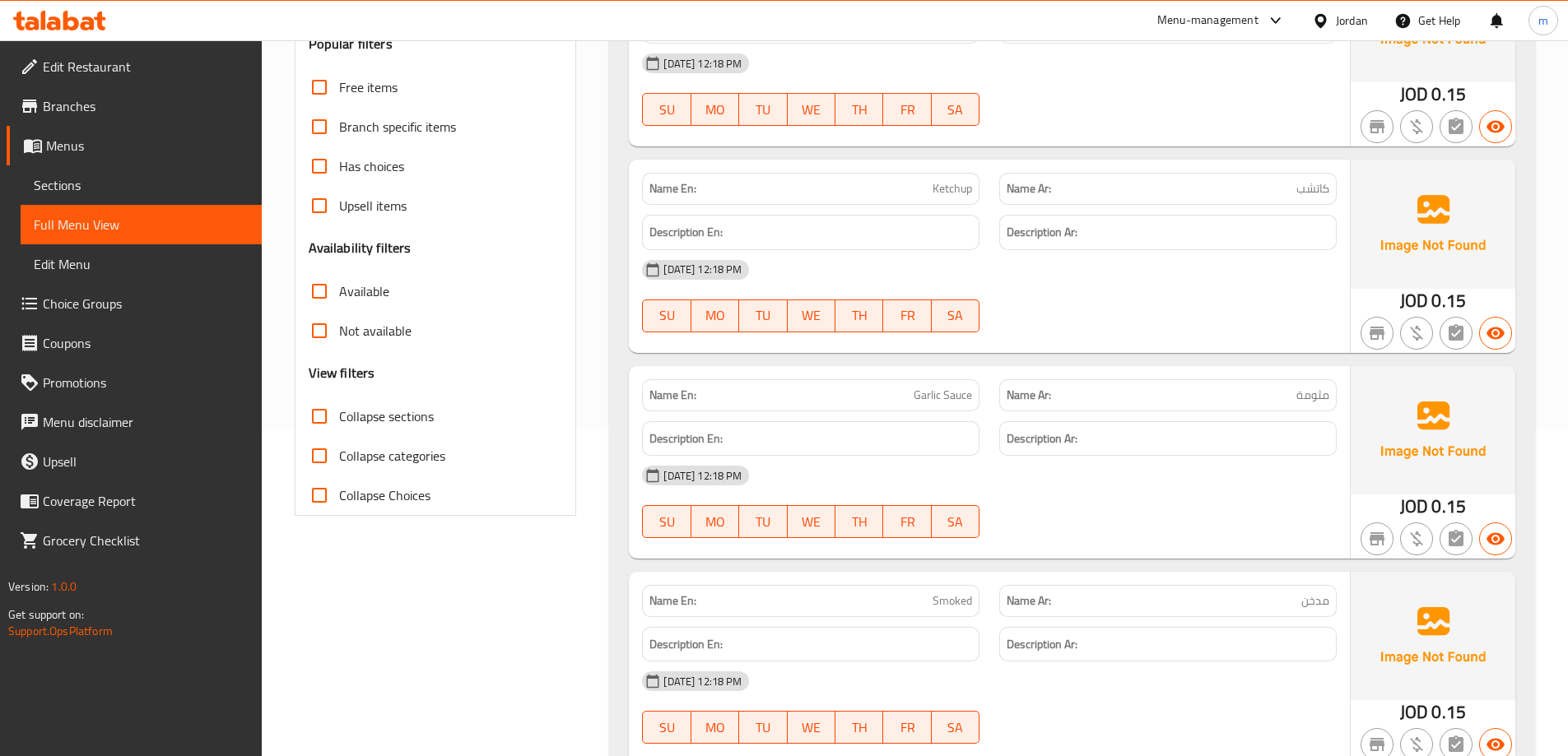
scroll to position [329, 0]
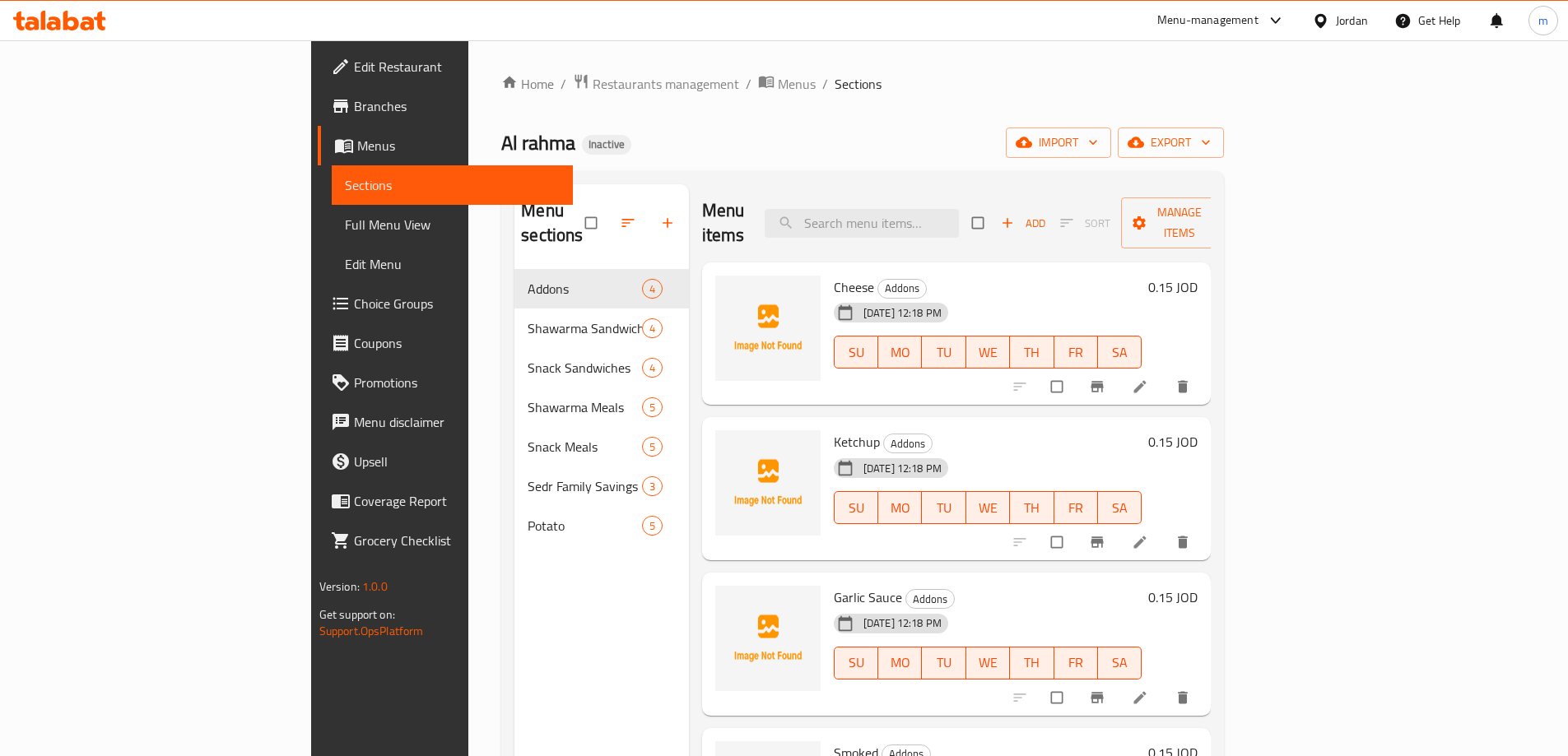
click at [620, 214] on icon "button" at bounding box center [628, 222] width 17 height 17
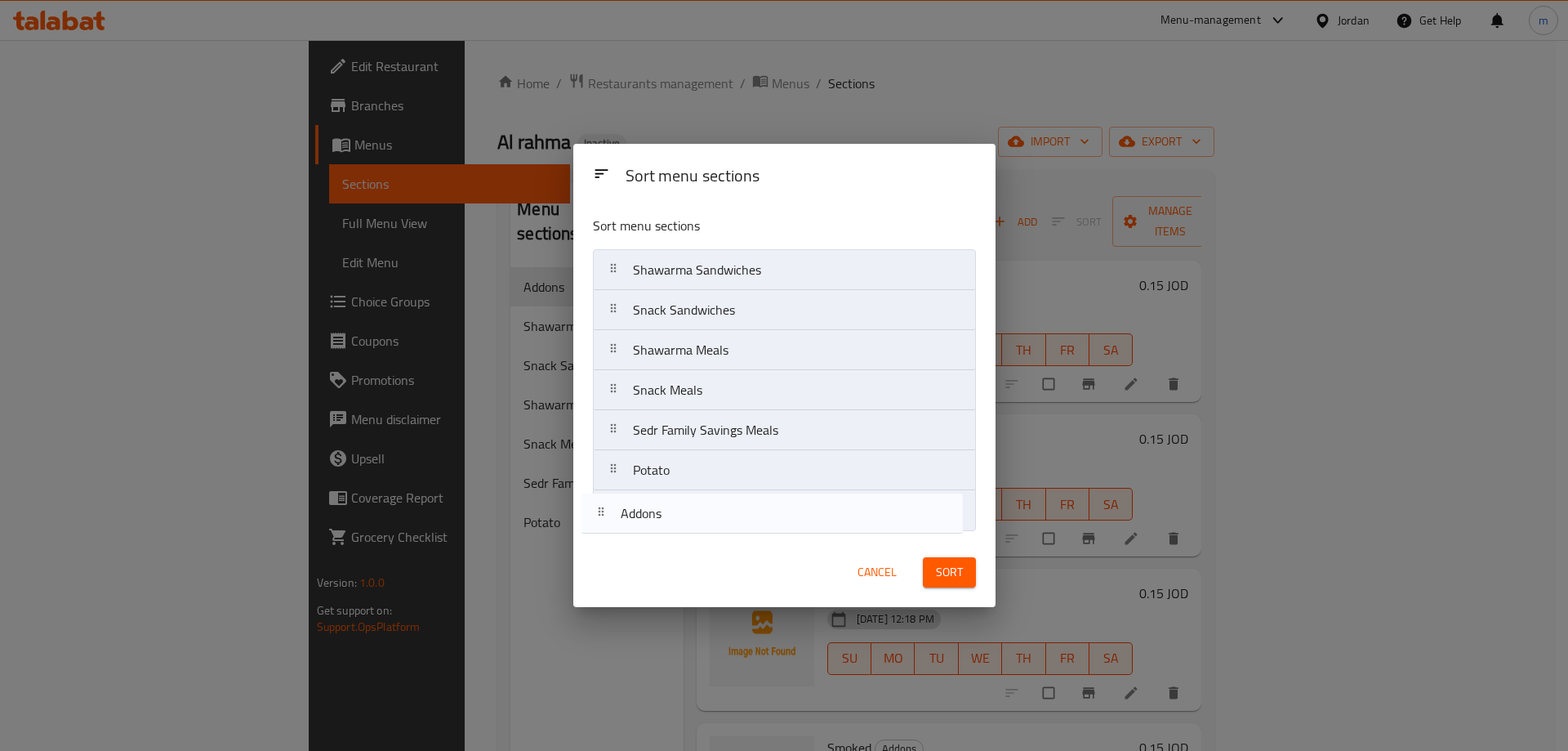
drag, startPoint x: 612, startPoint y: 266, endPoint x: 600, endPoint y: 520, distance: 254.3
click at [600, 520] on nav "Addons Shawarma Sandwiches Snack Sandwiches Shawarma Meals Snack Meals Sedr Fam…" at bounding box center [784, 390] width 383 height 282
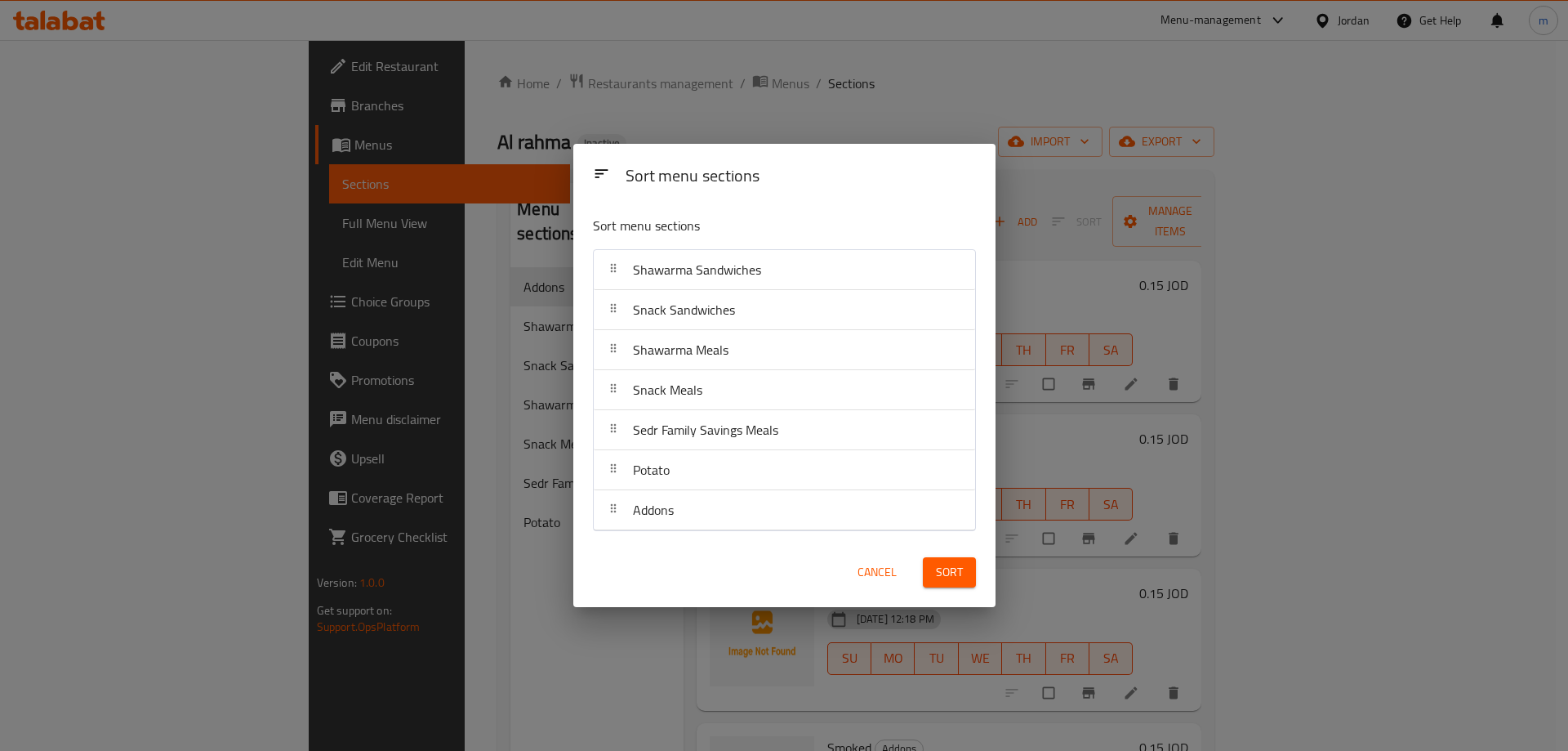
click at [963, 565] on button "Sort" at bounding box center [949, 572] width 53 height 30
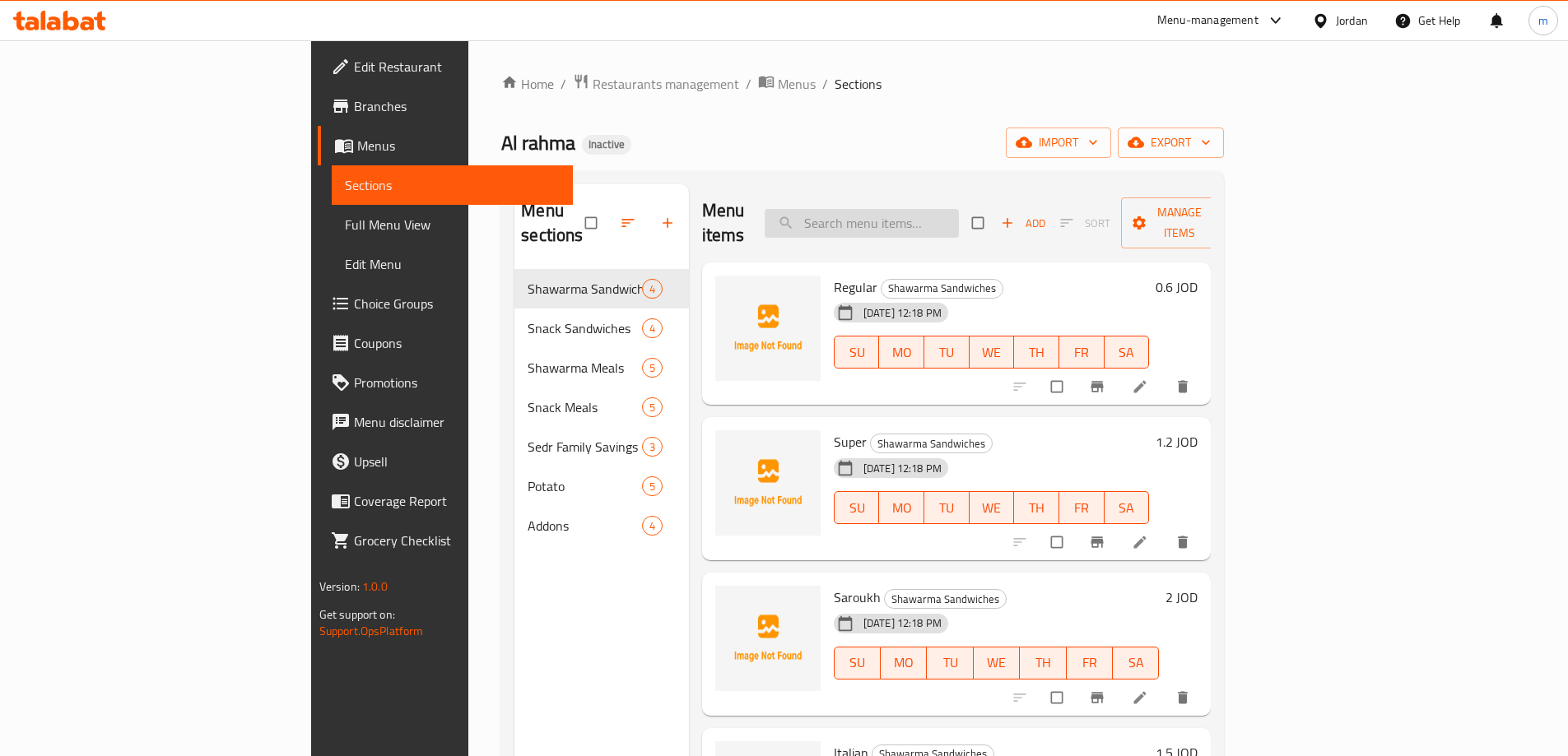
click at [912, 213] on input "search" at bounding box center [861, 224] width 194 height 29
paste input "Zinger Super"
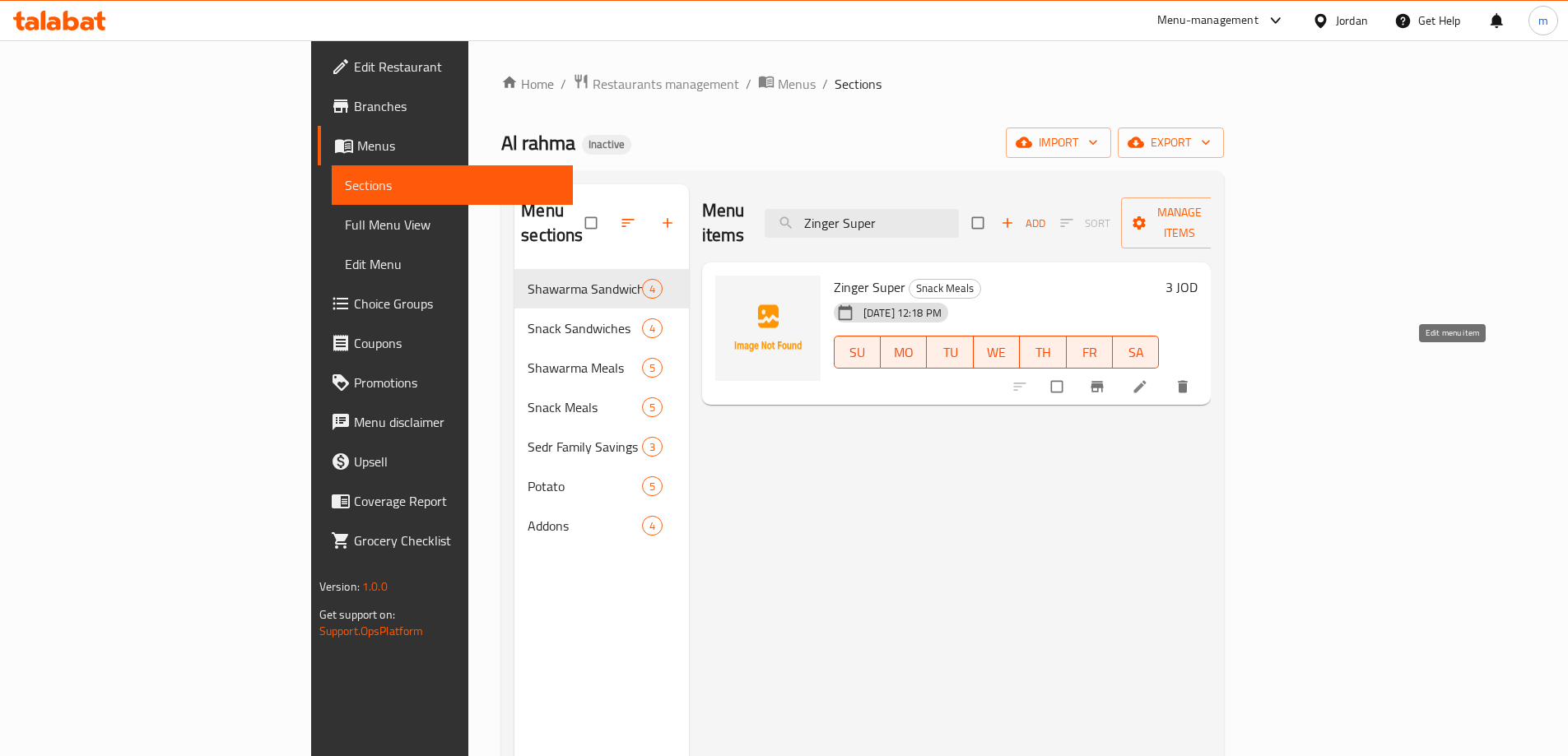
type input "Zinger Super"
click at [1148, 378] on icon at bounding box center [1139, 386] width 17 height 17
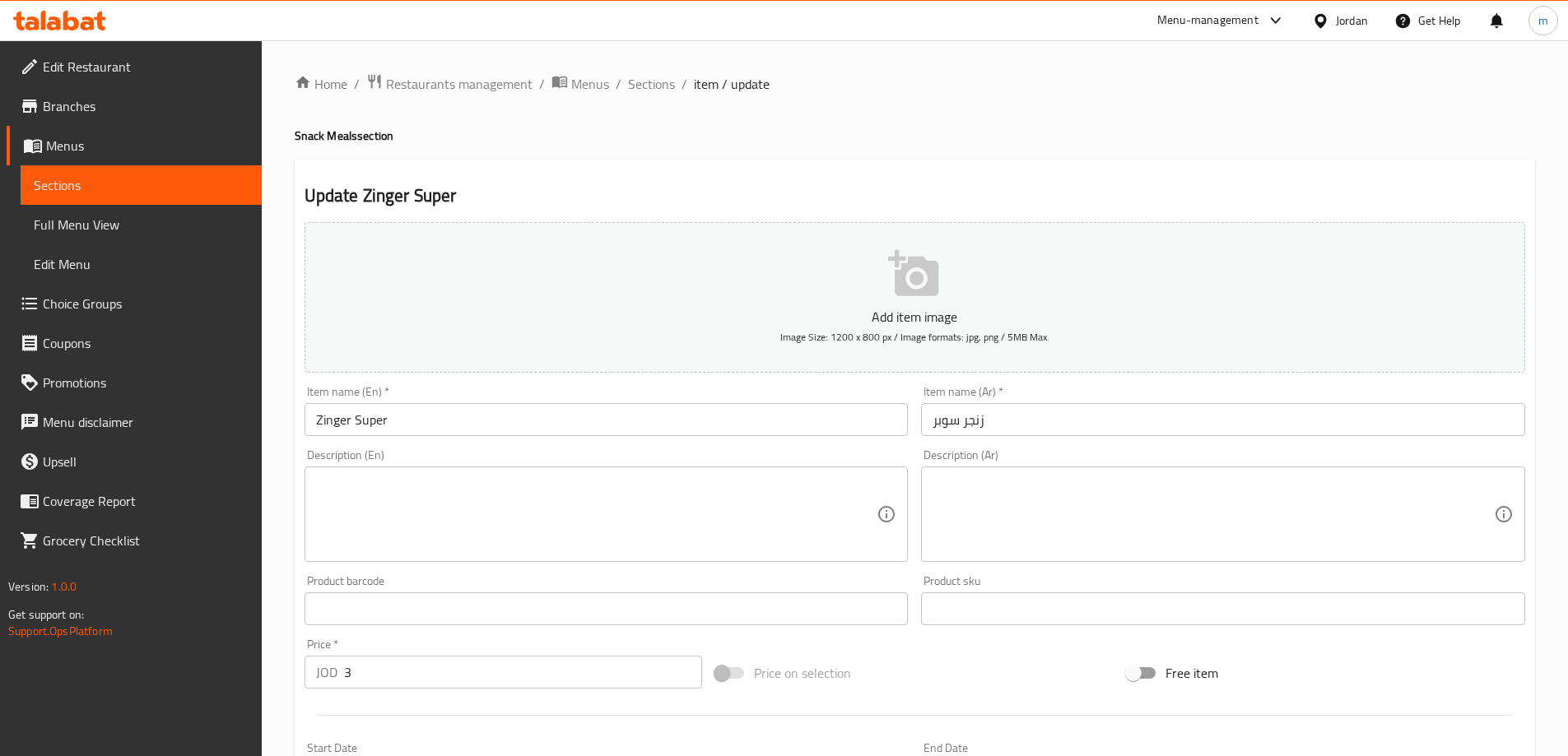
click at [358, 415] on input "Zinger Super" at bounding box center [606, 420] width 604 height 33
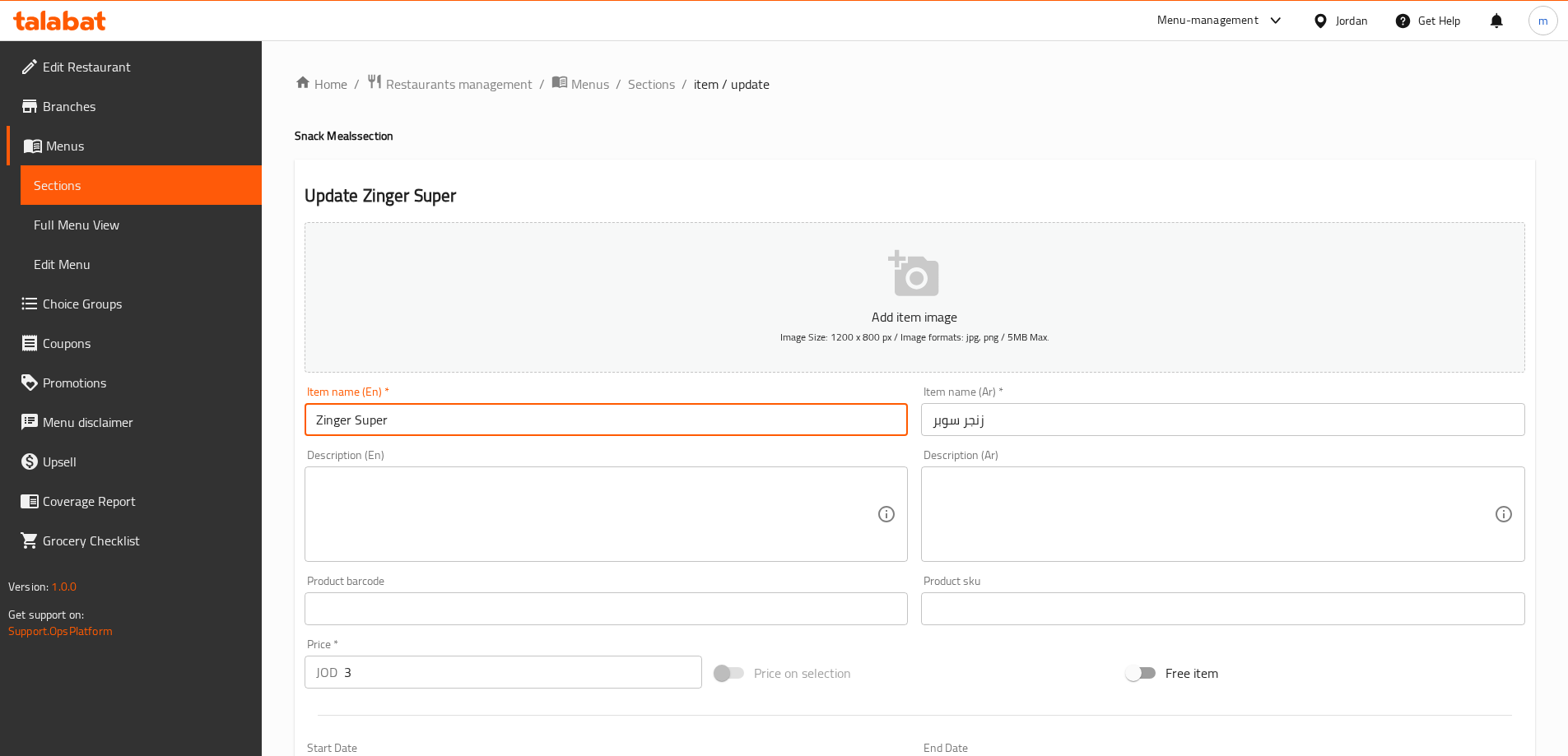
click at [358, 415] on input "Zinger Super" at bounding box center [606, 420] width 604 height 33
click at [315, 422] on input "Zinger" at bounding box center [606, 420] width 604 height 33
paste input "Super"
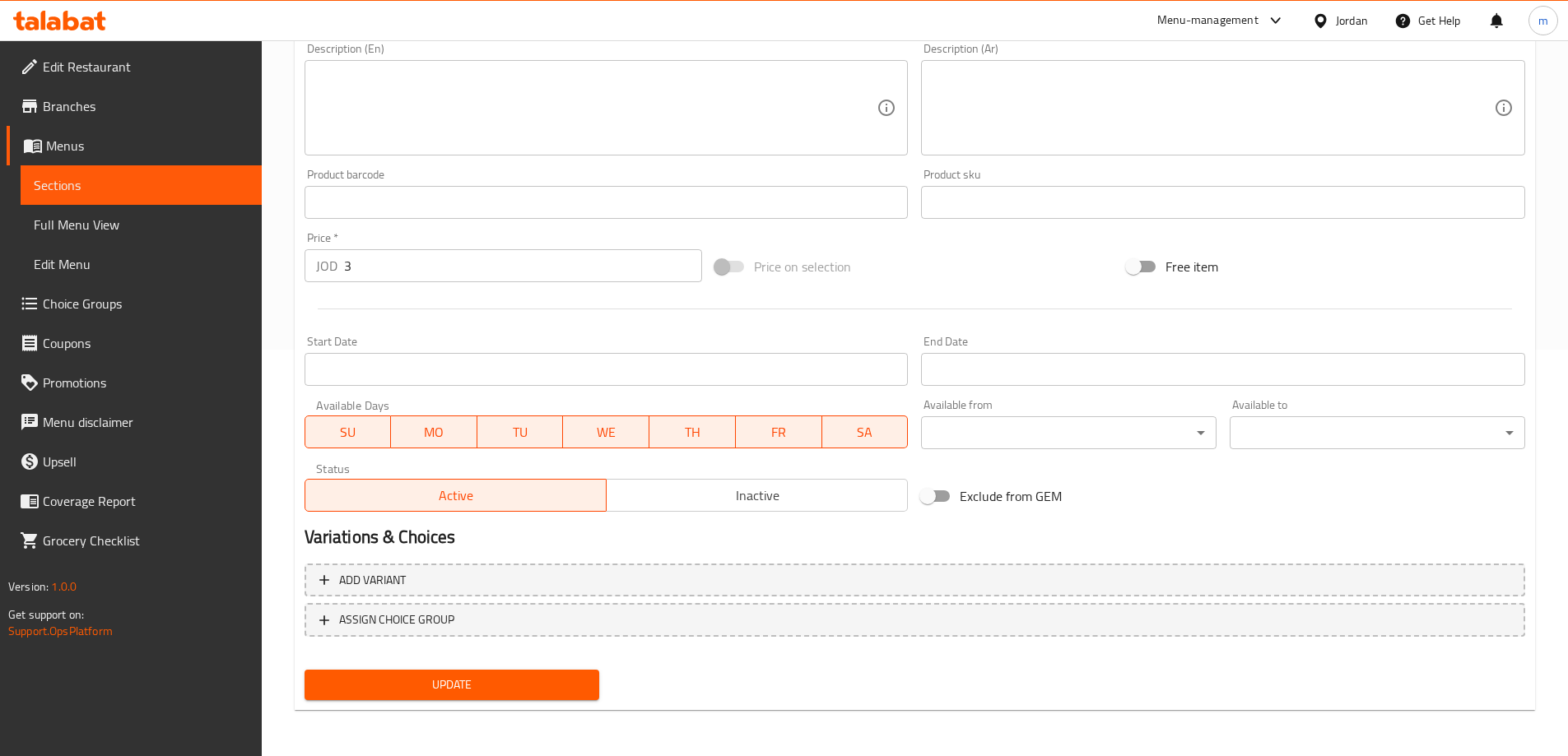
type input "Super Zinger"
click at [431, 685] on span "Update" at bounding box center [452, 684] width 269 height 20
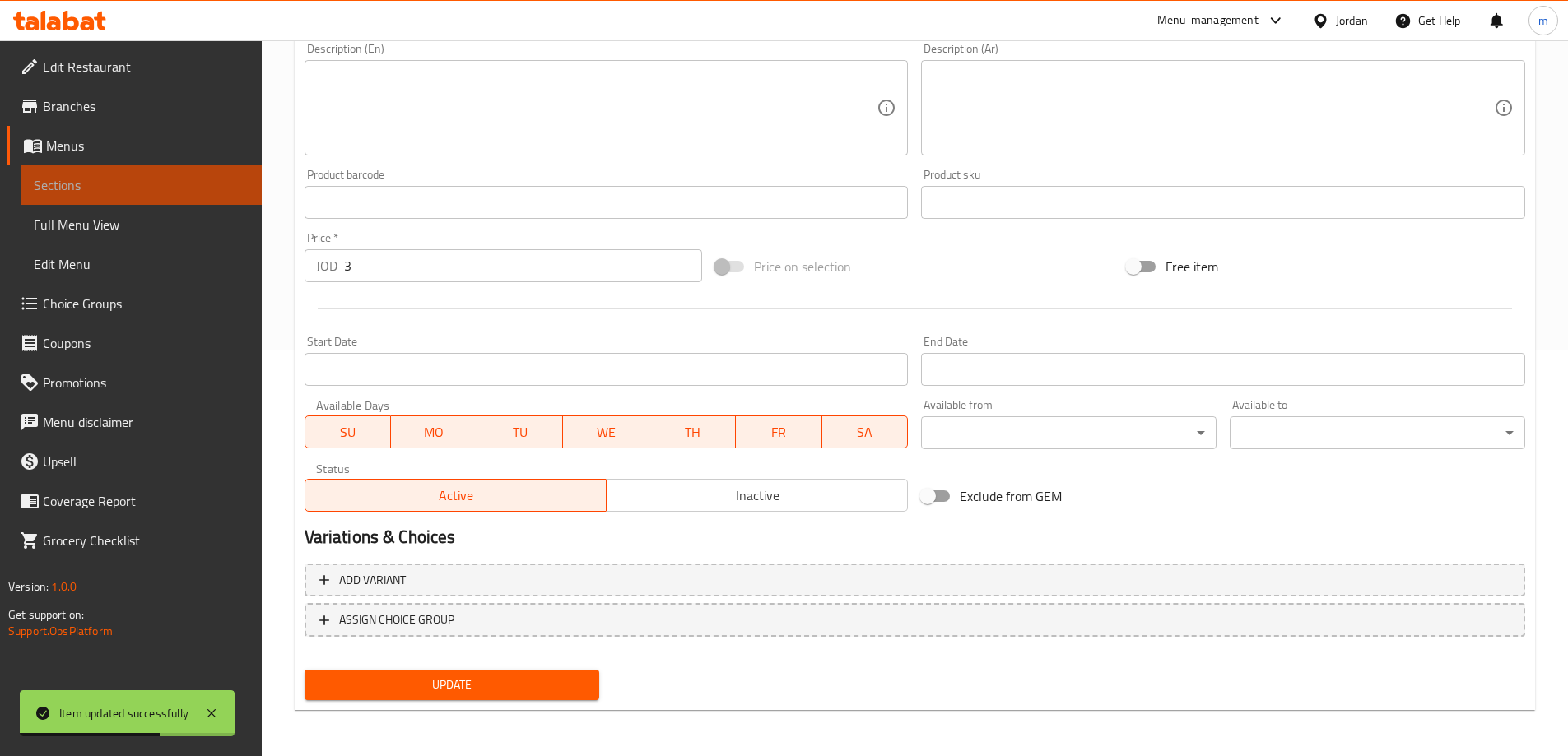
click at [176, 192] on span "Sections" at bounding box center [141, 185] width 214 height 19
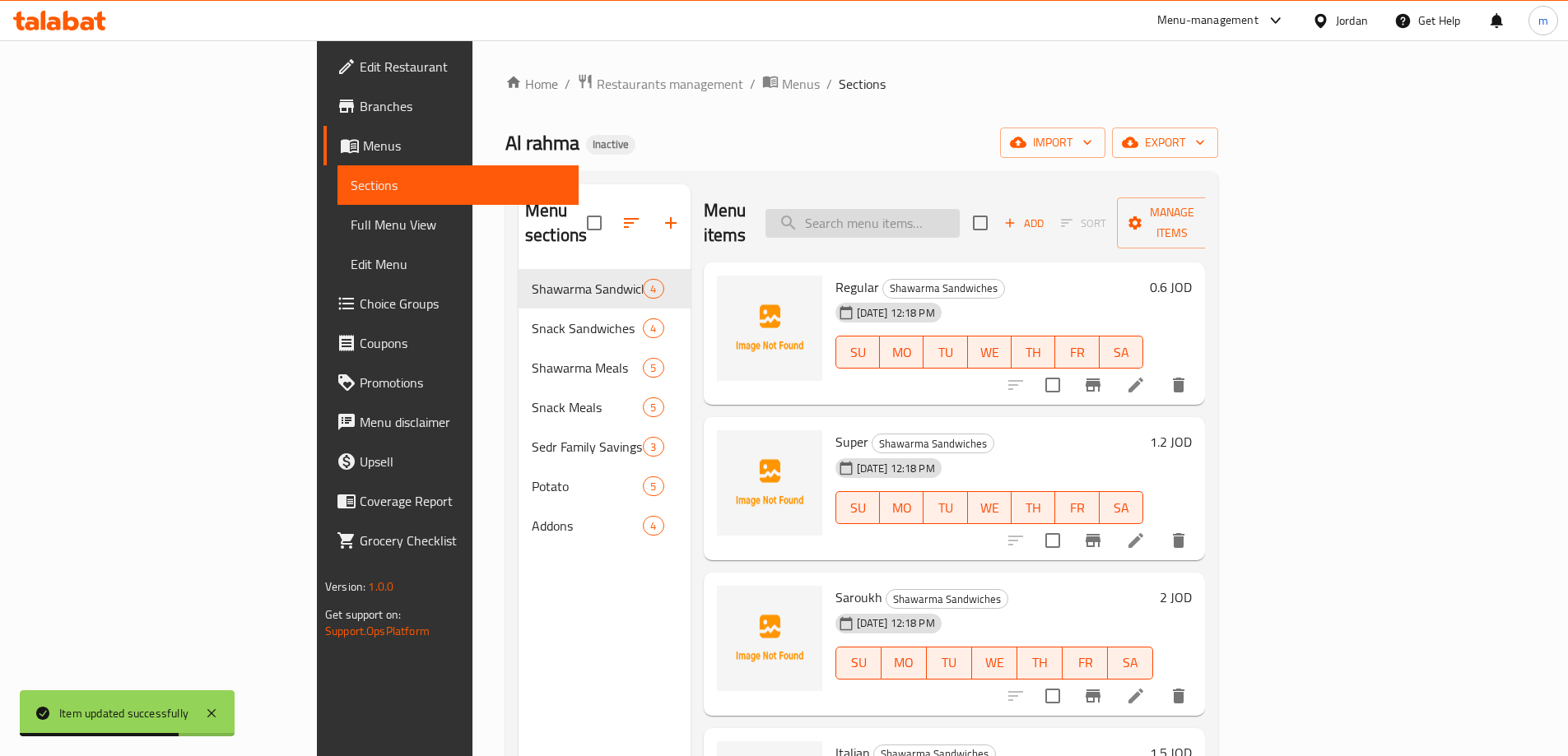
click at [927, 209] on input "search" at bounding box center [861, 224] width 194 height 29
paste input "Tawfir Wast"
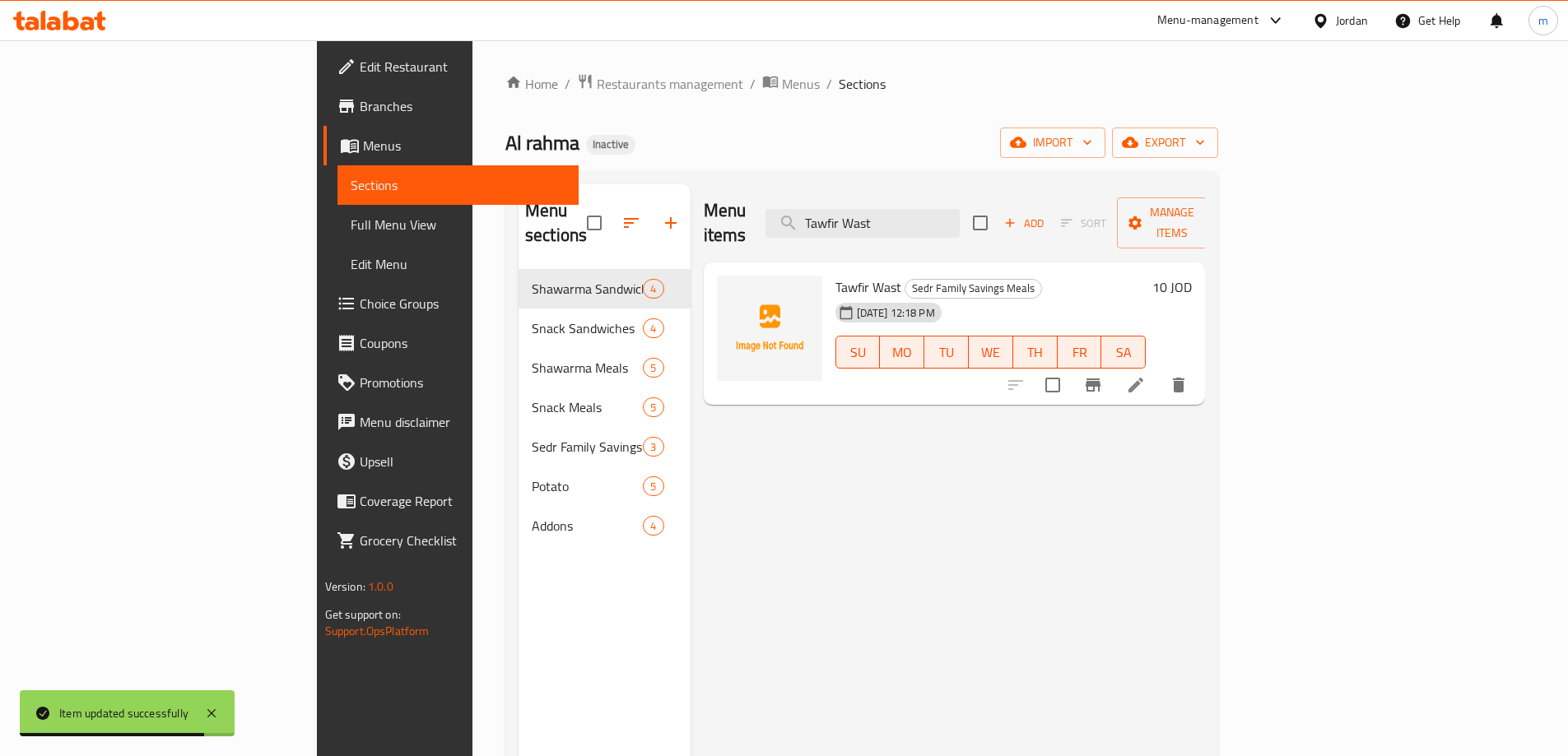
type input "Tawfir Wast"
click at [1159, 370] on li at bounding box center [1135, 385] width 46 height 29
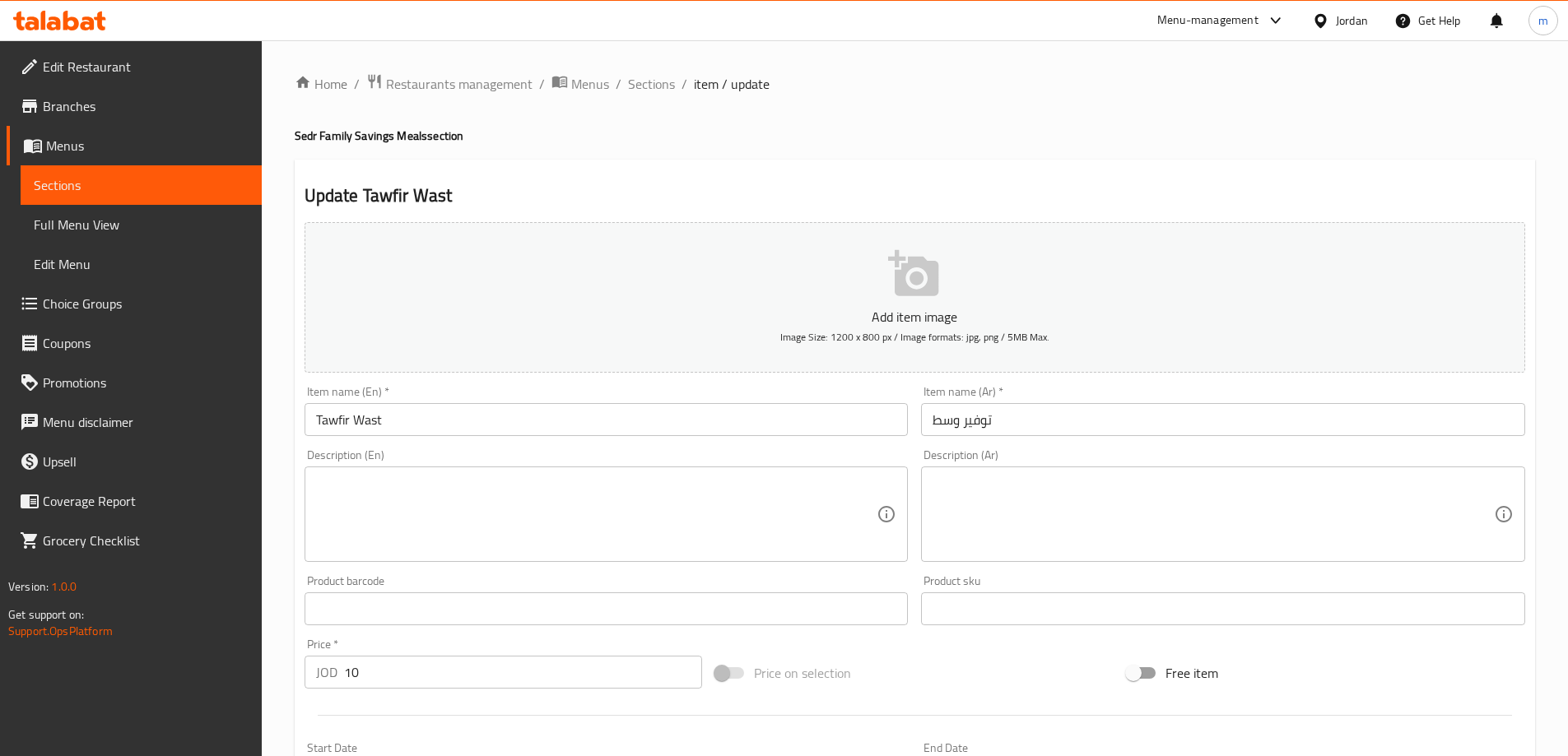
click at [994, 426] on input "توفير وسط" at bounding box center [1223, 420] width 604 height 33
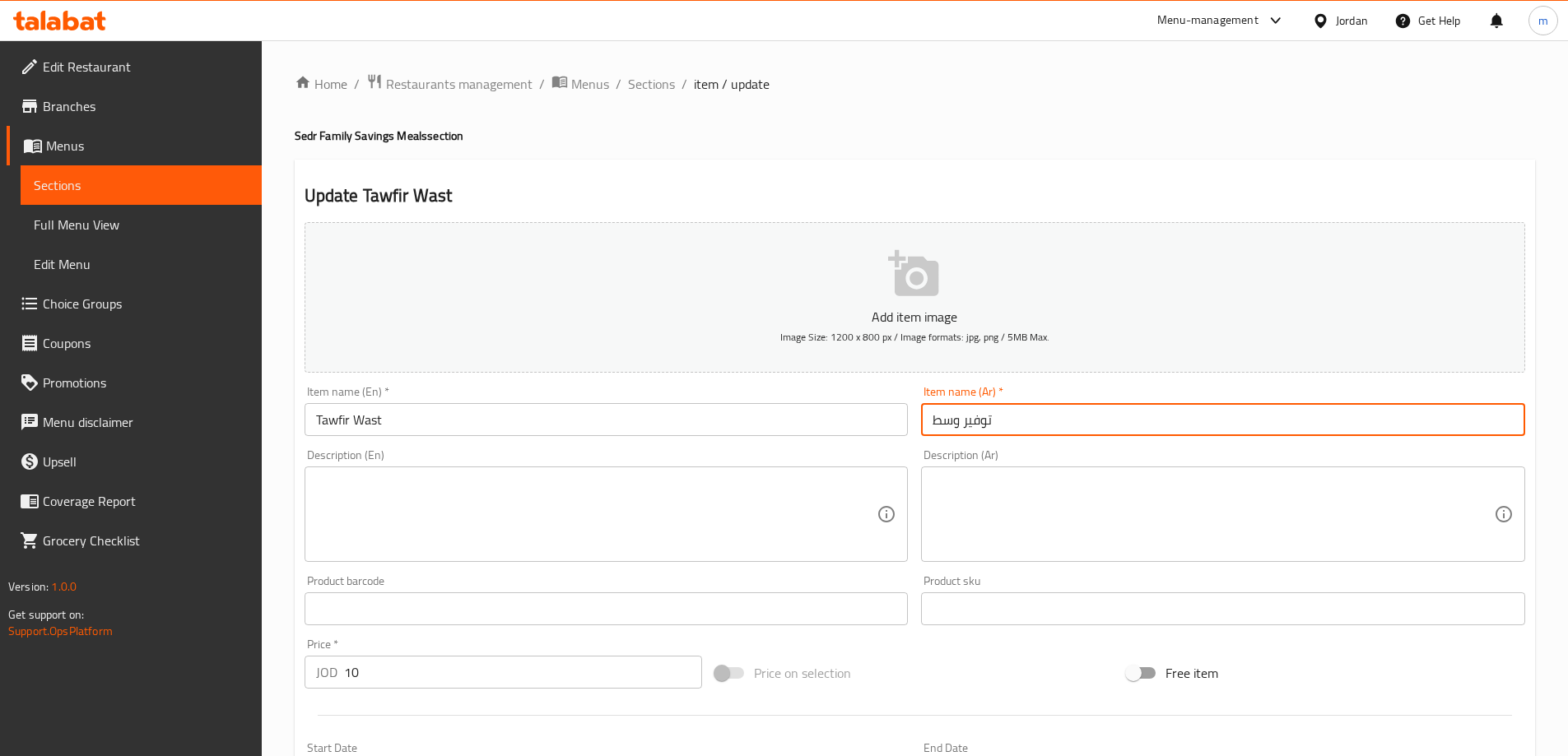
click at [994, 426] on input "توفير وسط" at bounding box center [1223, 420] width 604 height 33
click at [971, 423] on input "توفير وسط" at bounding box center [1223, 420] width 604 height 33
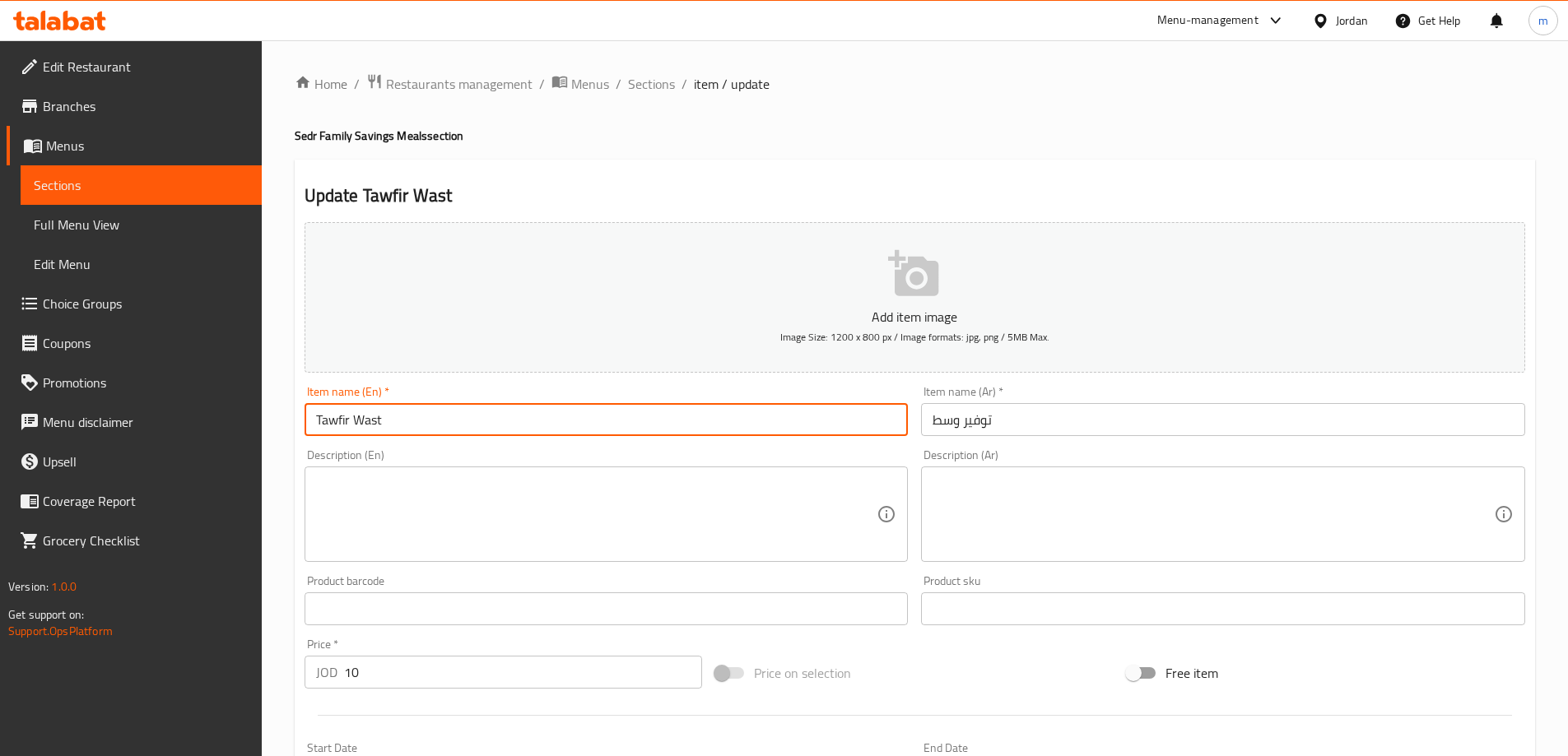
click at [400, 426] on input "Tawfir Wast" at bounding box center [606, 420] width 604 height 33
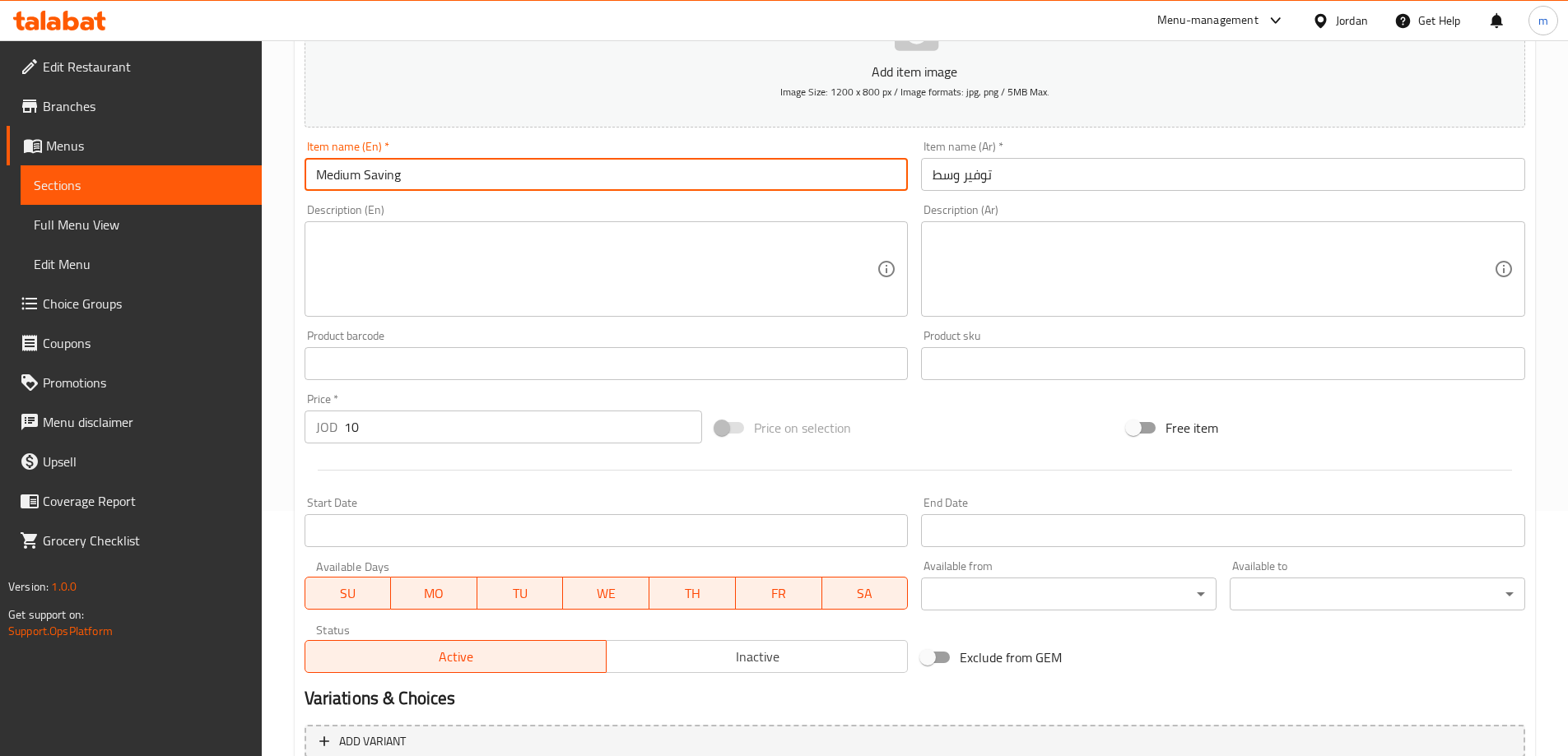
scroll to position [406, 0]
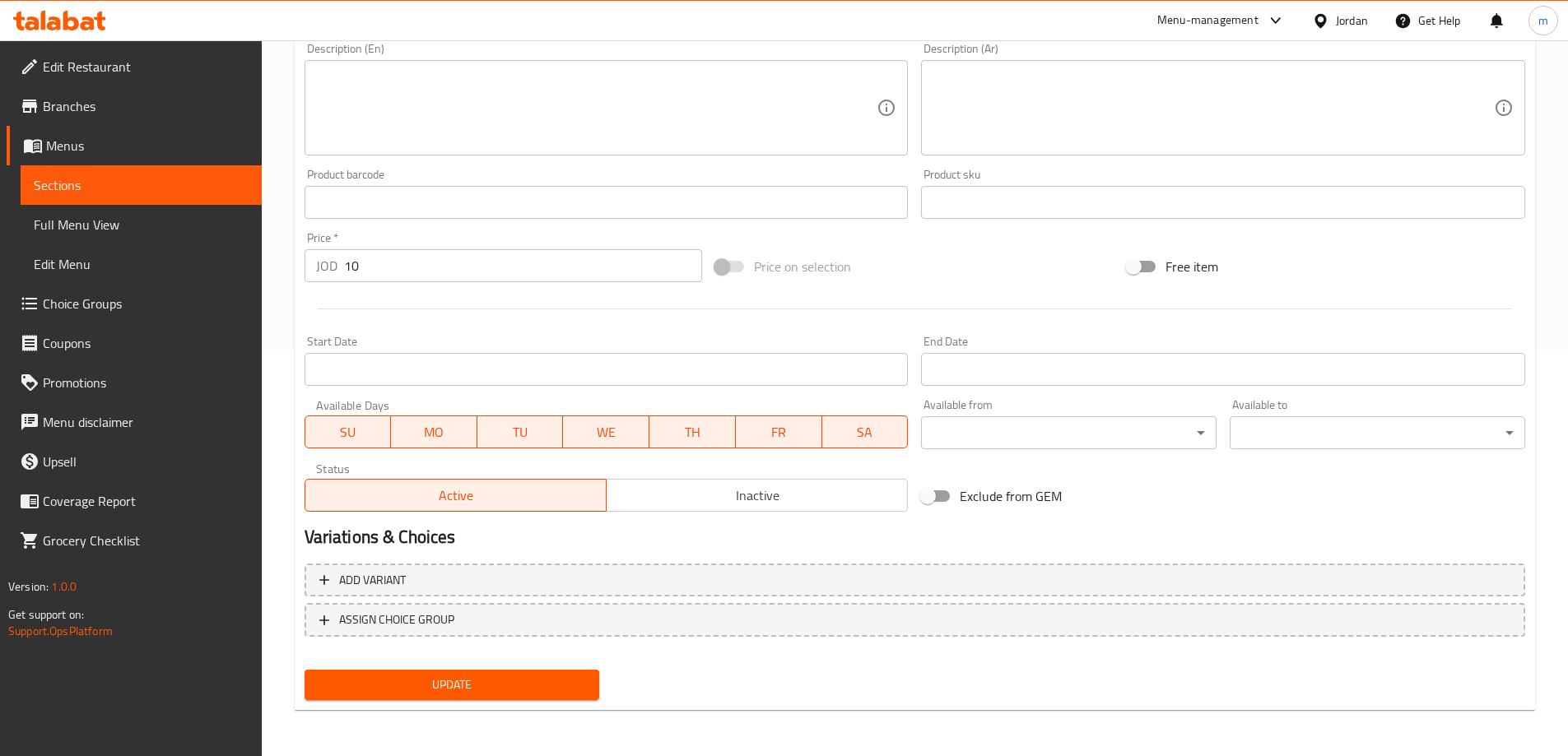
type input "Medium Saving"
click at [341, 688] on span "Update" at bounding box center [452, 684] width 269 height 20
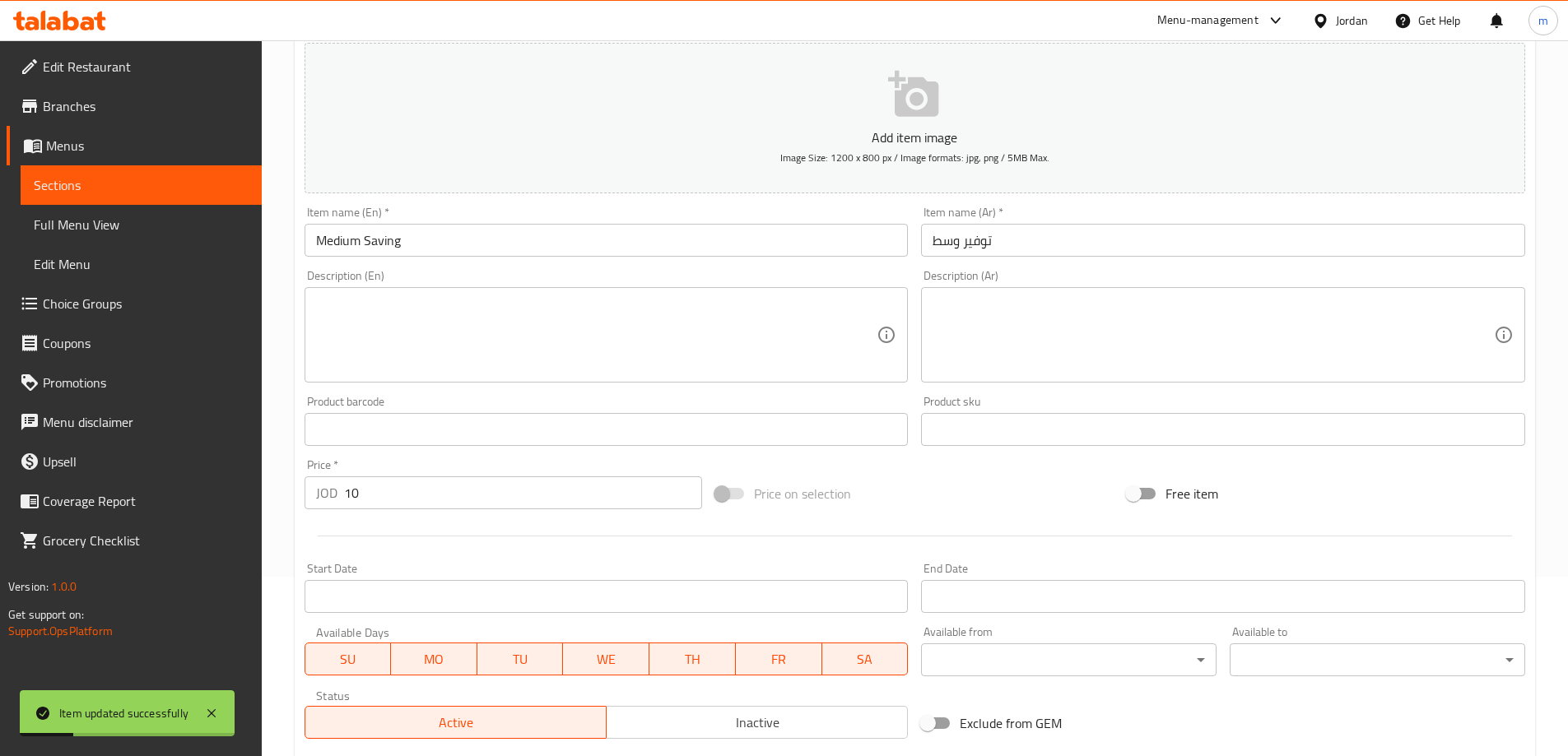
scroll to position [0, 0]
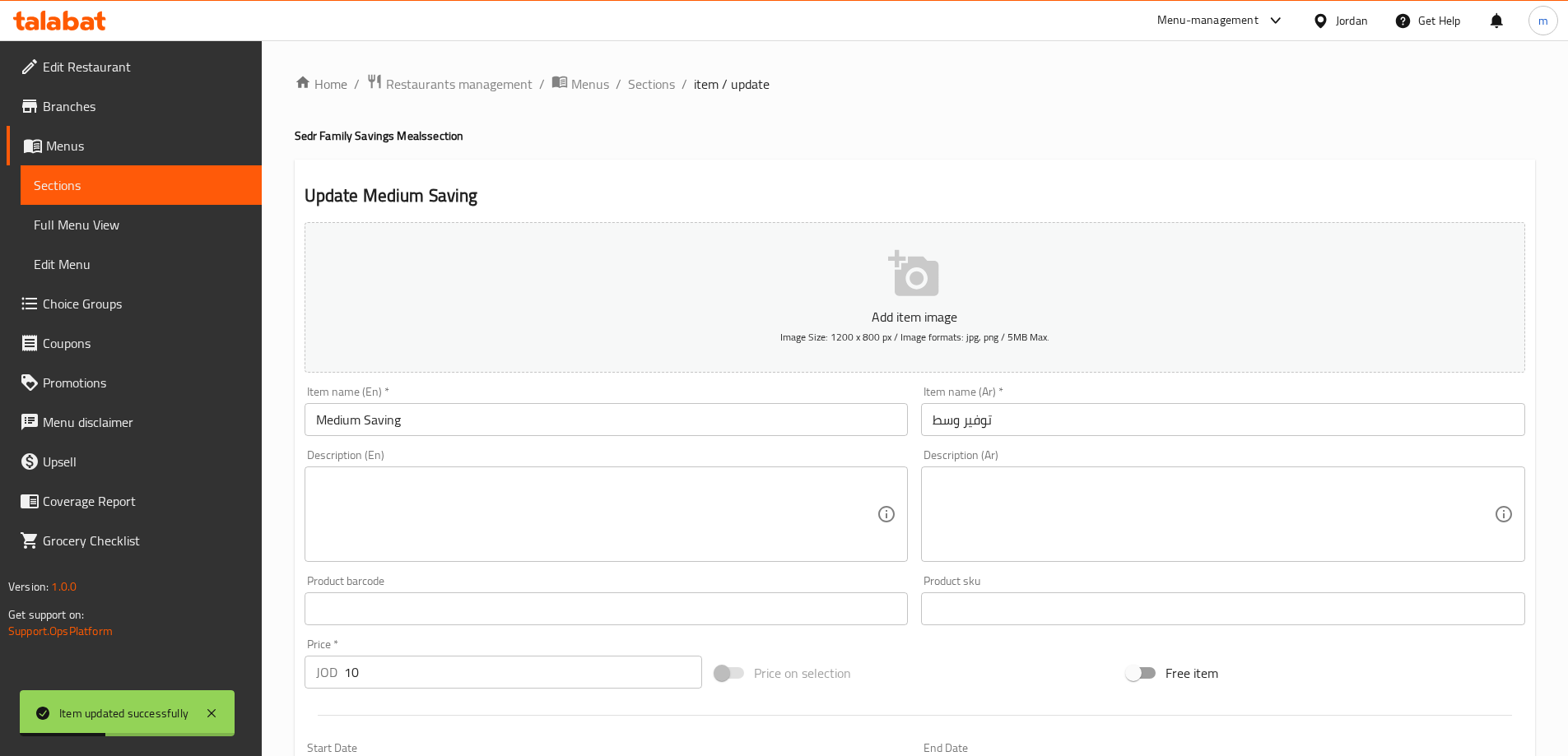
click at [54, 186] on span "Sections" at bounding box center [141, 185] width 214 height 19
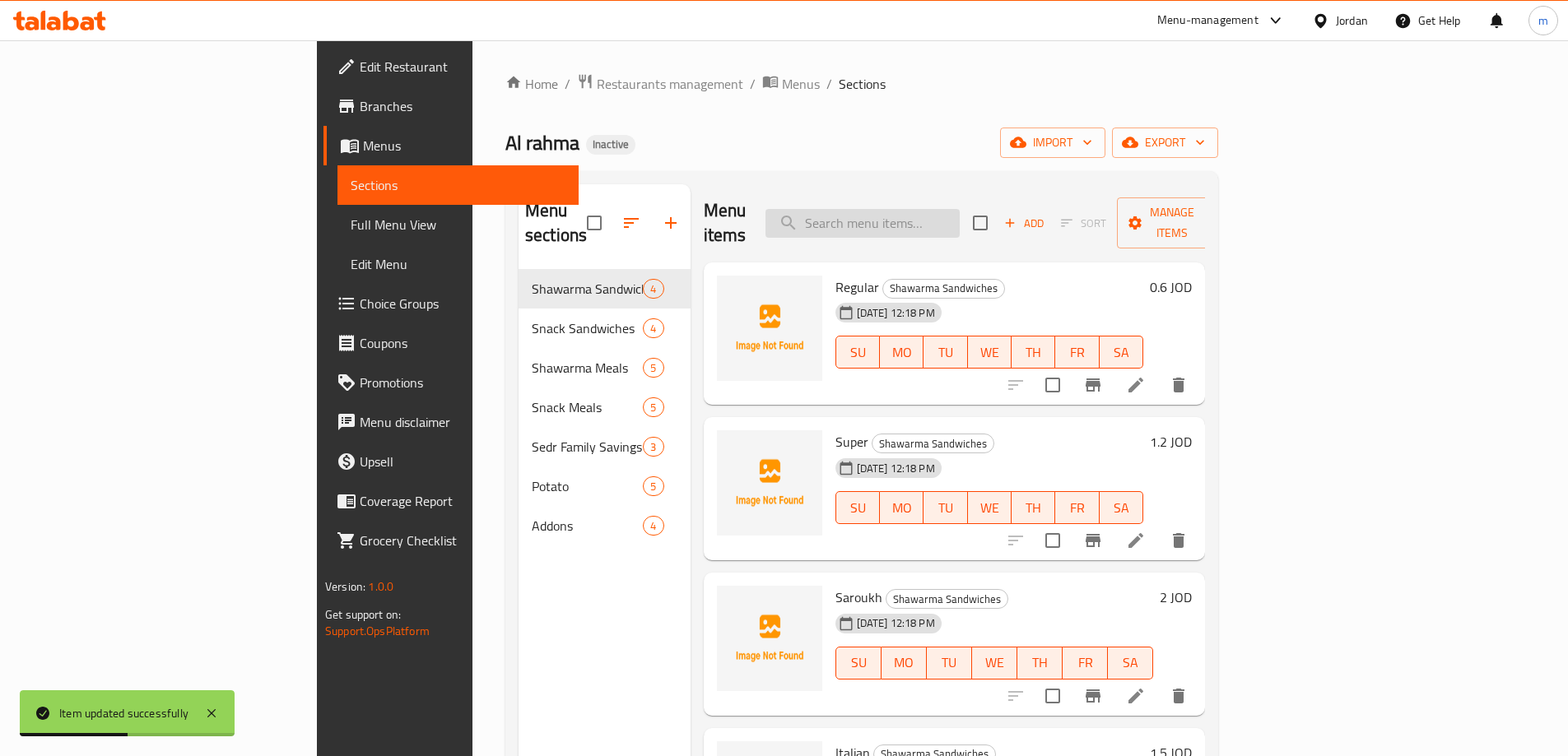
click at [960, 214] on input "search" at bounding box center [861, 224] width 194 height 29
paste input "Savings"
type input "Savings"
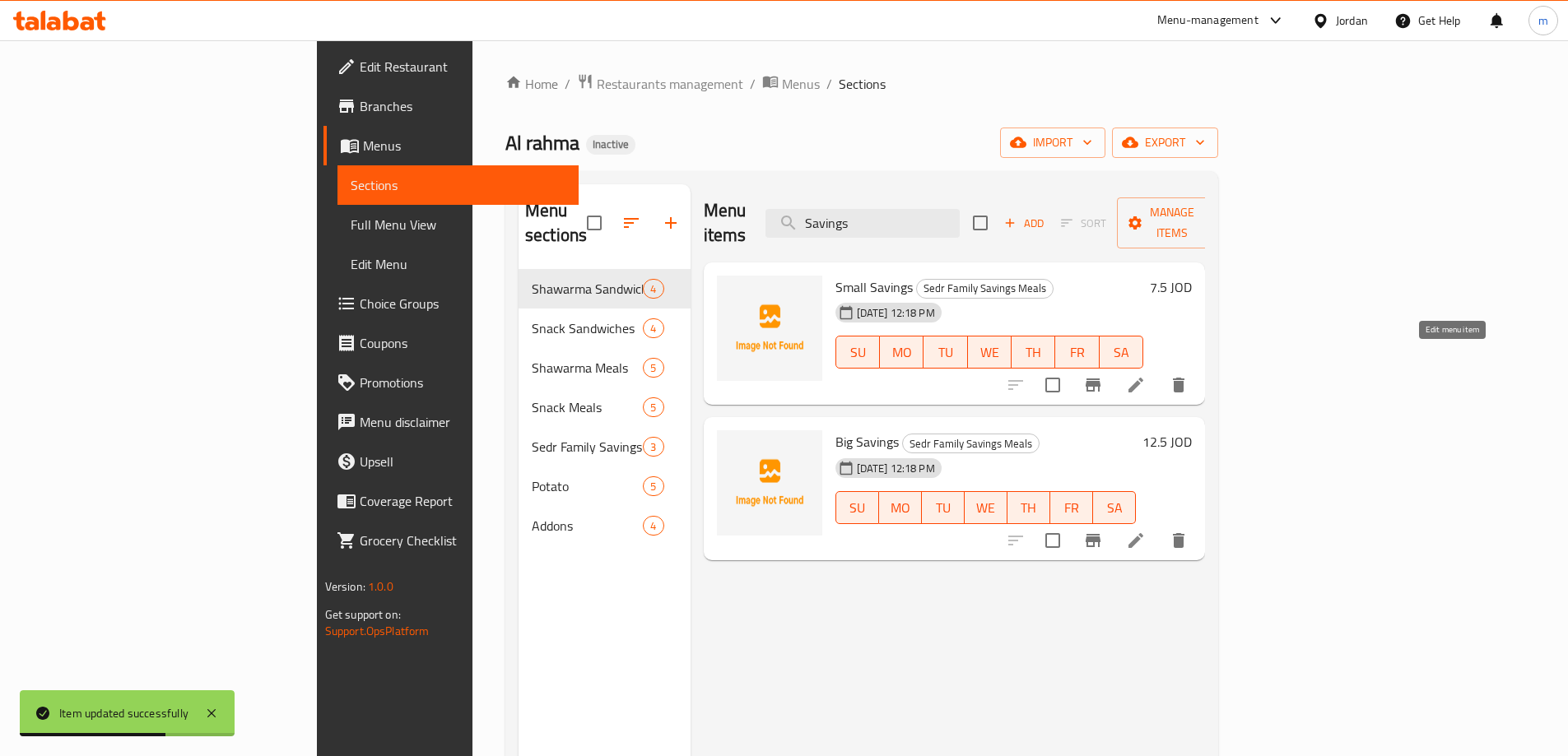
click at [1146, 375] on icon at bounding box center [1135, 385] width 19 height 19
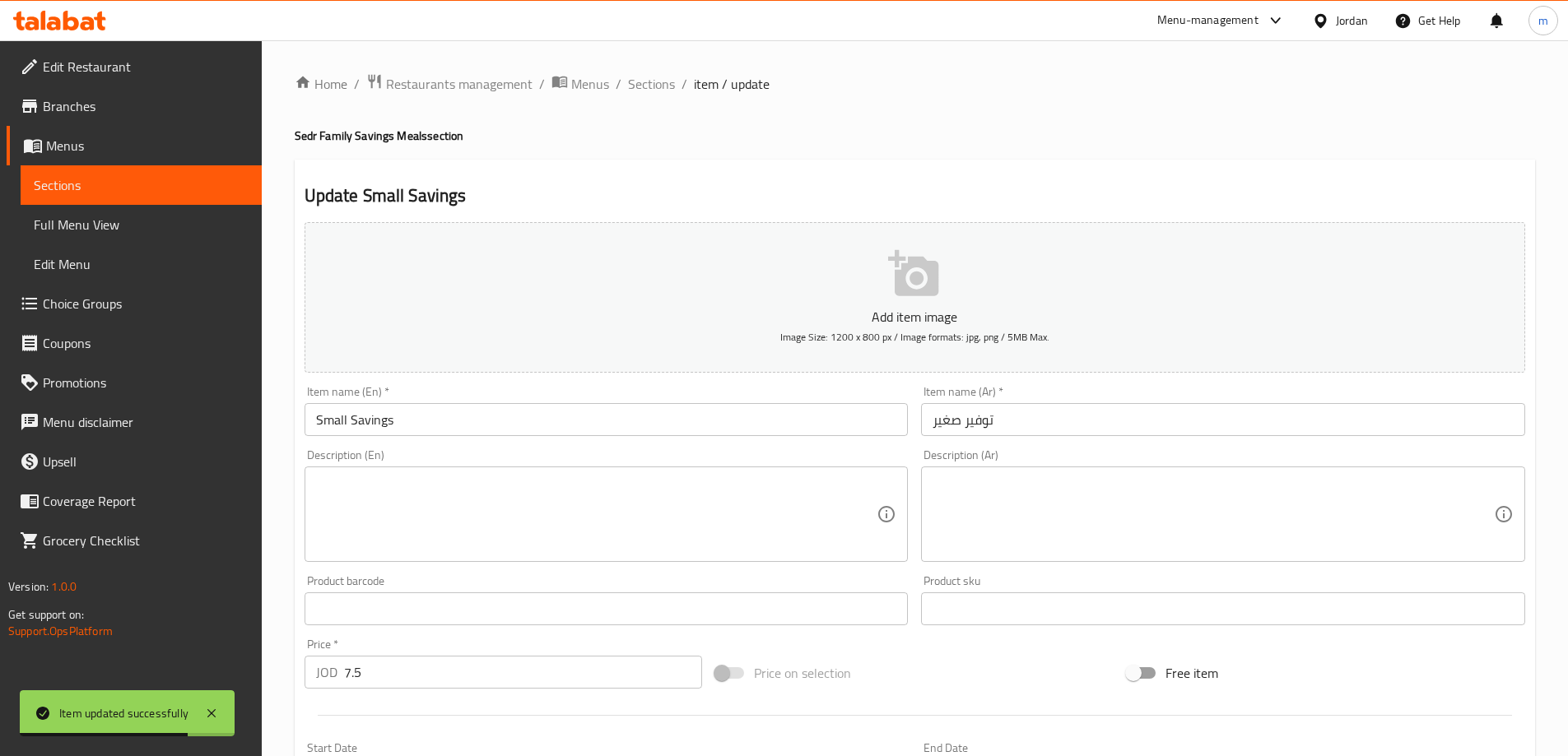
click at [664, 416] on input "Small Savings" at bounding box center [606, 420] width 604 height 33
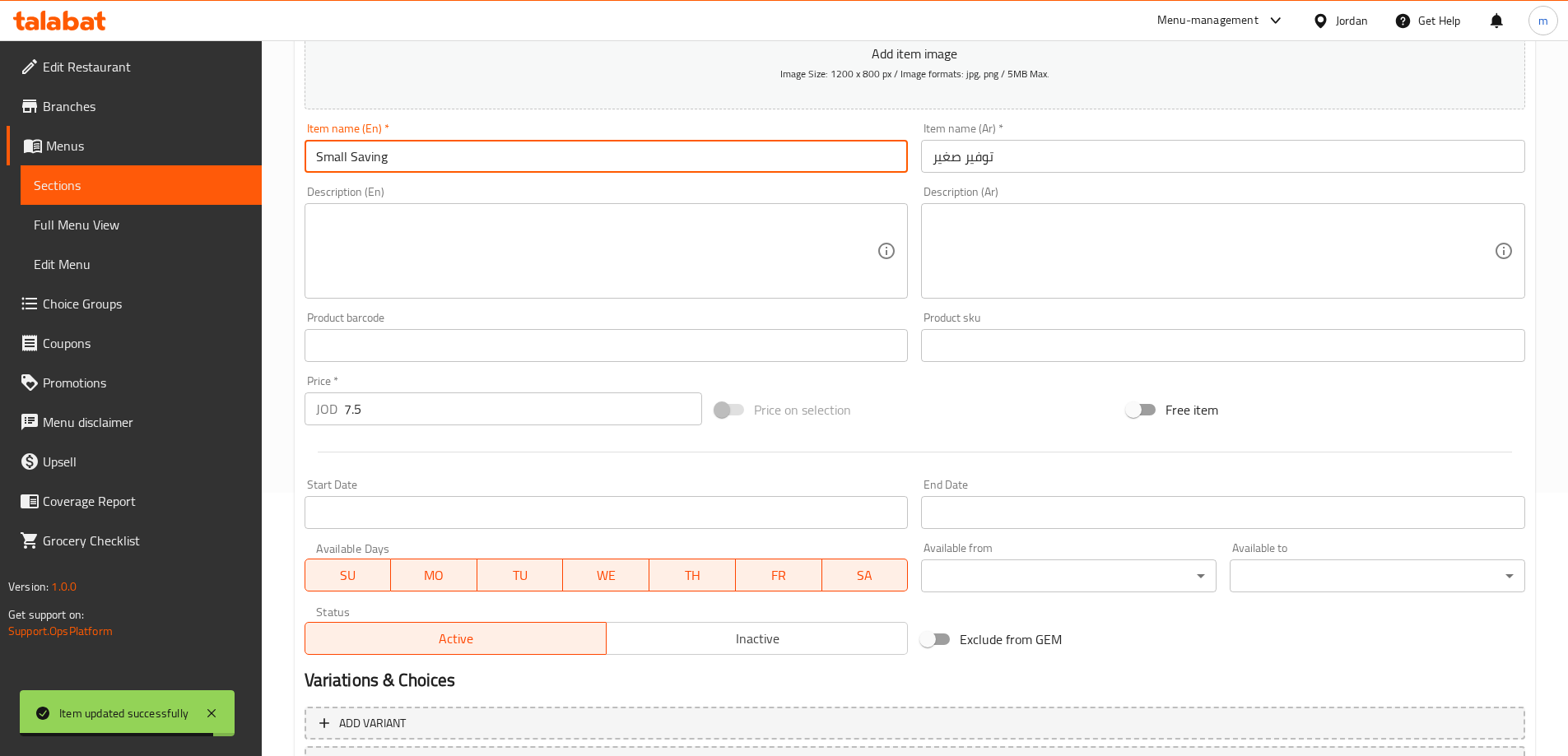
scroll to position [406, 0]
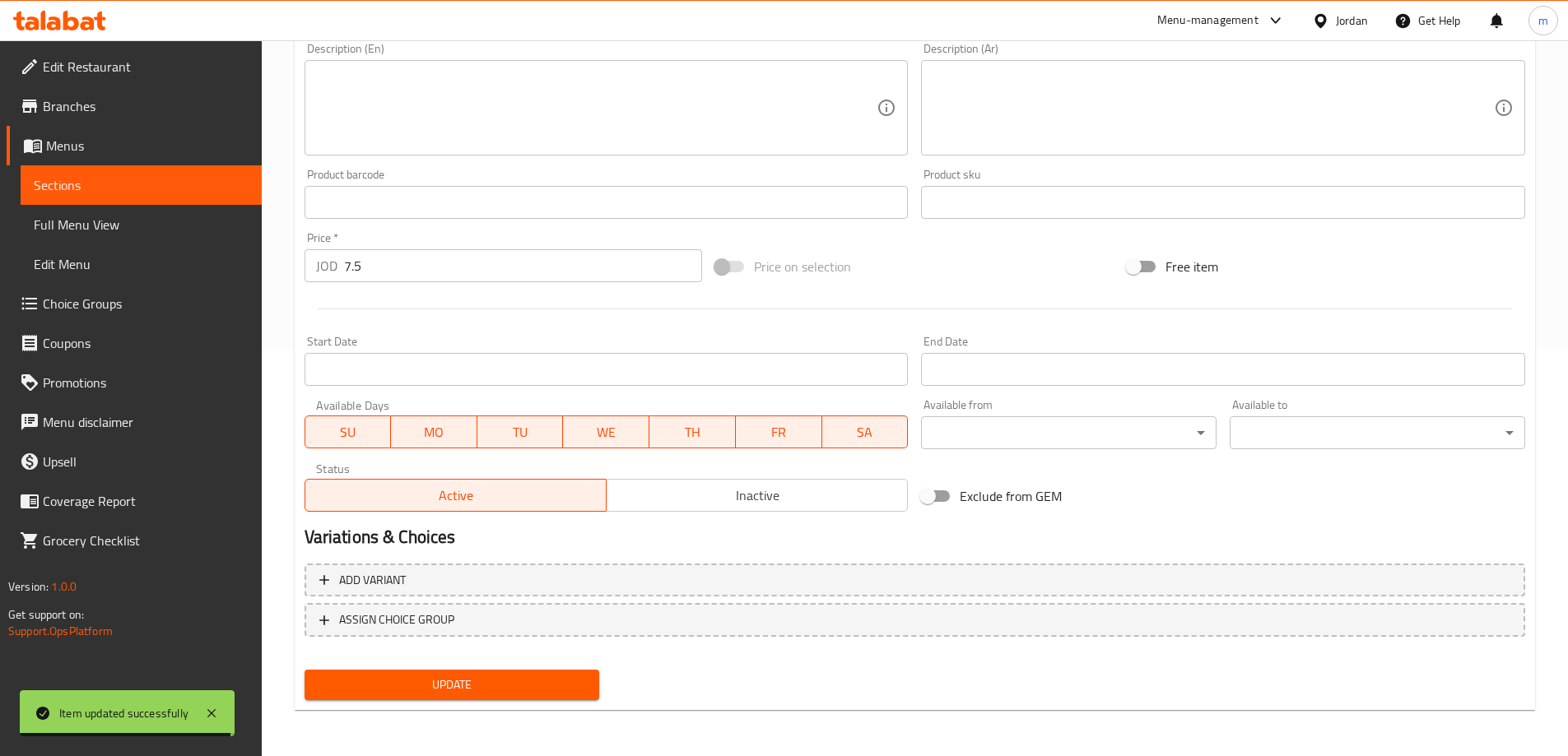
type input "Small Saving"
click at [558, 696] on button "Update" at bounding box center [451, 684] width 295 height 30
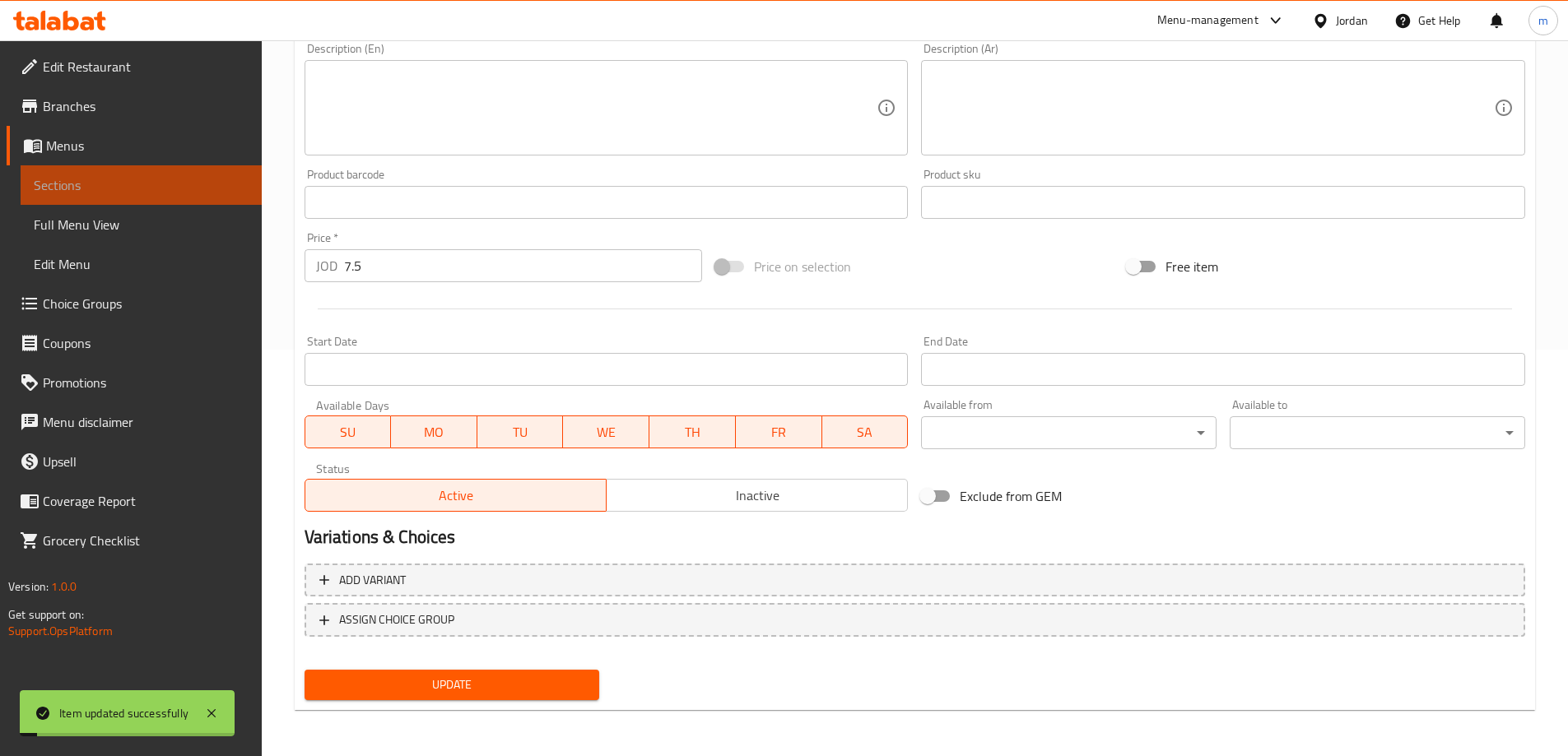
click at [161, 177] on span "Sections" at bounding box center [141, 185] width 214 height 19
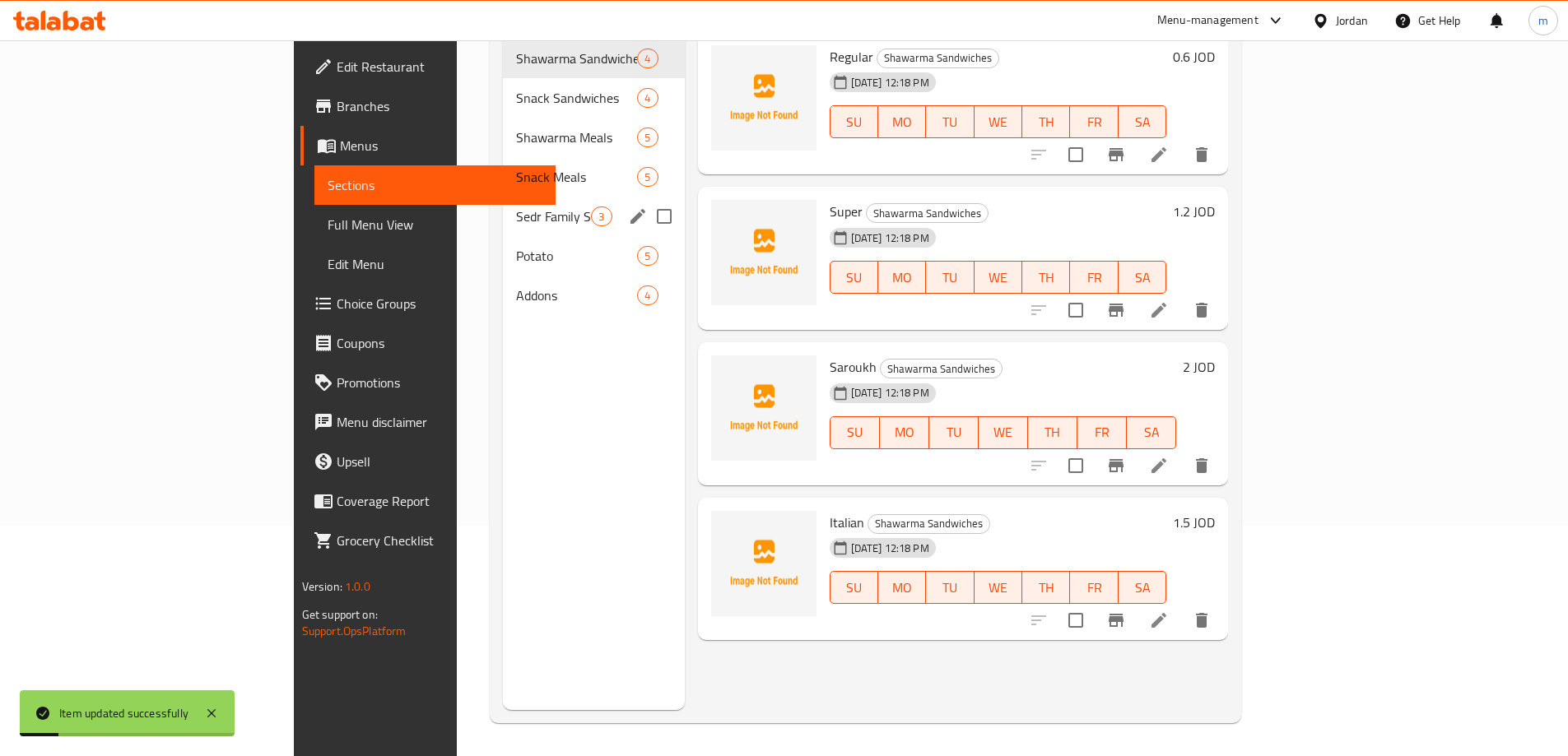
click at [516, 207] on span "Sedr Family Savings Meals" at bounding box center [554, 216] width 75 height 19
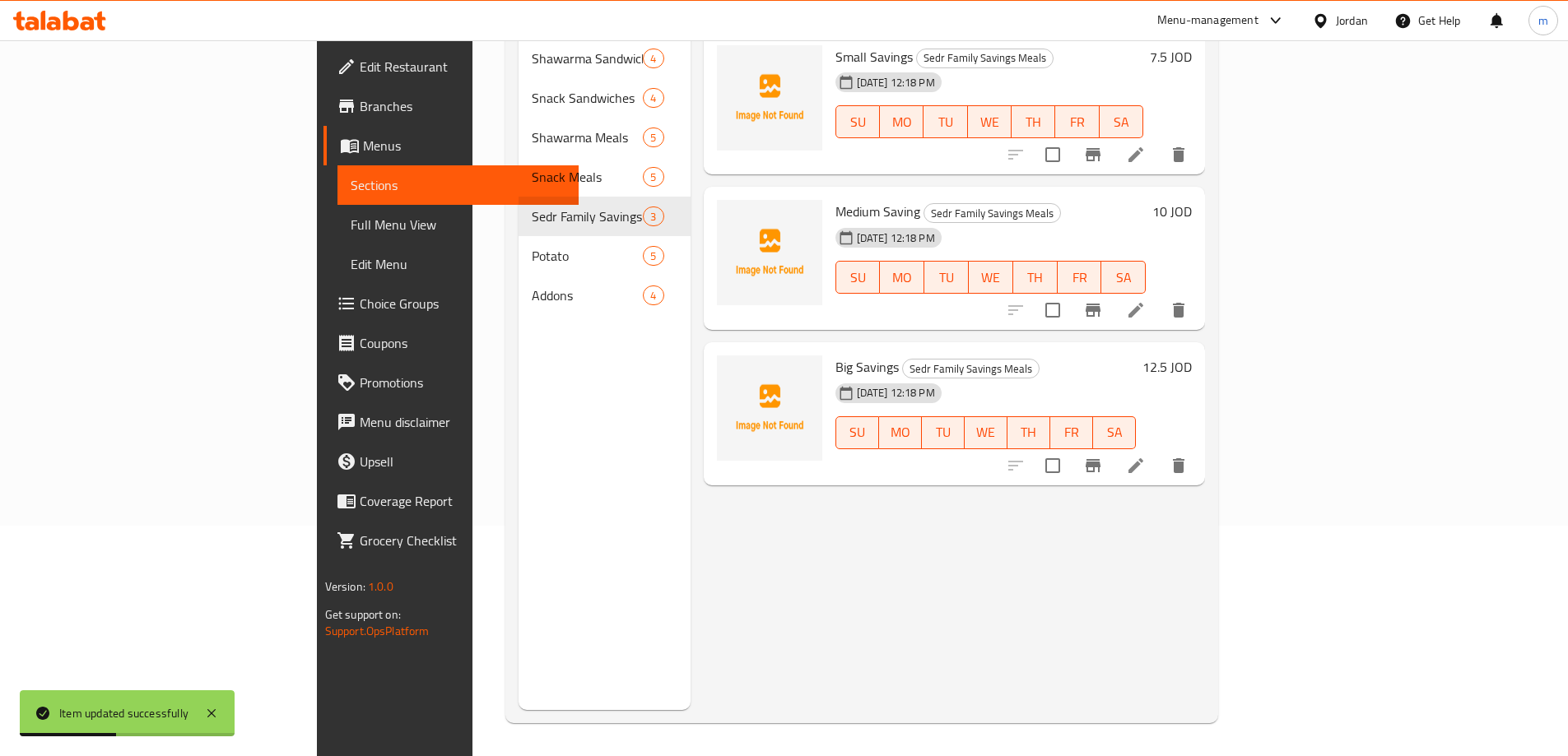
click at [1146, 456] on icon at bounding box center [1135, 466] width 19 height 19
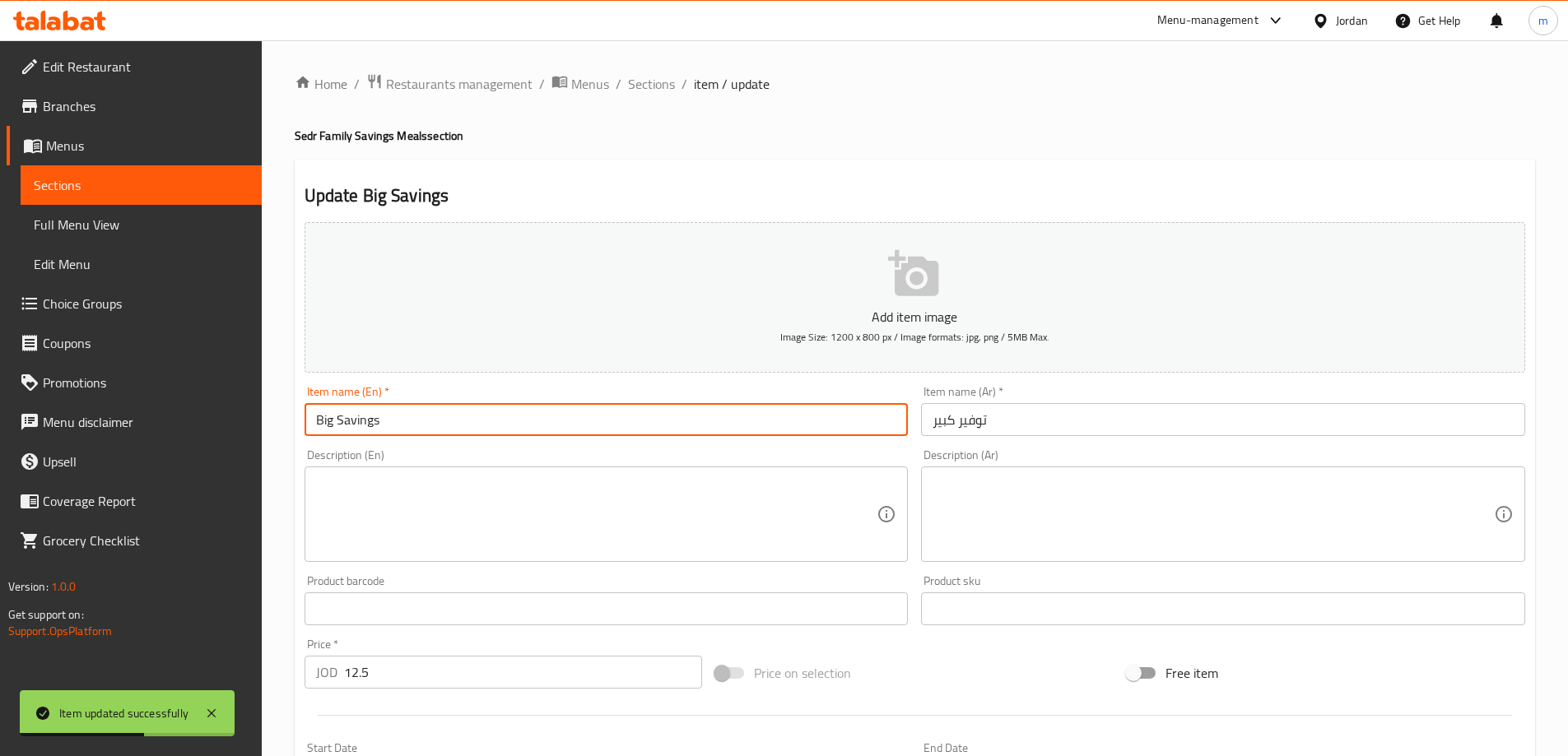
click at [580, 420] on input "Big Savings" at bounding box center [606, 420] width 604 height 33
click at [325, 424] on input "Big Saving" at bounding box center [606, 420] width 604 height 33
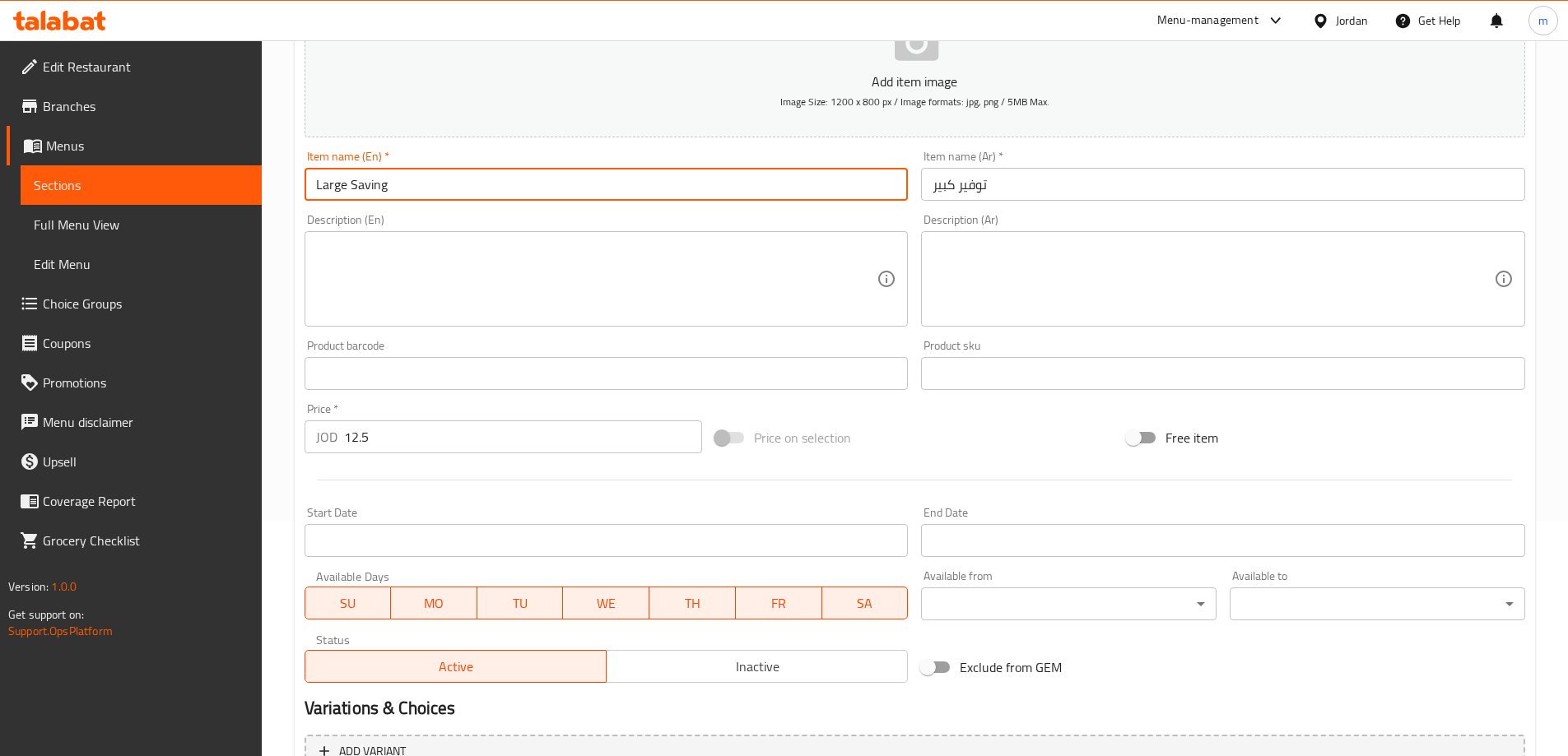
scroll to position [406, 0]
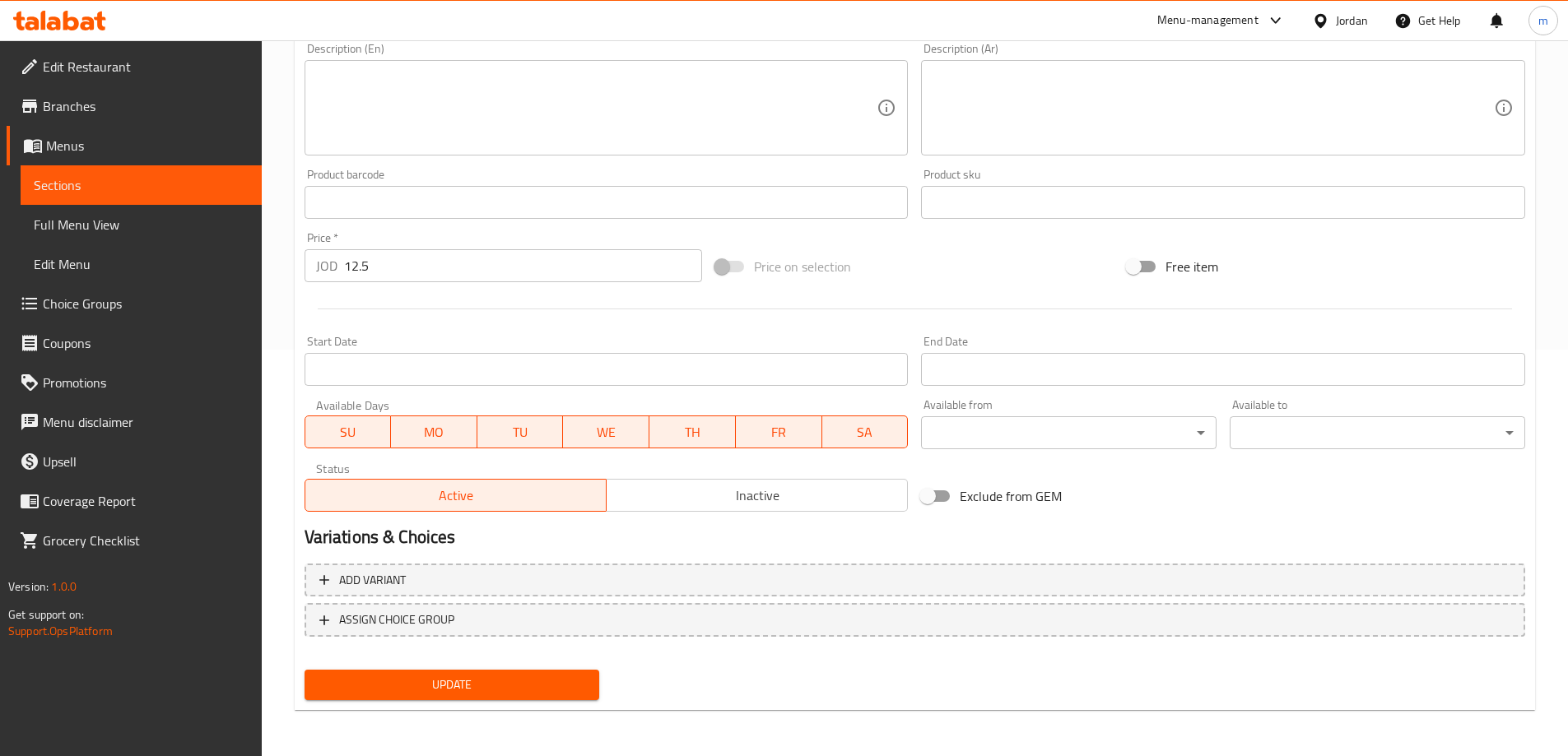
type input "Large Saving"
click at [426, 691] on span "Update" at bounding box center [452, 684] width 269 height 20
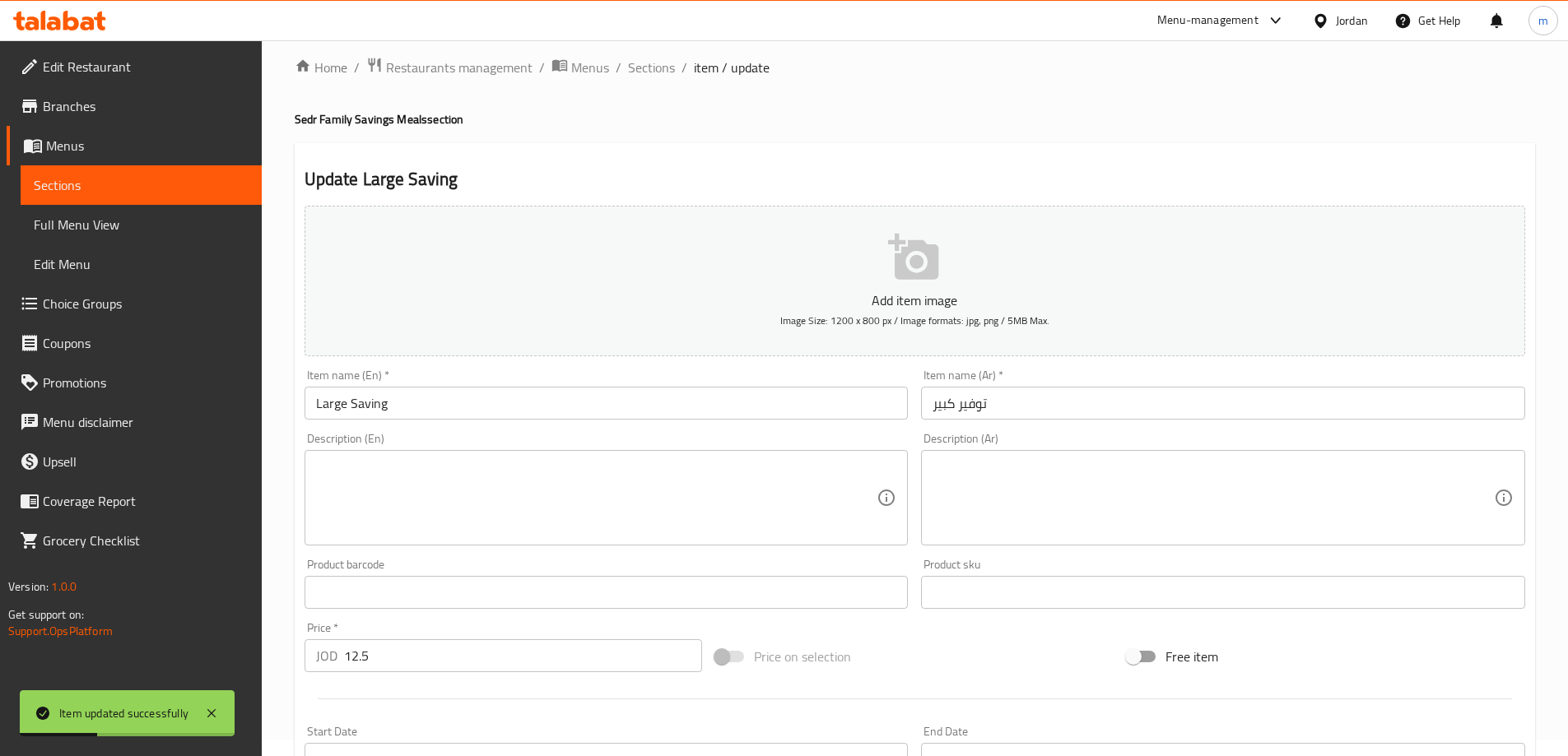
scroll to position [0, 0]
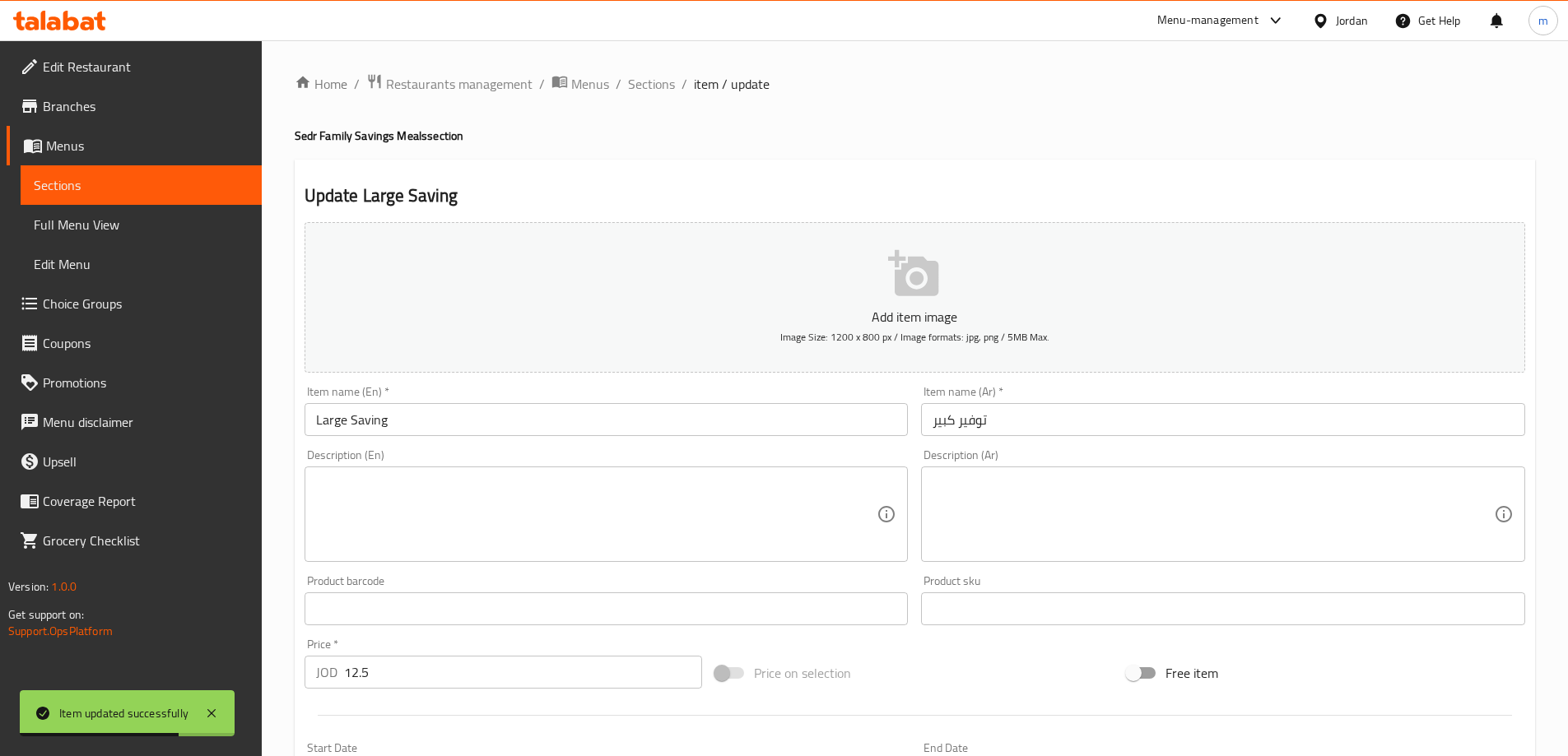
click at [157, 190] on span "Sections" at bounding box center [141, 185] width 214 height 19
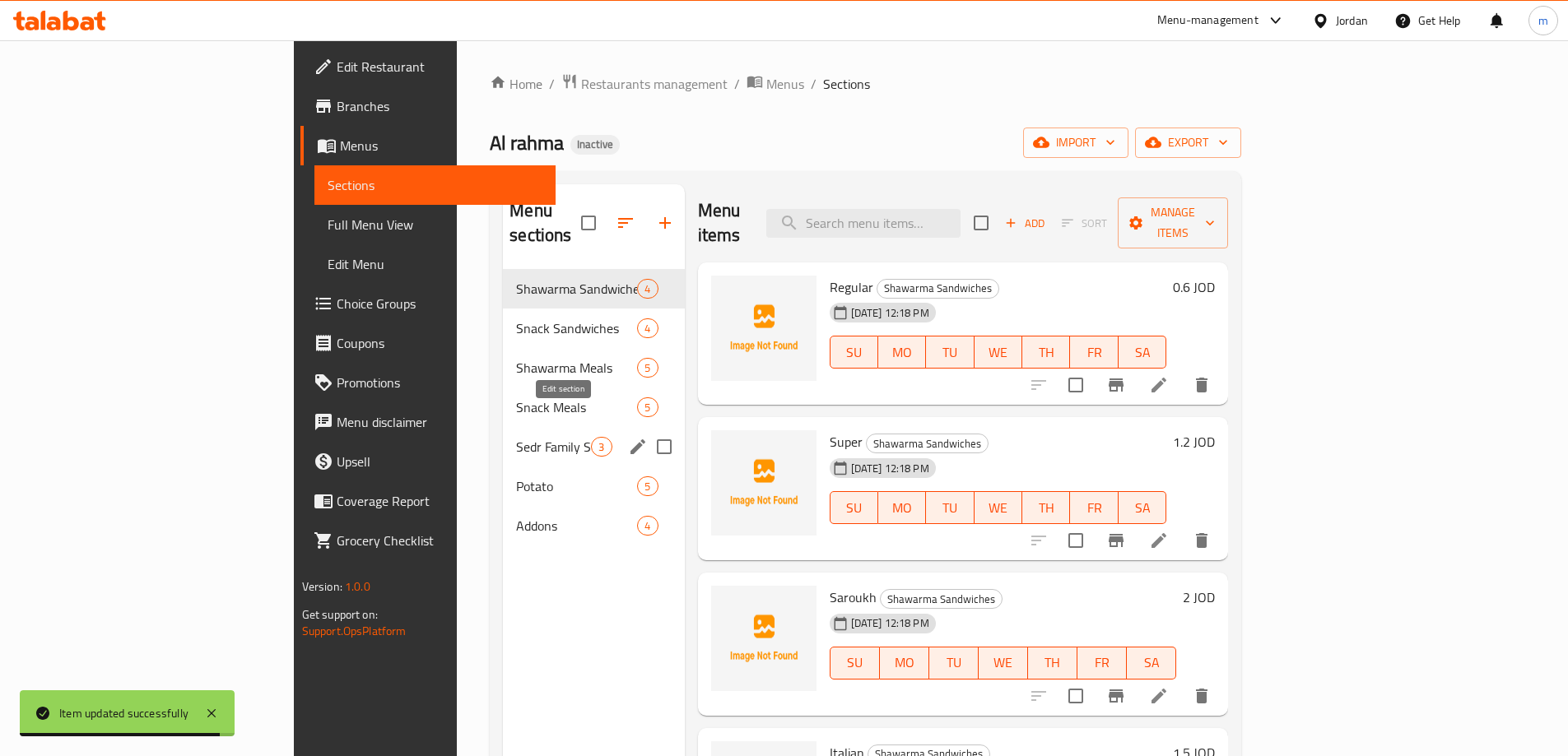
click at [631, 439] on icon "edit" at bounding box center [637, 446] width 15 height 15
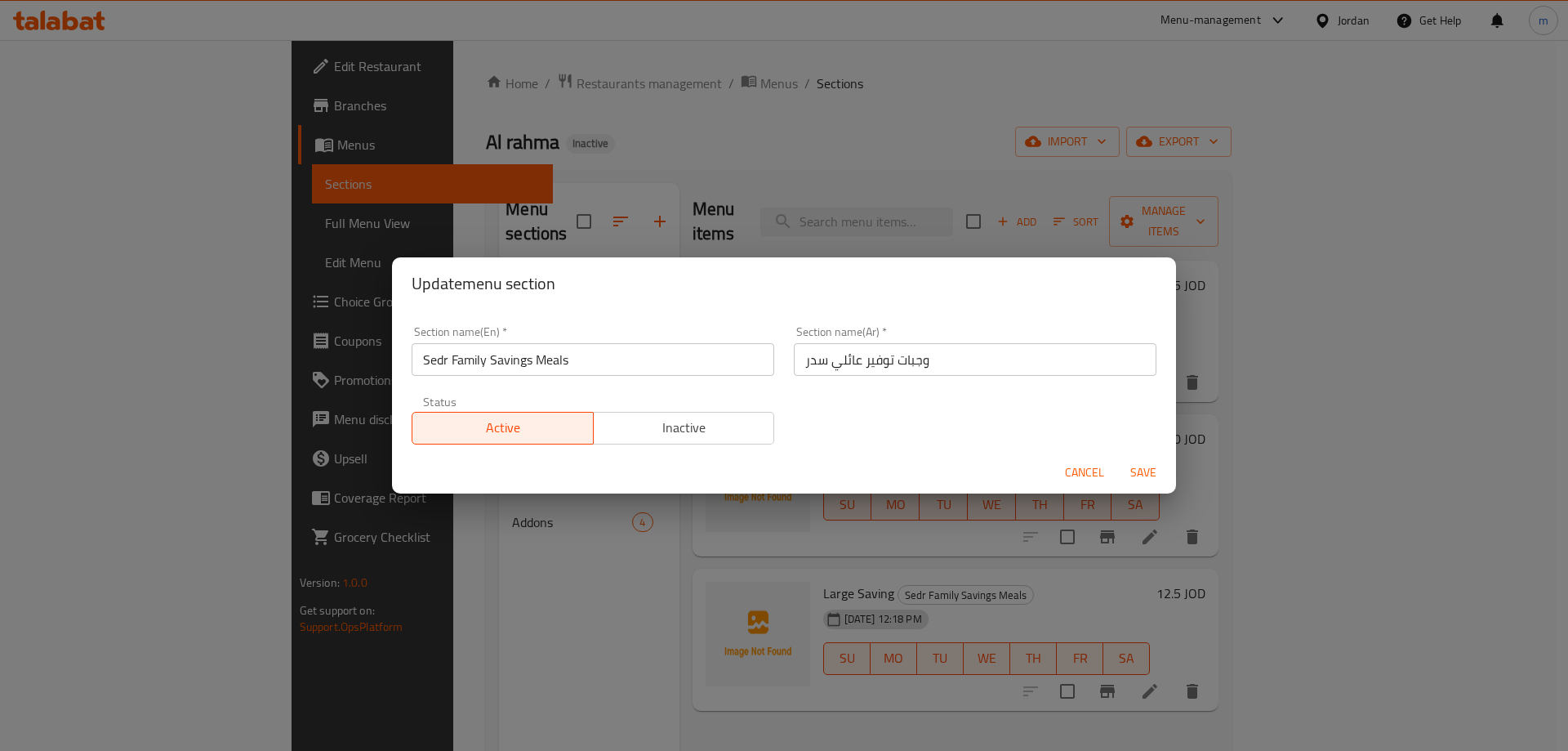
click at [530, 370] on input "Sedr Family Savings Meals" at bounding box center [593, 360] width 363 height 33
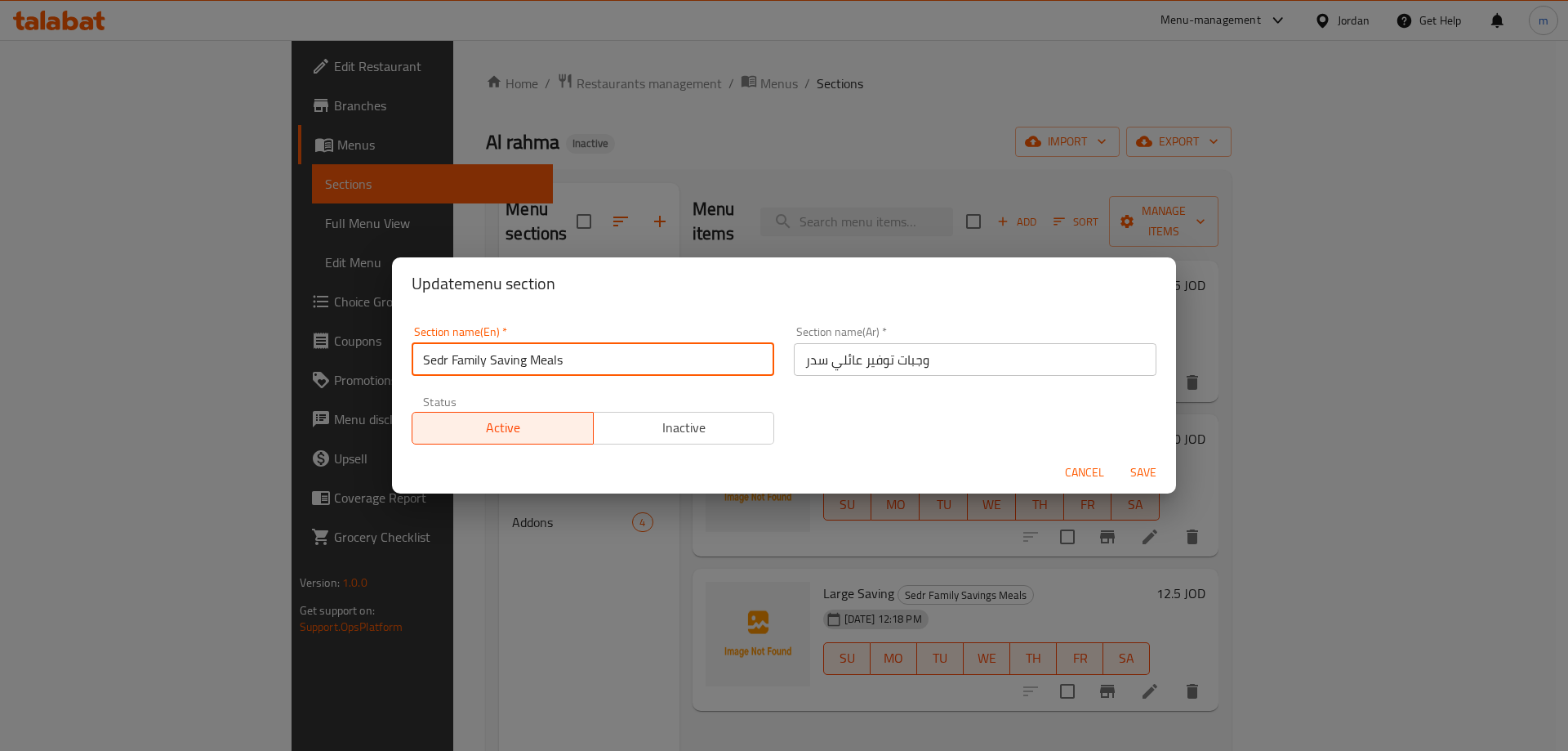
type input "Sedr Family Saving Meals"
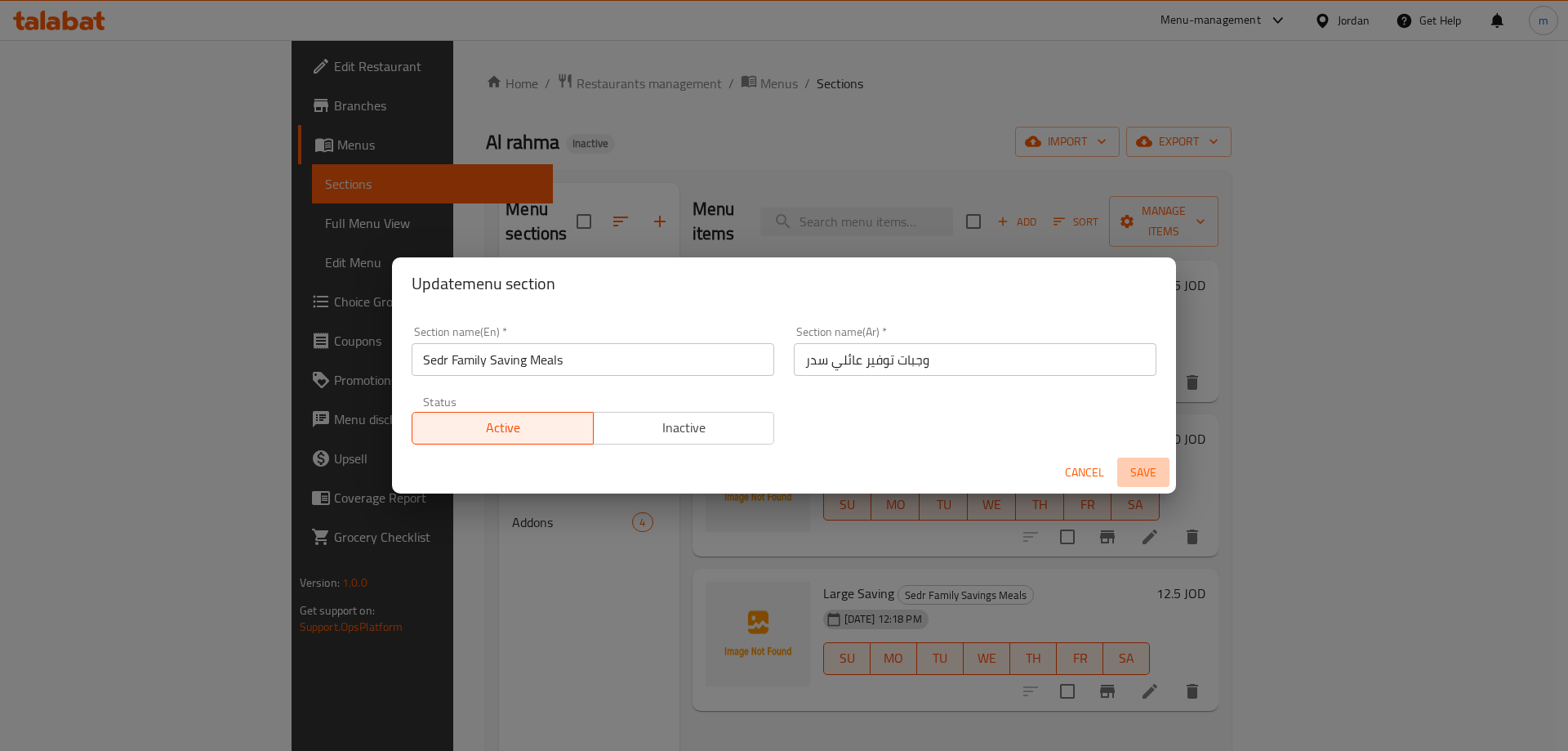
click at [1141, 479] on span "Save" at bounding box center [1143, 472] width 40 height 20
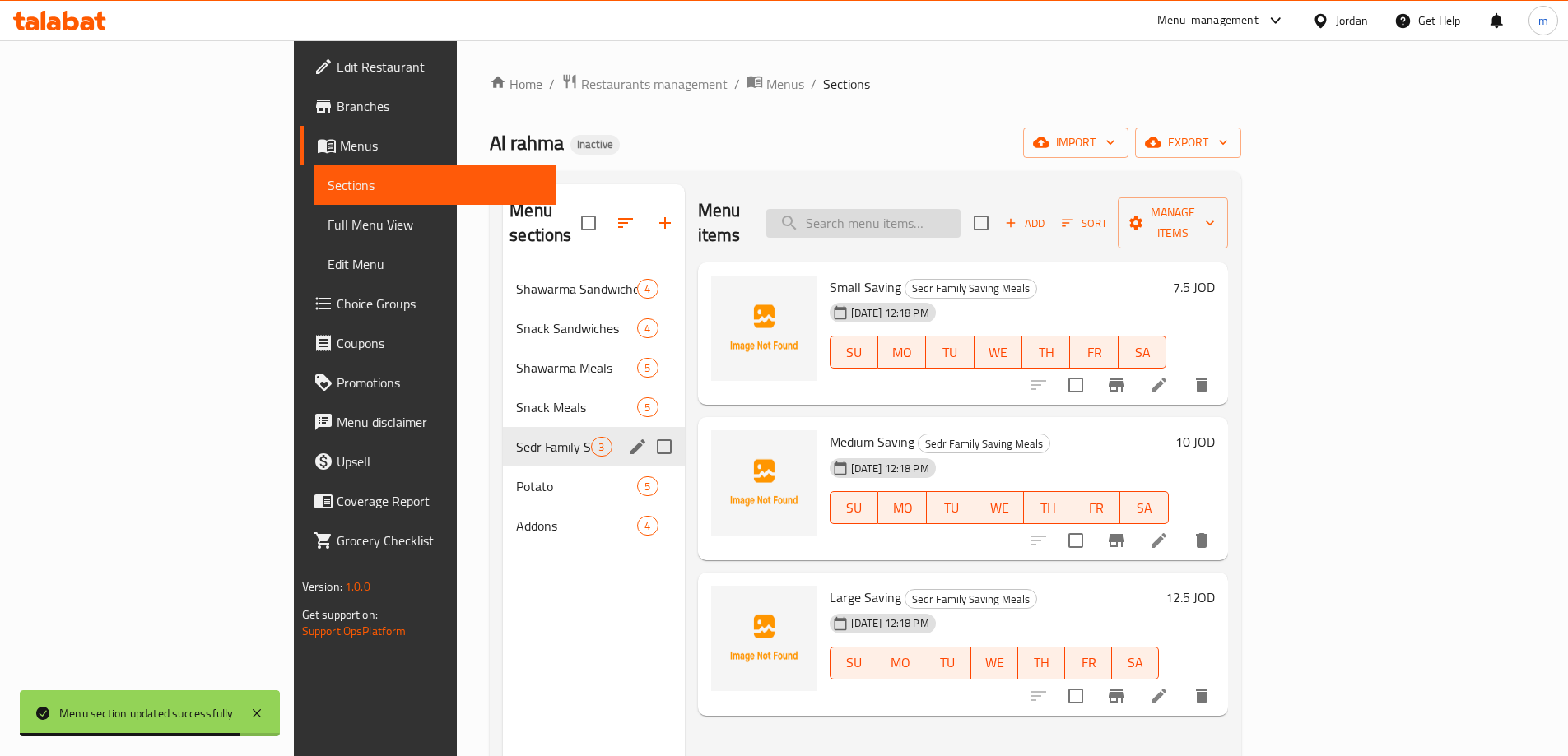
click at [953, 220] on input "search" at bounding box center [862, 224] width 194 height 29
paste input "Cheese"
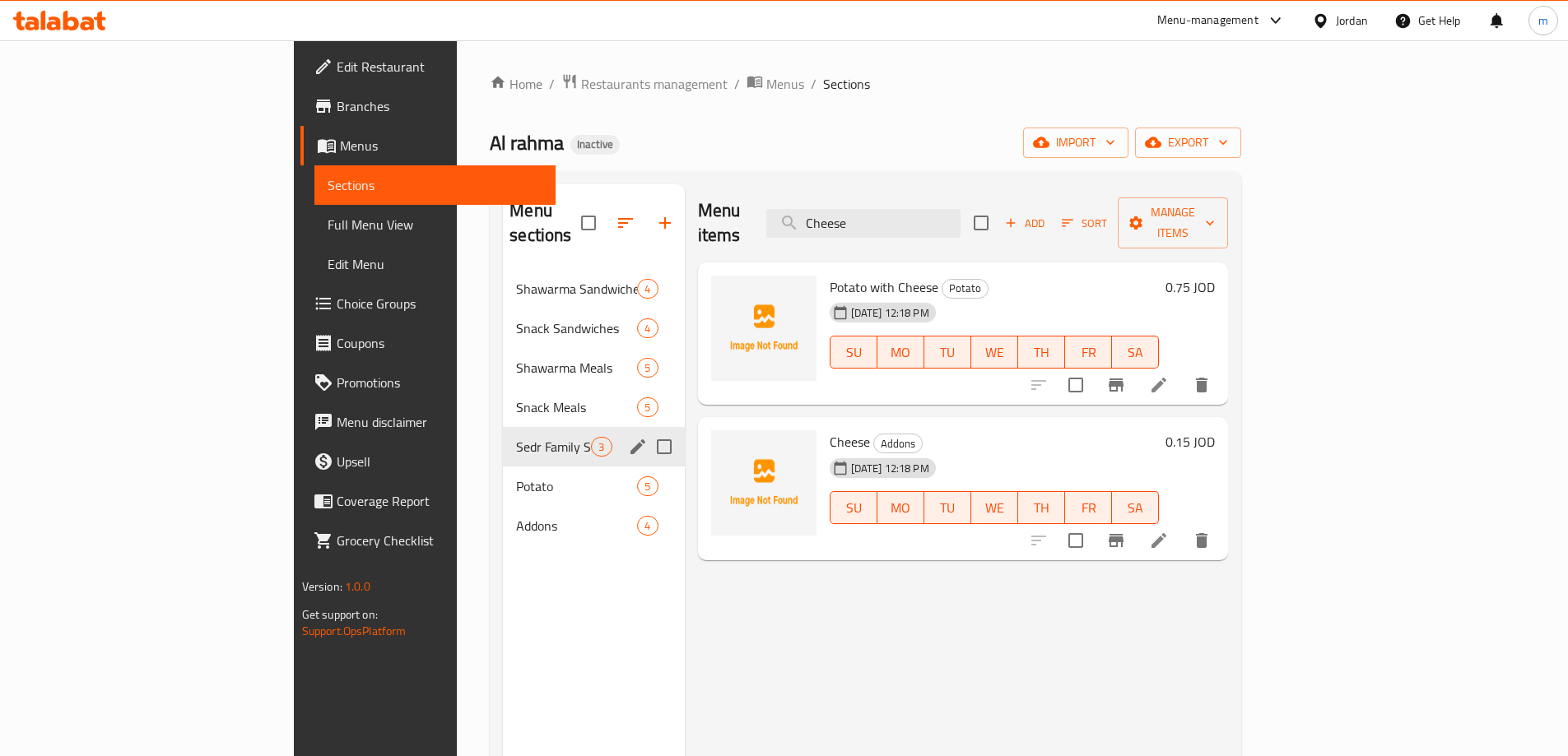
type input "Cheese"
click at [1168, 531] on icon at bounding box center [1159, 541] width 19 height 19
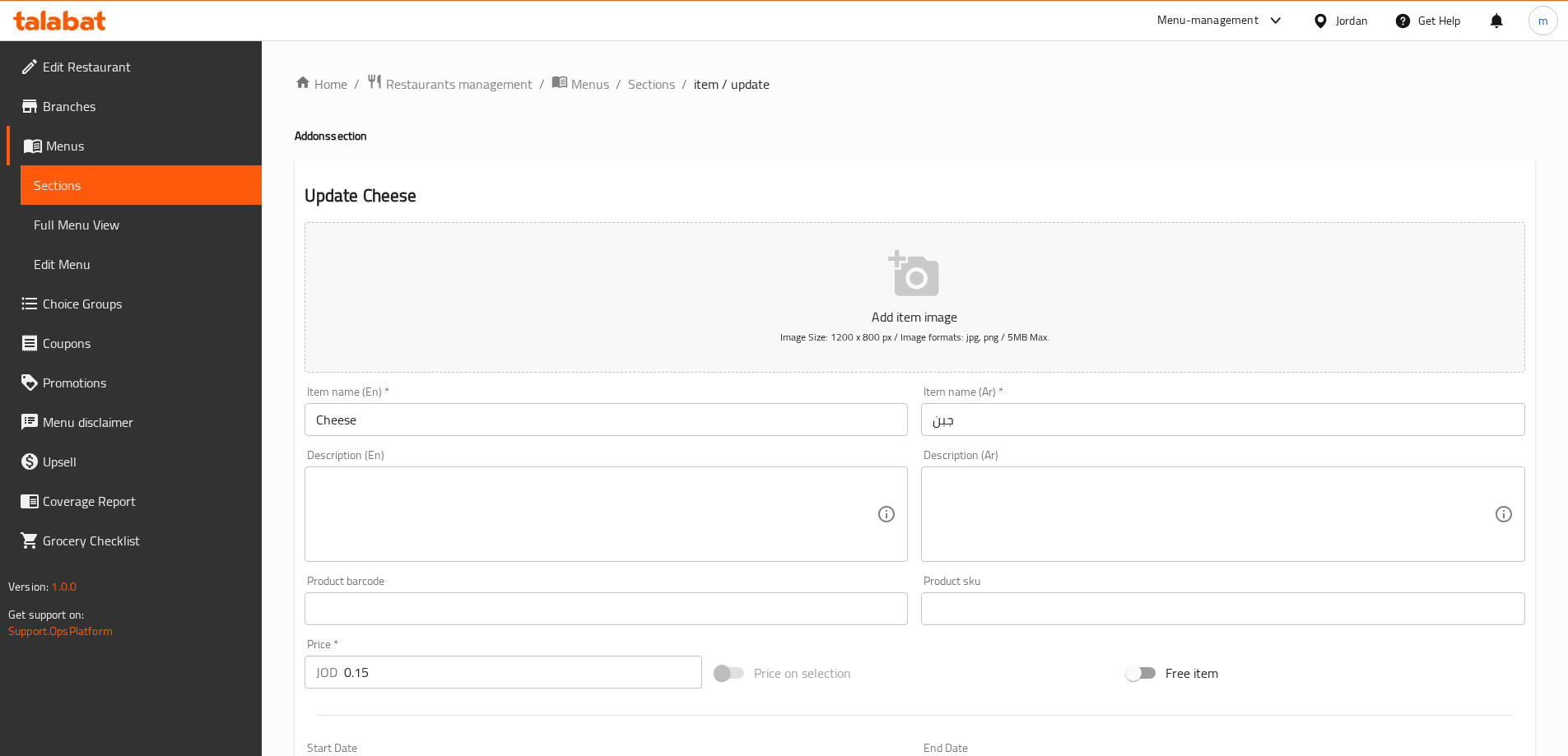
click at [1120, 415] on input "جبن" at bounding box center [1223, 420] width 604 height 33
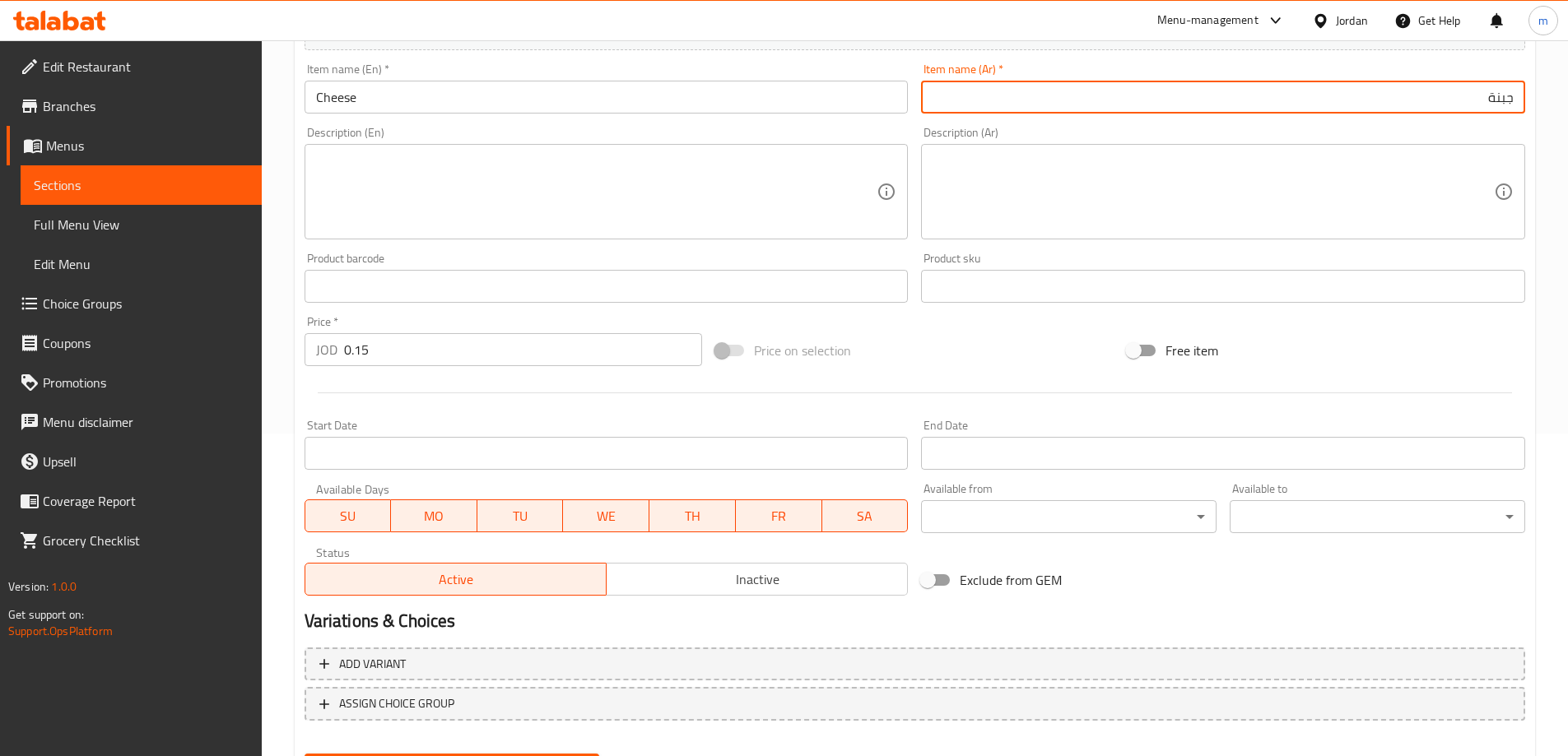
scroll to position [406, 0]
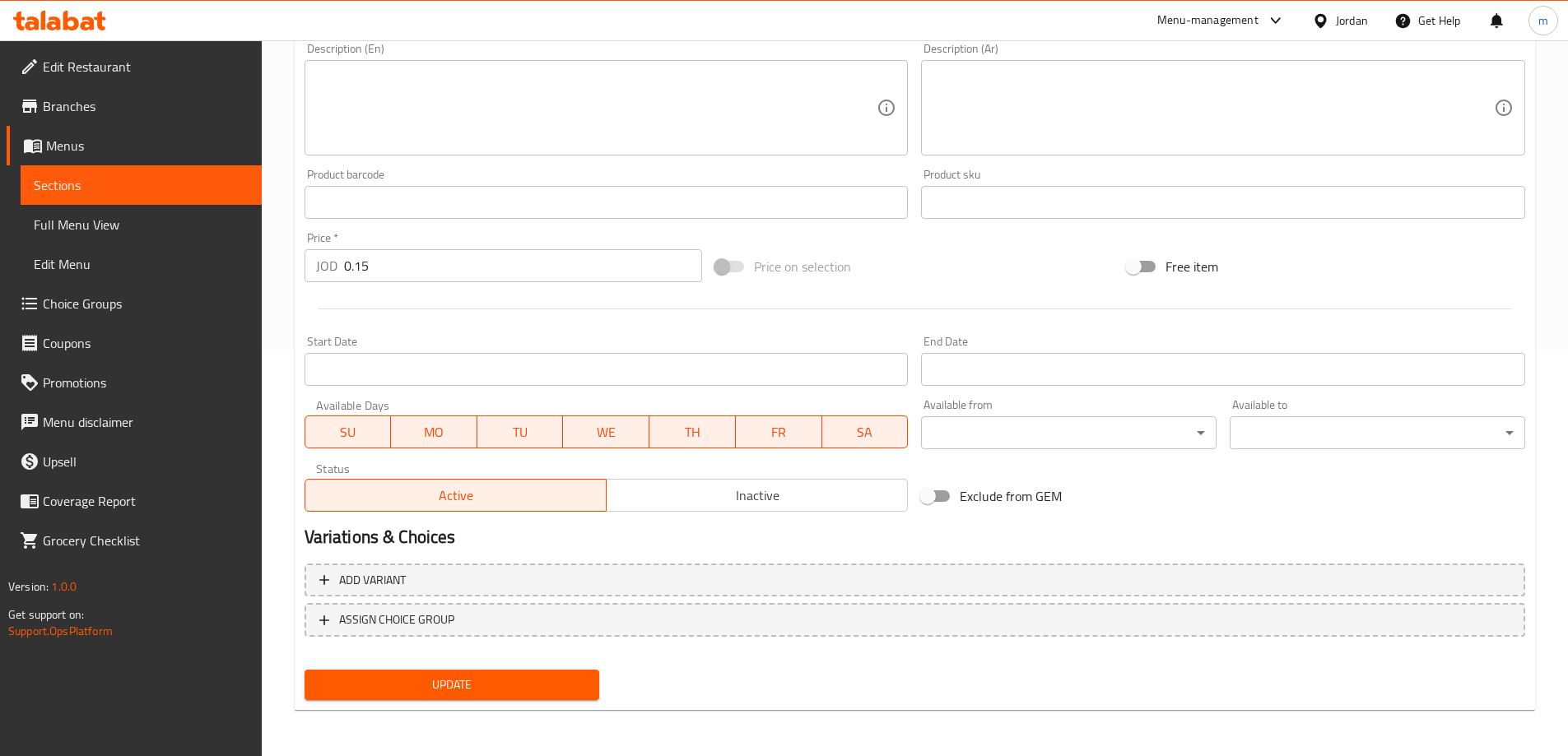
type input "جبنة"
click at [557, 695] on span "Update" at bounding box center [452, 684] width 269 height 20
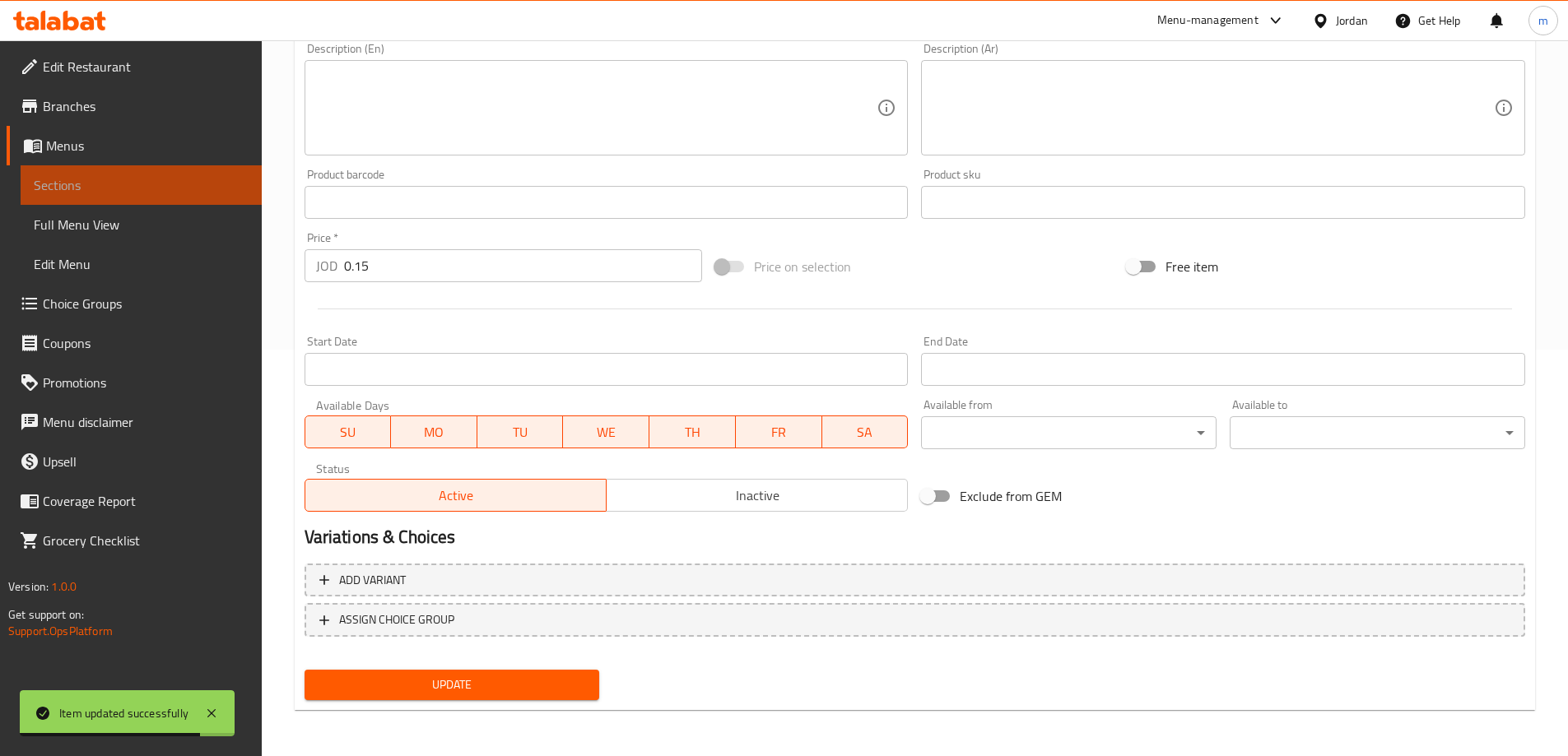
click at [177, 204] on link "Sections" at bounding box center [140, 185] width 241 height 40
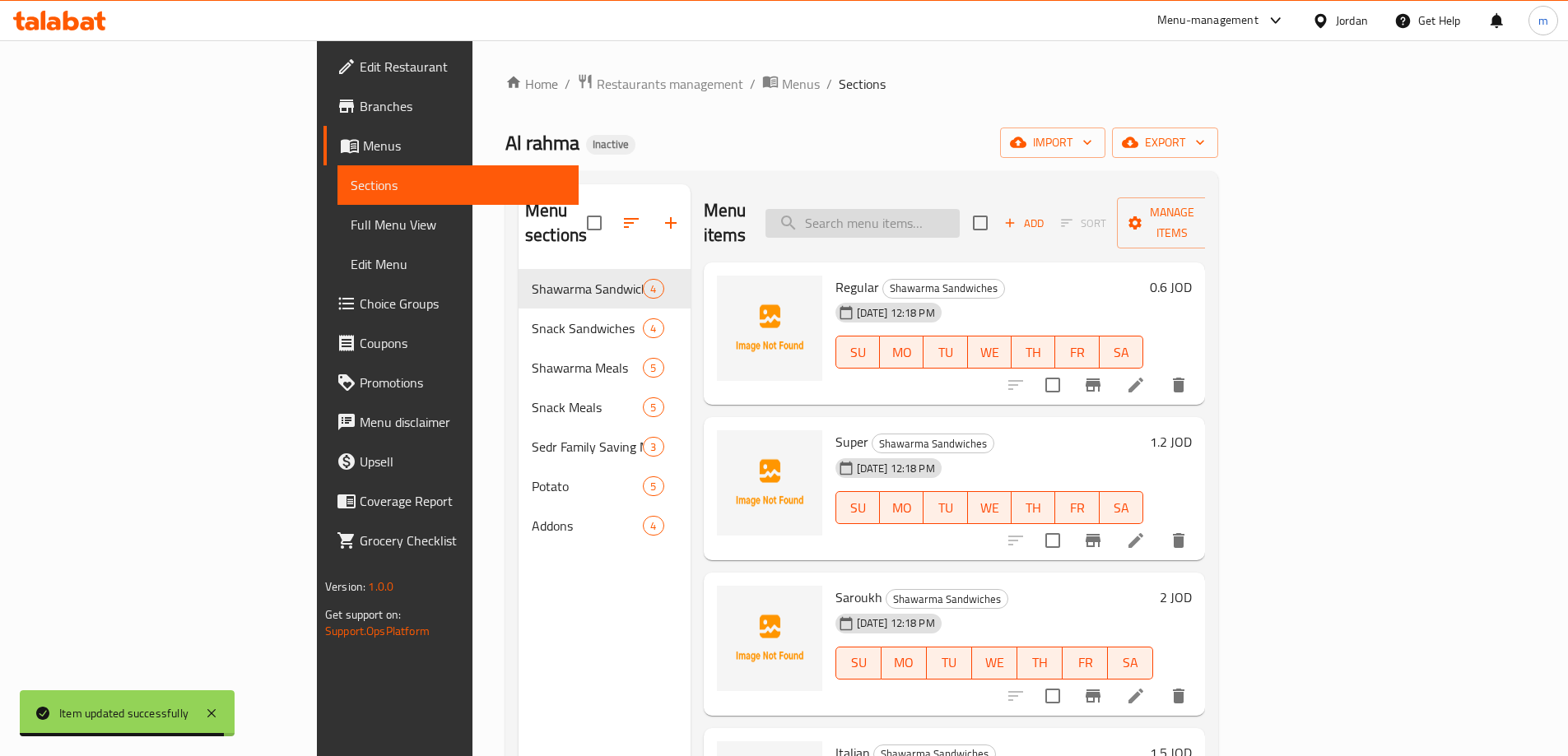
click at [960, 221] on input "search" at bounding box center [861, 224] width 194 height 29
paste input "Regular"
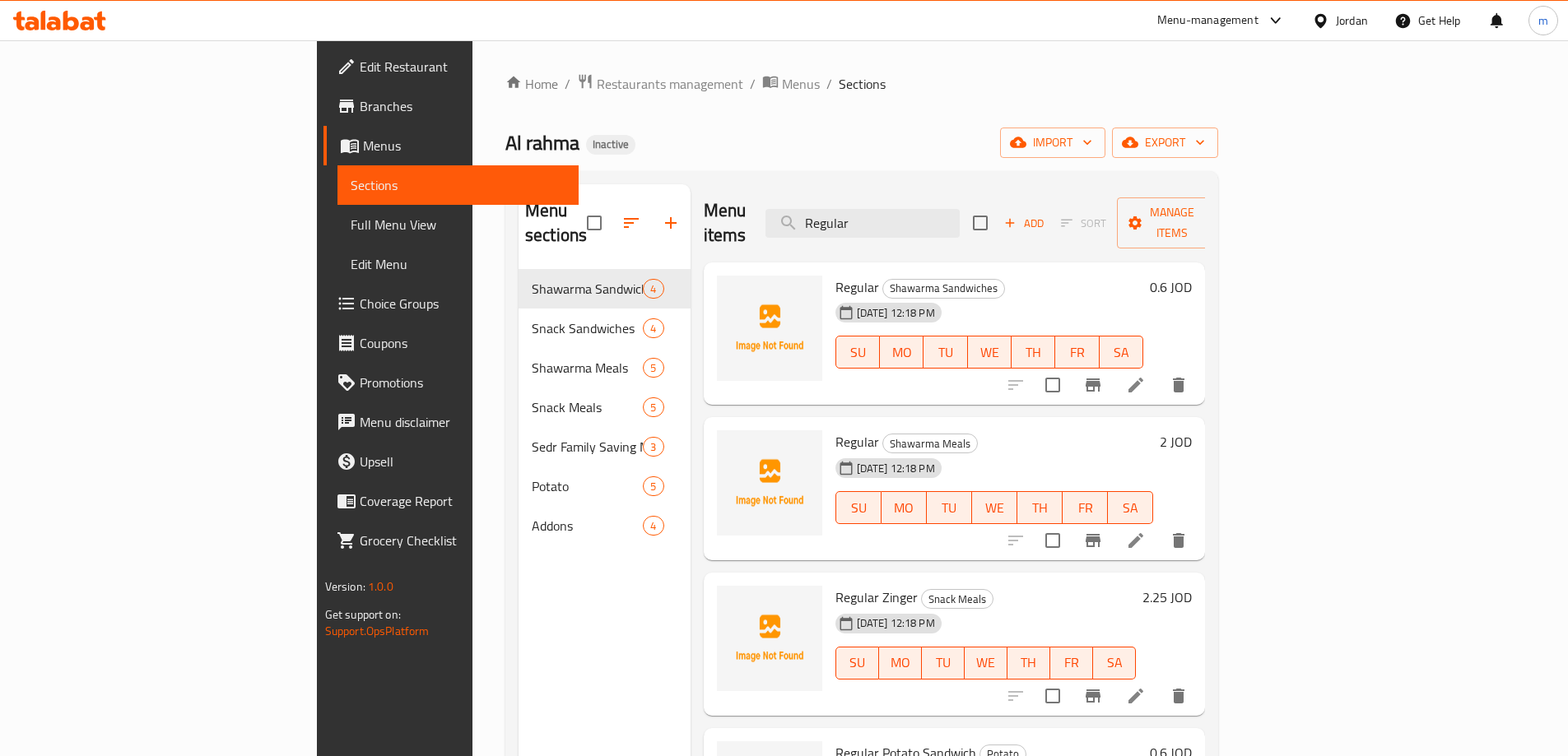
type input "Regular"
click at [1146, 375] on icon at bounding box center [1135, 385] width 19 height 19
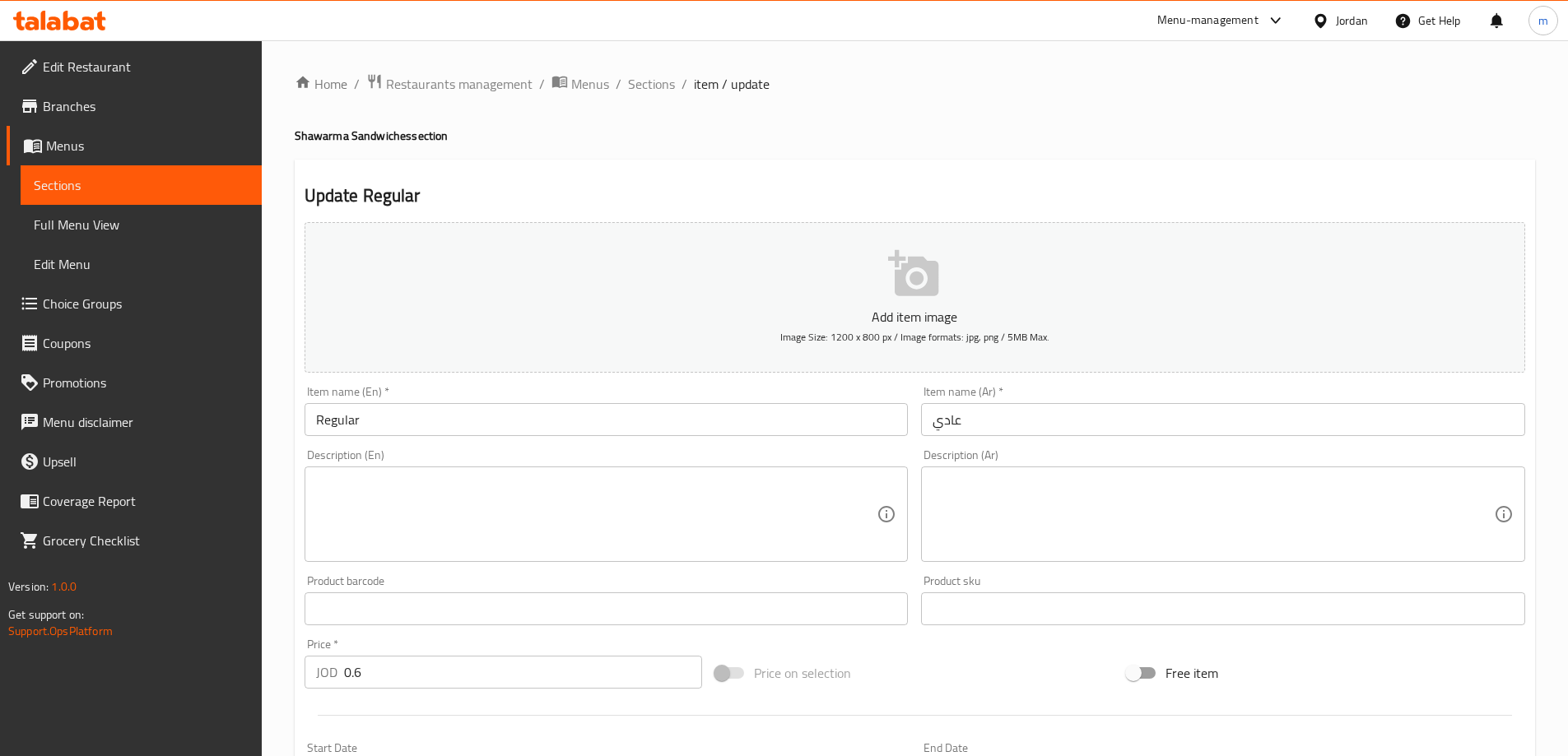
click at [407, 415] on input "Regular" at bounding box center [606, 420] width 604 height 33
drag, startPoint x: 297, startPoint y: 134, endPoint x: 398, endPoint y: 139, distance: 101.1
click at [398, 139] on h4 "Shawarma Sandwiches section" at bounding box center [914, 135] width 1241 height 17
copy h4 "Shawarma Sandwich"
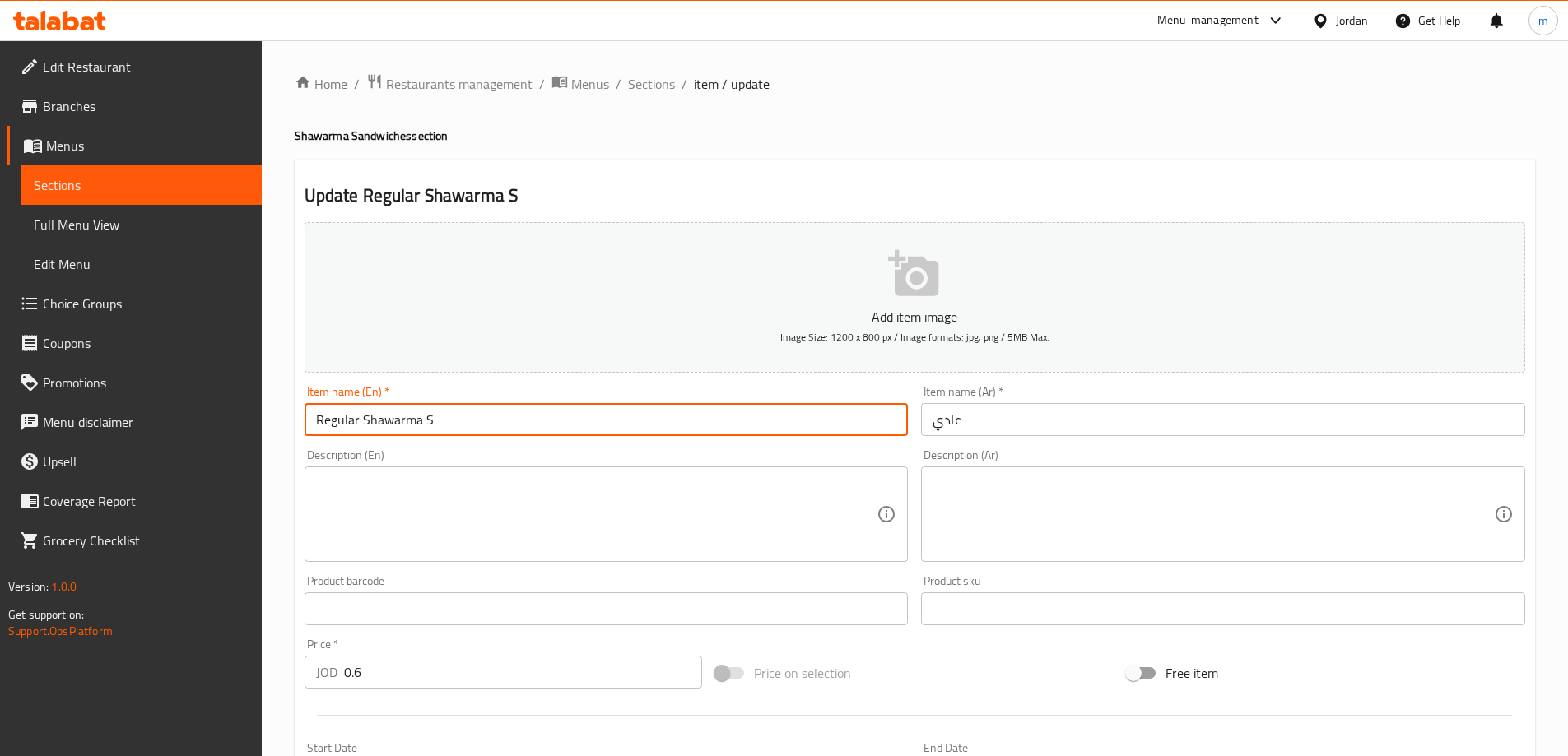
click at [380, 426] on input "Regular Shawarma S" at bounding box center [606, 420] width 604 height 33
paste input "andwichS"
click at [532, 421] on input "Regular Shawarma SandwichS" at bounding box center [606, 420] width 604 height 33
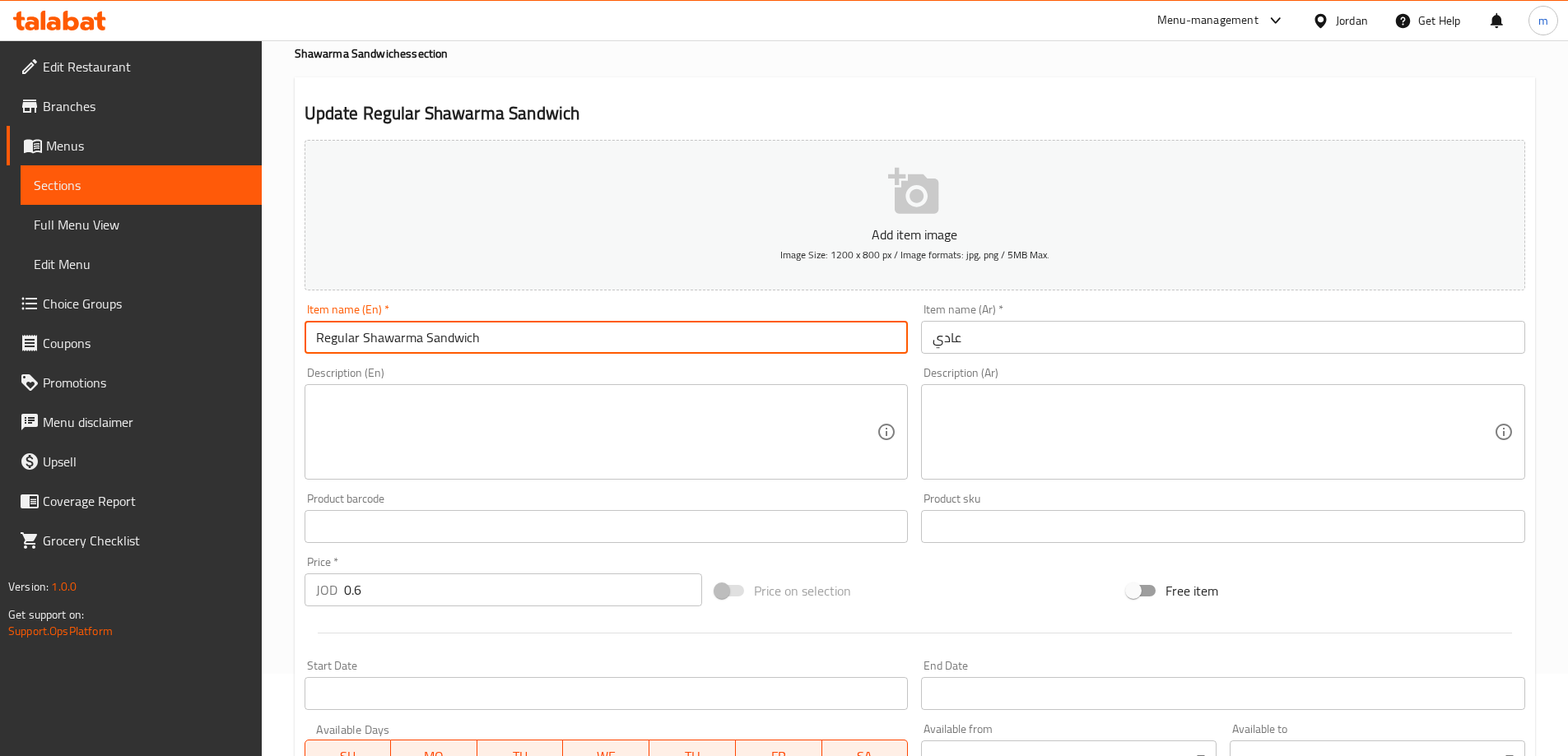
type input "Regular Shawarma Sandwich"
click at [1004, 340] on input "عادي" at bounding box center [1223, 337] width 604 height 33
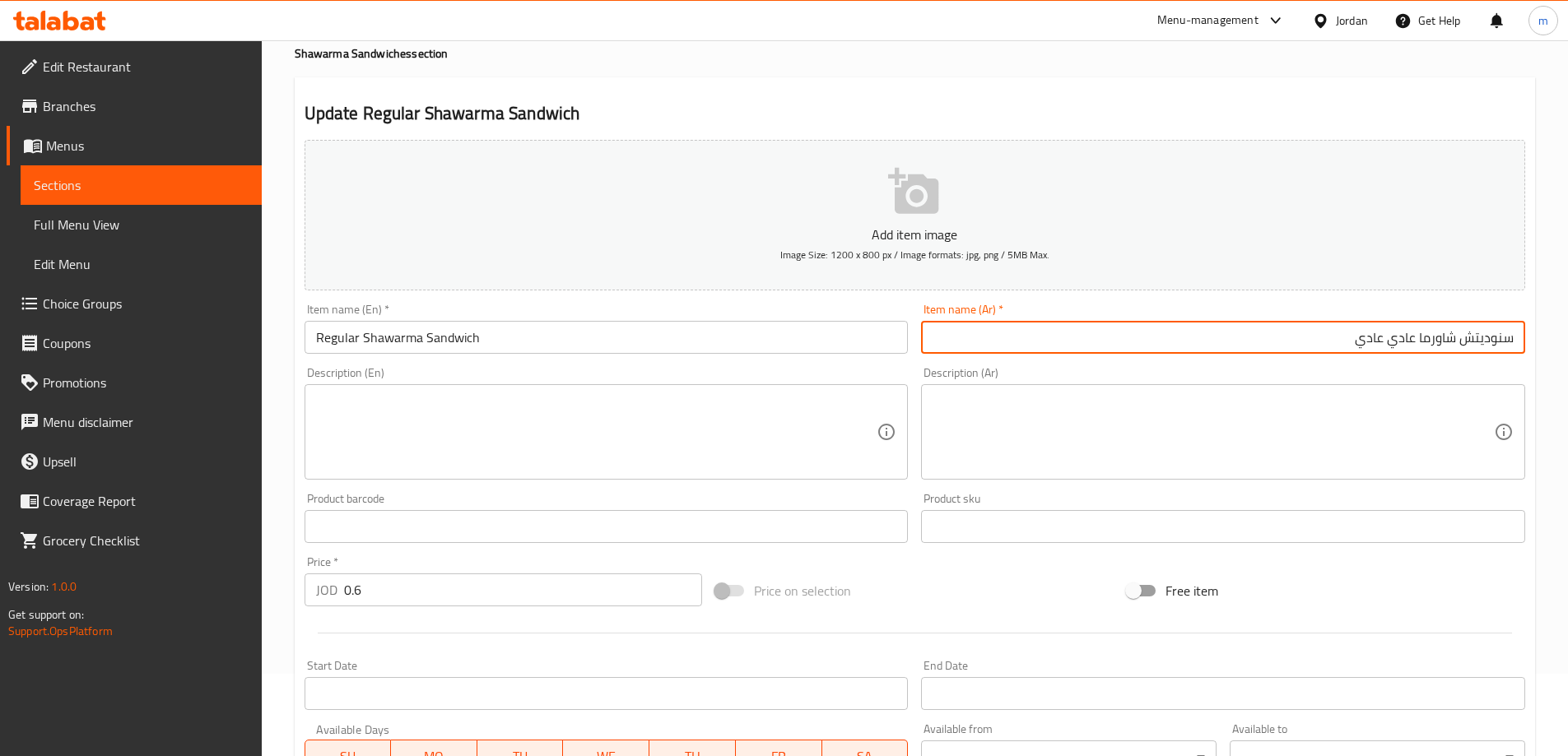
click at [1373, 345] on input "سنوديتش شاورما عادي عادي" at bounding box center [1223, 337] width 604 height 33
click at [1496, 341] on input "سنوديتش شاورما عادي" at bounding box center [1223, 337] width 604 height 33
type input "سندويتش شاورما عادي"
click at [461, 332] on input "Regular Shawarma Sandwich" at bounding box center [606, 337] width 604 height 33
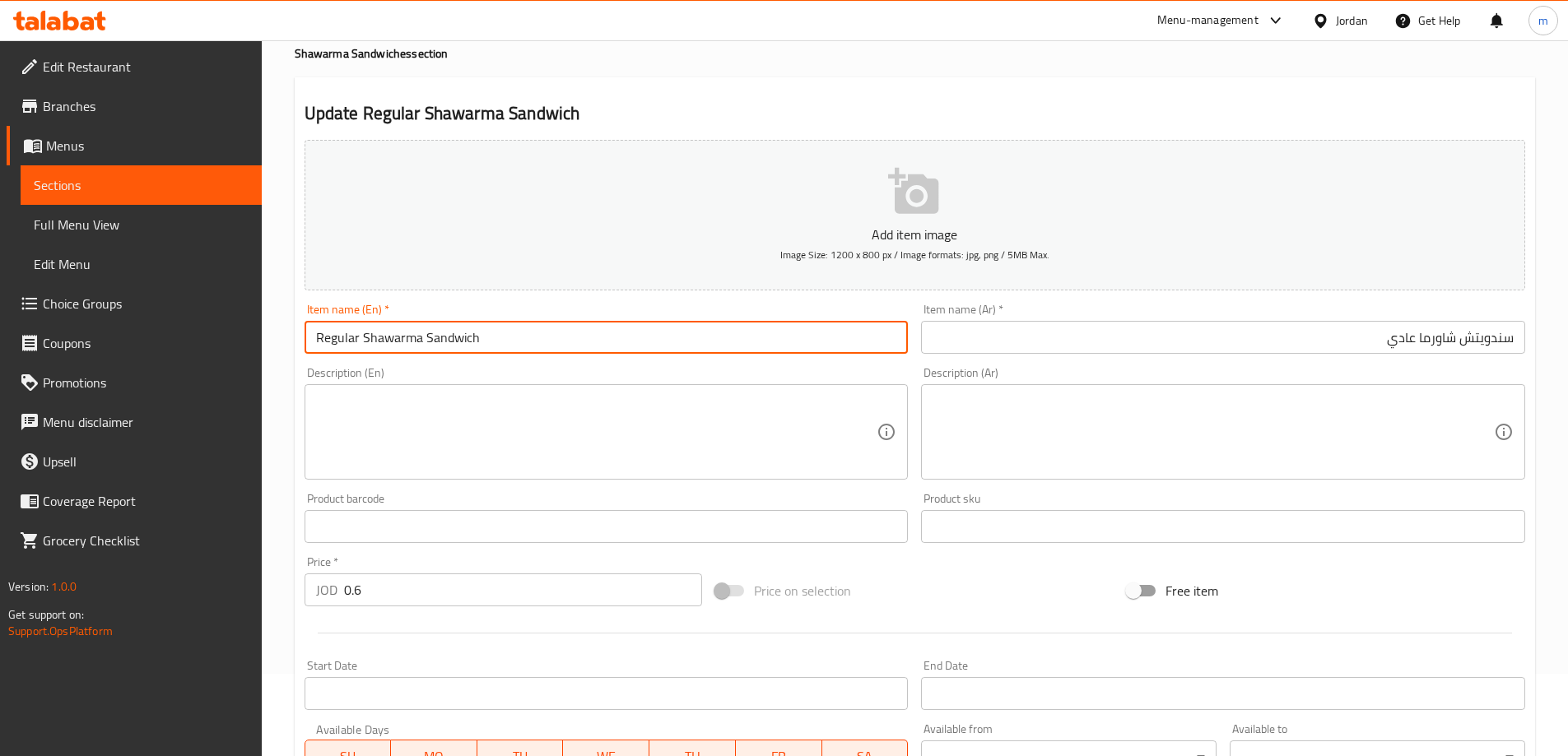
click at [461, 332] on input "Regular Shawarma Sandwich" at bounding box center [606, 337] width 604 height 33
click at [769, 332] on input "Regular Shawarma Sandwich" at bounding box center [606, 337] width 604 height 33
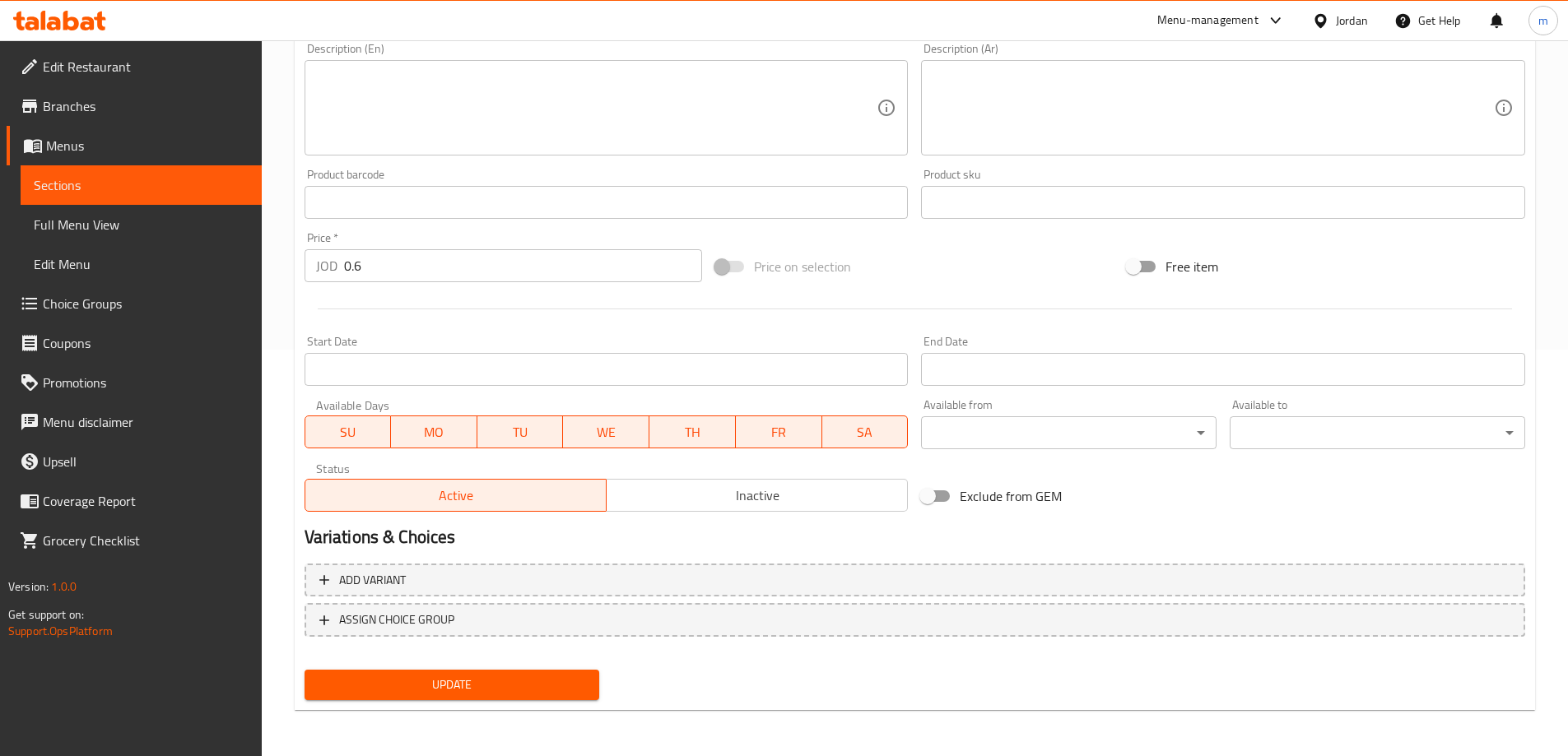
click at [489, 684] on span "Update" at bounding box center [452, 684] width 269 height 20
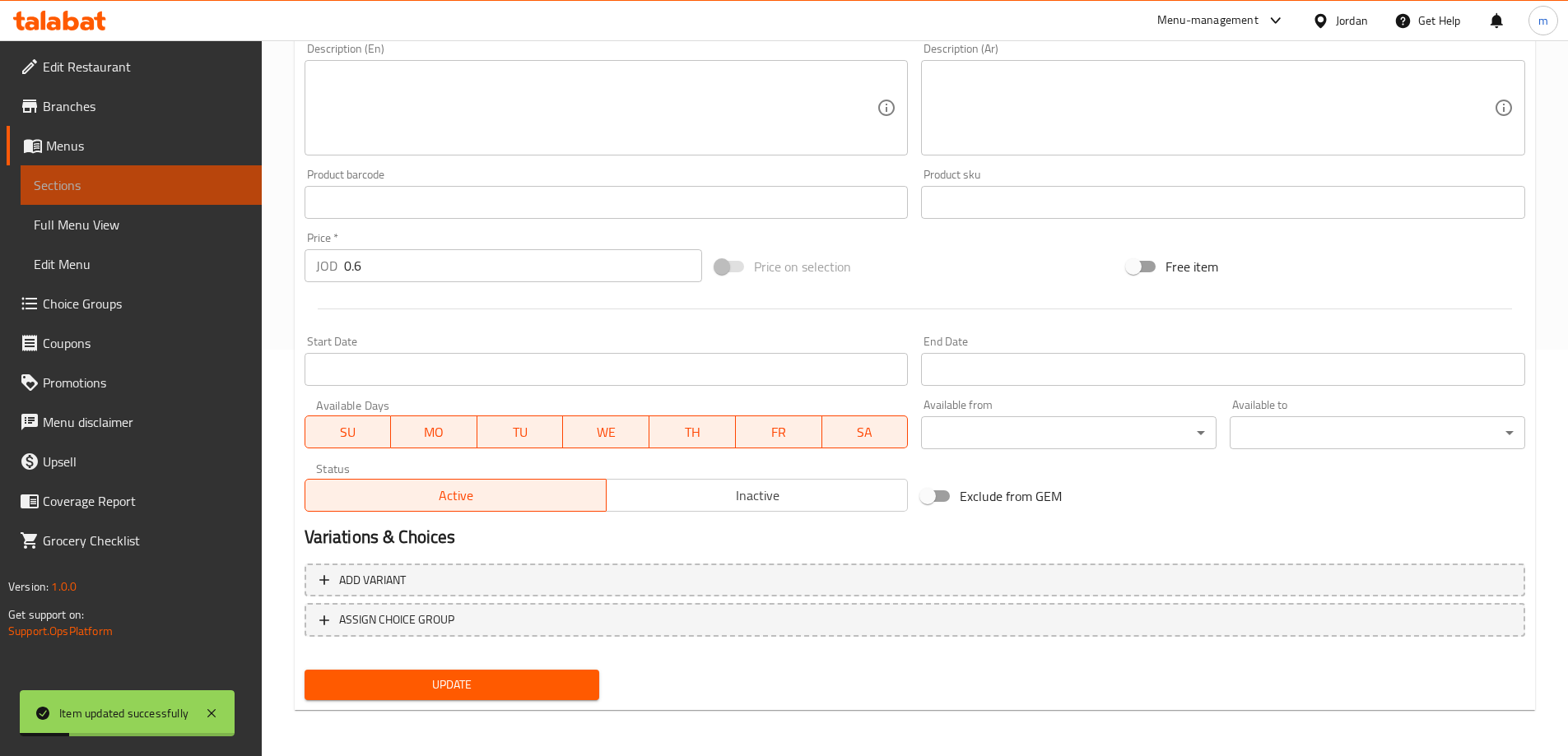
click at [94, 178] on span "Sections" at bounding box center [141, 185] width 214 height 19
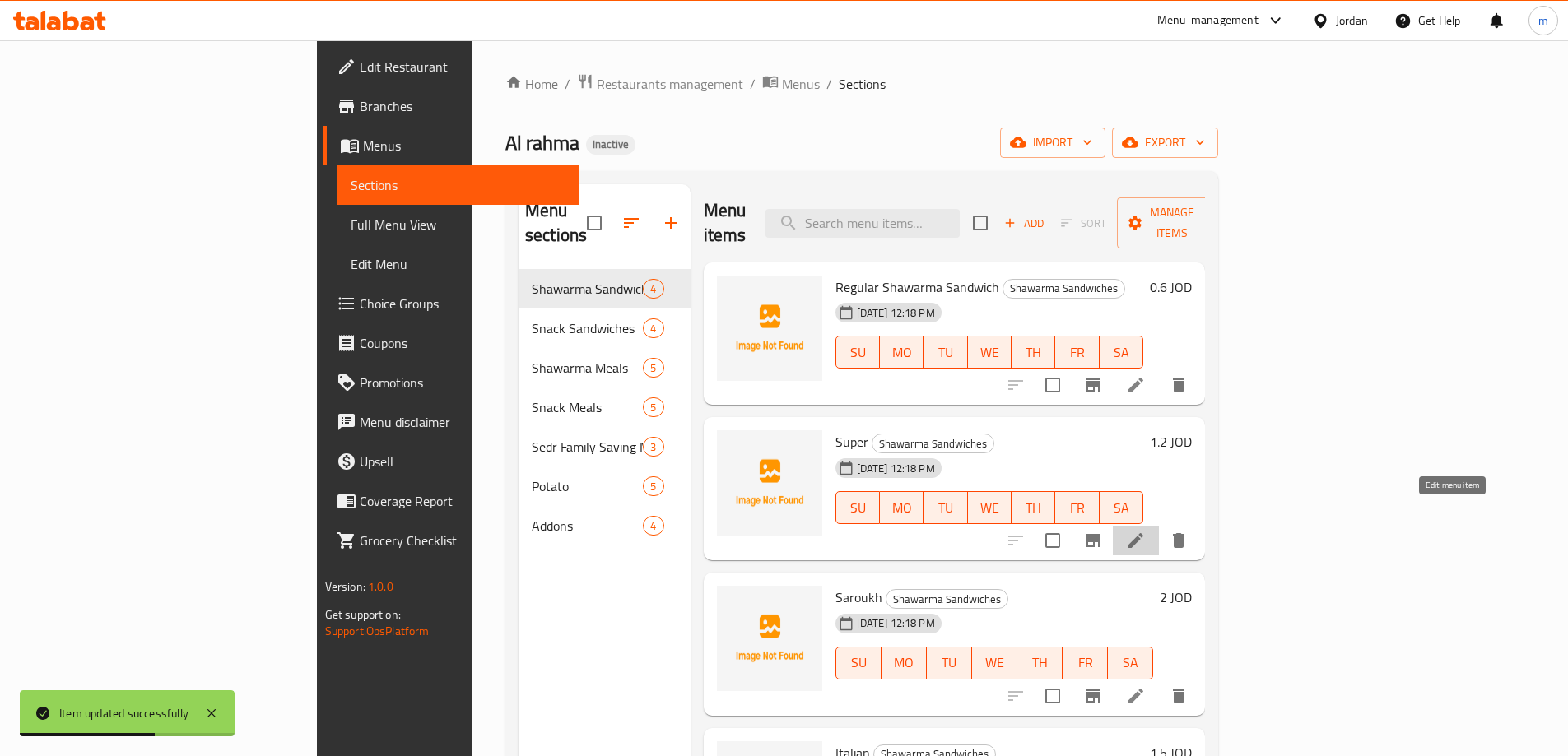
click at [1146, 531] on icon at bounding box center [1135, 541] width 19 height 19
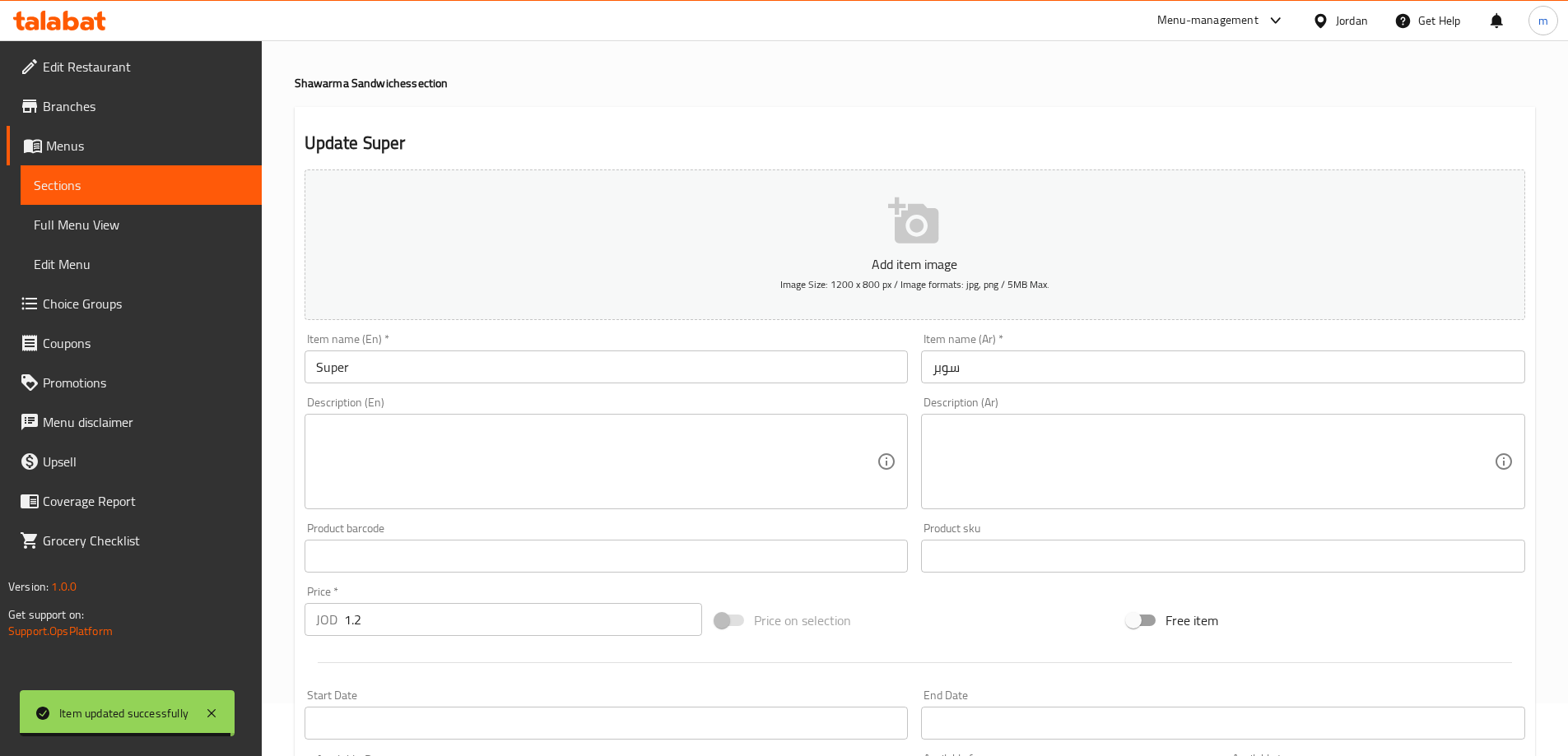
scroll to position [82, 0]
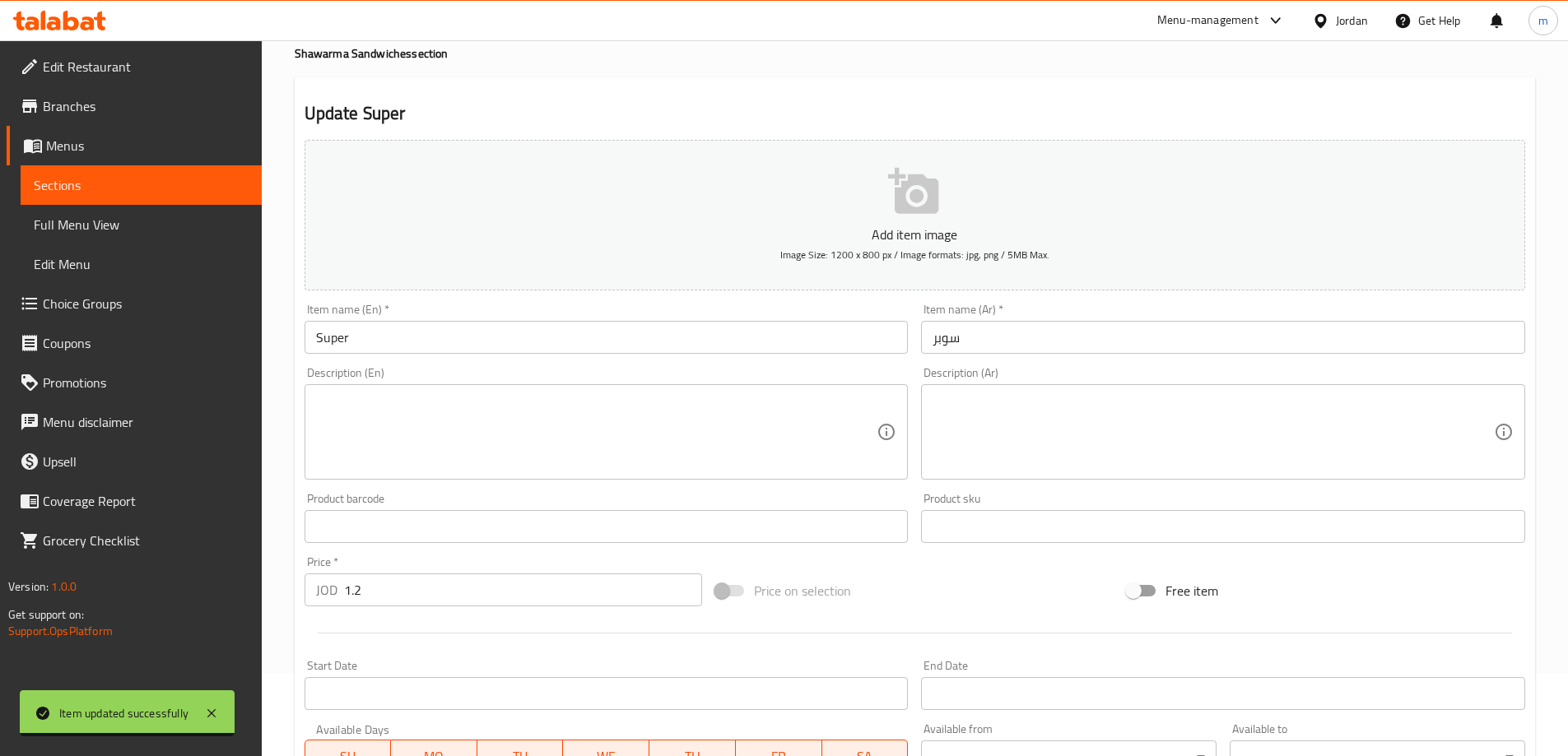
drag, startPoint x: 294, startPoint y: 140, endPoint x: 321, endPoint y: 135, distance: 27.5
click at [321, 135] on div "Home / Restaurants management / Menus / Sections / item / update Shawarma Sandw…" at bounding box center [914, 519] width 1241 height 1056
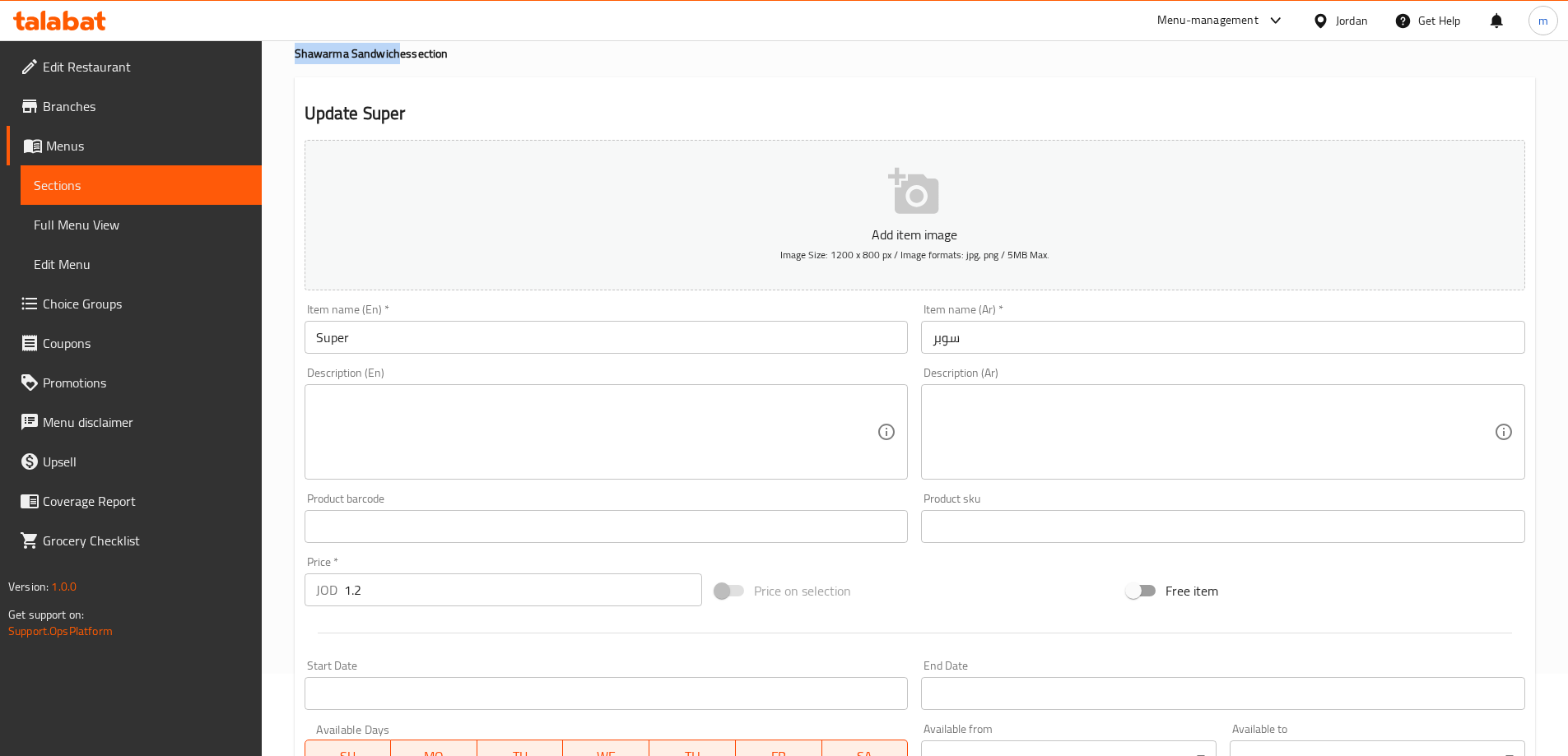
drag, startPoint x: 296, startPoint y: 55, endPoint x: 399, endPoint y: 48, distance: 103.2
click at [399, 48] on h4 "Shawarma Sandwiches section" at bounding box center [914, 53] width 1241 height 17
copy h4 "Shawarma Sandwich"
click at [441, 334] on input "Super" at bounding box center [606, 337] width 604 height 33
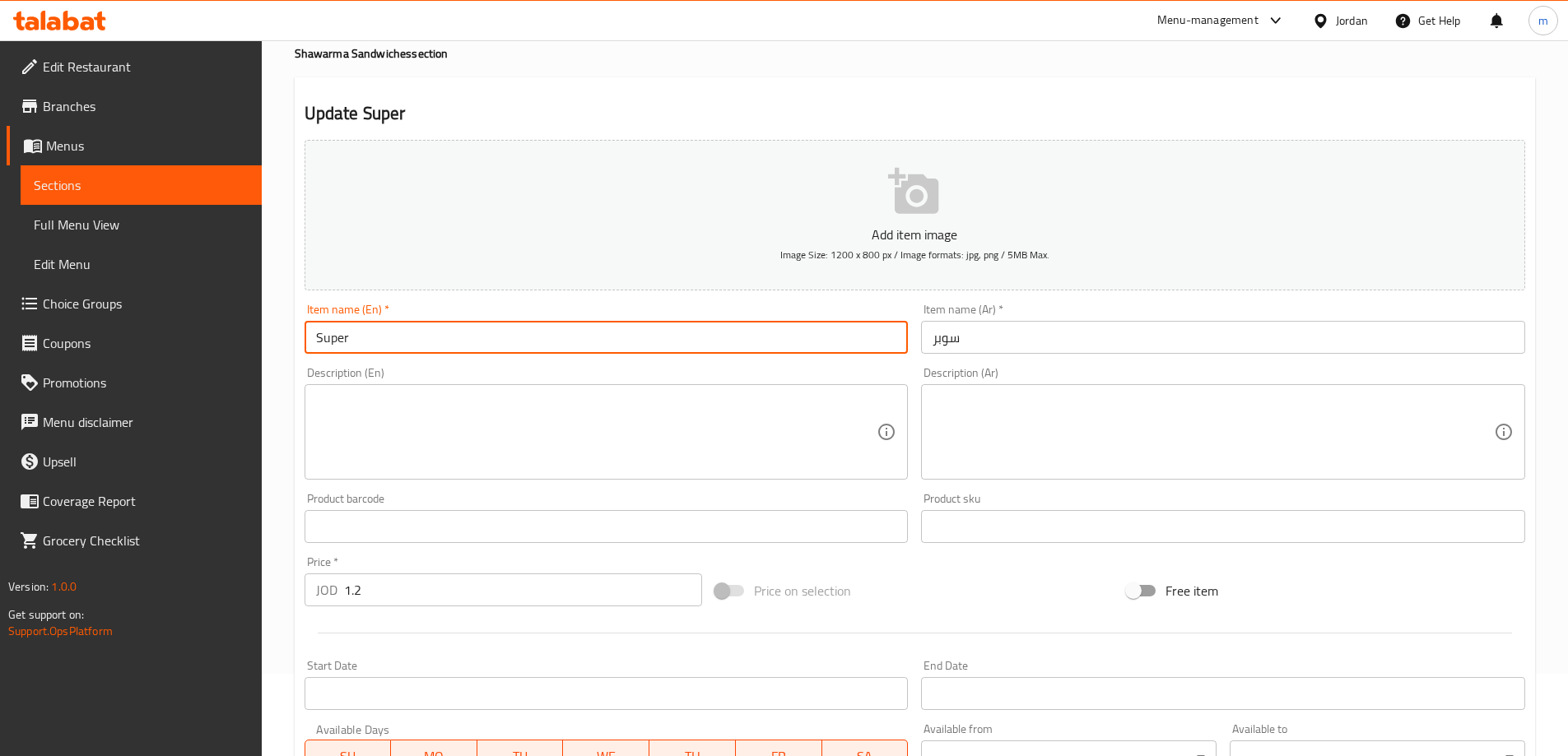
paste input "Shawarma Sandwich"
type input "Super Shawarma Sandwich"
click at [1155, 331] on input "سوبر" at bounding box center [1223, 337] width 604 height 33
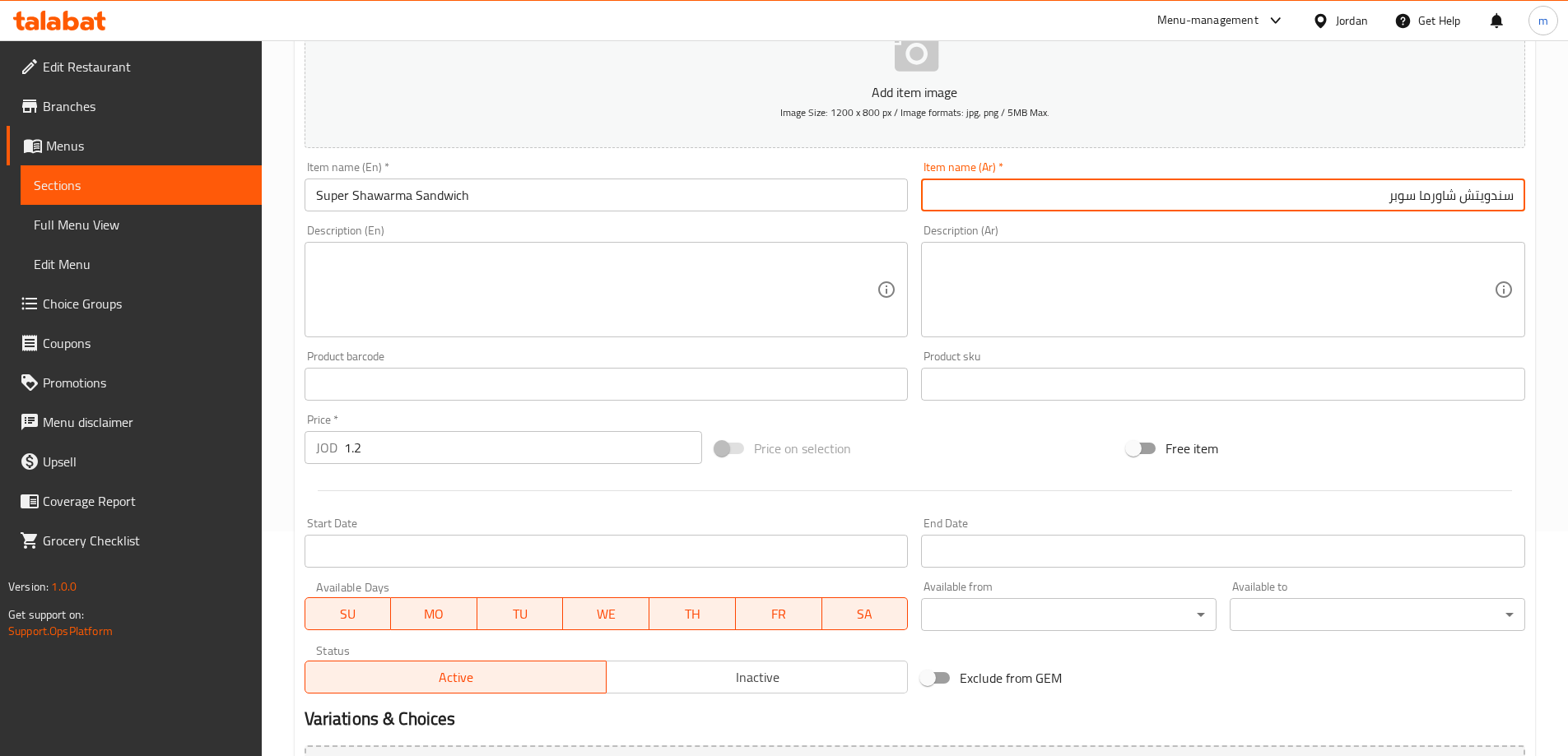
scroll to position [406, 0]
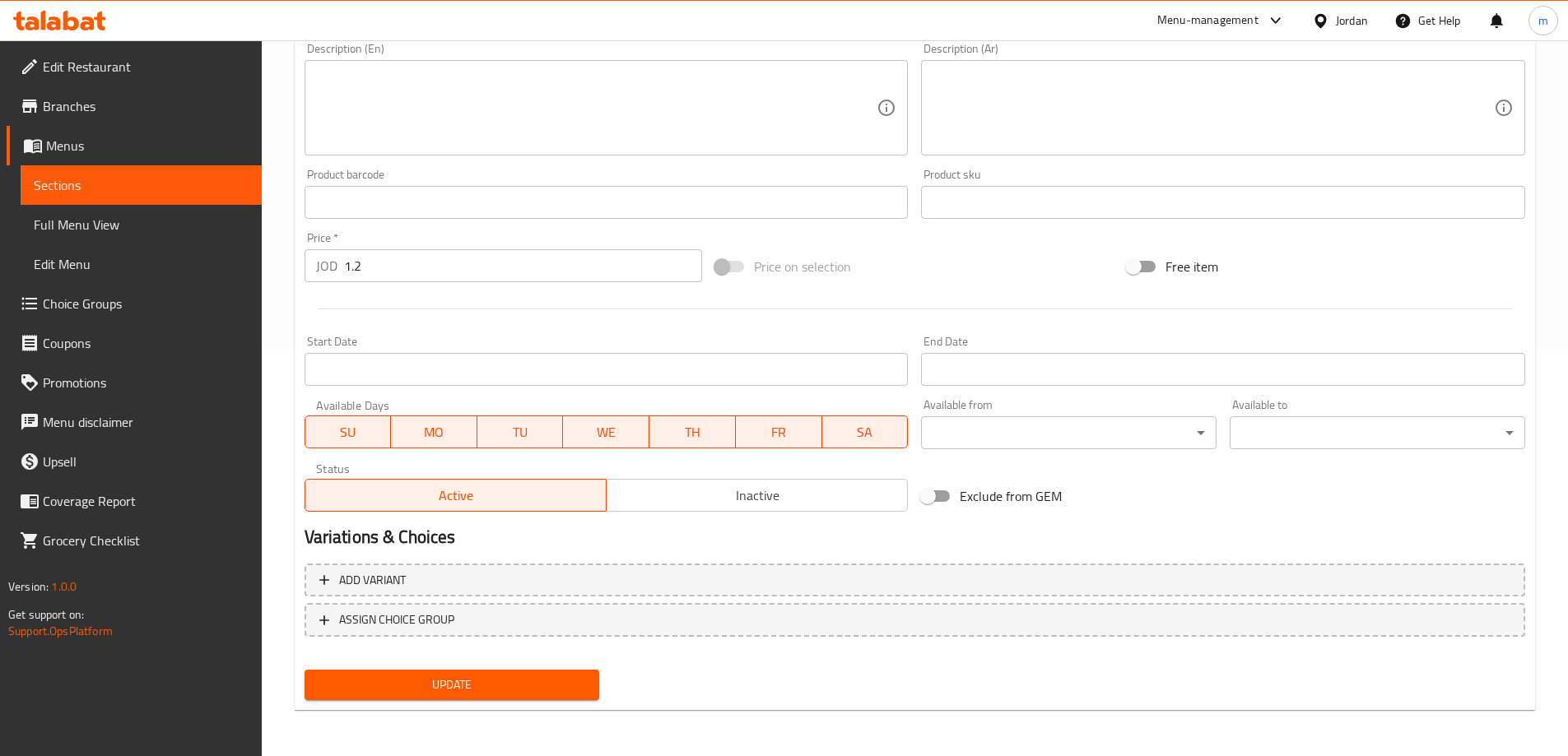
type input "سندويتش شاورما سوبر"
click at [586, 682] on span "Update" at bounding box center [452, 684] width 269 height 20
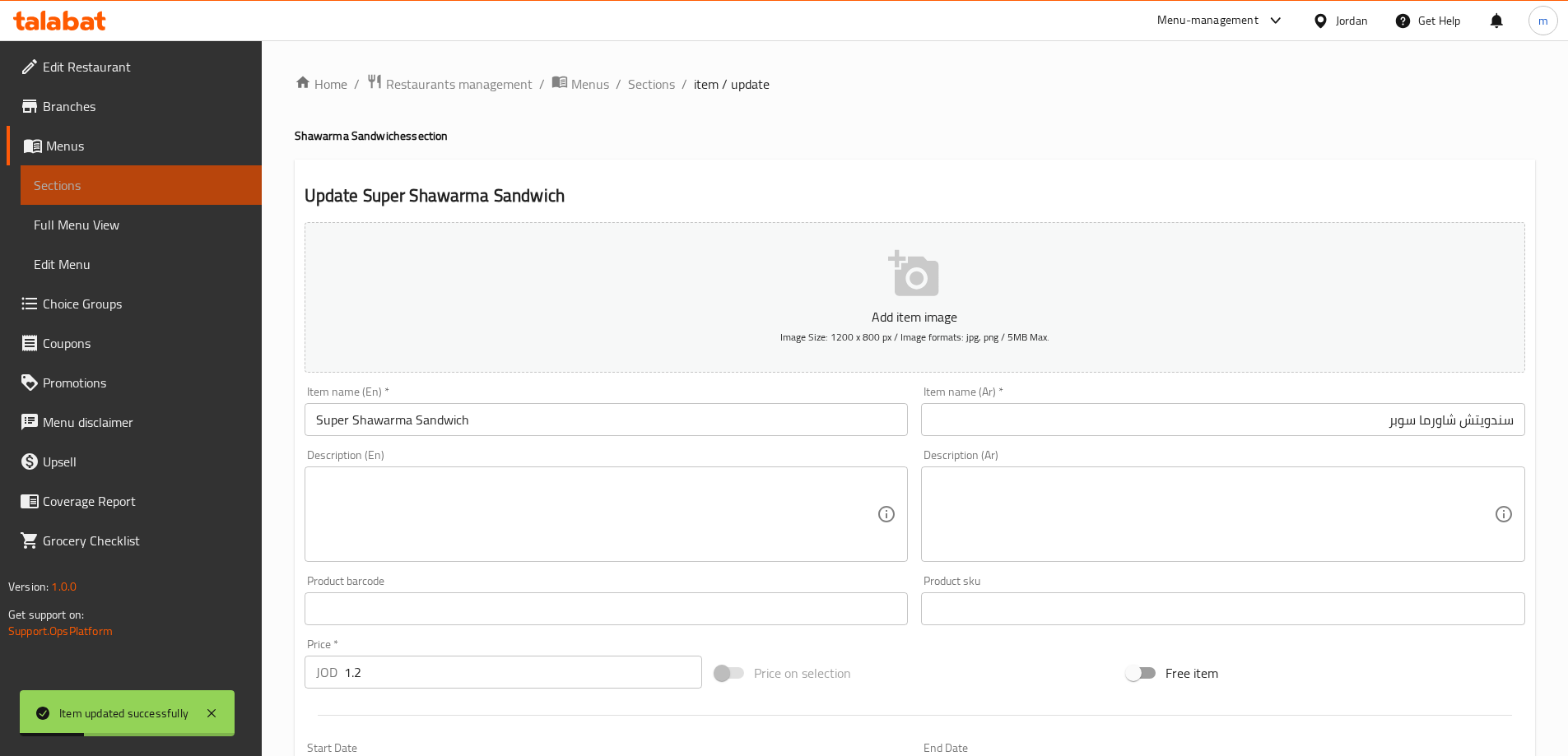
click at [162, 185] on span "Sections" at bounding box center [141, 185] width 214 height 19
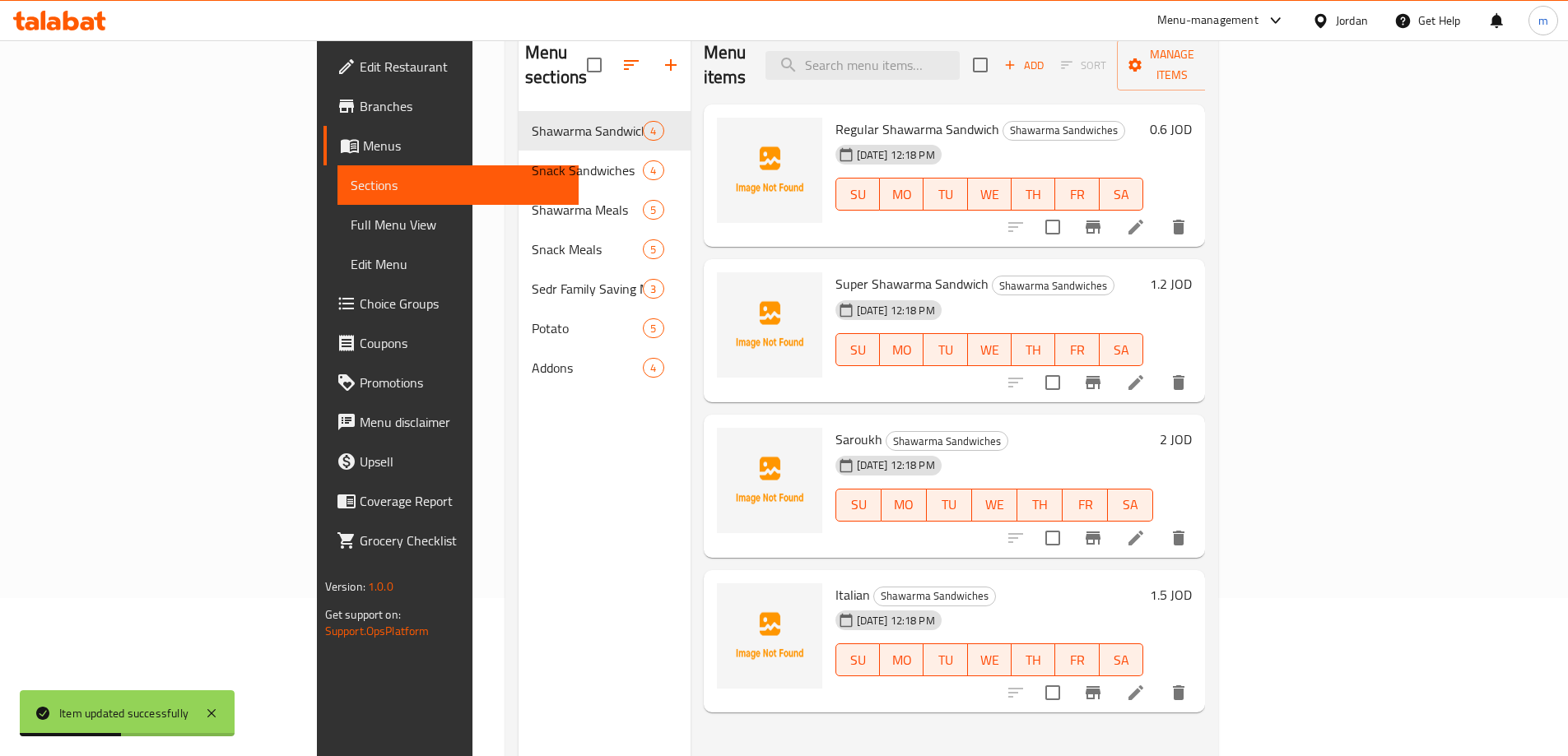
scroll to position [165, 0]
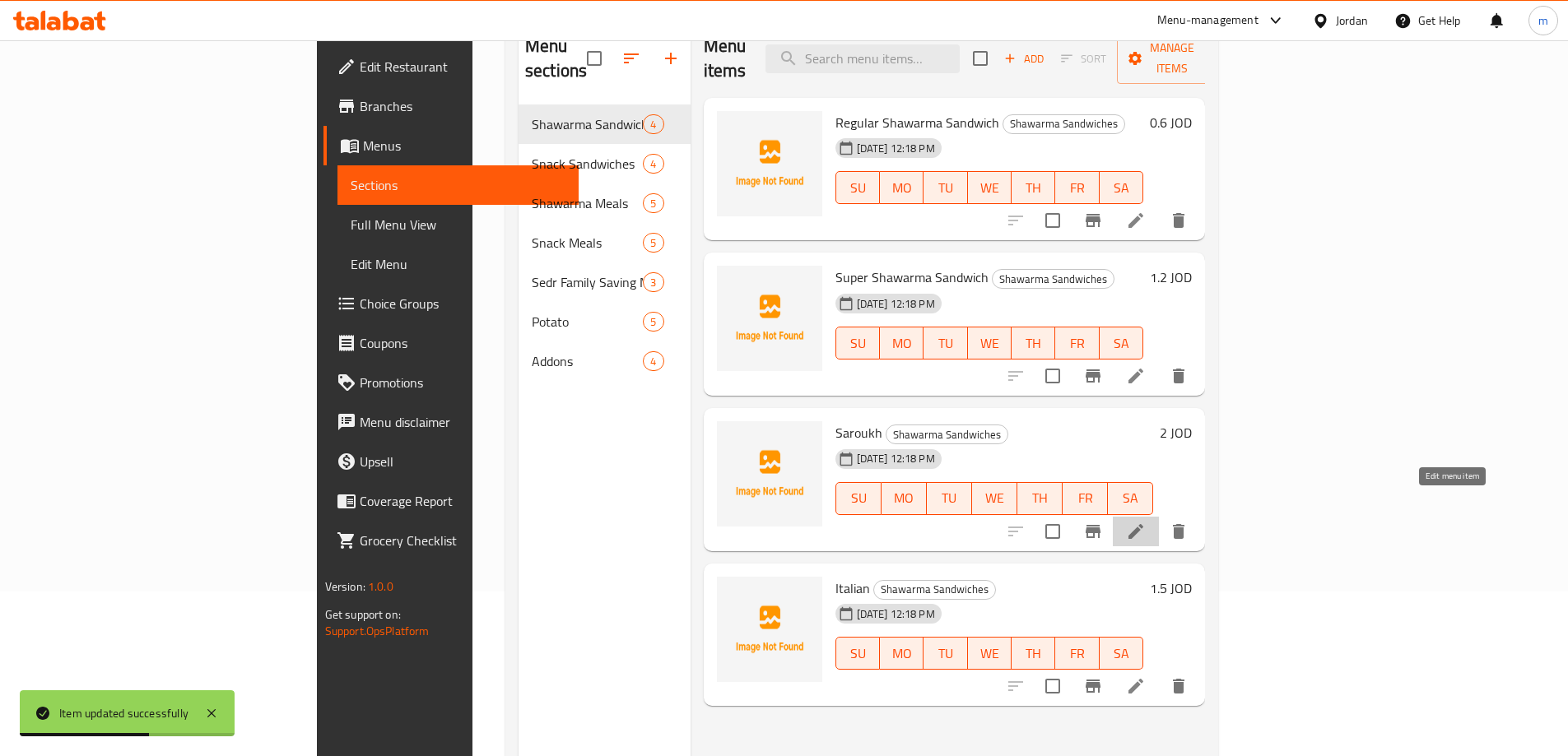
click at [1143, 524] on icon at bounding box center [1135, 531] width 15 height 15
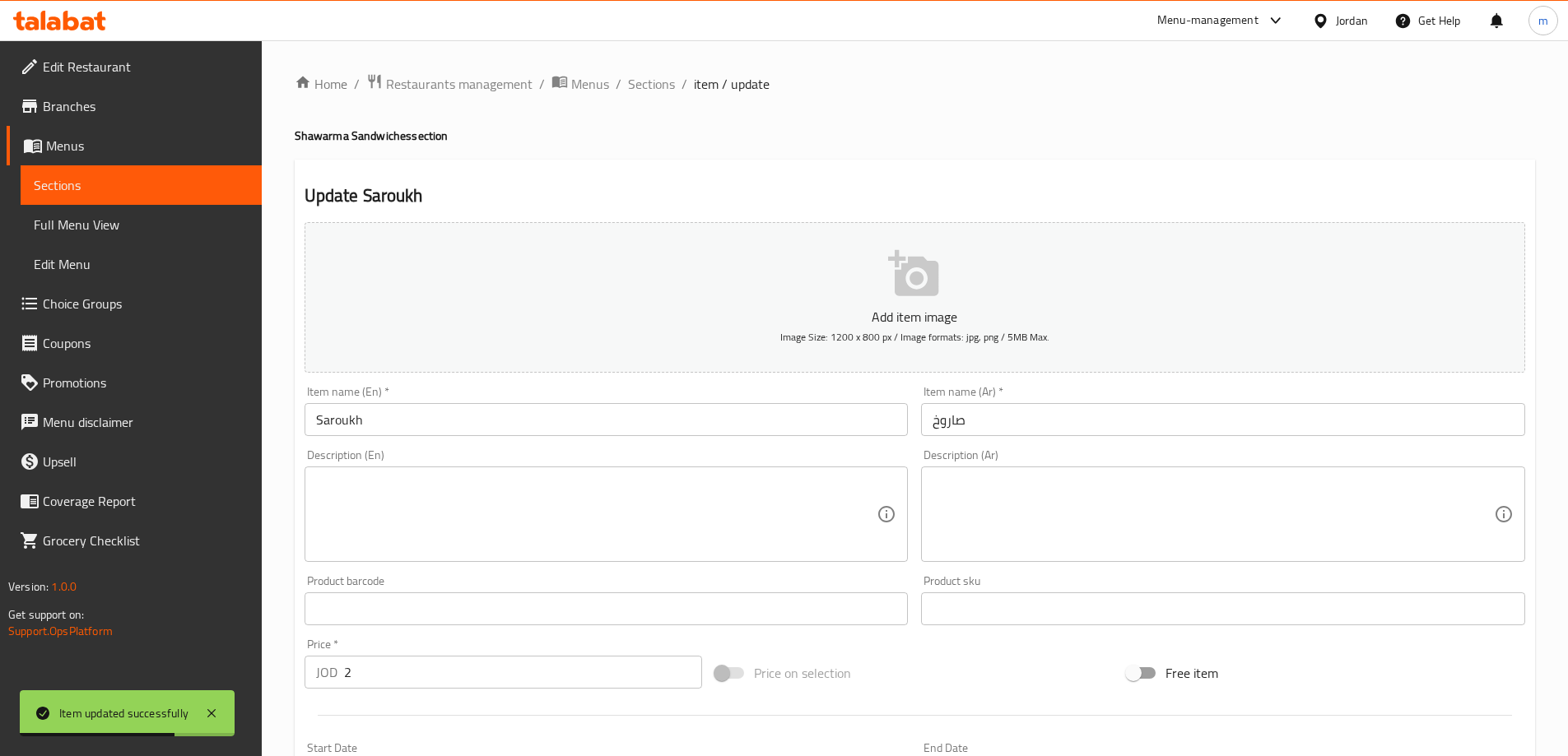
click at [1023, 424] on input "صاروخ" at bounding box center [1223, 420] width 604 height 33
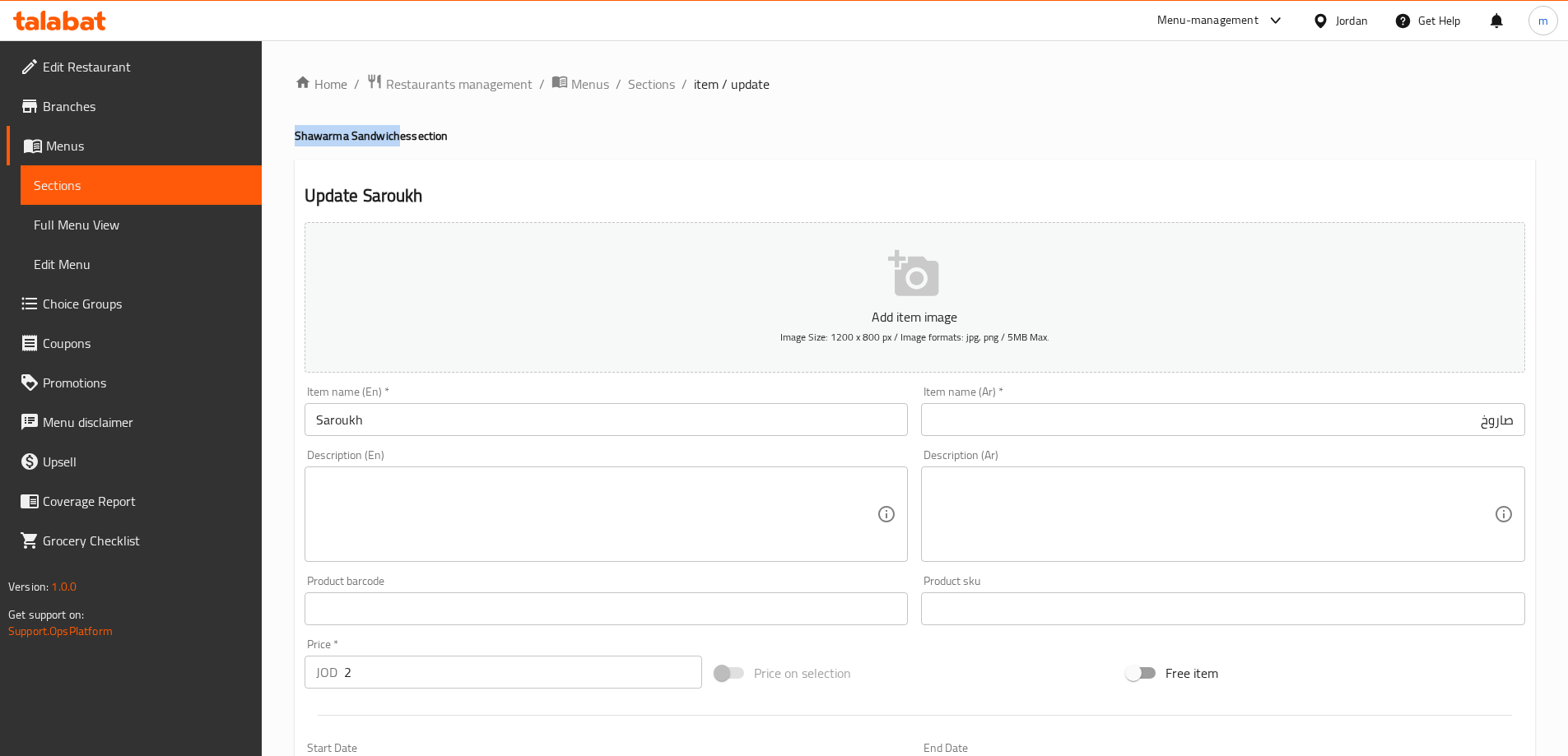
drag, startPoint x: 293, startPoint y: 137, endPoint x: 397, endPoint y: 139, distance: 104.0
click at [397, 139] on div "Home / Restaurants management / Menus / Sections / item / update Shawarma Sandw…" at bounding box center [915, 601] width 1306 height 1122
copy h4 "Shawarma Sandwich"
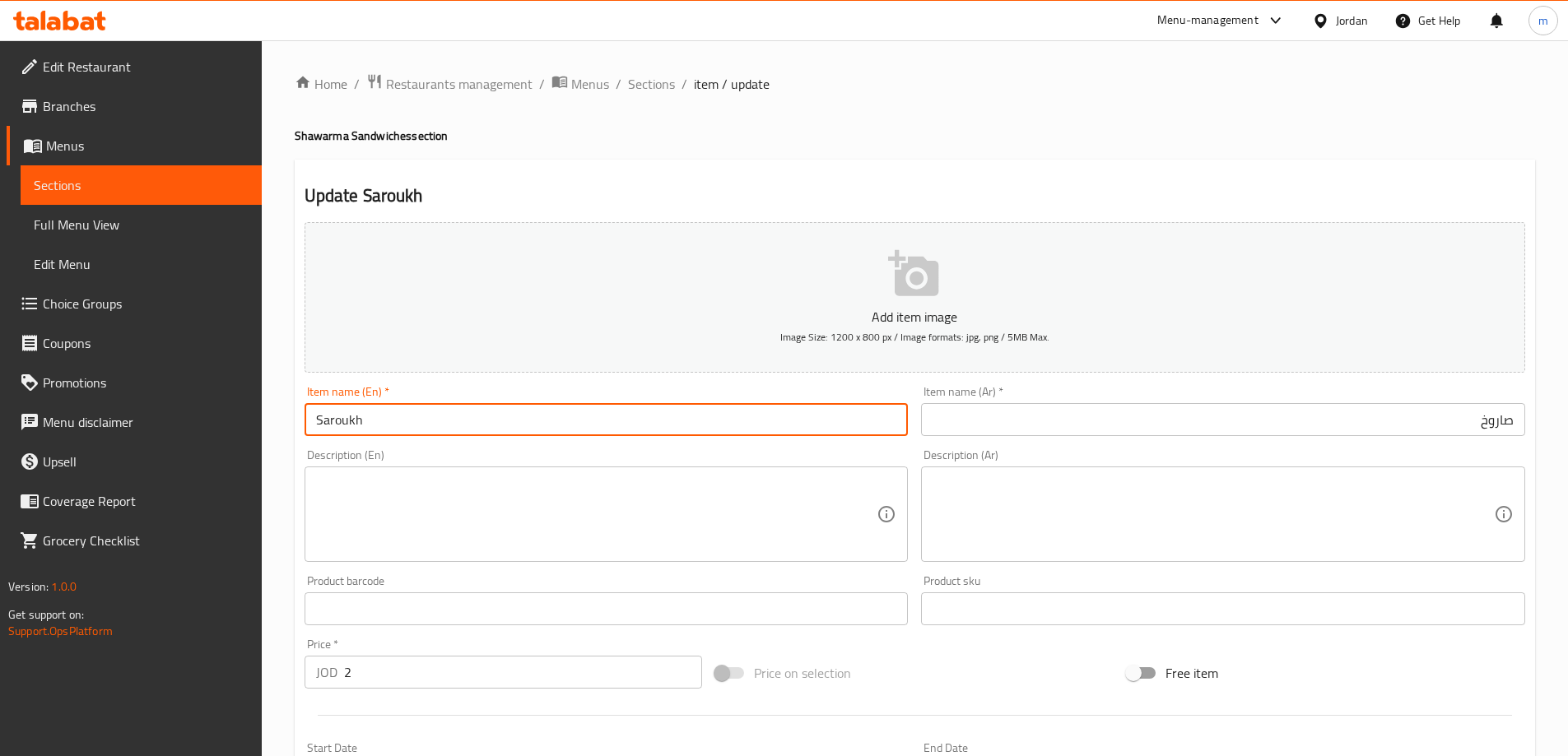
click at [401, 413] on input "Saroukh" at bounding box center [606, 420] width 604 height 33
paste input "Shawarma Sandwich"
type input "[PERSON_NAME] Sandwich"
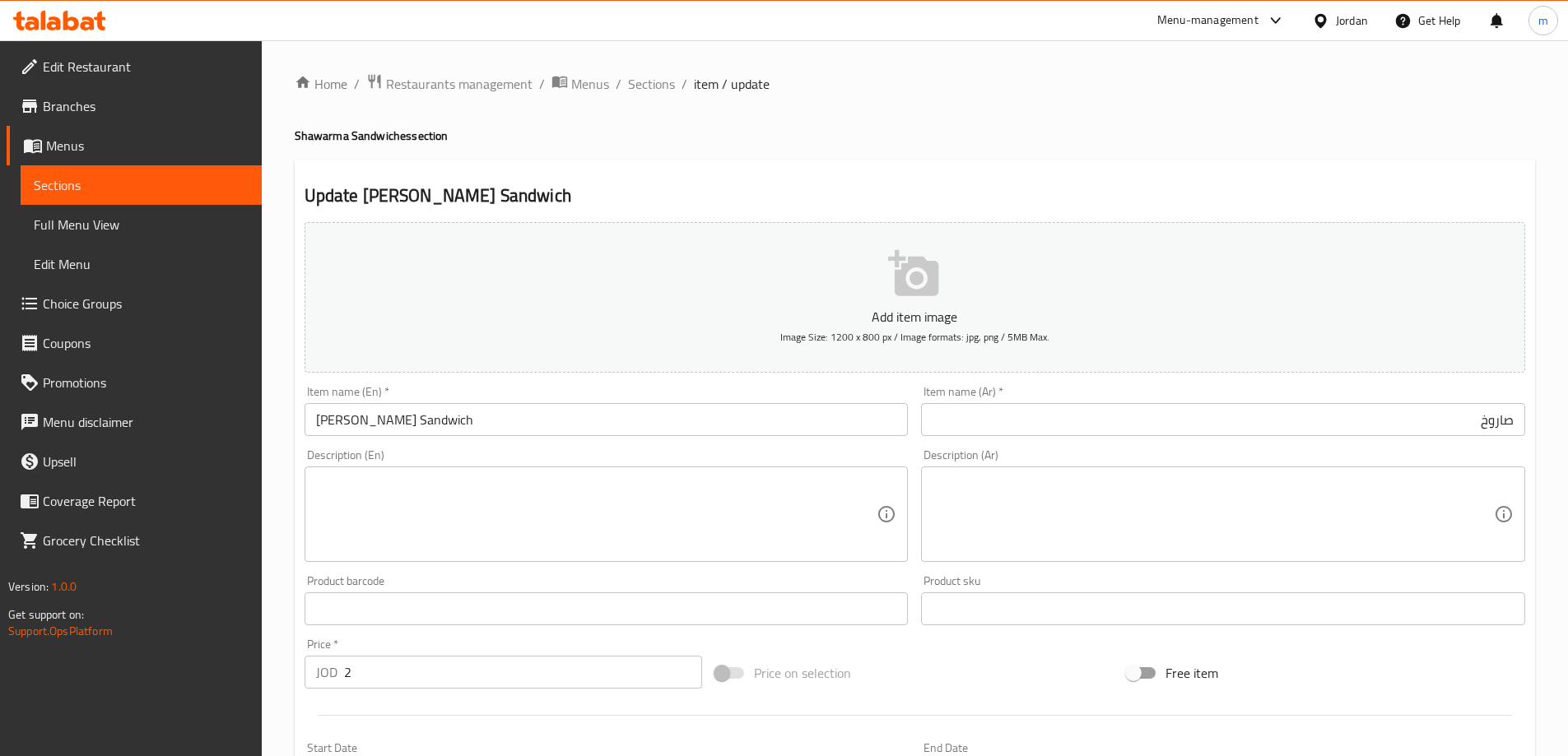
click at [1162, 389] on div "Item name (Ar)   * صاروخ Item name (Ar) *" at bounding box center [1223, 411] width 604 height 51
click at [1289, 435] on input "صاروخ" at bounding box center [1223, 420] width 604 height 33
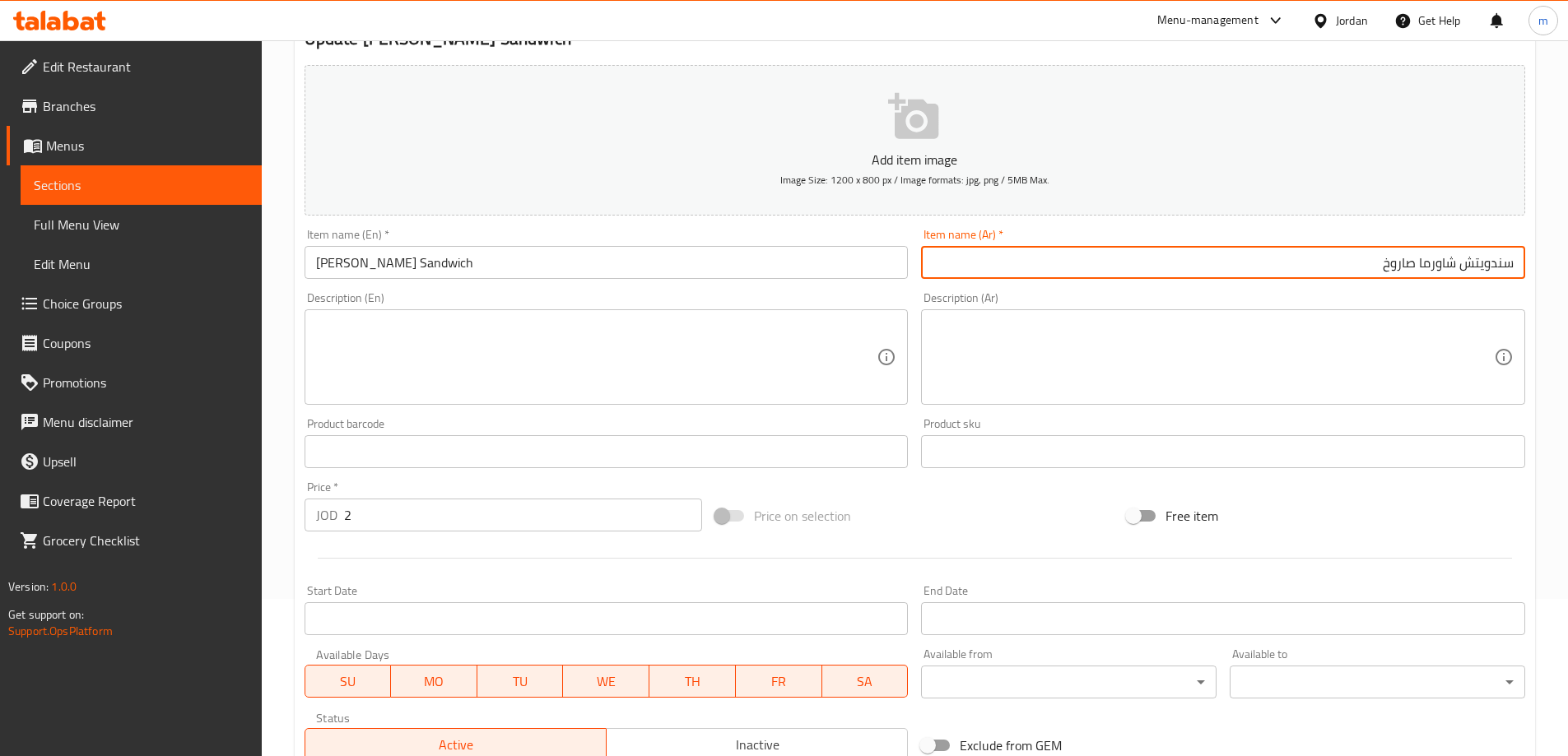
scroll to position [406, 0]
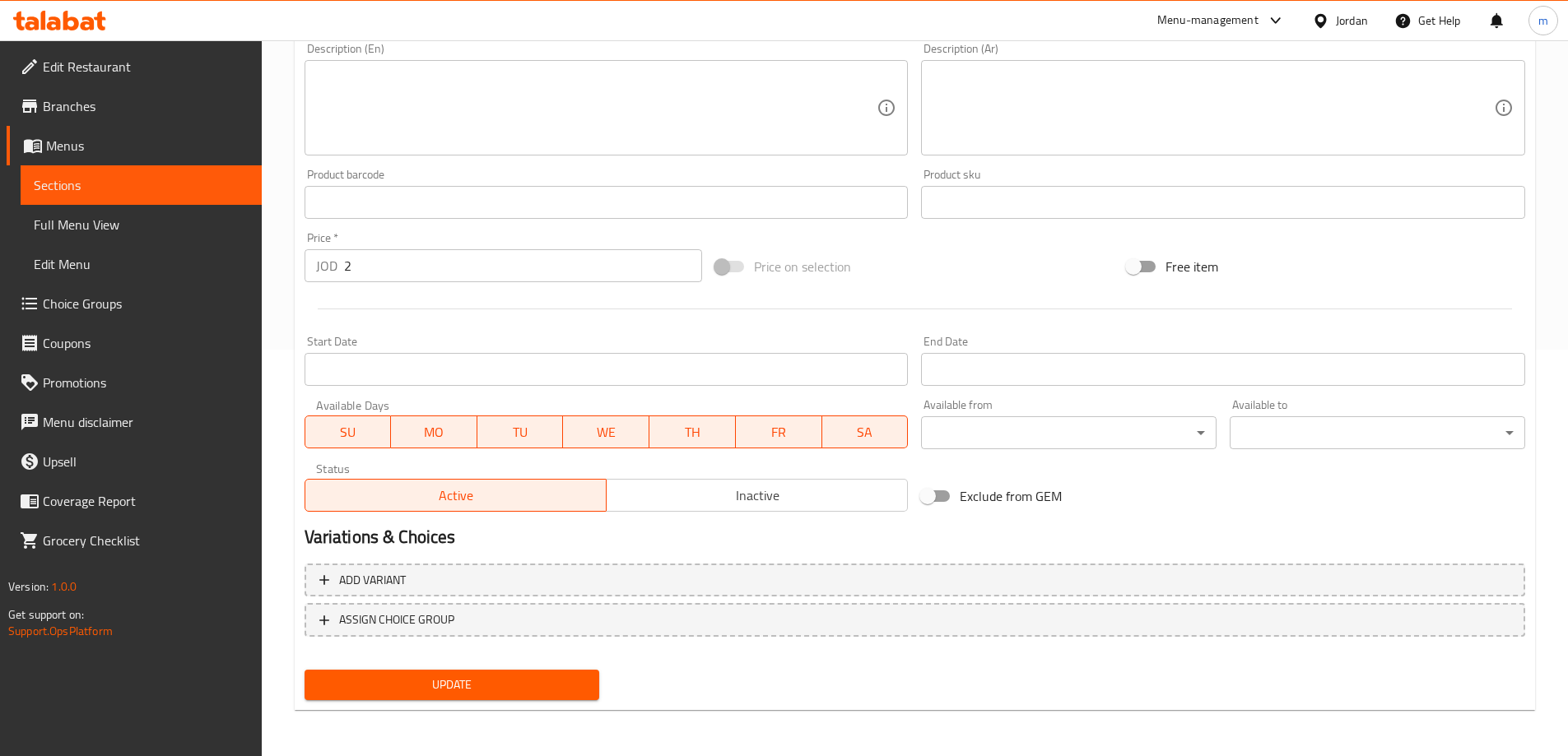
type input "سندويتش شاورما صاروخ"
click at [549, 678] on span "Update" at bounding box center [452, 684] width 269 height 20
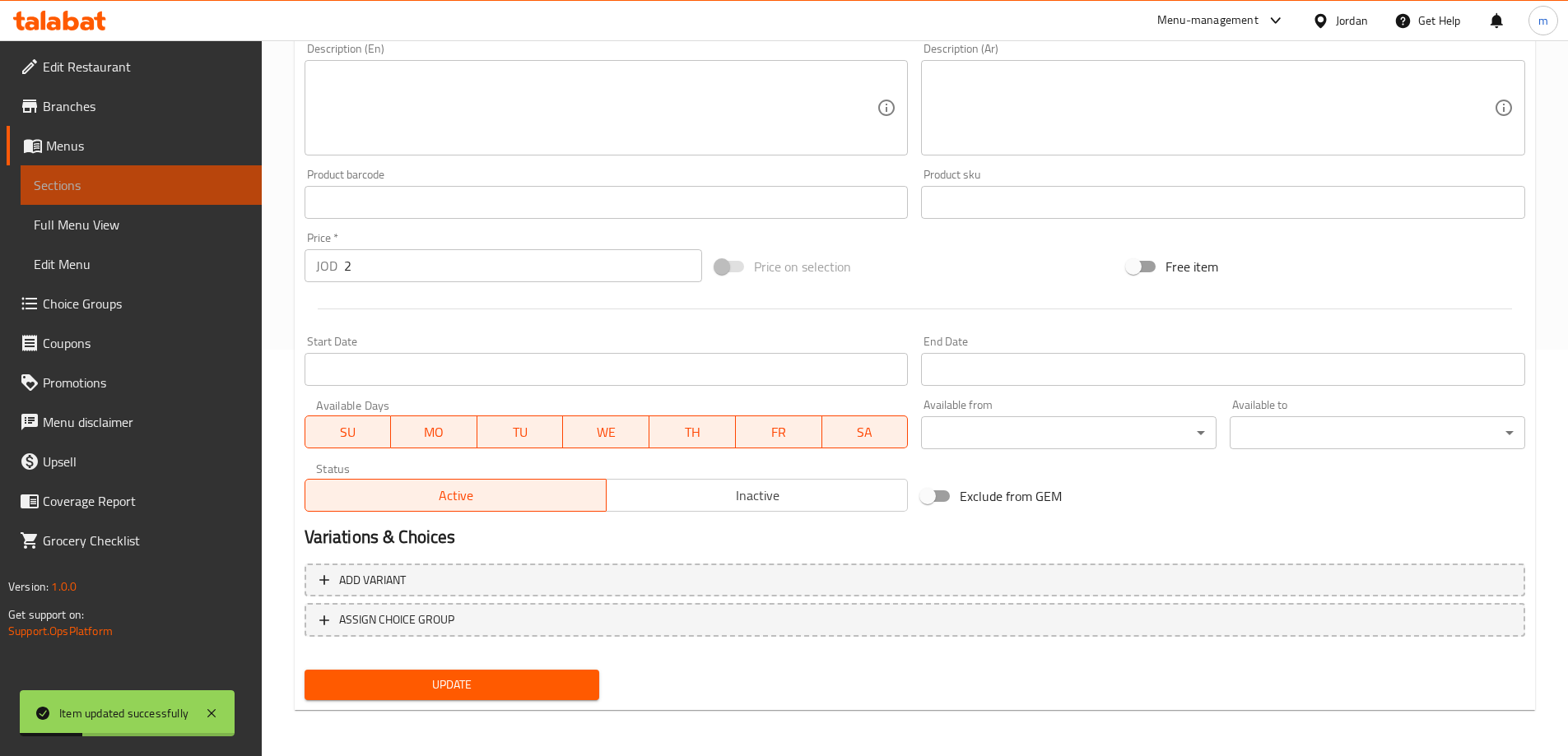
click at [95, 177] on span "Sections" at bounding box center [141, 185] width 214 height 19
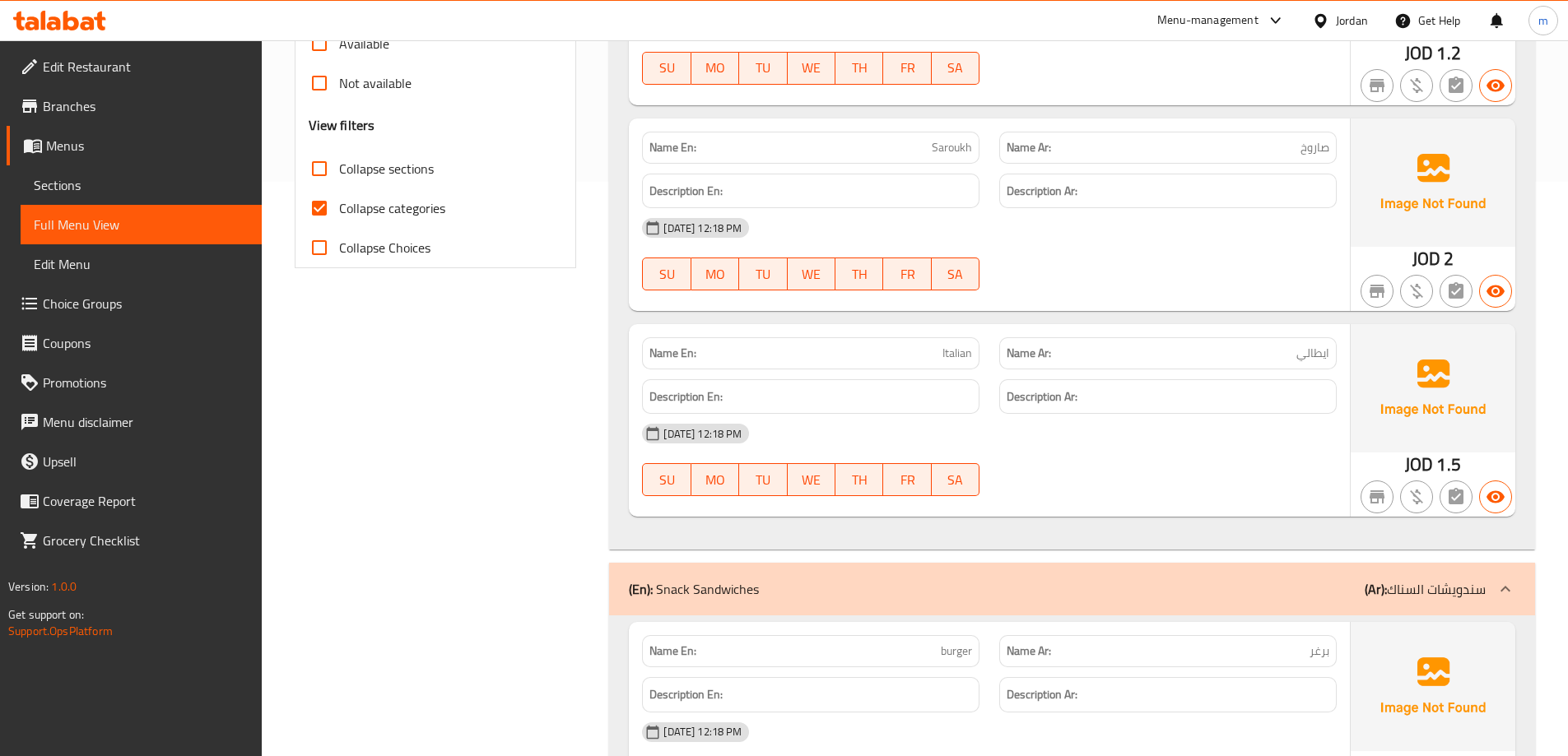
scroll to position [576, 0]
click at [315, 204] on input "Collapse categories" at bounding box center [319, 207] width 40 height 40
checkbox input "false"
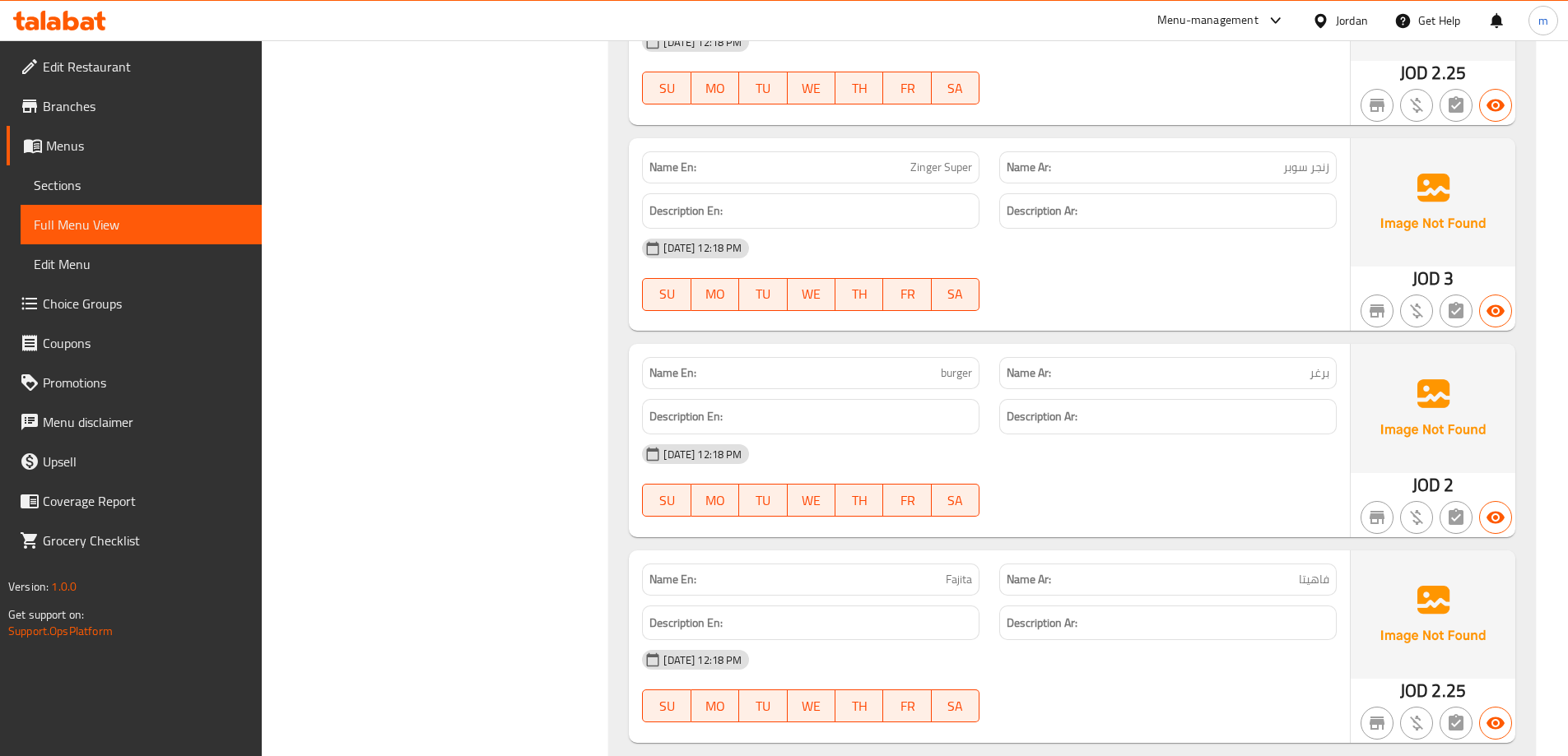
scroll to position [3537, 0]
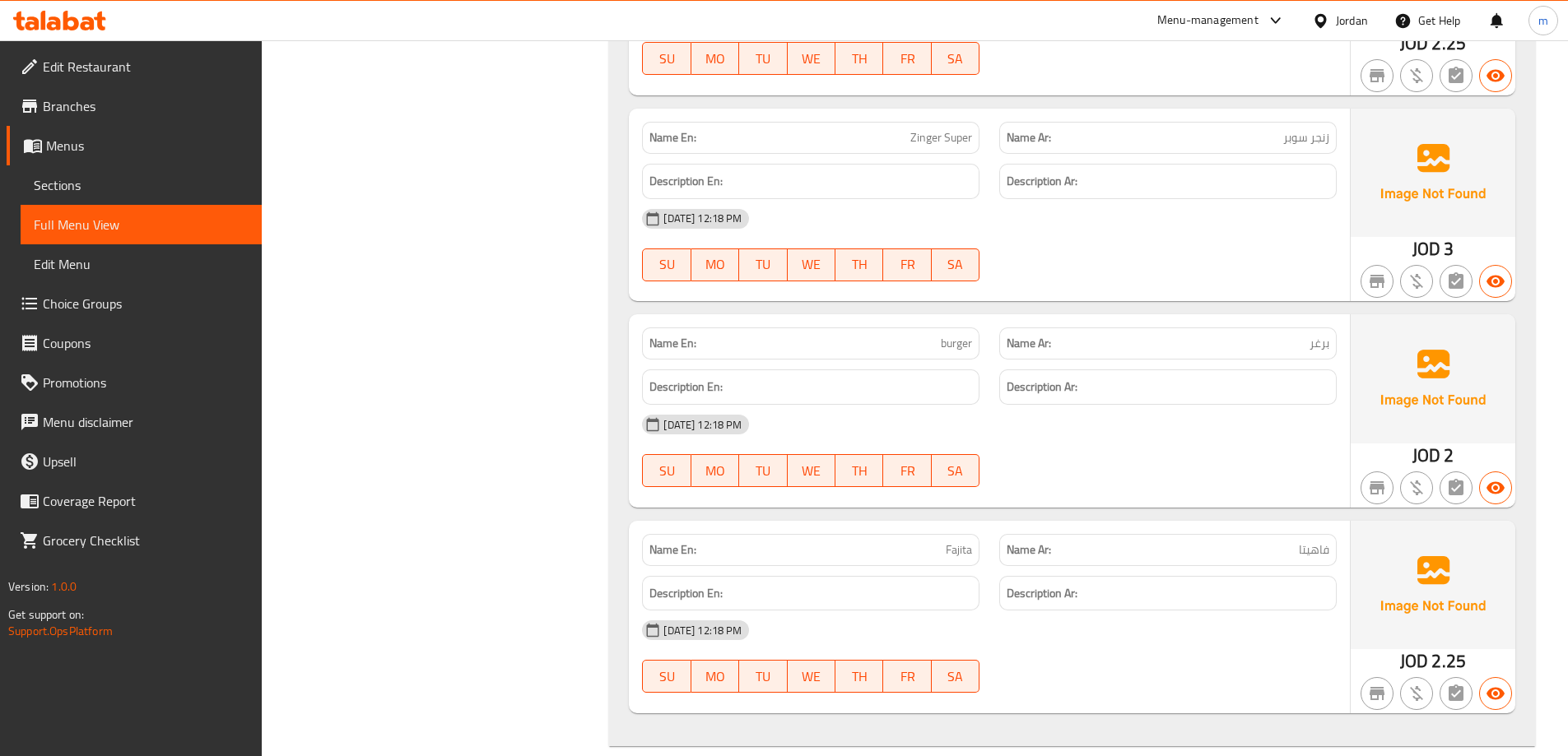
copy span "Zinger Super"
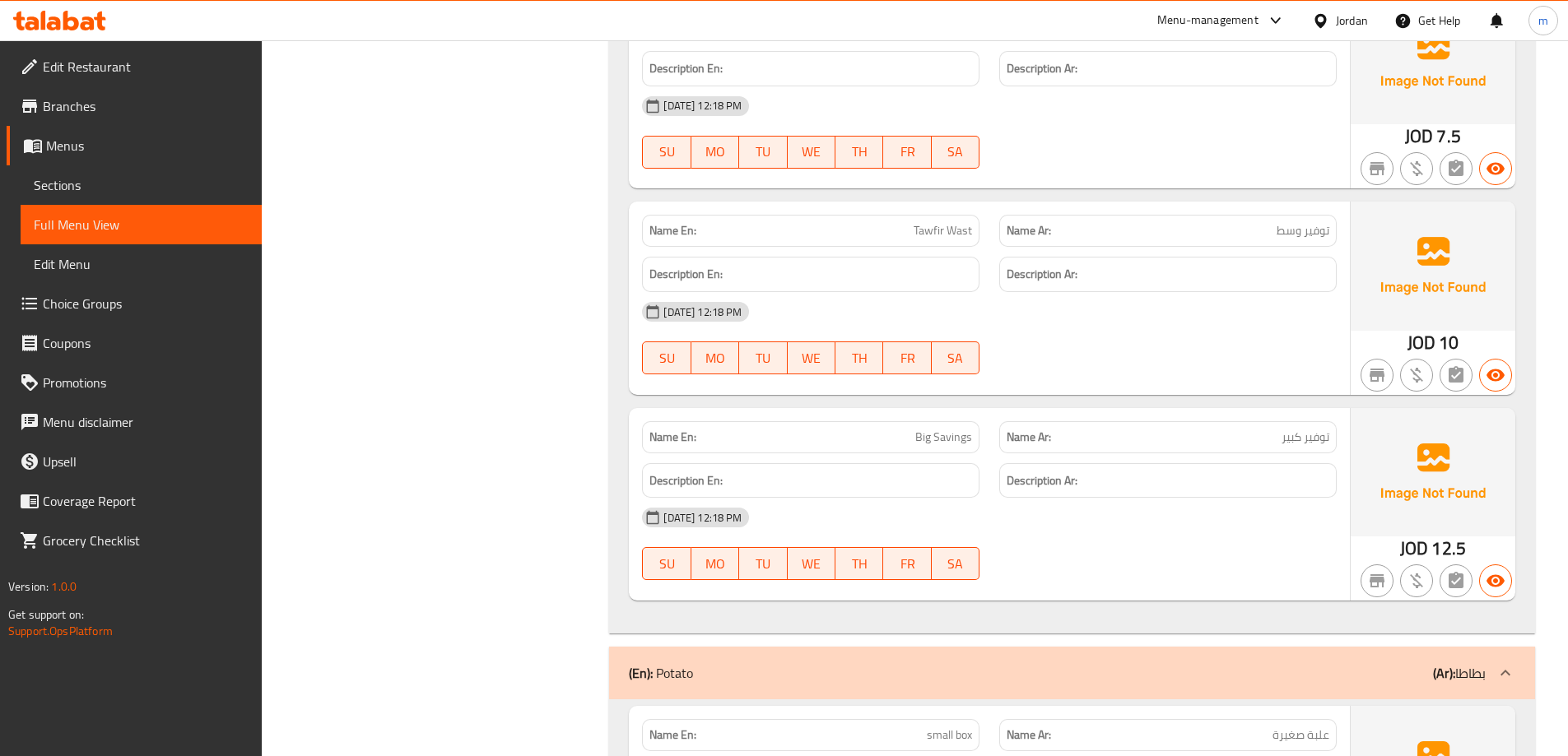
scroll to position [4278, 0]
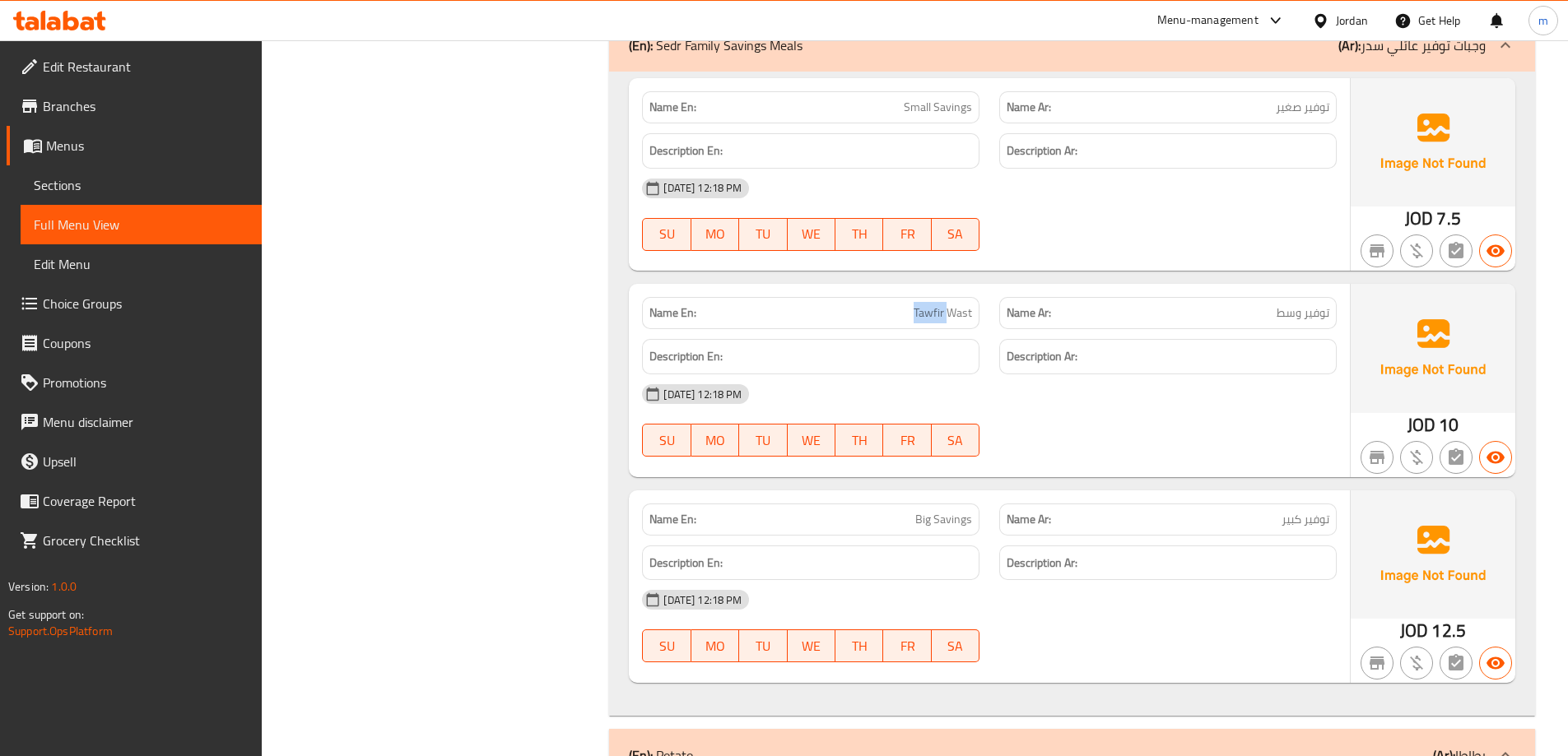
copy span "Tawfir Wast"
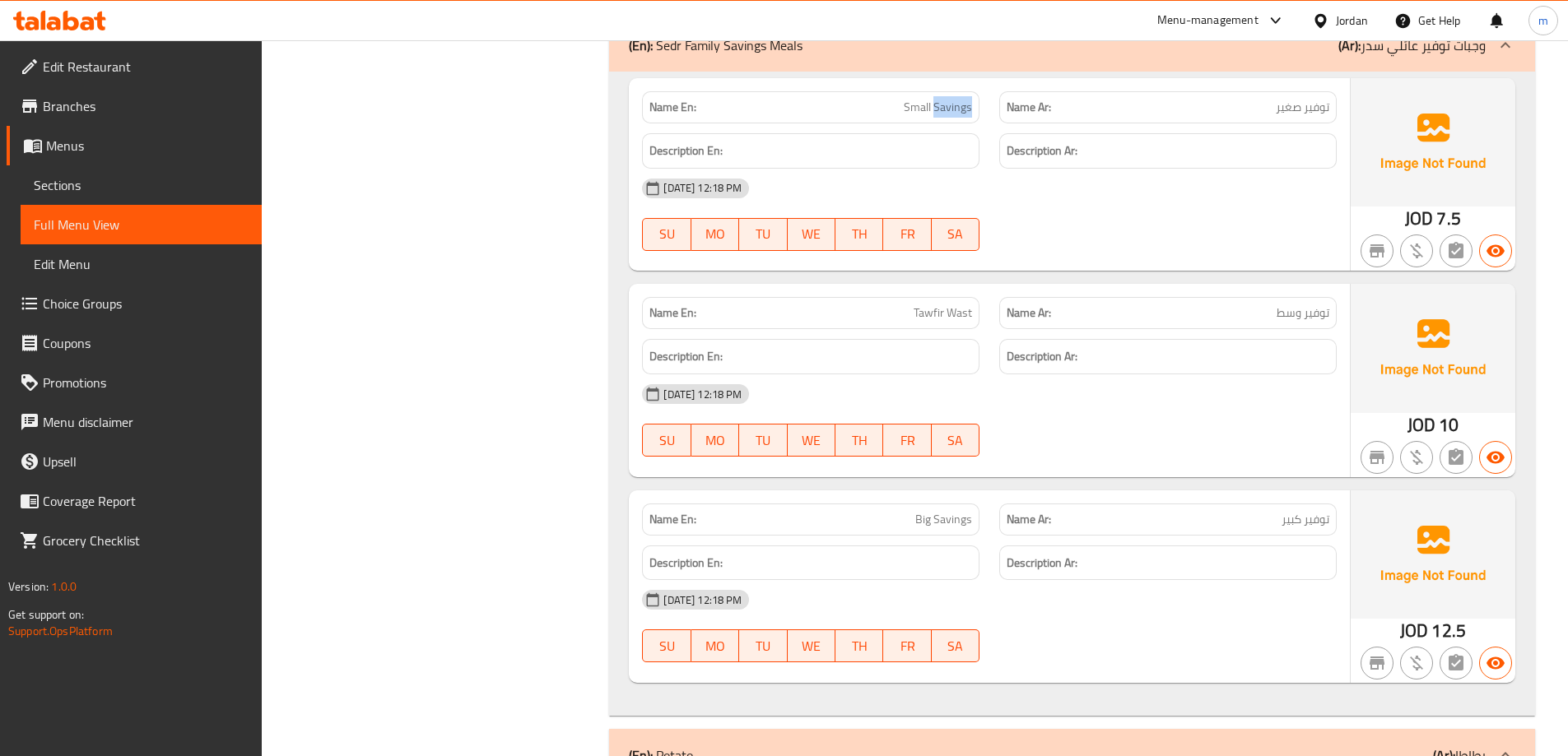
copy span "Savings"
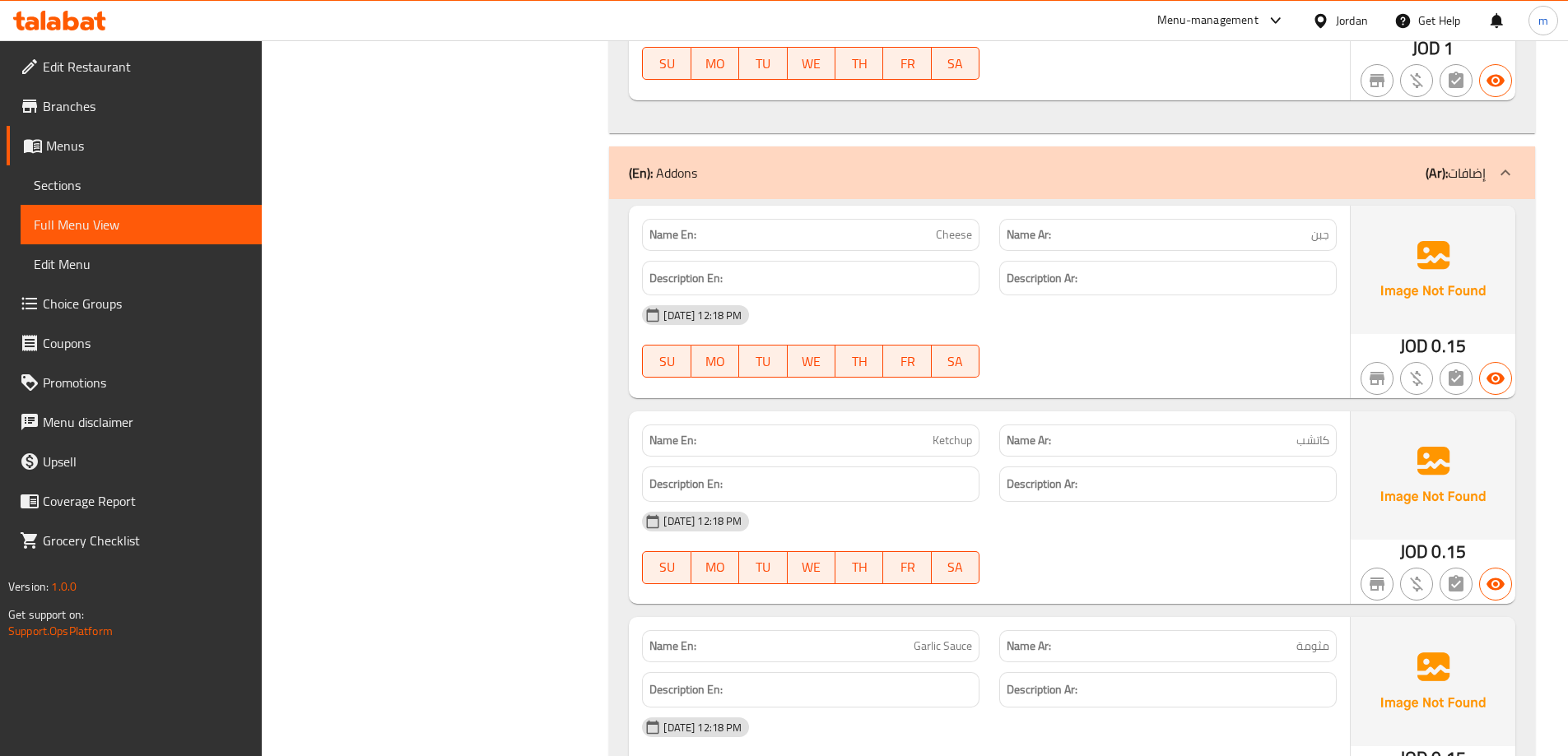
scroll to position [6006, 0]
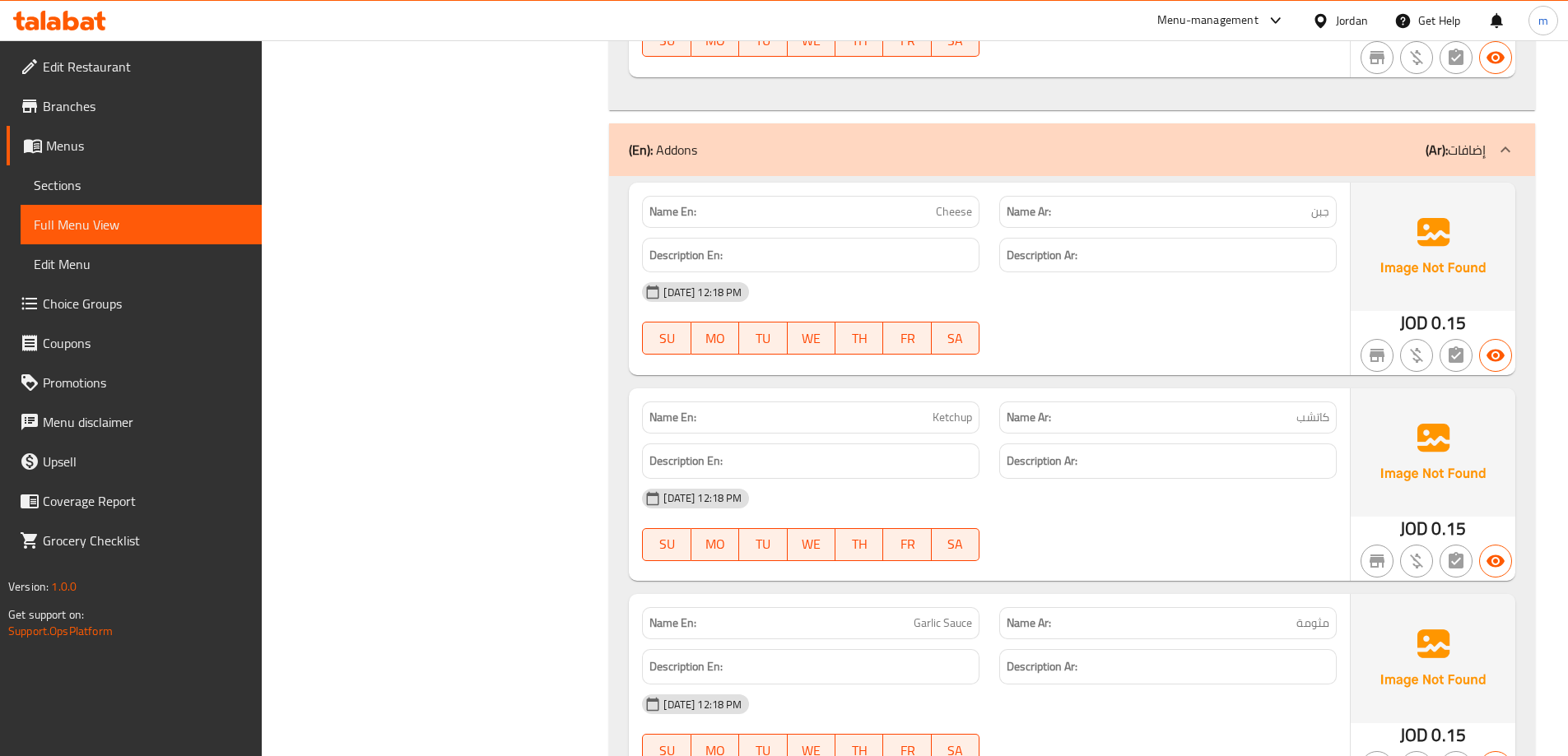
copy span "Cheese"
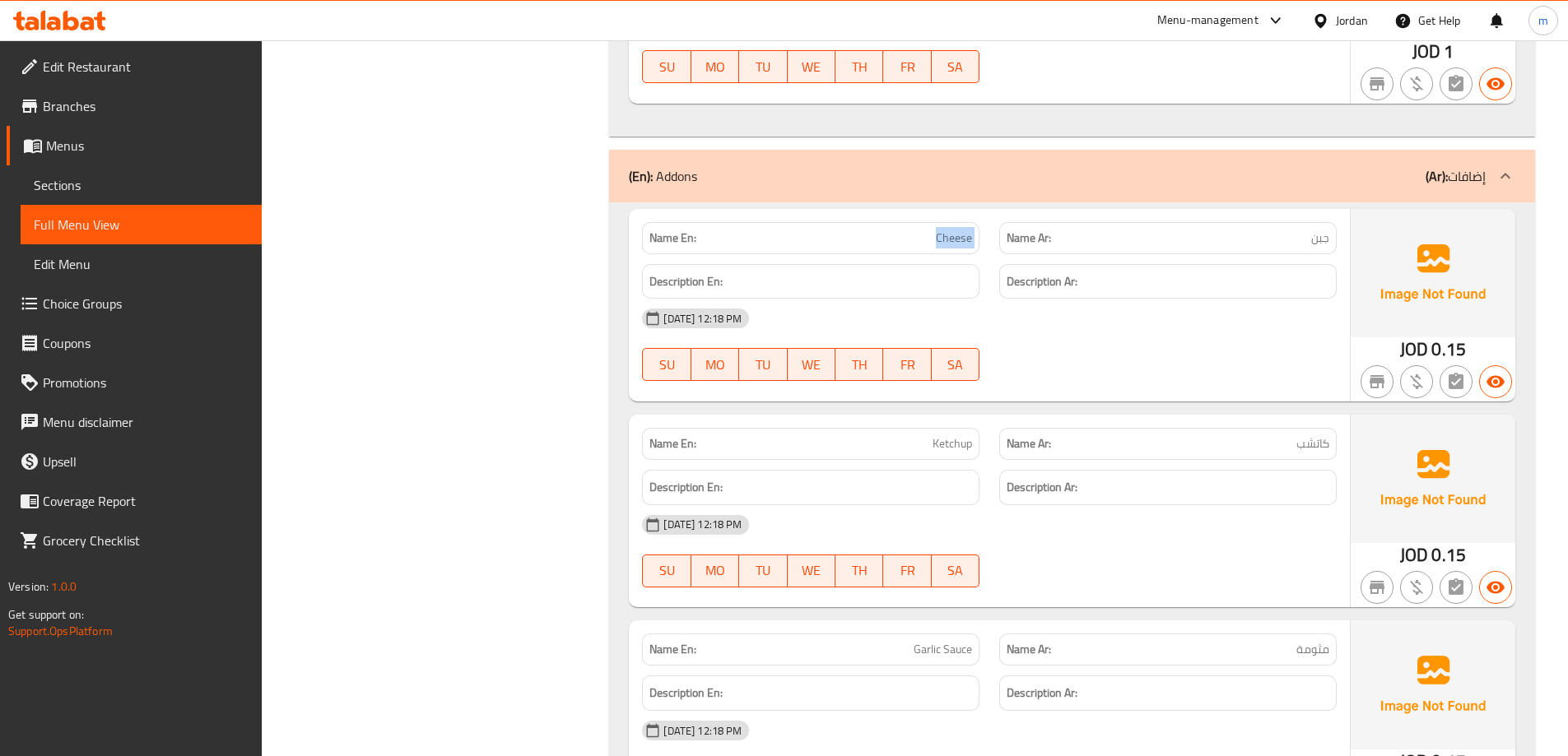
scroll to position [5815, 0]
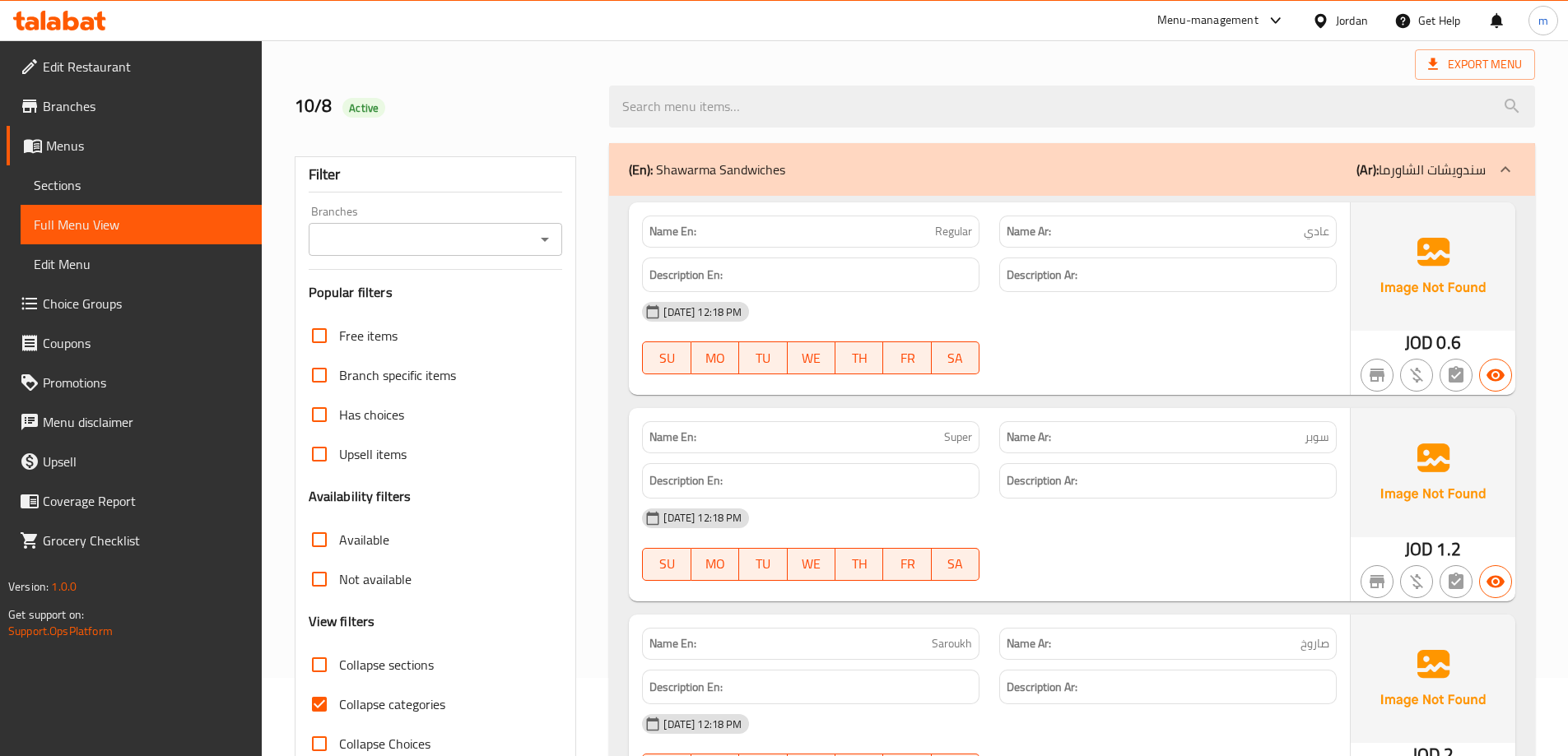
scroll to position [165, 0]
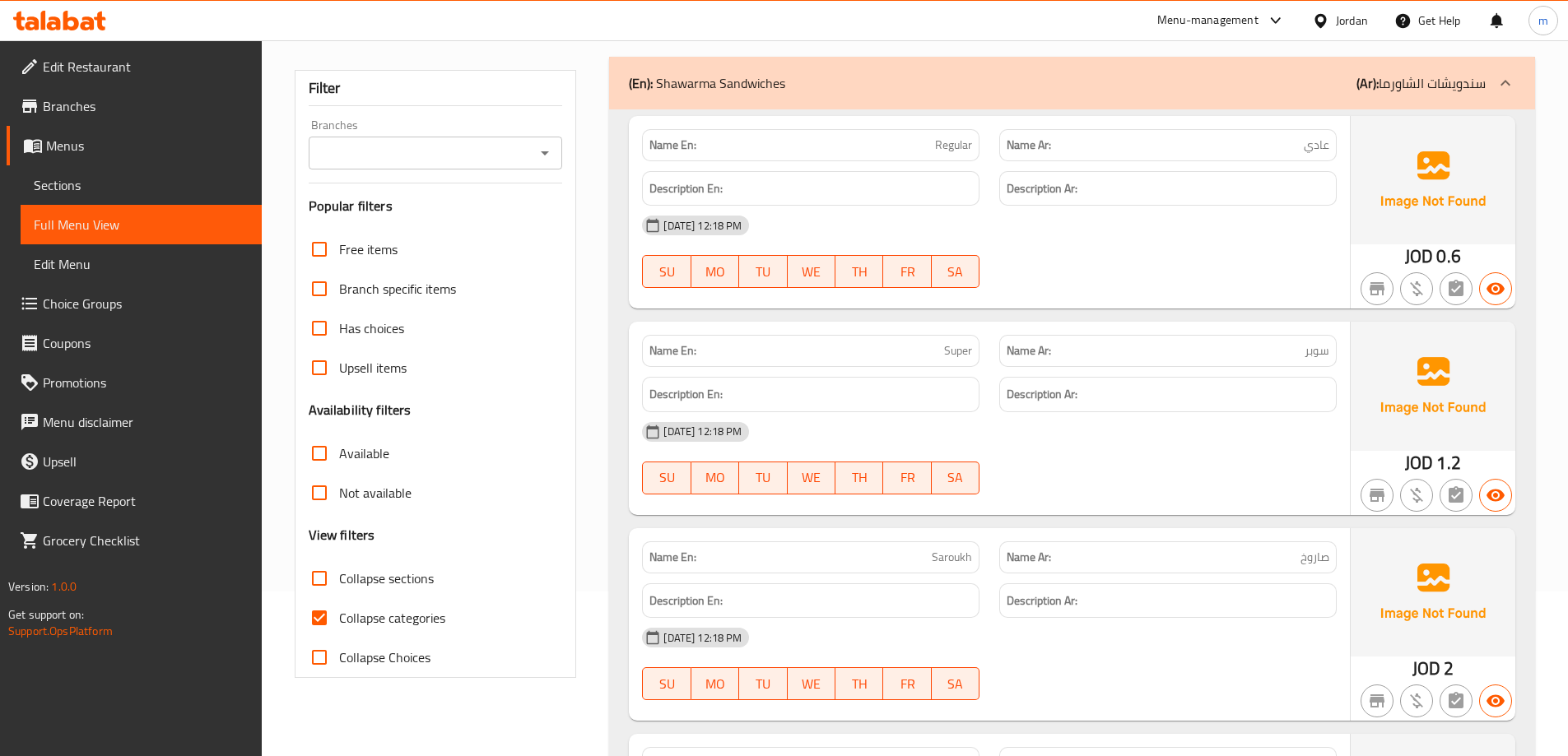
click at [316, 608] on input "Collapse categories" at bounding box center [319, 618] width 40 height 40
checkbox input "false"
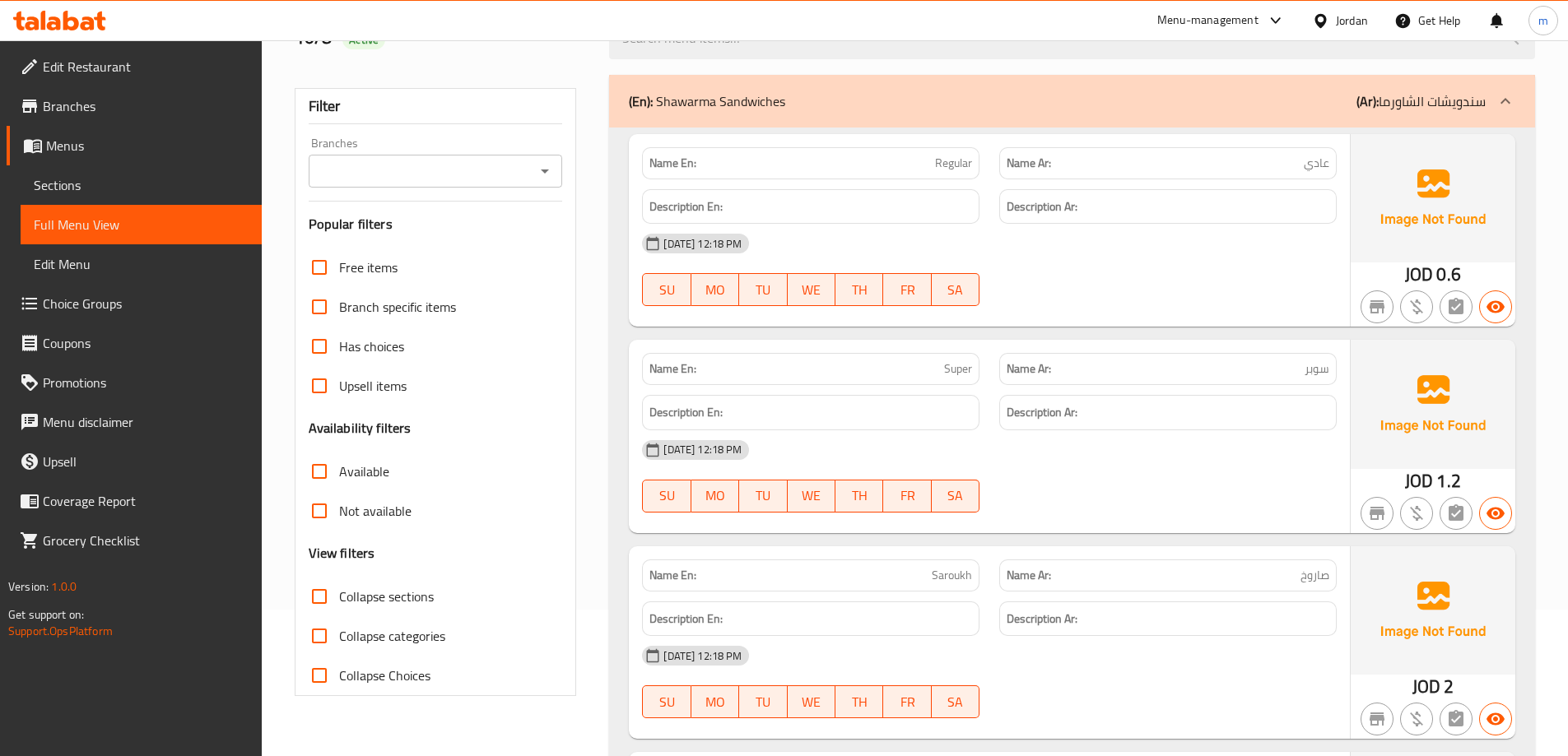
scroll to position [0, 0]
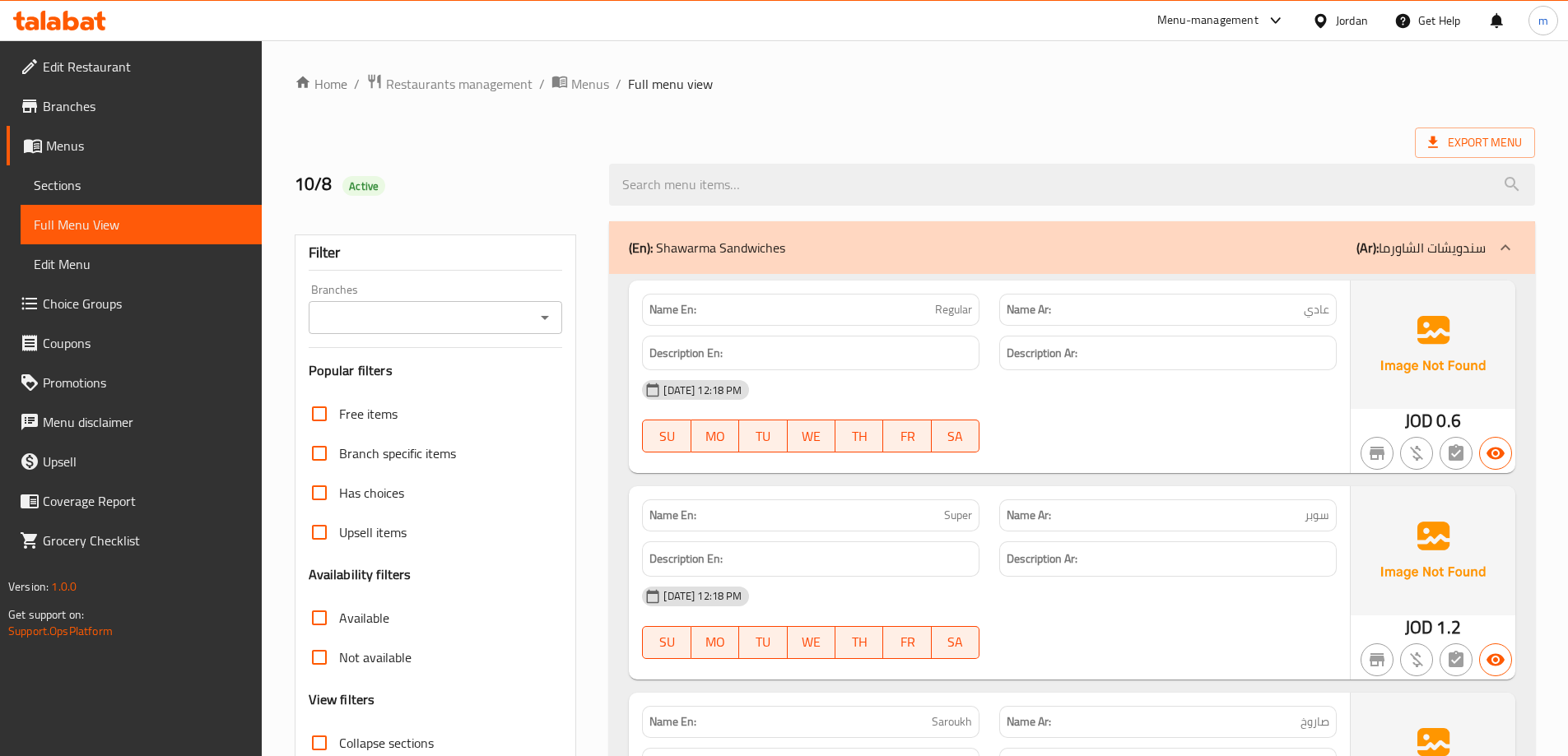
click at [956, 313] on span "Regular" at bounding box center [953, 310] width 37 height 18
copy span "Regular"
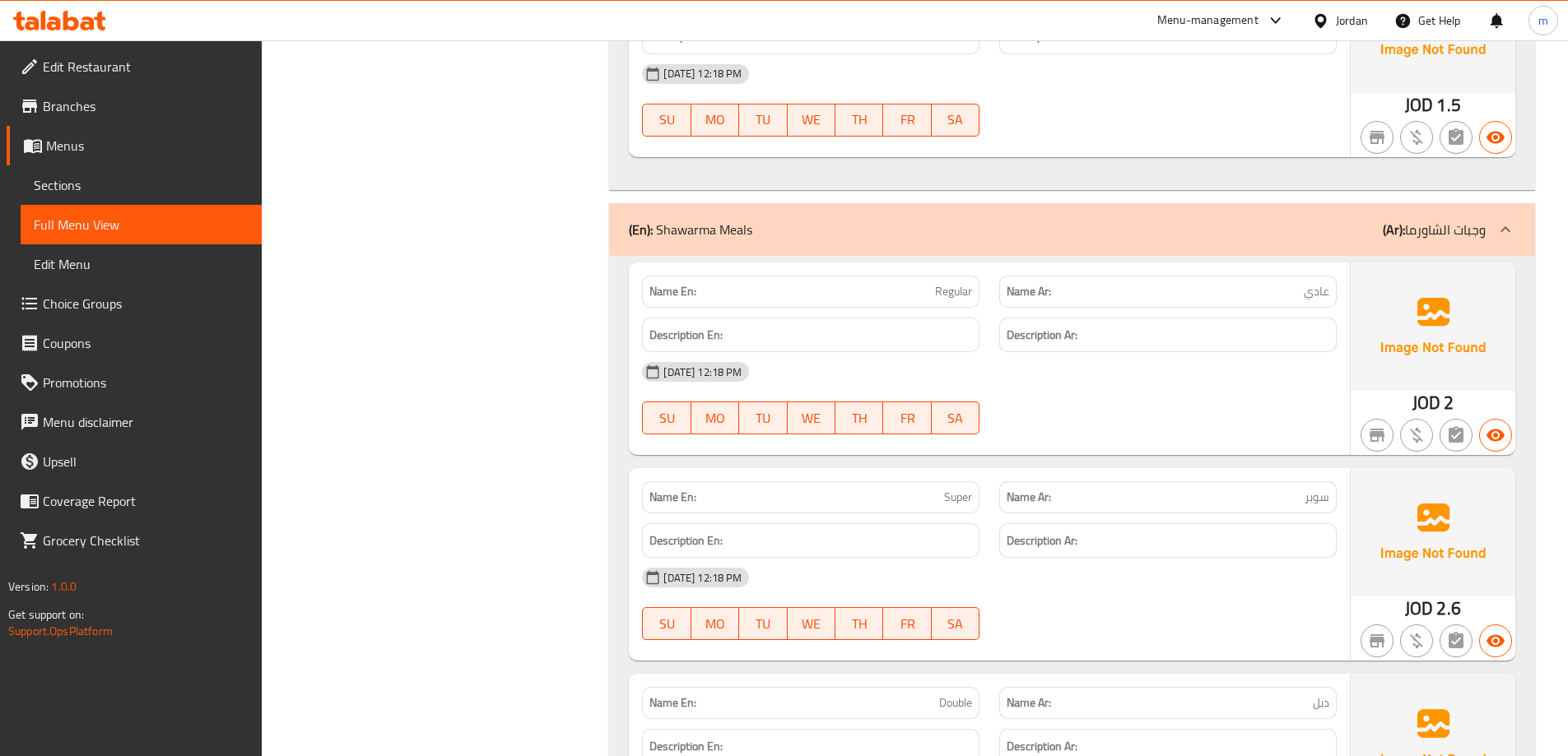
scroll to position [1892, 0]
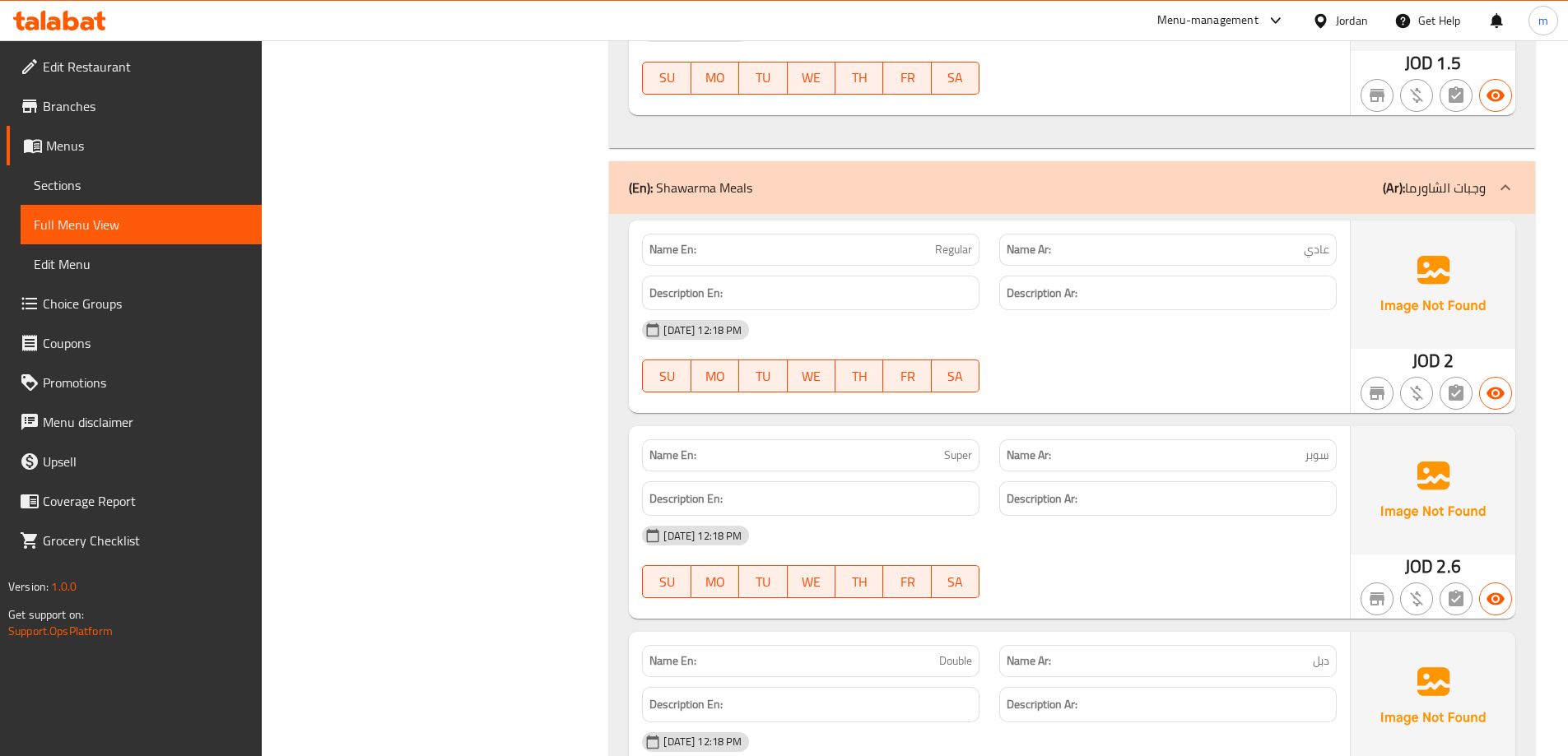
copy span "Regular"
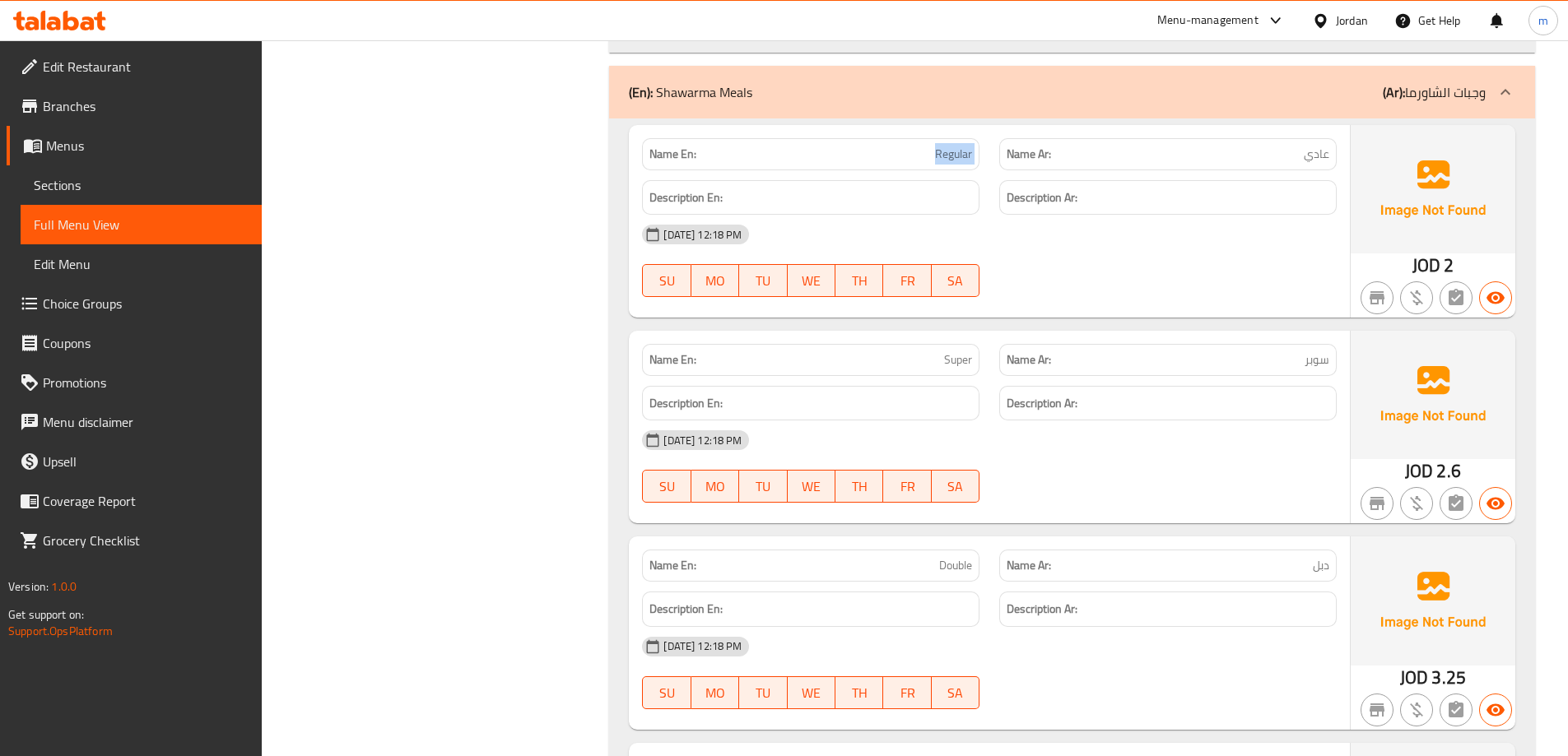
scroll to position [2139, 0]
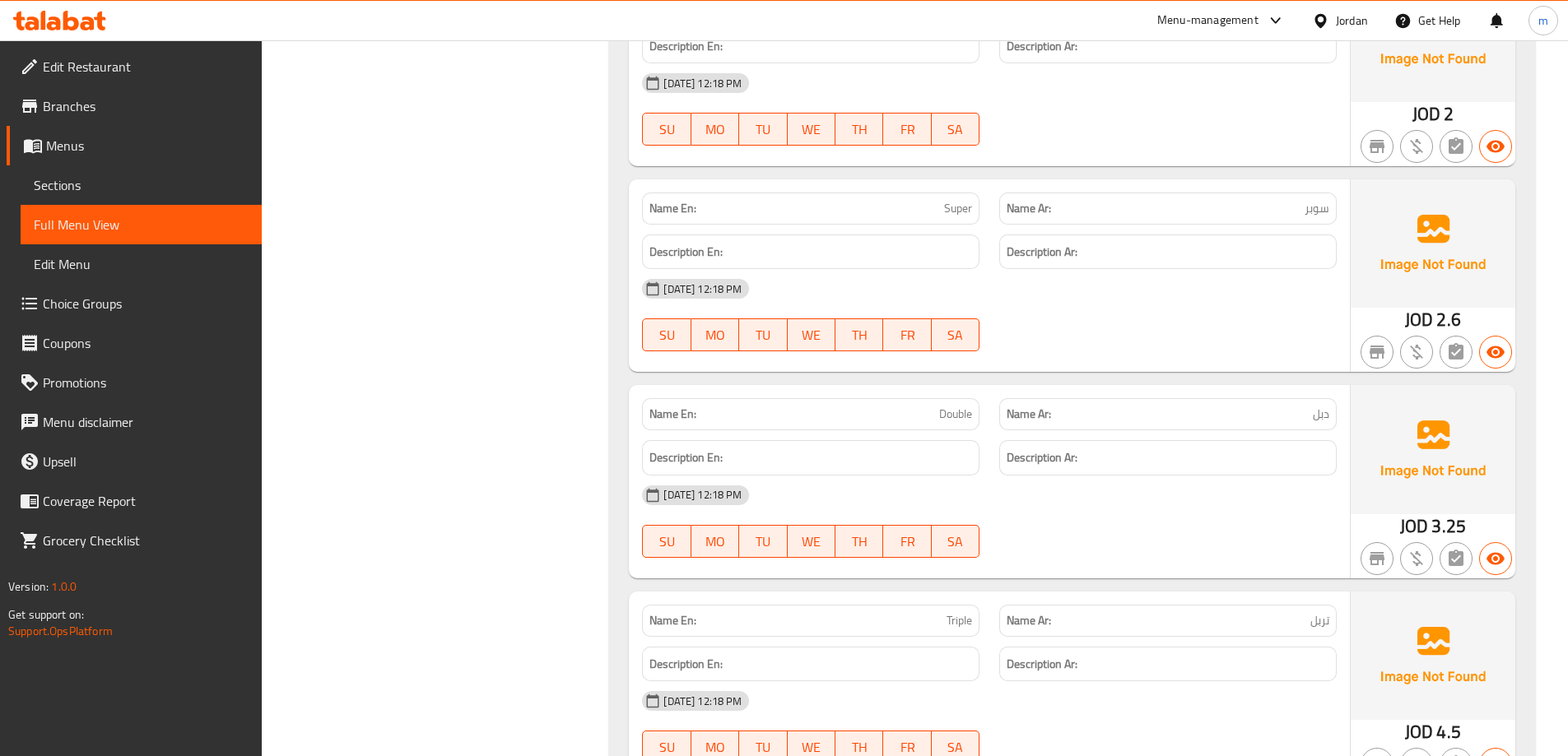
copy span "Super"
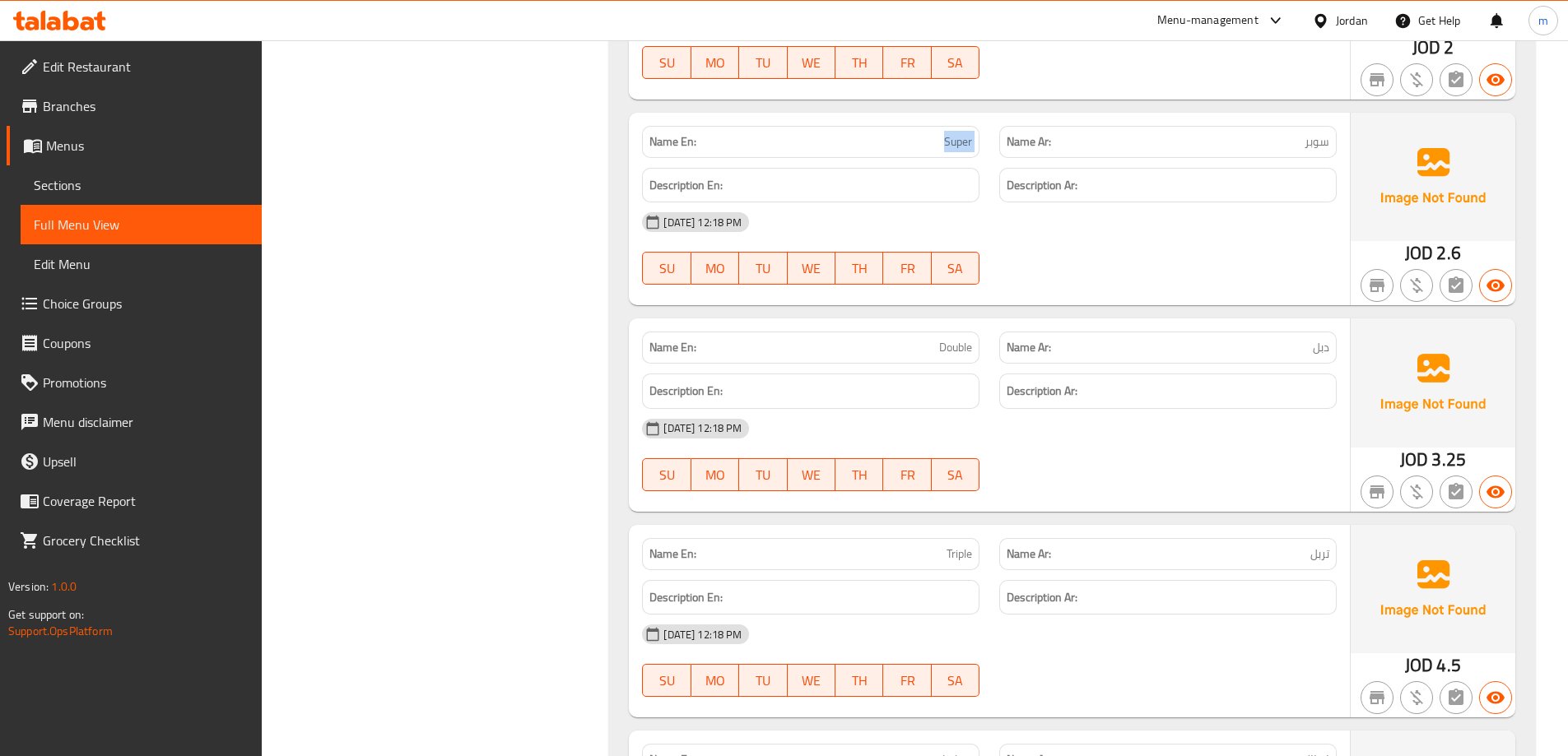
scroll to position [2386, 0]
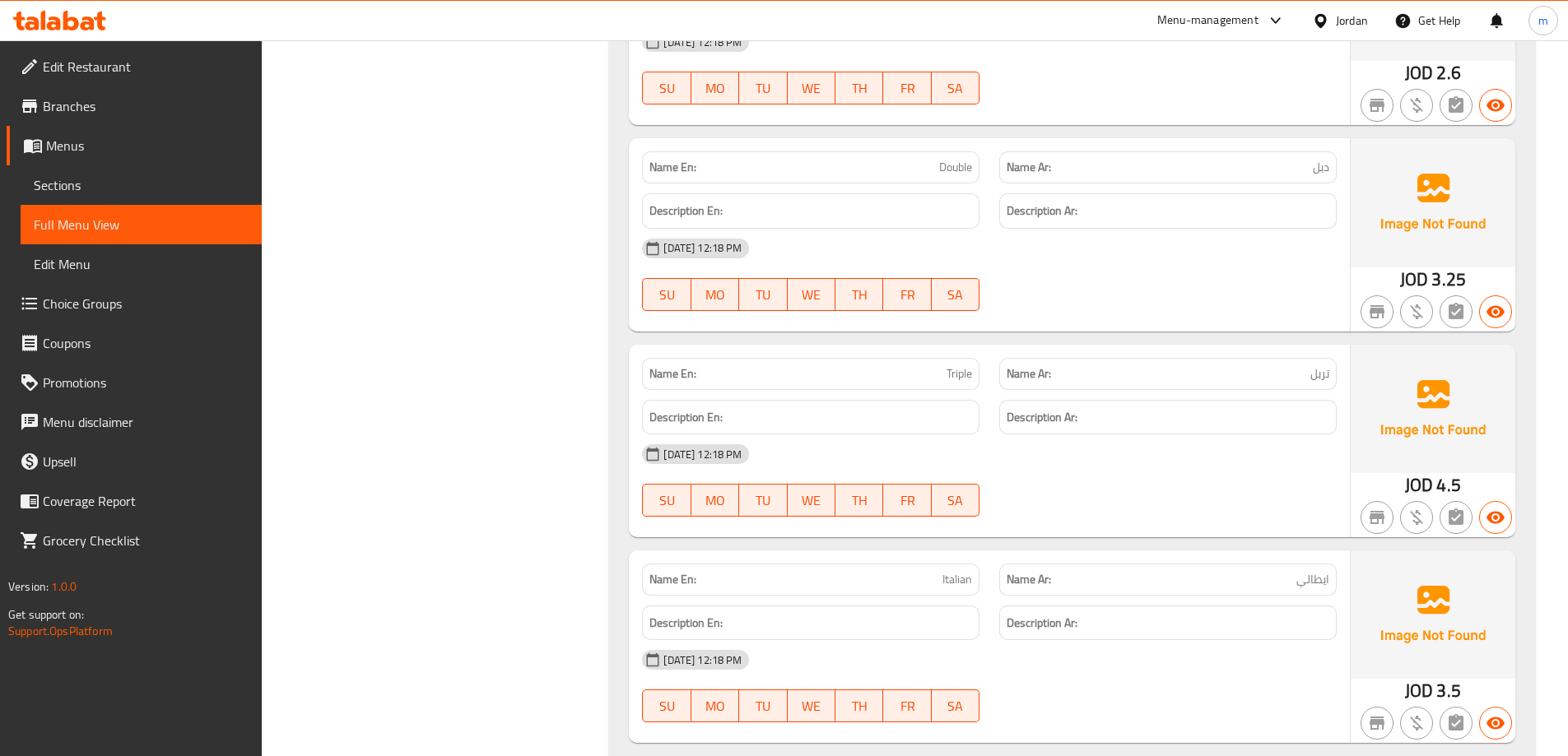
copy span "Double"
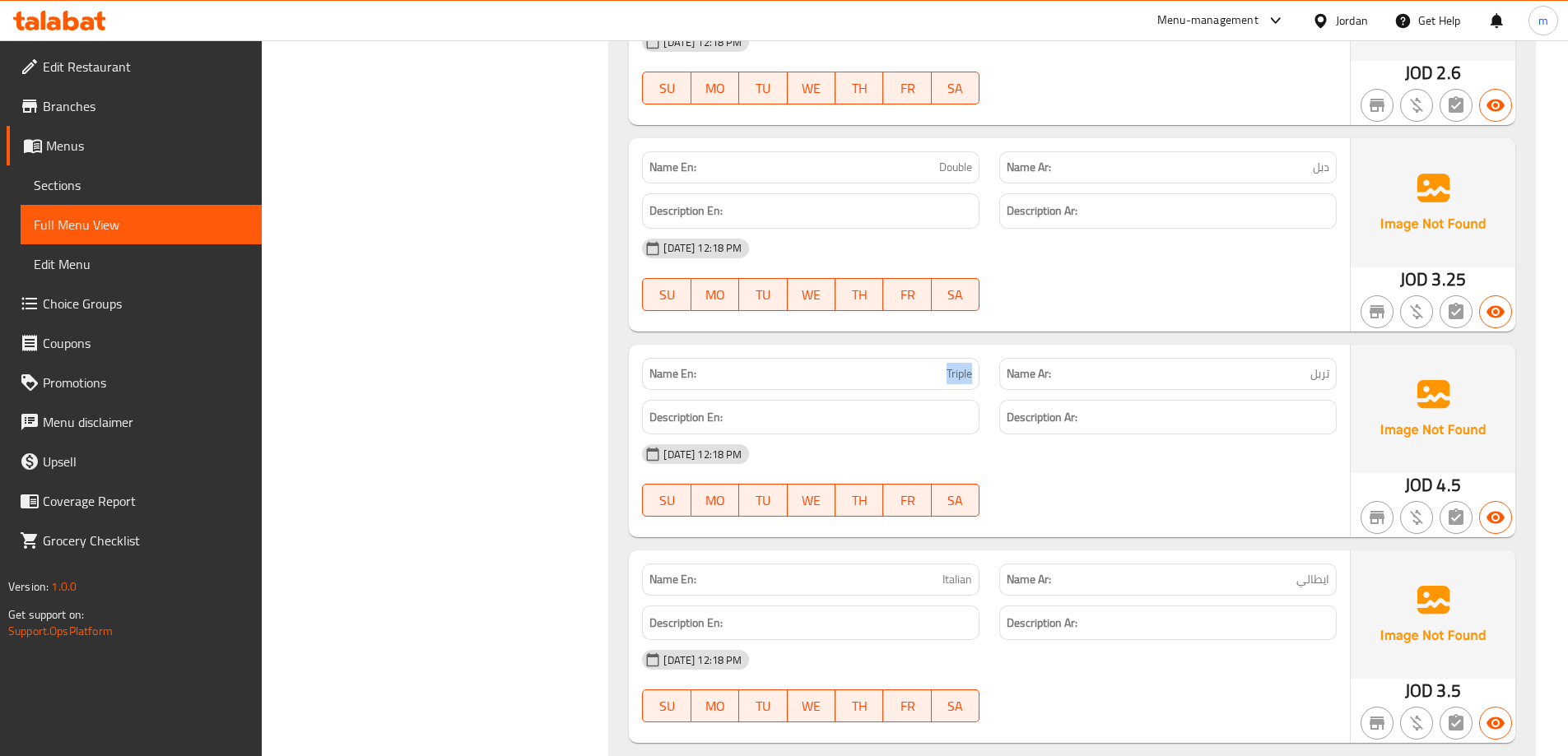
copy span "Triple"
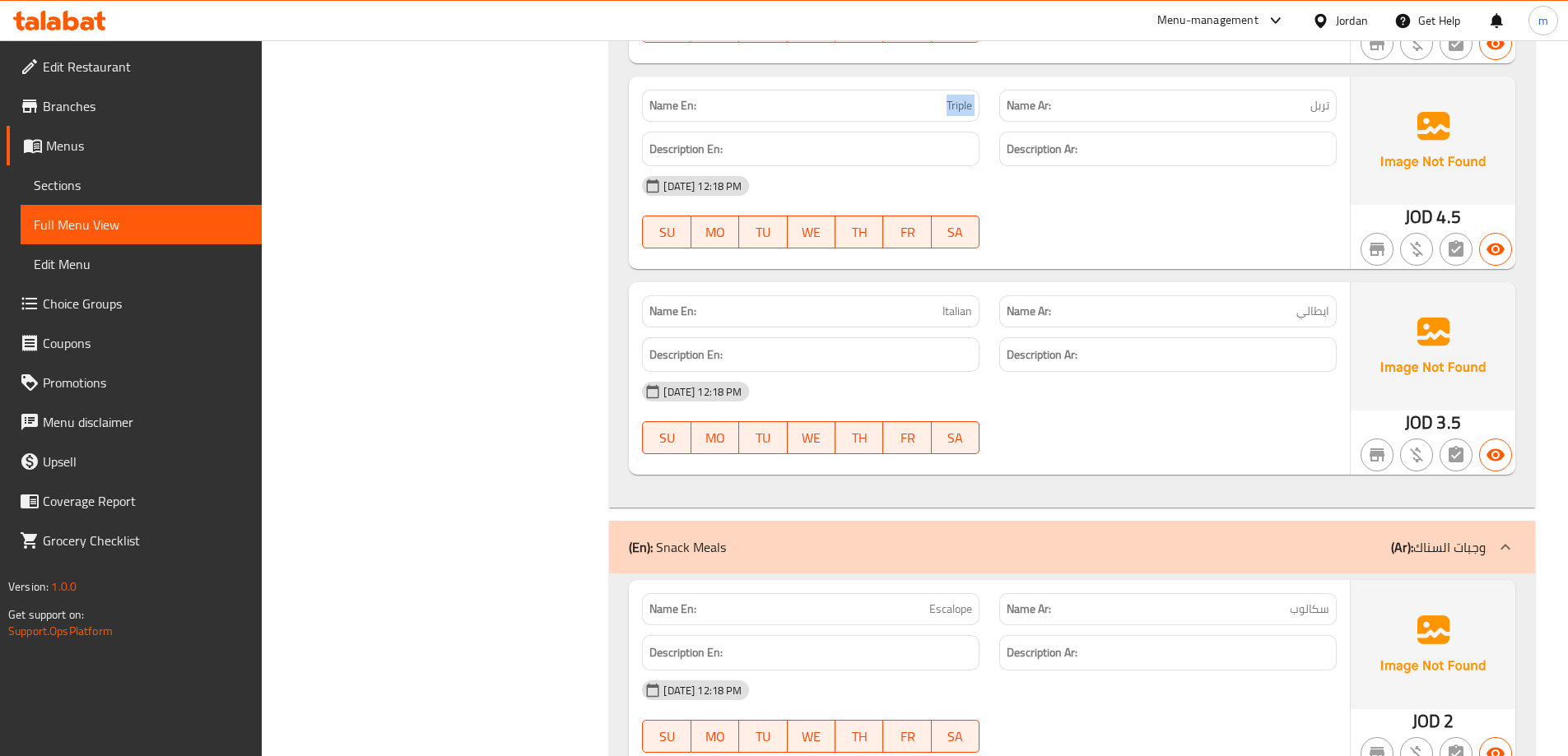
scroll to position [2797, 0]
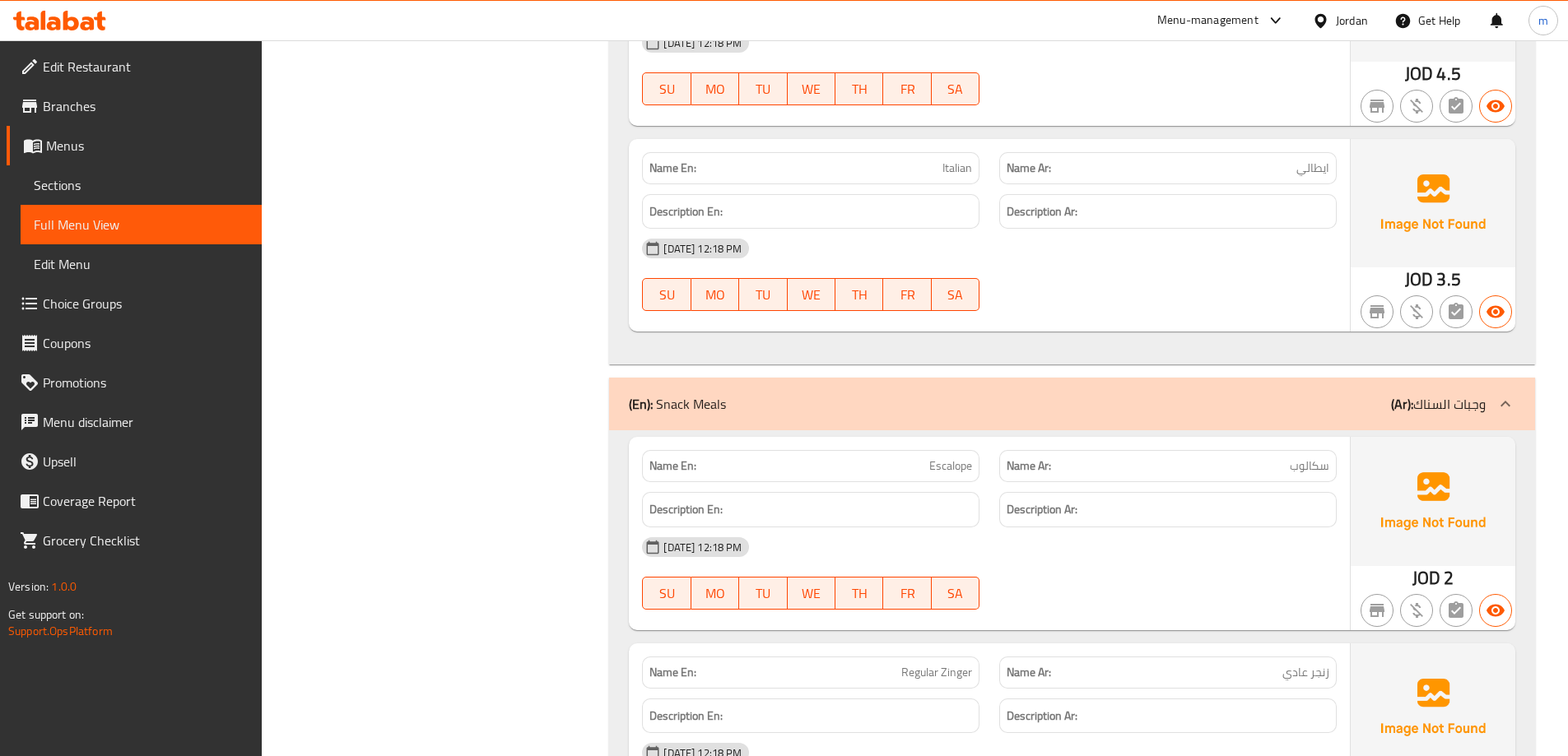
click at [951, 163] on span "Italian" at bounding box center [957, 169] width 29 height 18
copy span "Italian"
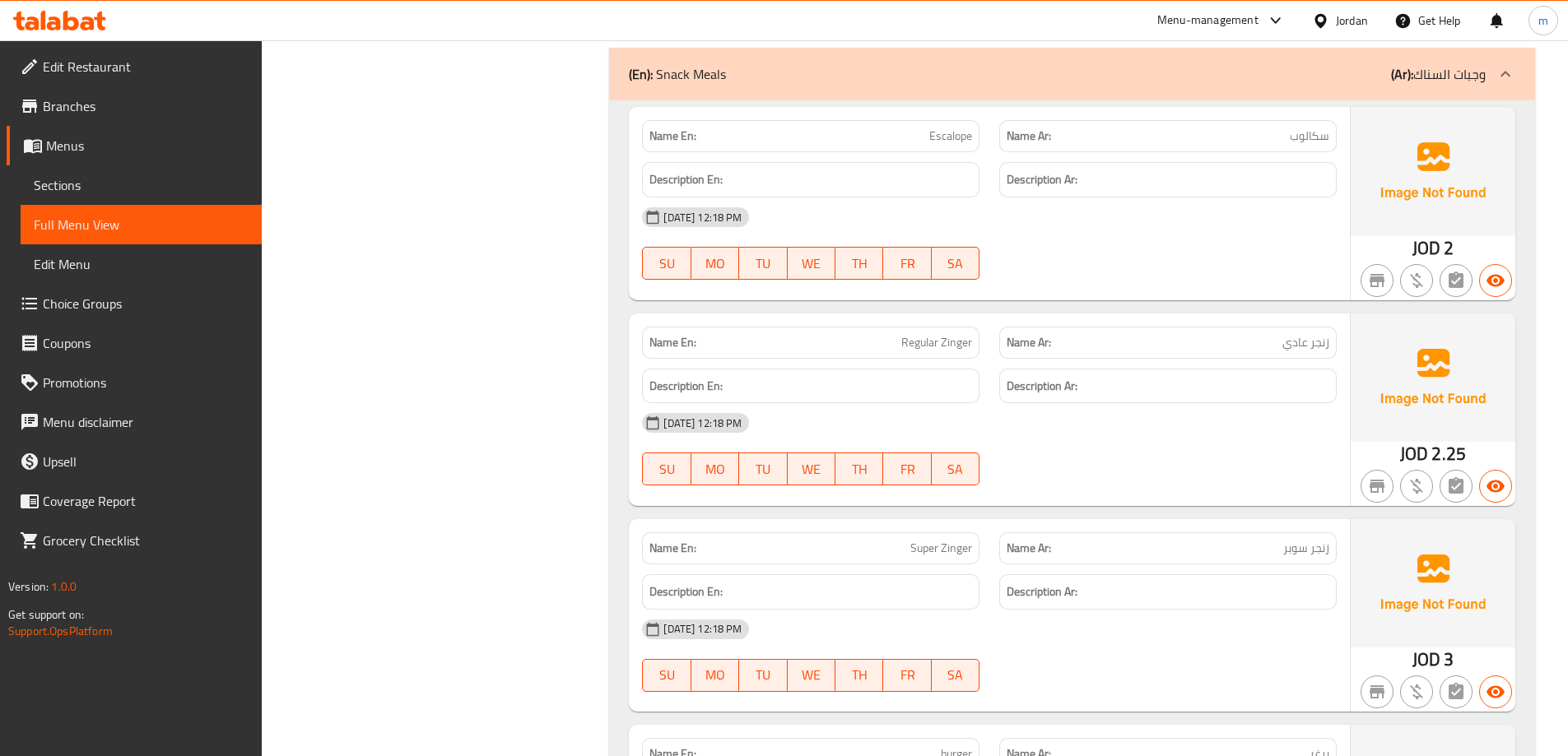
scroll to position [3126, 0]
drag, startPoint x: 926, startPoint y: 138, endPoint x: 934, endPoint y: 133, distance: 9.4
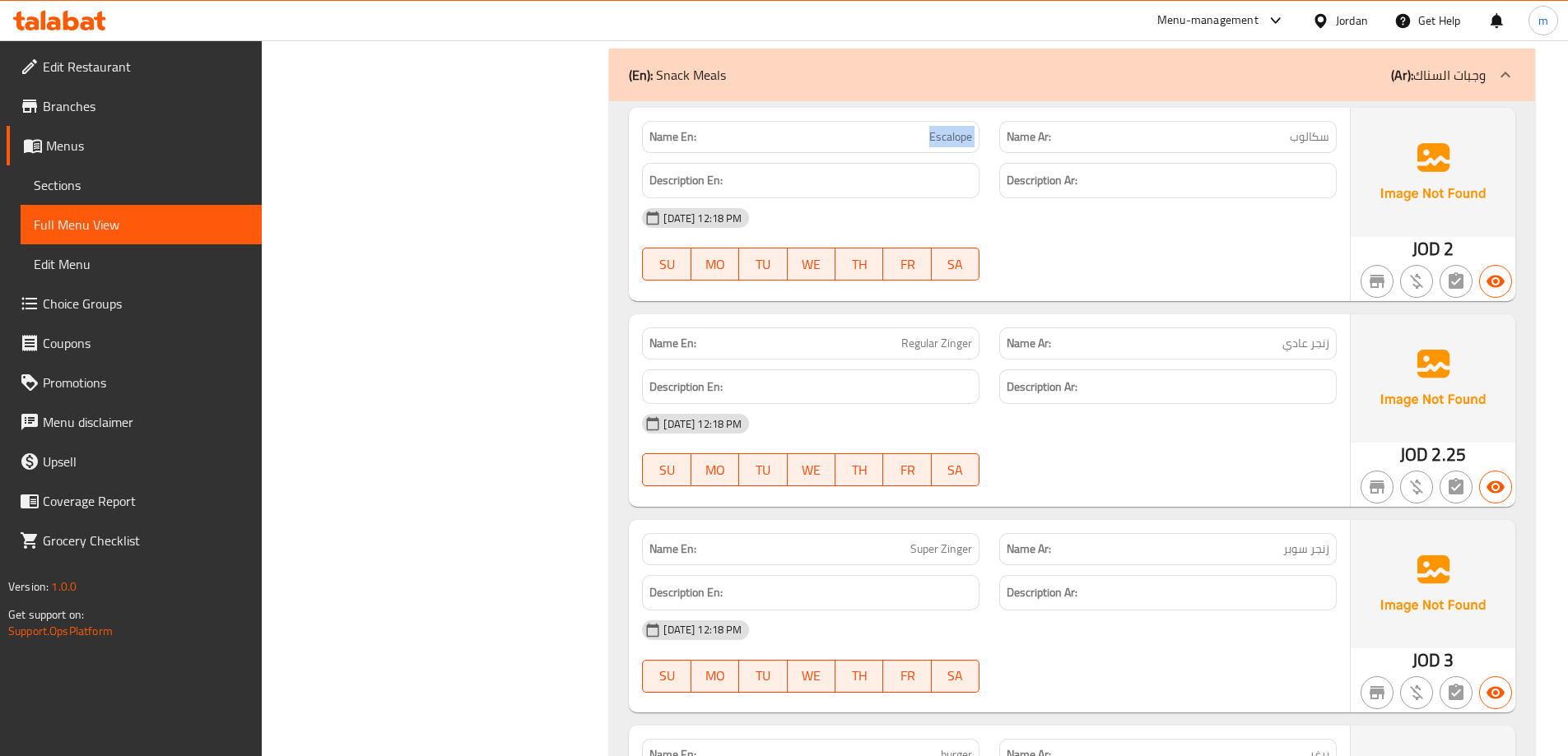
copy span "Escalope"
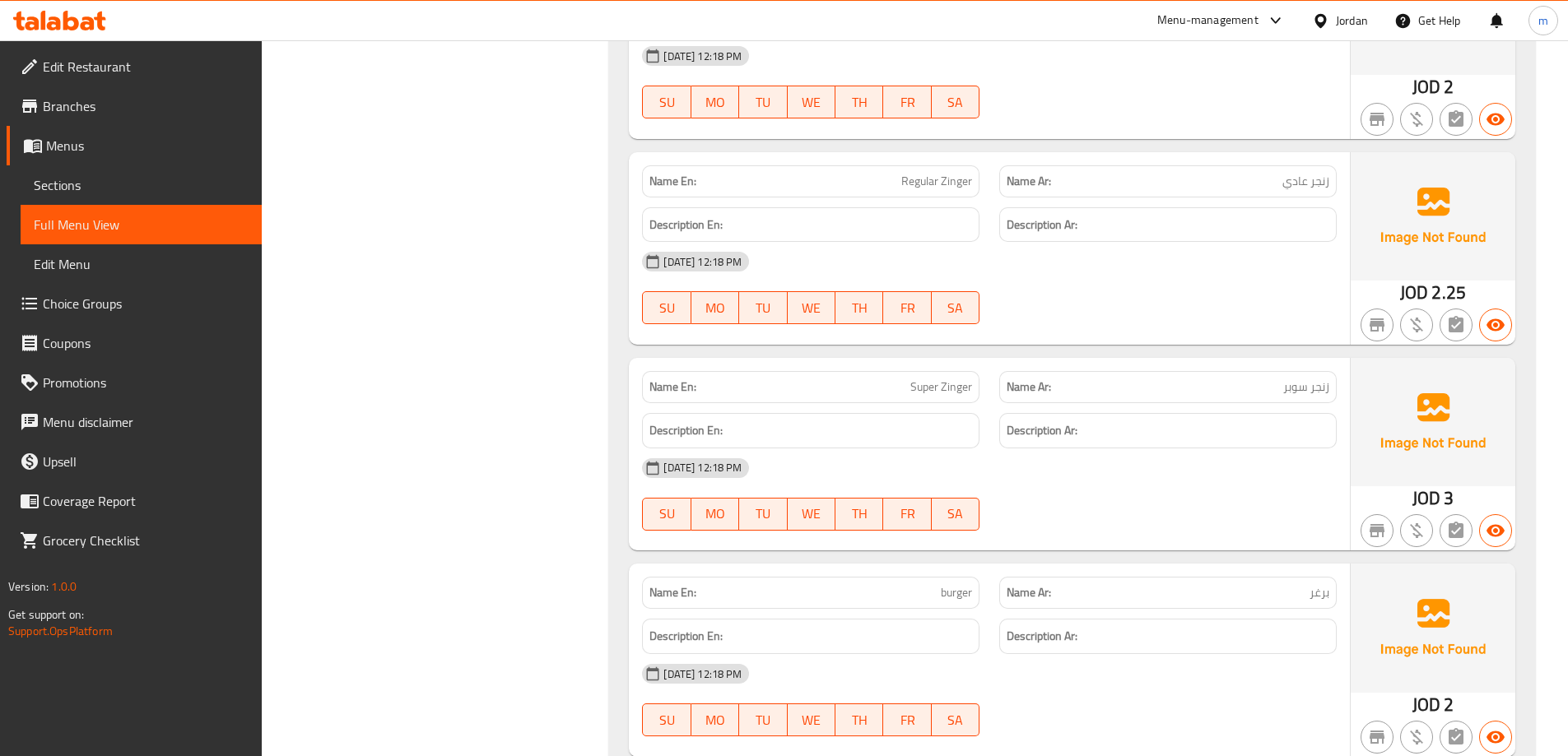
scroll to position [3209, 0]
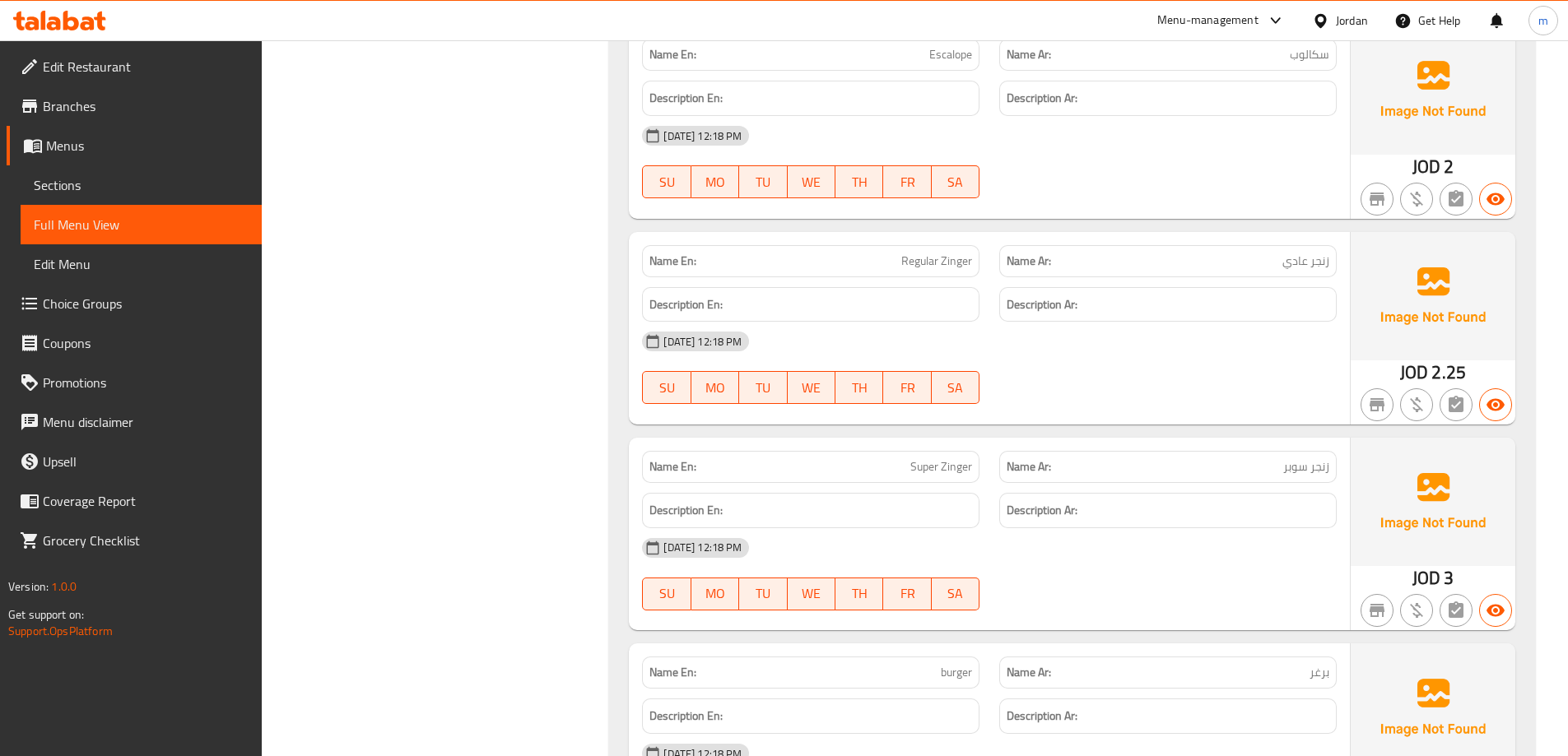
copy span "Regular Zinger"
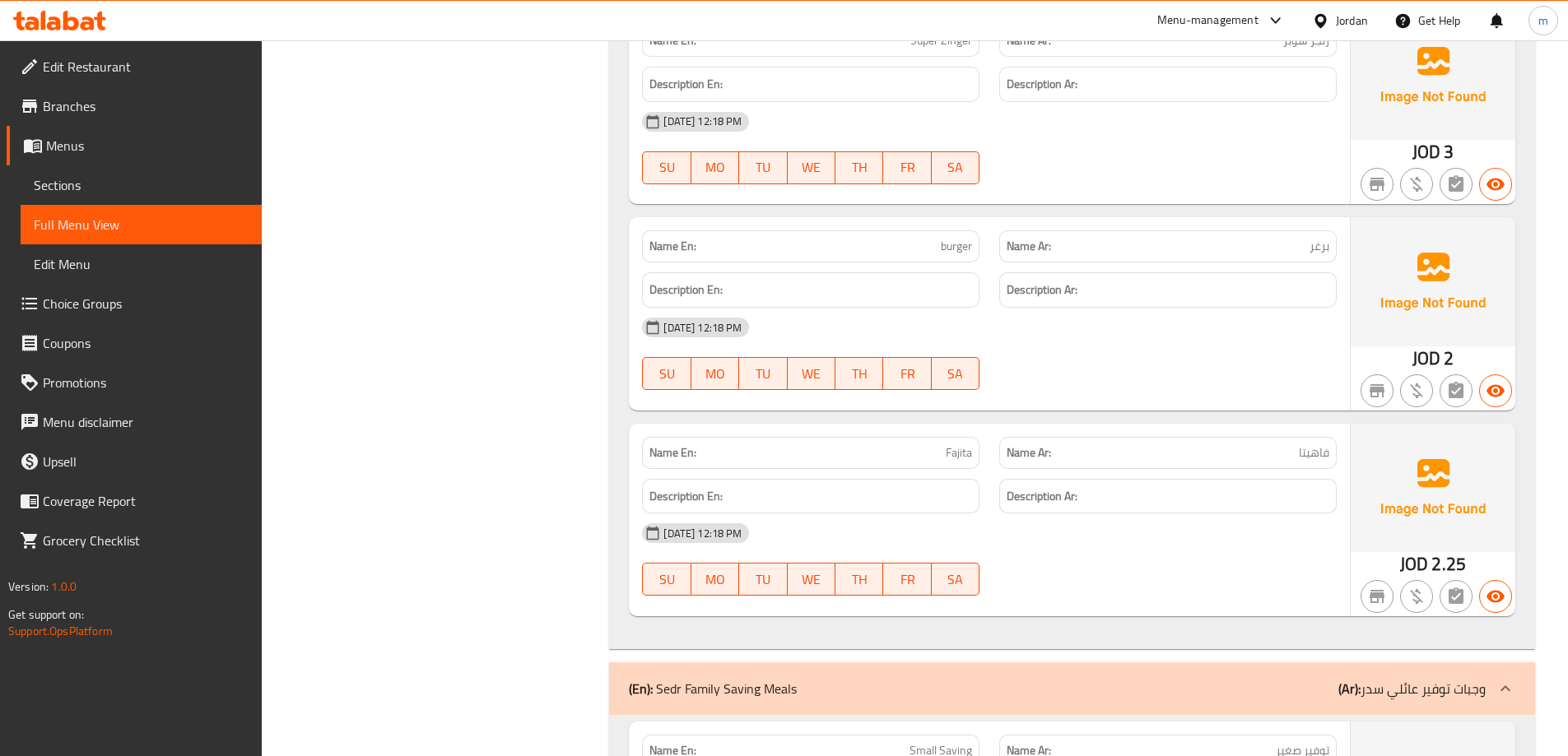
scroll to position [3785, 0]
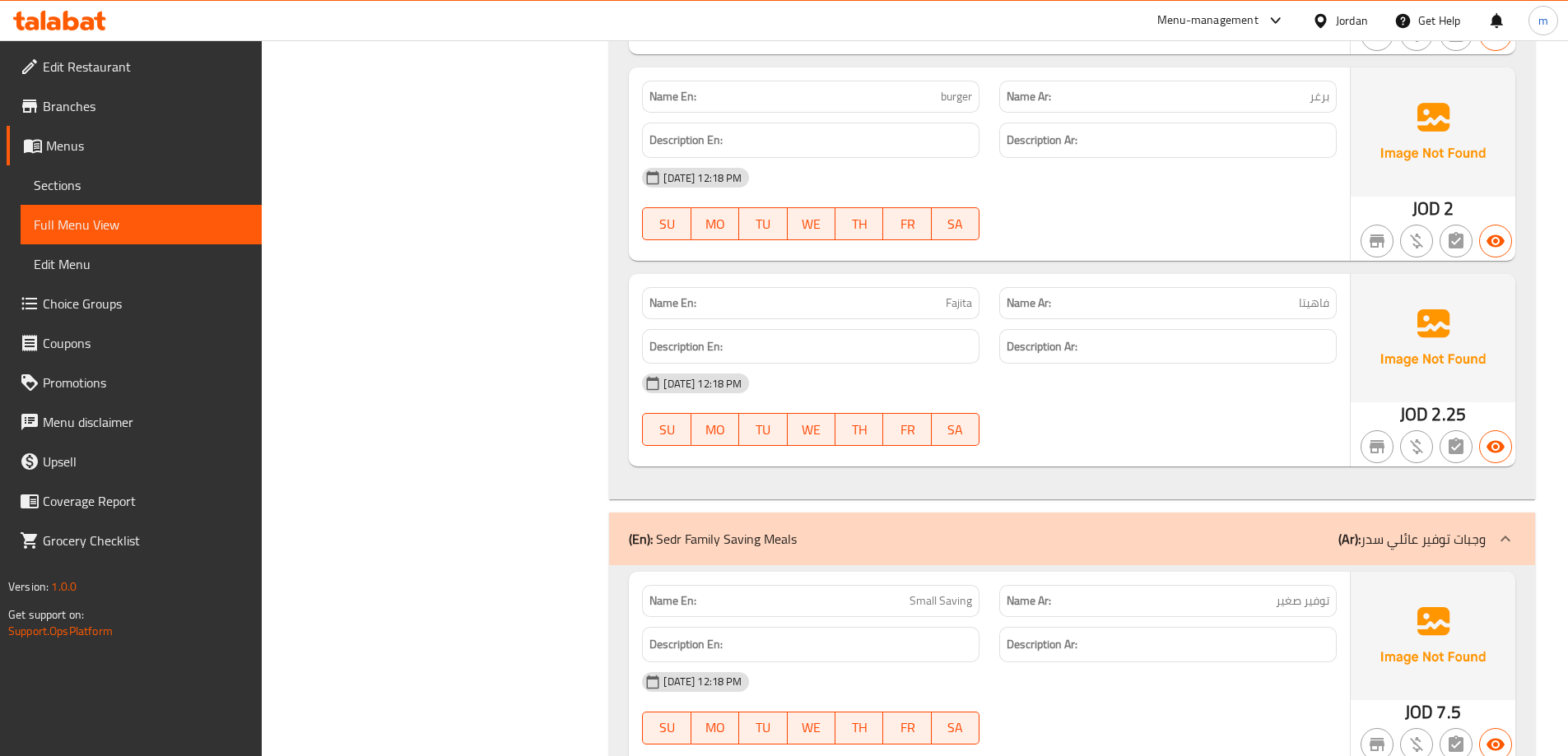
copy span "burger"
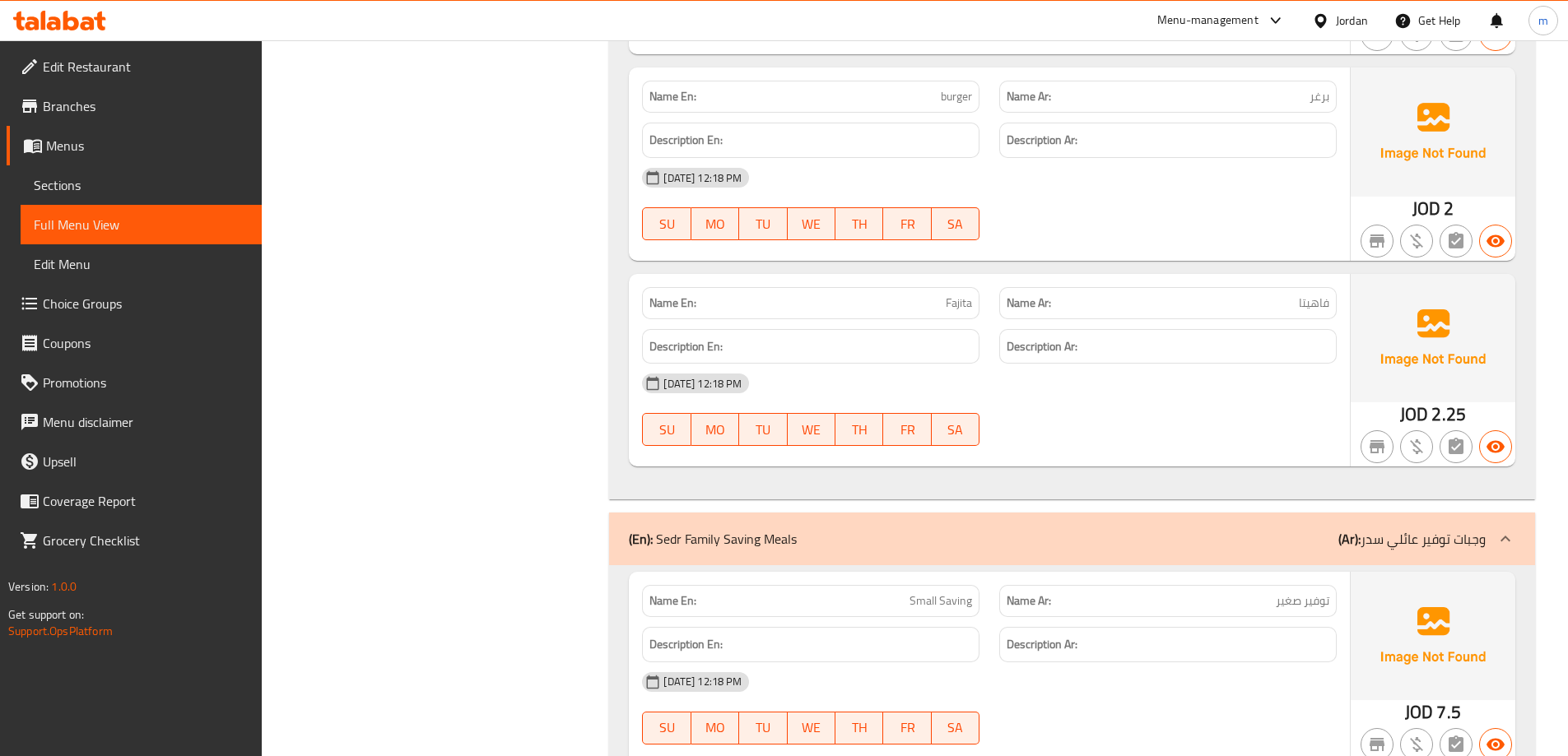
copy span "Fajita"
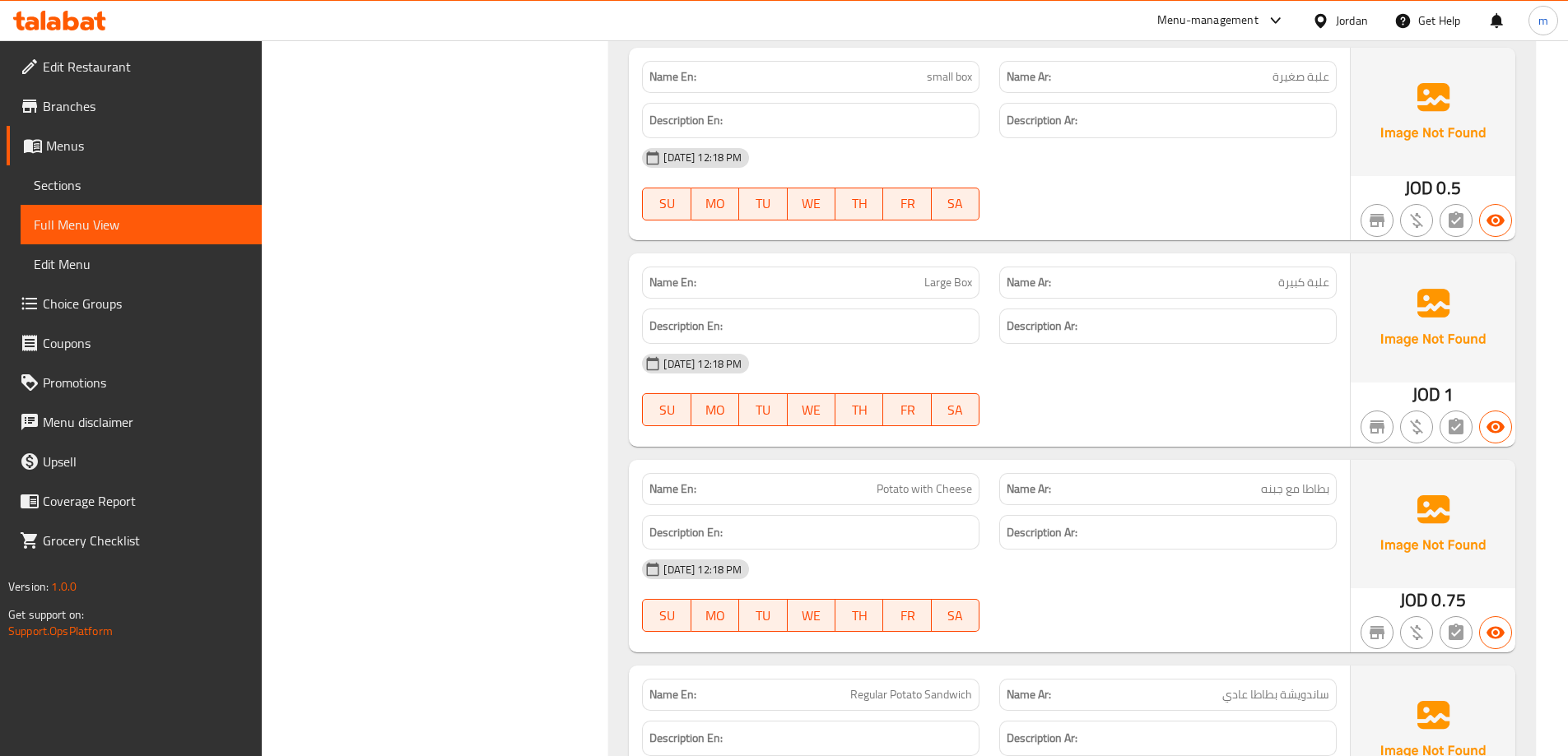
scroll to position [4855, 0]
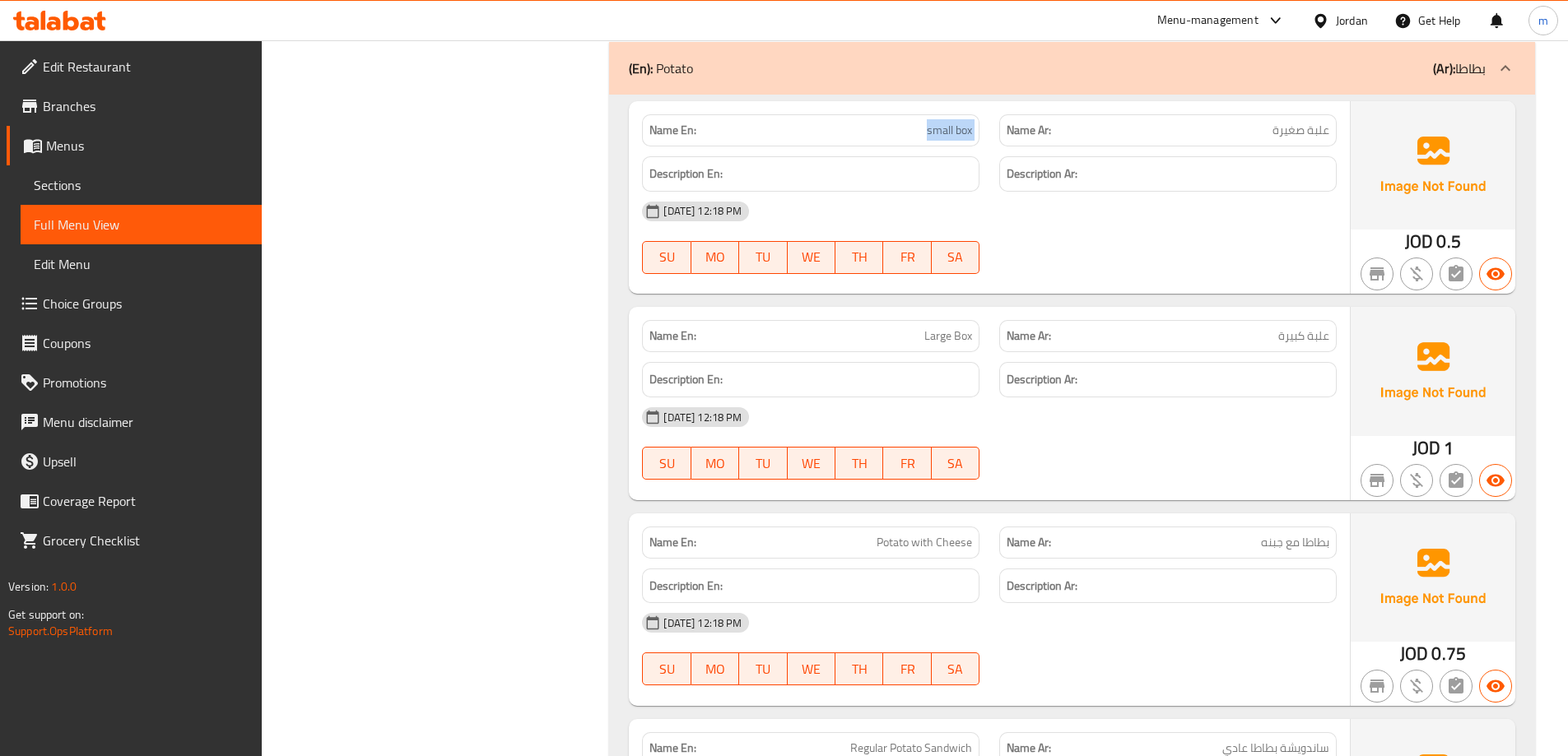
scroll to position [5183, 0]
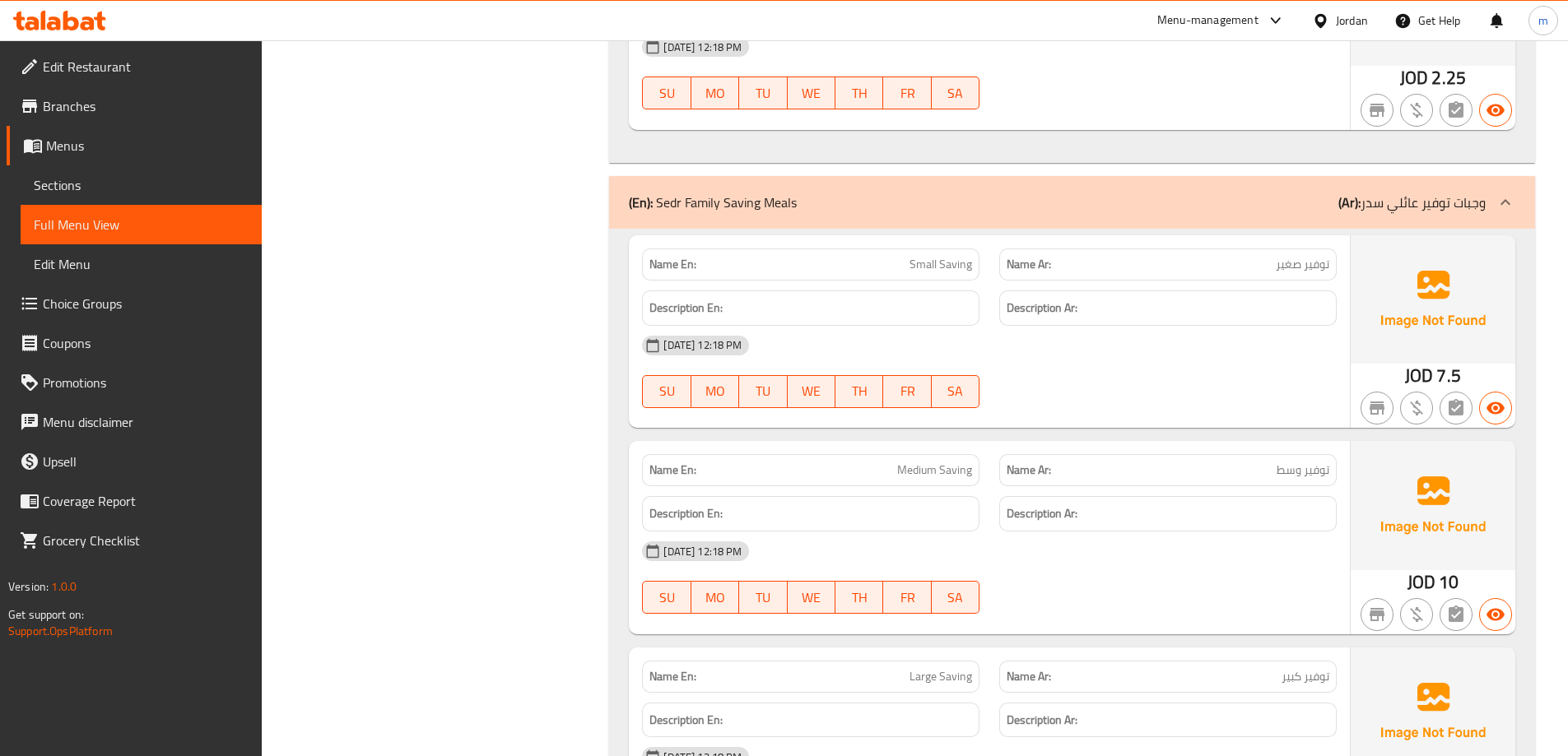
scroll to position [4114, 0]
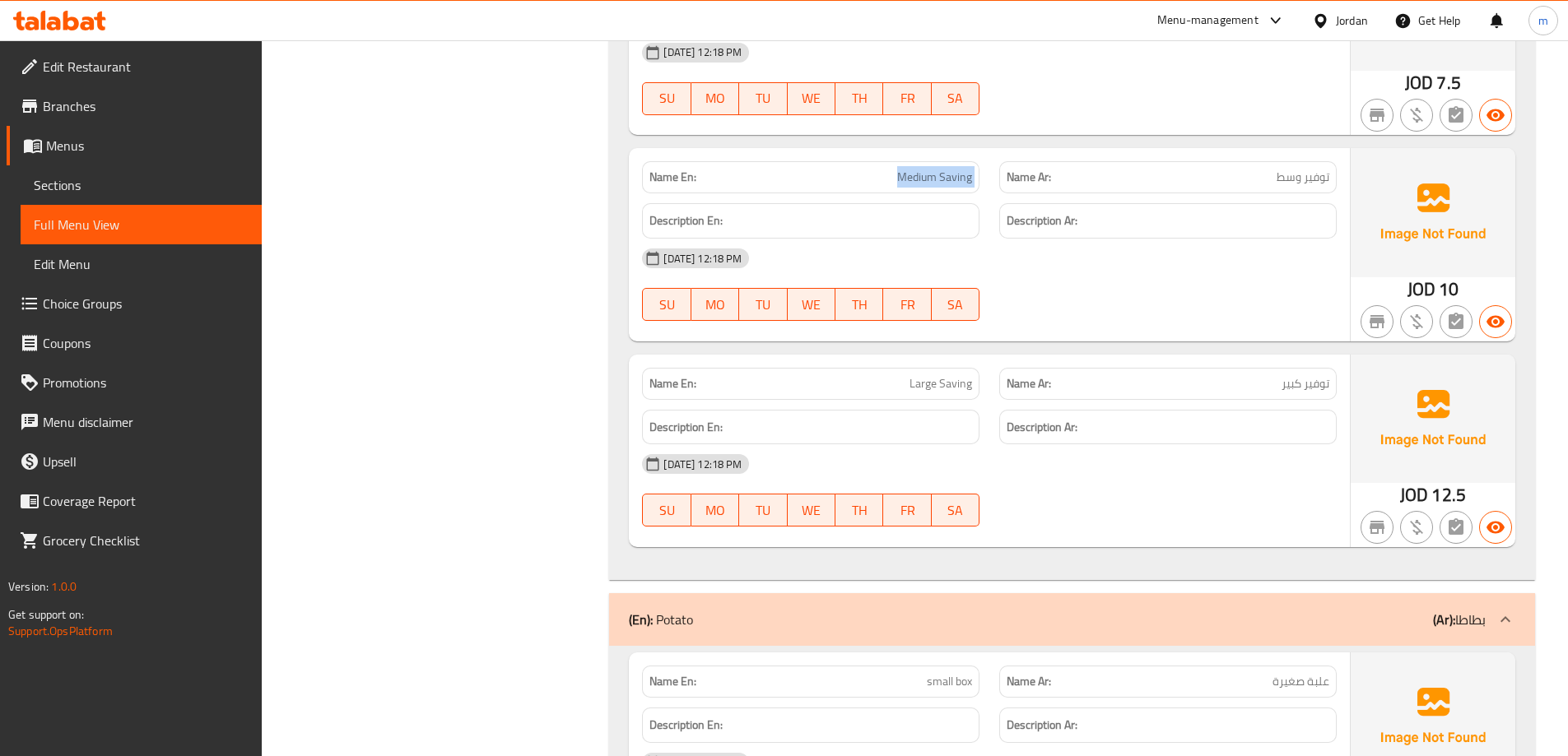
scroll to position [4690, 0]
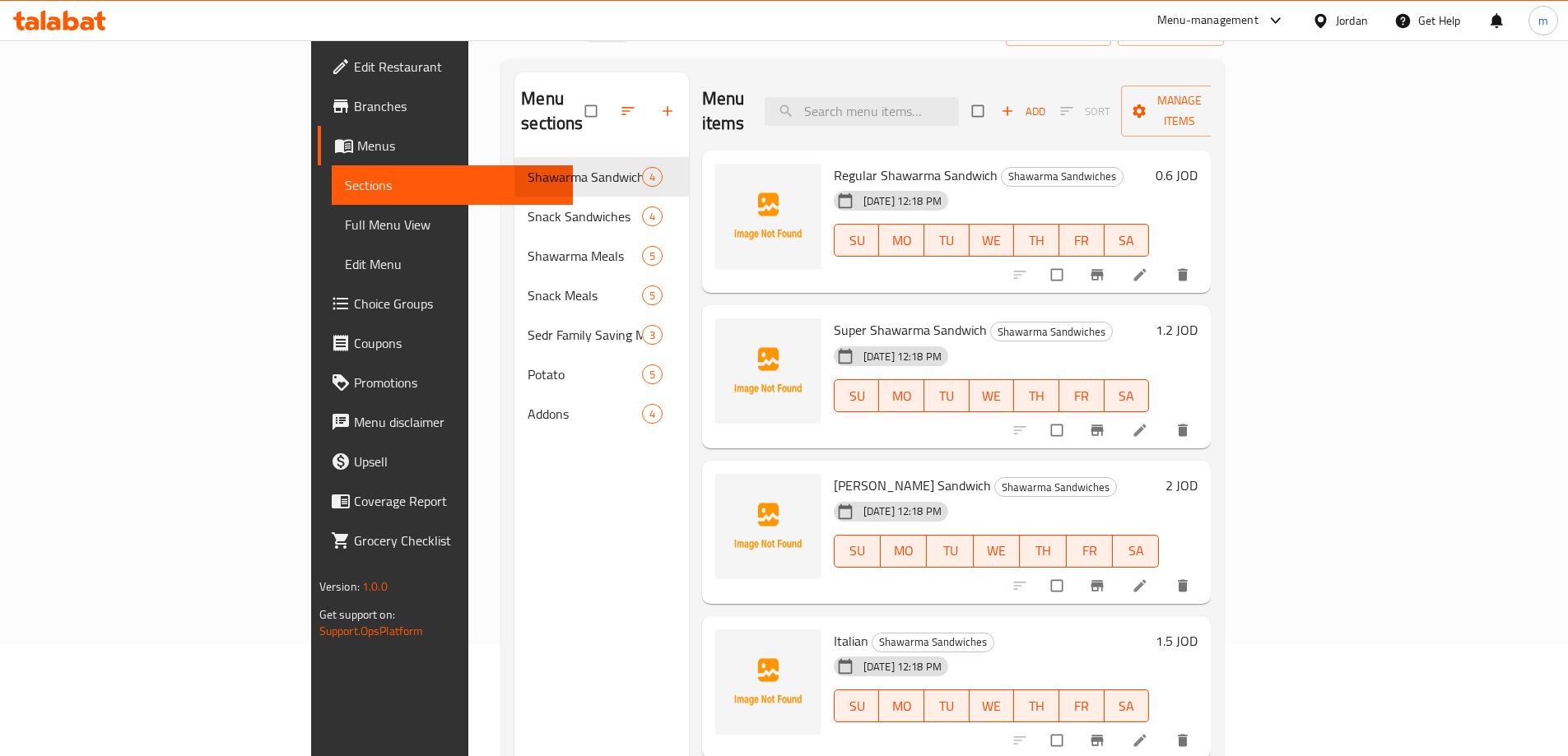
scroll to position [230, 0]
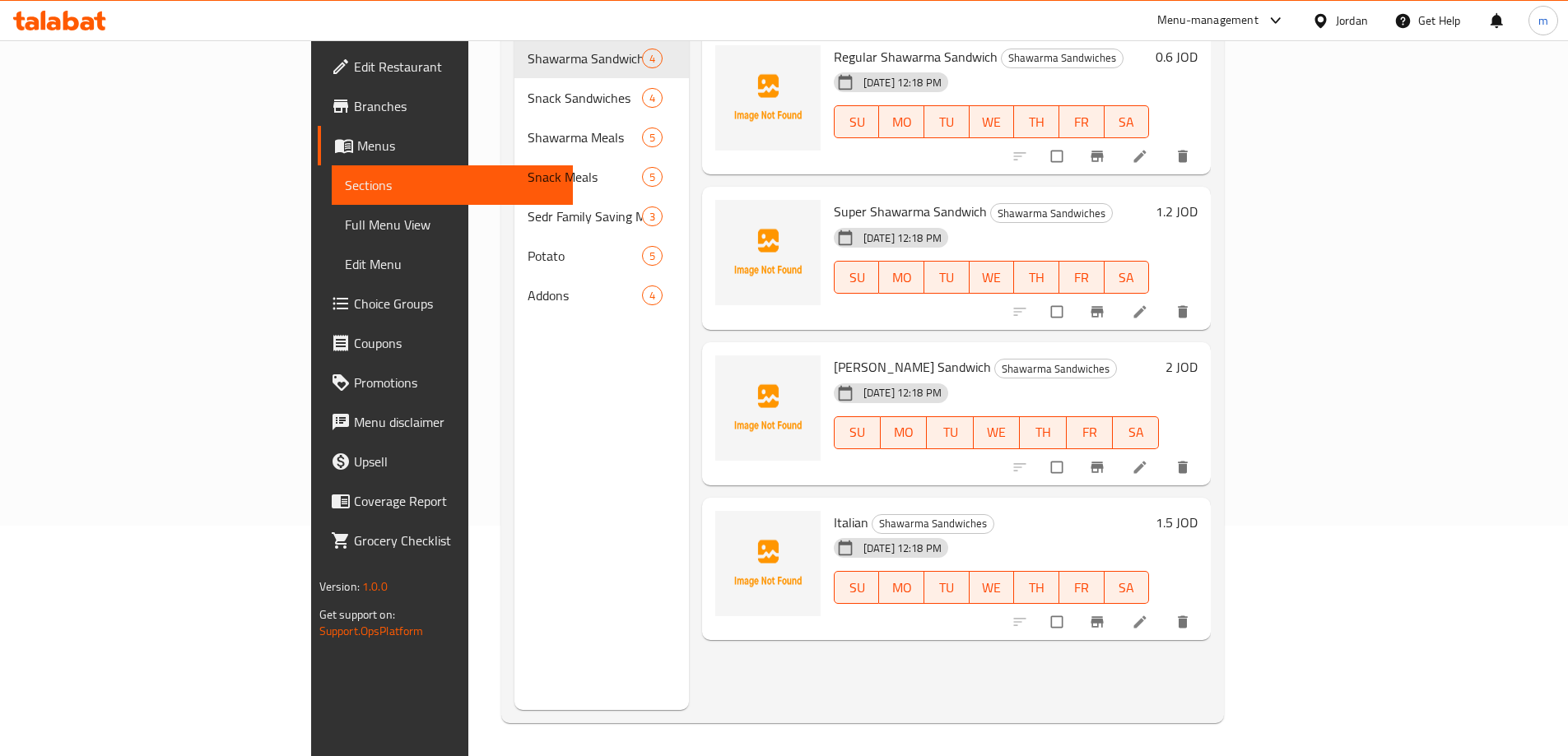
click at [1148, 614] on icon at bounding box center [1139, 622] width 17 height 17
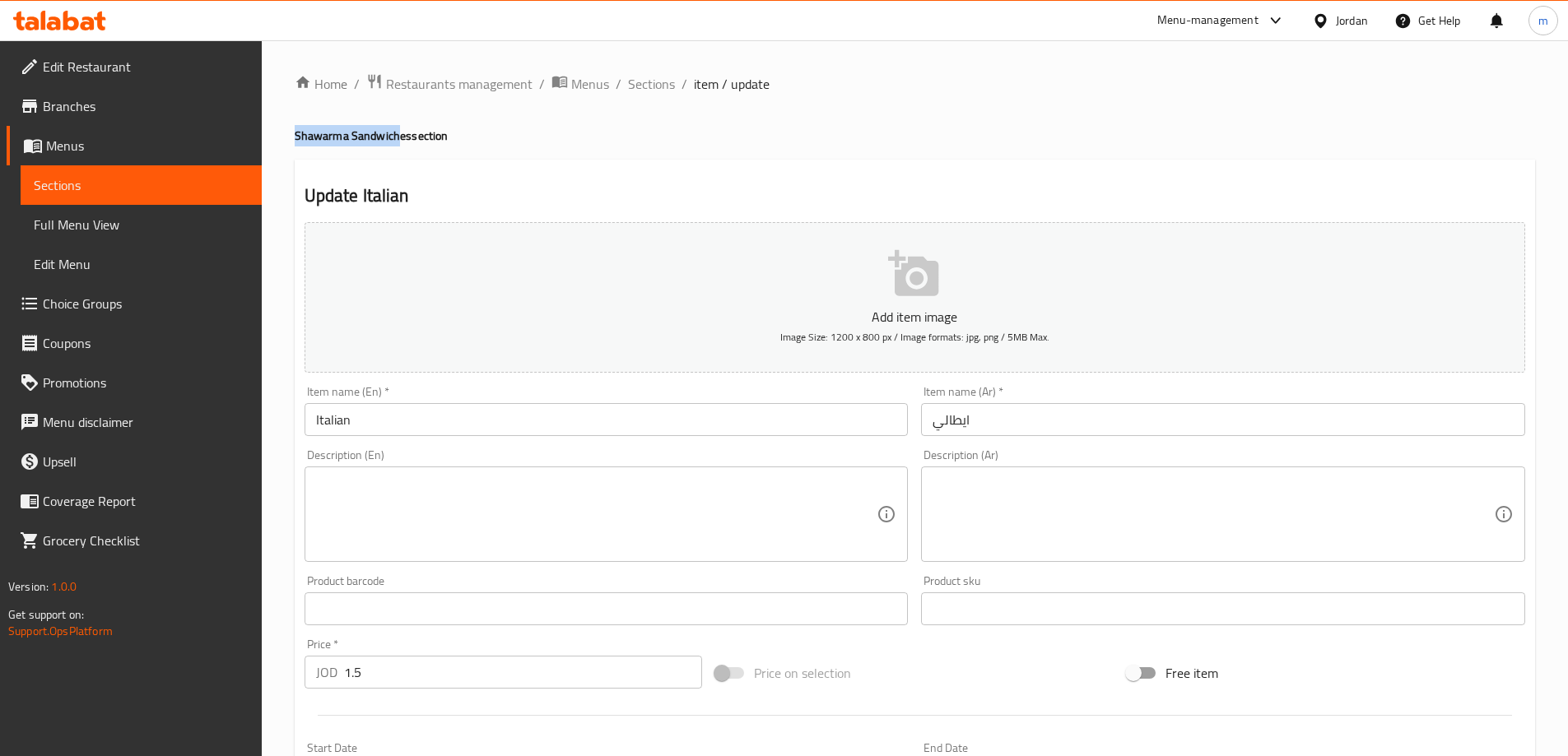
drag, startPoint x: 297, startPoint y: 132, endPoint x: 400, endPoint y: 131, distance: 103.0
click at [400, 131] on h4 "Shawarma Sandwiches section" at bounding box center [914, 135] width 1241 height 17
copy h4 "Shawarma Sandwich"
click at [423, 410] on input "Italian" at bounding box center [606, 420] width 604 height 33
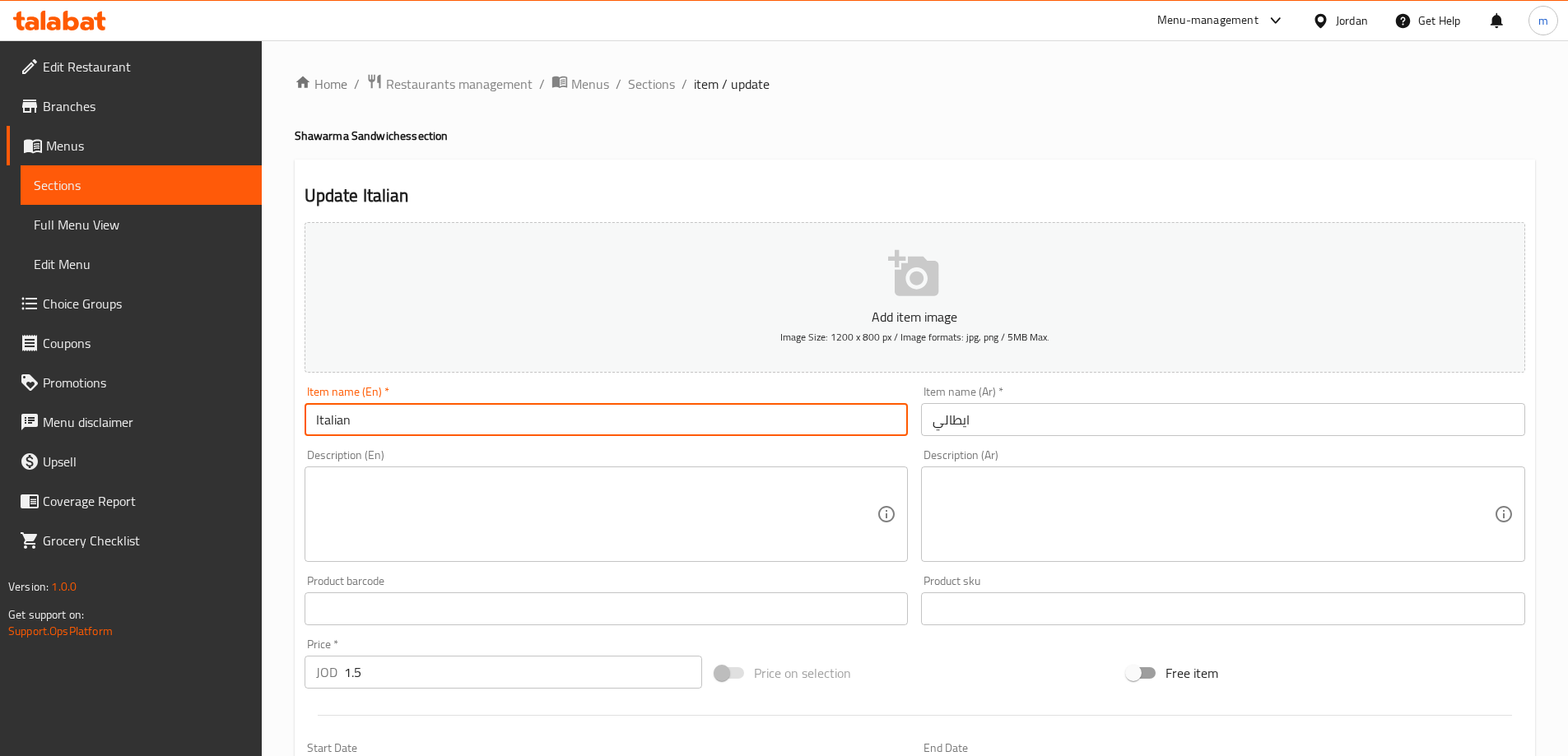
paste input "Shawarma Sandwich"
type input "Italian Shawarma Sandwich"
click at [1013, 398] on div "Item name (Ar)   * ايطالي Item name (Ar) *" at bounding box center [1223, 411] width 604 height 51
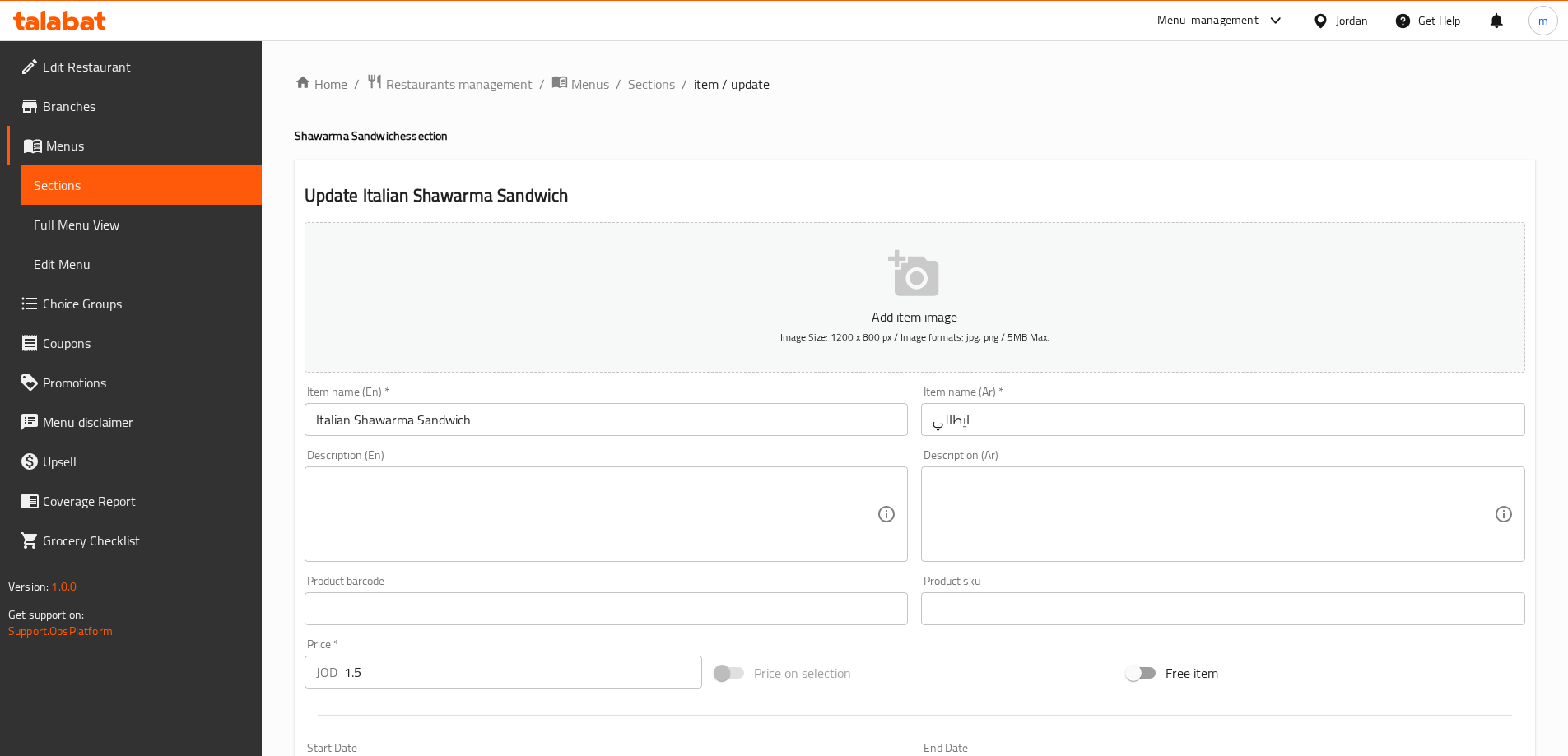
click at [1019, 417] on input "ايطالي" at bounding box center [1223, 420] width 604 height 33
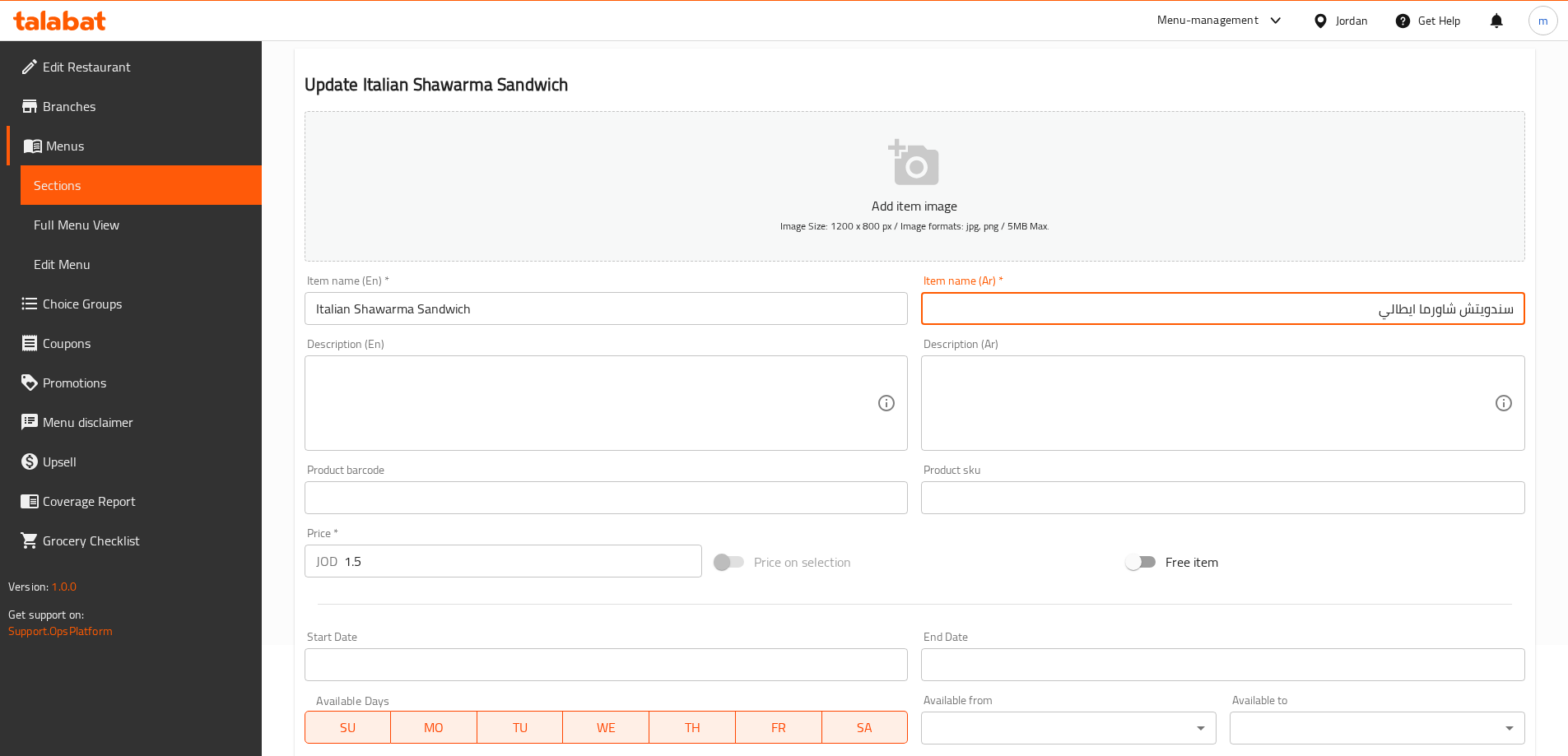
scroll to position [406, 0]
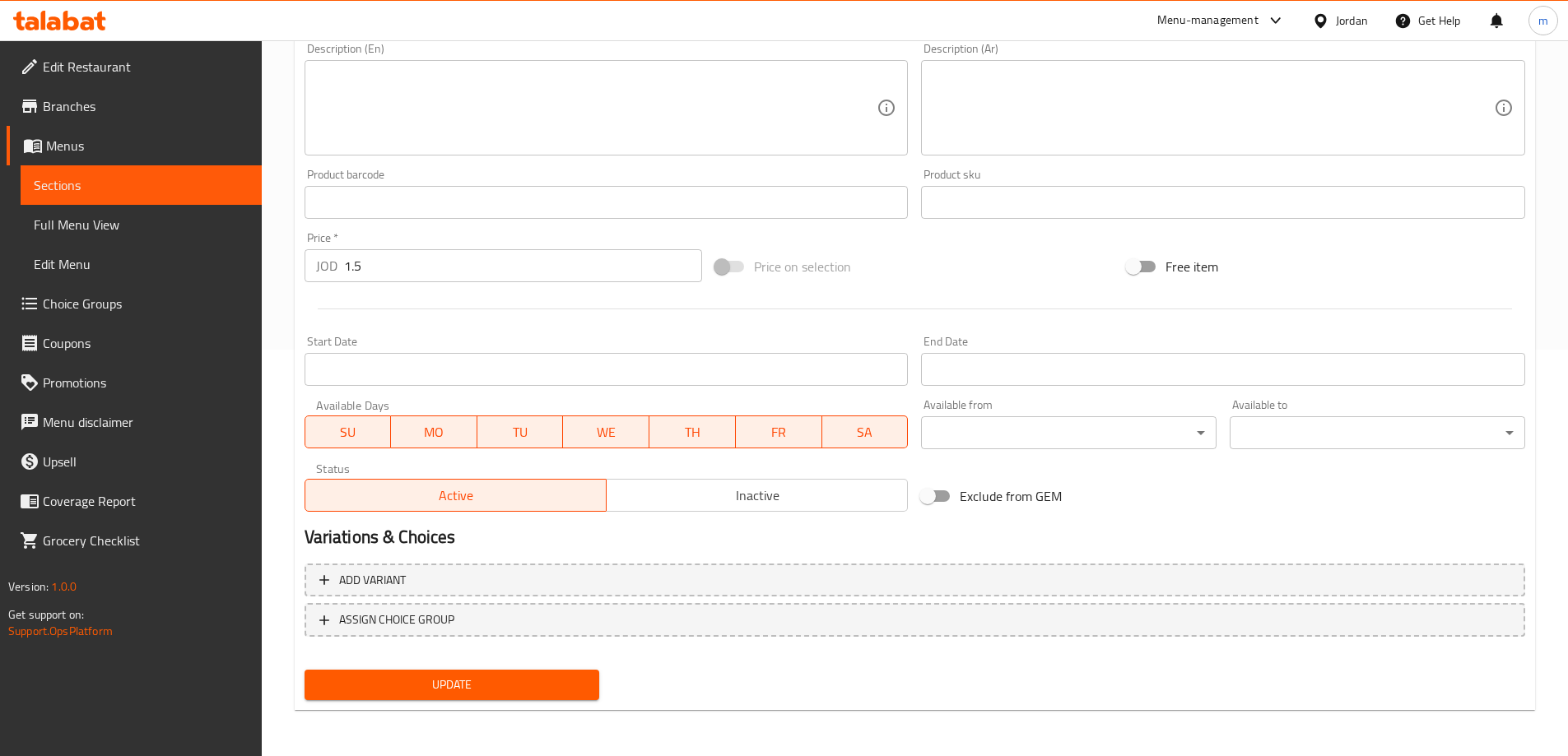
type input "سندويتش شاورما ايطالي"
click at [548, 685] on span "Update" at bounding box center [452, 684] width 269 height 20
click at [101, 183] on span "Sections" at bounding box center [141, 185] width 214 height 19
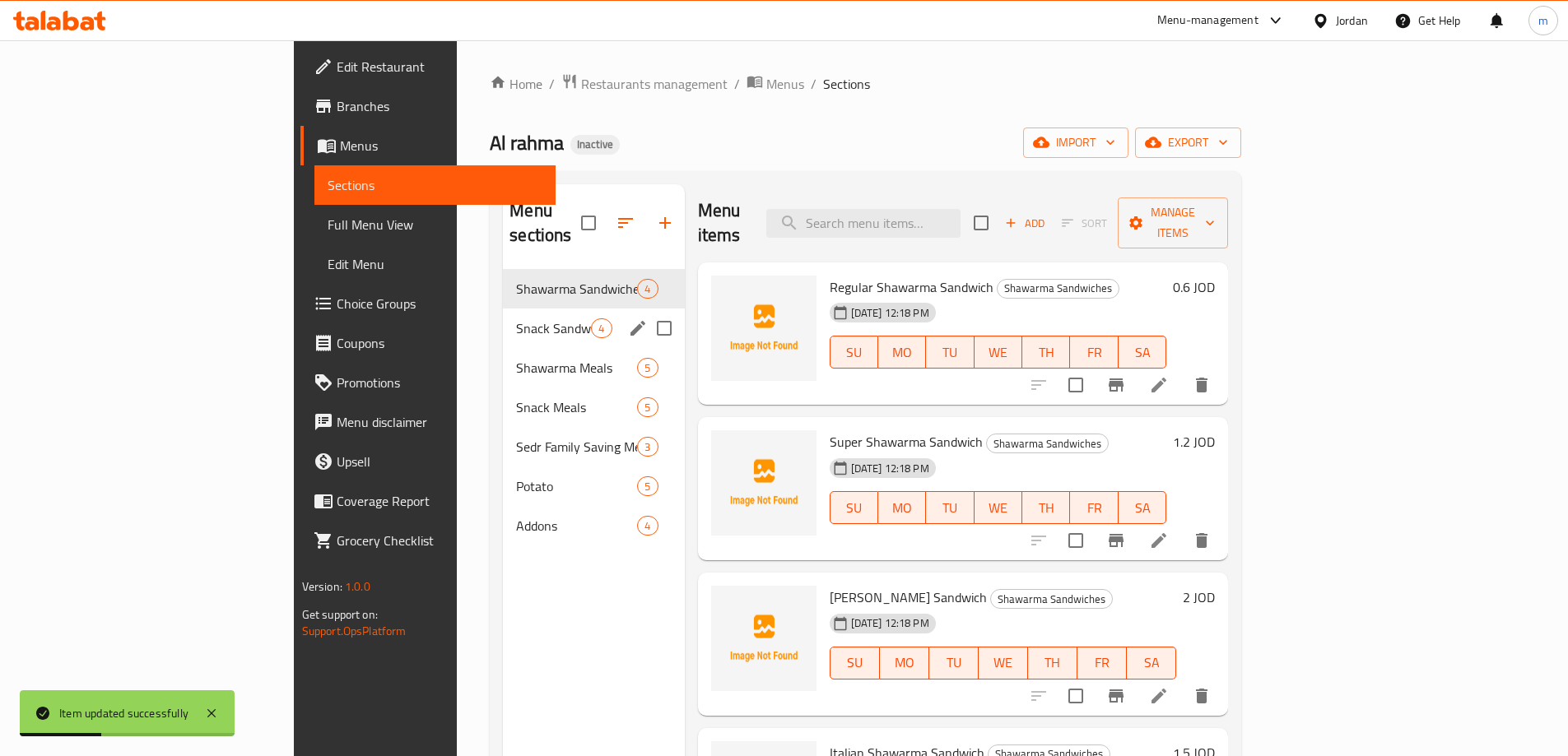
click at [503, 315] on div "Snack Sandwiches 4" at bounding box center [593, 328] width 181 height 40
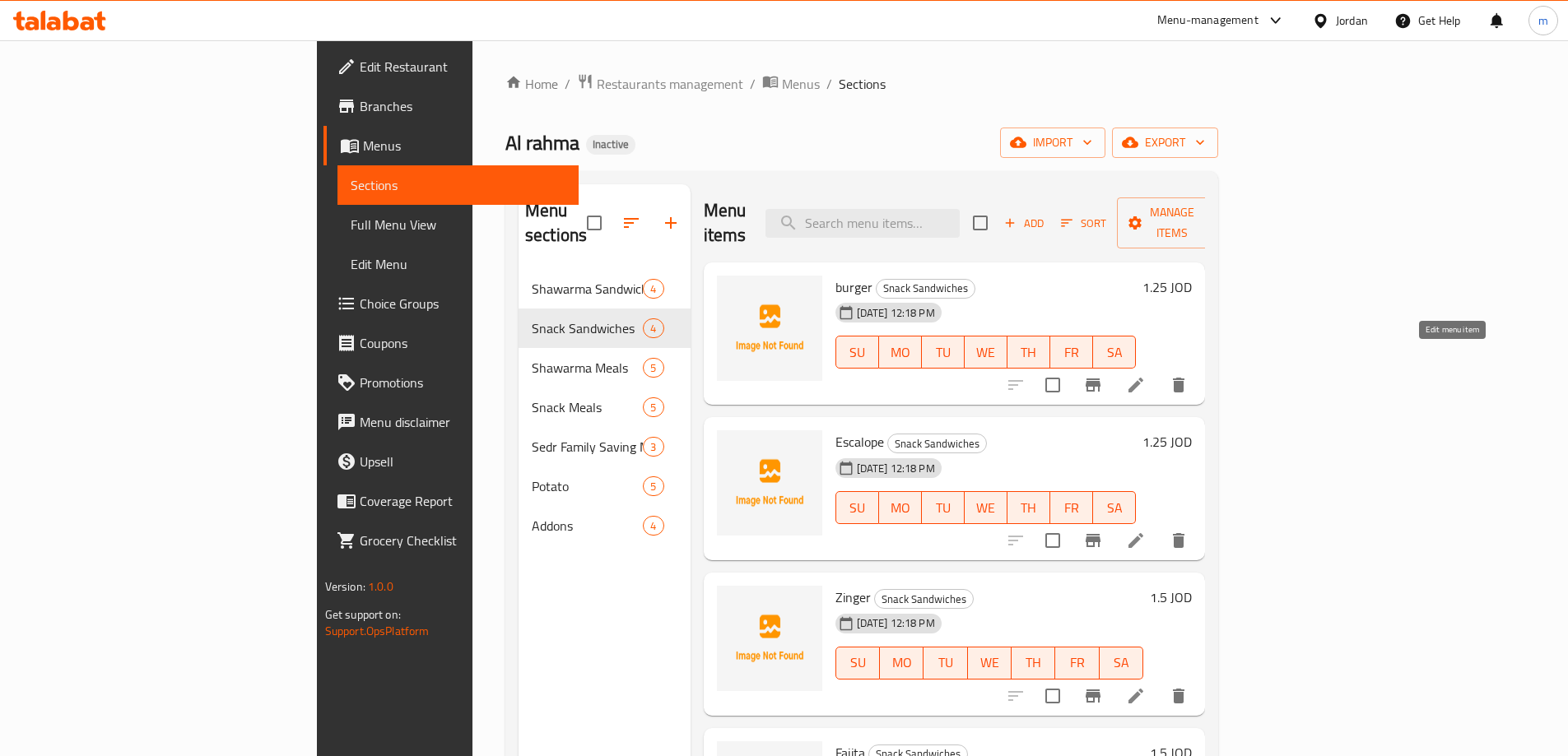
click at [1143, 378] on icon at bounding box center [1135, 385] width 15 height 15
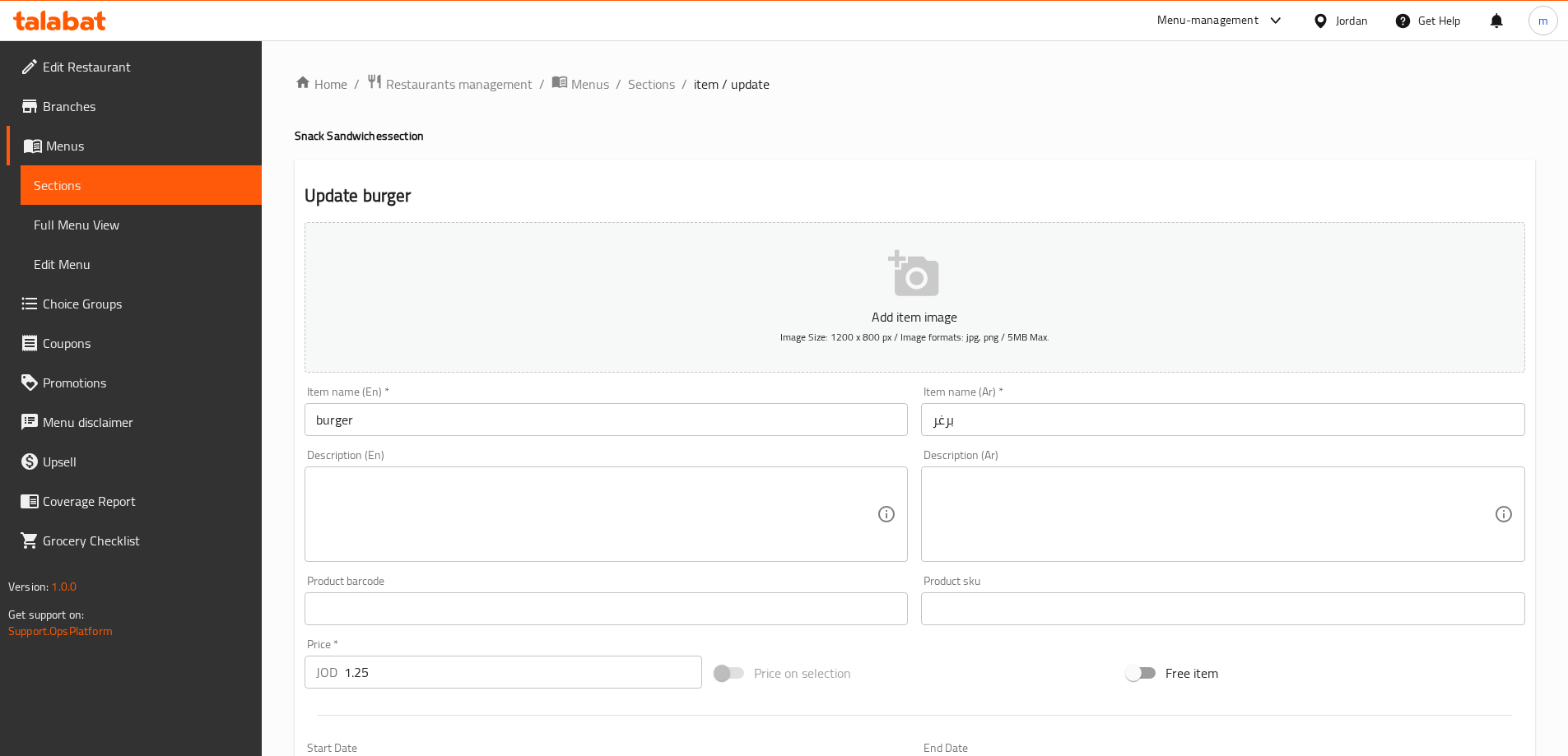
click at [565, 426] on input "burger" at bounding box center [606, 420] width 604 height 33
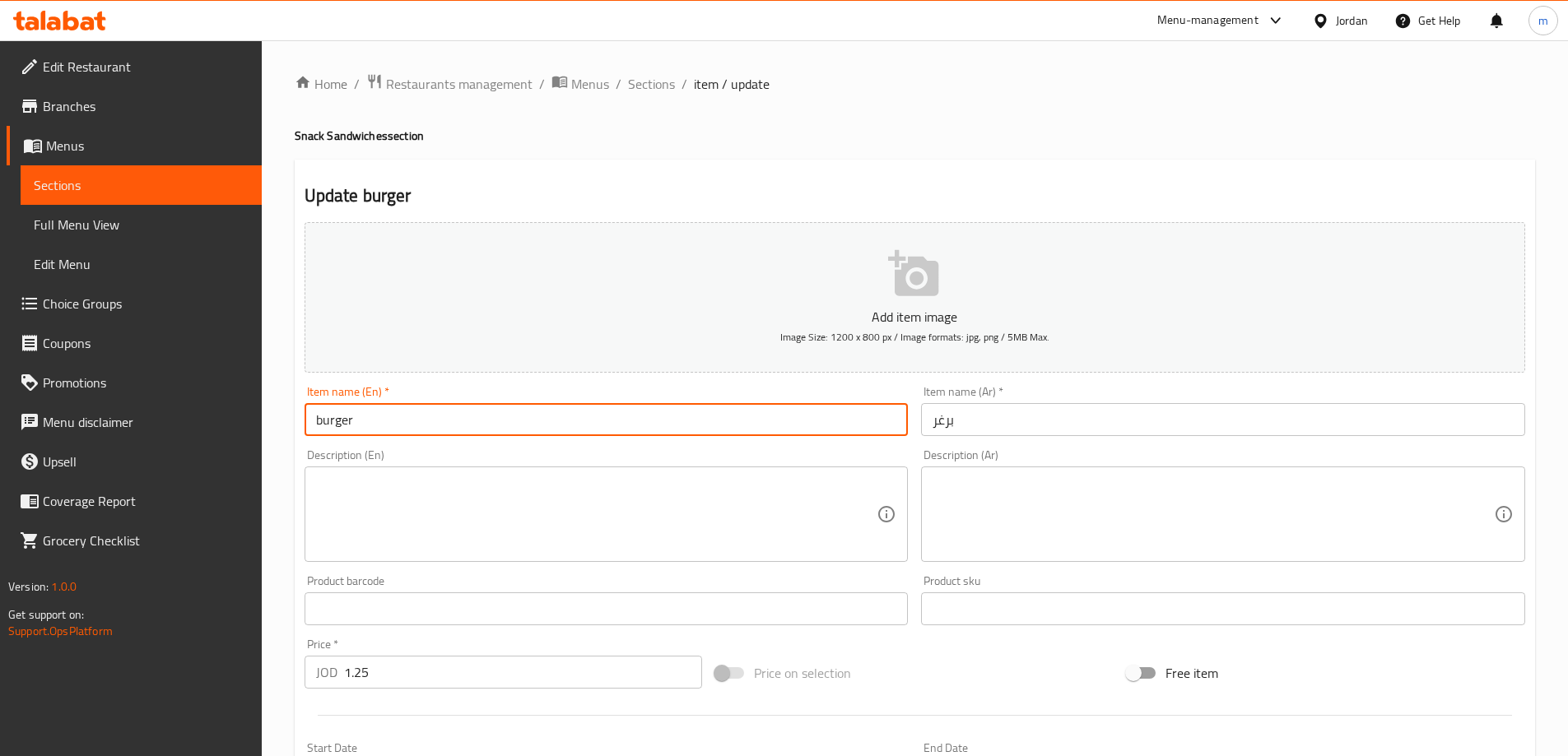
click at [354, 130] on h4 "Snack Sandwiches section" at bounding box center [914, 135] width 1241 height 17
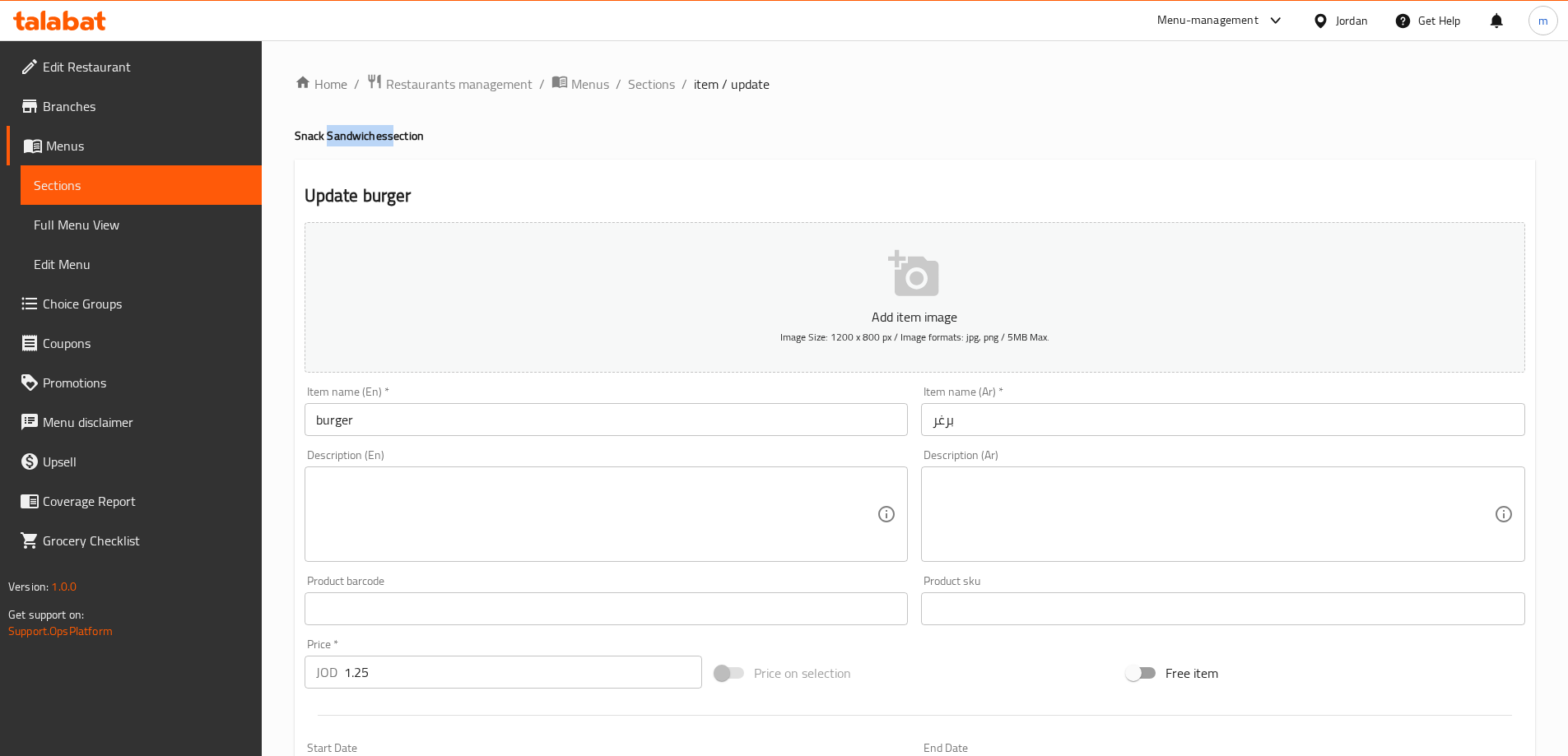
click at [354, 130] on h4 "Snack Sandwiches section" at bounding box center [914, 135] width 1241 height 17
copy h4 "Sandwiches"
click at [432, 411] on input "burger" at bounding box center [606, 420] width 604 height 33
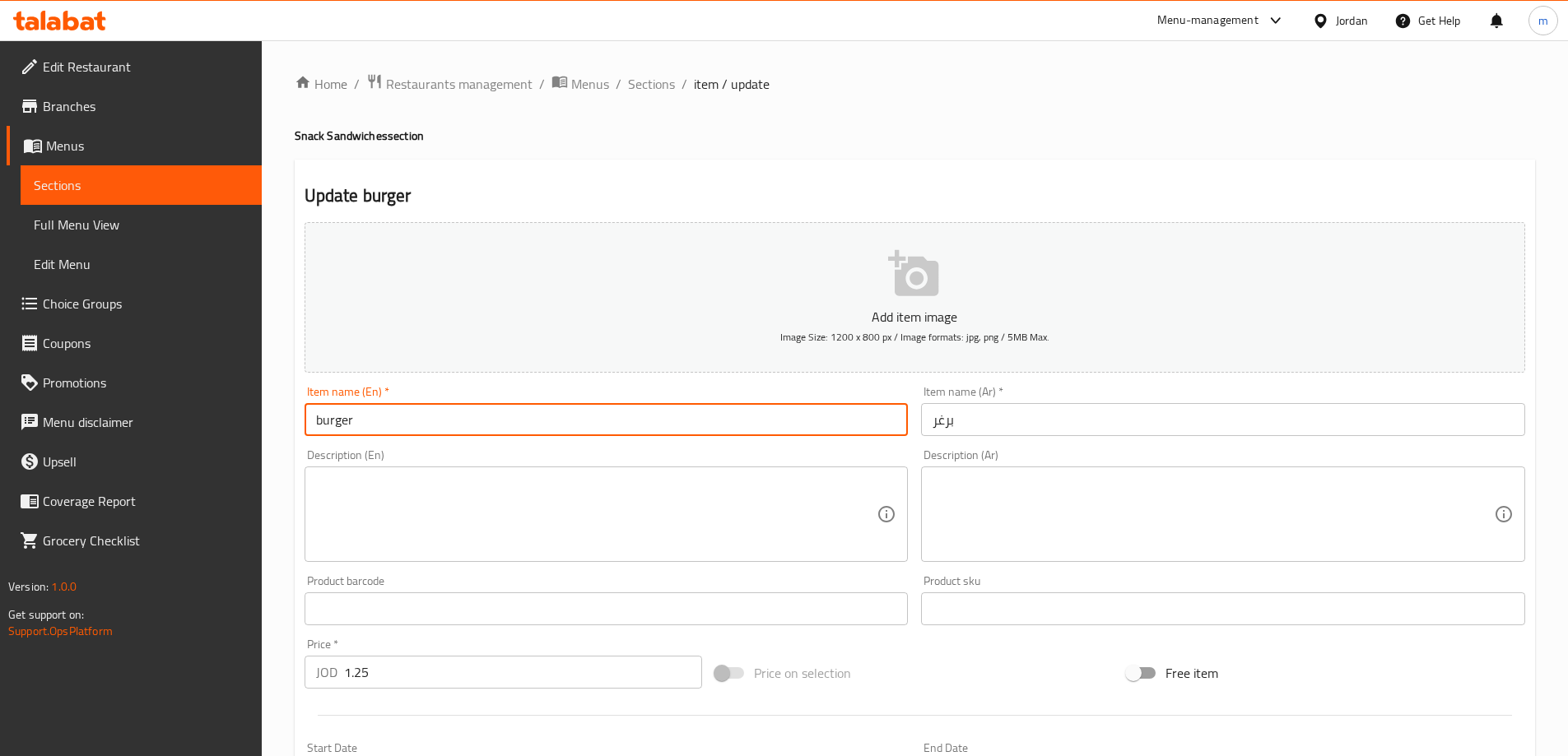
paste input "Sandwiches"
click at [366, 430] on input "burger Sandwich" at bounding box center [606, 420] width 604 height 33
type input "Burger Sandwich"
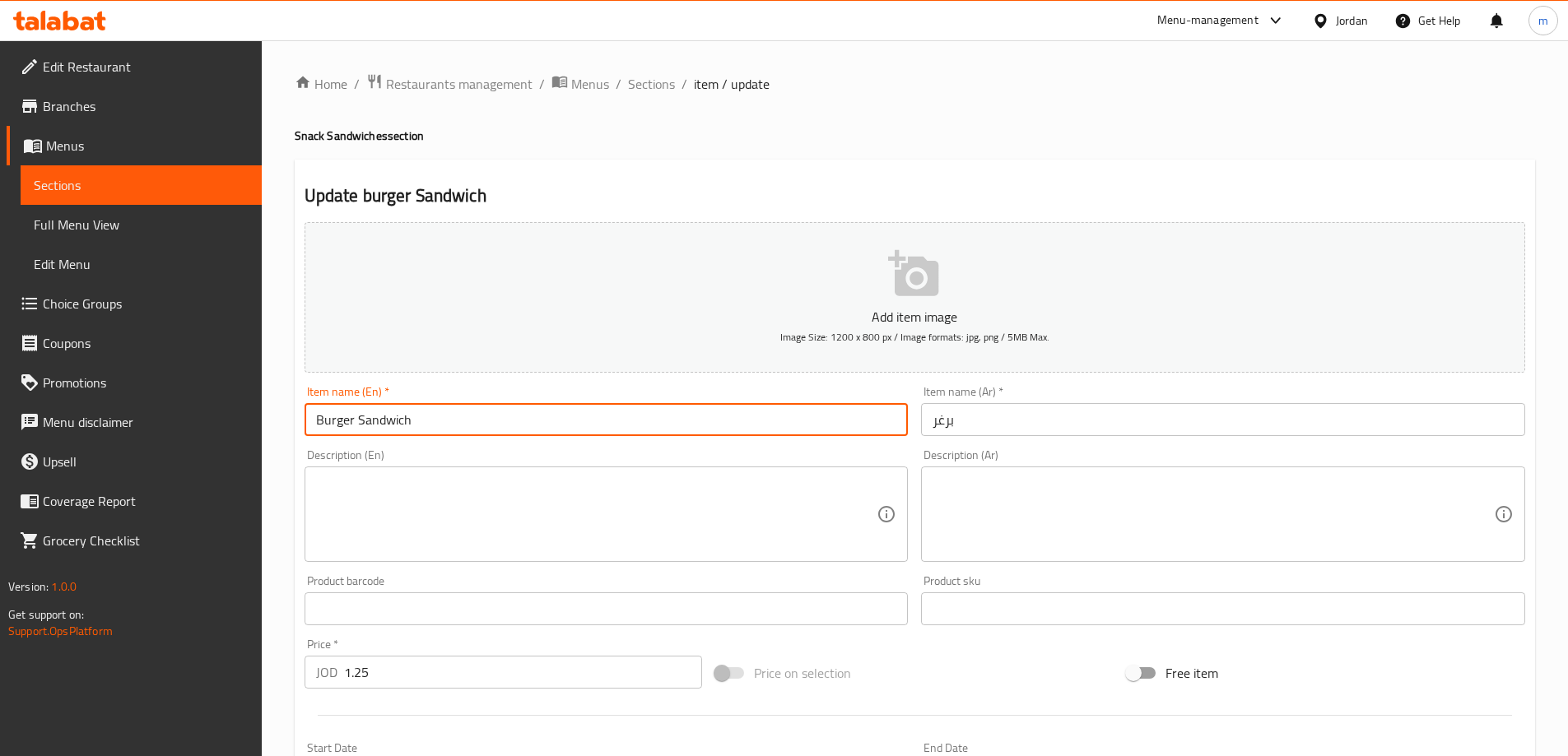
click at [1136, 427] on input "برغر" at bounding box center [1223, 420] width 604 height 33
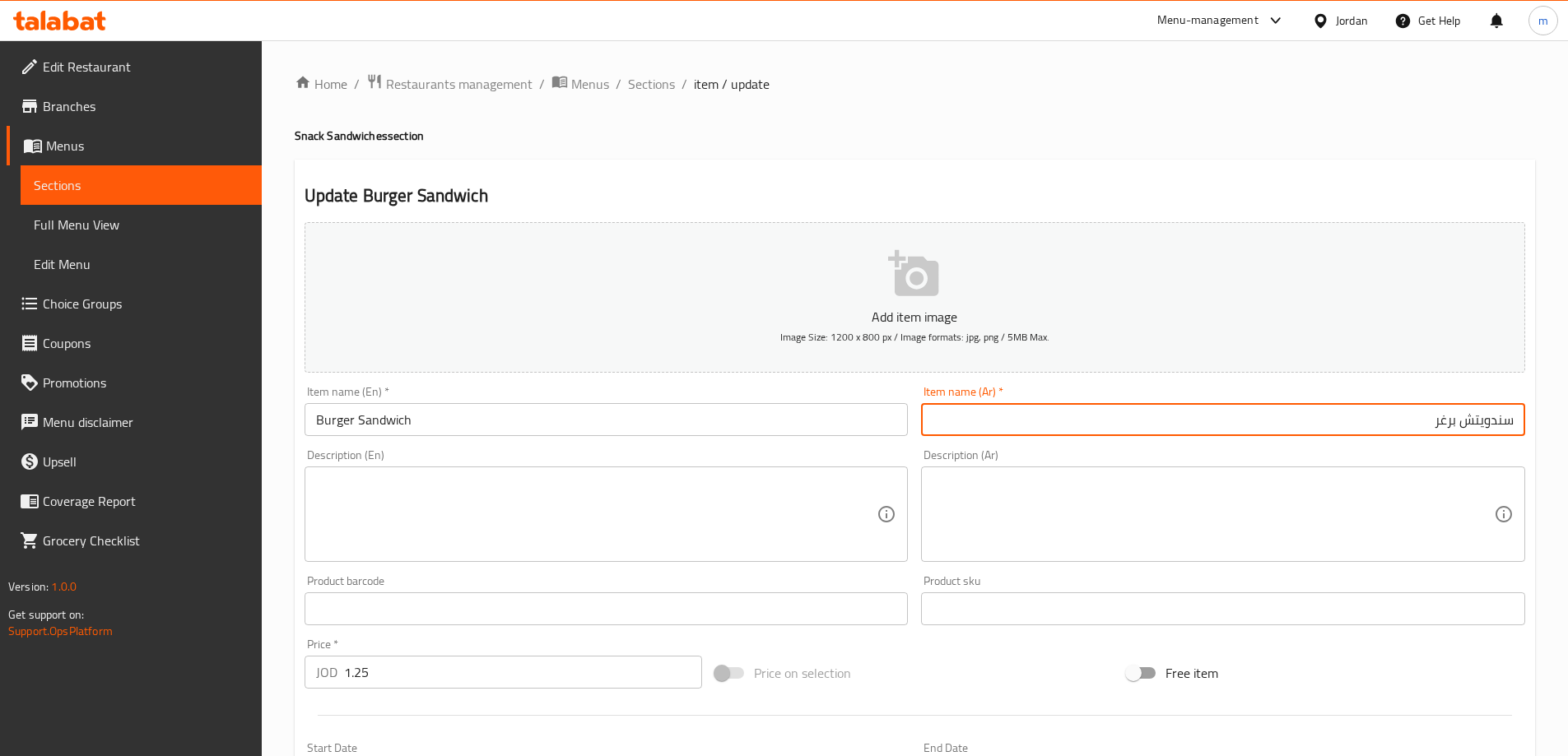
scroll to position [406, 0]
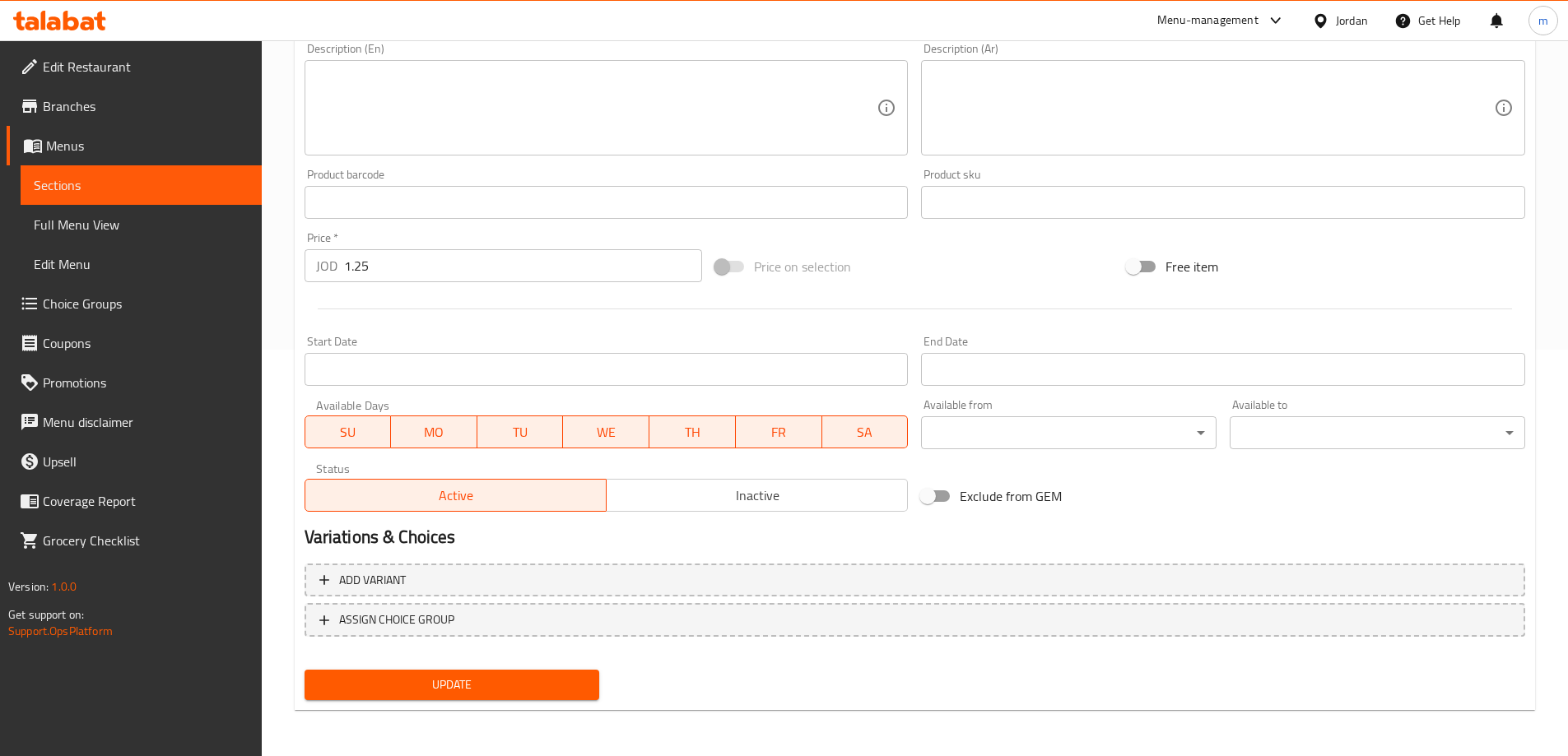
type input "سندويتش برغر"
click at [367, 691] on span "Update" at bounding box center [452, 684] width 269 height 20
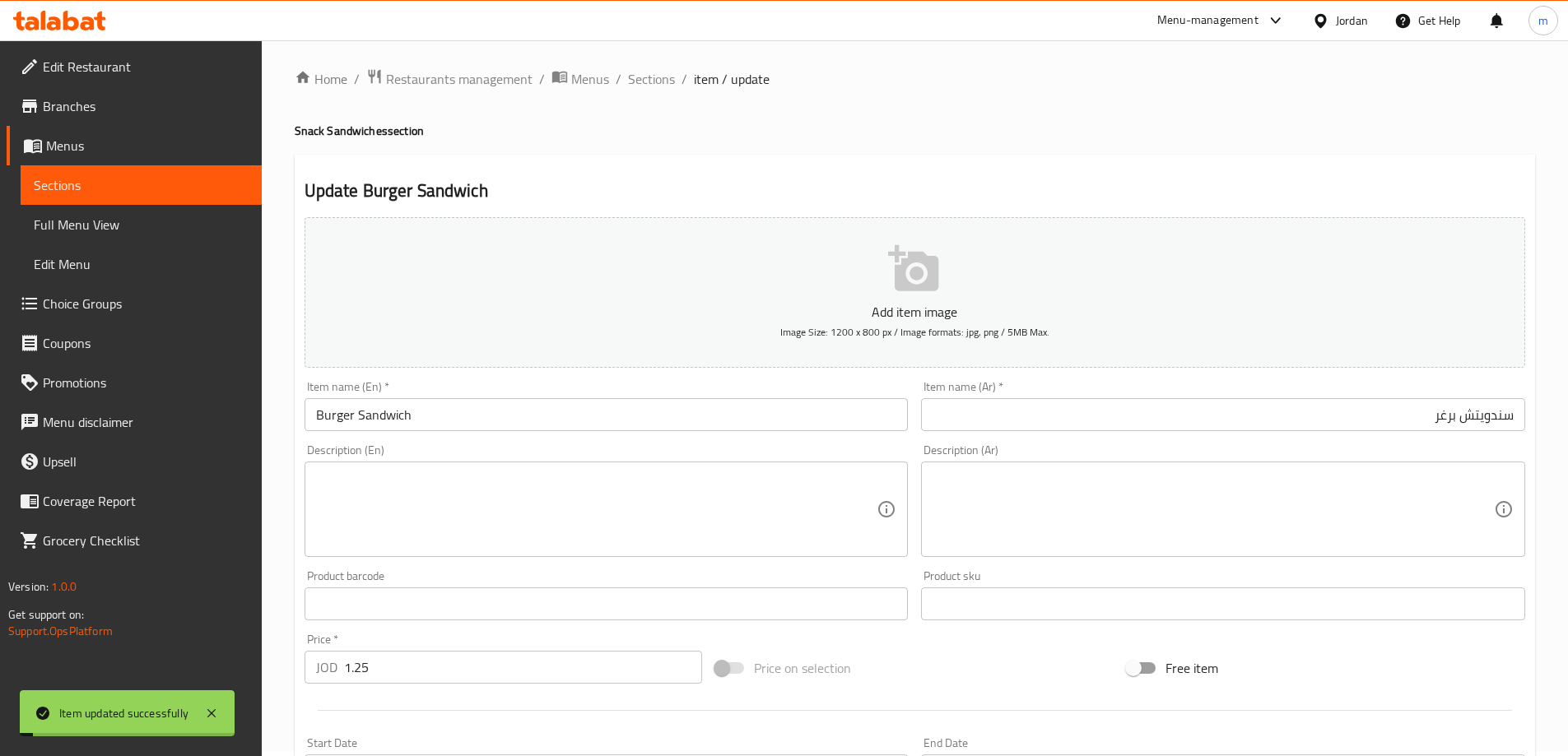
scroll to position [0, 0]
click at [125, 177] on span "Sections" at bounding box center [141, 185] width 214 height 19
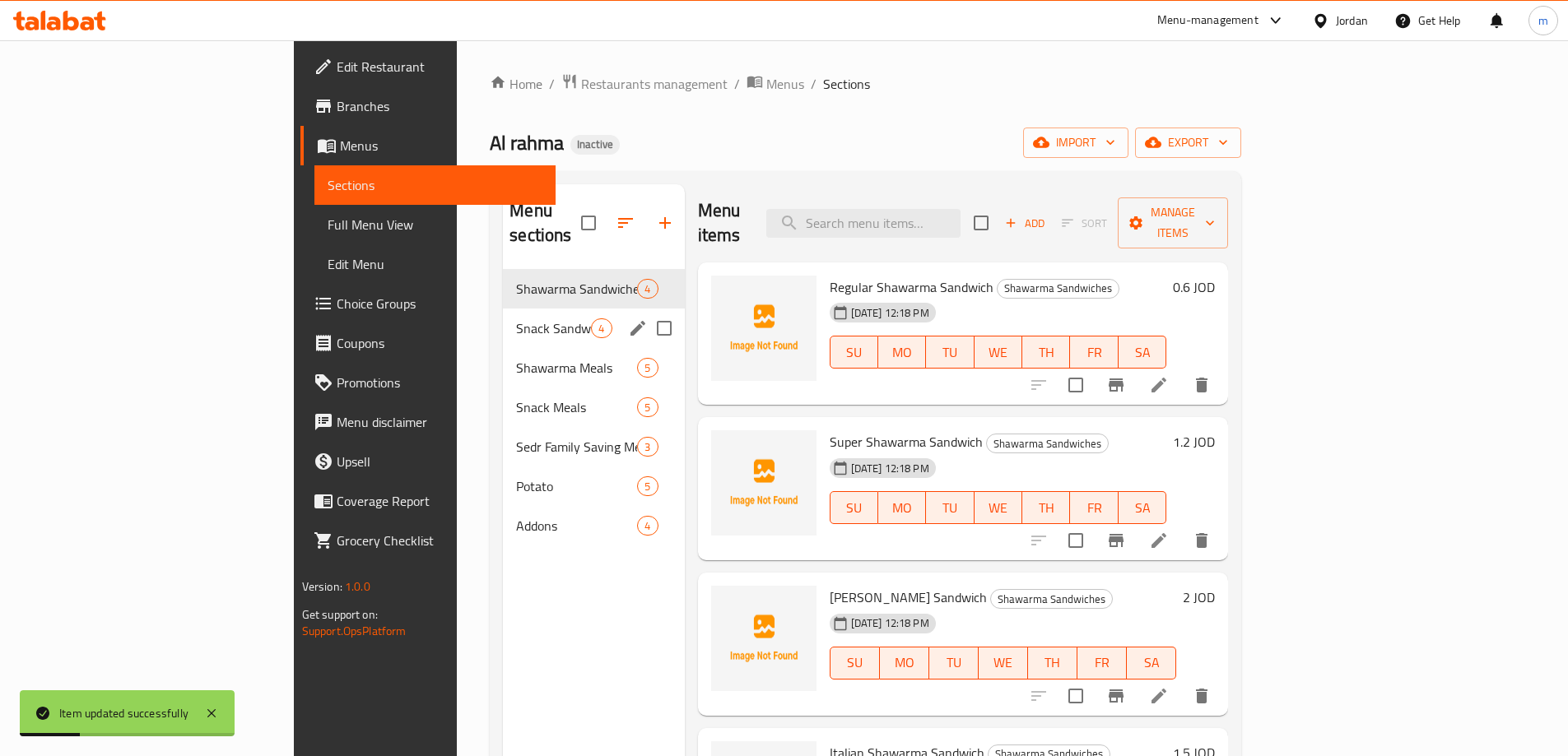
click at [516, 319] on span "Snack Sandwiches" at bounding box center [554, 328] width 75 height 19
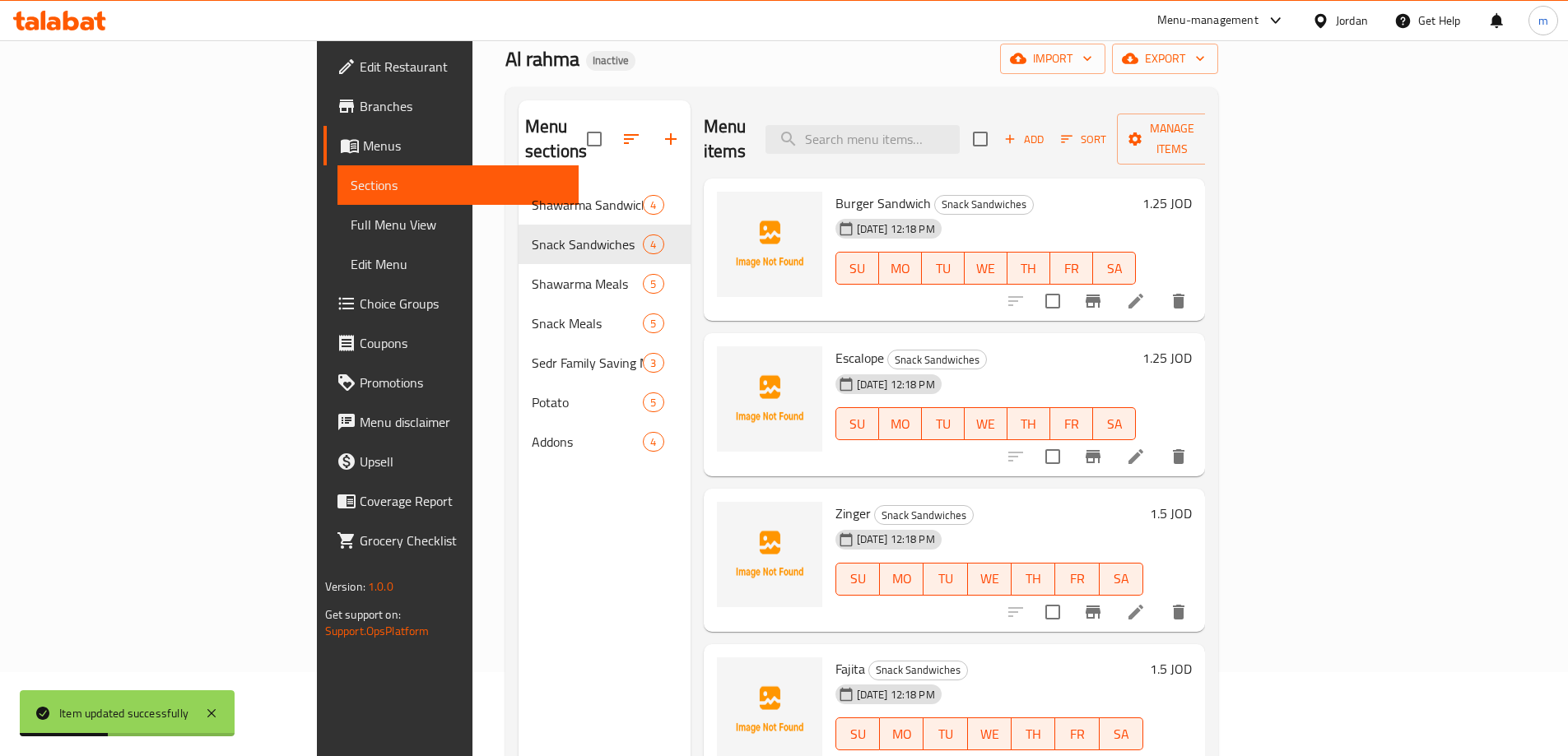
scroll to position [165, 0]
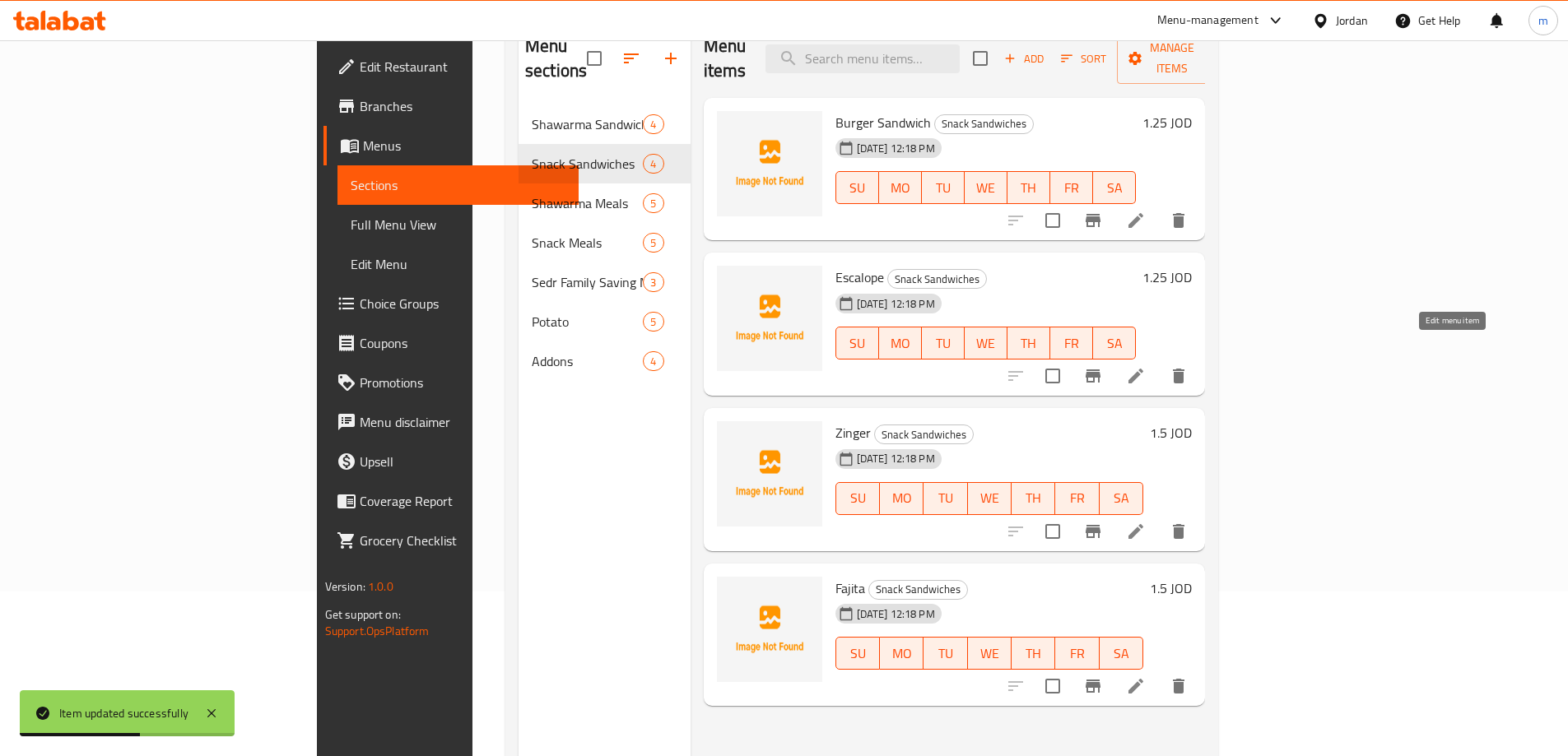
click at [1143, 368] on icon at bounding box center [1135, 375] width 15 height 15
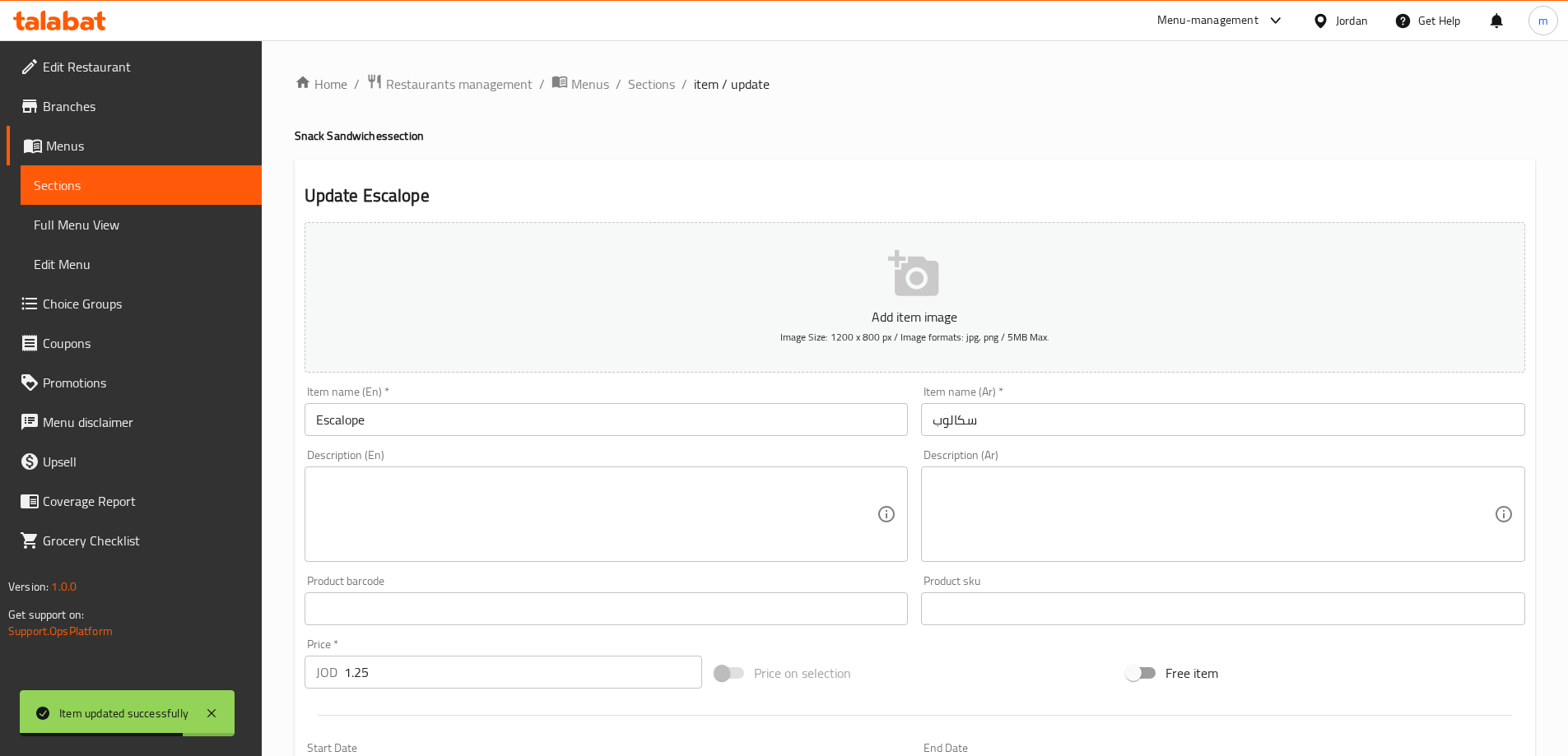
click at [378, 136] on h4 "Snack Sandwiches section" at bounding box center [914, 135] width 1241 height 17
copy h4 "Sandwiches"
click at [459, 426] on input "Escalope" at bounding box center [606, 420] width 604 height 33
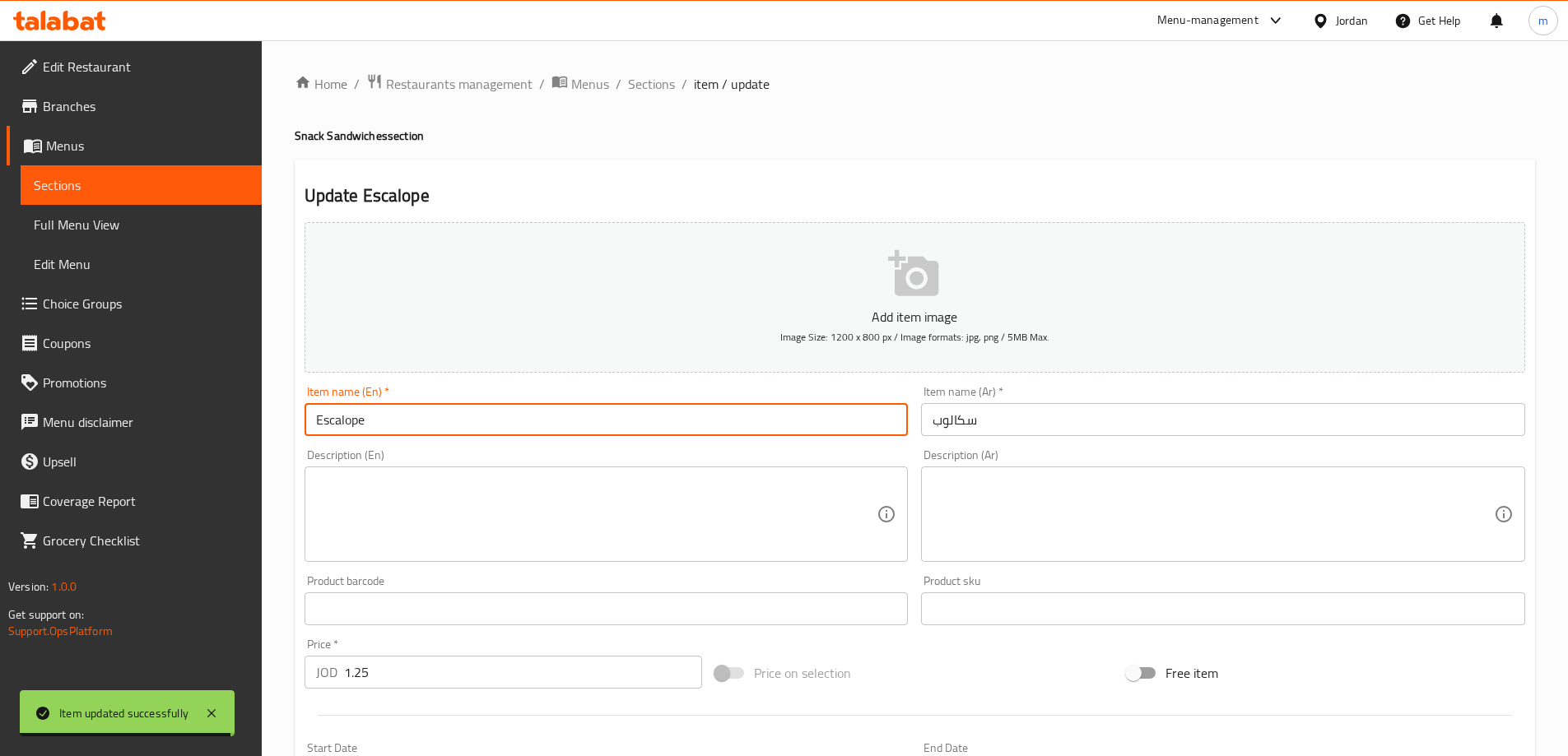
paste input "Sandwiches"
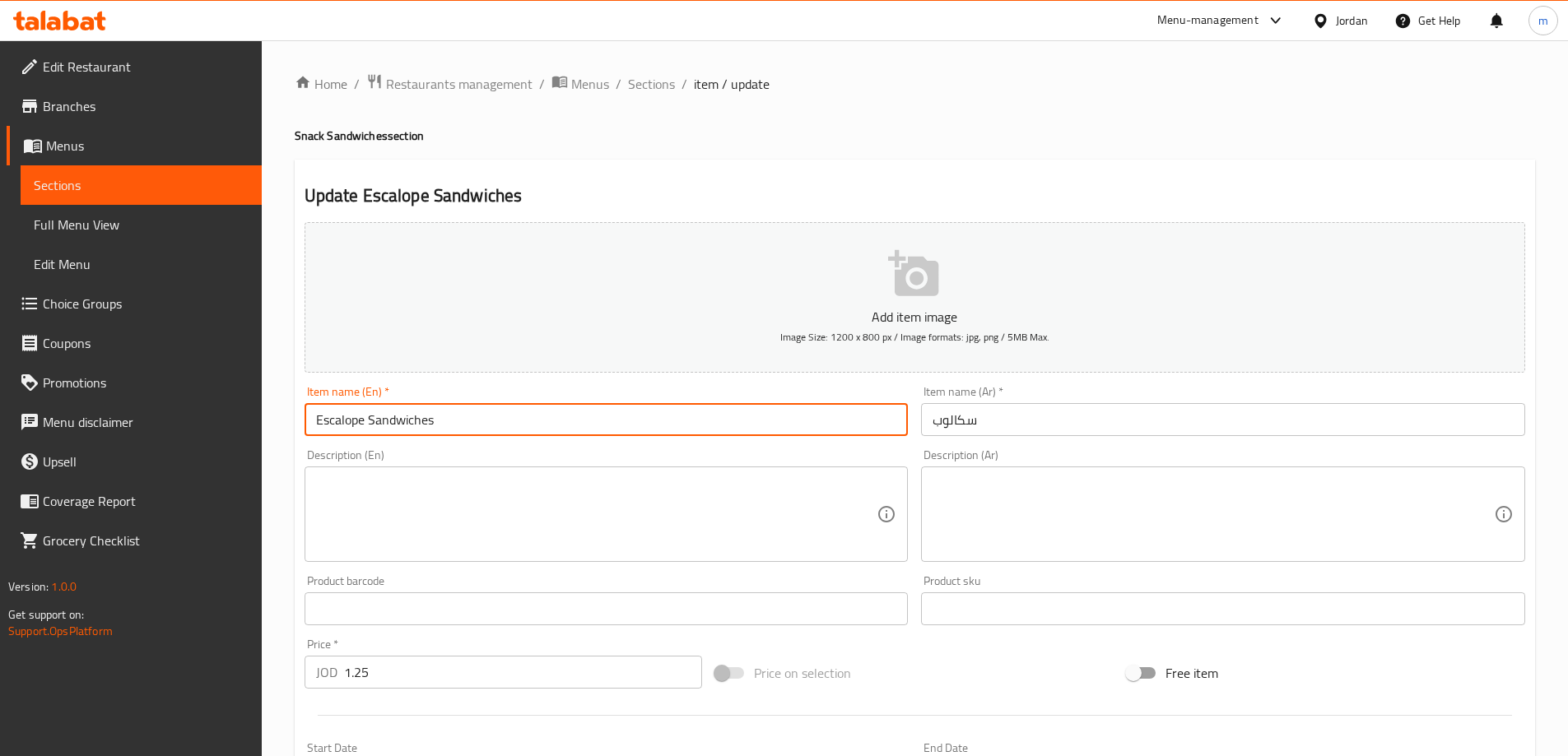
type input "Escalope Sandwiches"
click at [1083, 410] on input "سكالوب" at bounding box center [1223, 420] width 604 height 33
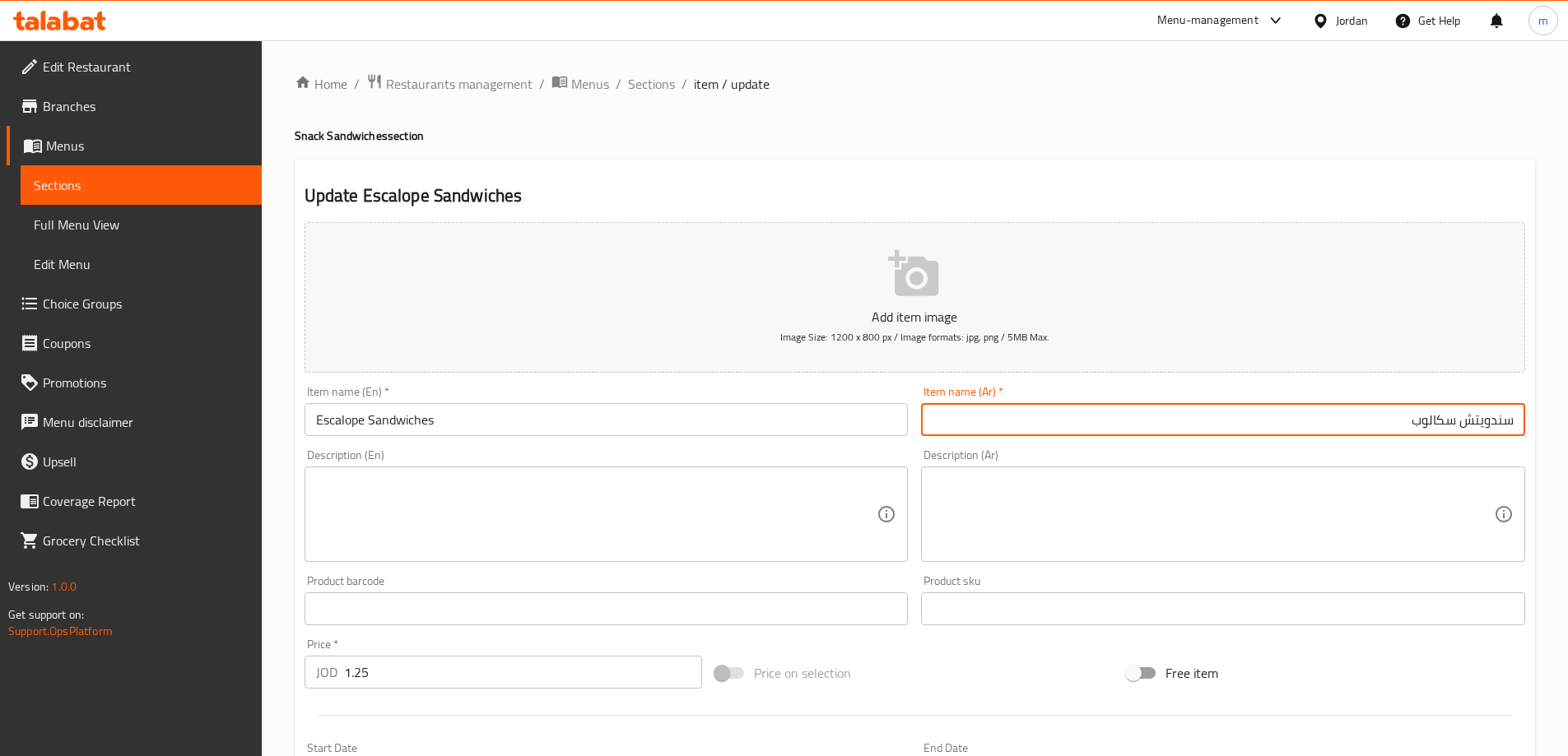
type input "سندويتش سكالوب"
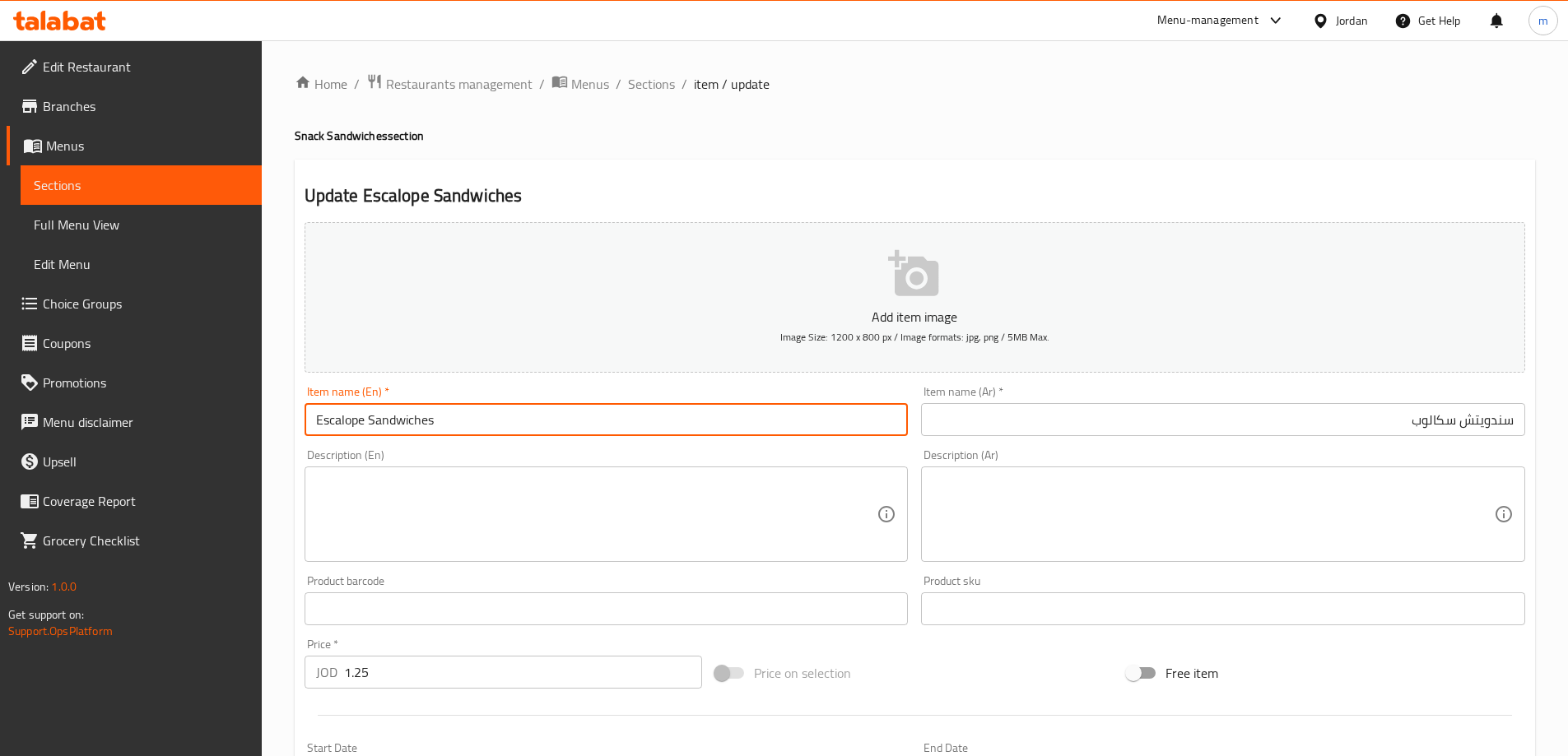
click at [454, 426] on input "Escalope Sandwiches" at bounding box center [606, 420] width 604 height 33
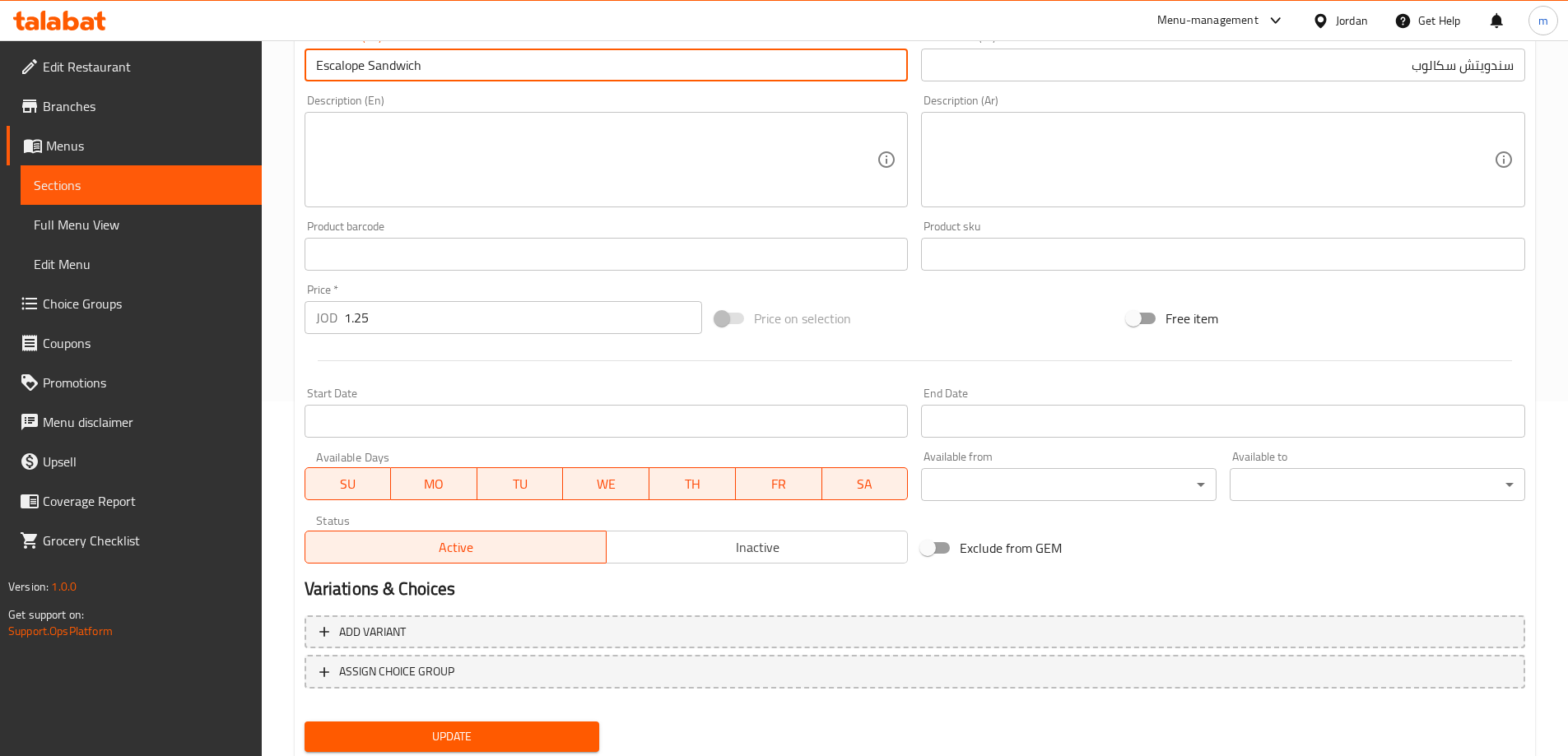
scroll to position [406, 0]
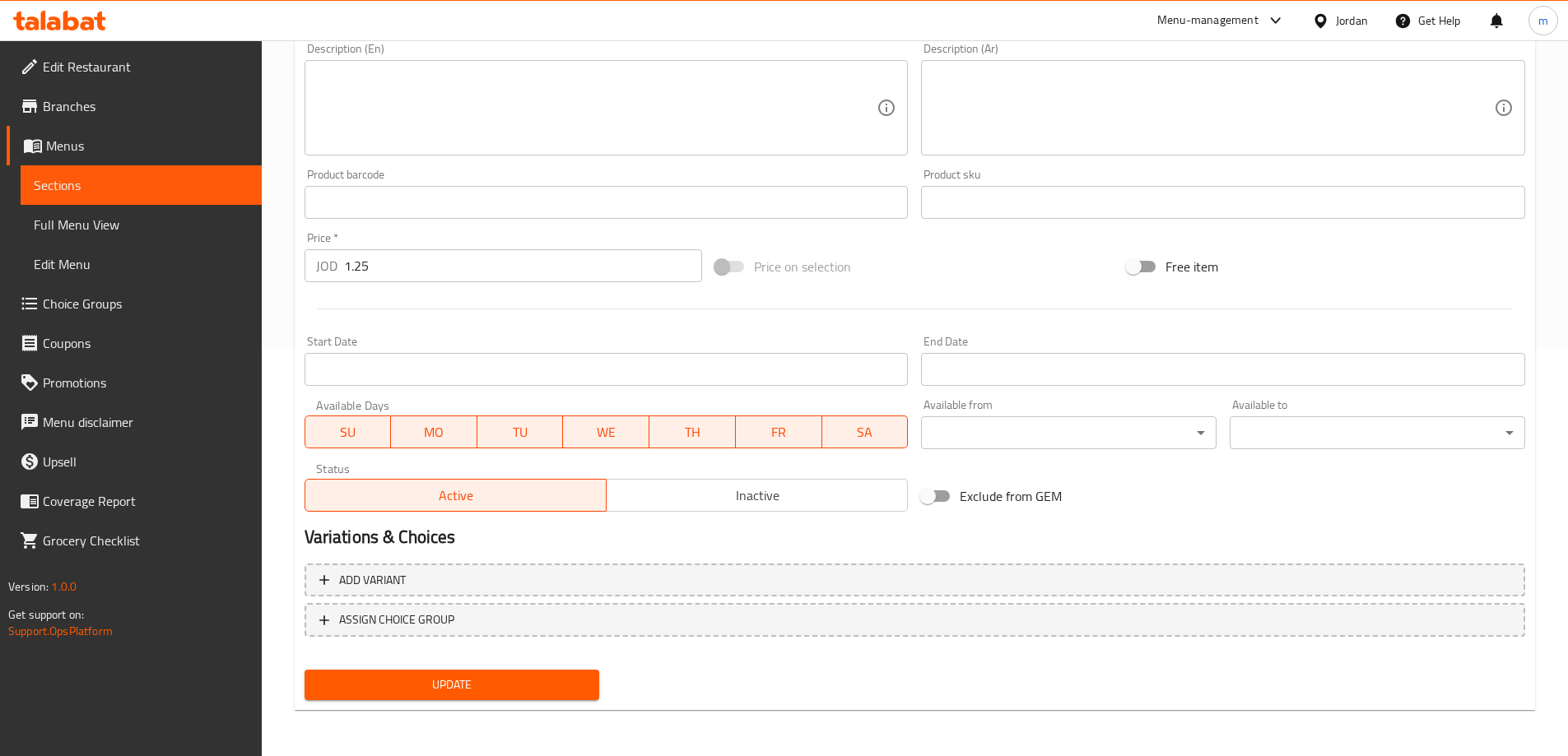
type input "Escalope Sandwich"
click at [491, 695] on span "Update" at bounding box center [452, 684] width 269 height 20
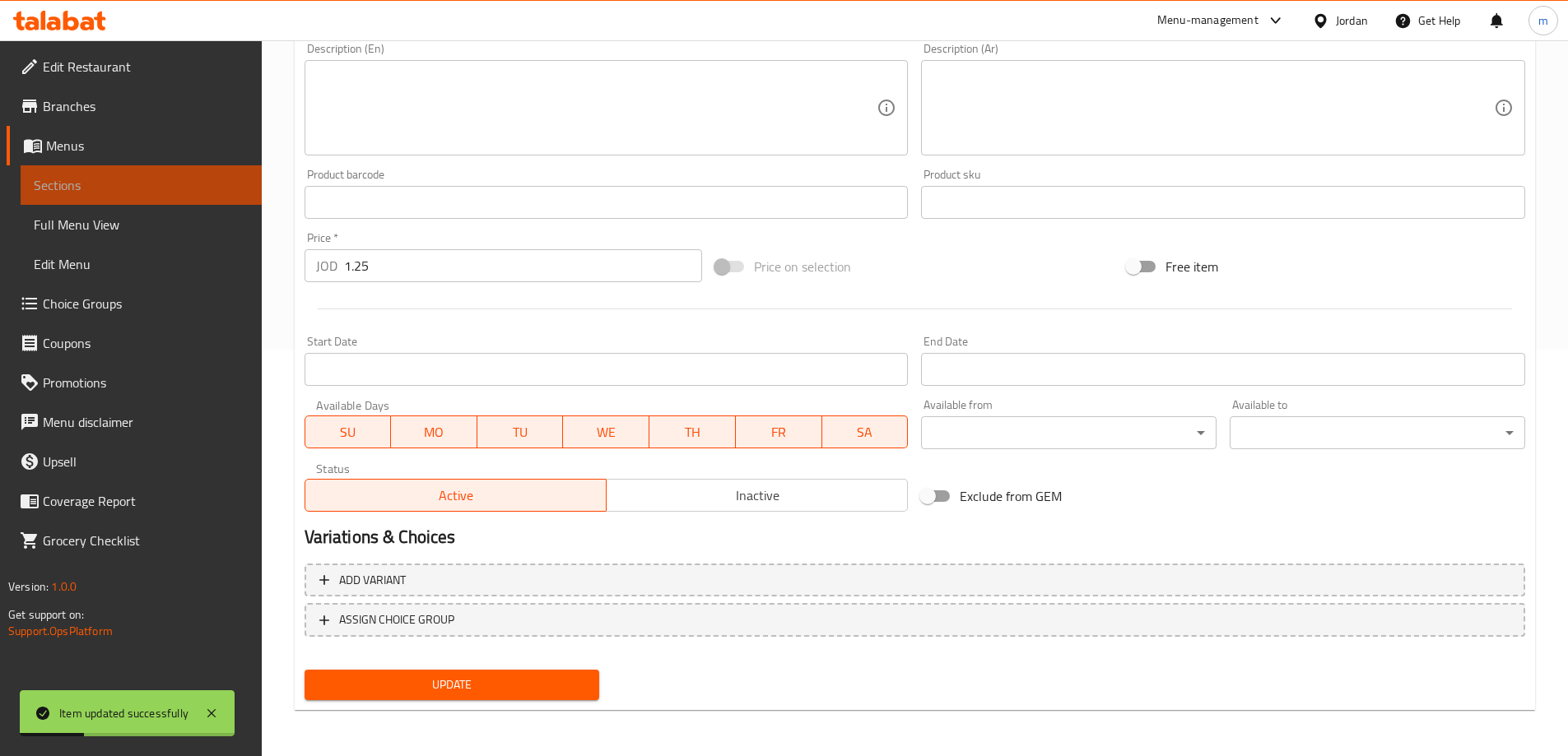
click at [61, 184] on span "Sections" at bounding box center [141, 185] width 214 height 19
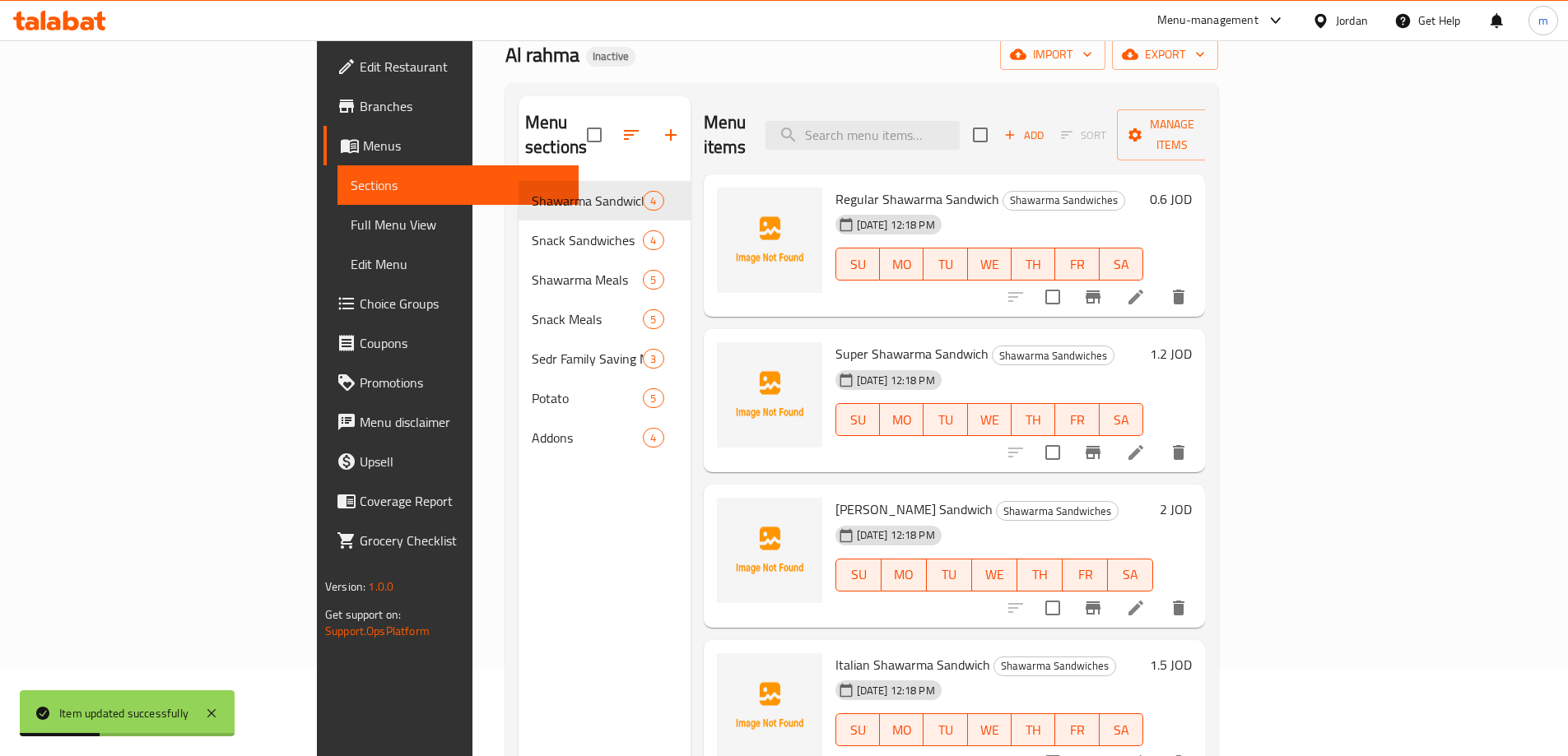
scroll to position [66, 0]
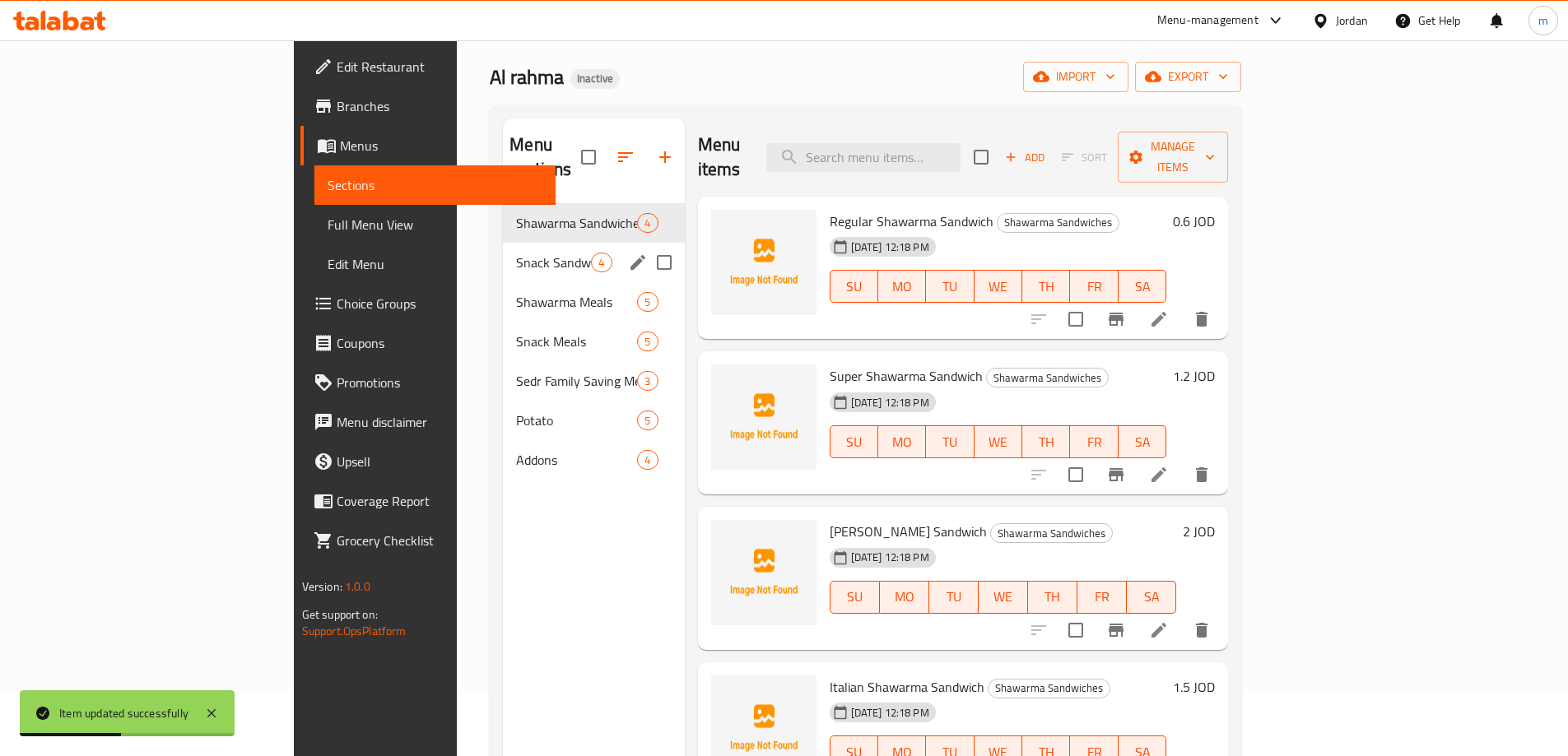
click at [516, 252] on span "Snack Sandwiches" at bounding box center [554, 262] width 75 height 19
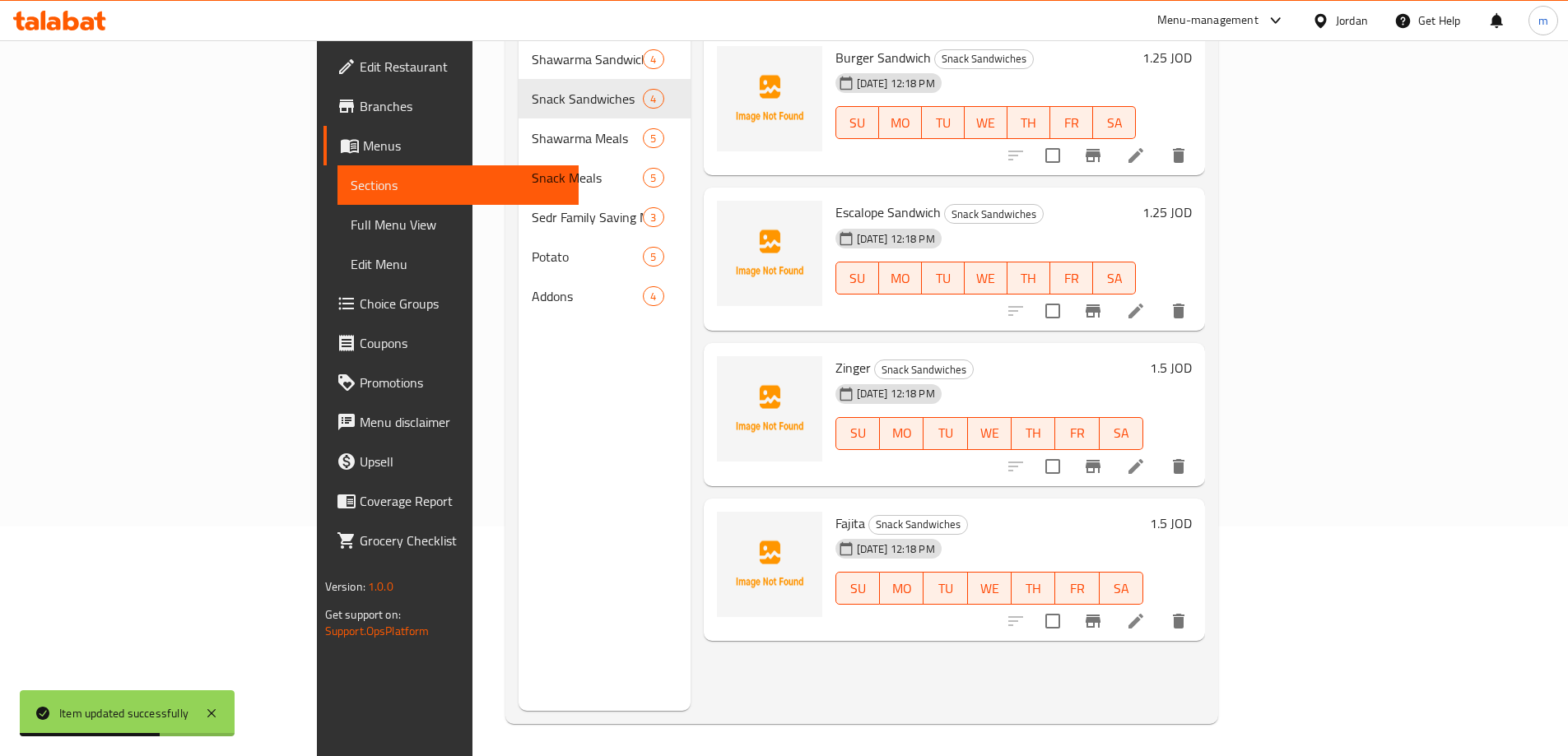
scroll to position [230, 0]
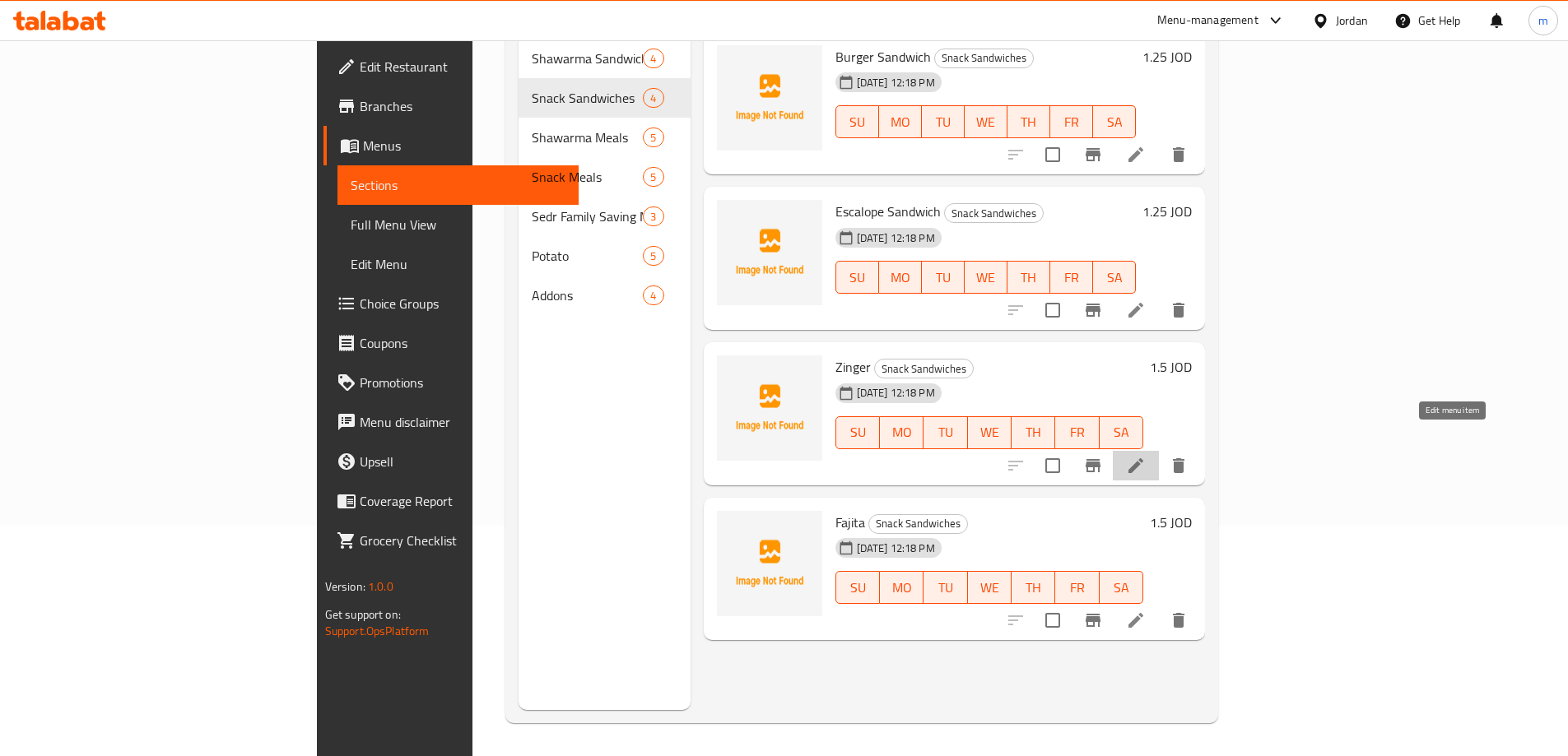
click at [1146, 456] on icon at bounding box center [1135, 466] width 19 height 19
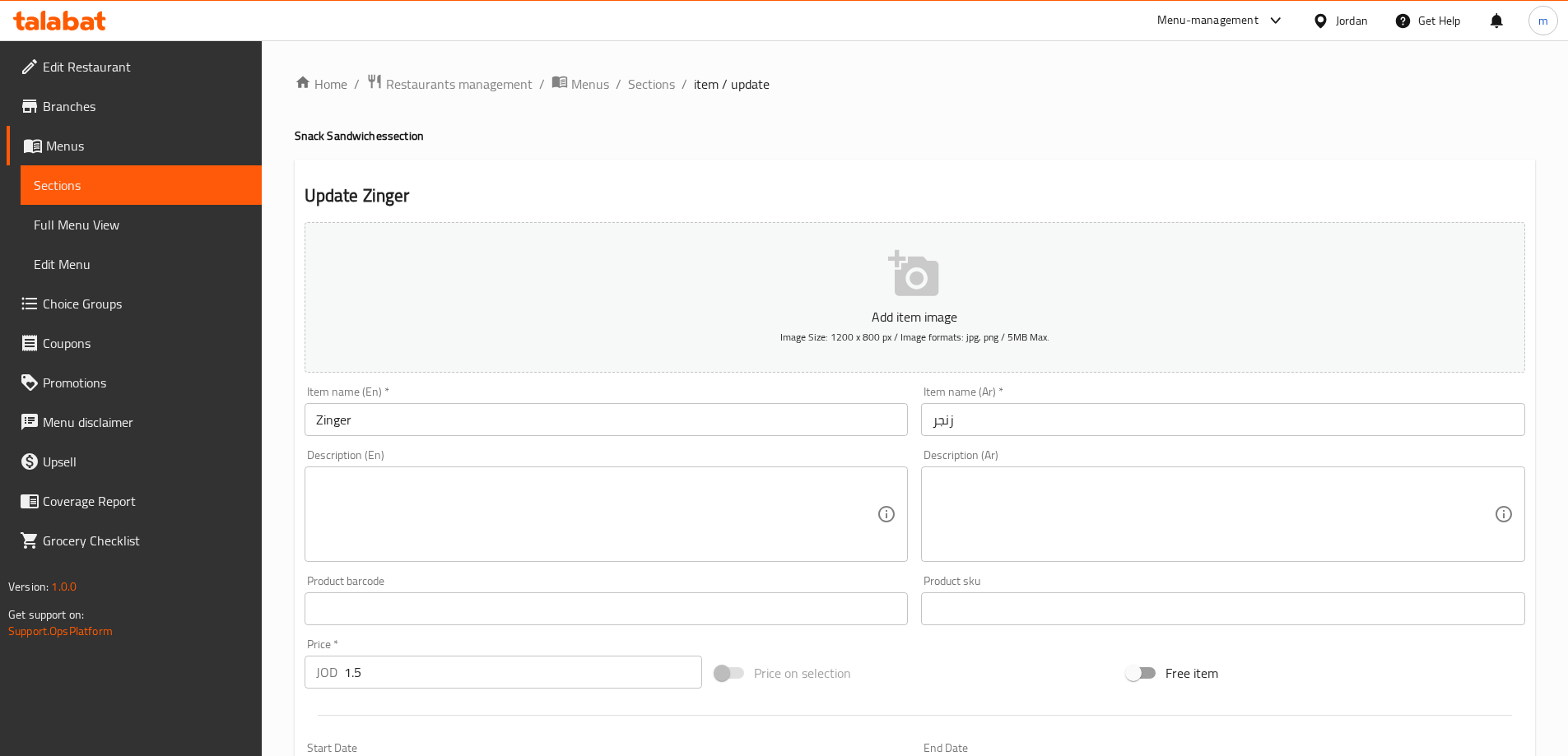
click at [361, 138] on h4 "Snack Sandwiches section" at bounding box center [914, 135] width 1241 height 17
copy h4 "Sandwiches"
click at [494, 423] on input "Zinger" at bounding box center [606, 420] width 604 height 33
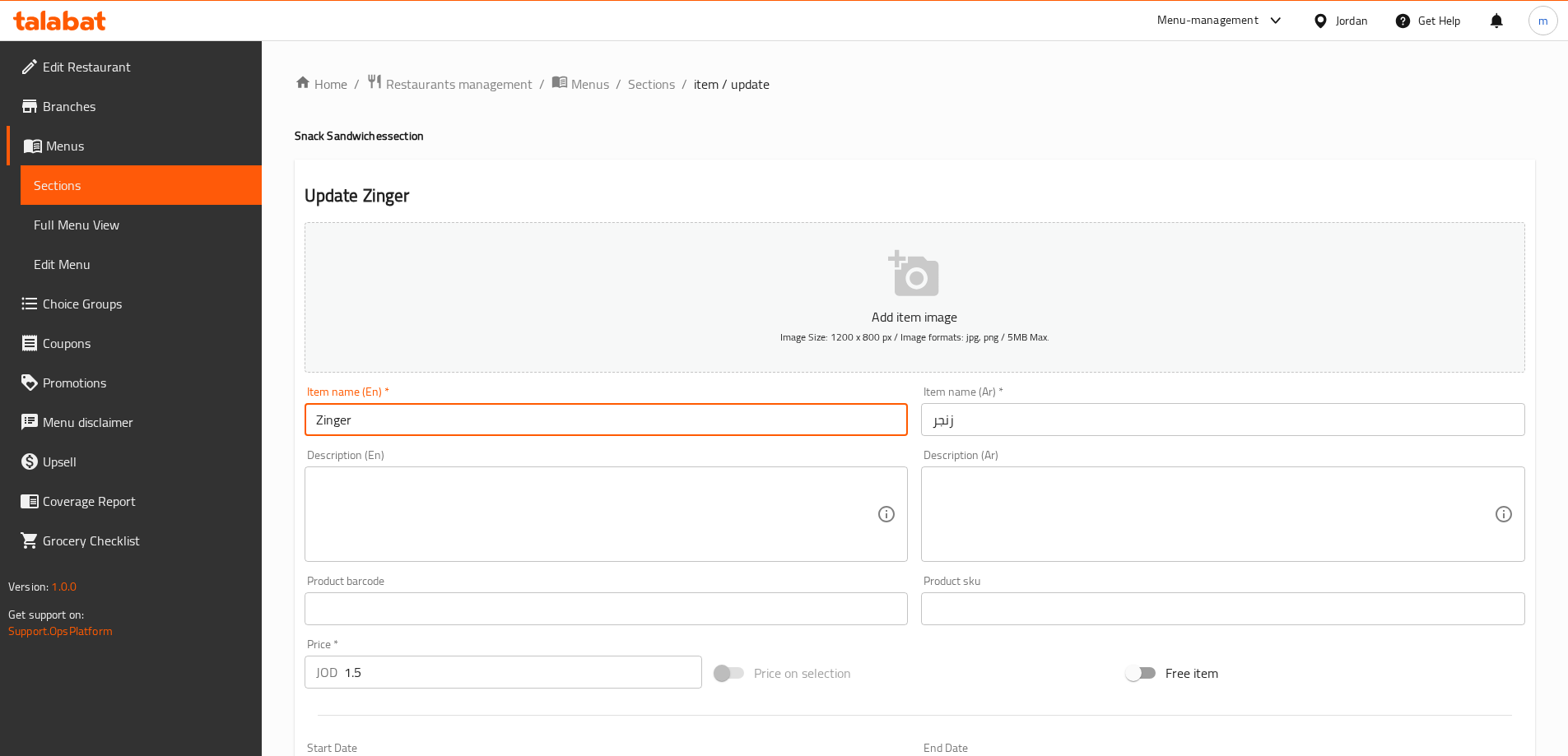
paste input "Sandwiches"
type input "Zinger Sandwiches"
click at [1149, 432] on input "زنجر" at bounding box center [1223, 420] width 604 height 33
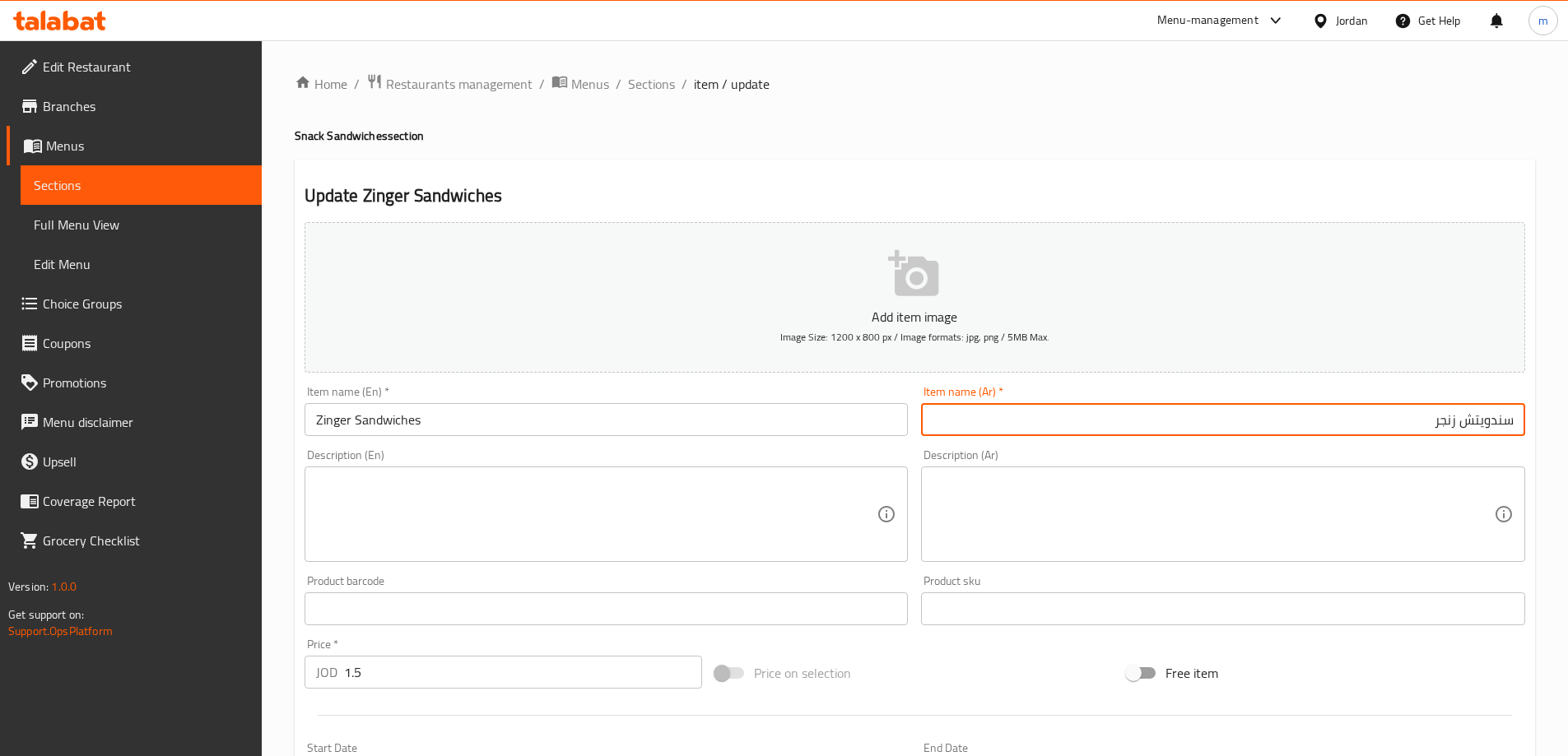
type input "سندويتش زنجر"
click at [488, 422] on input "Zinger Sandwiches" at bounding box center [606, 420] width 604 height 33
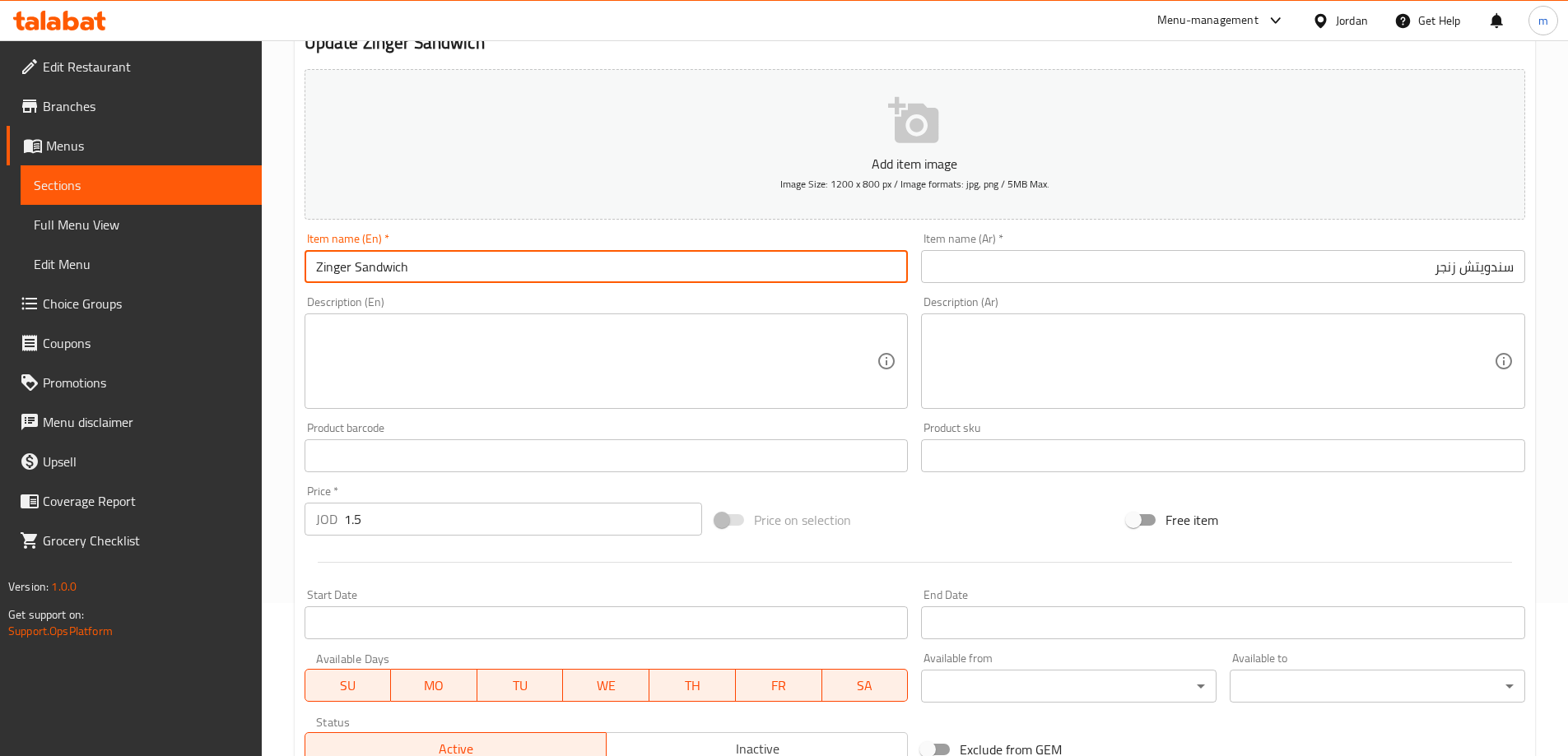
scroll to position [406, 0]
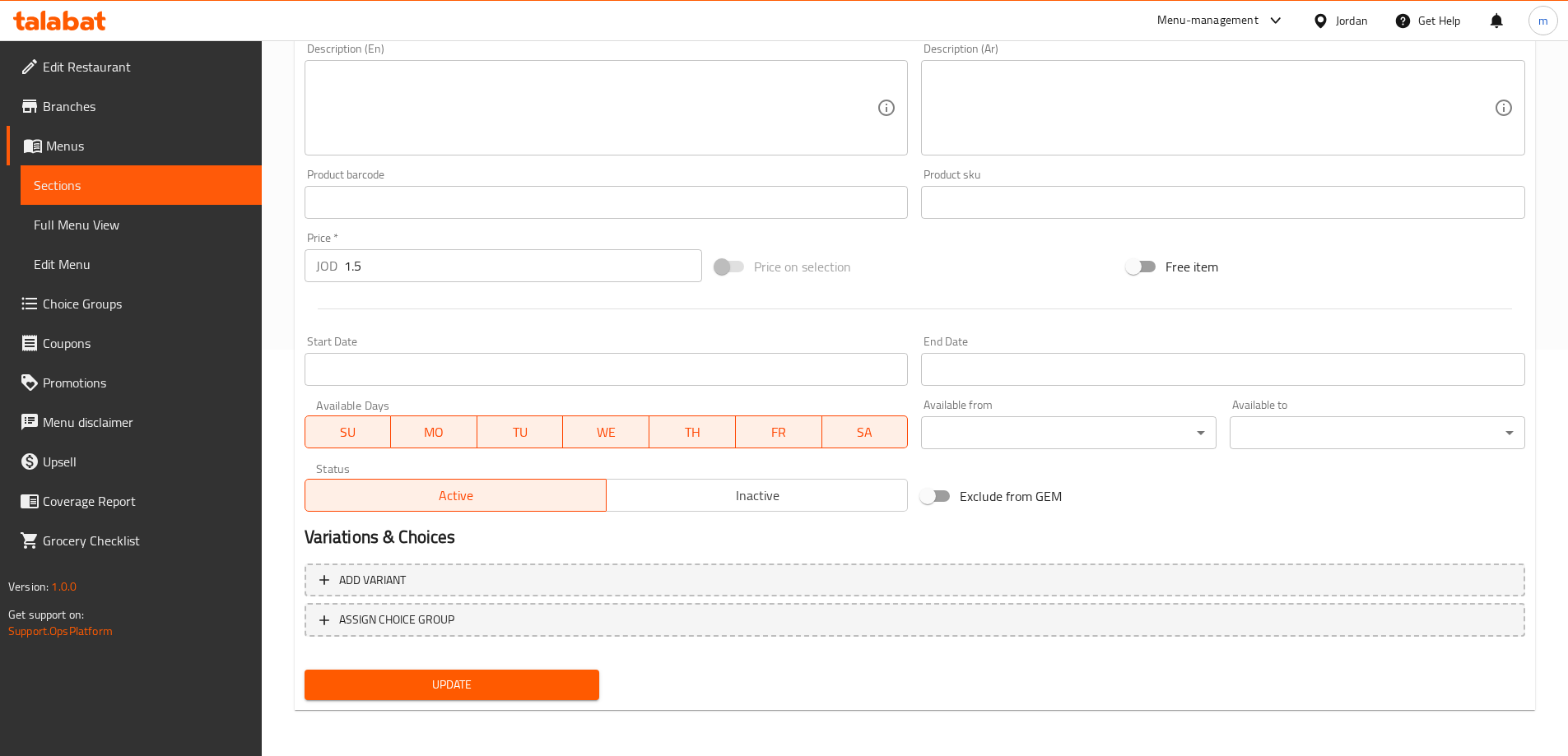
type input "Zinger Sandwich"
click at [476, 685] on span "Update" at bounding box center [452, 684] width 269 height 20
click at [105, 178] on span "Sections" at bounding box center [141, 185] width 214 height 19
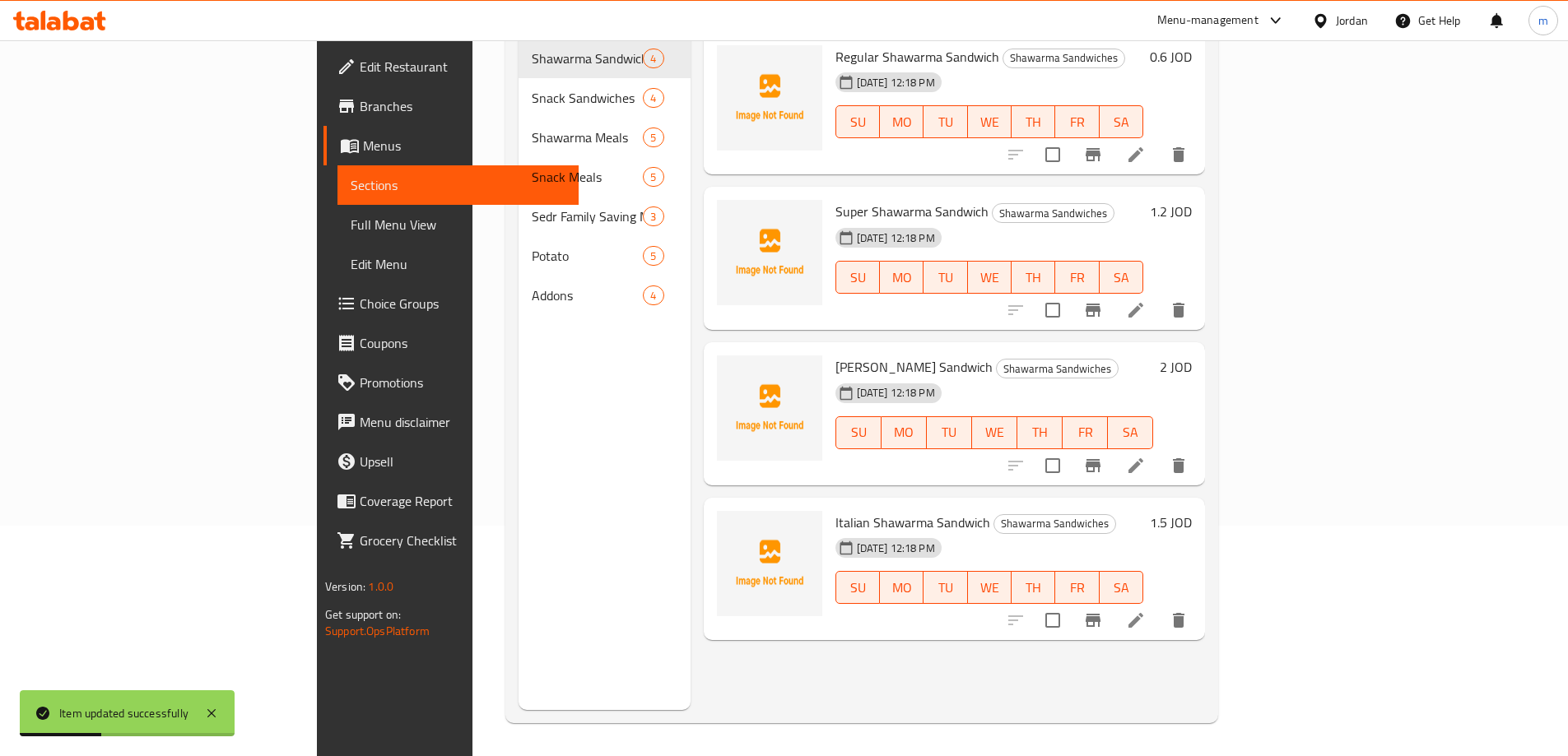
scroll to position [230, 0]
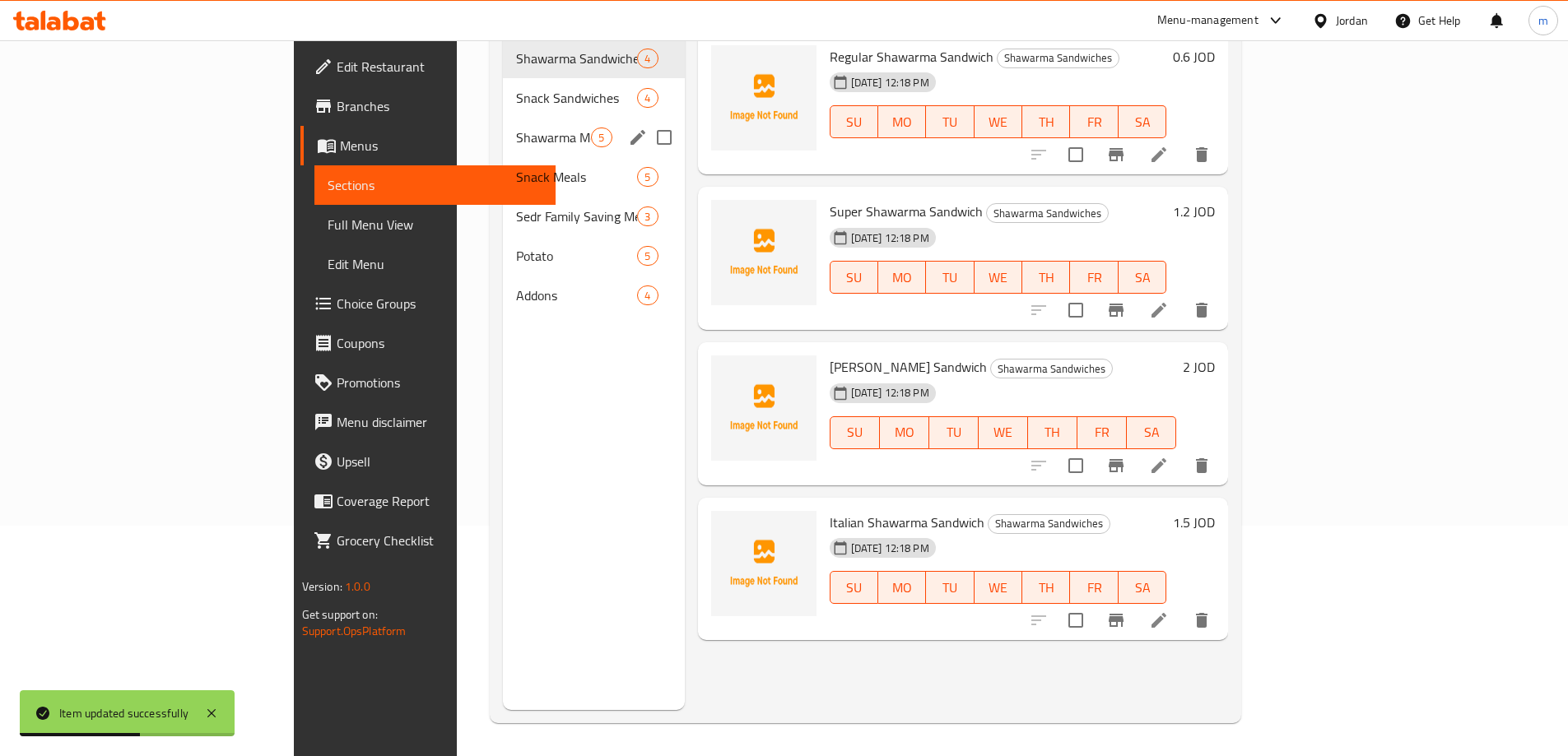
click at [503, 118] on div "Shawarma Meals 5" at bounding box center [593, 137] width 181 height 40
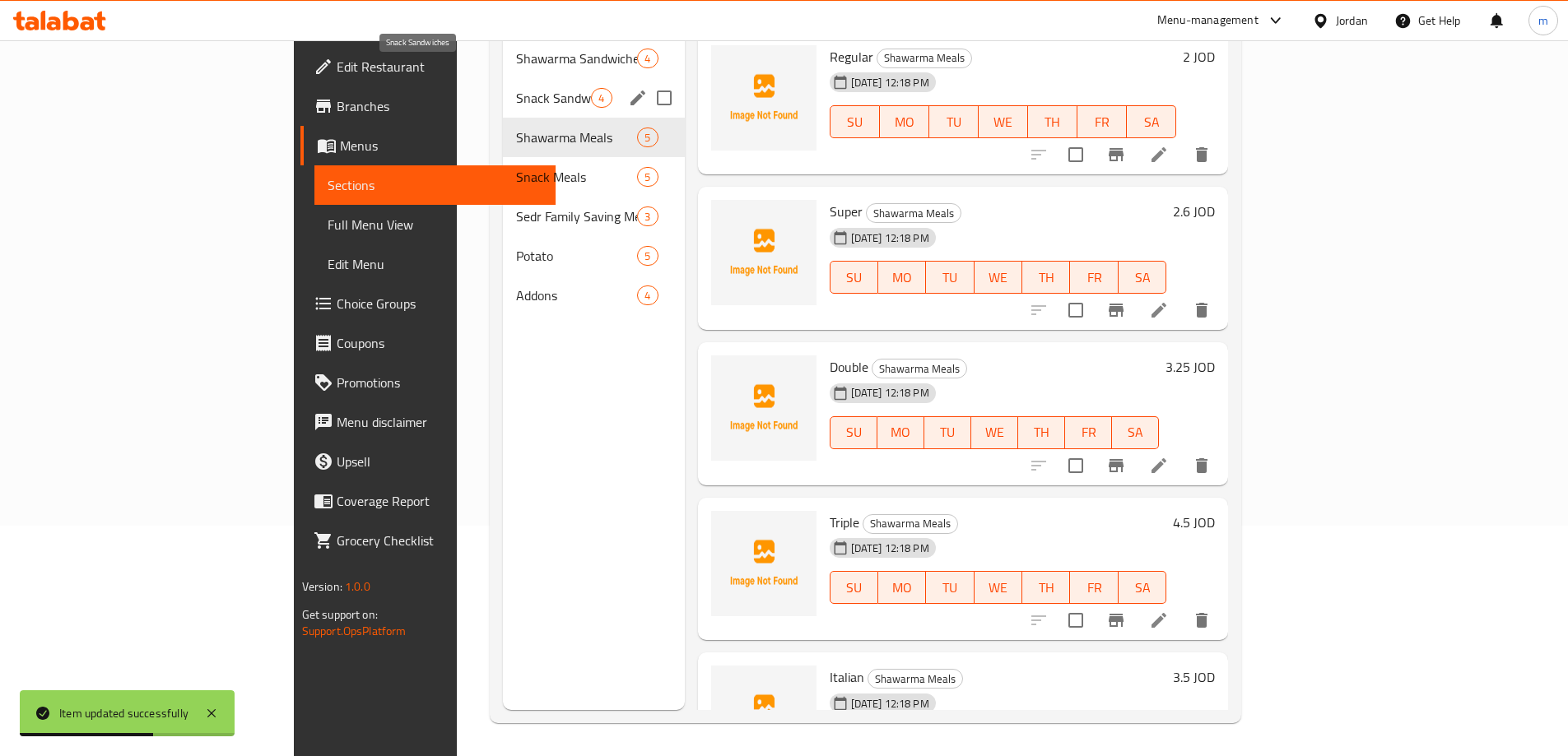
click at [516, 88] on span "Snack Sandwiches" at bounding box center [554, 97] width 75 height 19
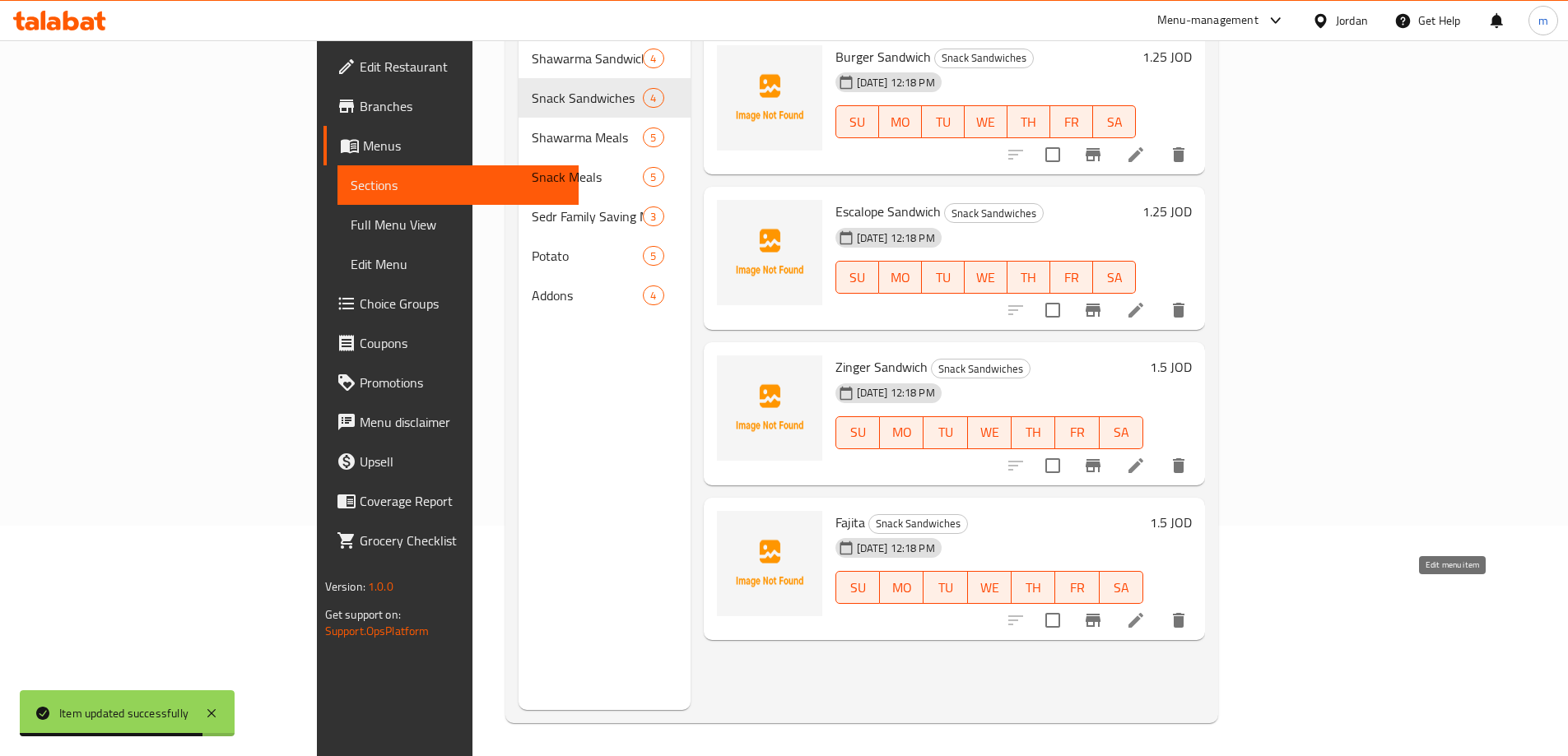
click at [1146, 611] on icon at bounding box center [1135, 621] width 19 height 19
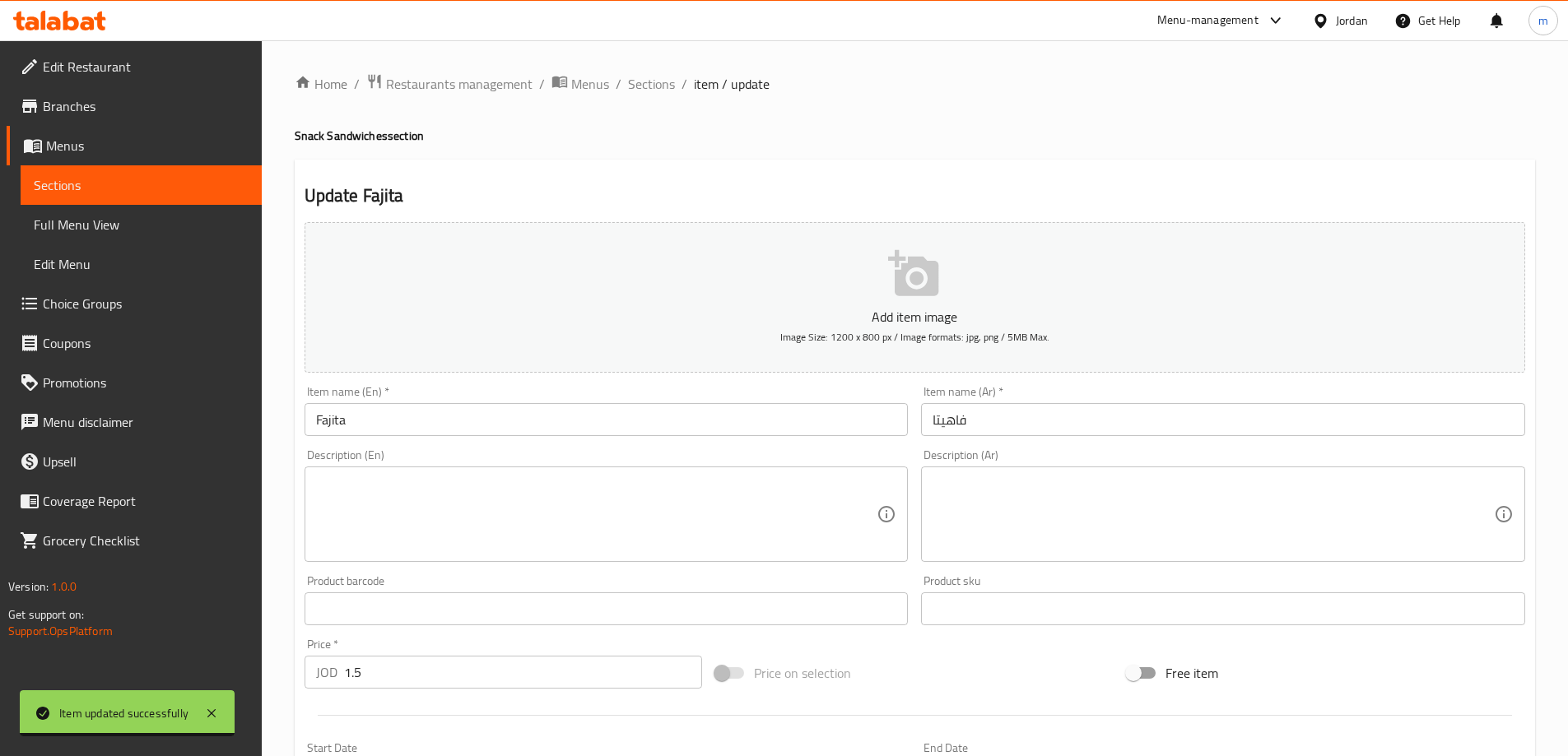
click at [343, 128] on h4 "Snack Sandwiches section" at bounding box center [914, 135] width 1241 height 17
copy h4 "Sandwiches"
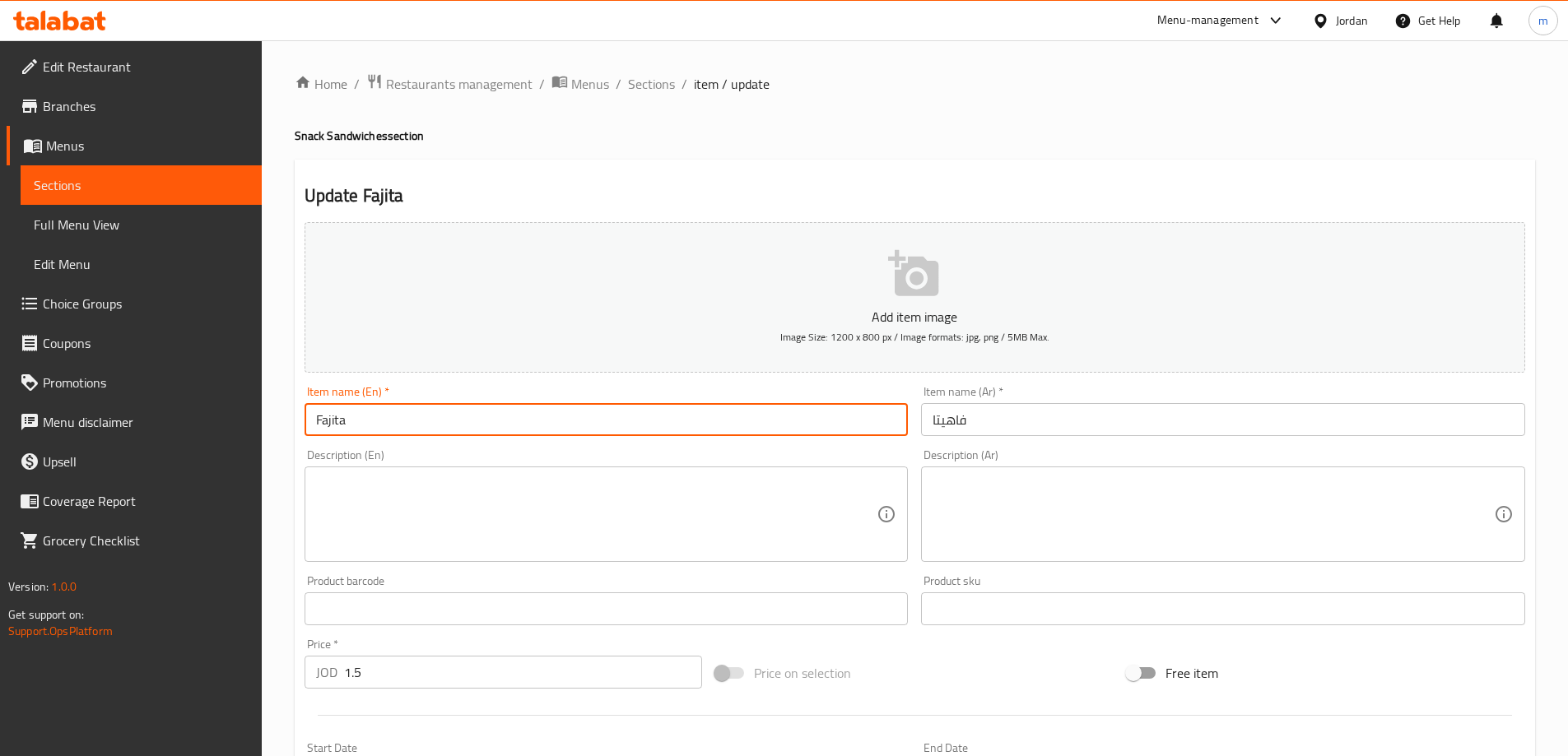
click at [489, 416] on input "Fajita" at bounding box center [606, 420] width 604 height 33
paste input "Sandwiches"
type input "[PERSON_NAME]"
click at [1153, 414] on input "فاهيتا" at bounding box center [1223, 420] width 604 height 33
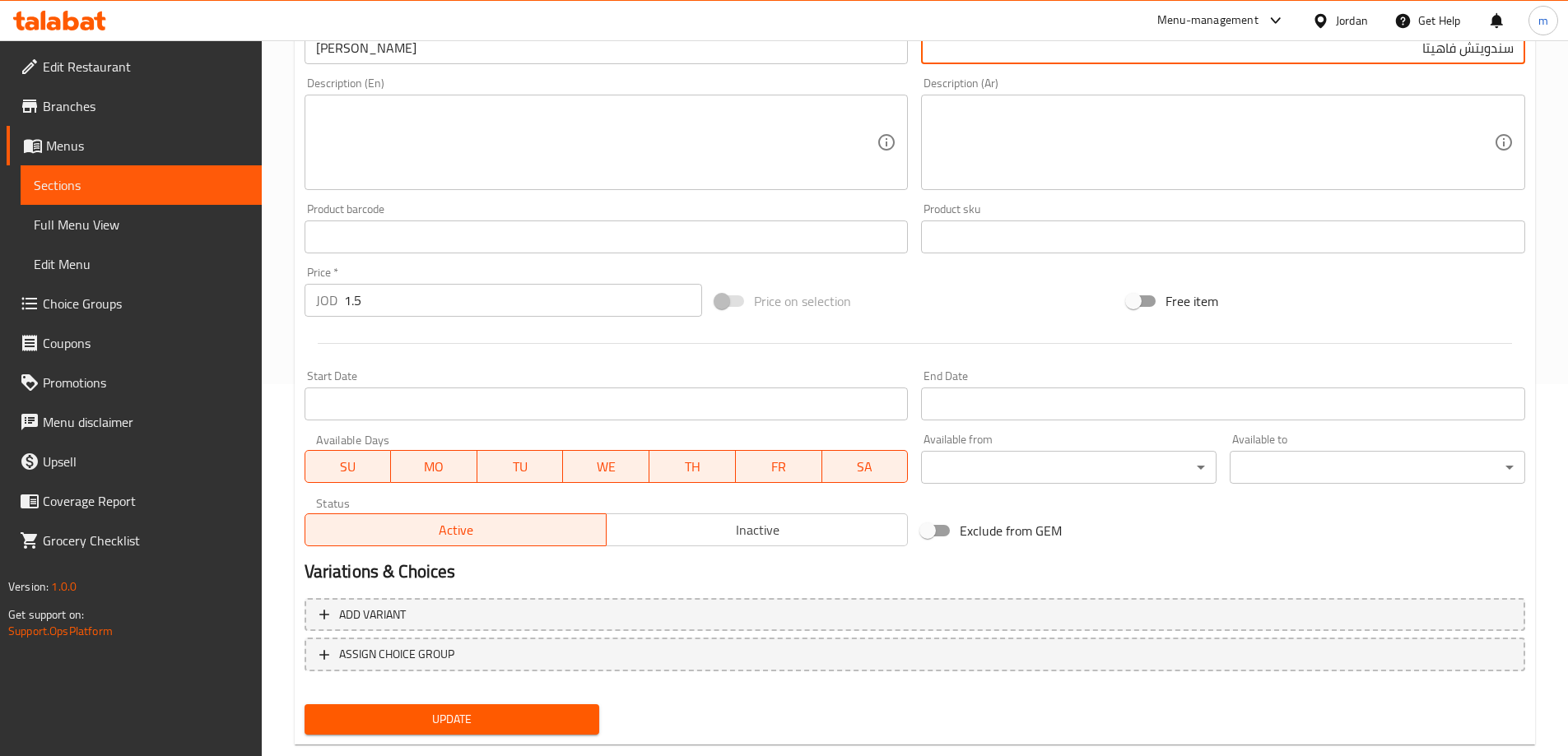
scroll to position [406, 0]
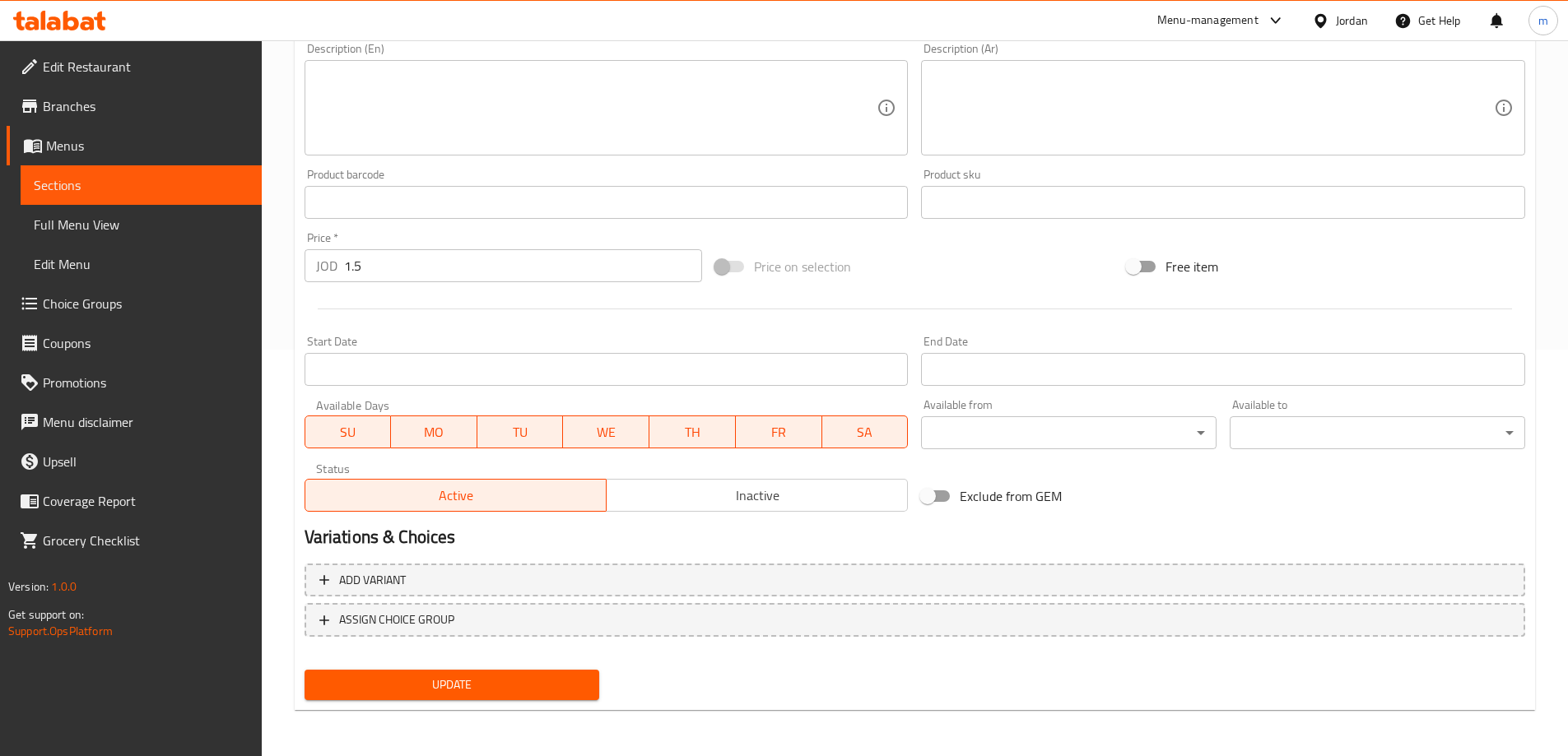
type input "سندويتش فاهيتا"
click at [405, 683] on span "Update" at bounding box center [452, 684] width 269 height 20
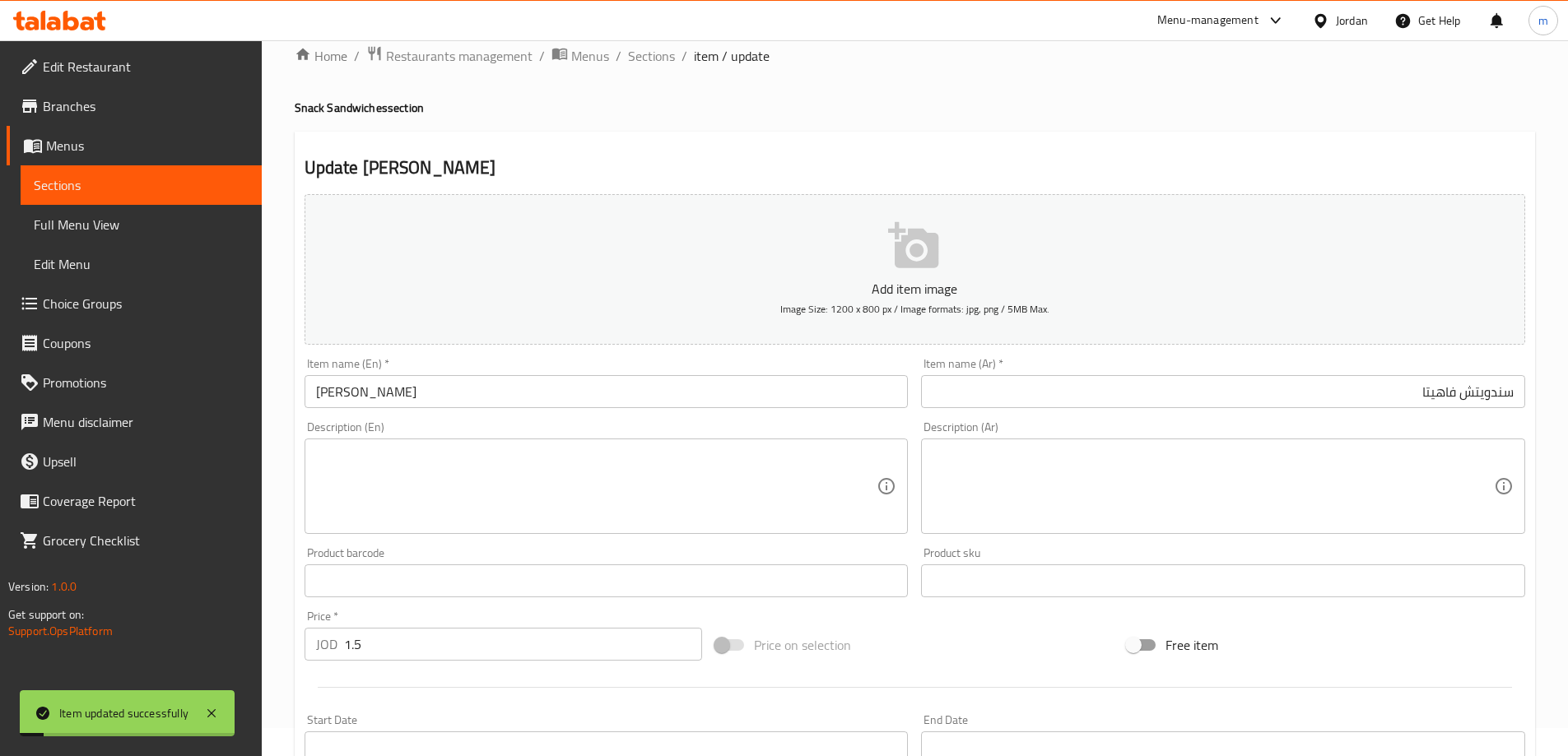
scroll to position [0, 0]
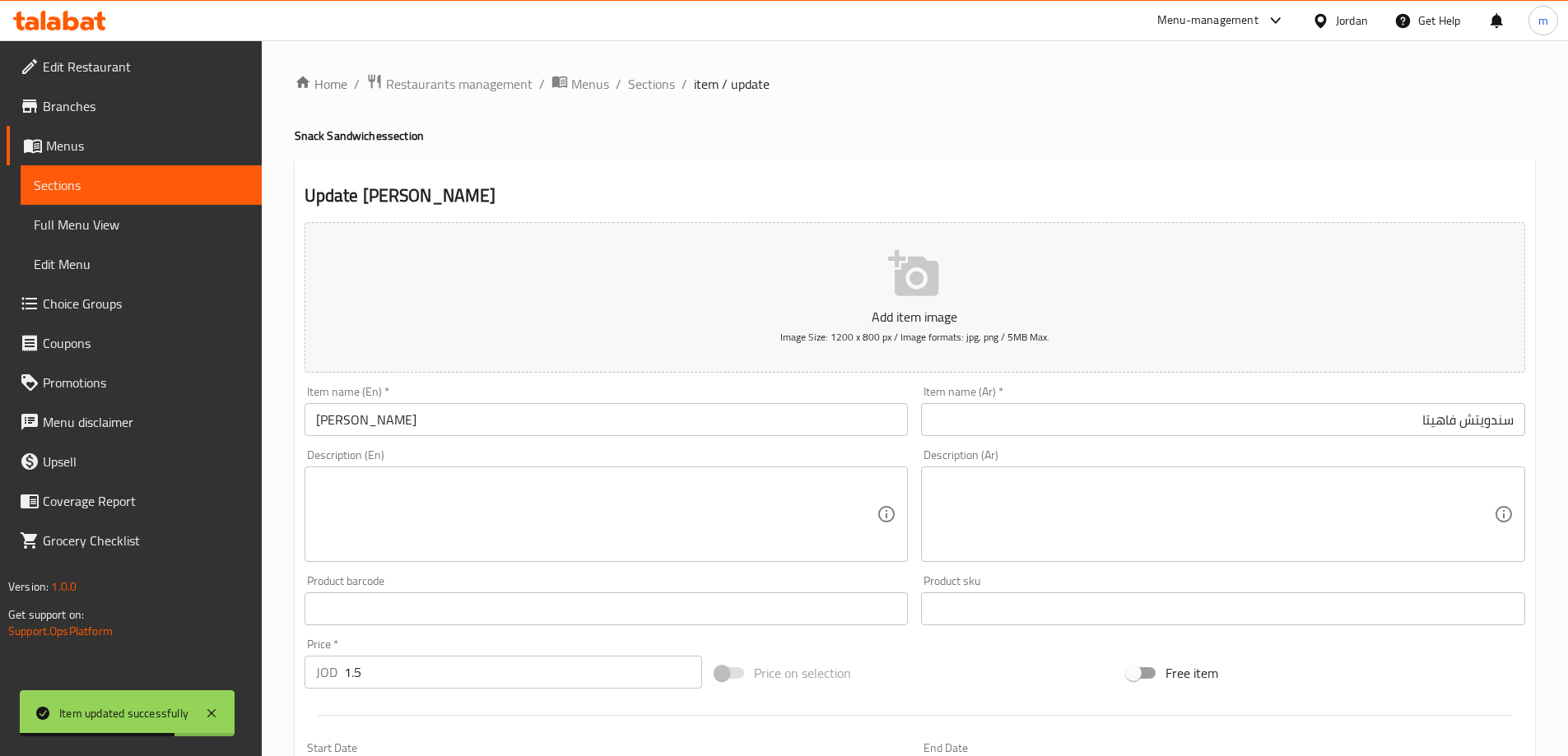
click at [150, 199] on link "Sections" at bounding box center [140, 185] width 241 height 40
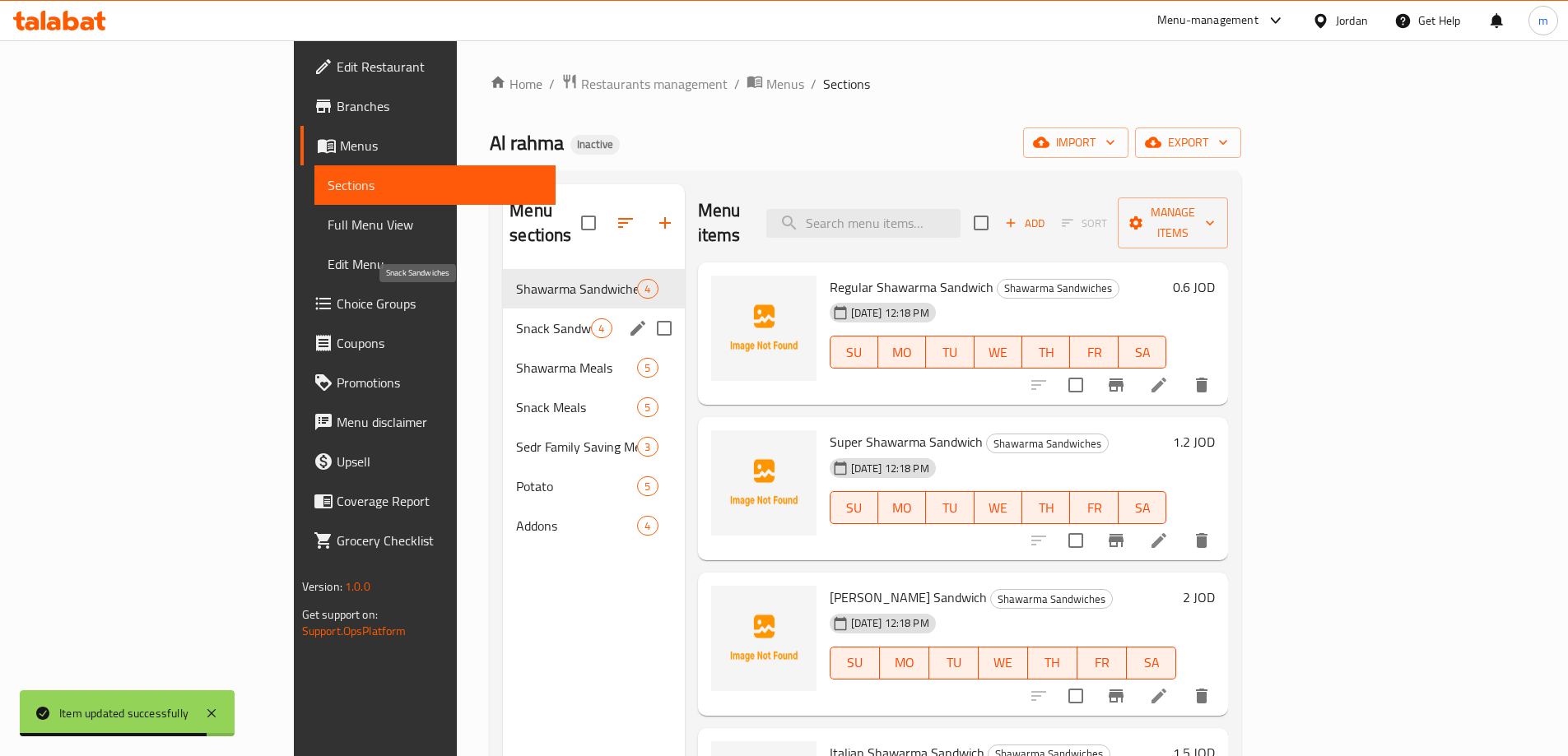
click at [516, 319] on span "Snack Sandwiches" at bounding box center [554, 328] width 75 height 19
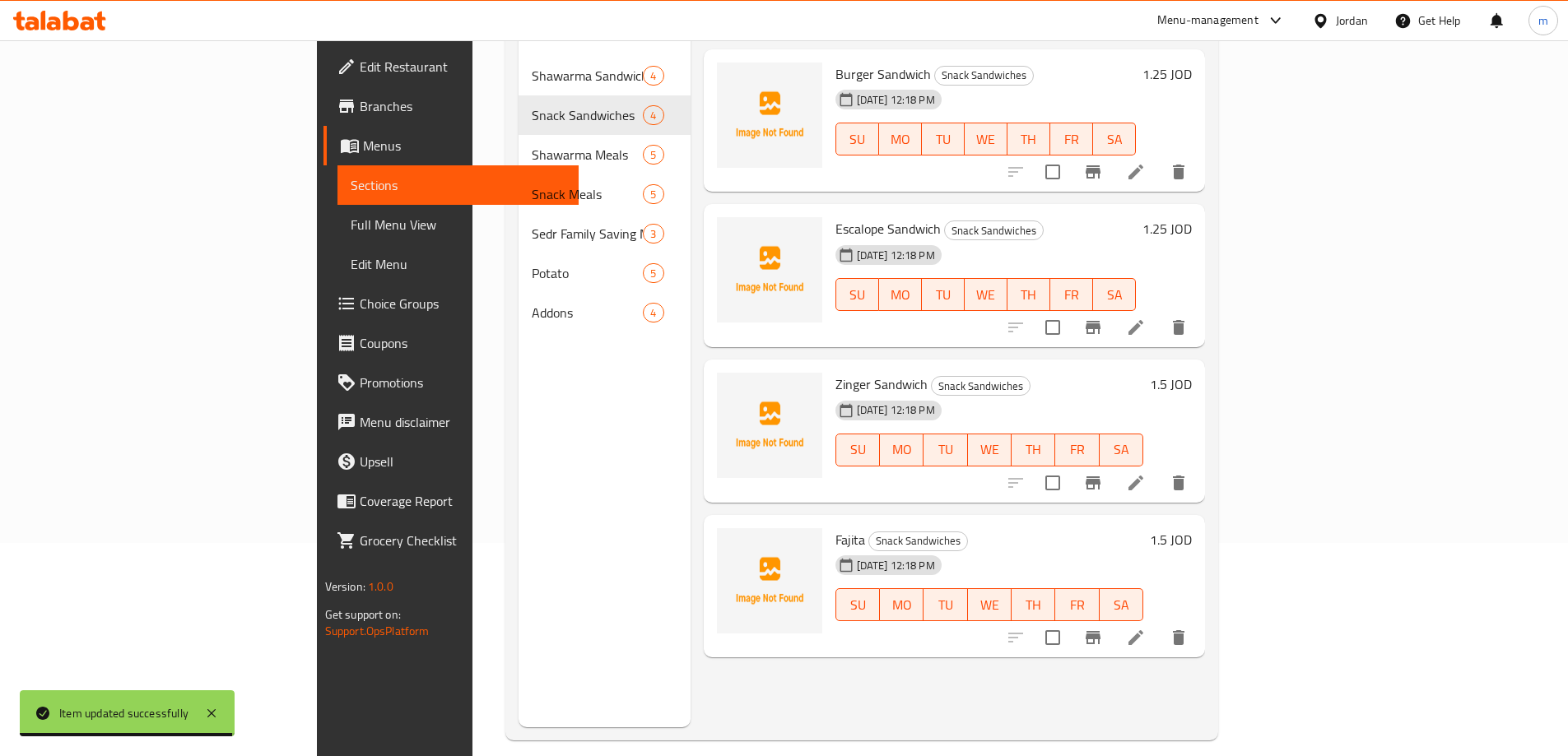
scroll to position [230, 0]
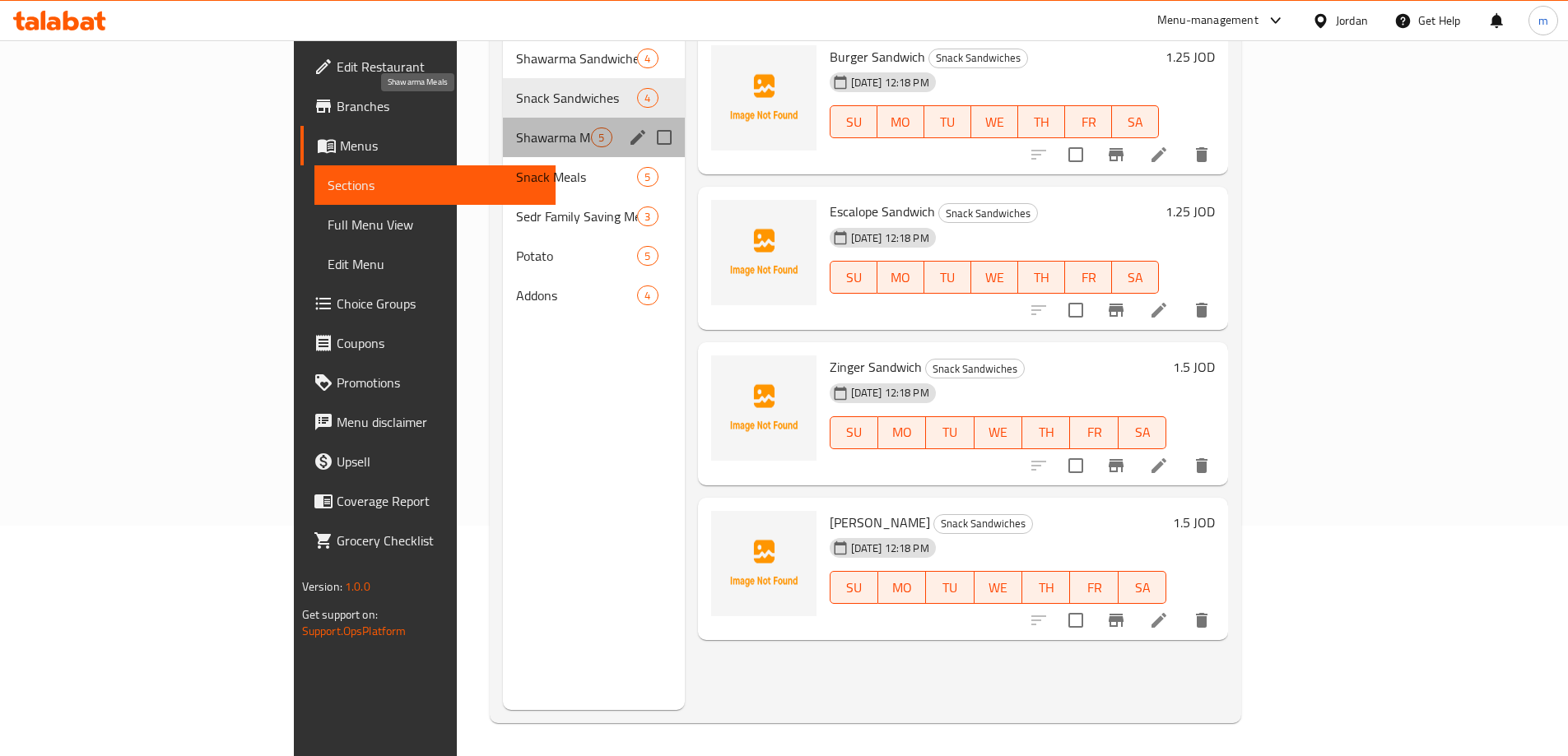
click at [516, 128] on span "Shawarma Meals" at bounding box center [554, 137] width 75 height 19
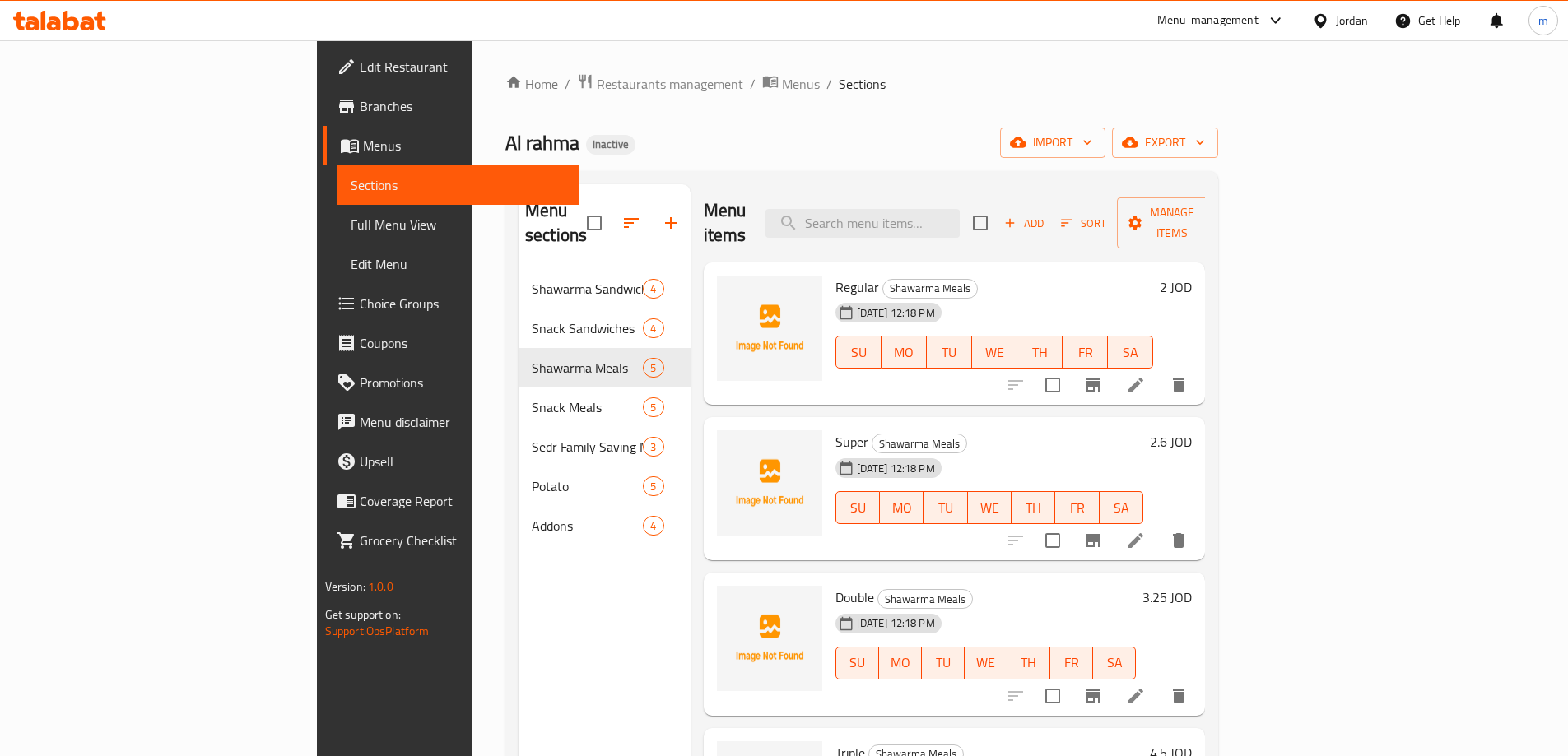
click at [1143, 378] on icon at bounding box center [1135, 385] width 15 height 15
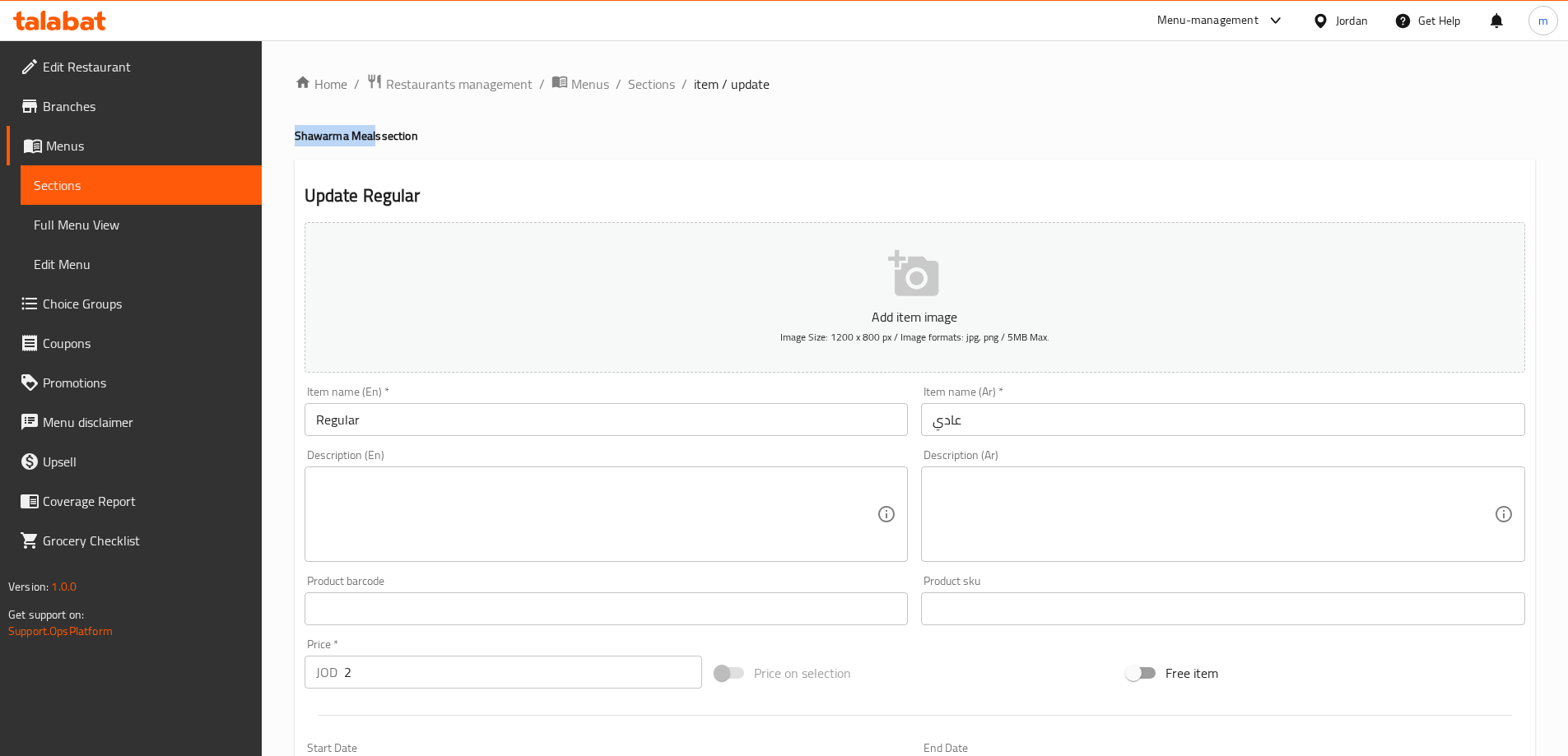
drag, startPoint x: 296, startPoint y: 133, endPoint x: 375, endPoint y: 124, distance: 79.5
click at [375, 124] on div "Home / Restaurants management / Menus / Sections / item / update Shawarma Meals…" at bounding box center [914, 601] width 1241 height 1056
copy h4 "Shawarma Meal"
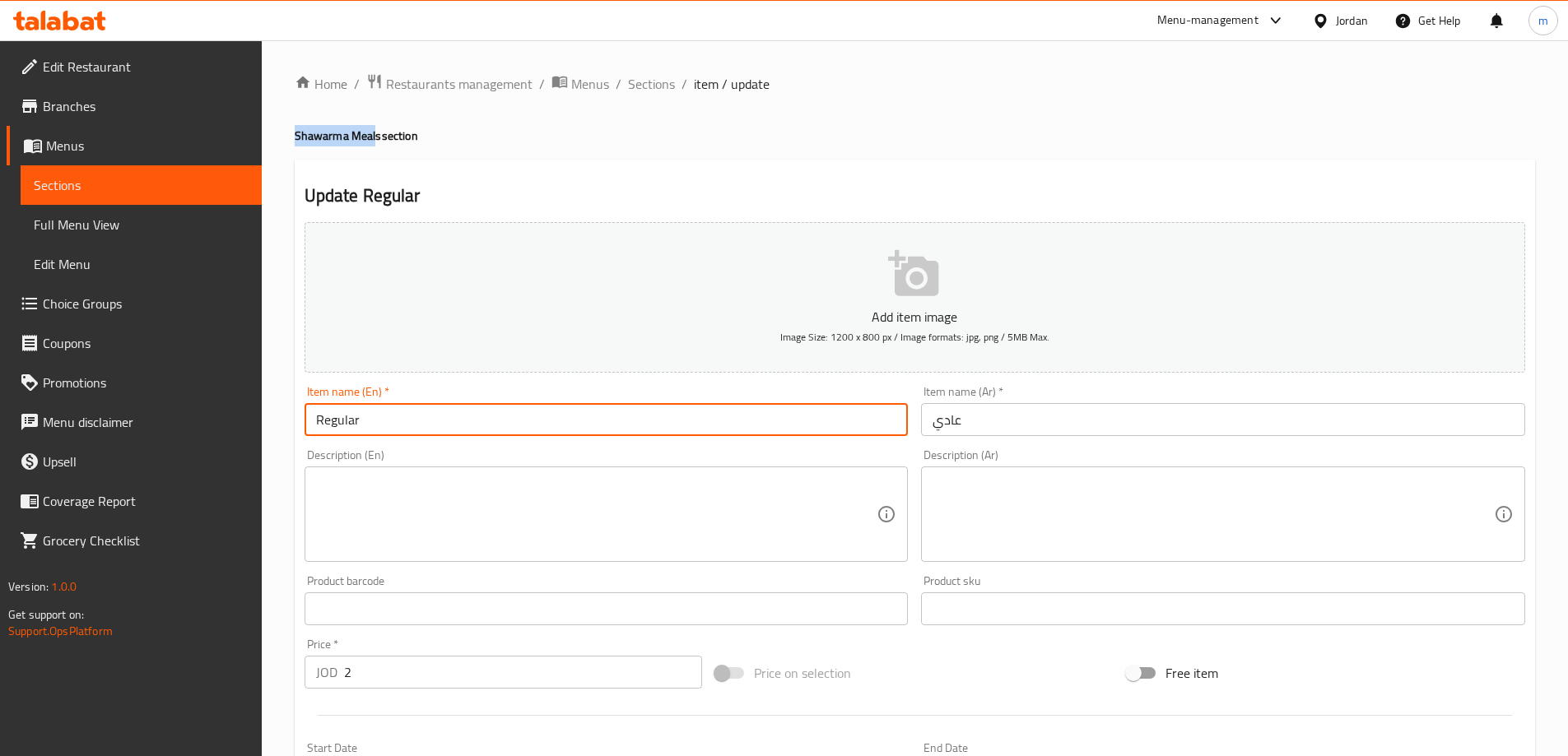
click at [394, 432] on input "Regular" at bounding box center [606, 420] width 604 height 33
paste input "Shawarma Meal"
type input "Regular Shawarma Meal"
click at [976, 427] on input "عادي" at bounding box center [1223, 420] width 604 height 33
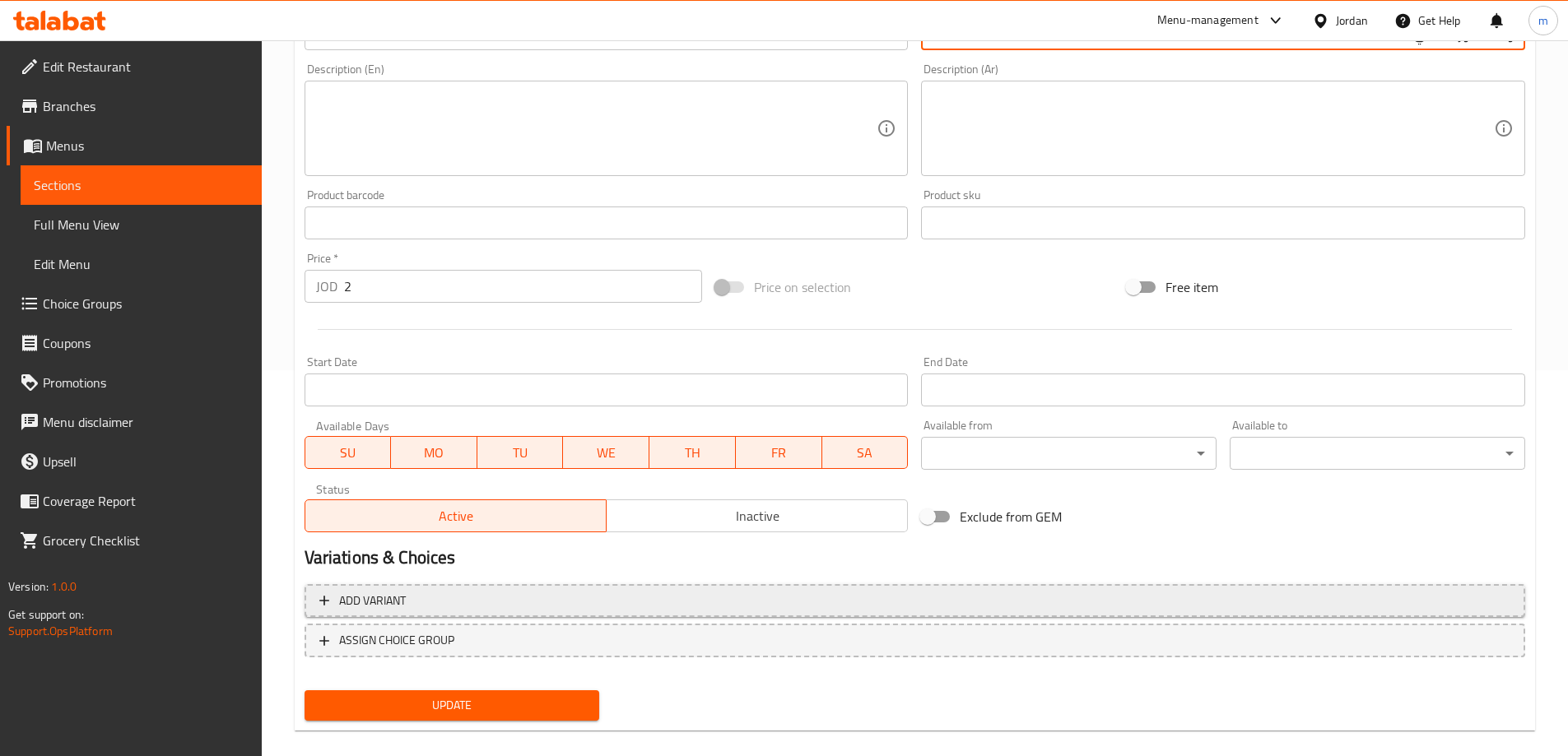
scroll to position [406, 0]
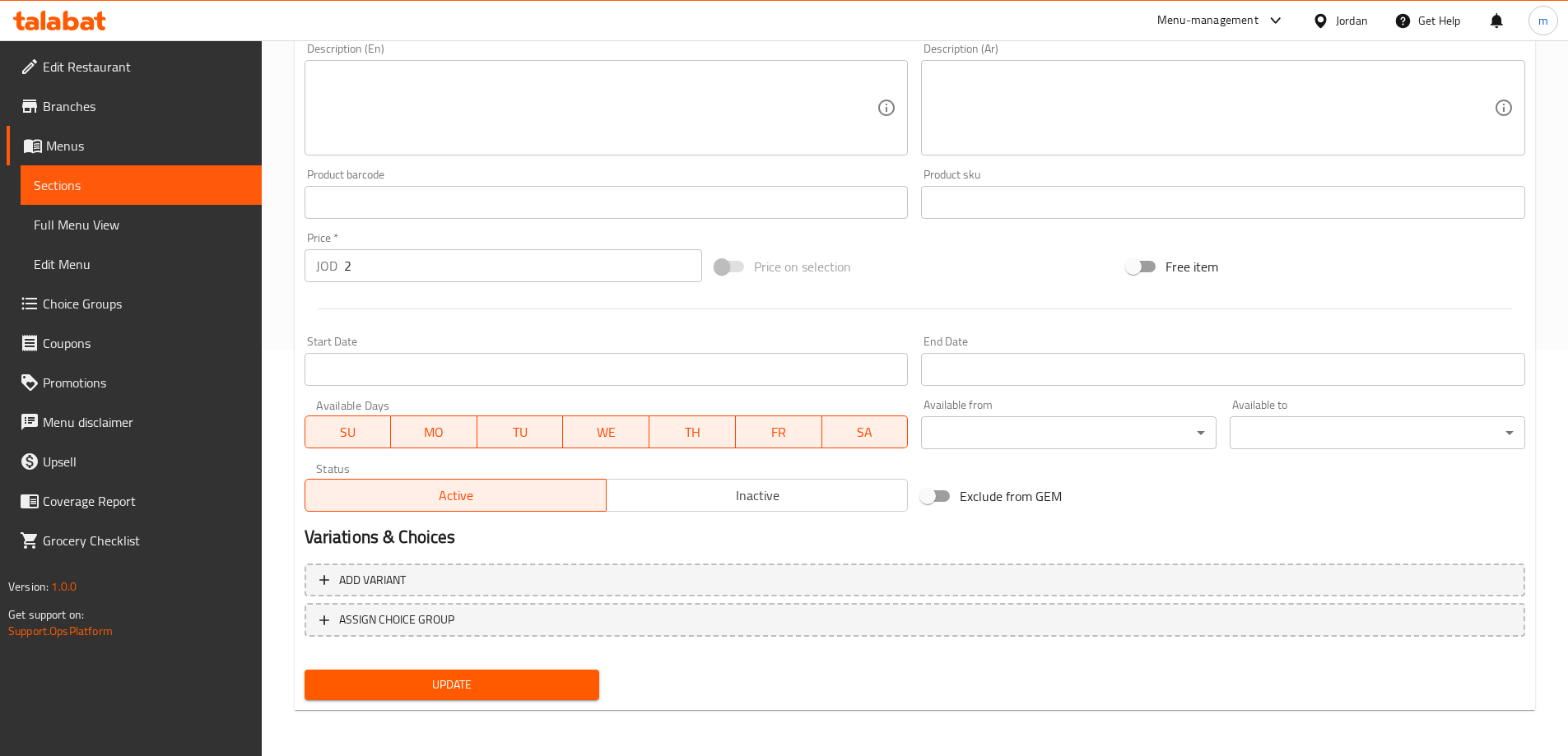
type input "وجبة شاورما عادي"
click at [574, 685] on span "Update" at bounding box center [452, 684] width 269 height 20
click at [104, 194] on span "Sections" at bounding box center [141, 185] width 214 height 19
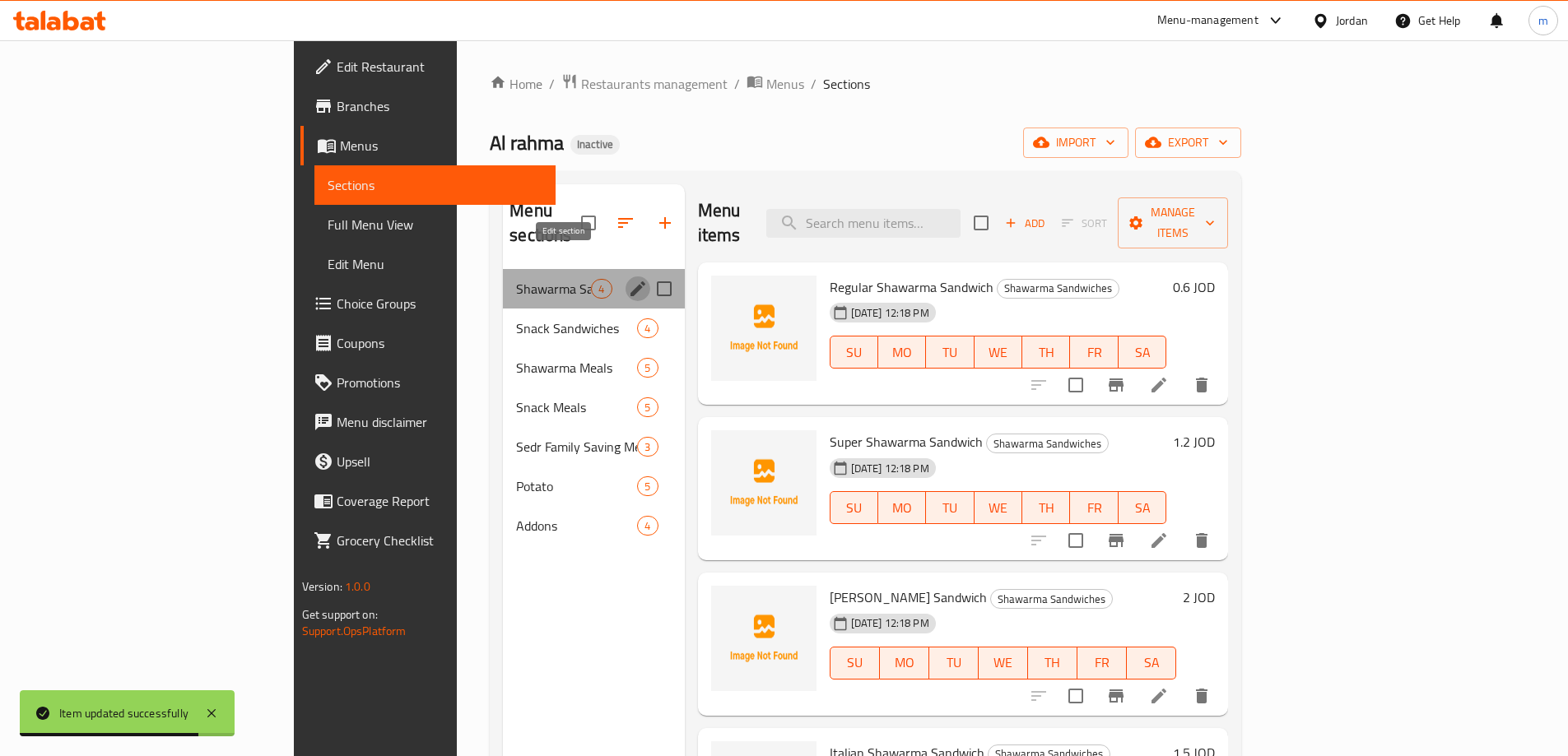
click at [628, 279] on icon "edit" at bounding box center [637, 288] width 19 height 19
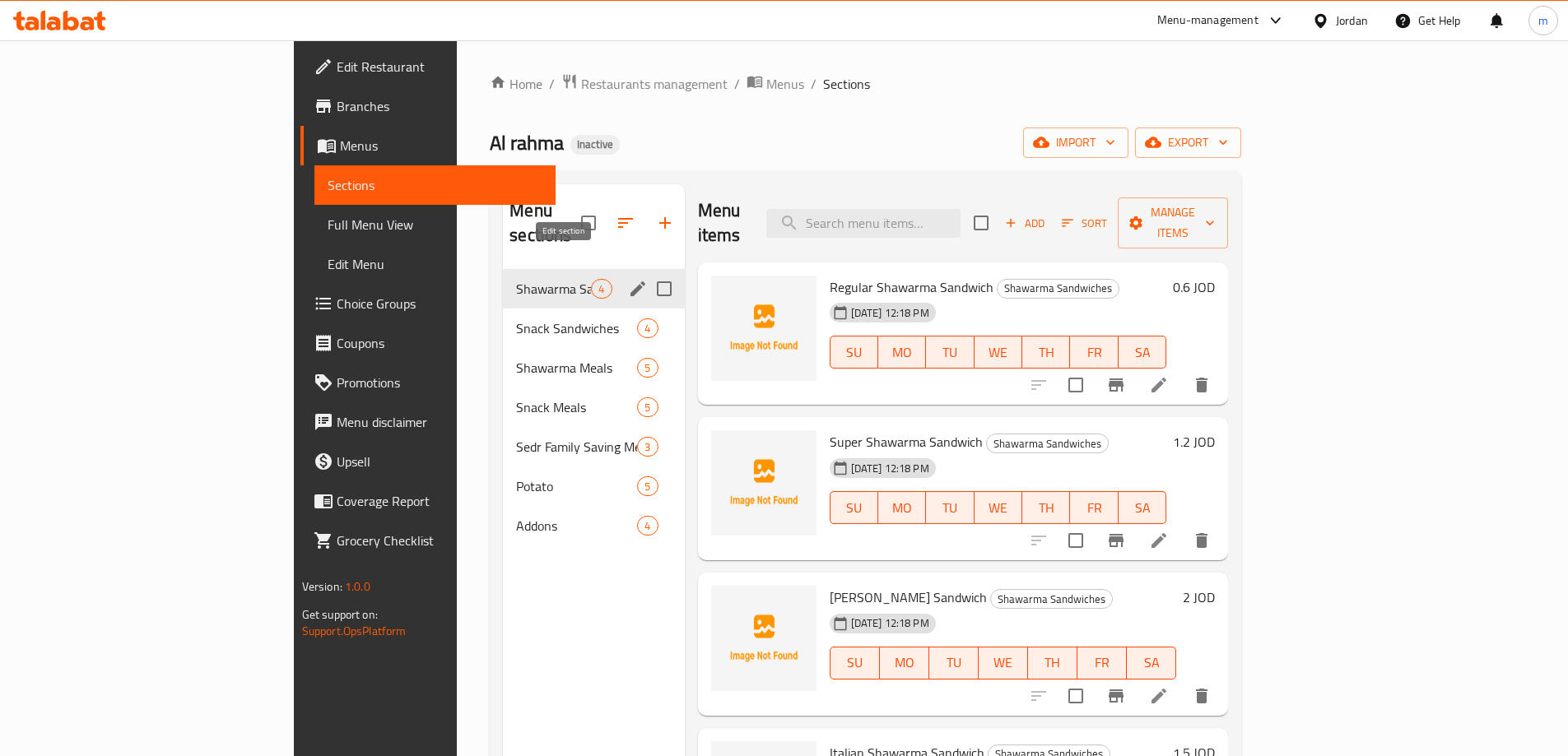
click at [628, 279] on icon "edit" at bounding box center [637, 288] width 19 height 19
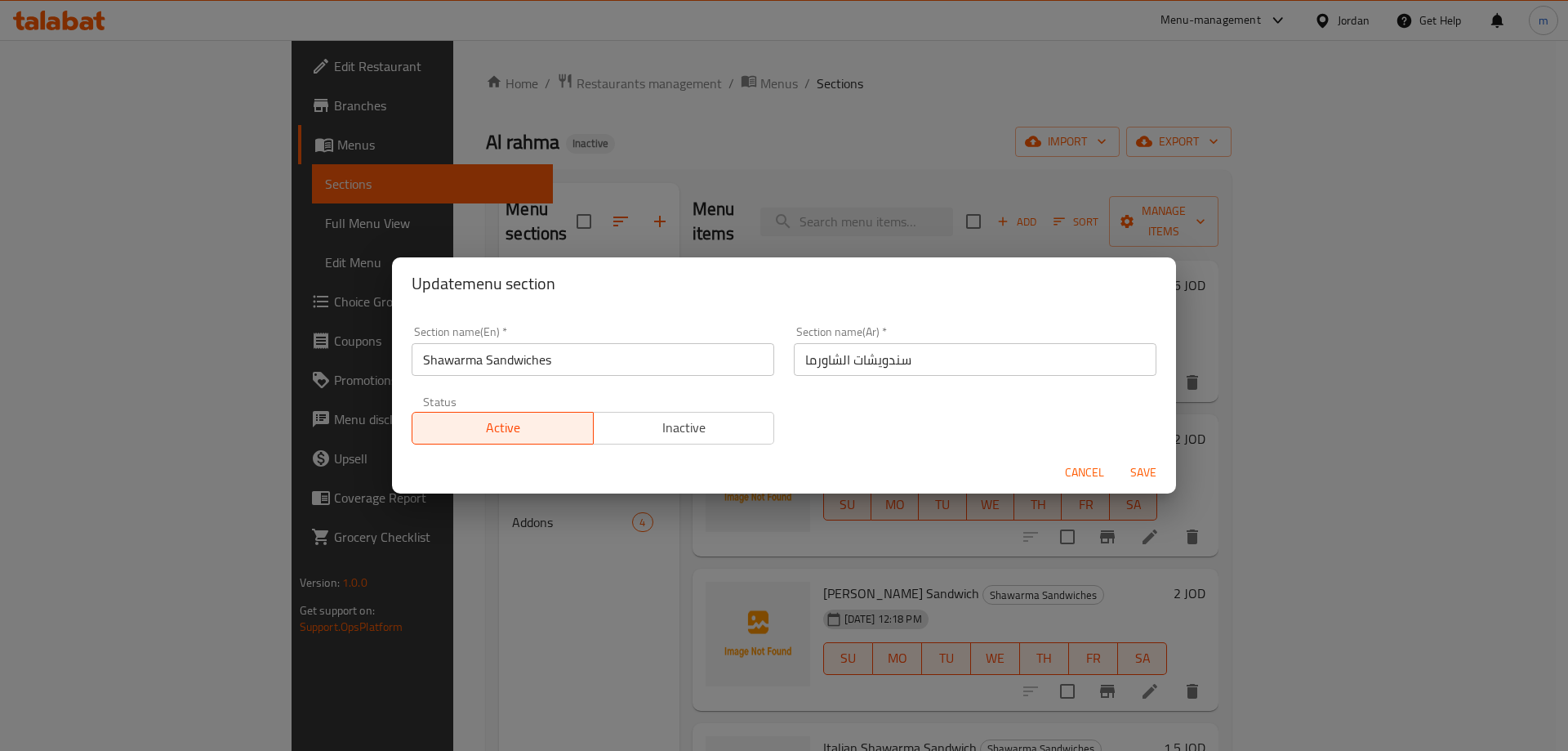
click at [837, 361] on input "سندويشات الشاورما" at bounding box center [975, 360] width 363 height 33
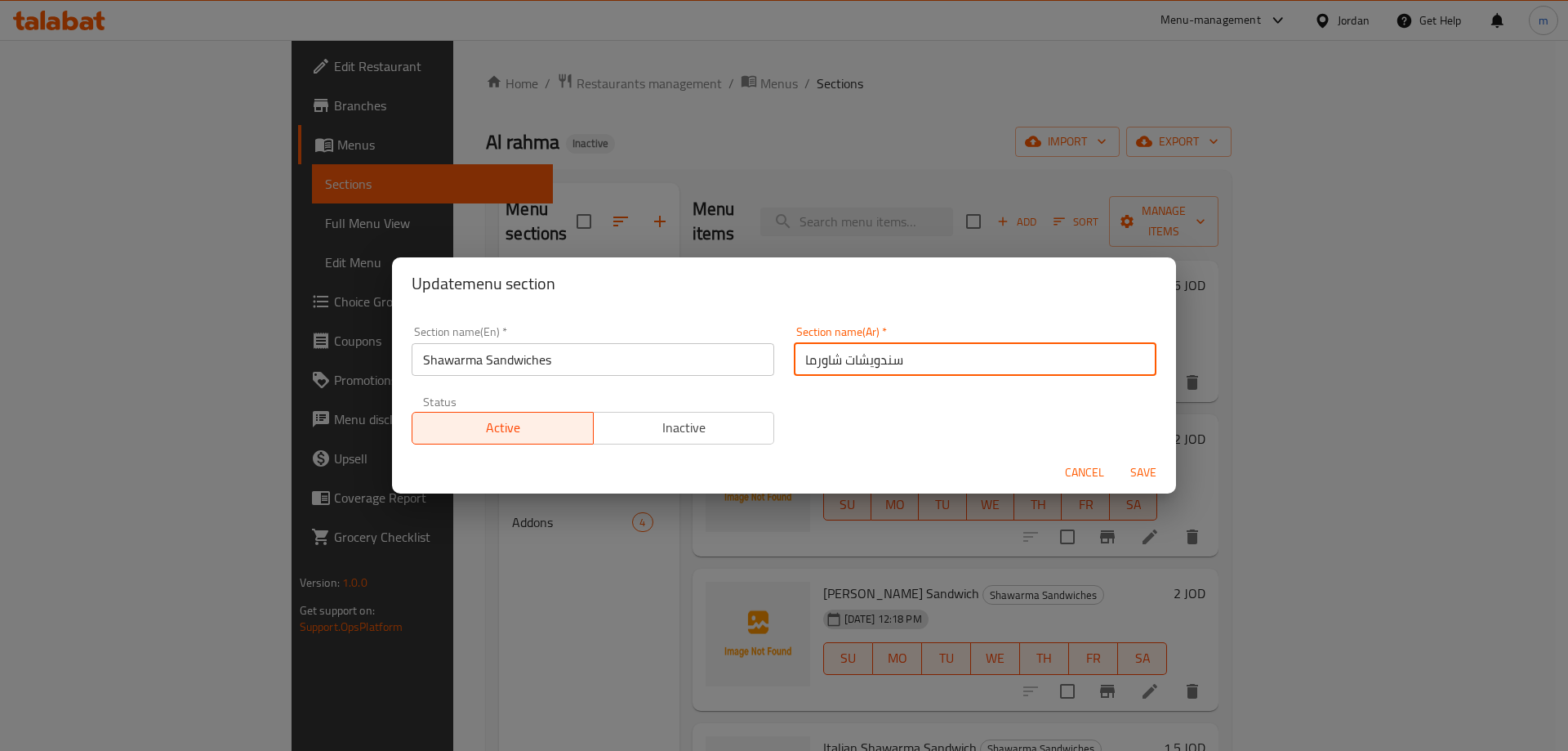
type input "سندويشات شاورما"
click at [1142, 489] on div "Cancel Save" at bounding box center [784, 472] width 784 height 44
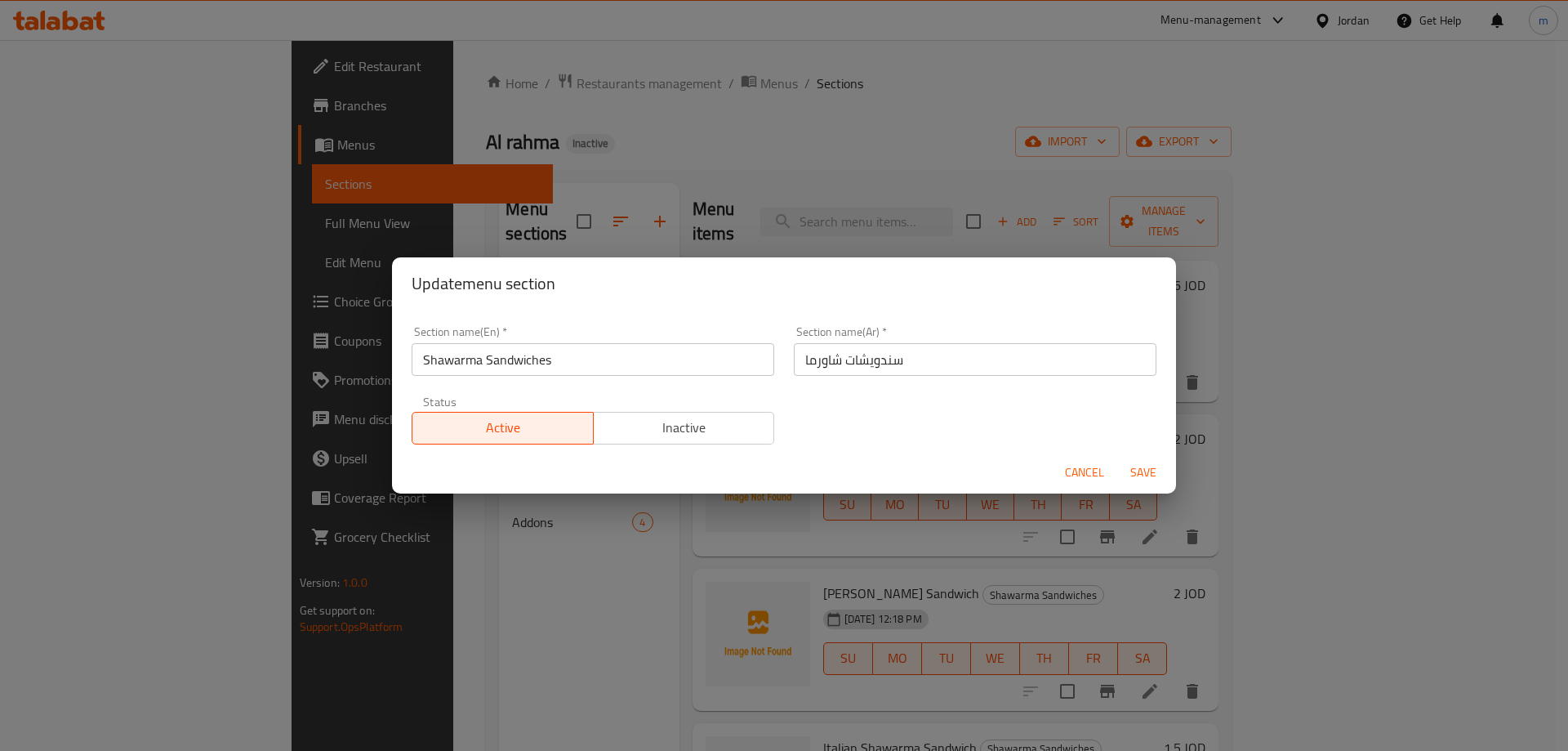
click at [1151, 470] on span "Save" at bounding box center [1143, 472] width 40 height 20
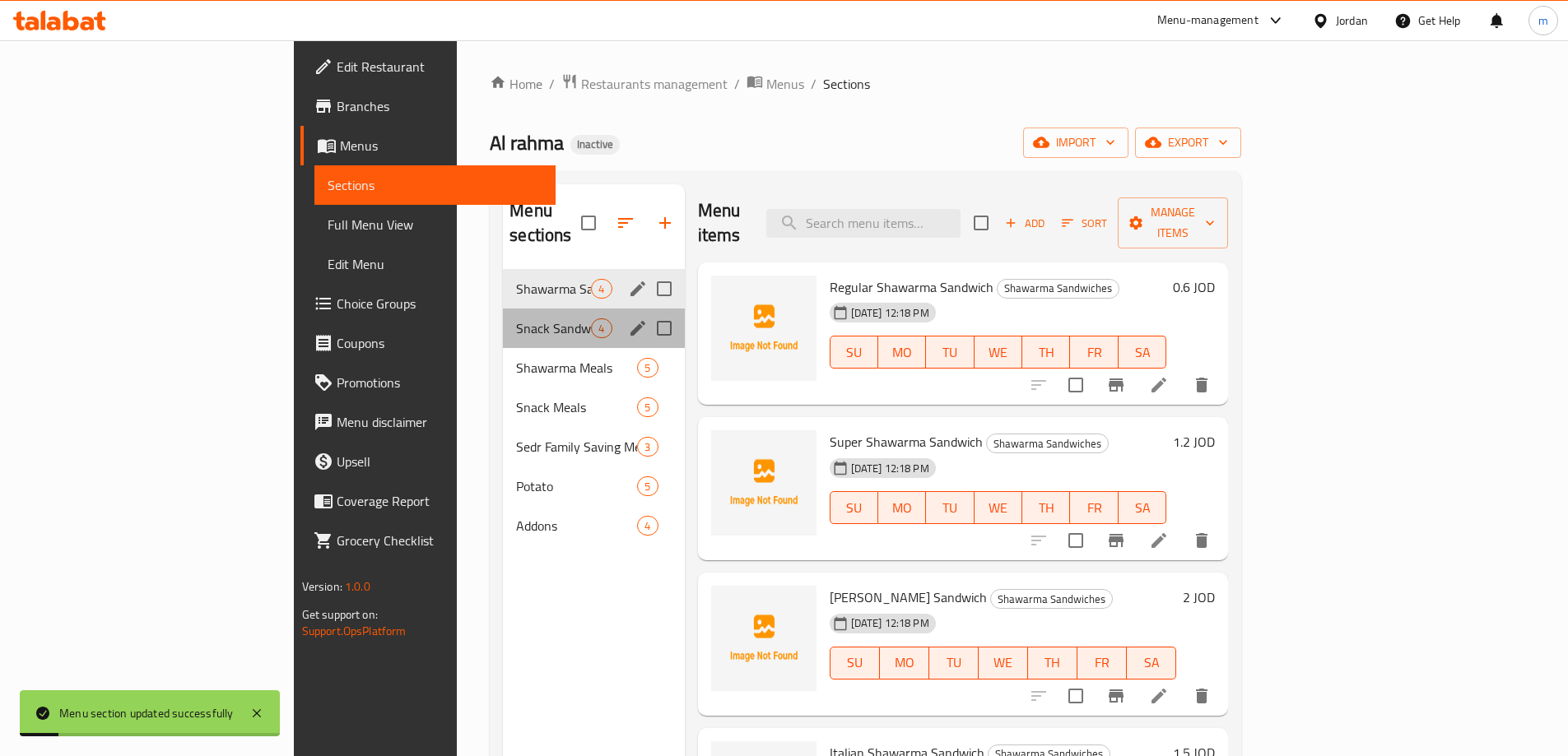
click at [551, 309] on div "Snack Sandwiches 4" at bounding box center [593, 328] width 181 height 40
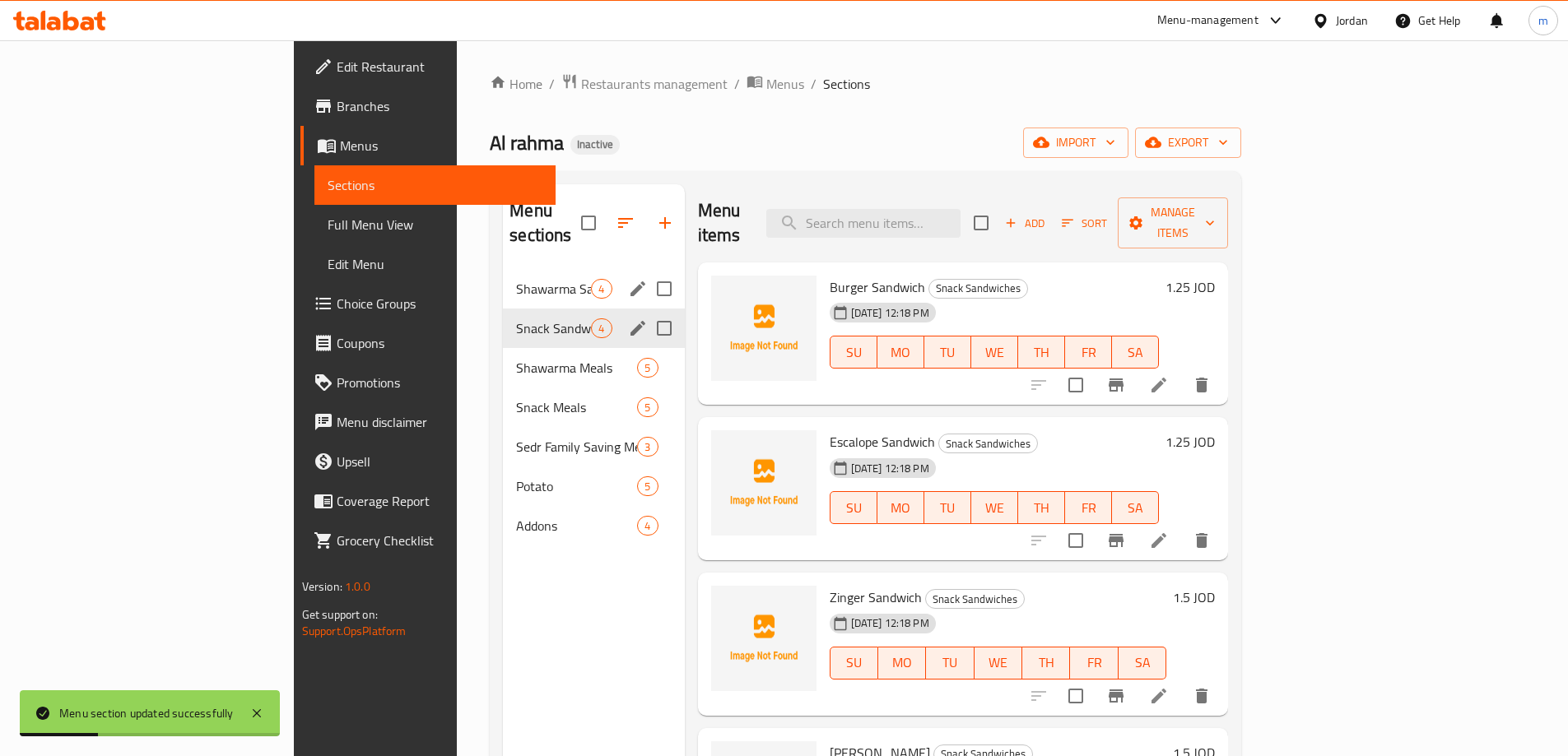
click at [628, 319] on icon "edit" at bounding box center [637, 328] width 19 height 19
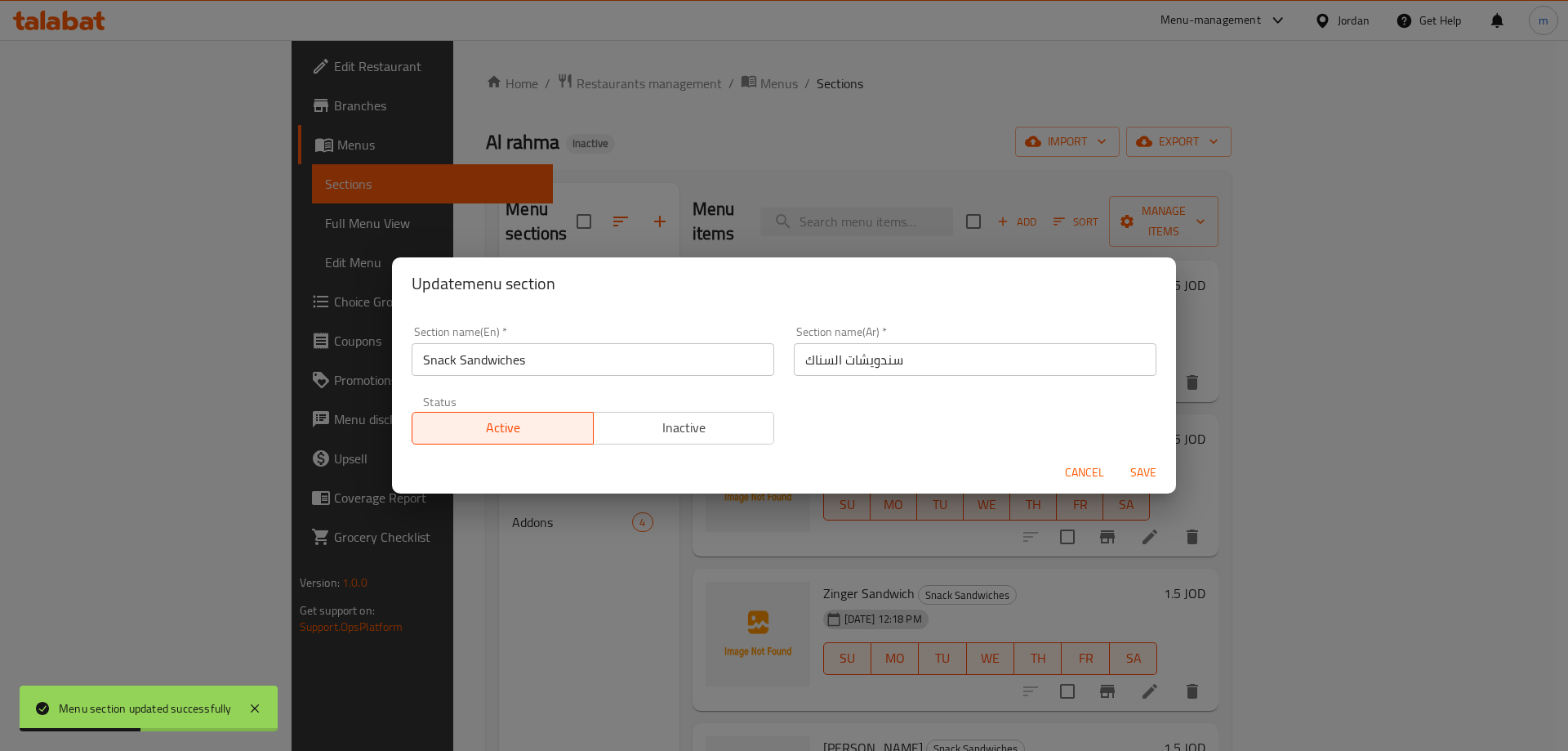
click at [829, 366] on input "سندويشات السناك" at bounding box center [975, 360] width 363 height 33
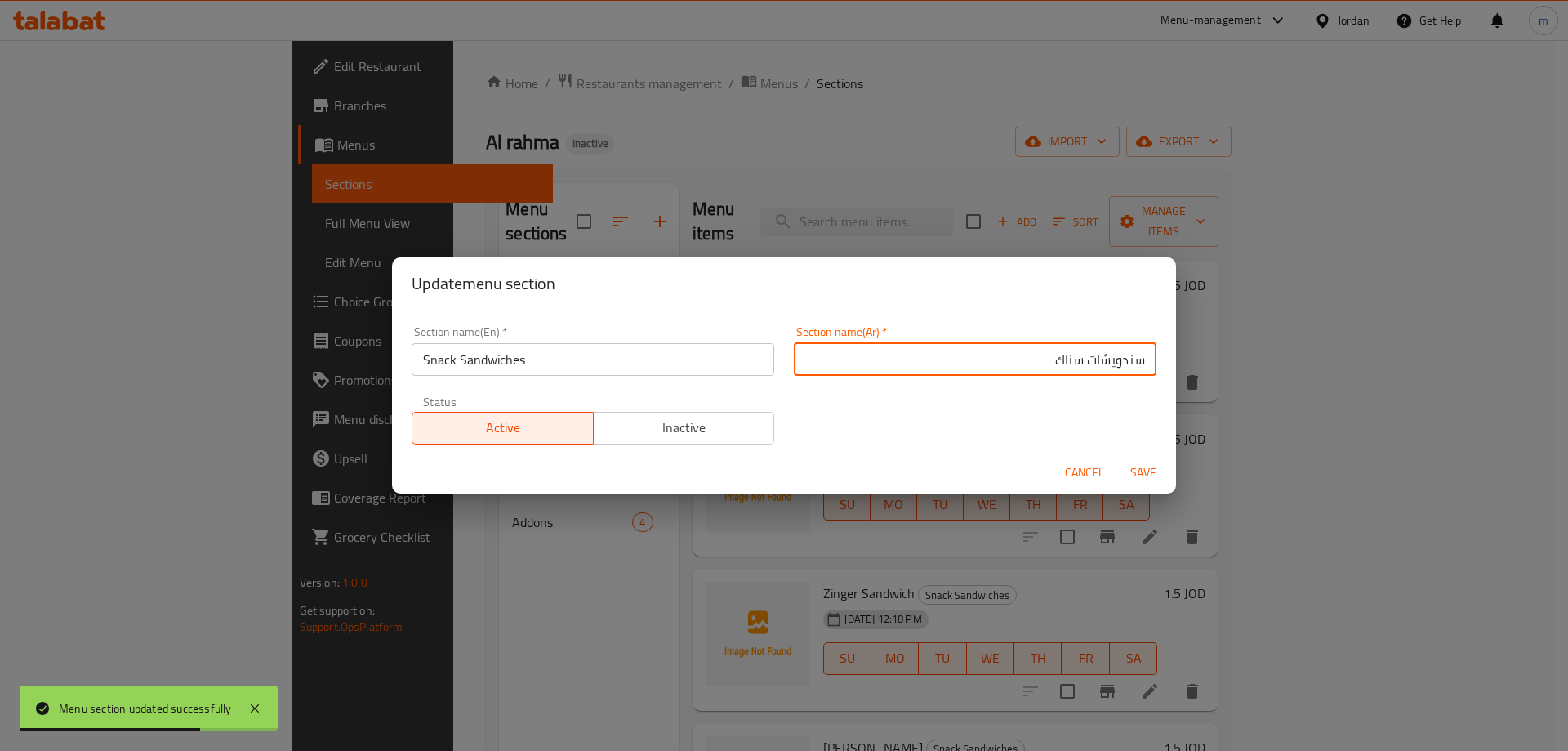
click at [900, 340] on div "Section name(Ar)   * سندويشات سناك Section name(Ar) *" at bounding box center [975, 351] width 363 height 50
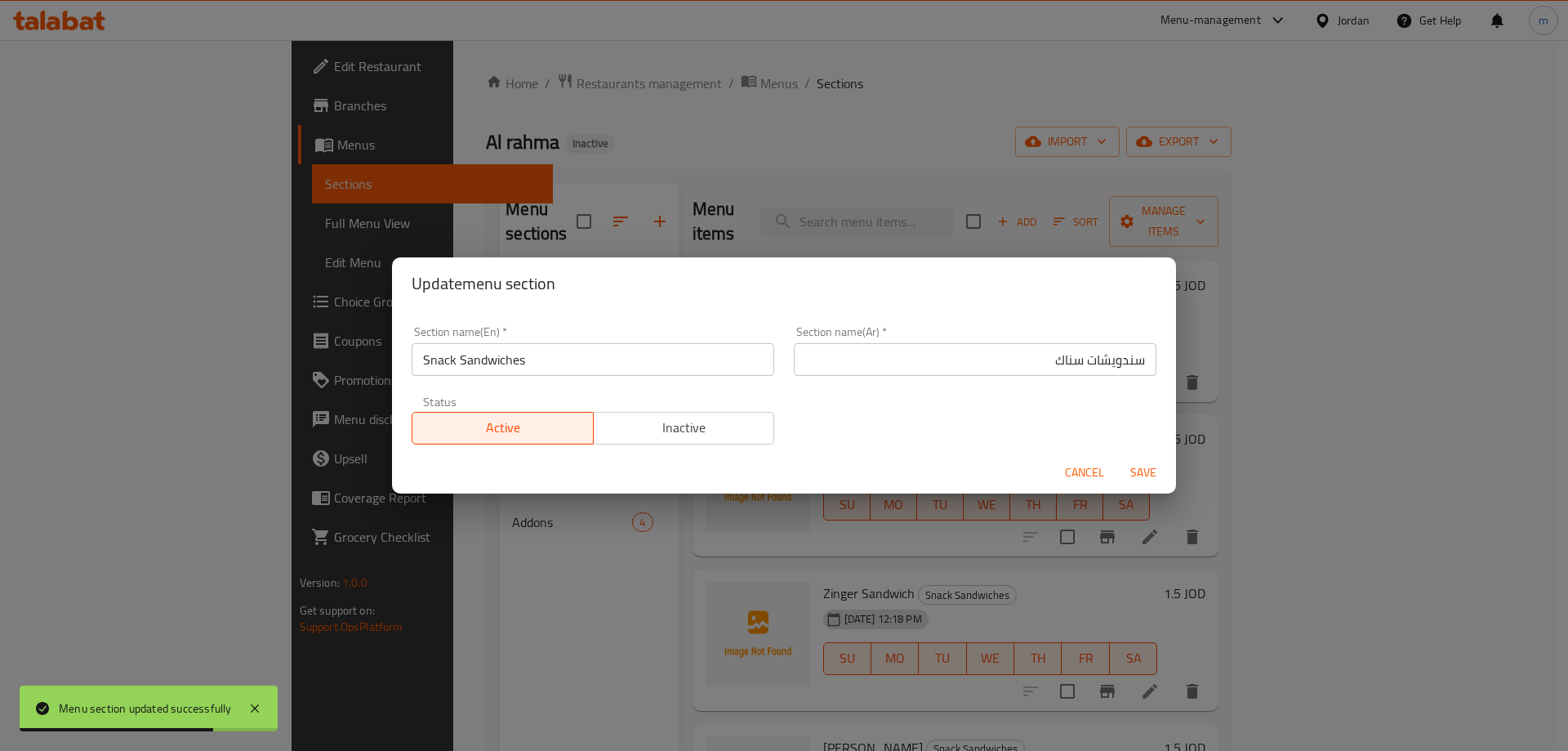
click at [902, 363] on input "سندويشات سناك" at bounding box center [975, 360] width 363 height 33
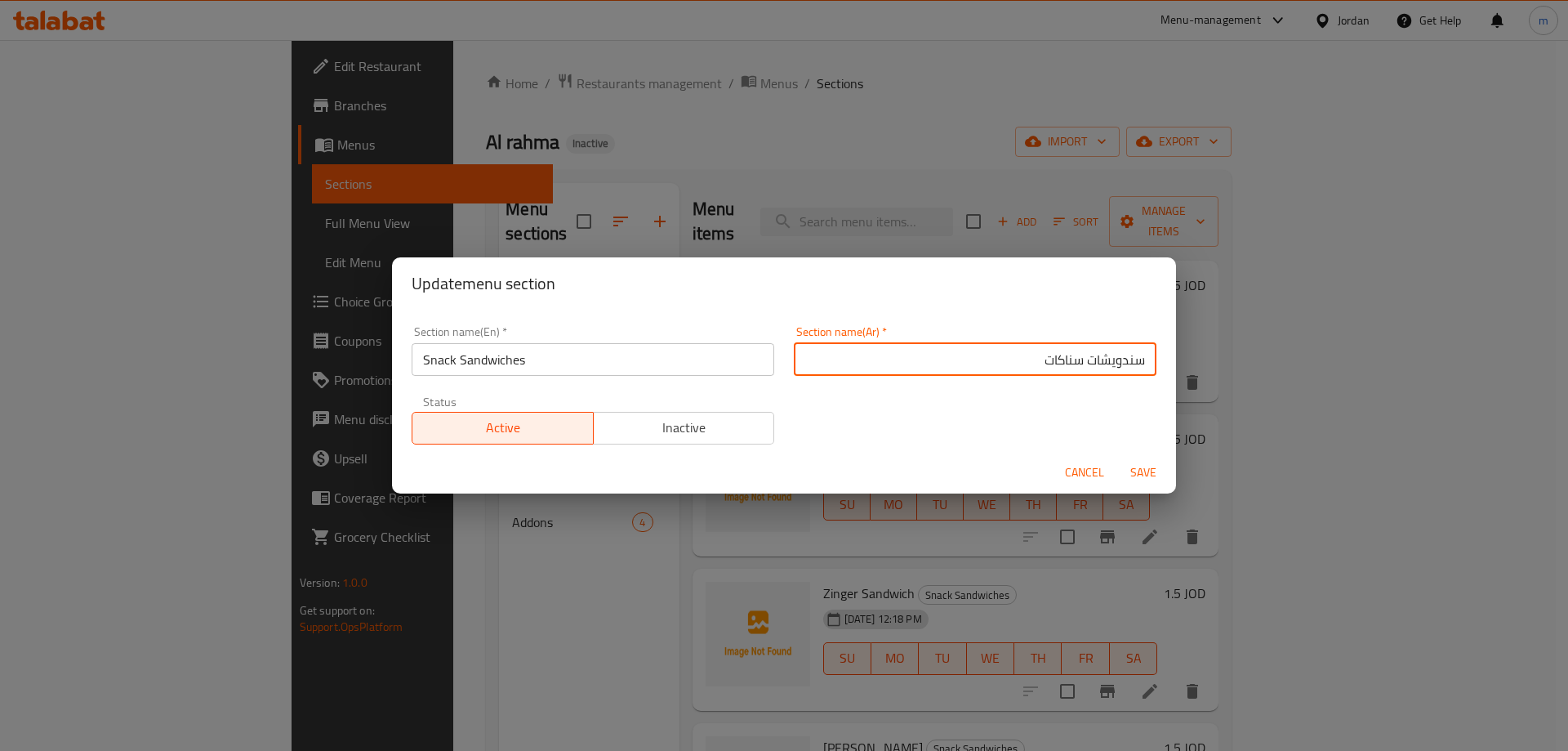
type input "سندويشات سناكات"
click at [1152, 466] on span "Save" at bounding box center [1143, 472] width 40 height 20
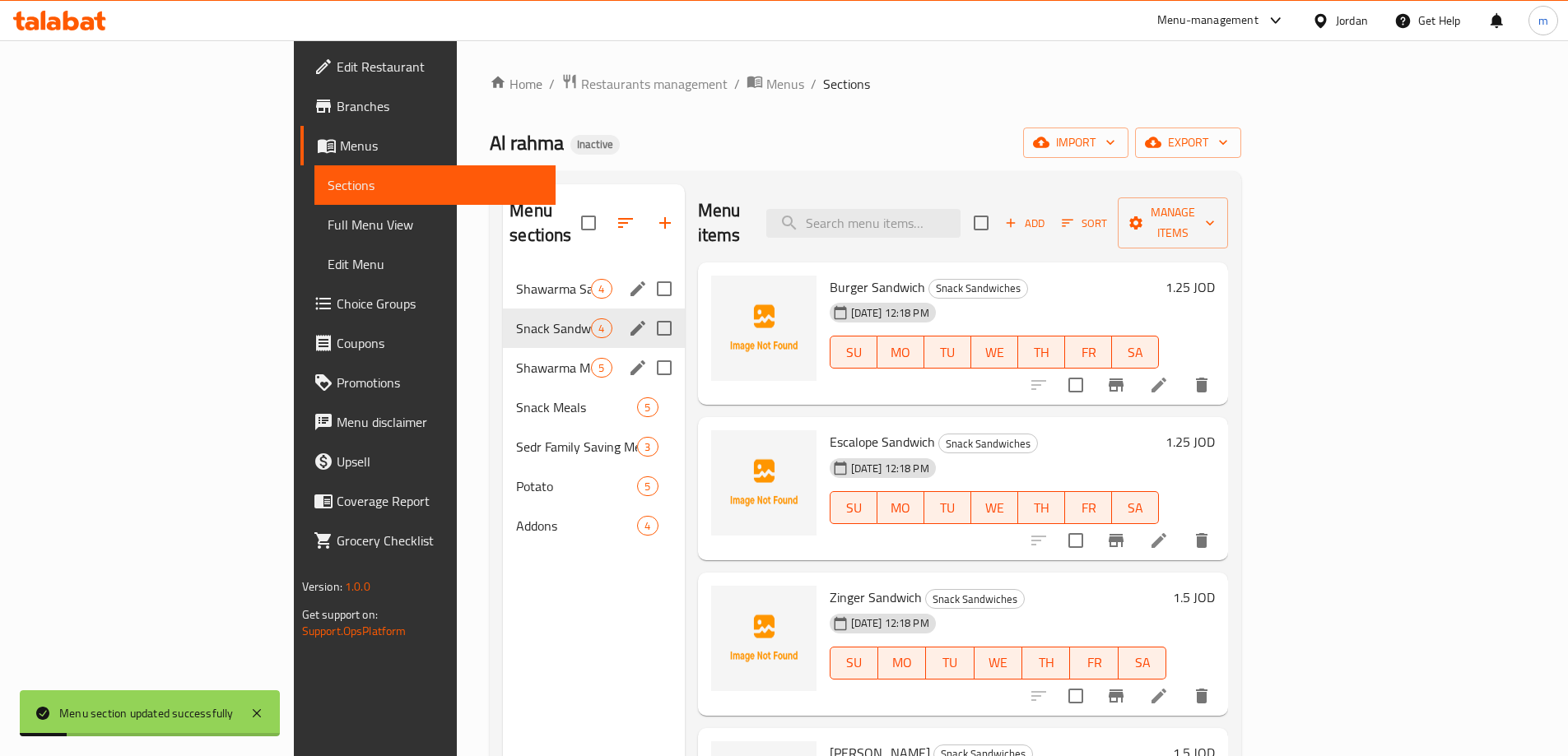
click at [550, 348] on div "Shawarma Meals 5" at bounding box center [593, 367] width 181 height 40
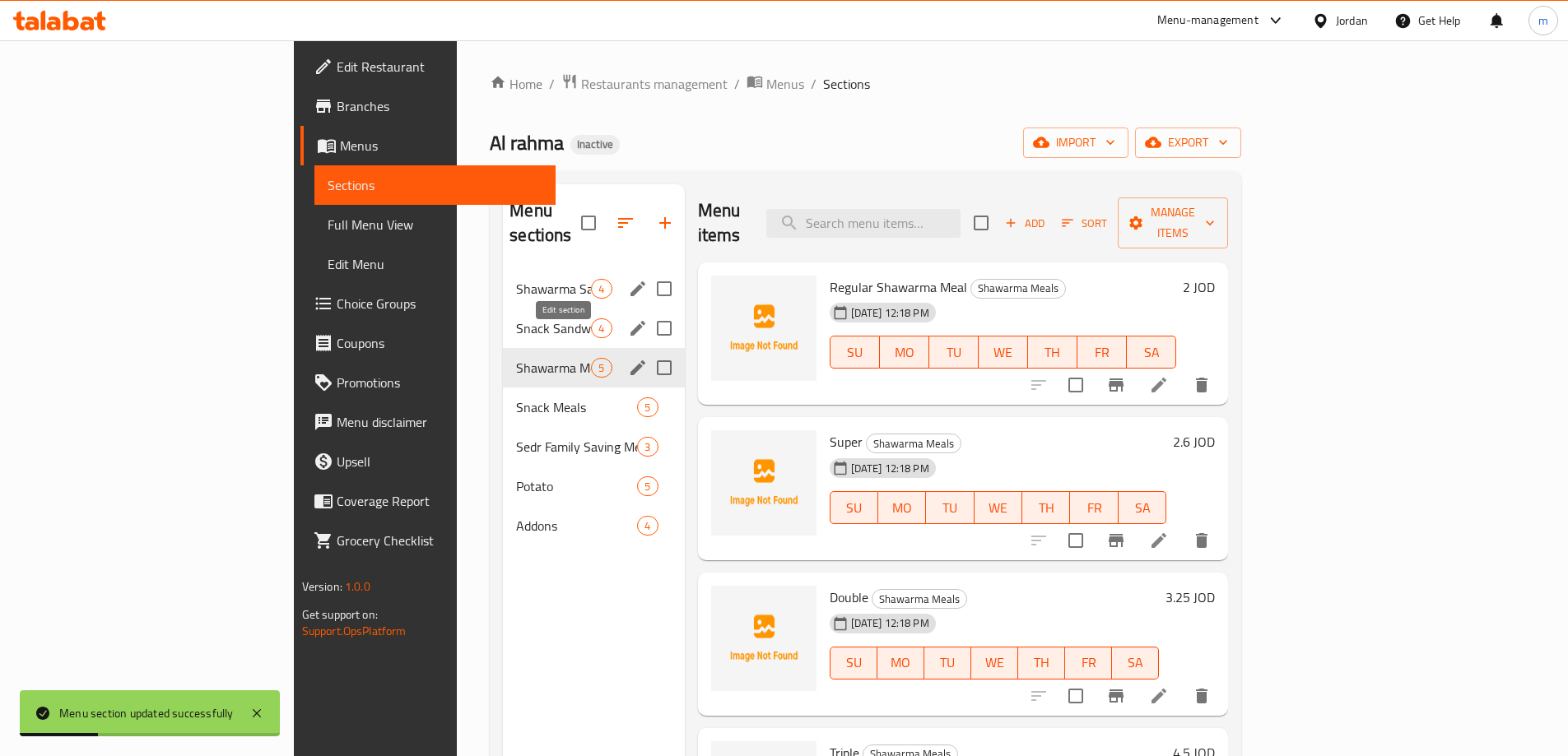
click at [628, 358] on icon "edit" at bounding box center [637, 367] width 19 height 19
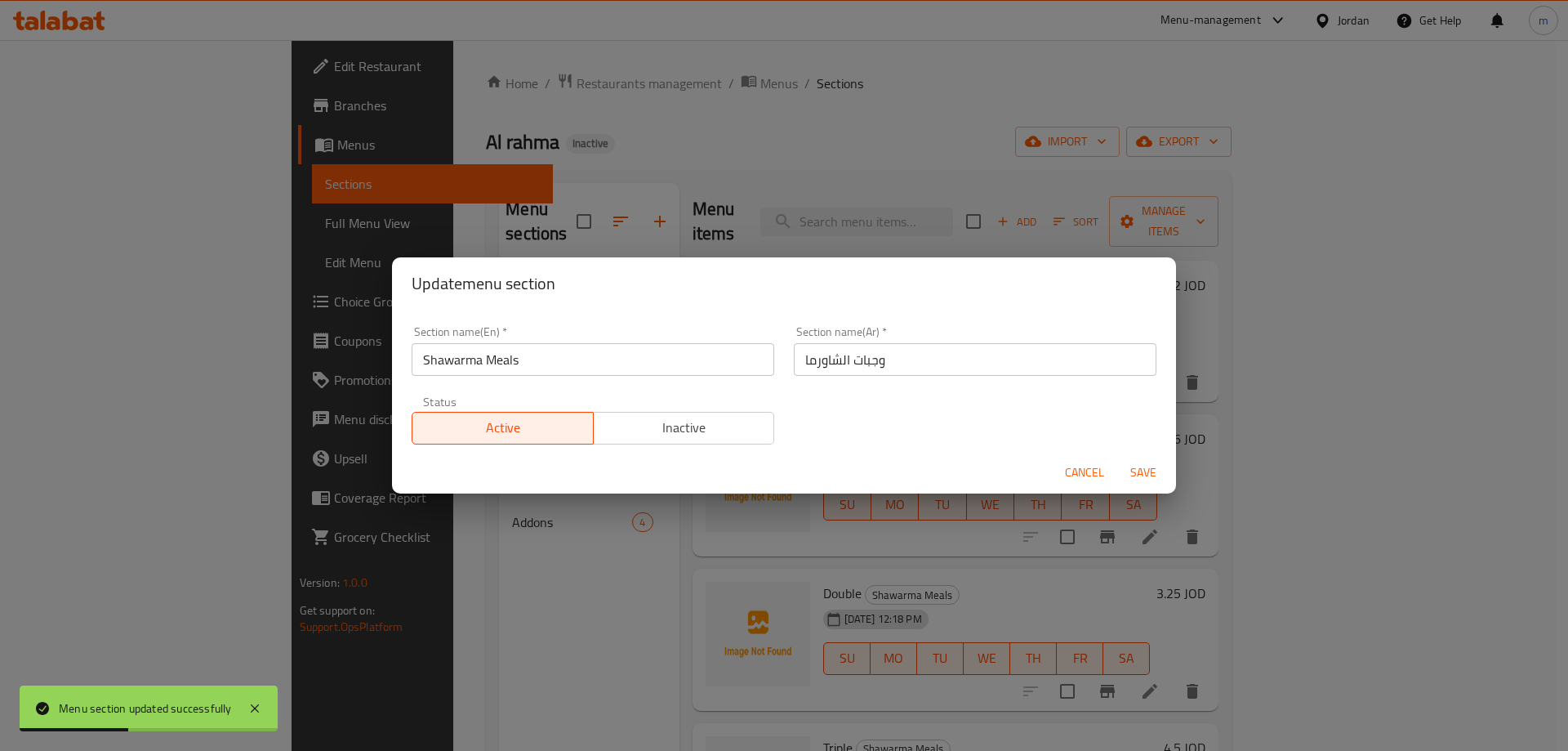
click at [838, 351] on input "وجبات الشاورما" at bounding box center [975, 360] width 363 height 33
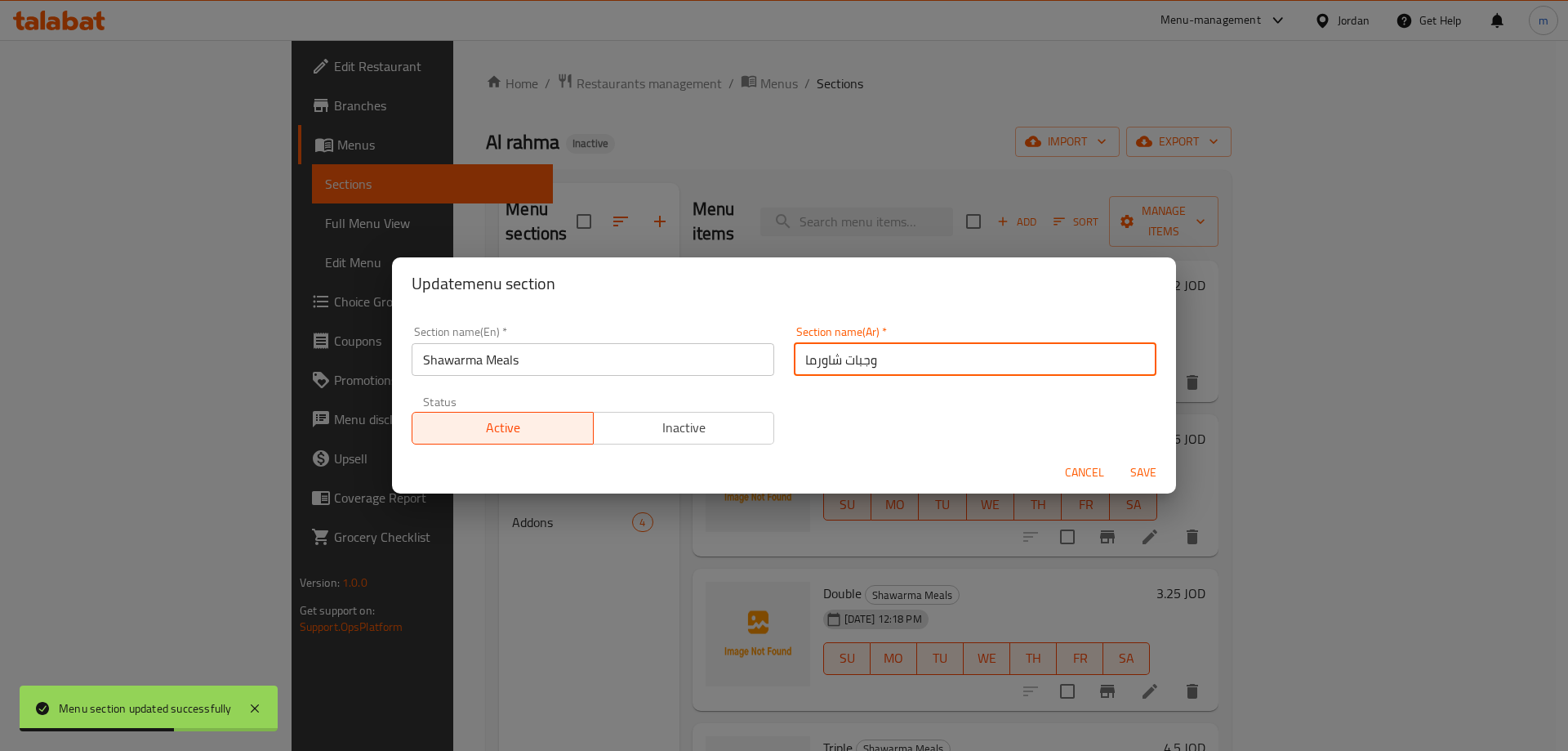
type input "وجبات شاورما"
click at [1148, 476] on span "Save" at bounding box center [1143, 472] width 40 height 20
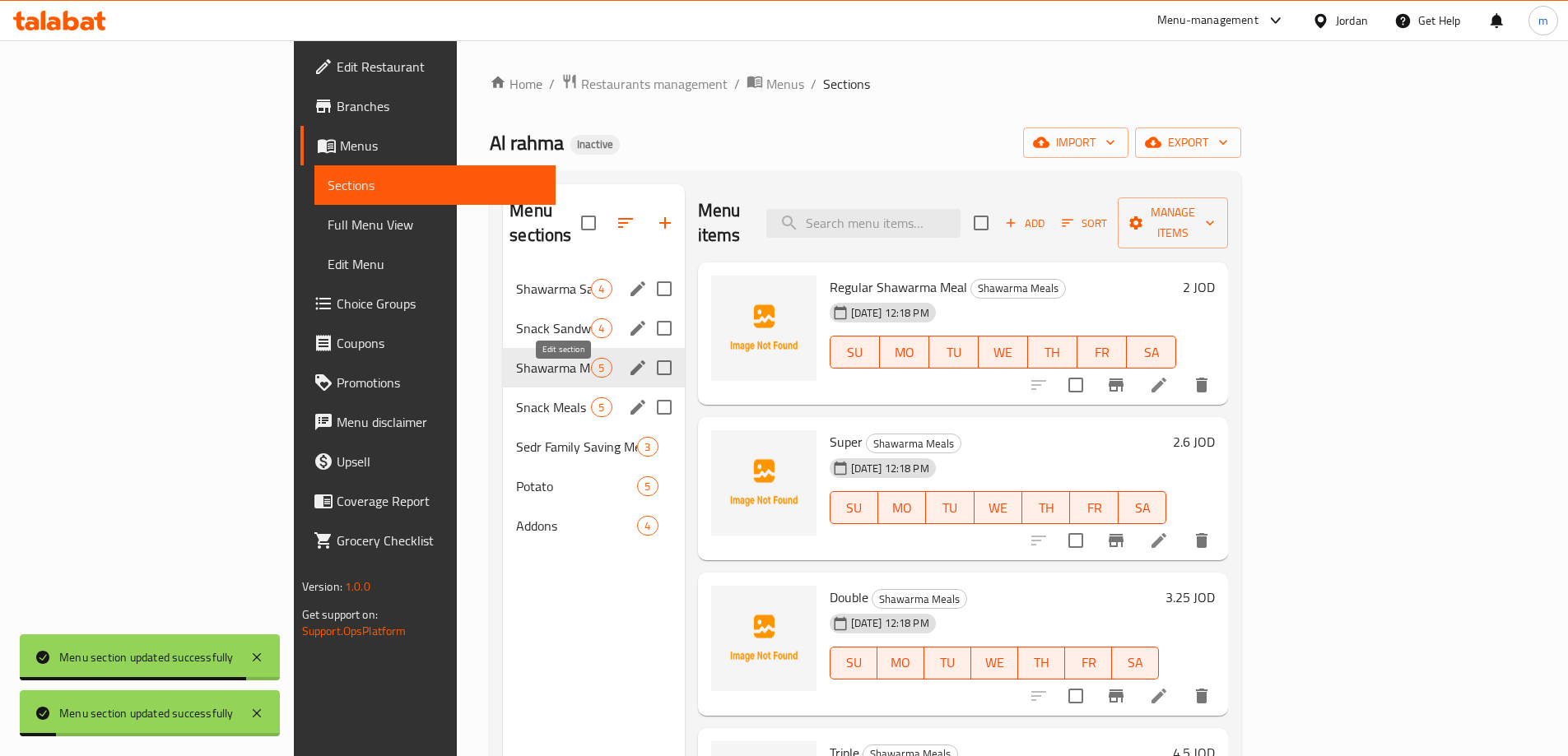
click at [628, 397] on icon "edit" at bounding box center [637, 407] width 19 height 19
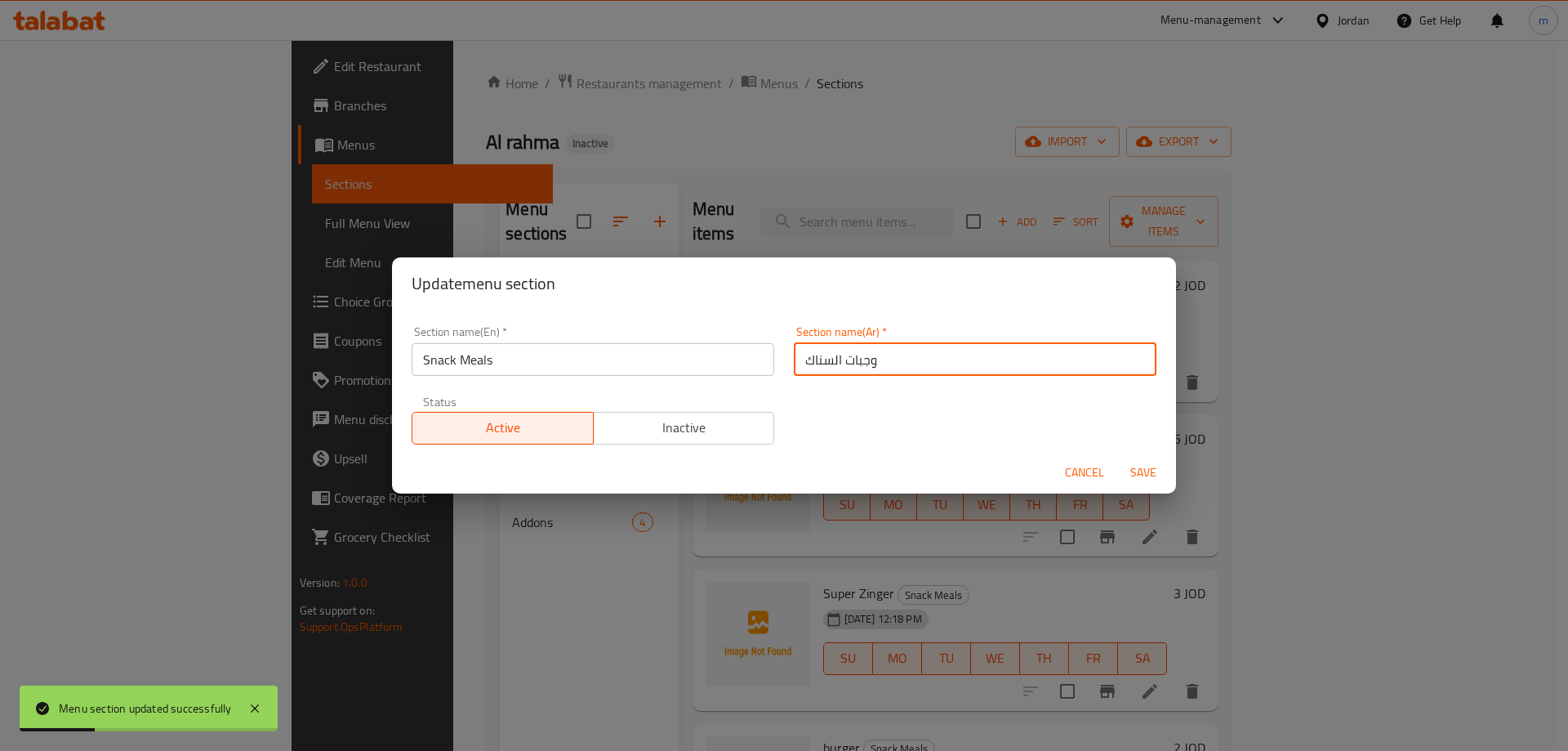
click at [828, 365] on input "وجبات السناك" at bounding box center [975, 360] width 363 height 33
click at [797, 366] on input "وجبات سناك" at bounding box center [975, 360] width 363 height 33
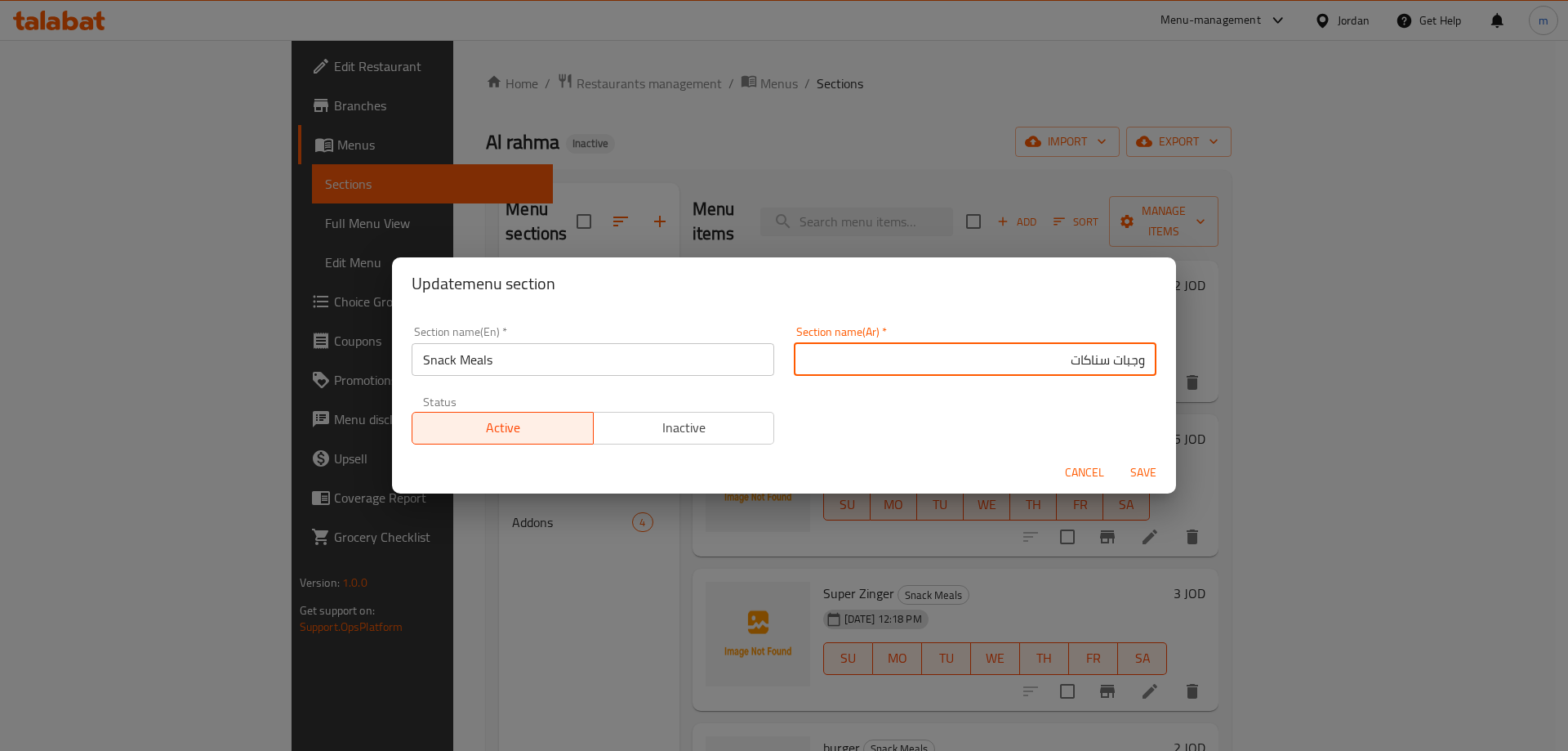
type input "وجبات سناكات"
click at [1137, 478] on span "Save" at bounding box center [1143, 472] width 40 height 20
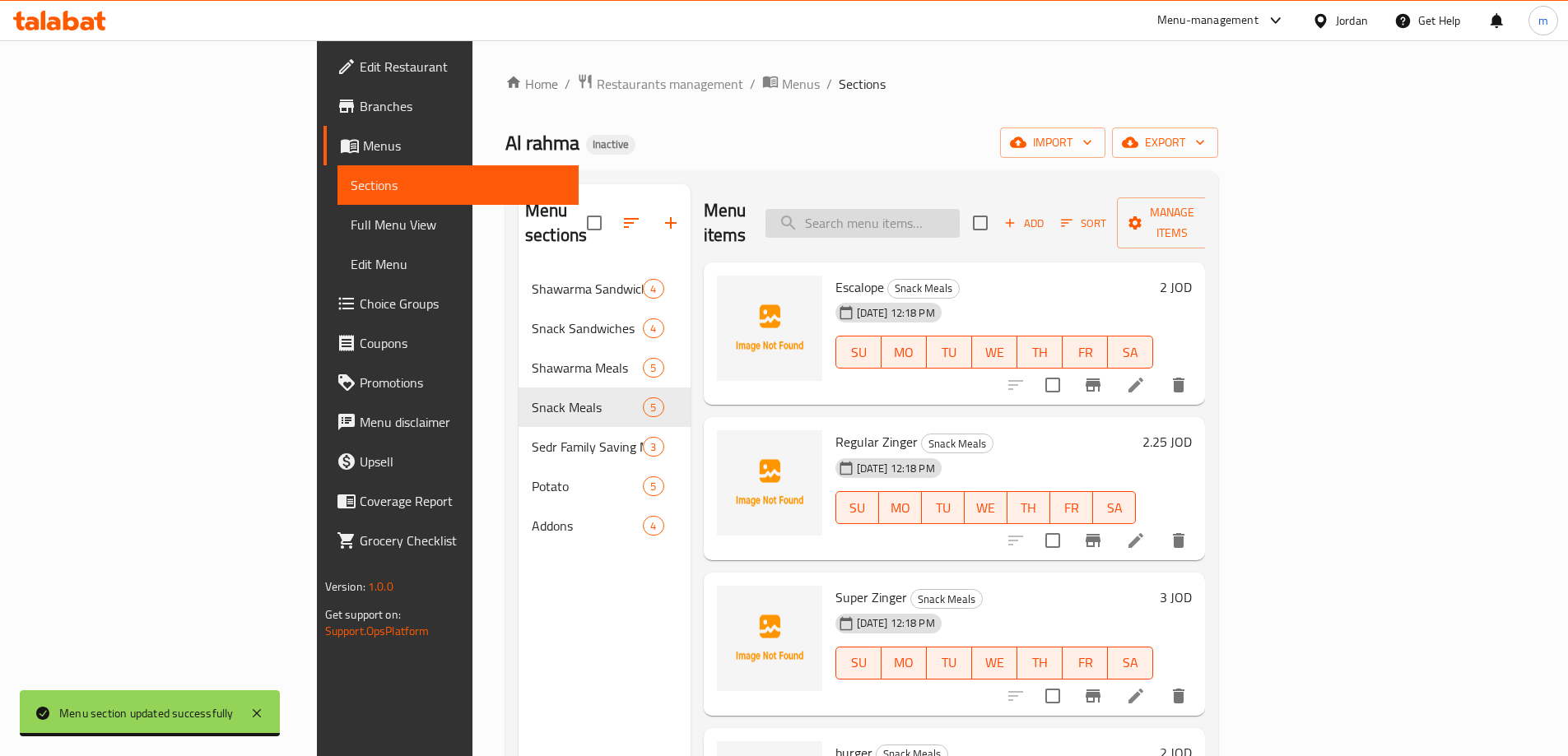
click at [960, 215] on input "search" at bounding box center [861, 224] width 194 height 29
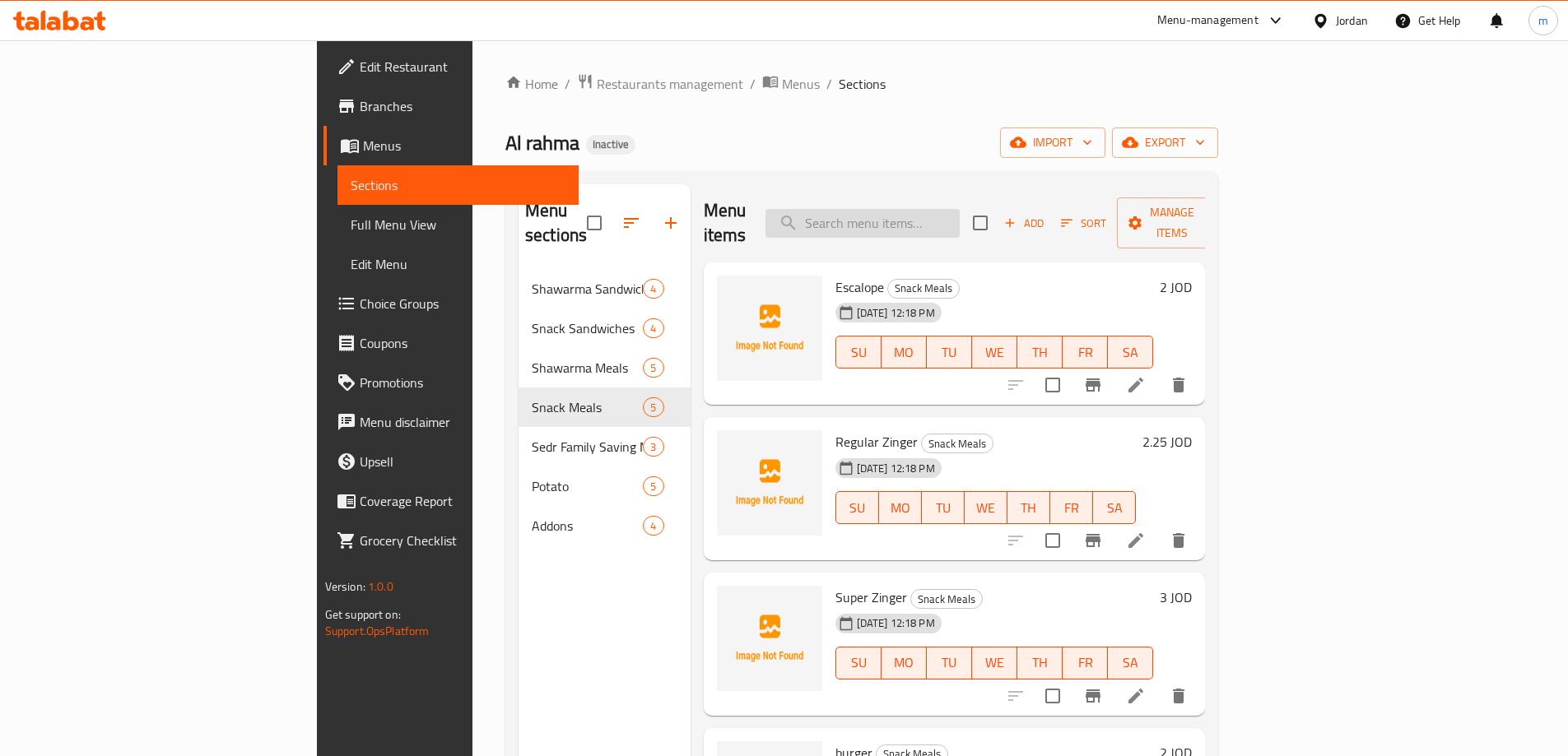
paste input "Regular"
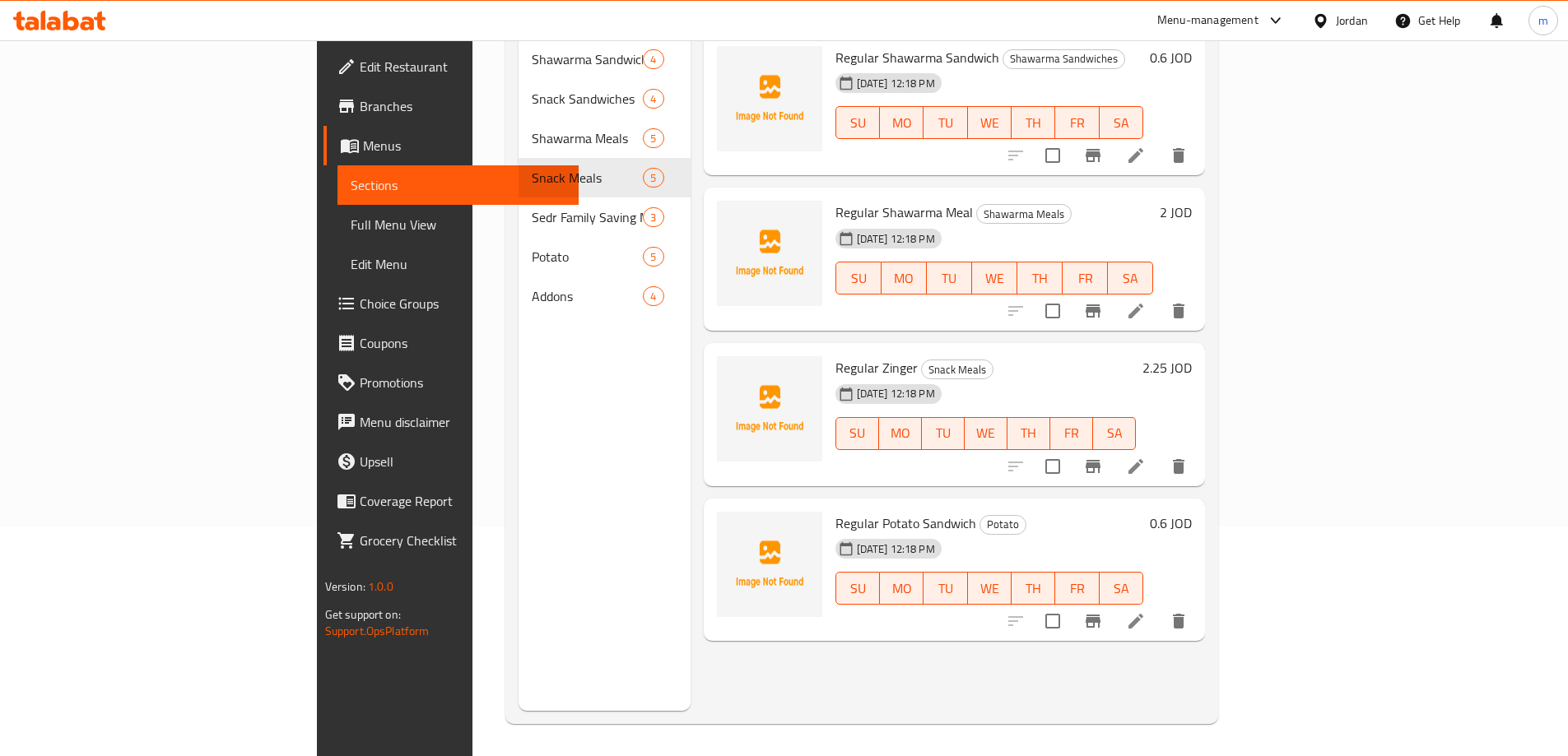
scroll to position [230, 0]
type input "Regular"
click at [1146, 456] on icon at bounding box center [1135, 466] width 19 height 19
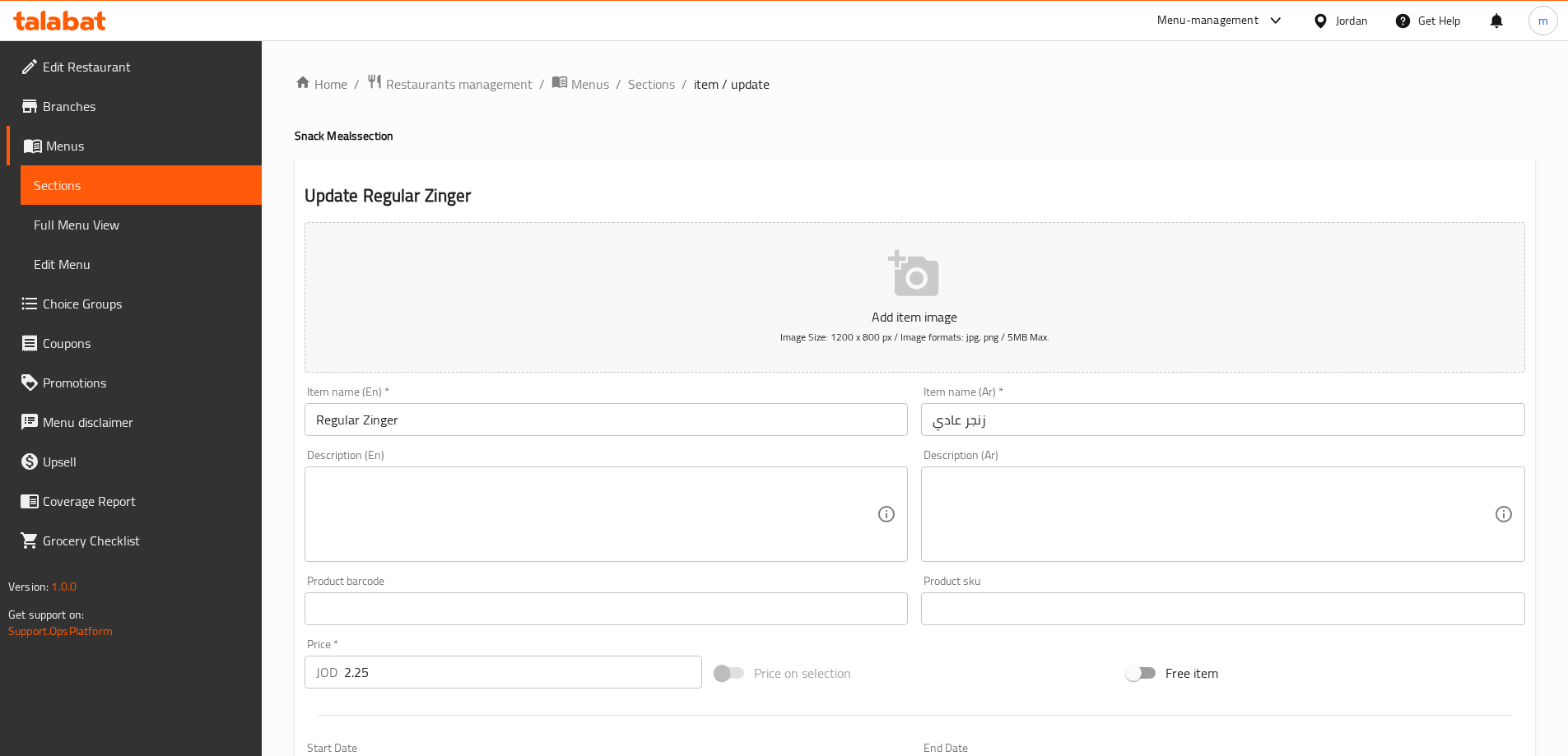
click at [642, 406] on input "Regular Zinger" at bounding box center [606, 420] width 604 height 33
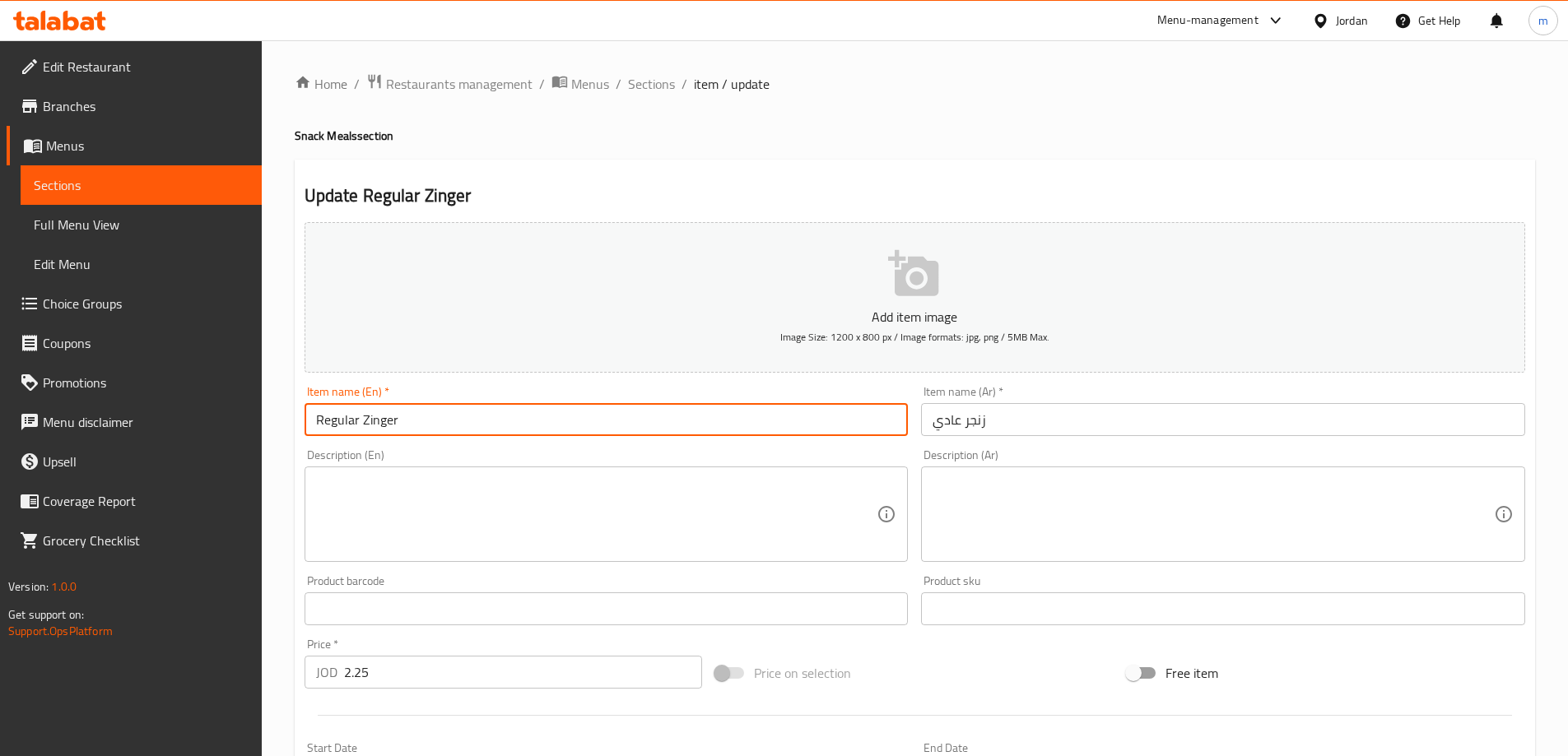
click at [335, 136] on h4 "Snack Meals section" at bounding box center [914, 135] width 1241 height 17
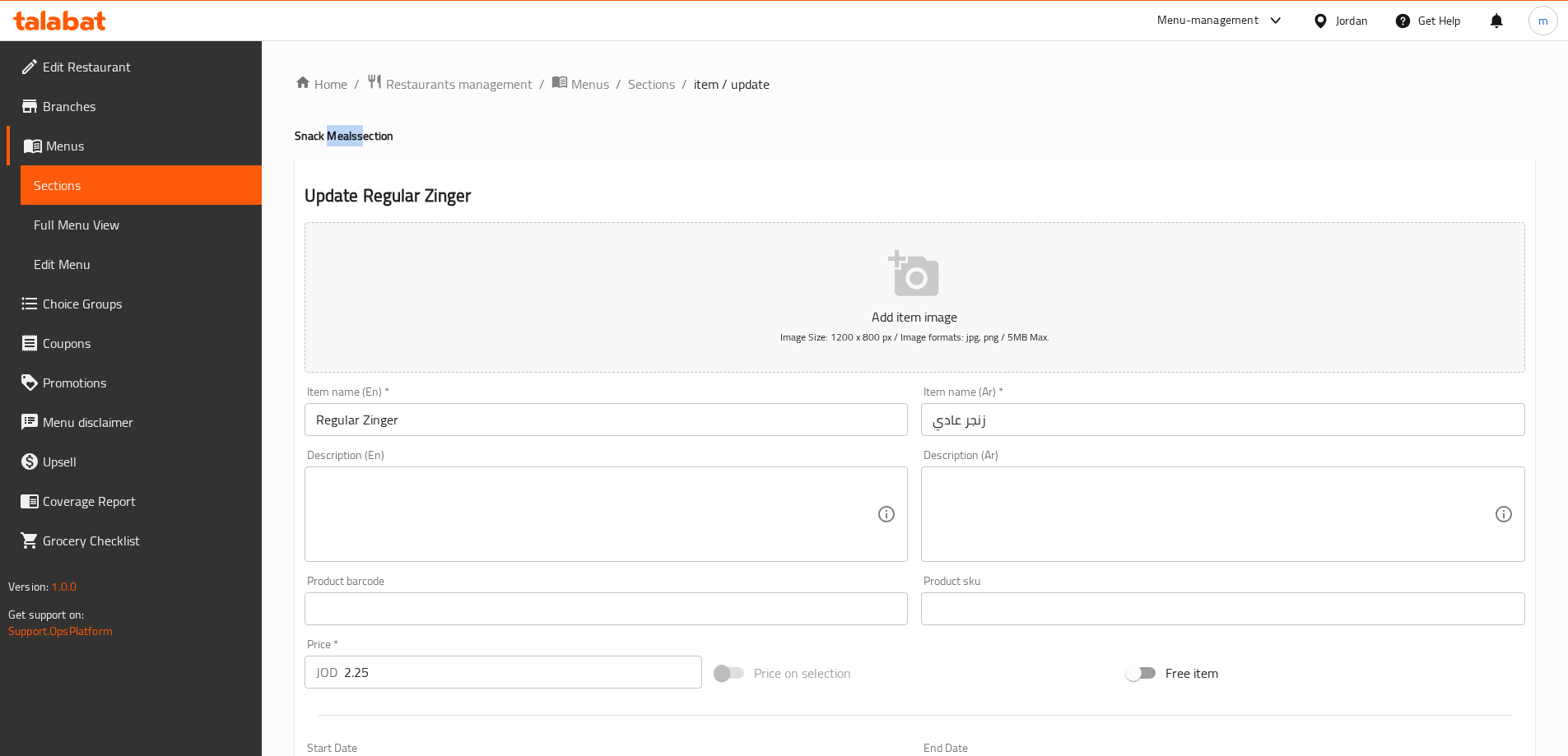
copy h4 "Meals"
click at [643, 421] on input "Regular Zinger" at bounding box center [606, 420] width 604 height 33
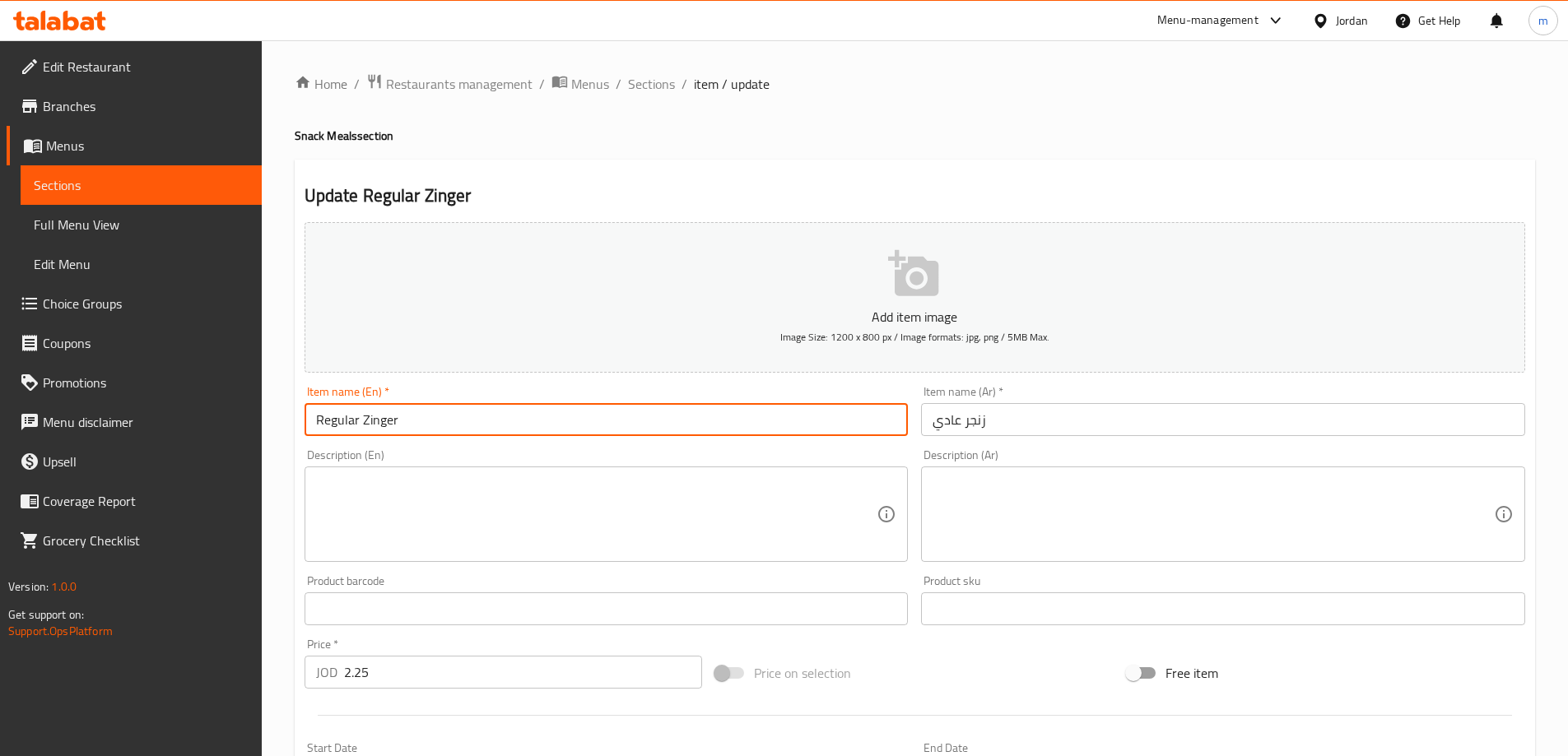
paste input "Meals"
type input "Regular Zinger Meal"
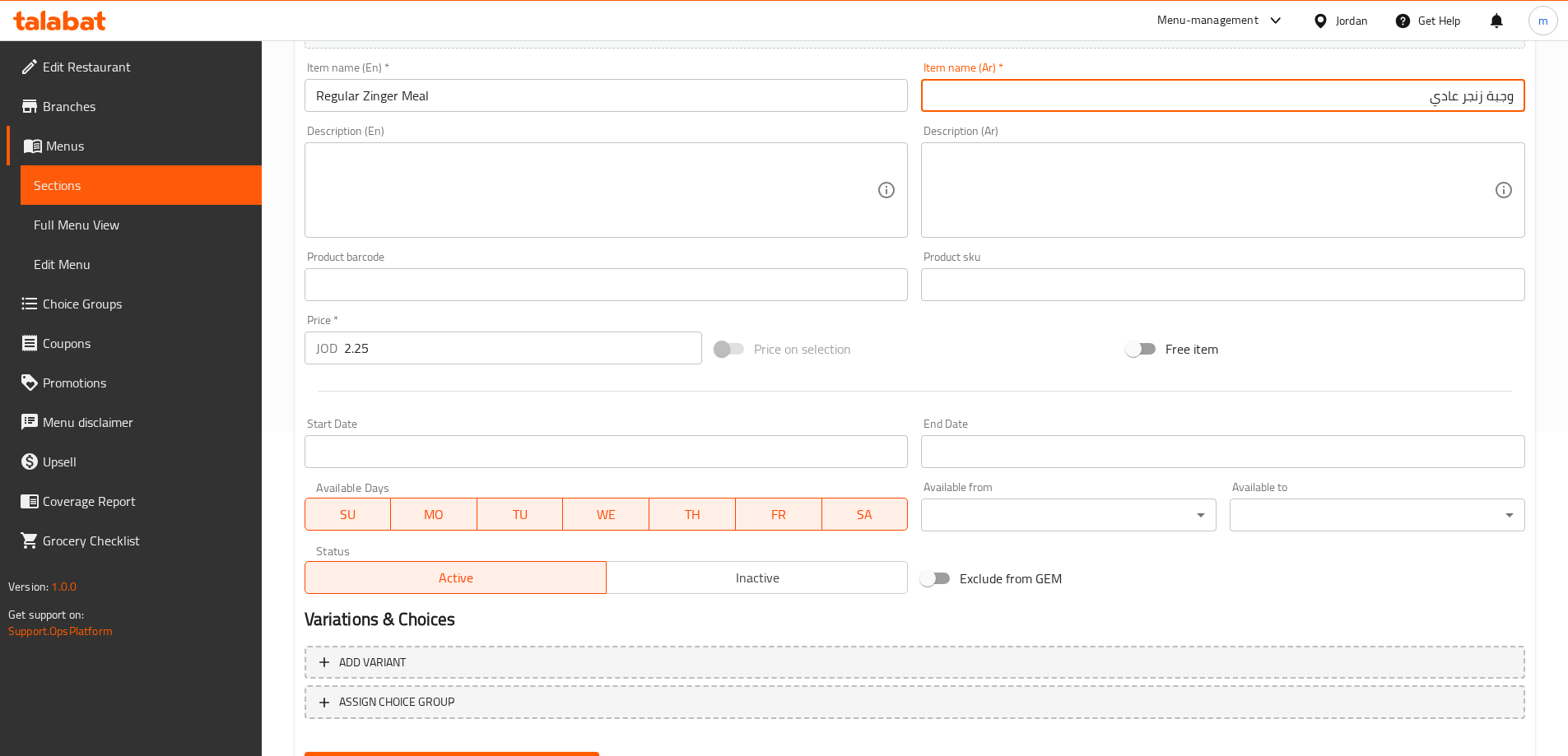
scroll to position [406, 0]
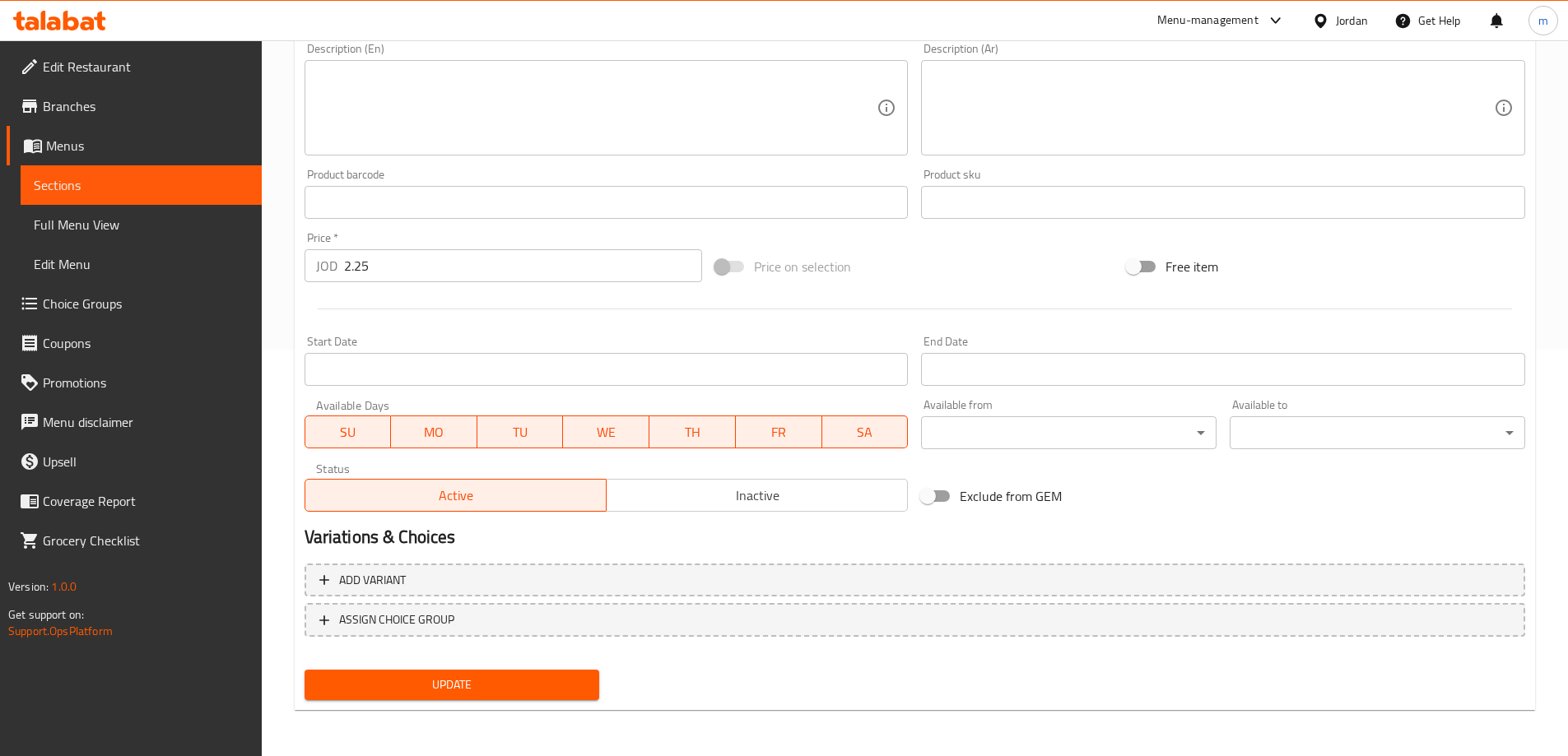
type input "وجبة زنجر عادي"
click at [537, 674] on span "Update" at bounding box center [452, 684] width 269 height 20
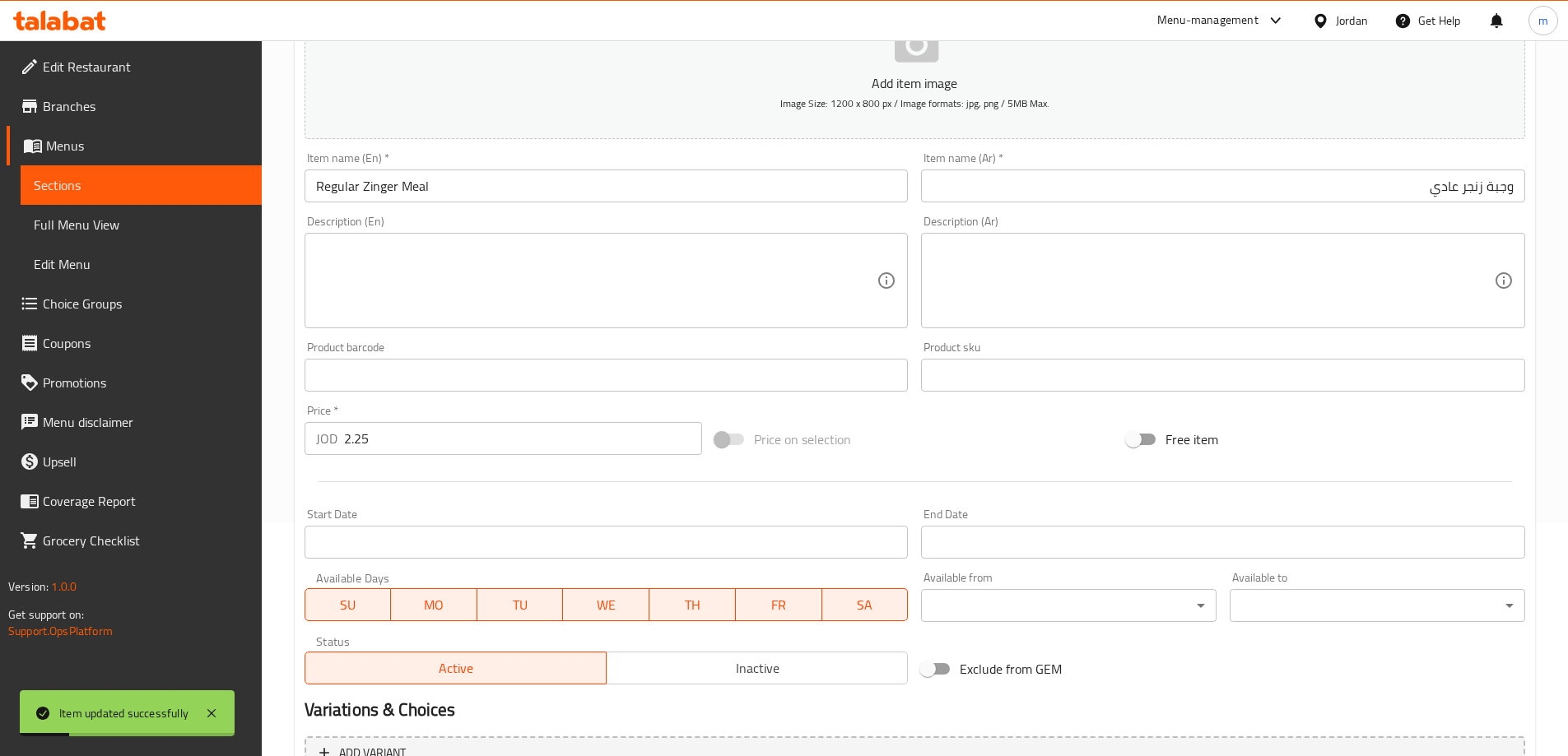
scroll to position [0, 0]
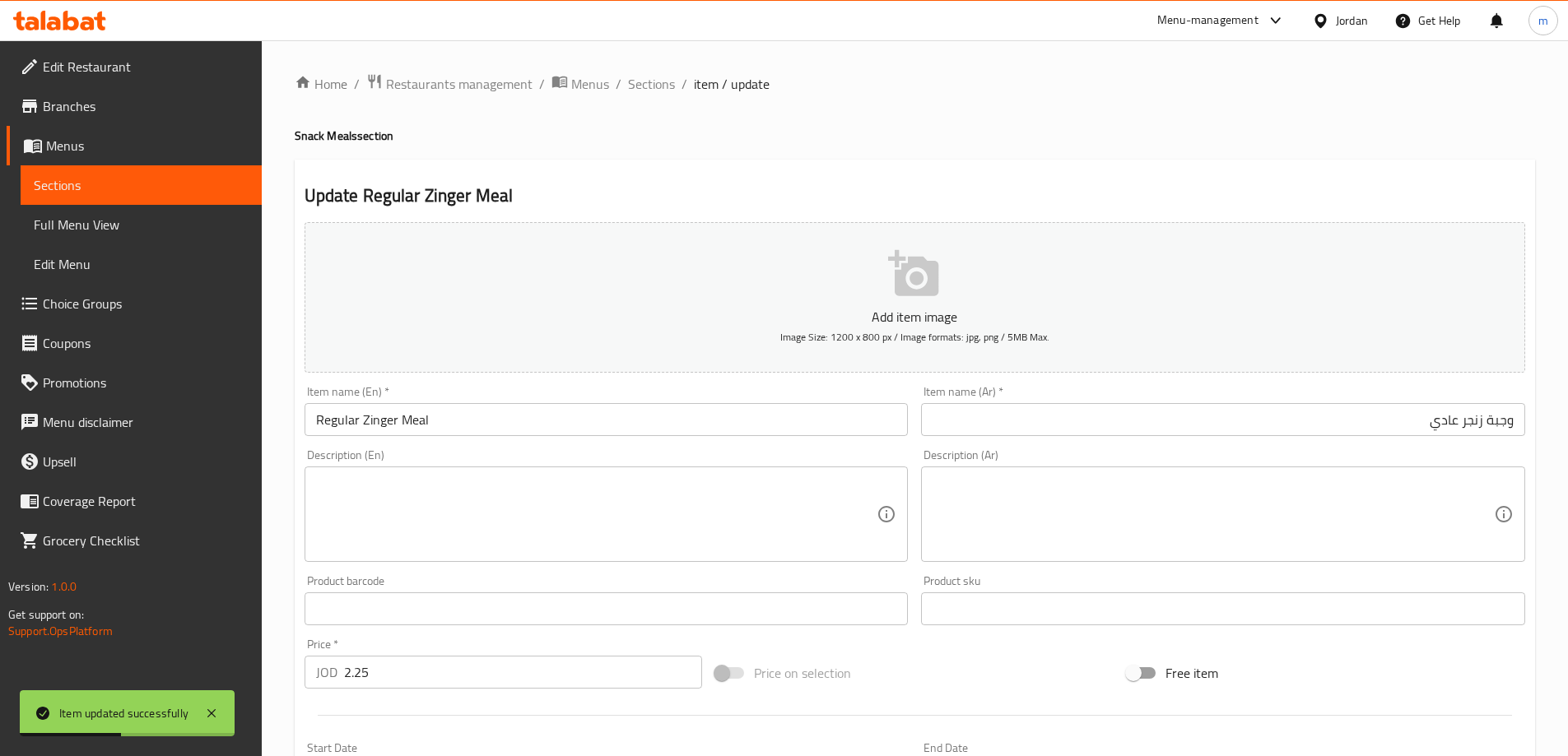
click at [164, 193] on span "Sections" at bounding box center [141, 185] width 214 height 19
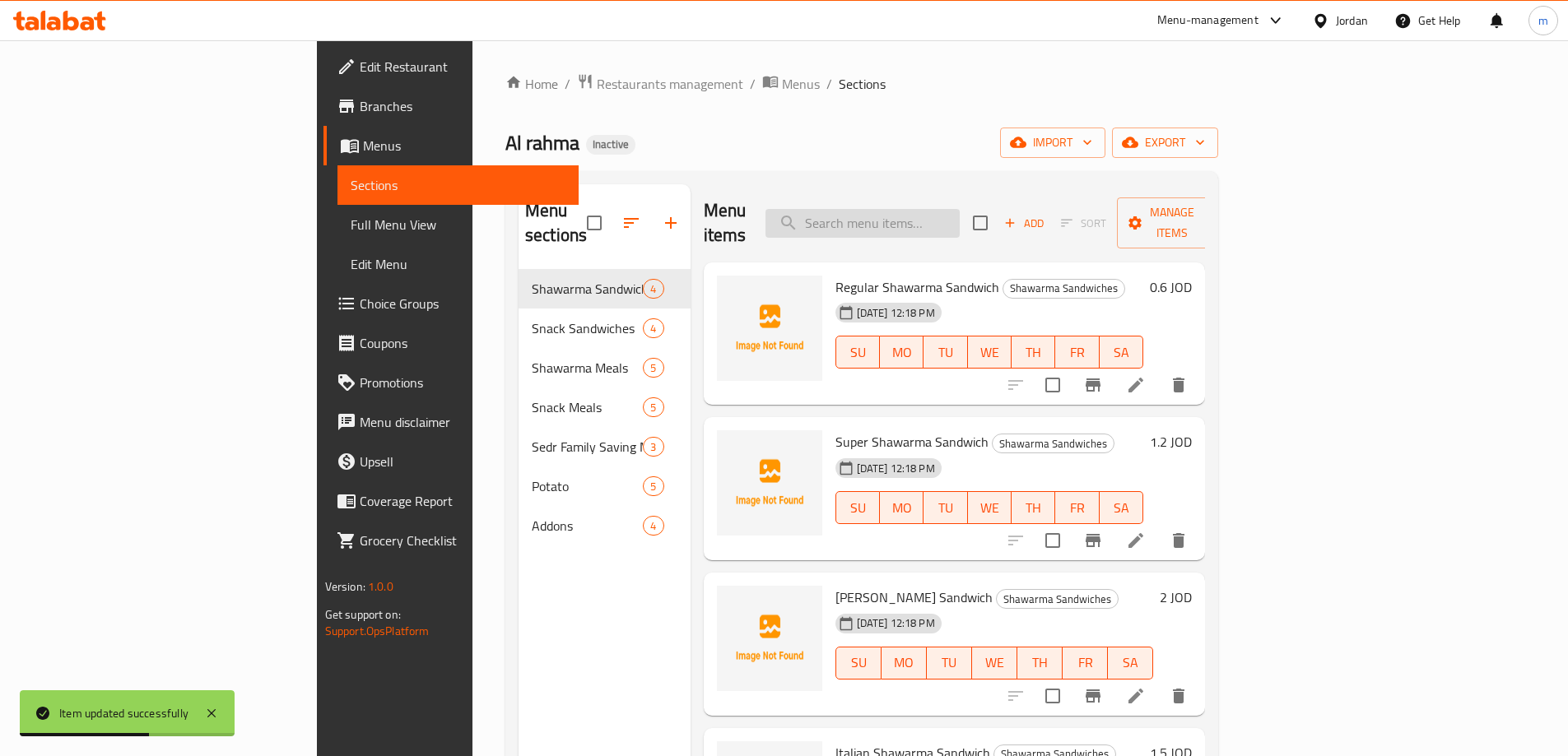
click at [960, 219] on input "search" at bounding box center [861, 224] width 194 height 29
paste input "Super"
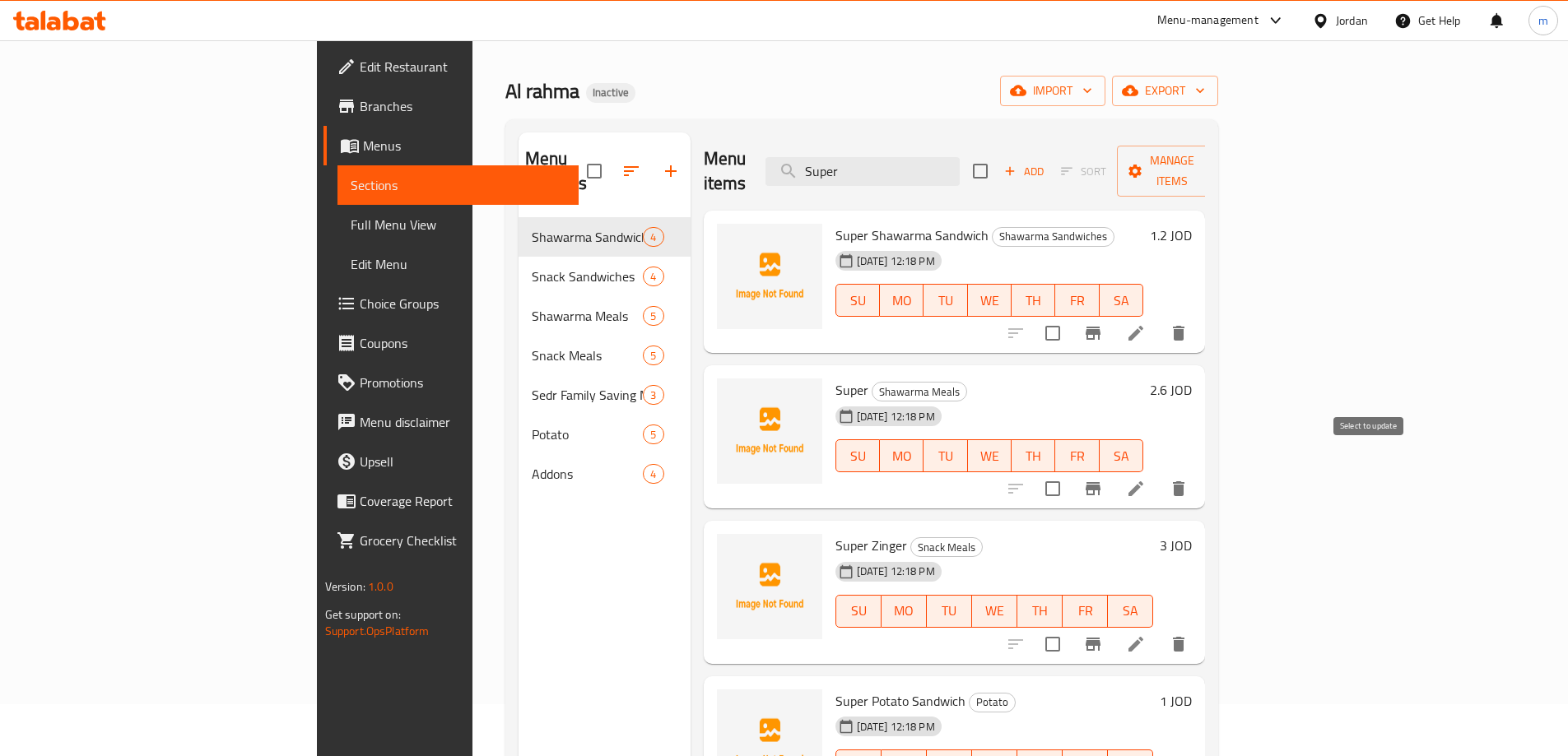
scroll to position [165, 0]
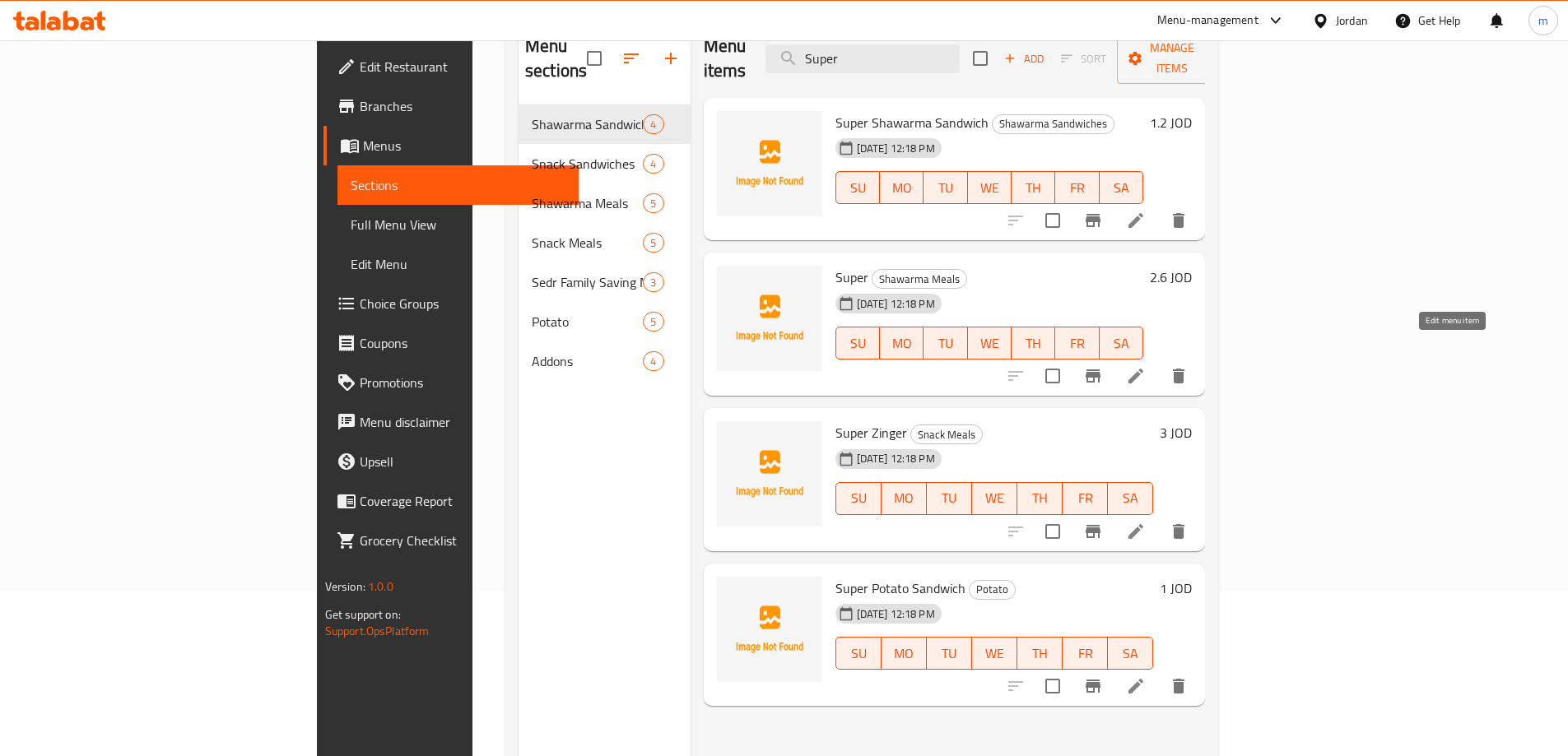
type input "Super"
click at [1143, 368] on icon at bounding box center [1135, 375] width 15 height 15
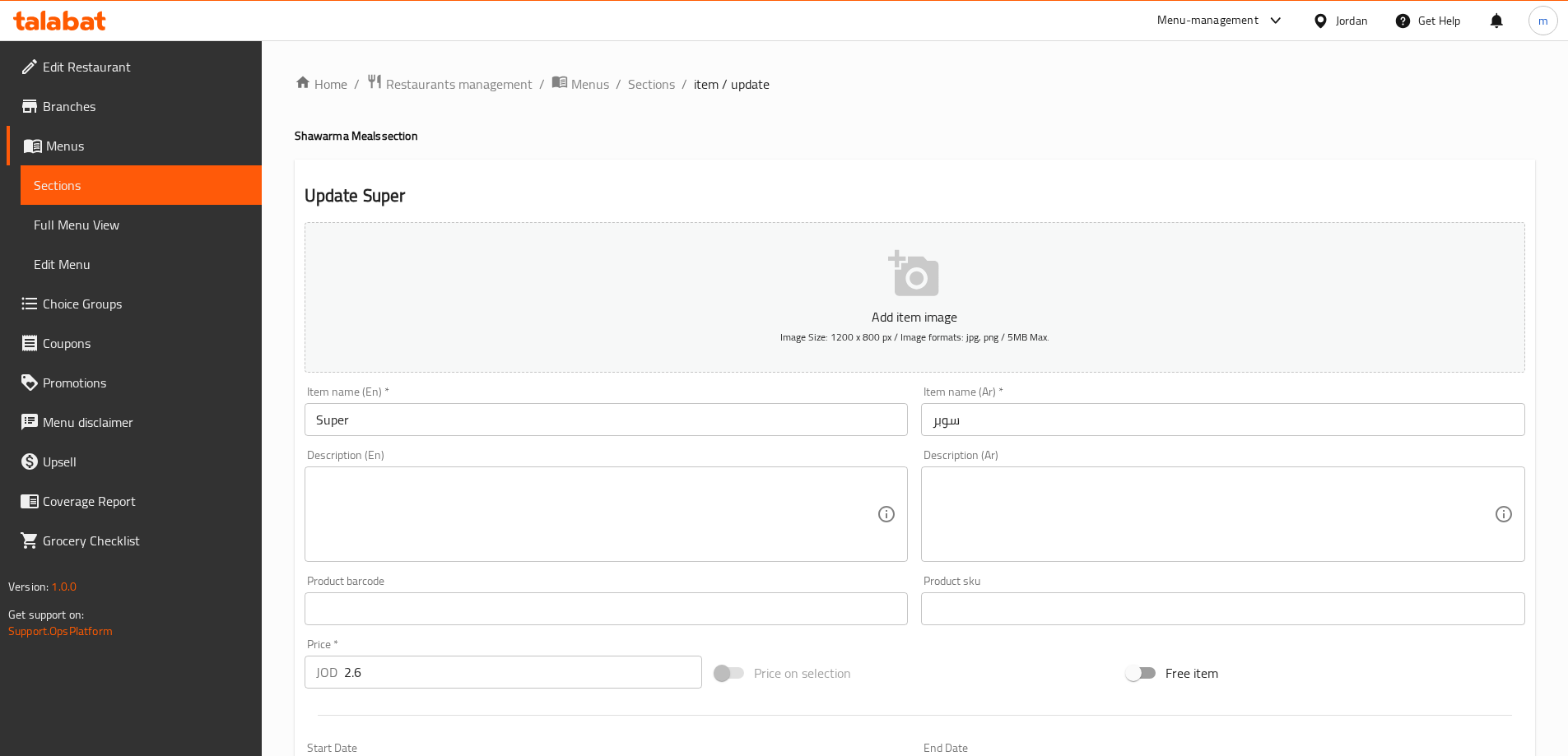
click at [320, 141] on h4 "Shawarma Meals section" at bounding box center [914, 135] width 1241 height 17
click at [316, 142] on h4 "Shawarma Meals section" at bounding box center [914, 135] width 1241 height 17
copy h4 "Shawarma Meals section"
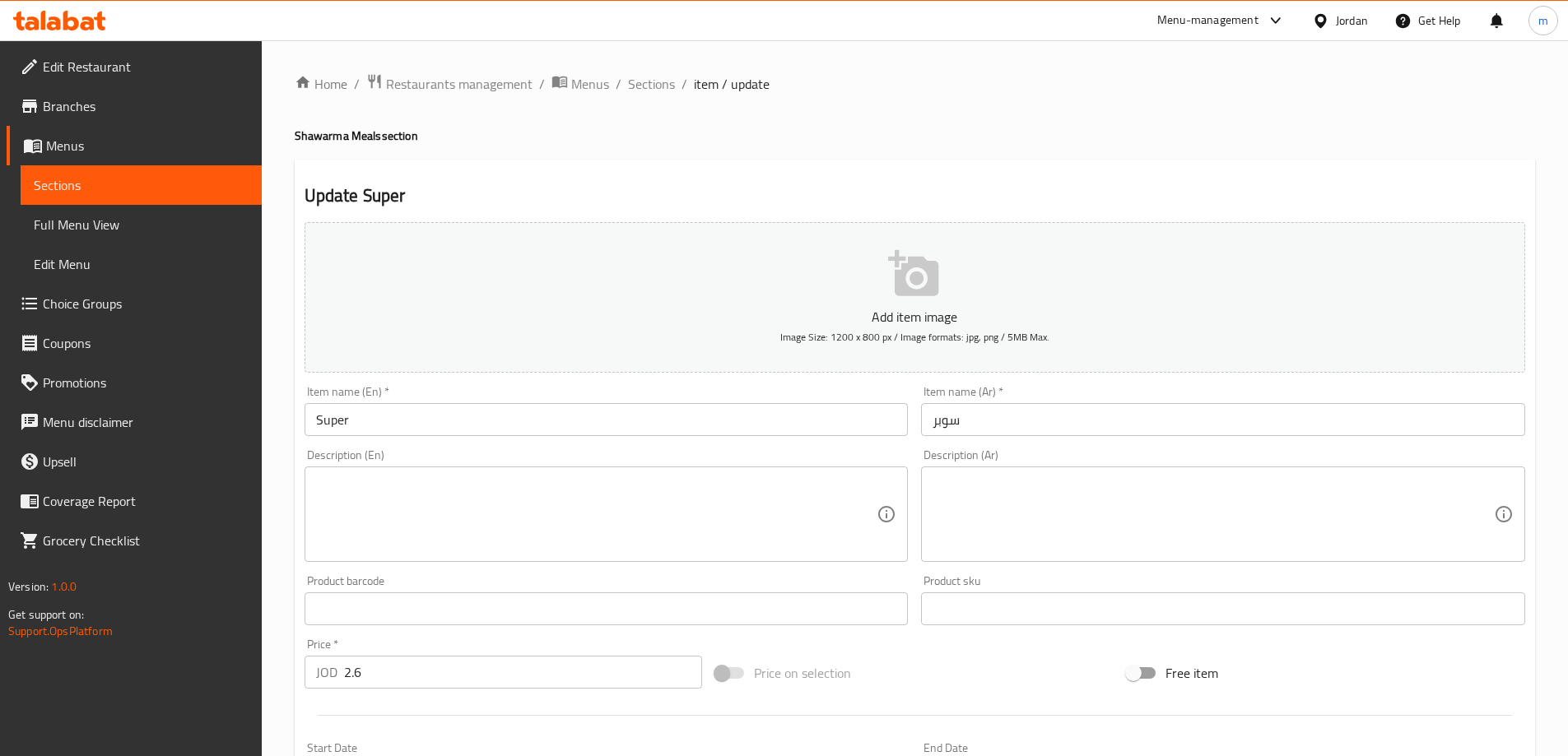
click at [500, 405] on input "Super" at bounding box center [606, 420] width 604 height 33
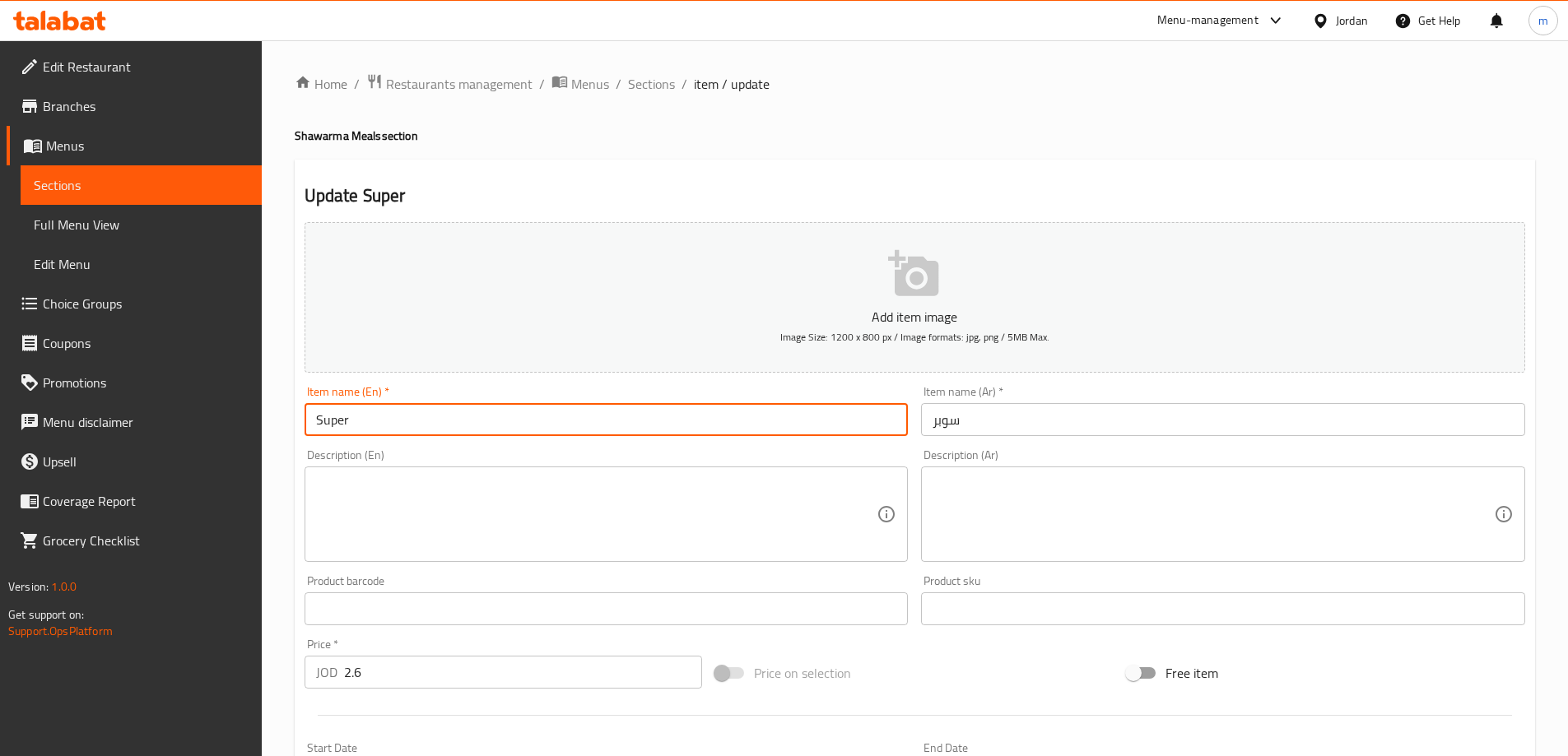
paste input "Shawarma Meals section"
type input "Super Shawarma Meal"
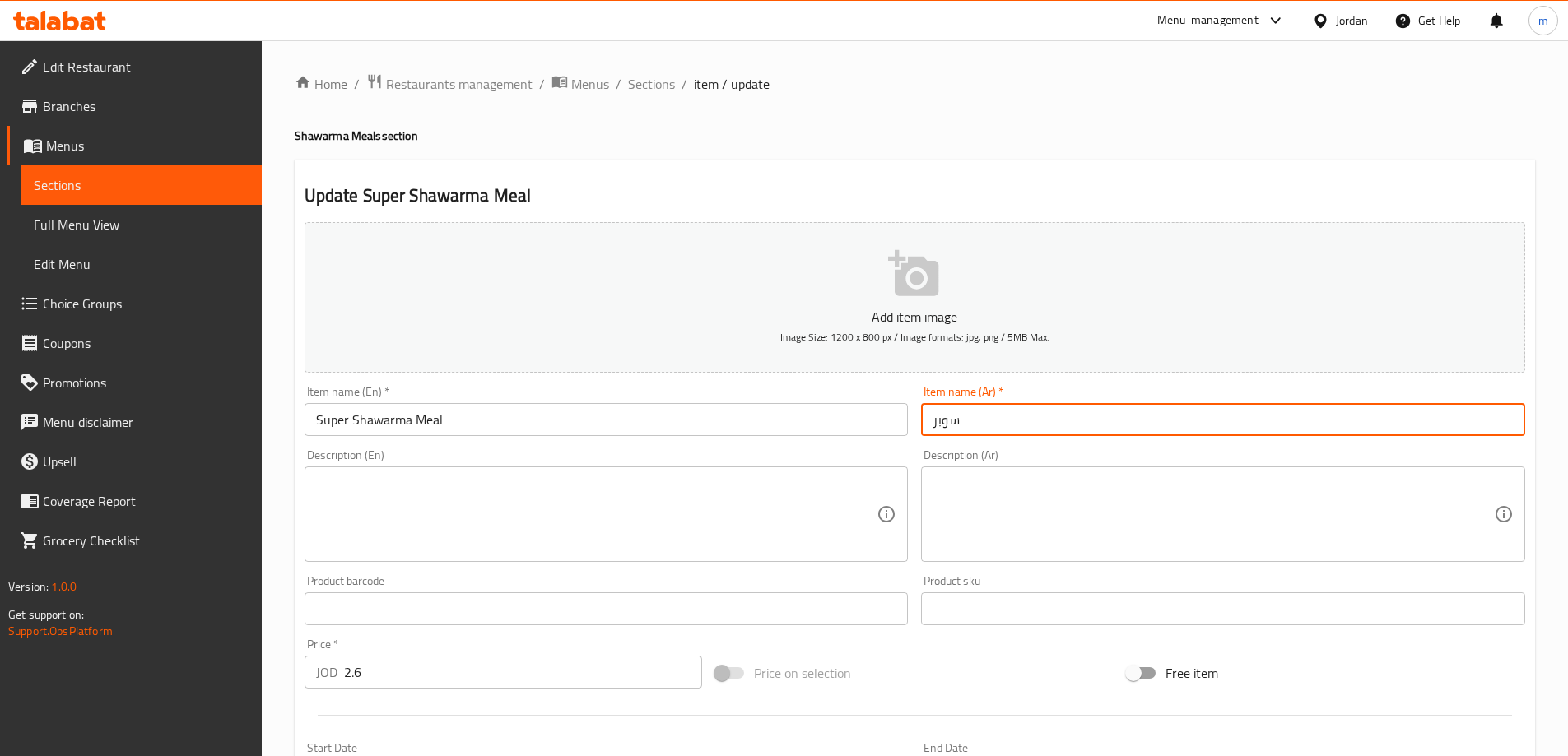
click at [1158, 413] on input "سوبر" at bounding box center [1223, 420] width 604 height 33
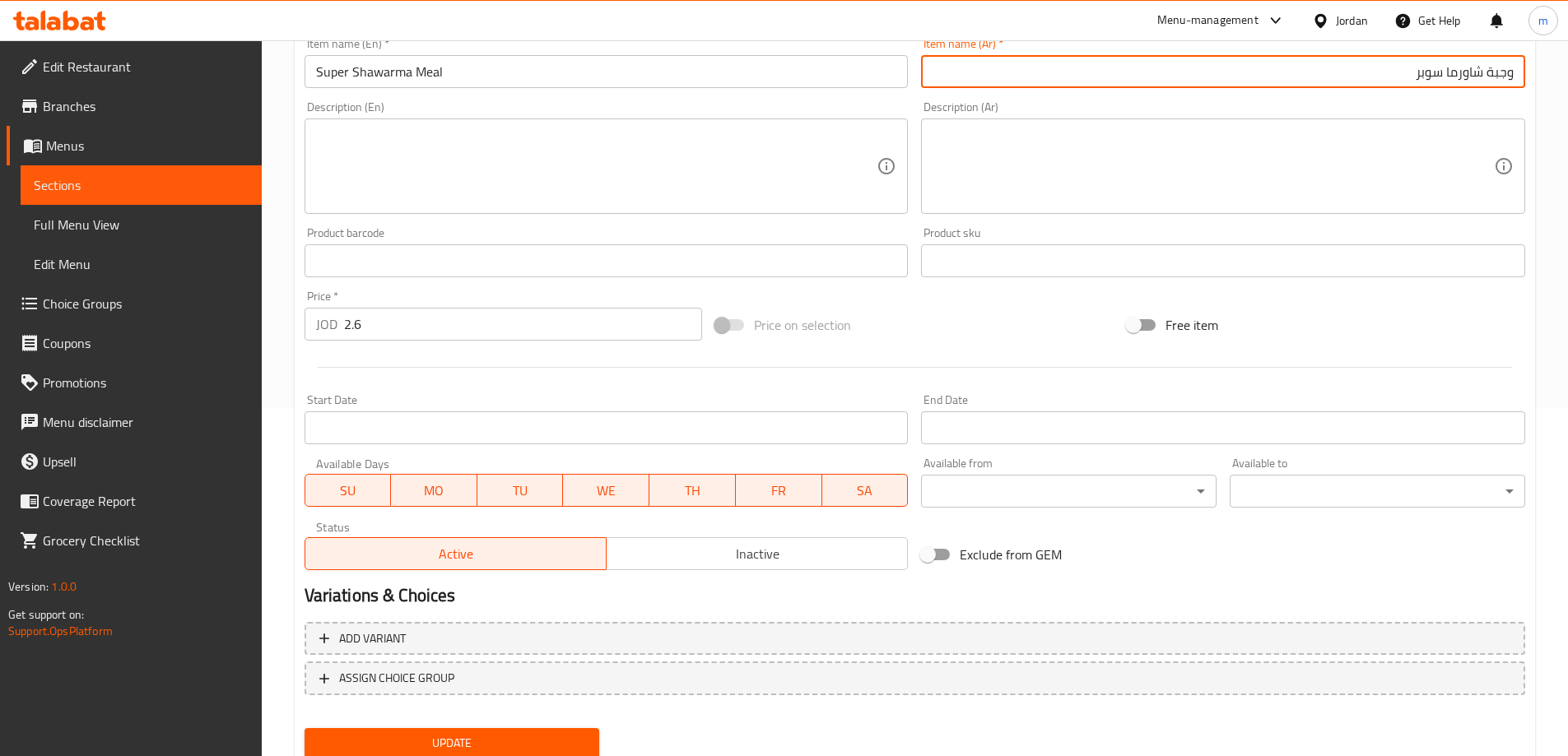
scroll to position [406, 0]
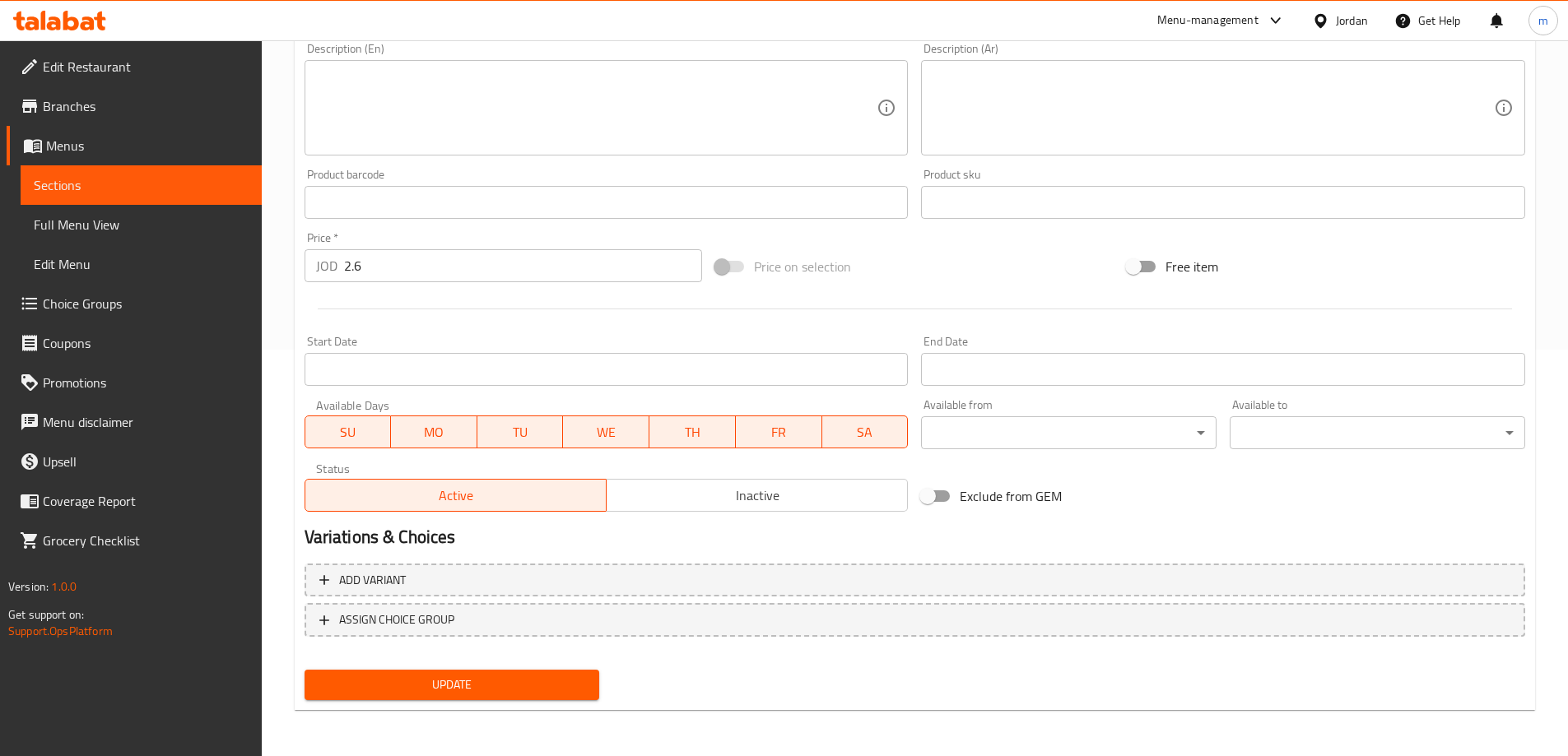
type input "وجبة شاورما سوبر"
click at [555, 682] on span "Update" at bounding box center [452, 684] width 269 height 20
drag, startPoint x: 162, startPoint y: 190, endPoint x: 160, endPoint y: 177, distance: 13.2
click at [159, 188] on span "Sections" at bounding box center [141, 185] width 214 height 19
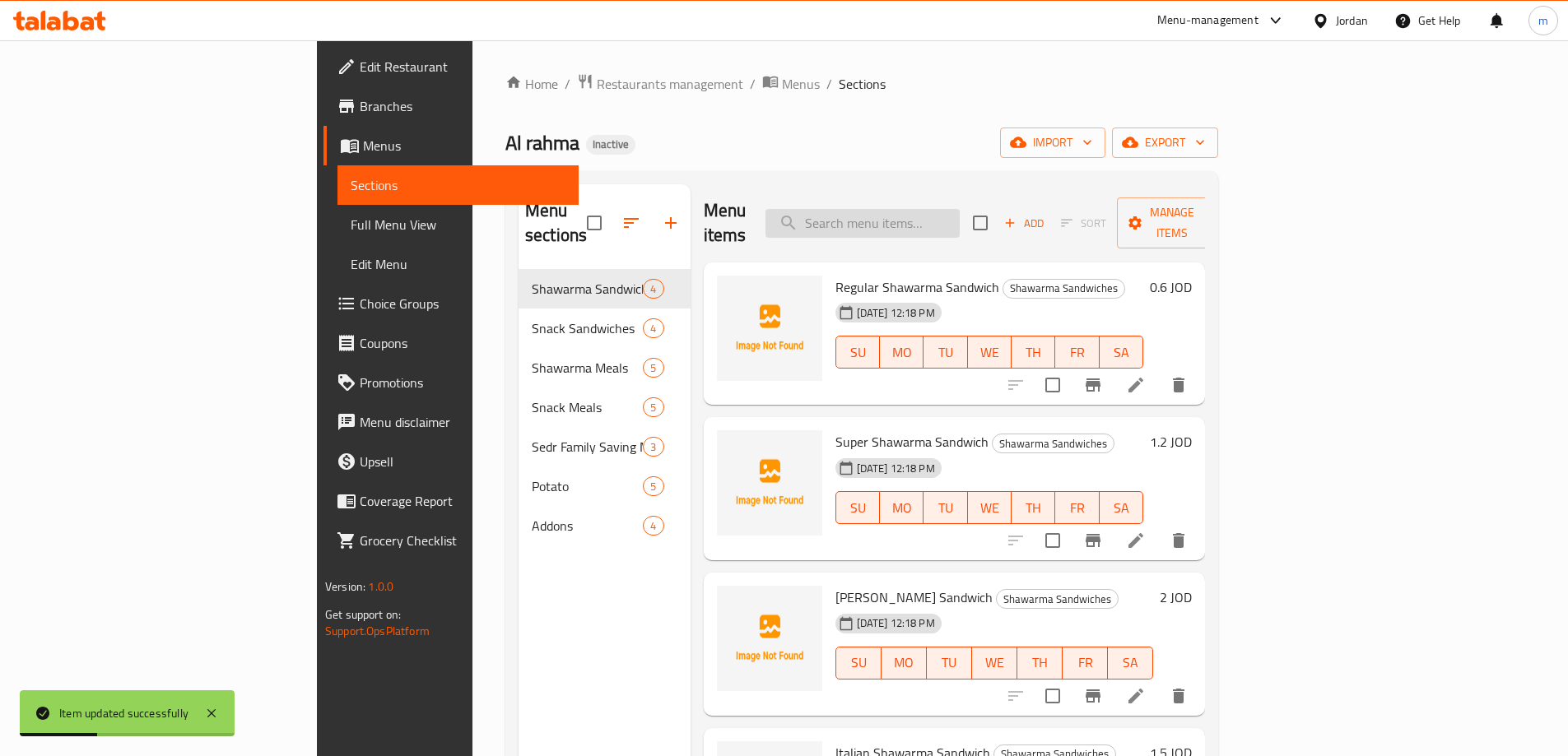
click at [960, 212] on input "search" at bounding box center [861, 224] width 194 height 29
paste input "Double"
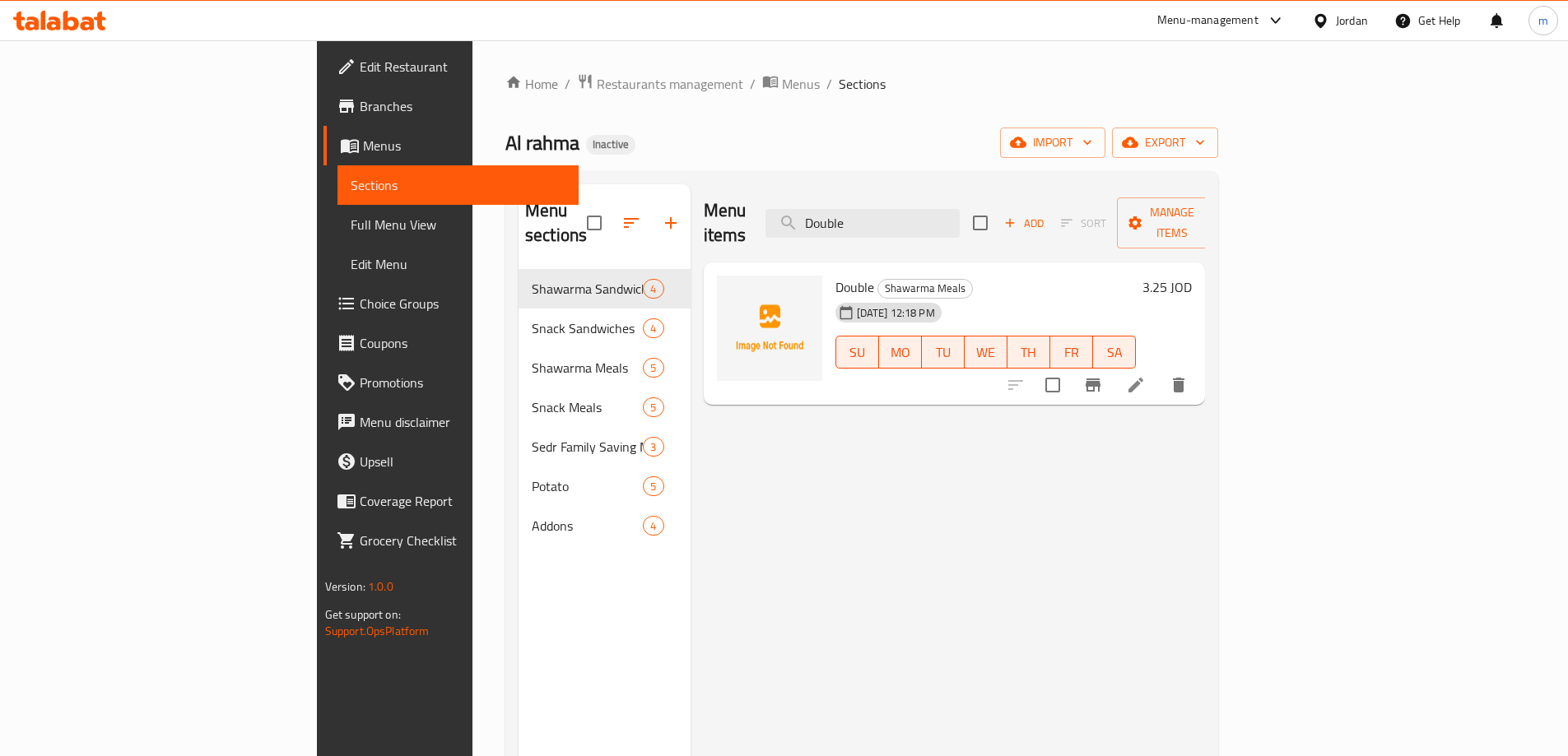
type input "Double"
click at [1146, 375] on icon at bounding box center [1135, 385] width 19 height 19
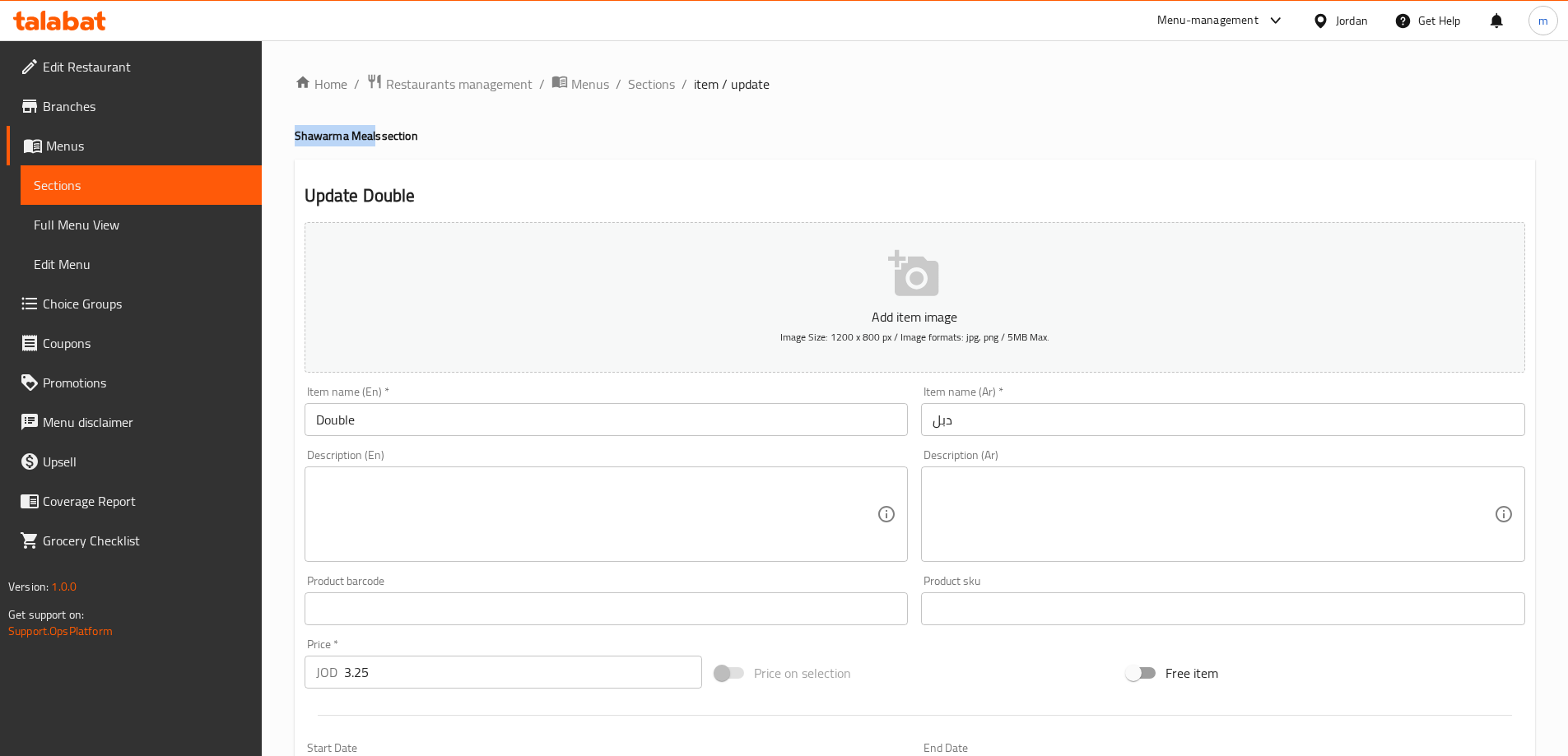
drag, startPoint x: 295, startPoint y: 141, endPoint x: 377, endPoint y: 131, distance: 82.6
click at [377, 131] on h4 "Shawarma Meals section" at bounding box center [914, 135] width 1241 height 17
copy h4 "Shawarma Meal"
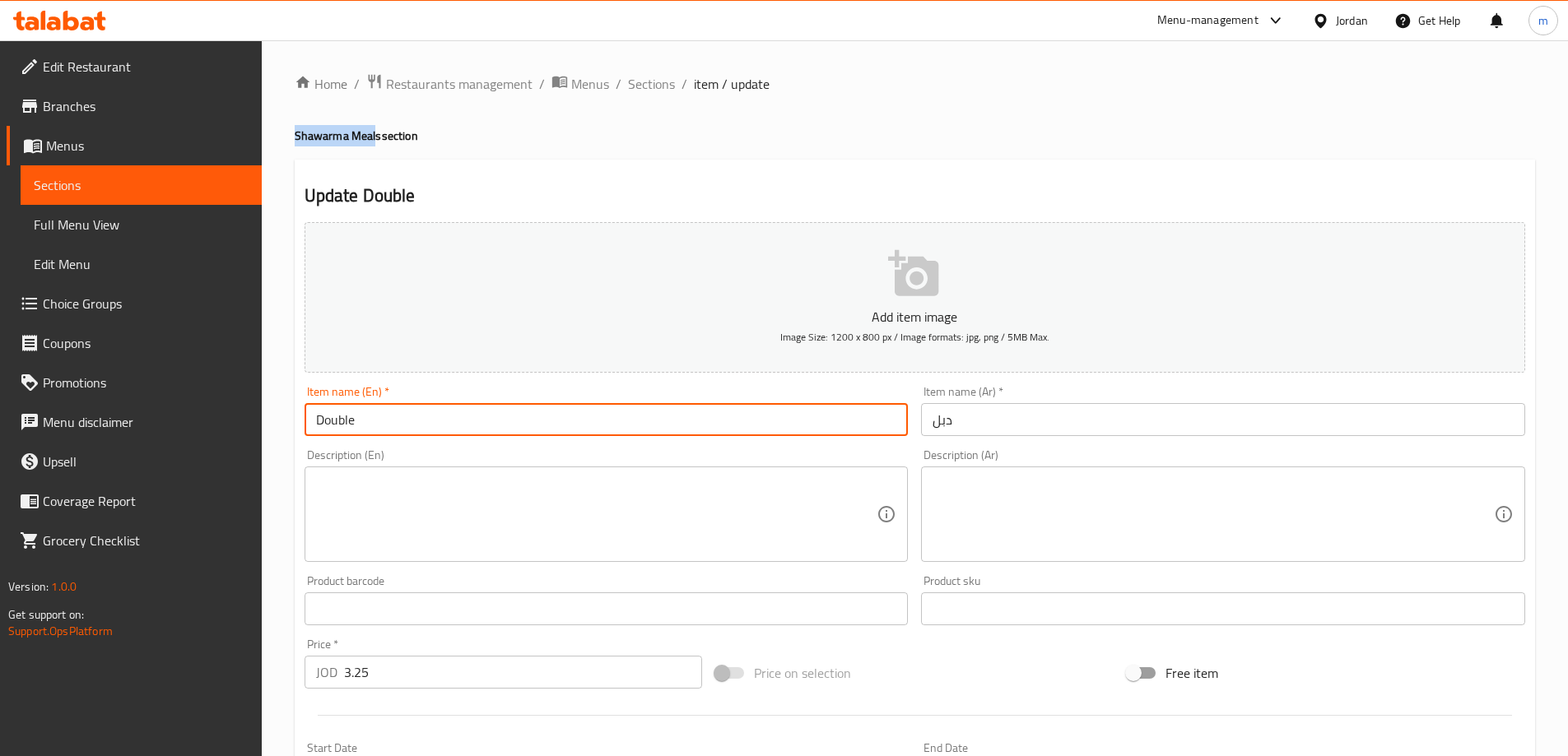
click at [388, 426] on input "Double" at bounding box center [606, 420] width 604 height 33
paste input "Shawarma Meal"
type input "Double Shawarma Meal"
click at [1030, 419] on input "دبل" at bounding box center [1223, 420] width 604 height 33
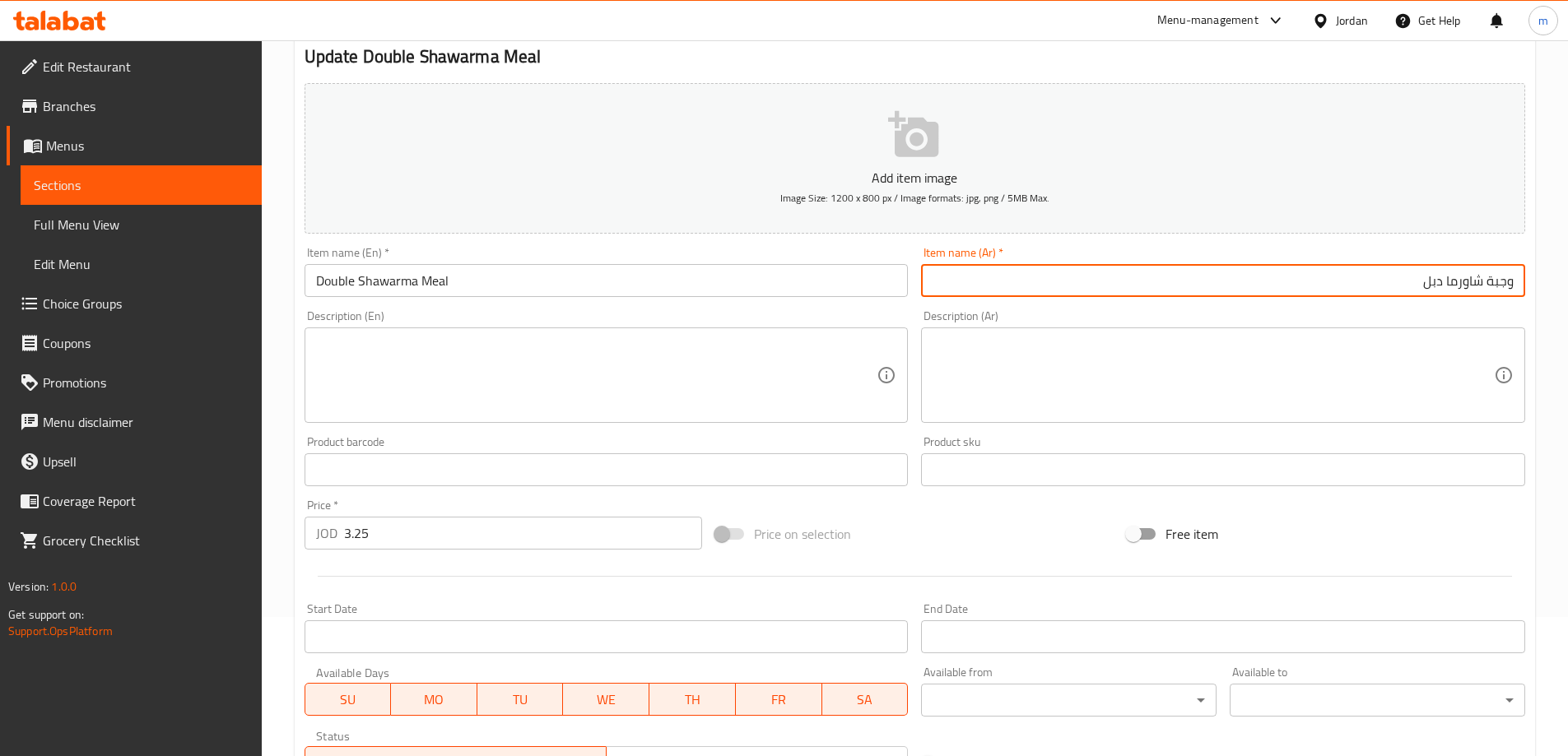
scroll to position [406, 0]
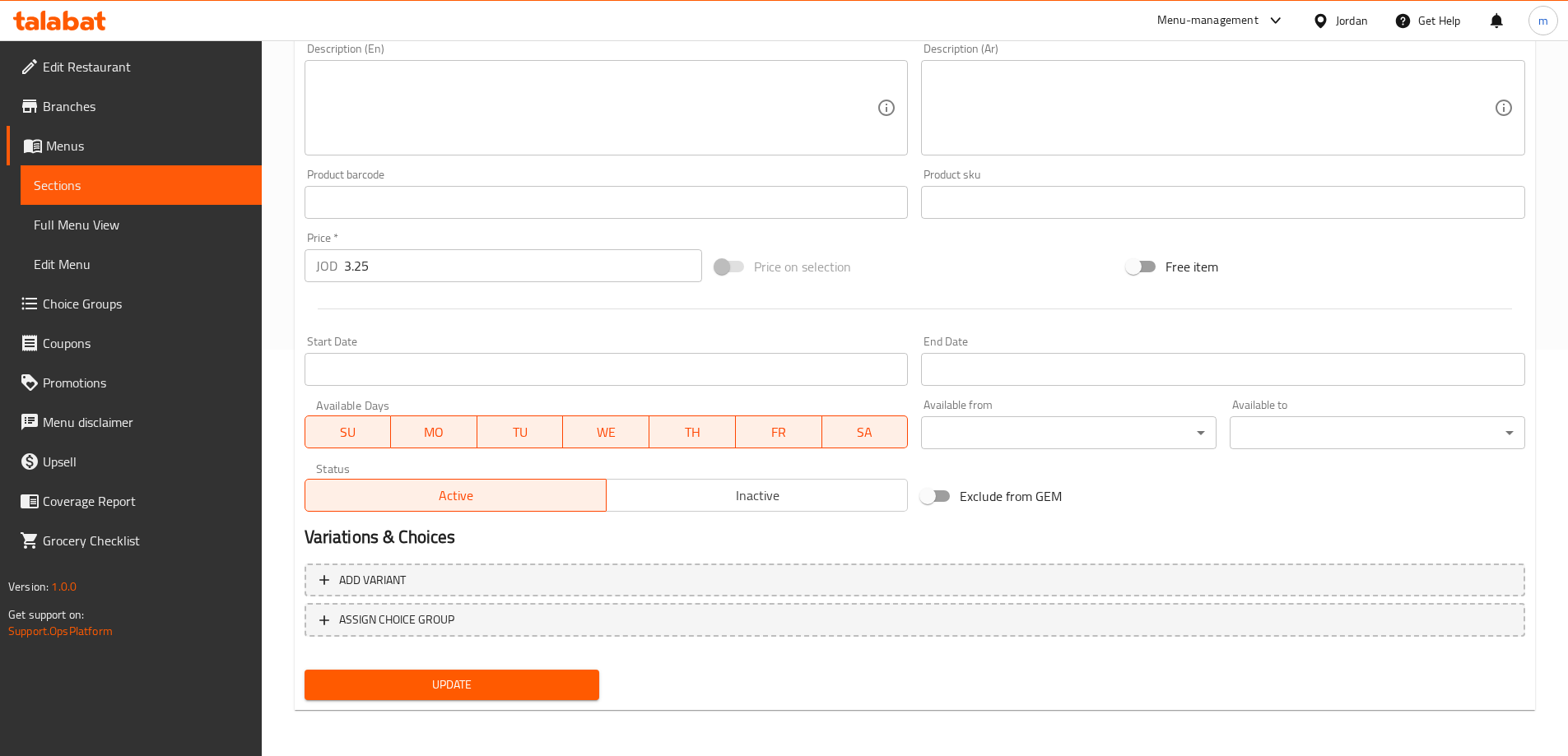
type input "وجبة شاورما دبل"
click at [541, 681] on span "Update" at bounding box center [452, 684] width 269 height 20
click at [416, 683] on span "Update" at bounding box center [452, 684] width 269 height 20
click at [123, 174] on link "Sections" at bounding box center [140, 185] width 241 height 40
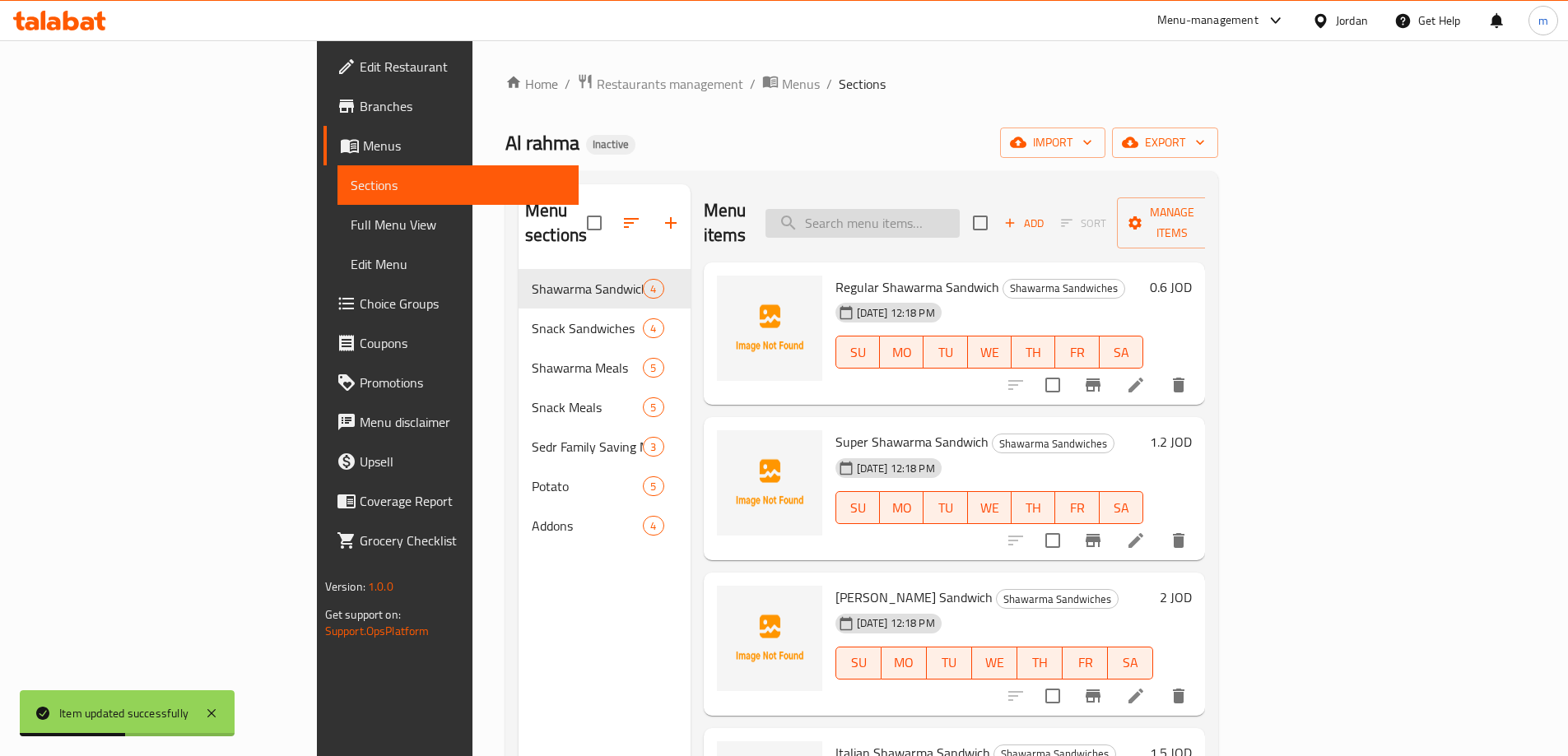
click at [960, 209] on input "search" at bounding box center [861, 224] width 194 height 29
paste input "Triple"
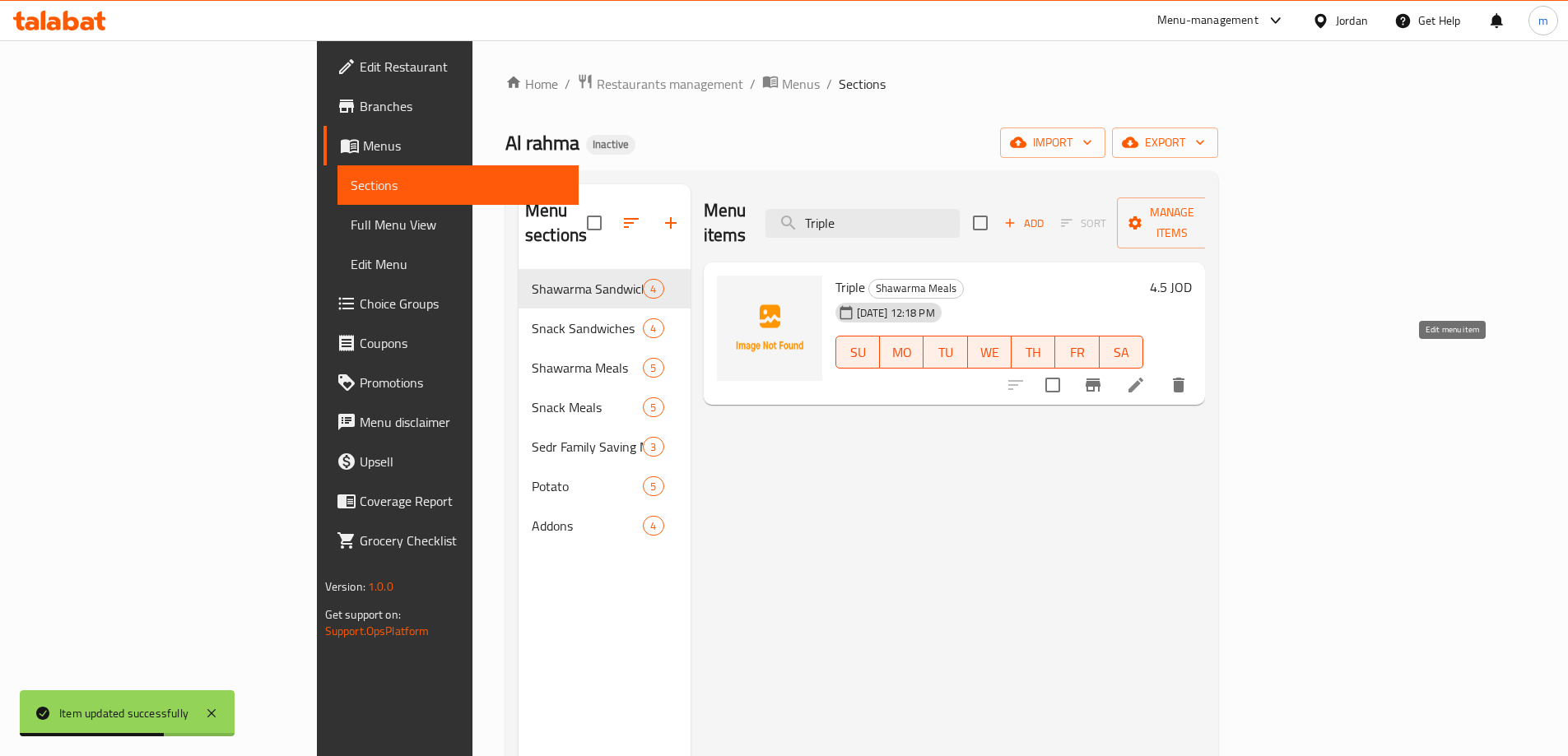
type input "Triple"
click at [1146, 375] on icon at bounding box center [1135, 385] width 19 height 19
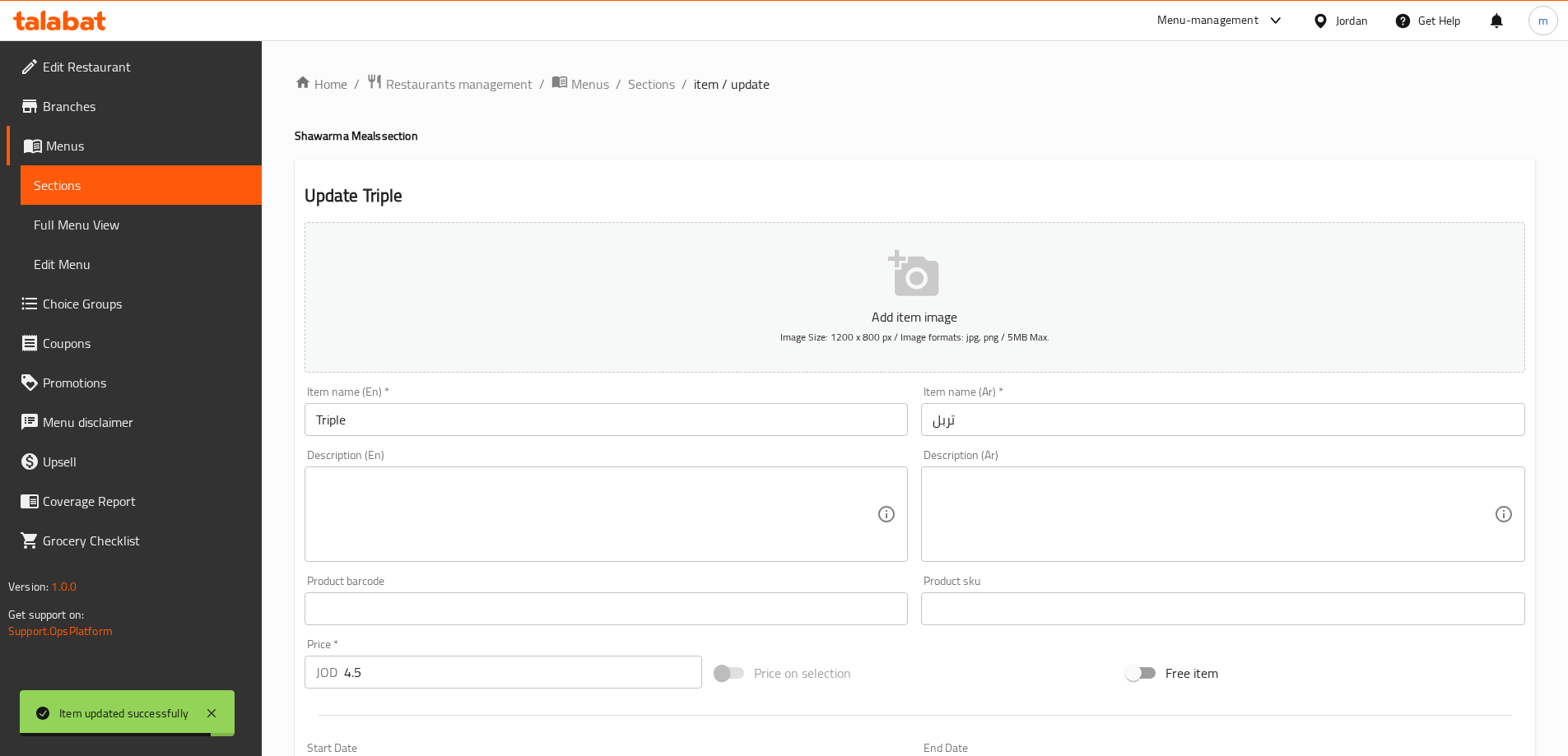
click at [299, 137] on h4 "Shawarma Meals section" at bounding box center [914, 135] width 1241 height 17
copy h4 "Shawarma Meals section"
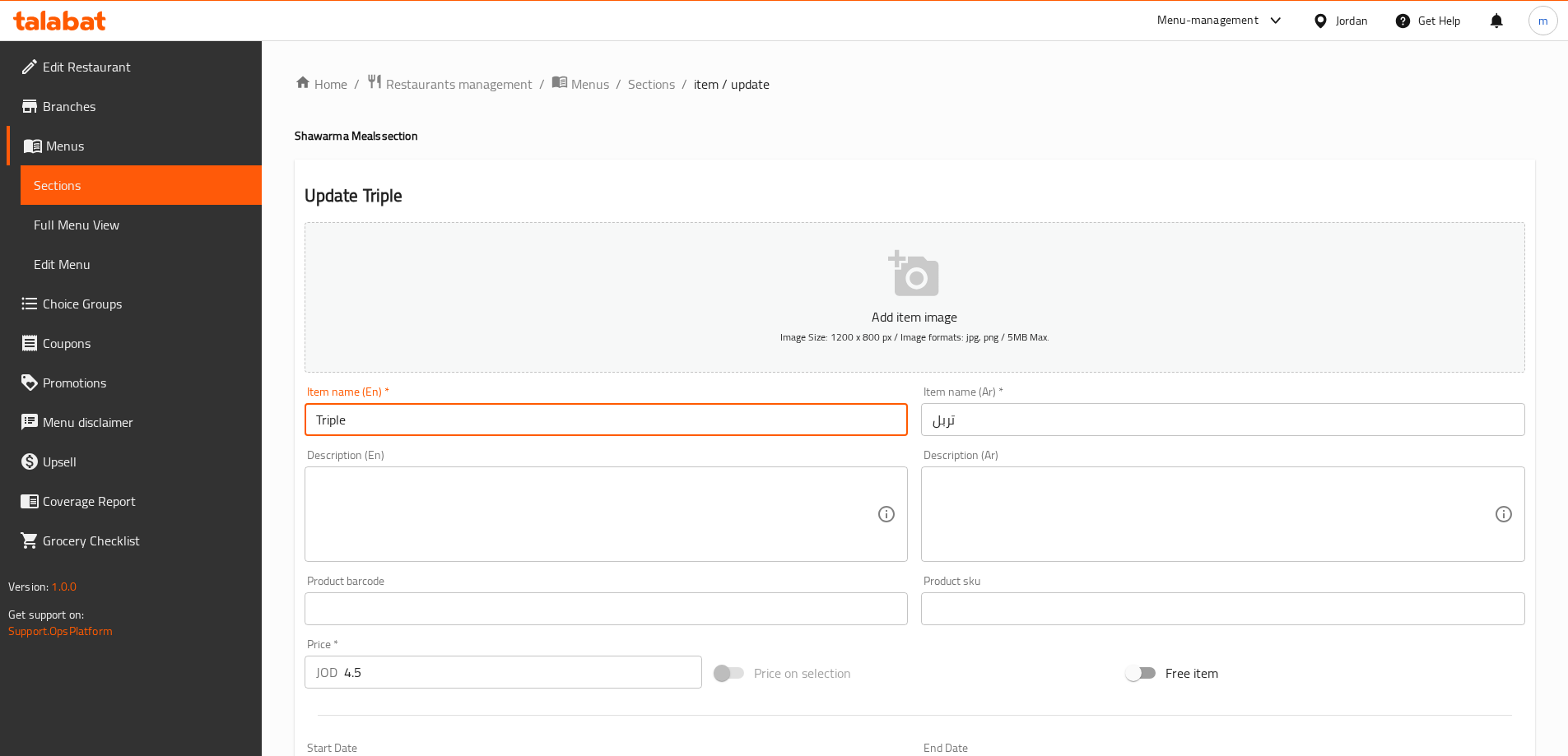
click at [558, 417] on input "Triple" at bounding box center [606, 420] width 604 height 33
paste input "Shawarma Meals section"
type input "Triple Shawarma Meal"
click at [1142, 425] on input "تربل" at bounding box center [1223, 420] width 604 height 33
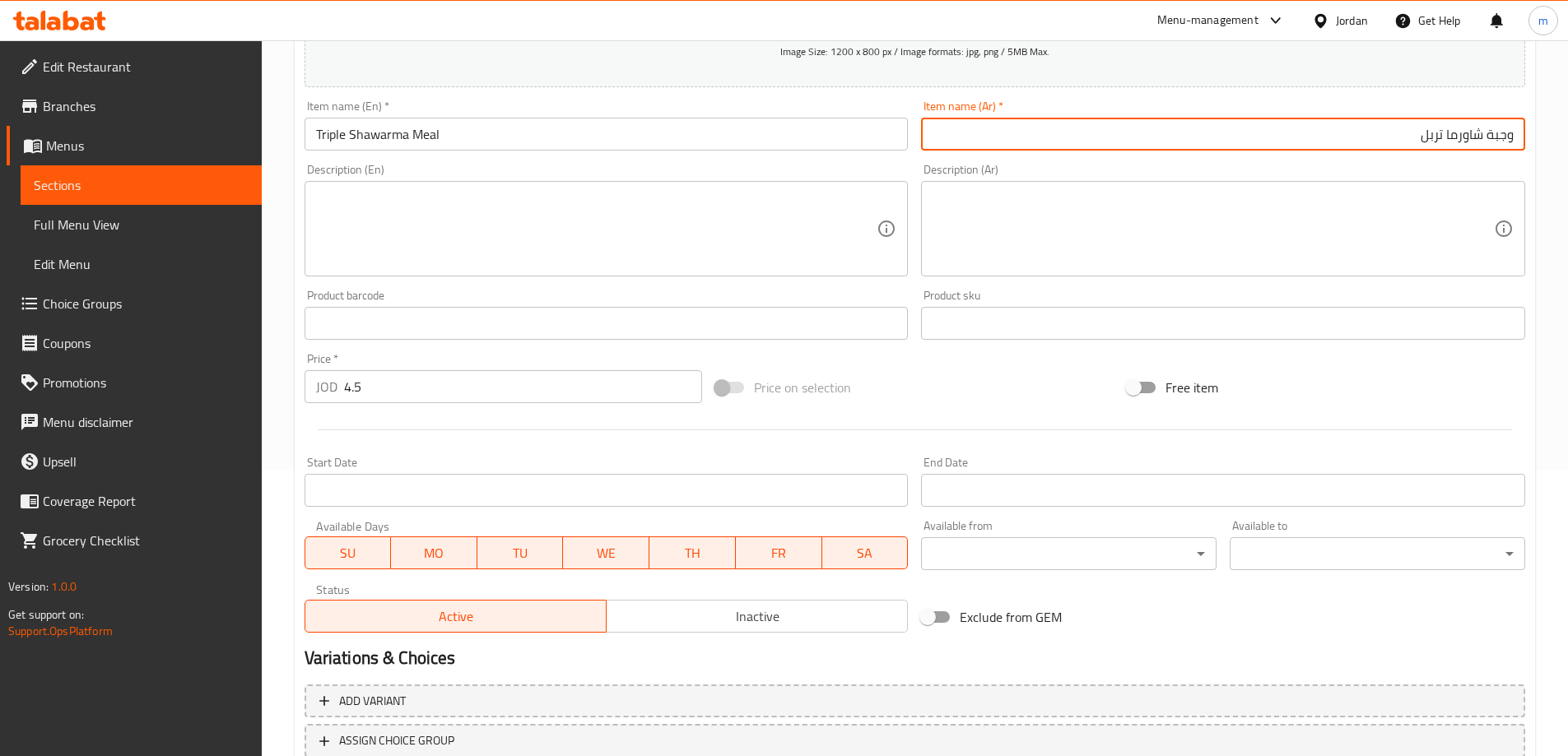
scroll to position [406, 0]
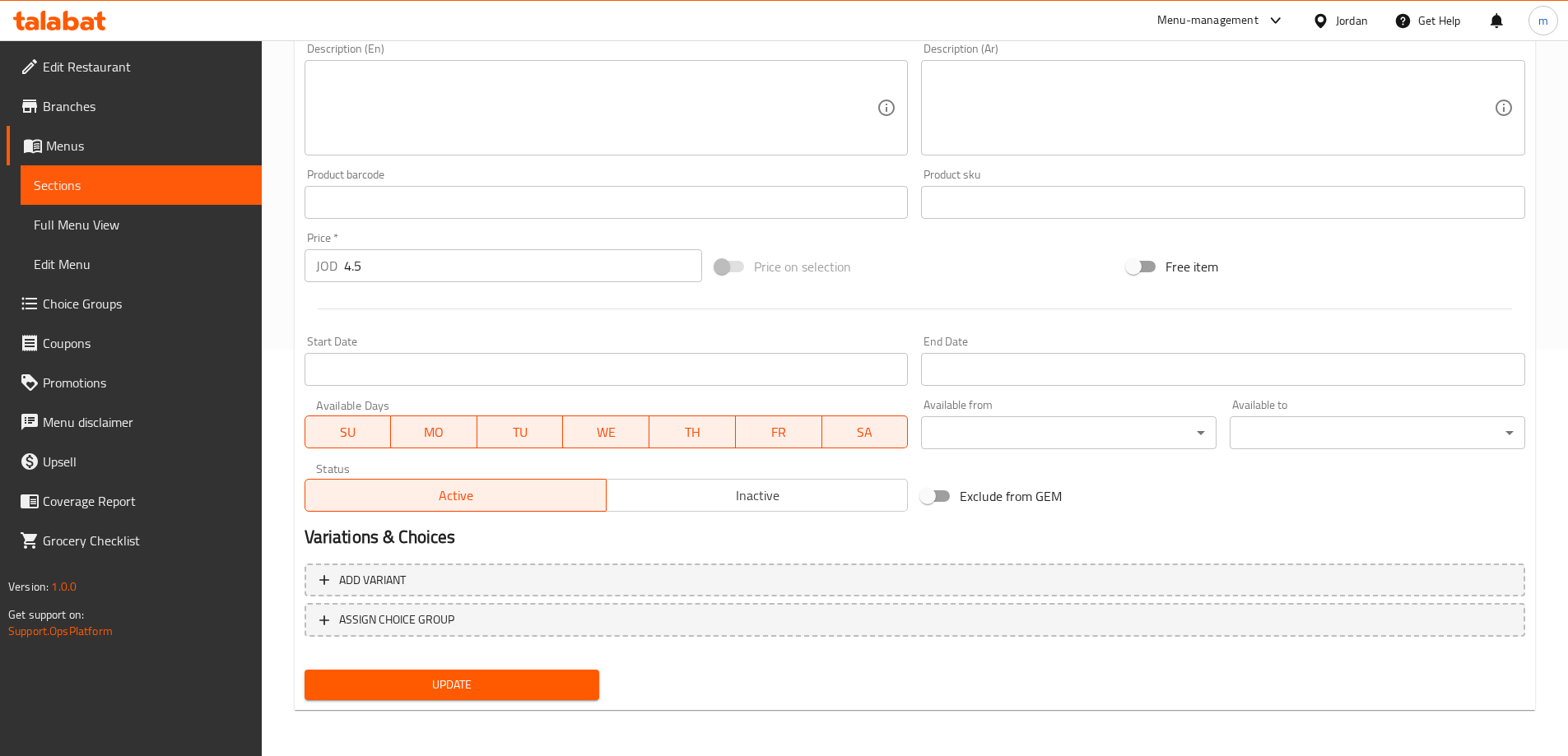
type input "وجبة شاورما تربل"
click at [332, 695] on span "Update" at bounding box center [452, 684] width 269 height 20
click at [223, 187] on span "Sections" at bounding box center [141, 185] width 214 height 19
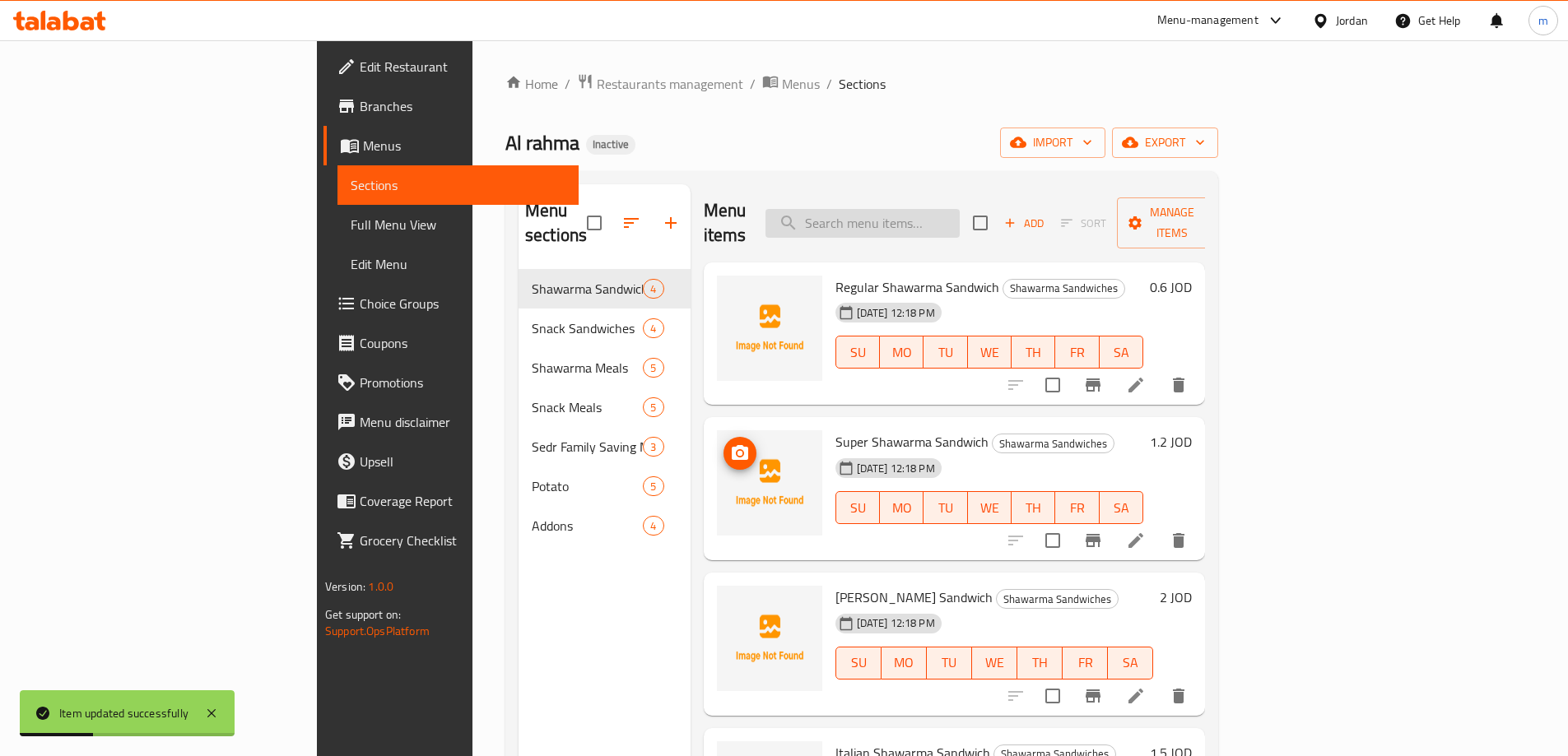
click at [960, 224] on input "search" at bounding box center [861, 224] width 194 height 29
paste input "Italian"
type input "Italian"
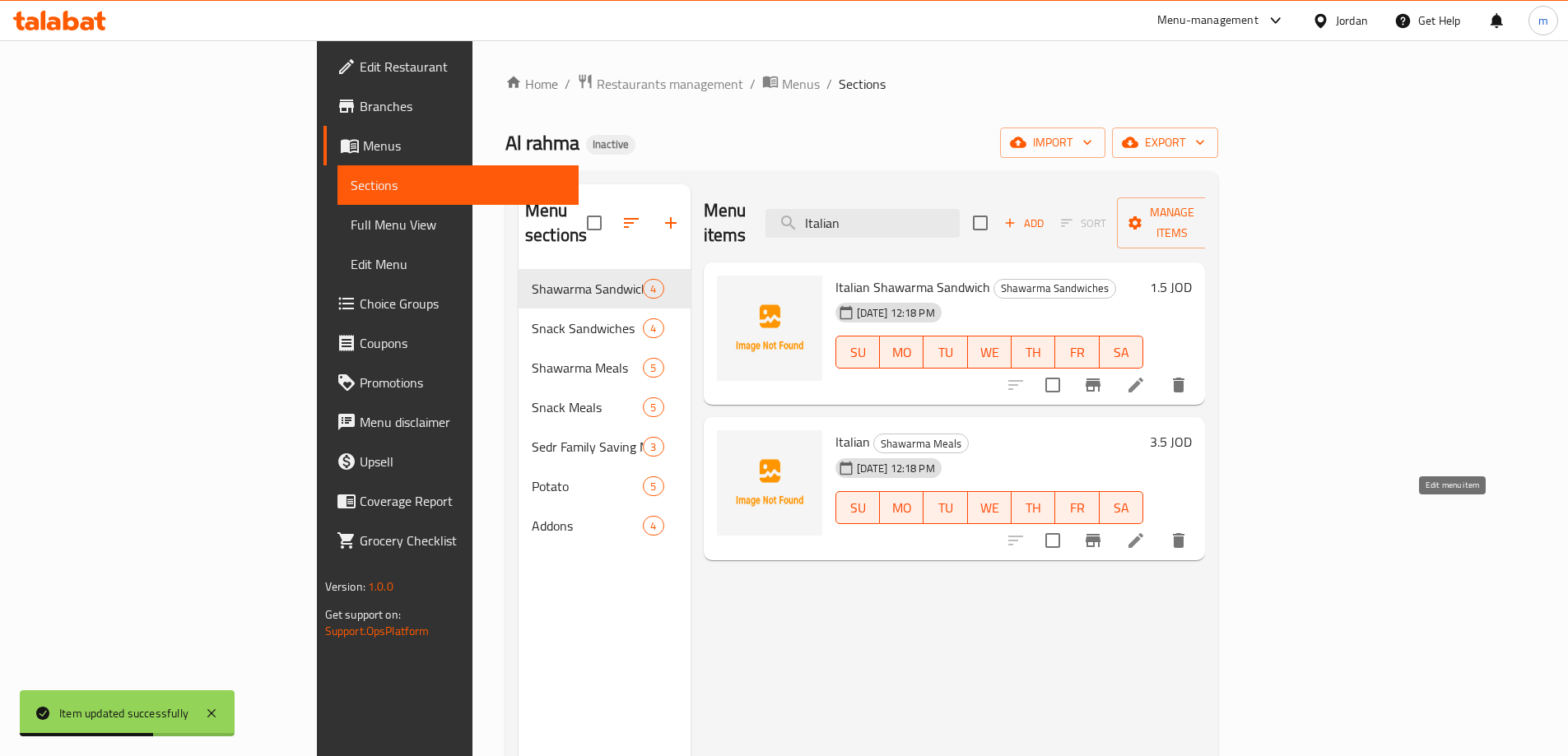
click at [1146, 531] on icon at bounding box center [1135, 541] width 19 height 19
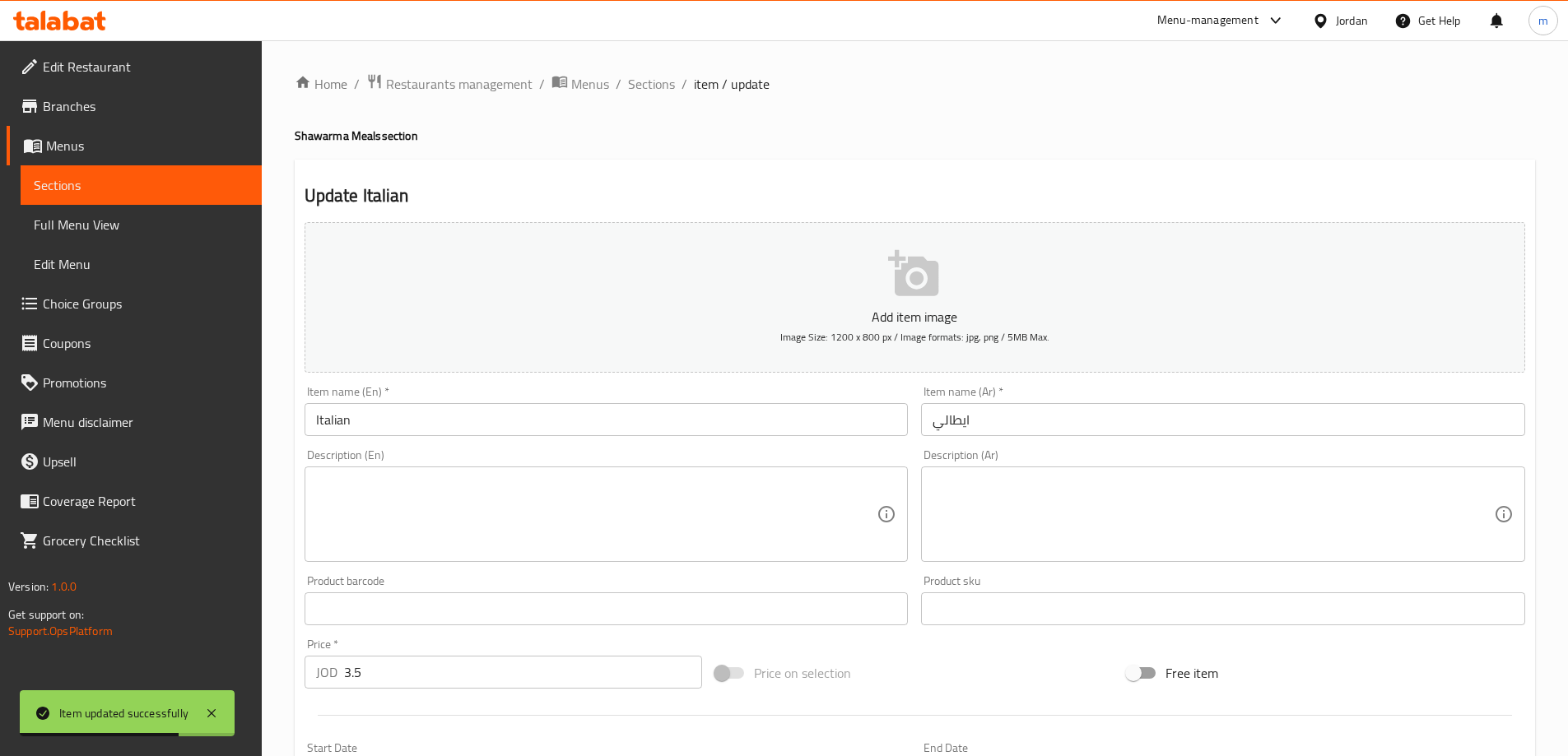
click at [325, 140] on h4 "Shawarma Meals section" at bounding box center [914, 135] width 1241 height 17
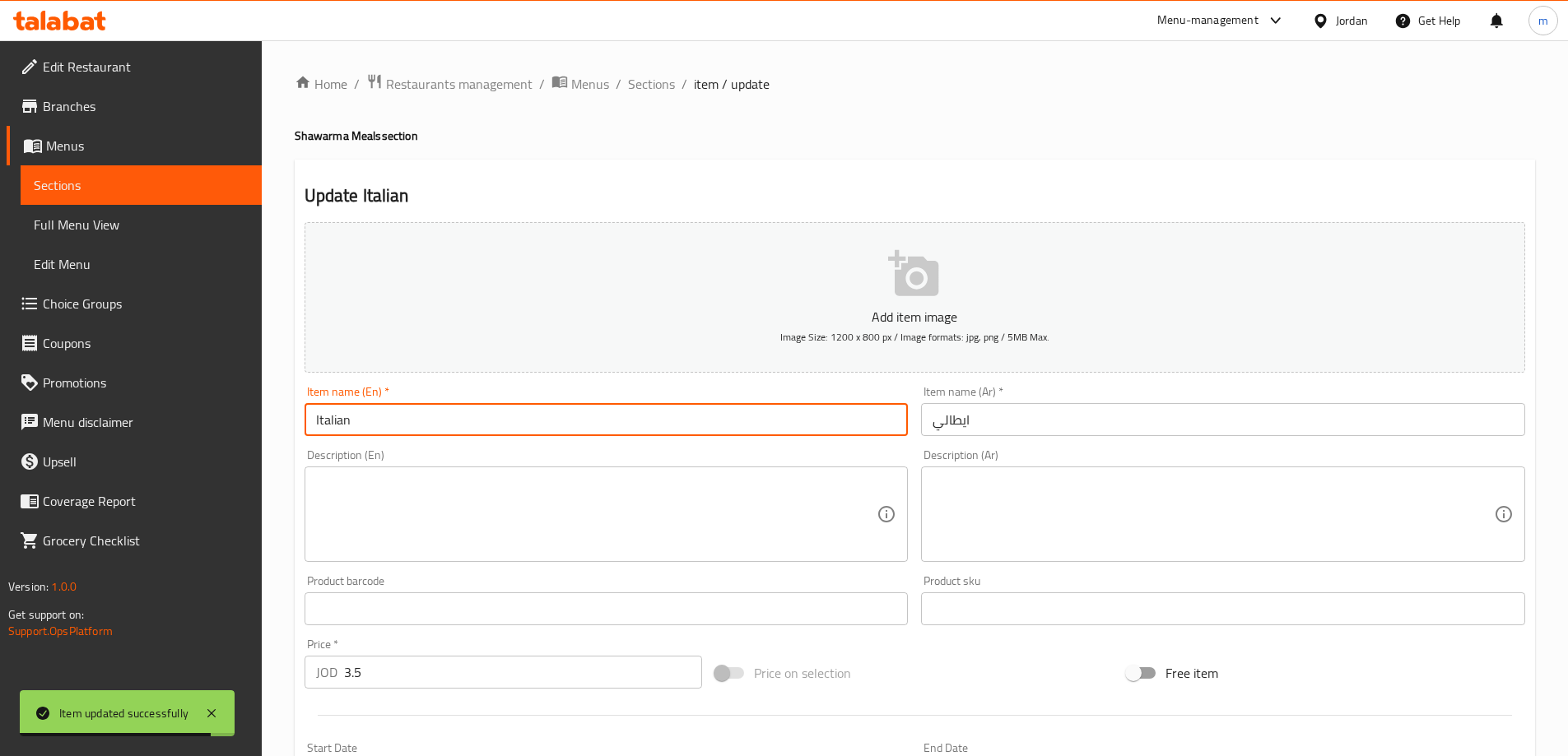
click at [462, 422] on input "Italian" at bounding box center [606, 420] width 604 height 33
paste input "Shawarma Meals section"
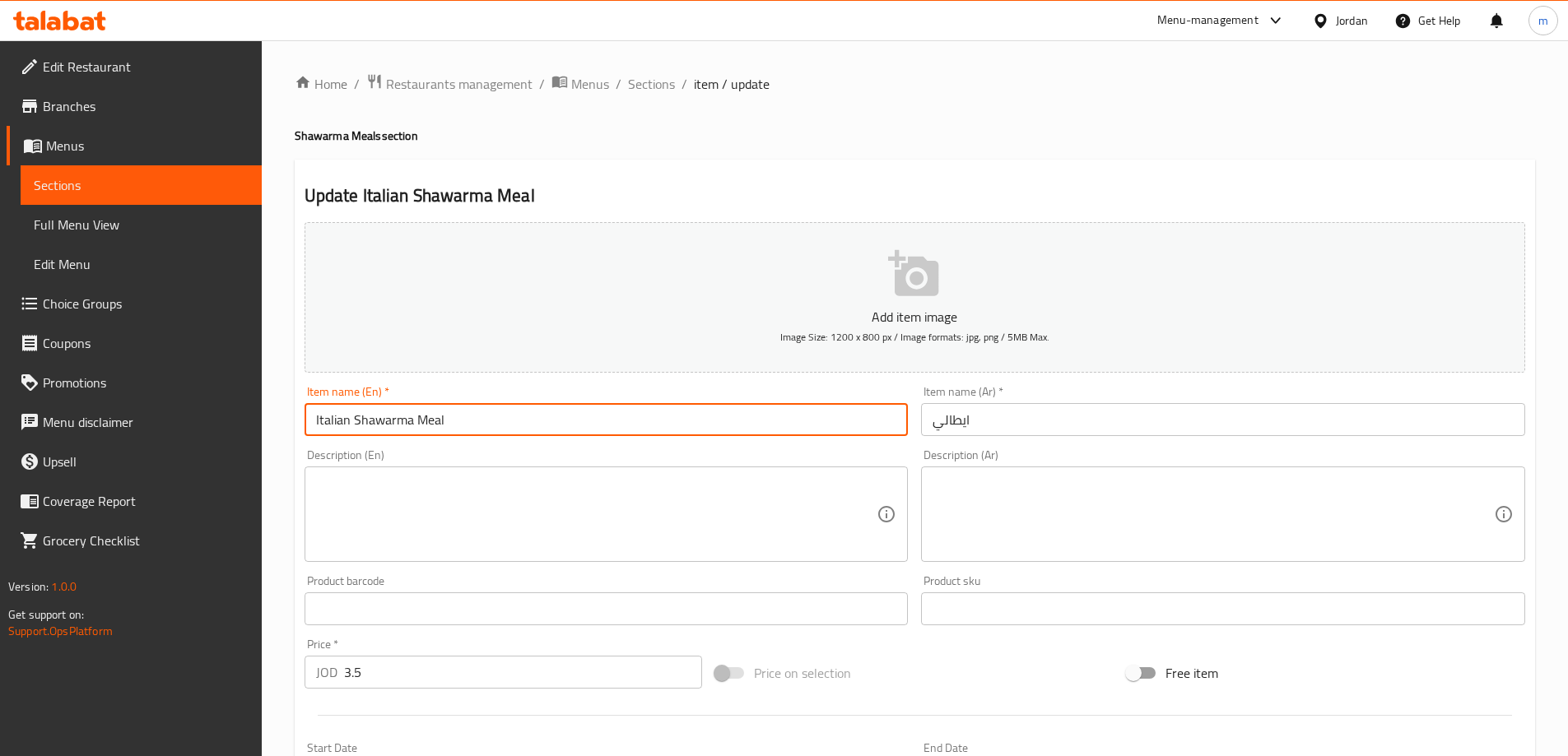
type input "Italian Shawarma Meal"
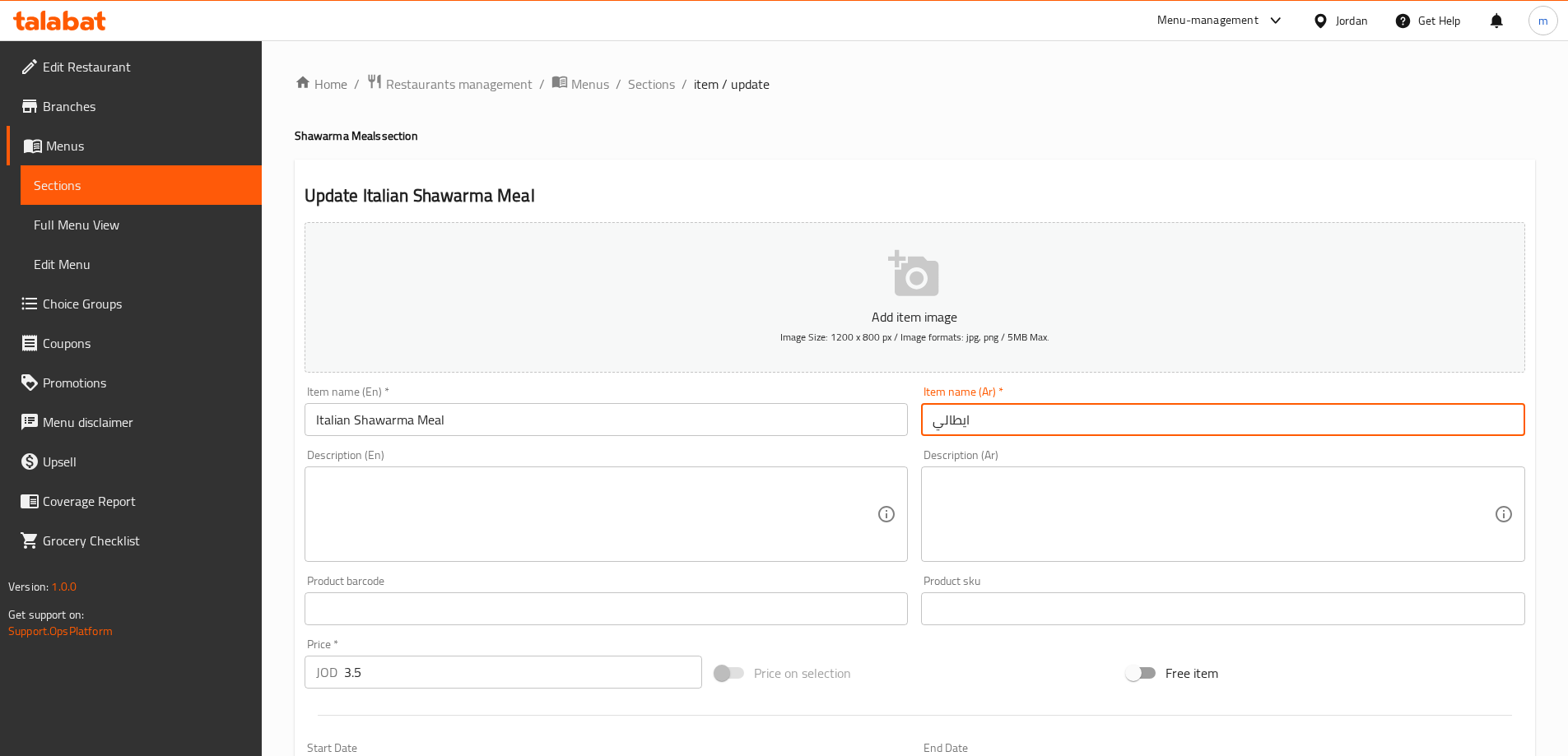
click at [1078, 432] on input "ايطالي" at bounding box center [1223, 420] width 604 height 33
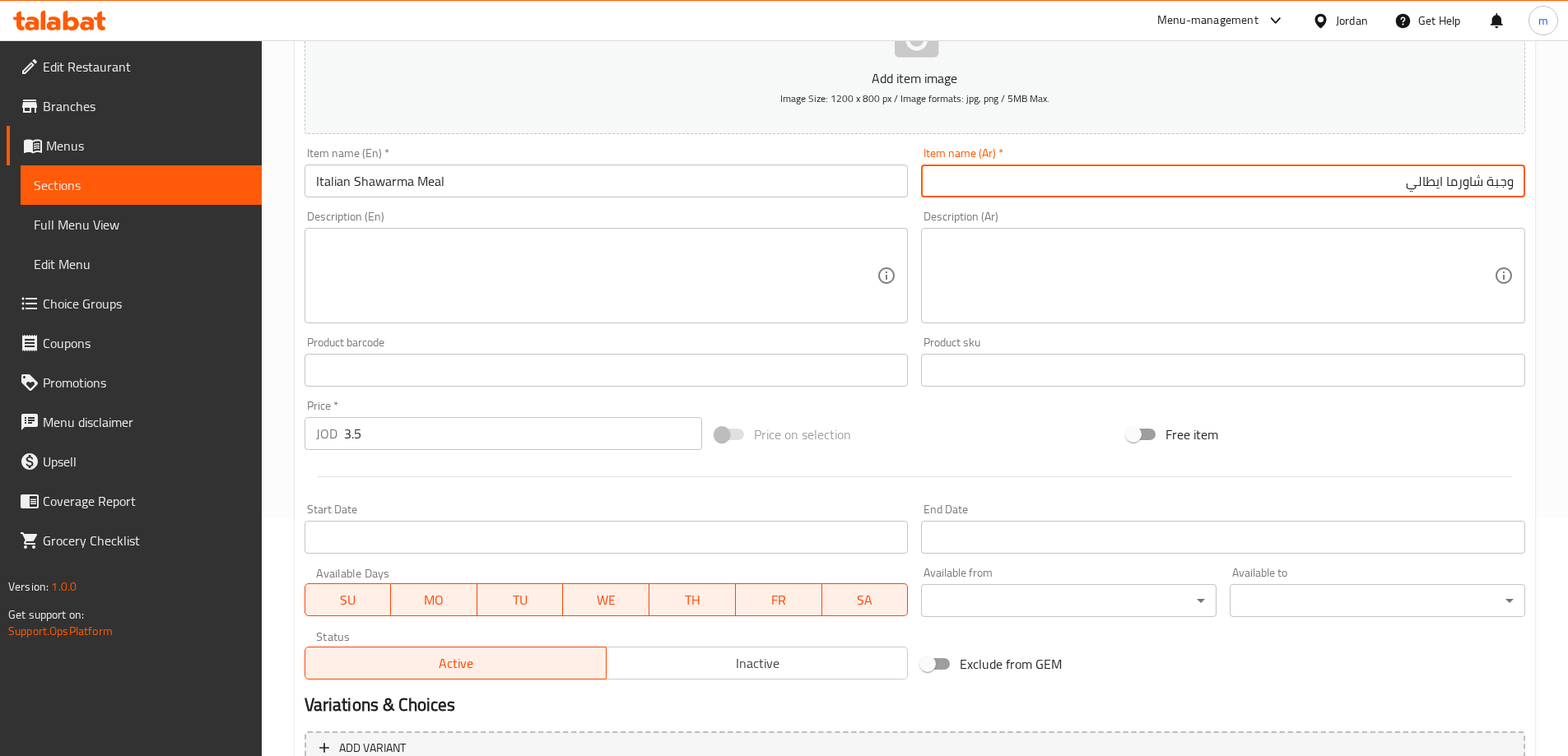
scroll to position [406, 0]
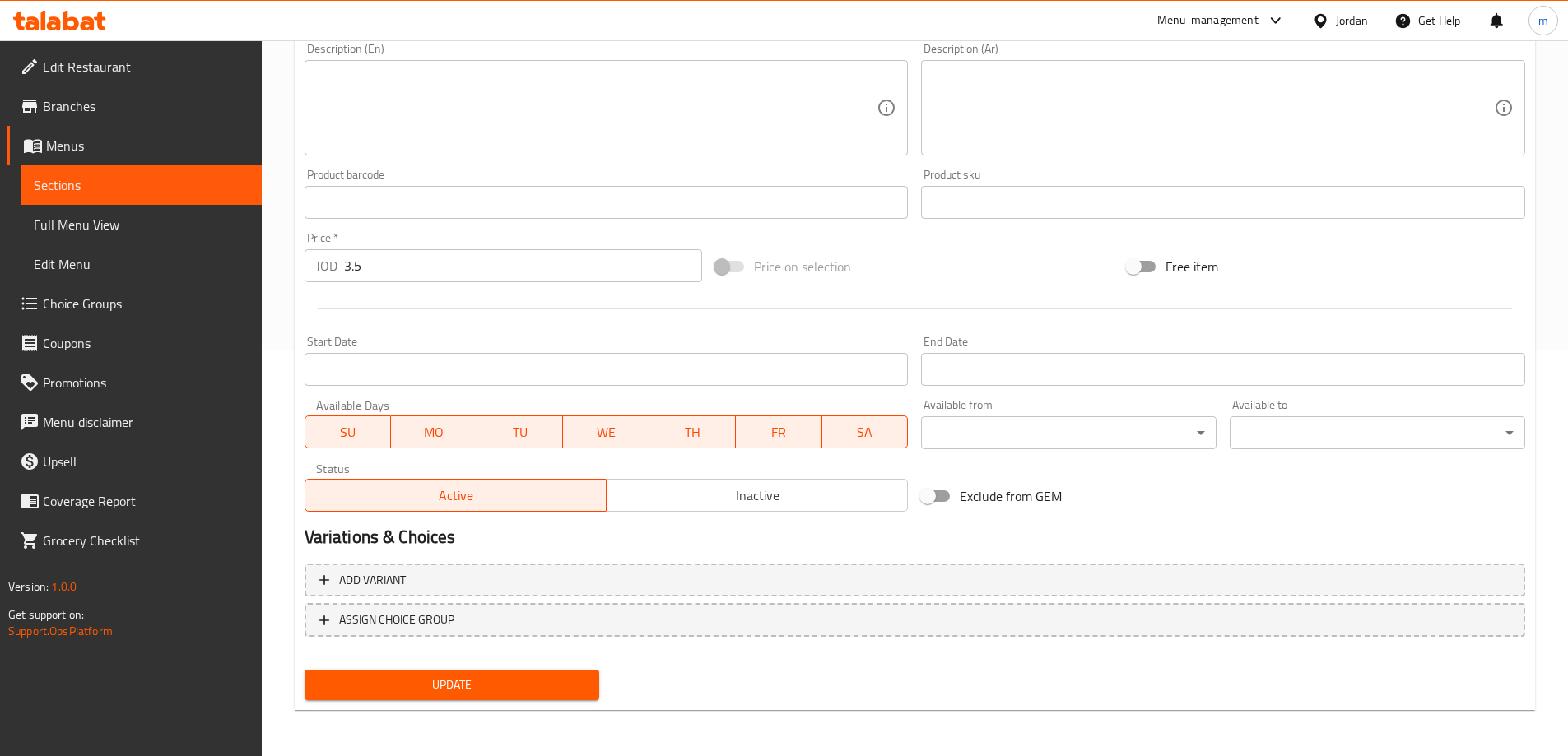
type input "وجبة شاورما ايطالي"
click at [490, 672] on button "Update" at bounding box center [451, 684] width 295 height 30
click at [116, 177] on span "Sections" at bounding box center [141, 185] width 214 height 19
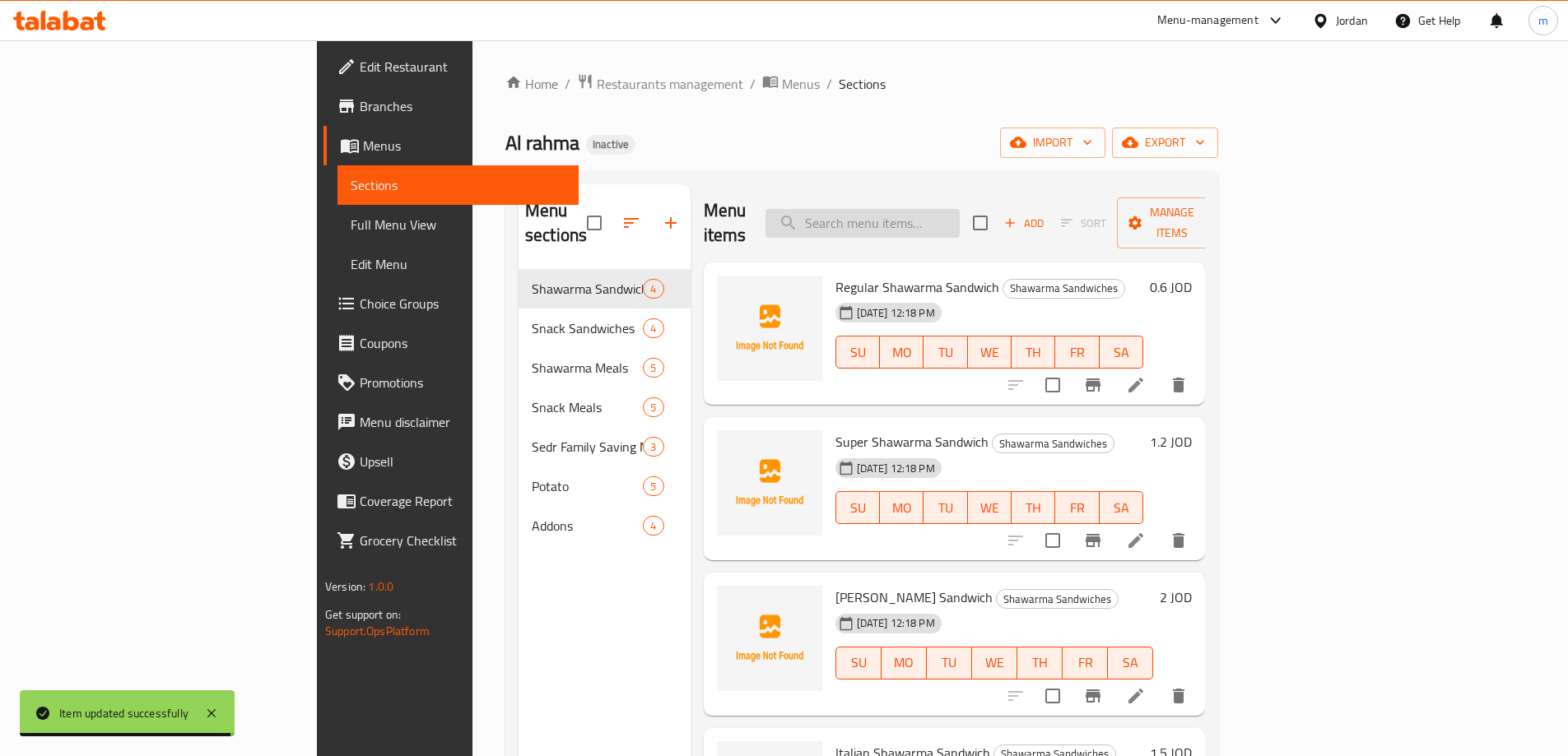
click at [960, 211] on input "search" at bounding box center [861, 224] width 194 height 29
paste input "Escalope"
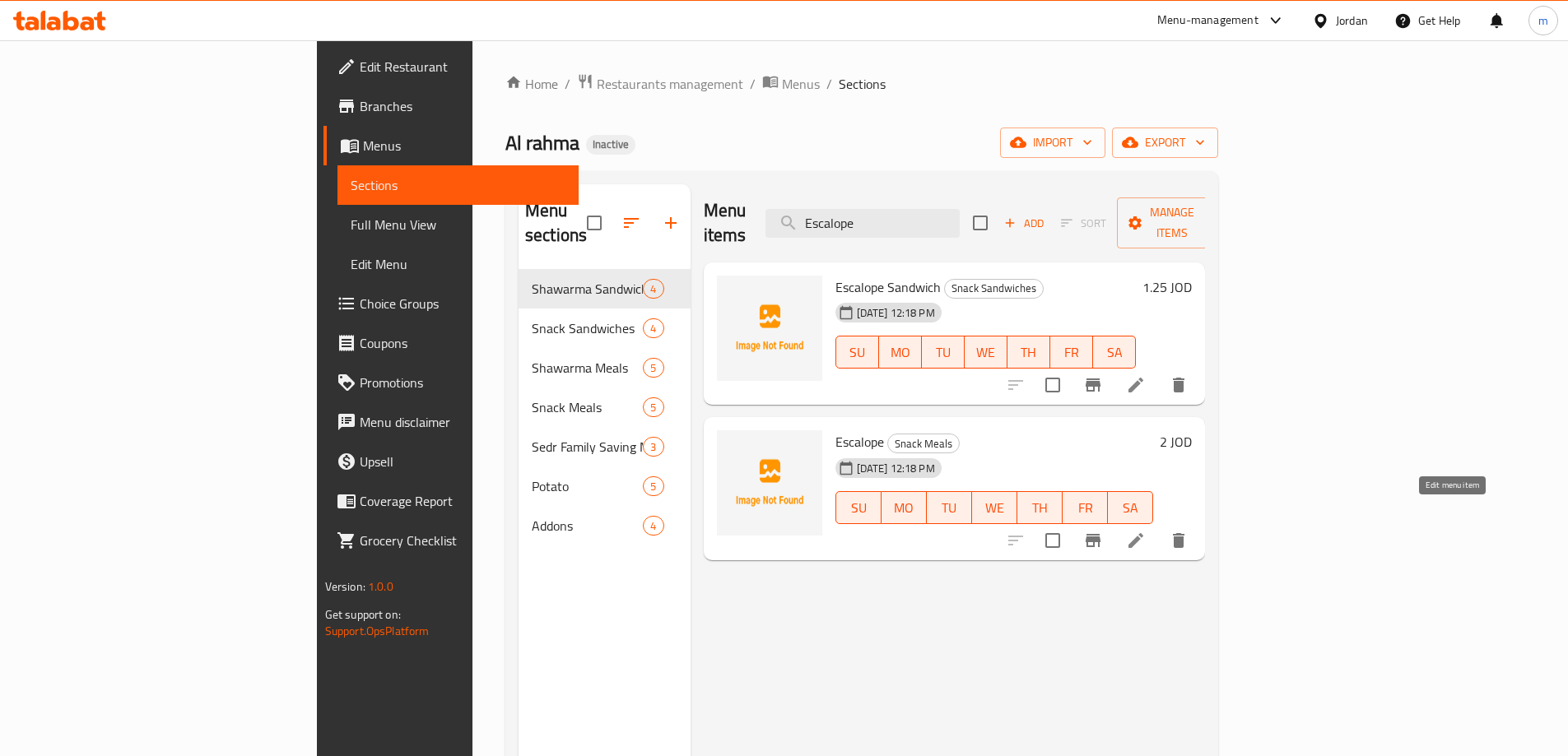
type input "Escalope"
click at [1146, 531] on icon at bounding box center [1135, 541] width 19 height 19
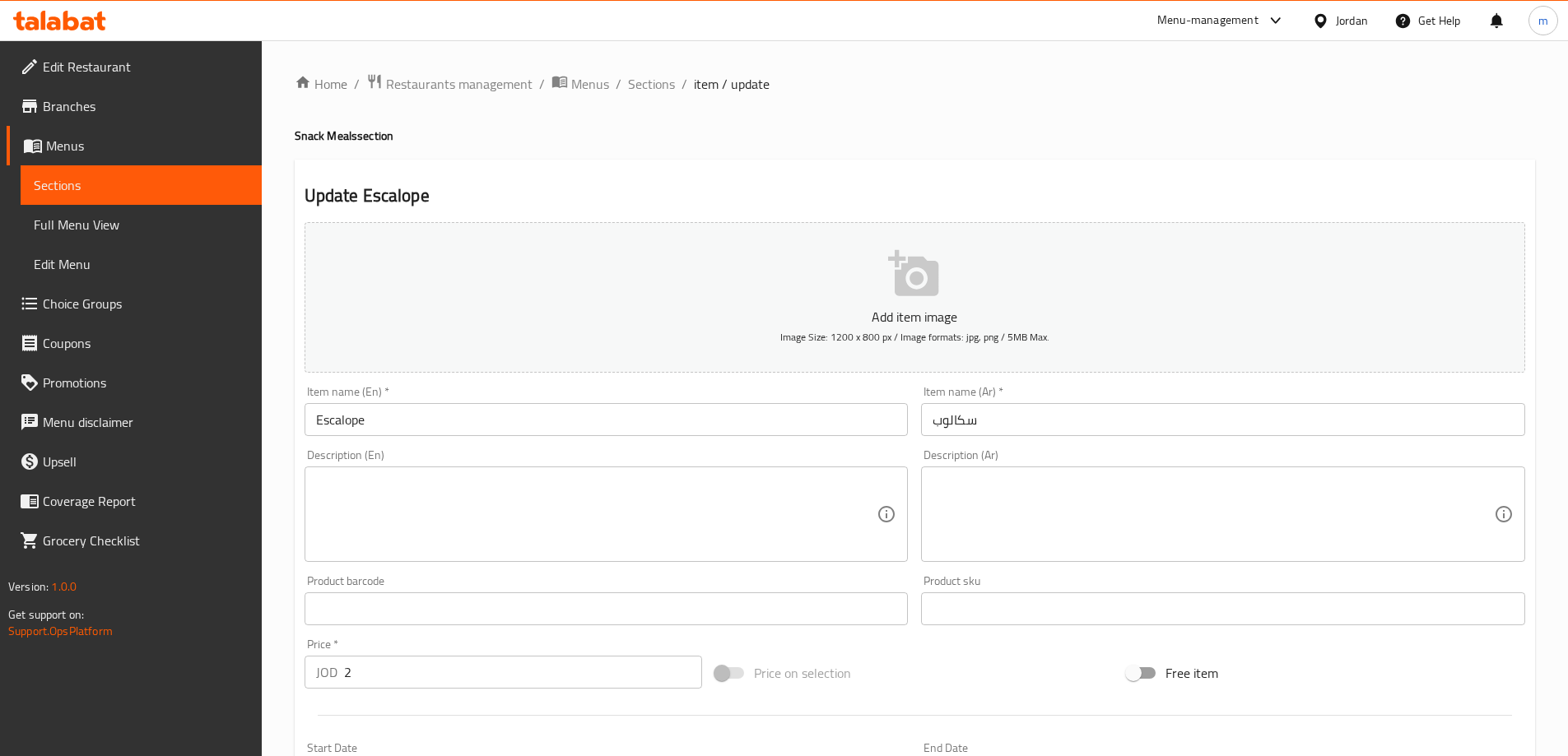
click at [335, 140] on h4 "Snack Meals section" at bounding box center [914, 135] width 1241 height 17
click at [444, 407] on input "Escalope" at bounding box center [606, 420] width 604 height 33
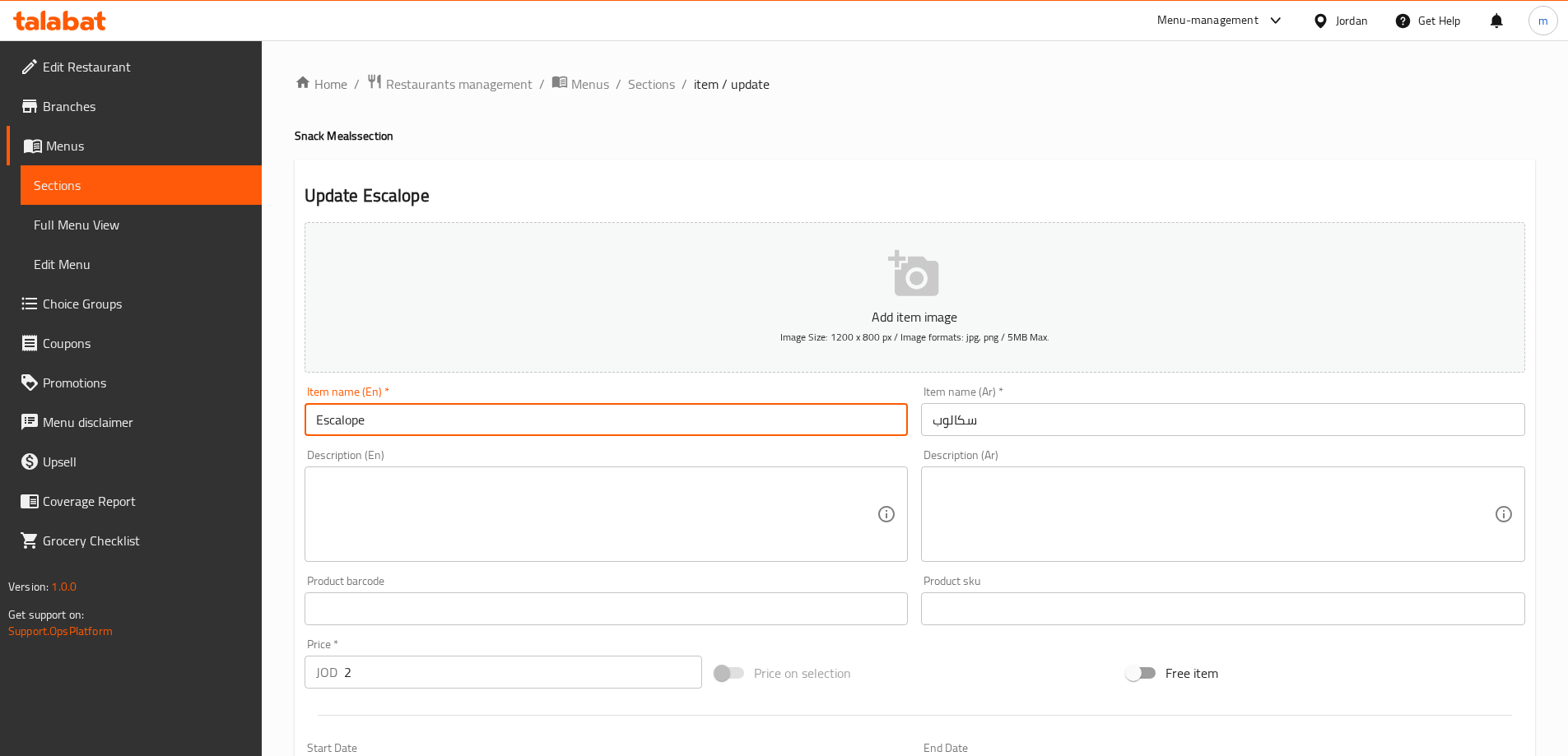
paste input "Meals"
type input "Escalope Meal"
click at [1397, 433] on input "سكالوب" at bounding box center [1223, 420] width 604 height 33
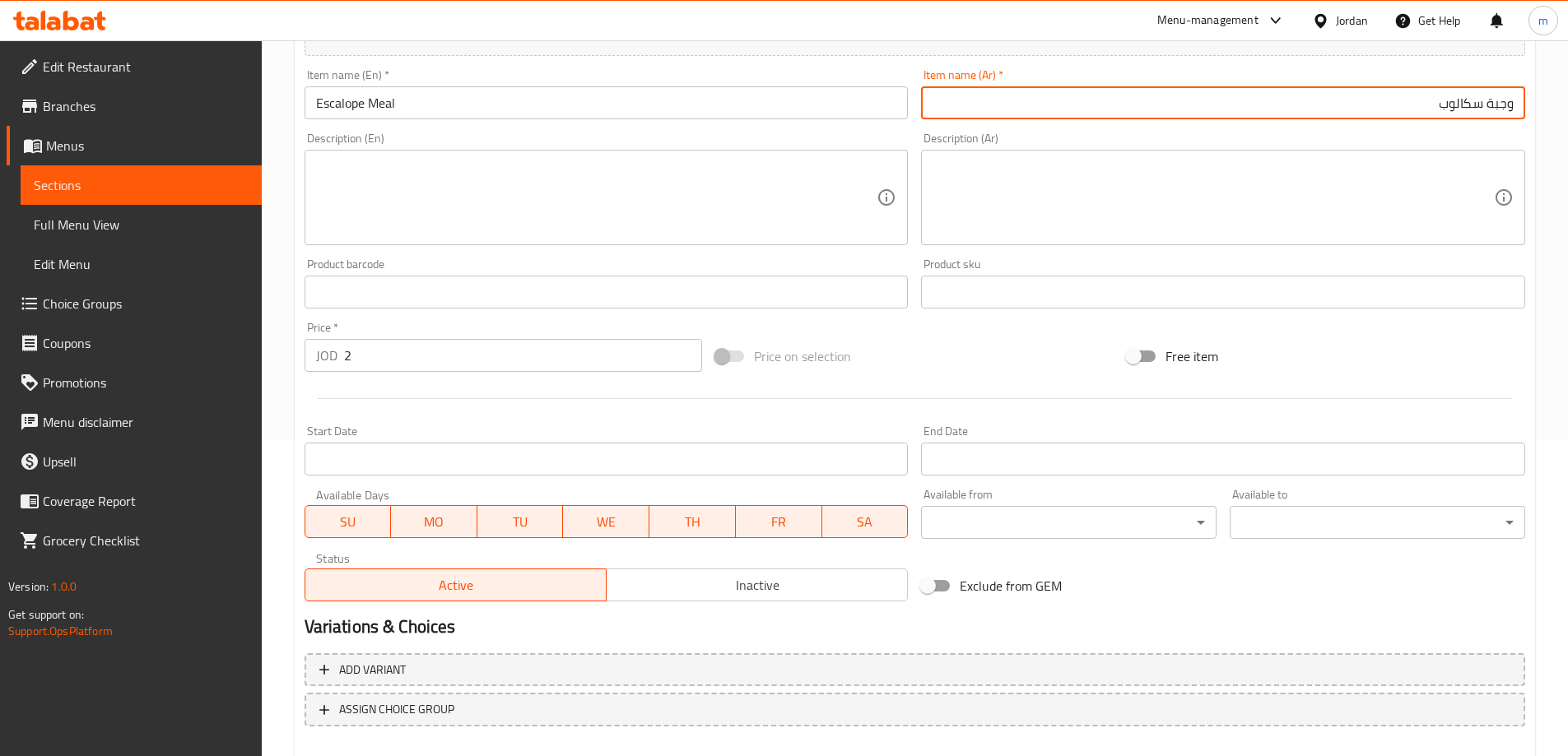
scroll to position [406, 0]
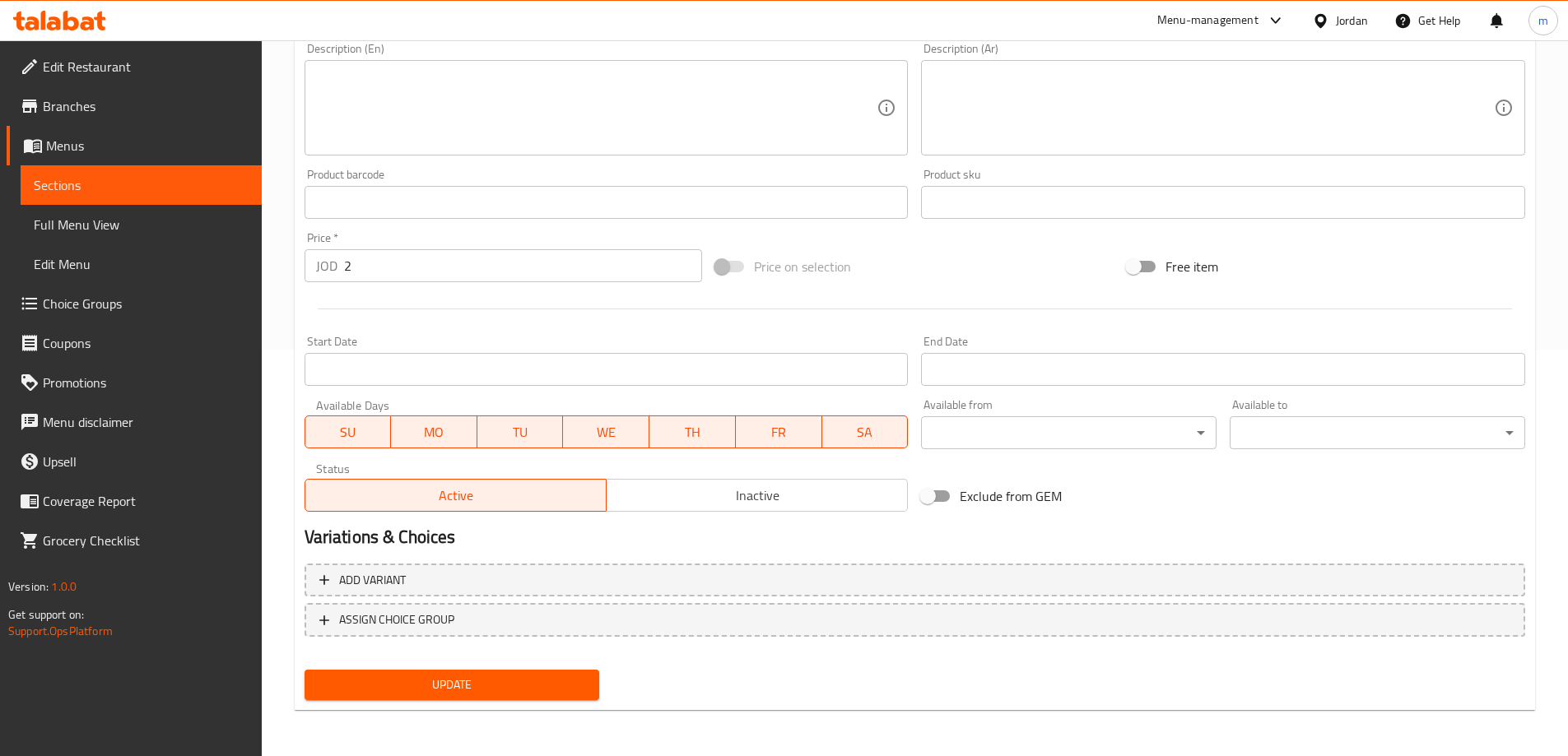
type input "وجبة سكالوب"
click at [496, 680] on span "Update" at bounding box center [452, 684] width 269 height 20
click at [206, 192] on span "Sections" at bounding box center [141, 185] width 214 height 19
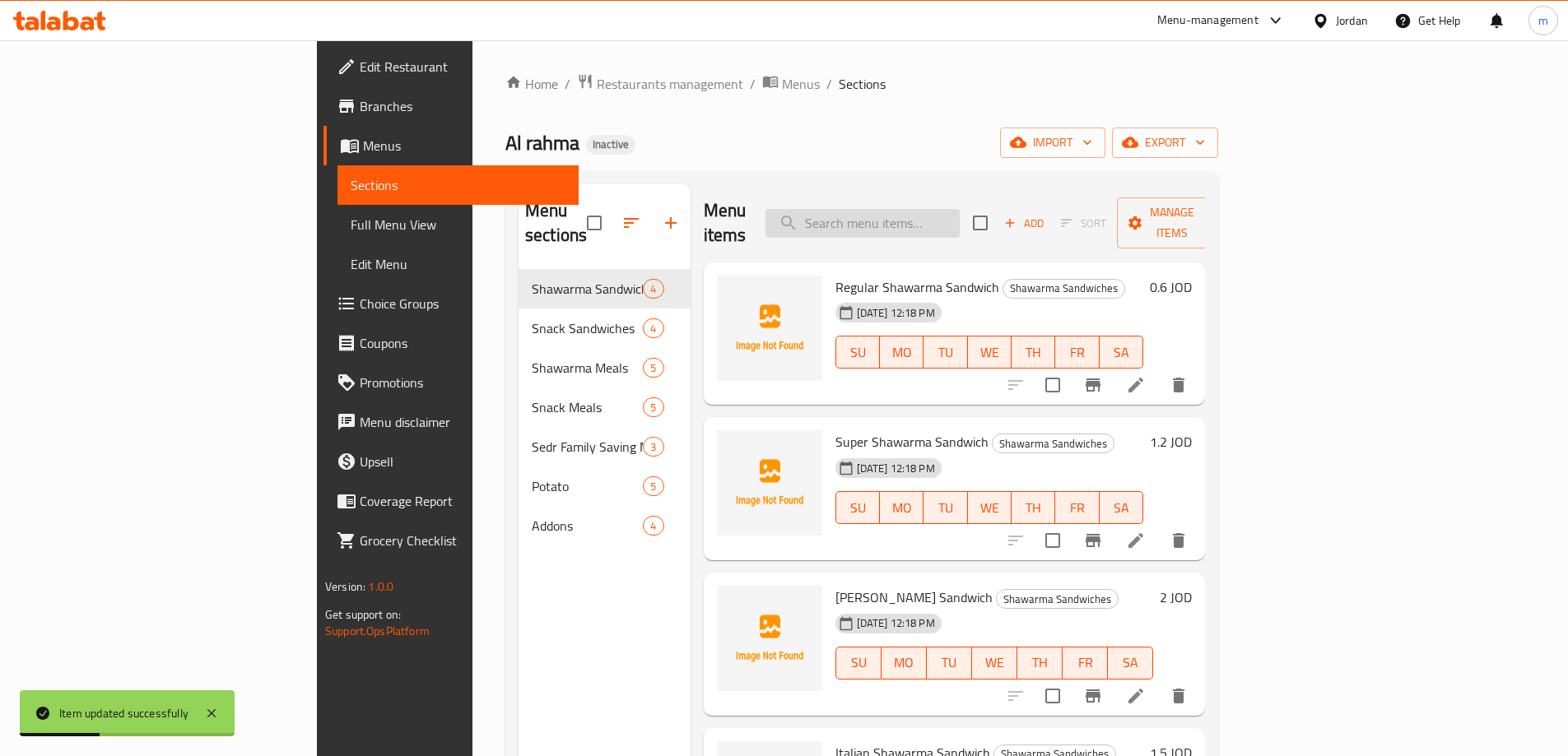
click at [952, 209] on input "search" at bounding box center [861, 224] width 194 height 29
paste input "Regular Zinger"
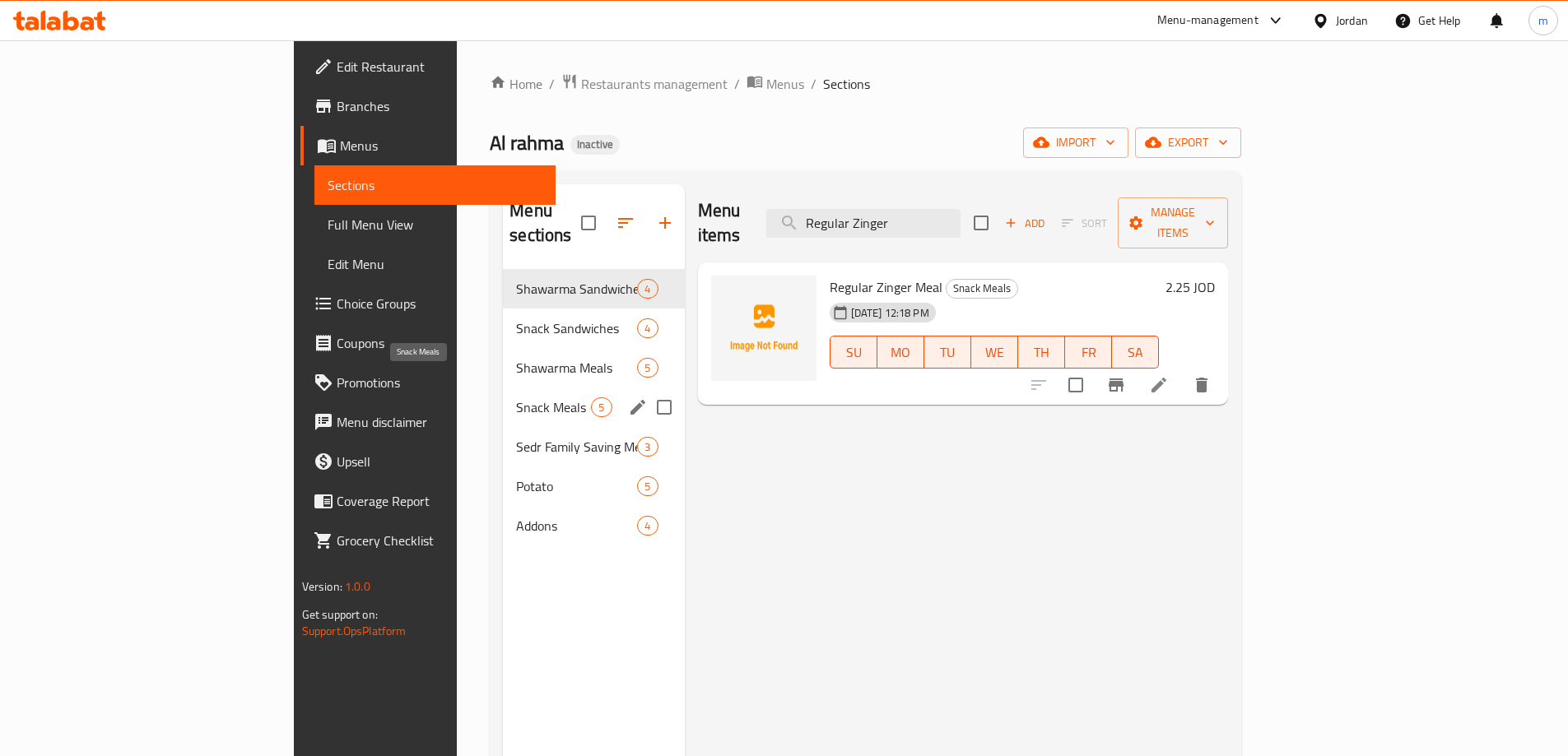
type input "Regular Zinger"
click at [516, 397] on span "Snack Meals" at bounding box center [554, 407] width 75 height 19
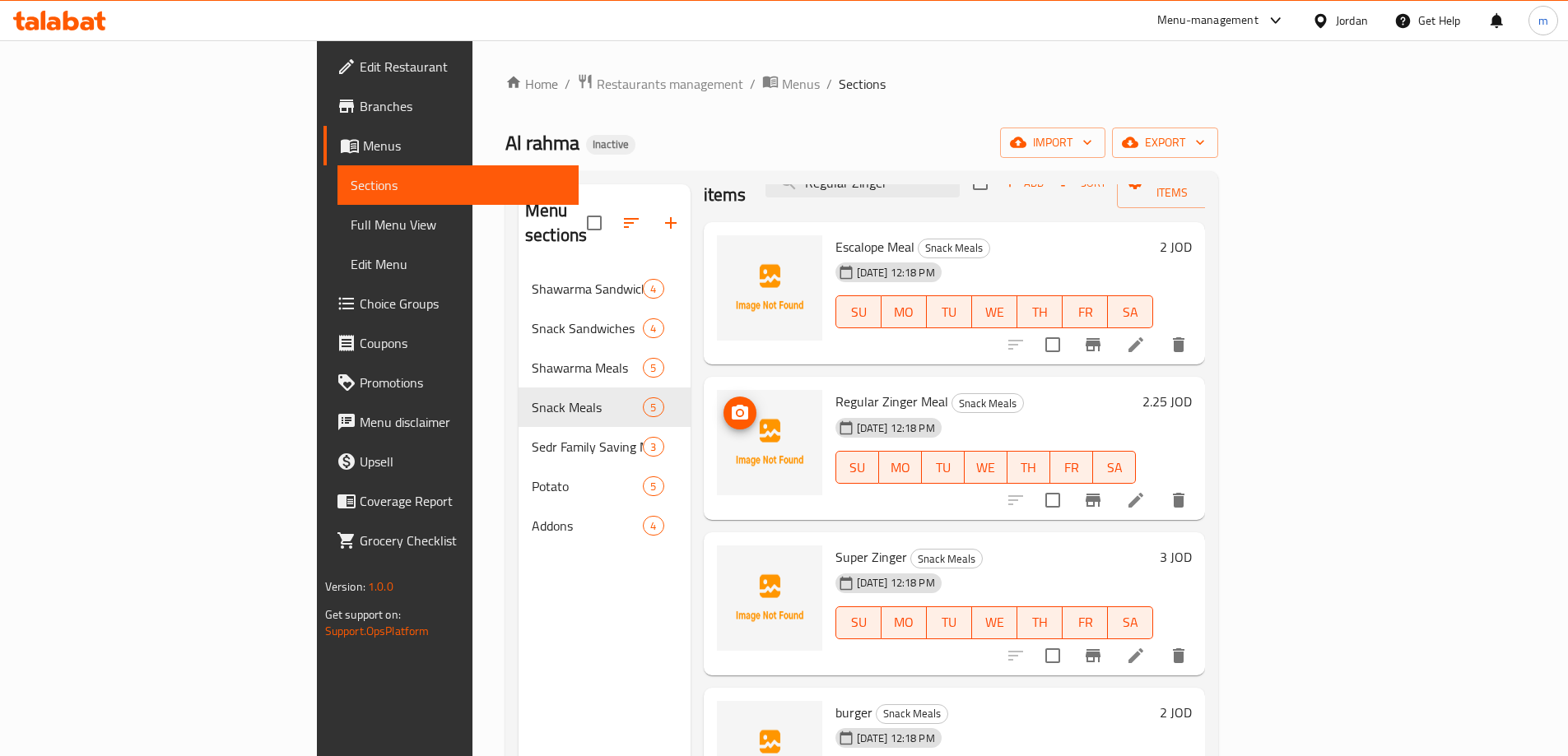
scroll to position [60, 0]
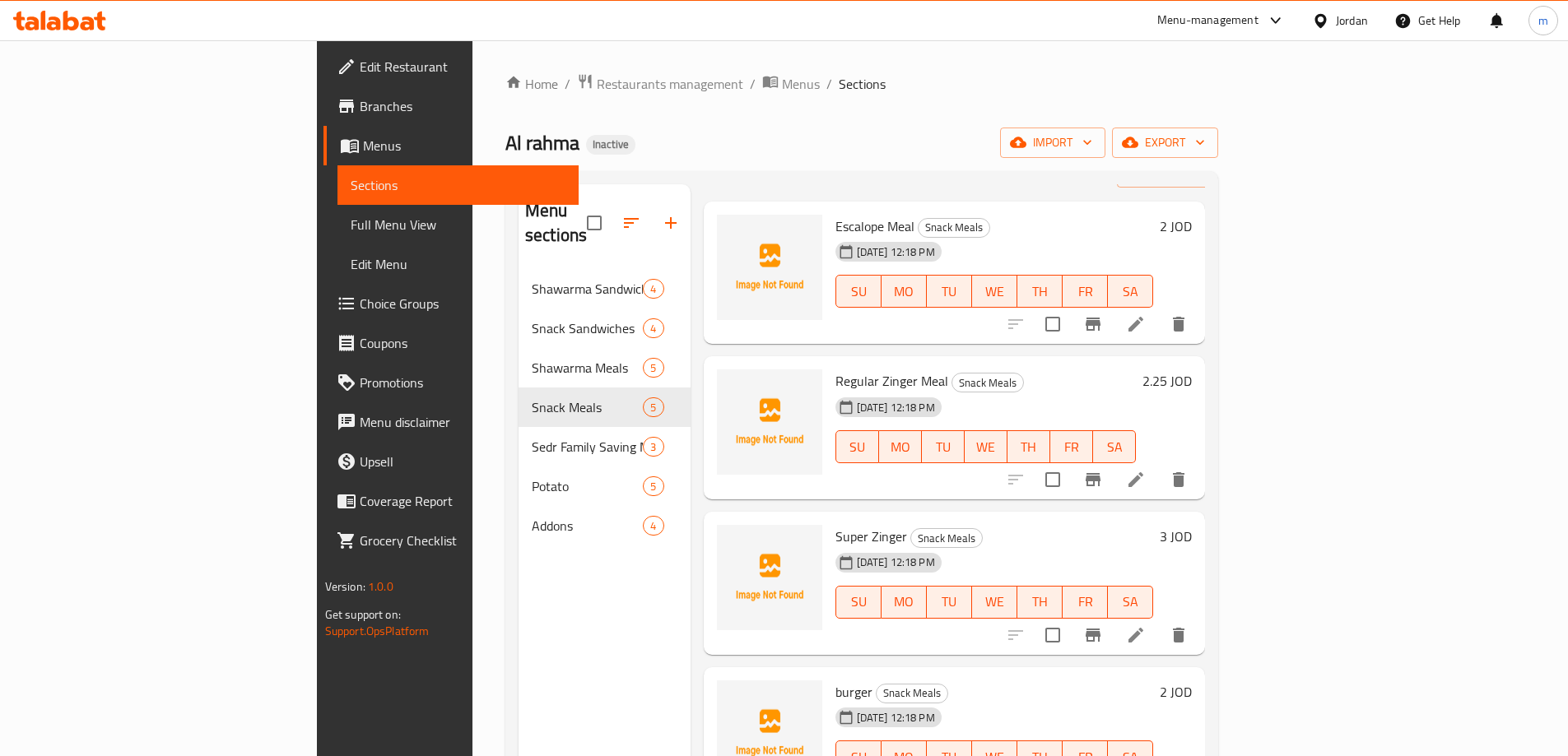
click at [1146, 625] on icon at bounding box center [1135, 635] width 19 height 19
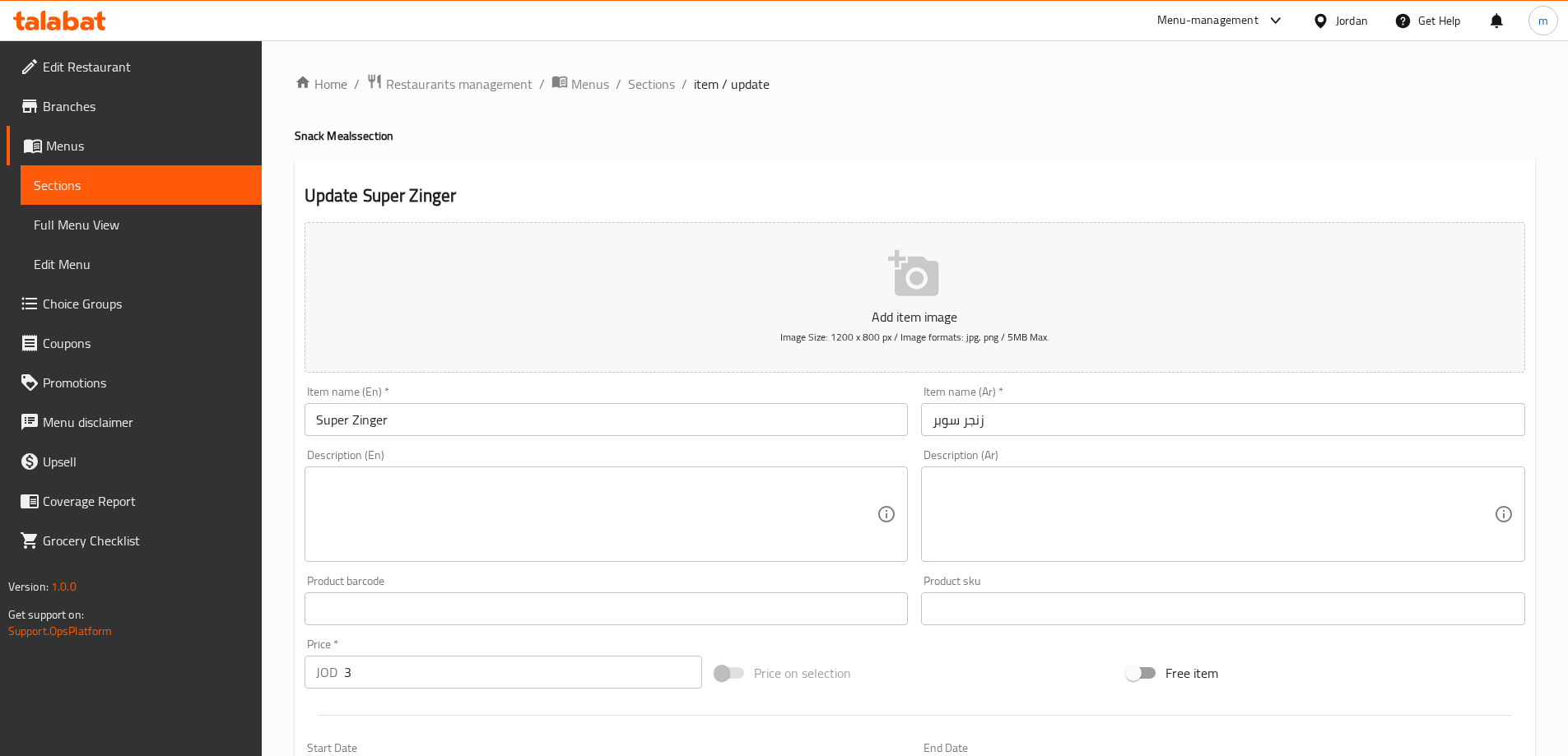
click at [541, 403] on input "Super Zinger" at bounding box center [606, 420] width 604 height 33
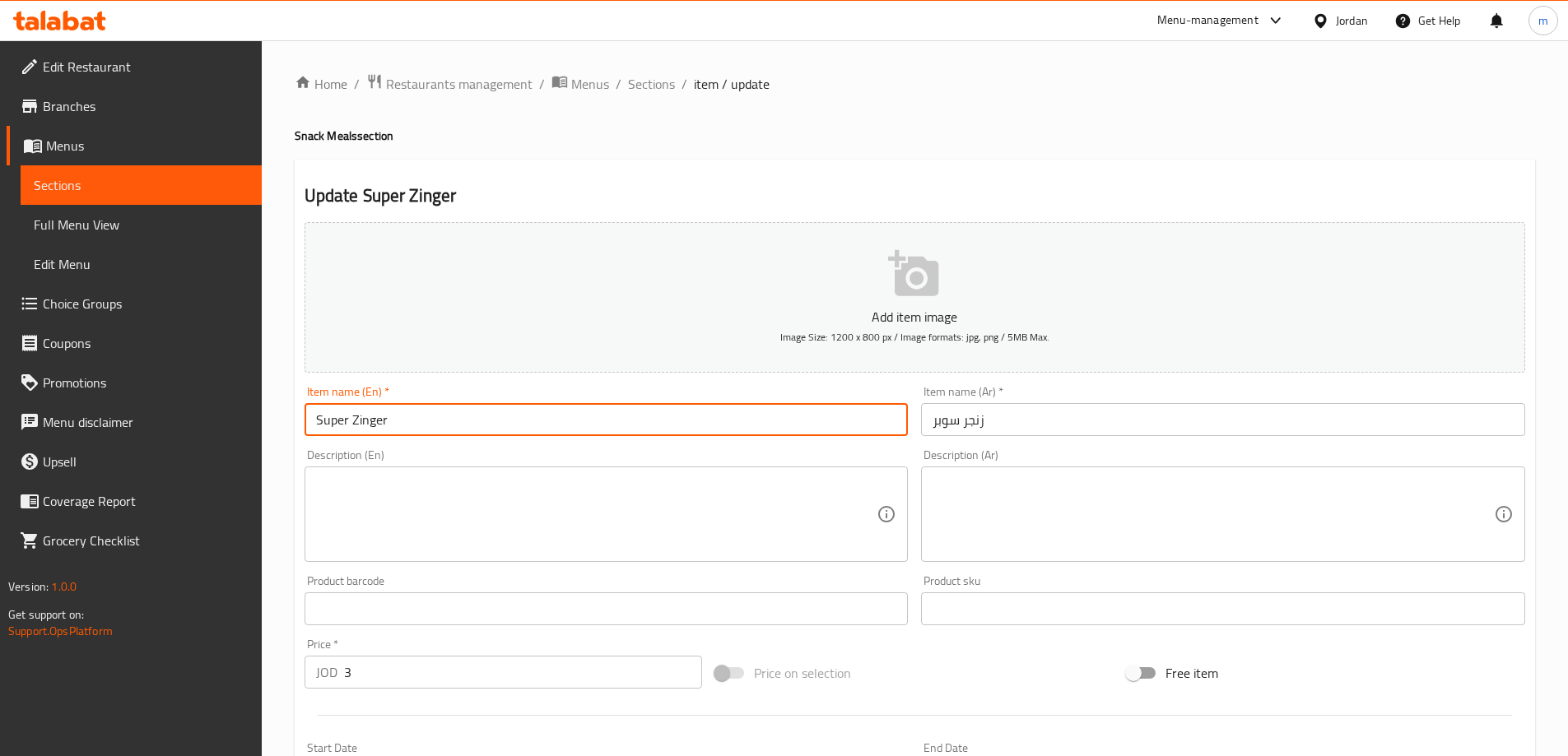
click at [340, 134] on h4 "Snack Meals section" at bounding box center [914, 135] width 1241 height 17
click at [487, 413] on input "Super Zinger" at bounding box center [606, 420] width 604 height 33
paste input "Meals"
type input "Super Zinger Meal"
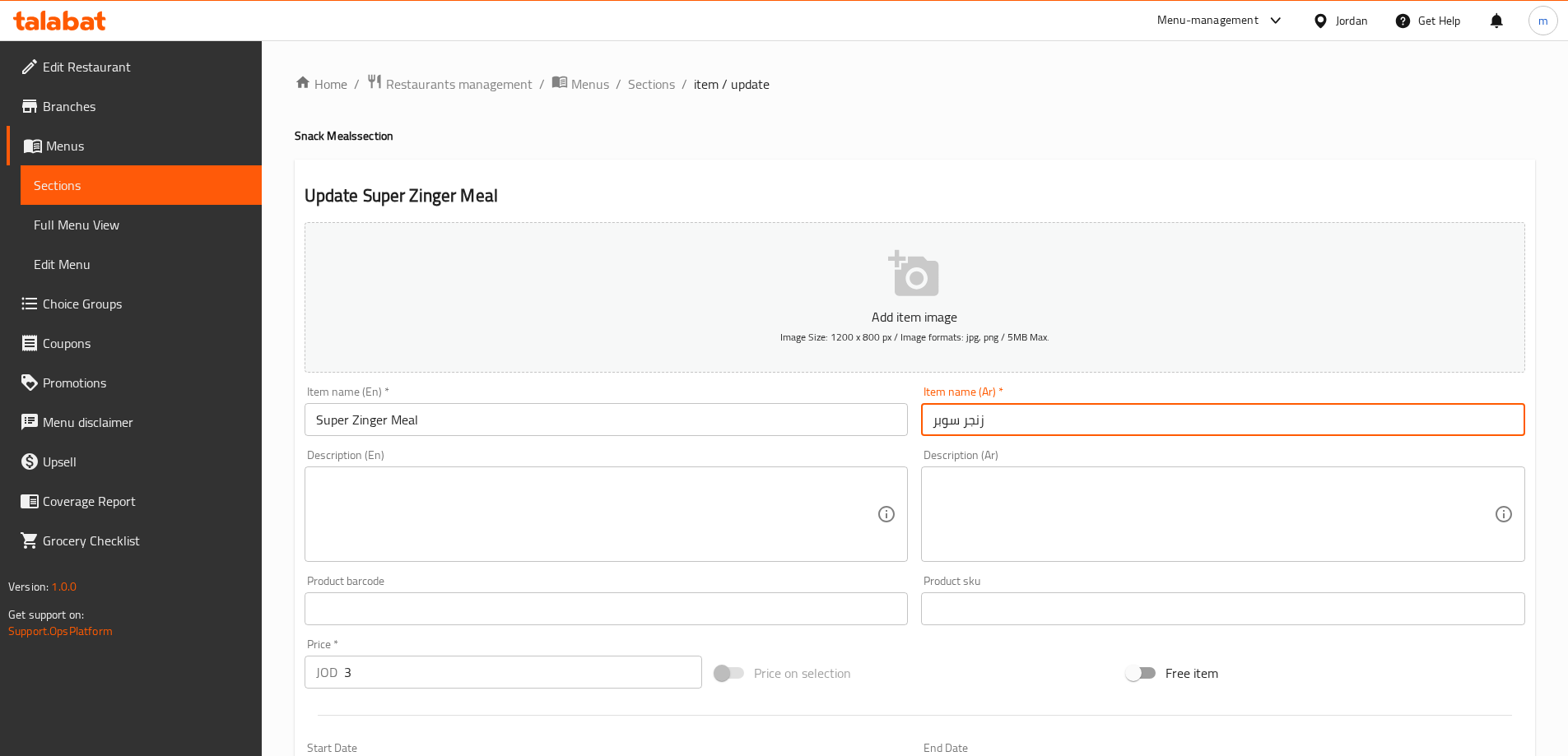
click at [1106, 427] on input "زنجر سوبر" at bounding box center [1223, 420] width 604 height 33
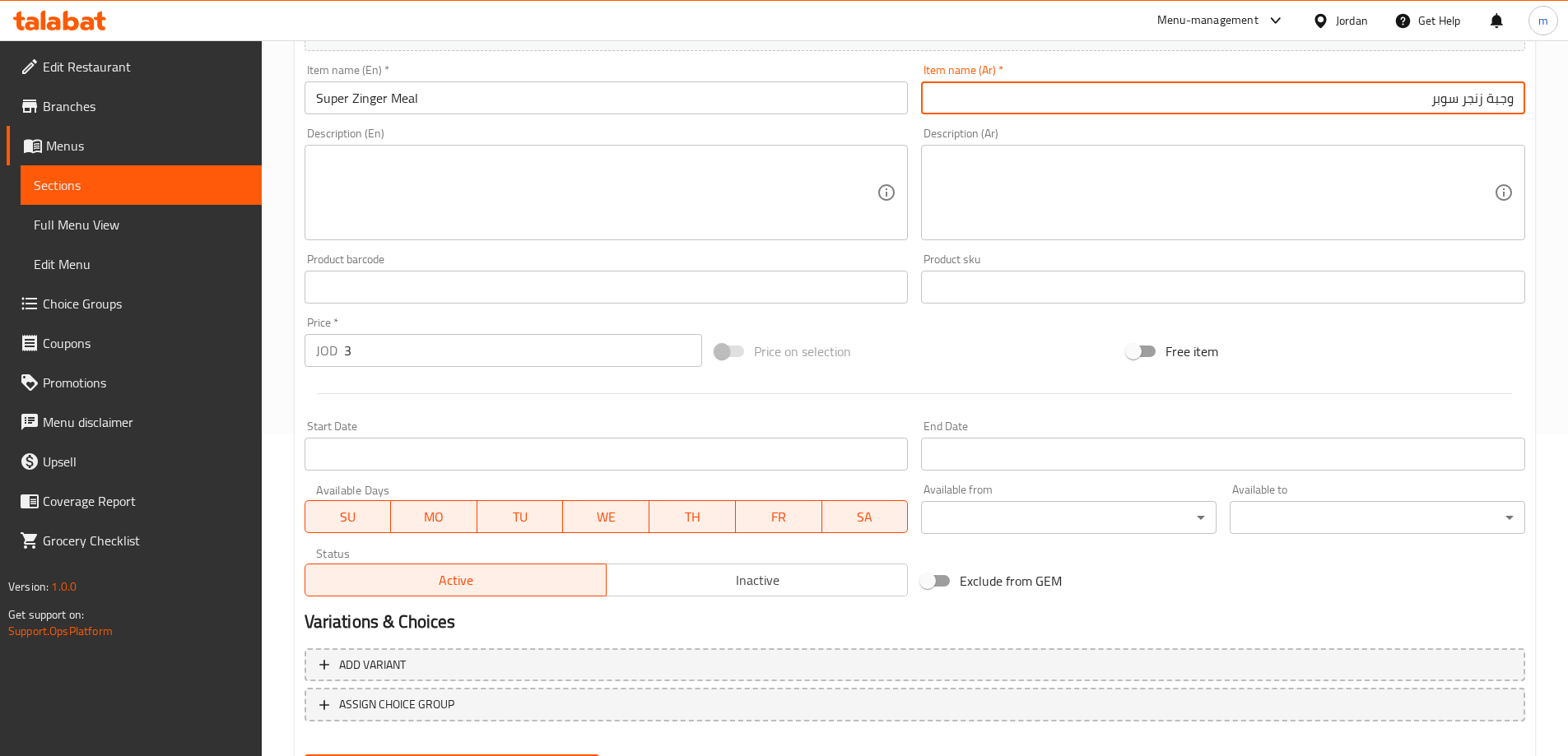
scroll to position [406, 0]
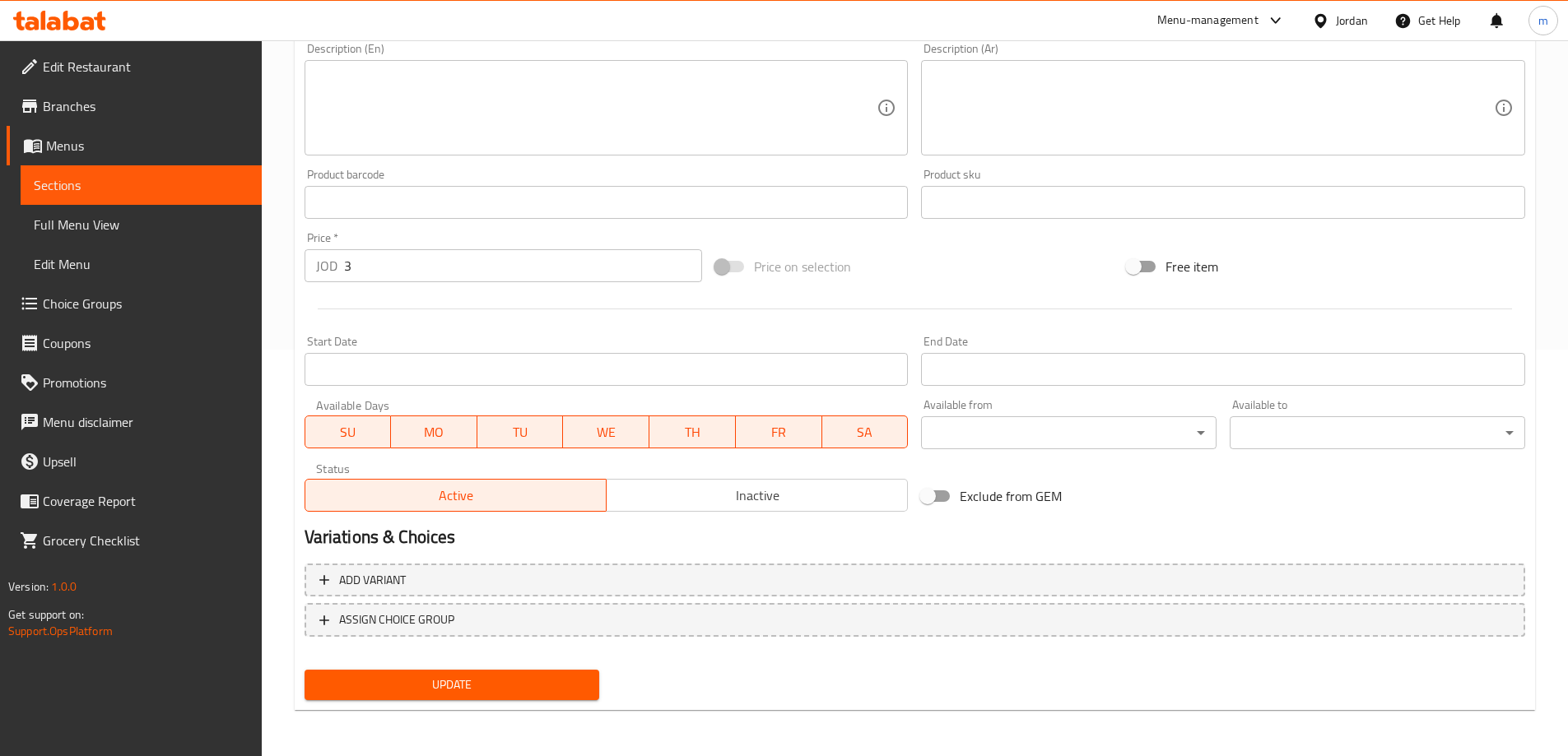
type input "وجبة زنجر سوبر"
click at [540, 681] on span "Update" at bounding box center [452, 684] width 269 height 20
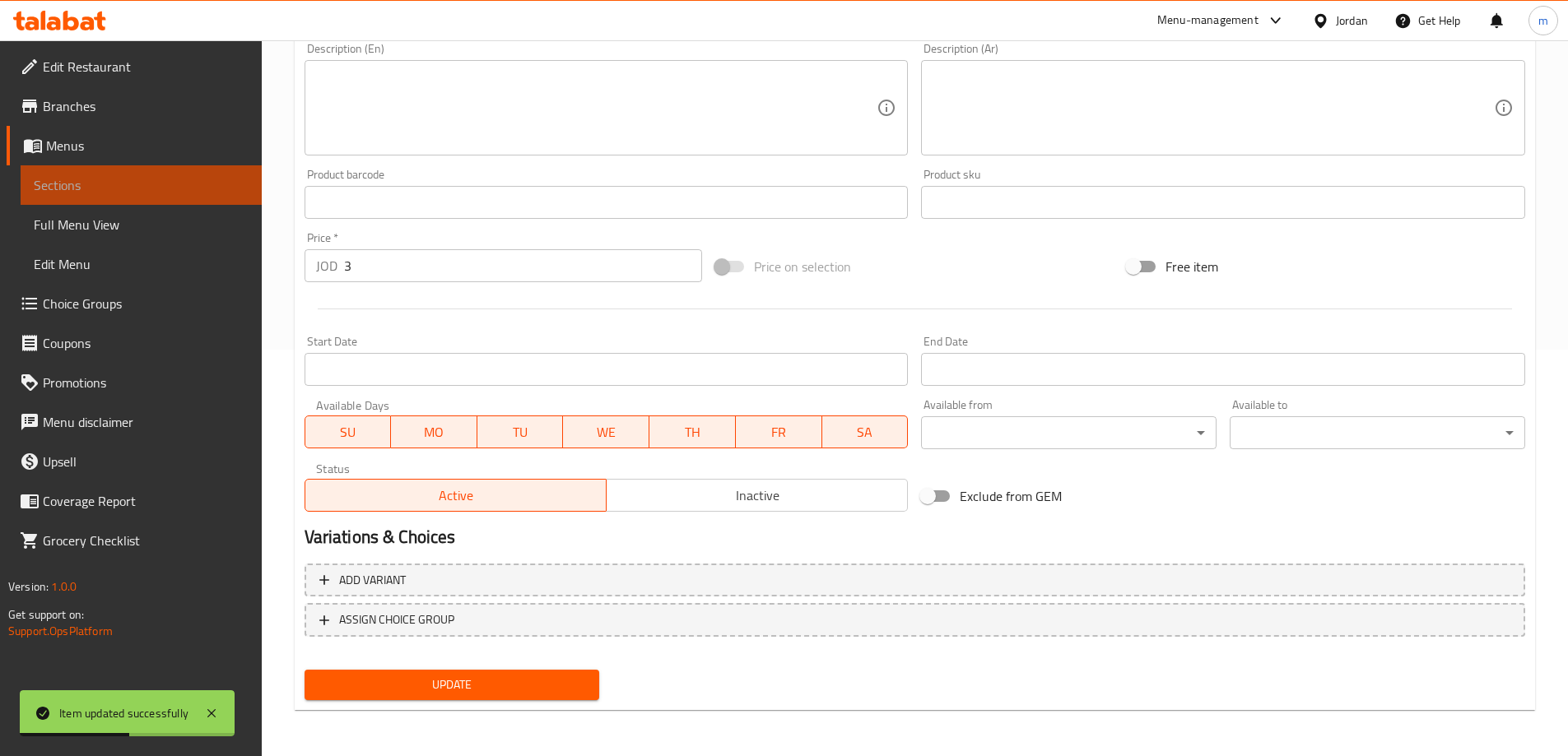
click at [177, 180] on span "Sections" at bounding box center [141, 185] width 214 height 19
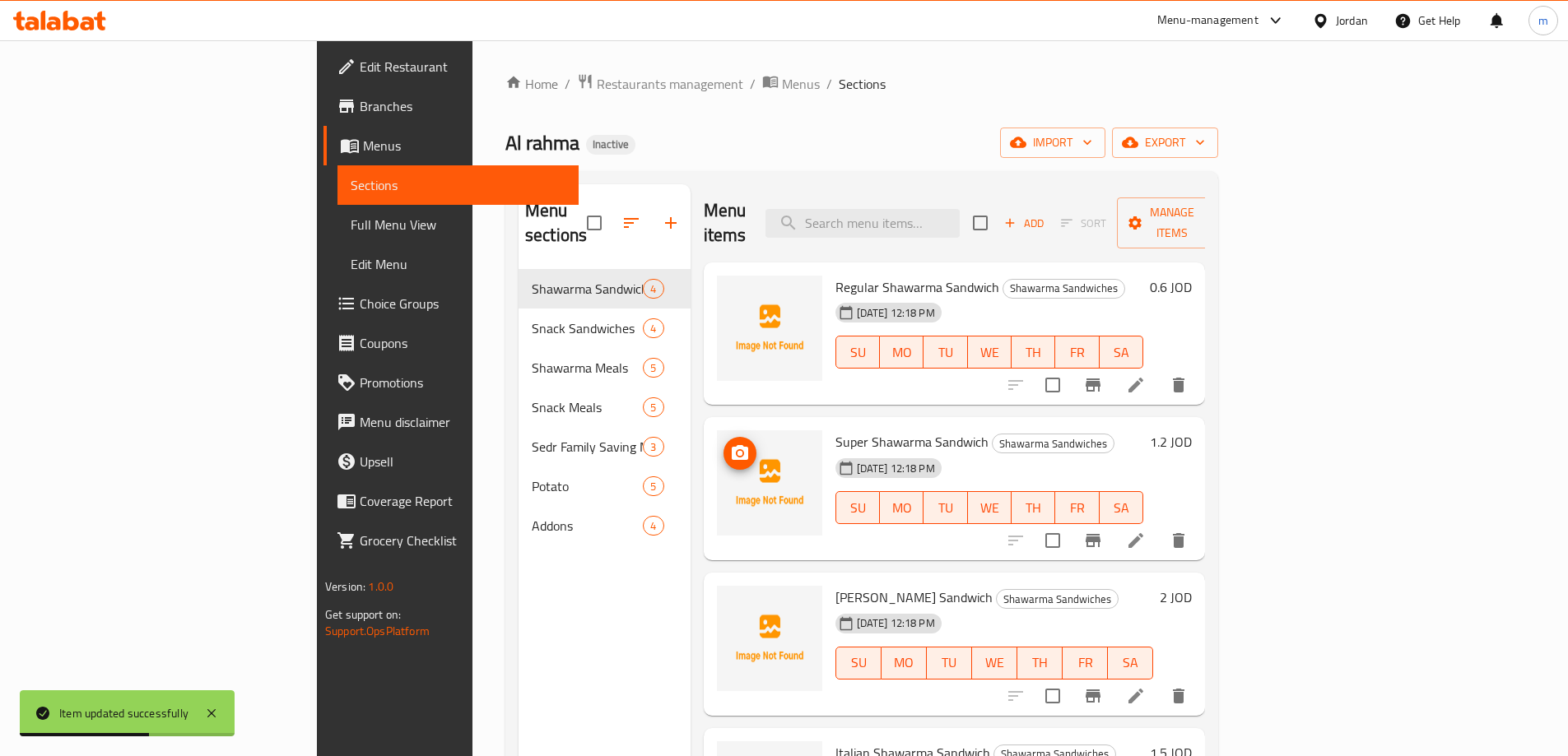
click at [961, 195] on div "Menu items Add Sort Manage items" at bounding box center [954, 223] width 502 height 78
click at [960, 209] on input "search" at bounding box center [861, 224] width 194 height 29
paste input "burger"
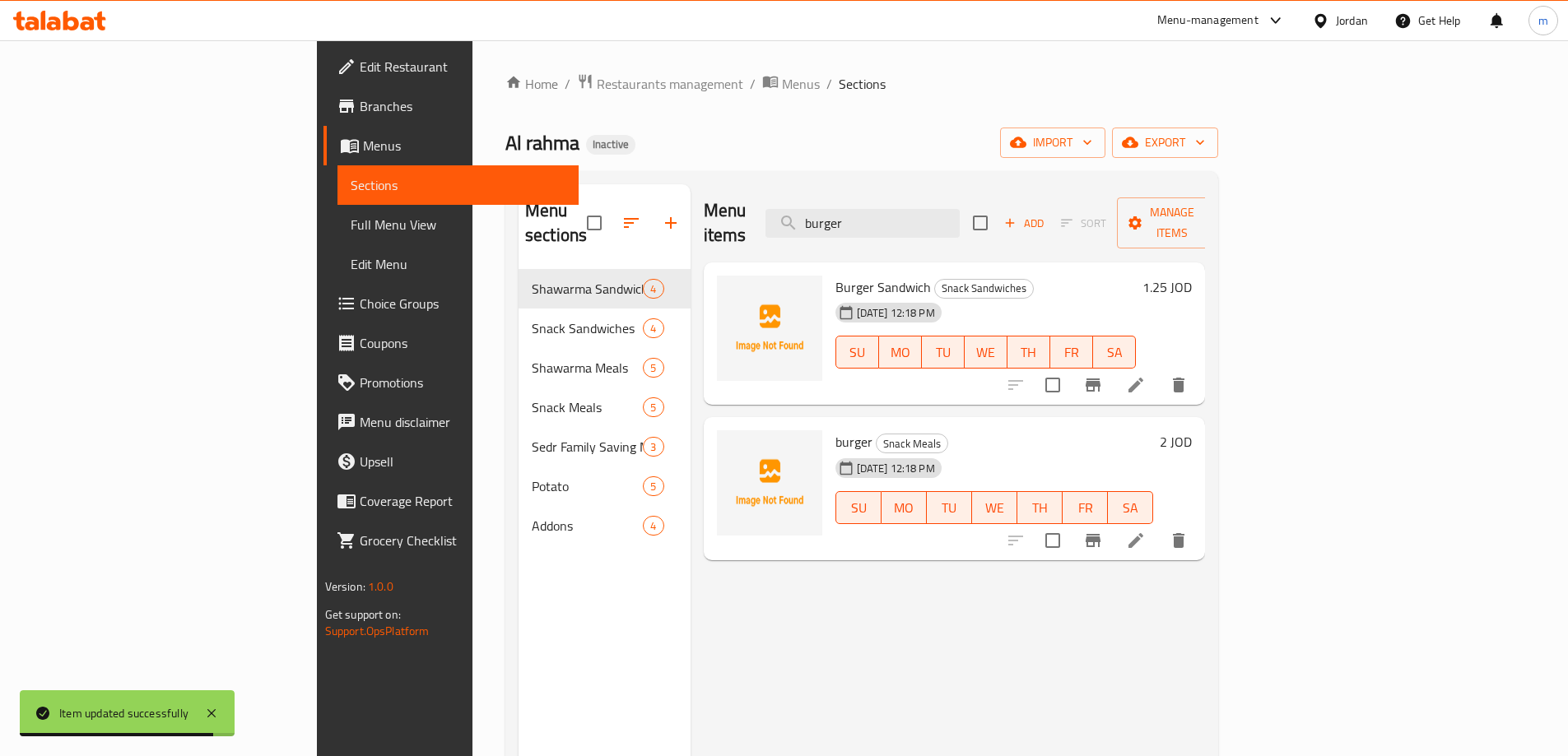
type input "burger"
click at [1159, 526] on li at bounding box center [1135, 541] width 46 height 29
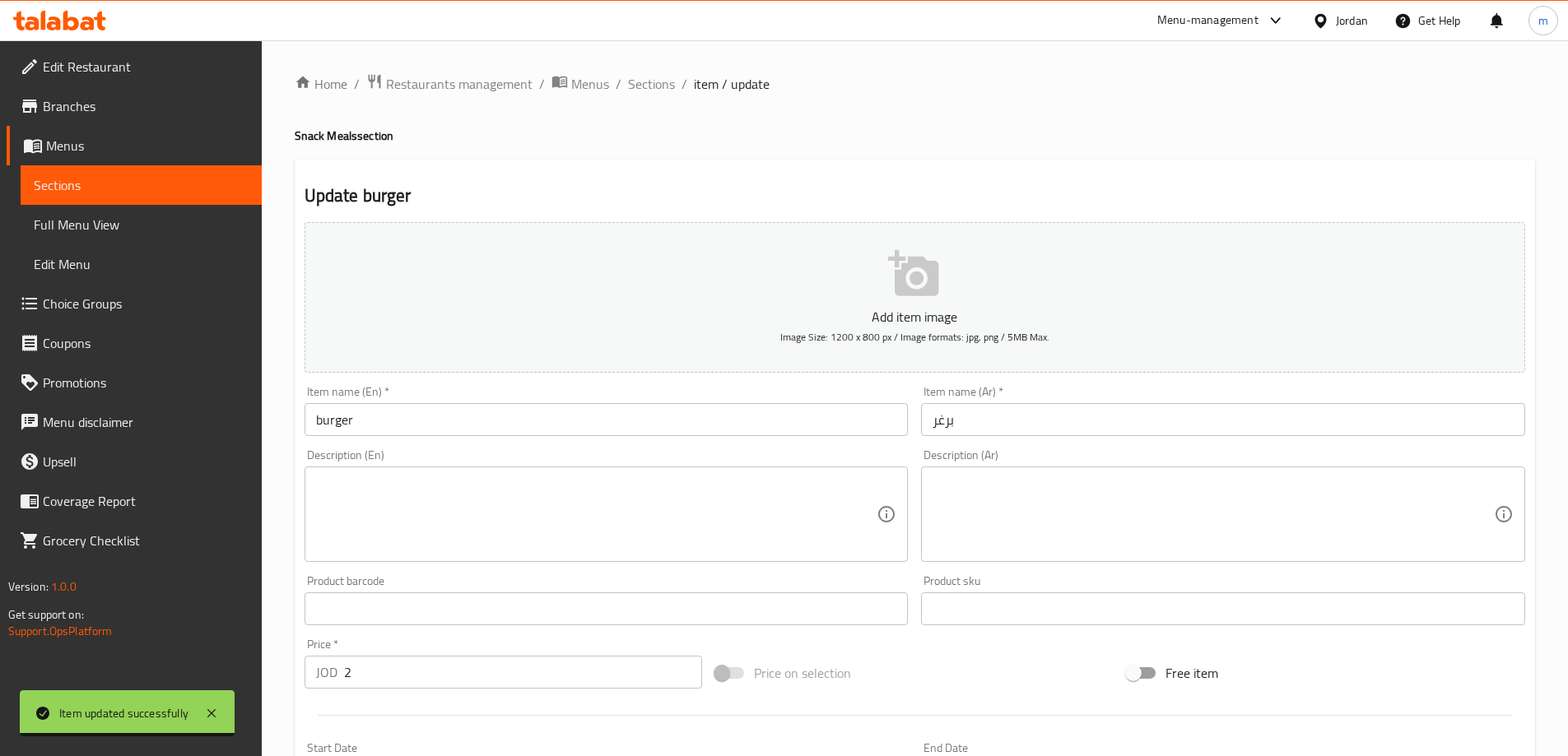
click at [483, 414] on input "burger" at bounding box center [606, 420] width 604 height 33
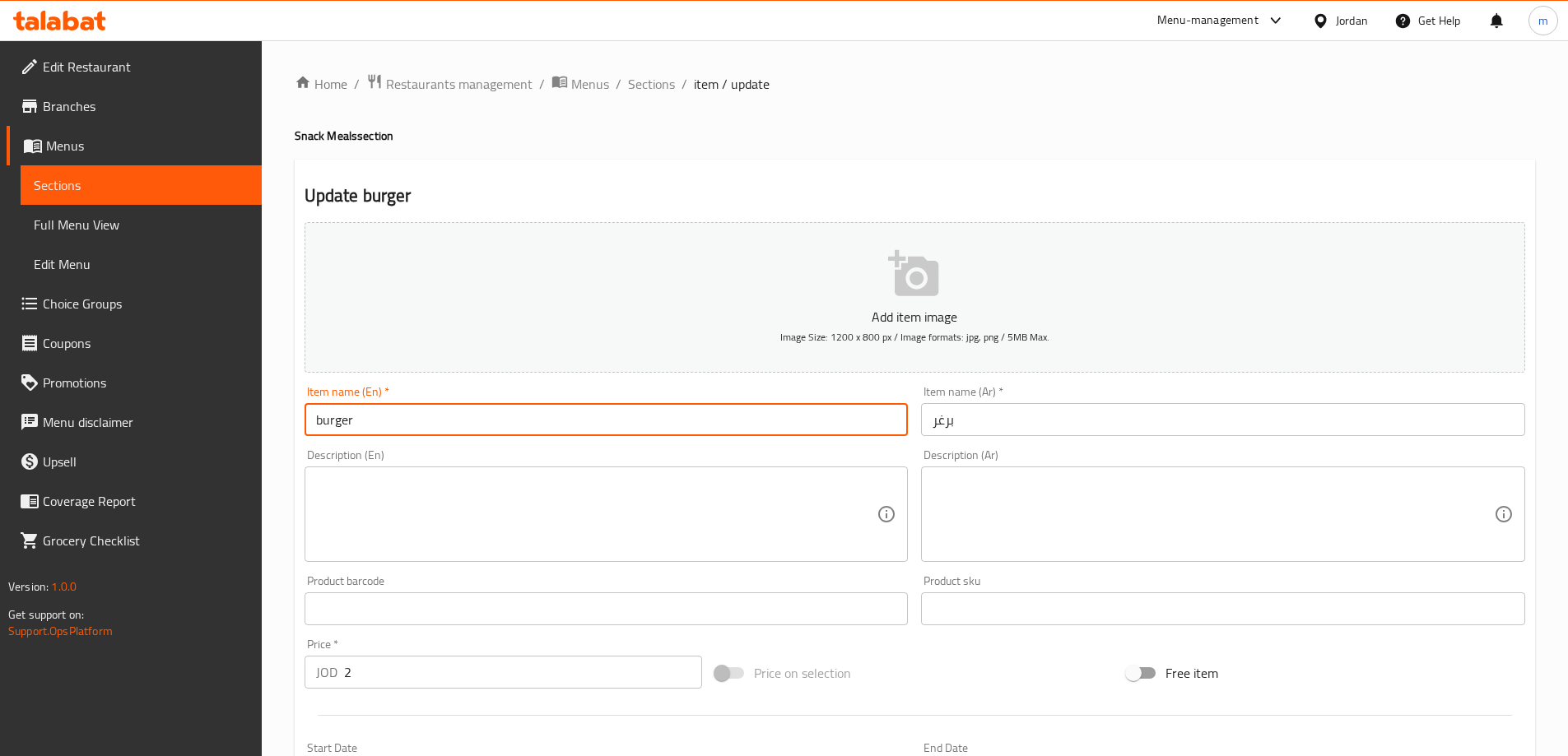
click at [341, 128] on h4 "Snack Meals section" at bounding box center [914, 135] width 1241 height 17
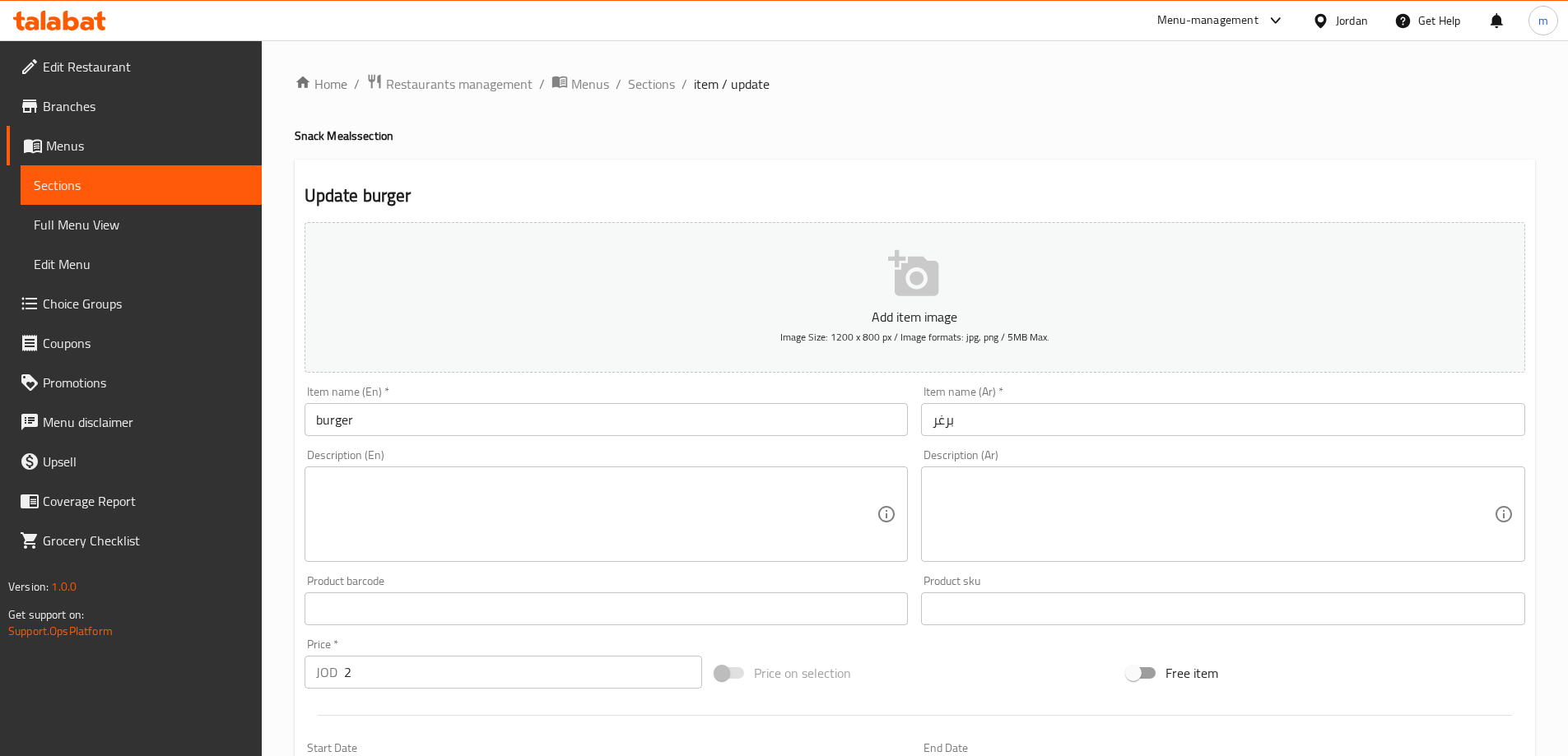
click at [338, 128] on h4 "Snack Meals section" at bounding box center [914, 135] width 1241 height 17
click at [508, 404] on input "burger" at bounding box center [606, 420] width 604 height 33
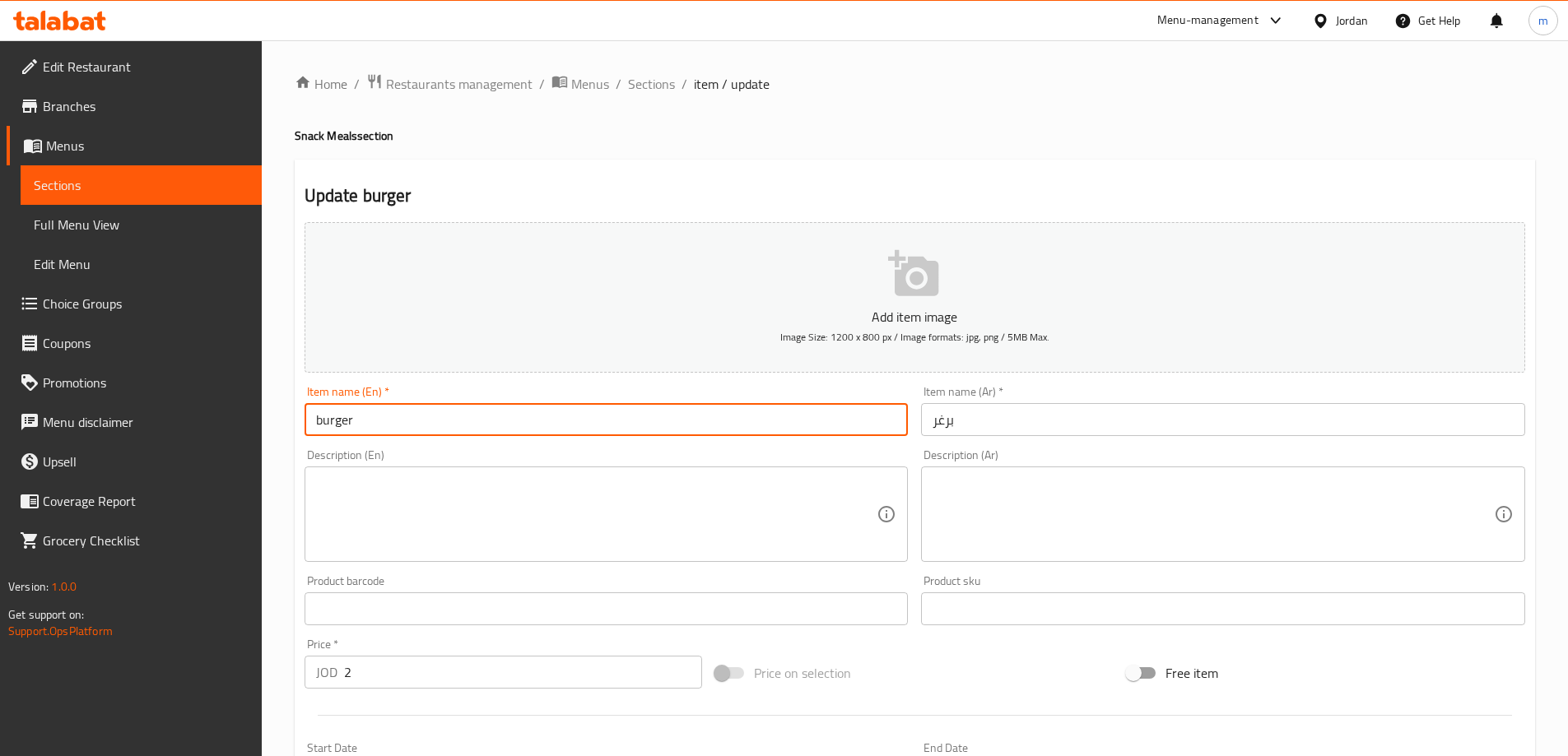
paste input "Meals"
click at [356, 417] on input "burger Meals" at bounding box center [606, 420] width 604 height 33
click at [500, 419] on input "burger Meals" at bounding box center [606, 420] width 604 height 33
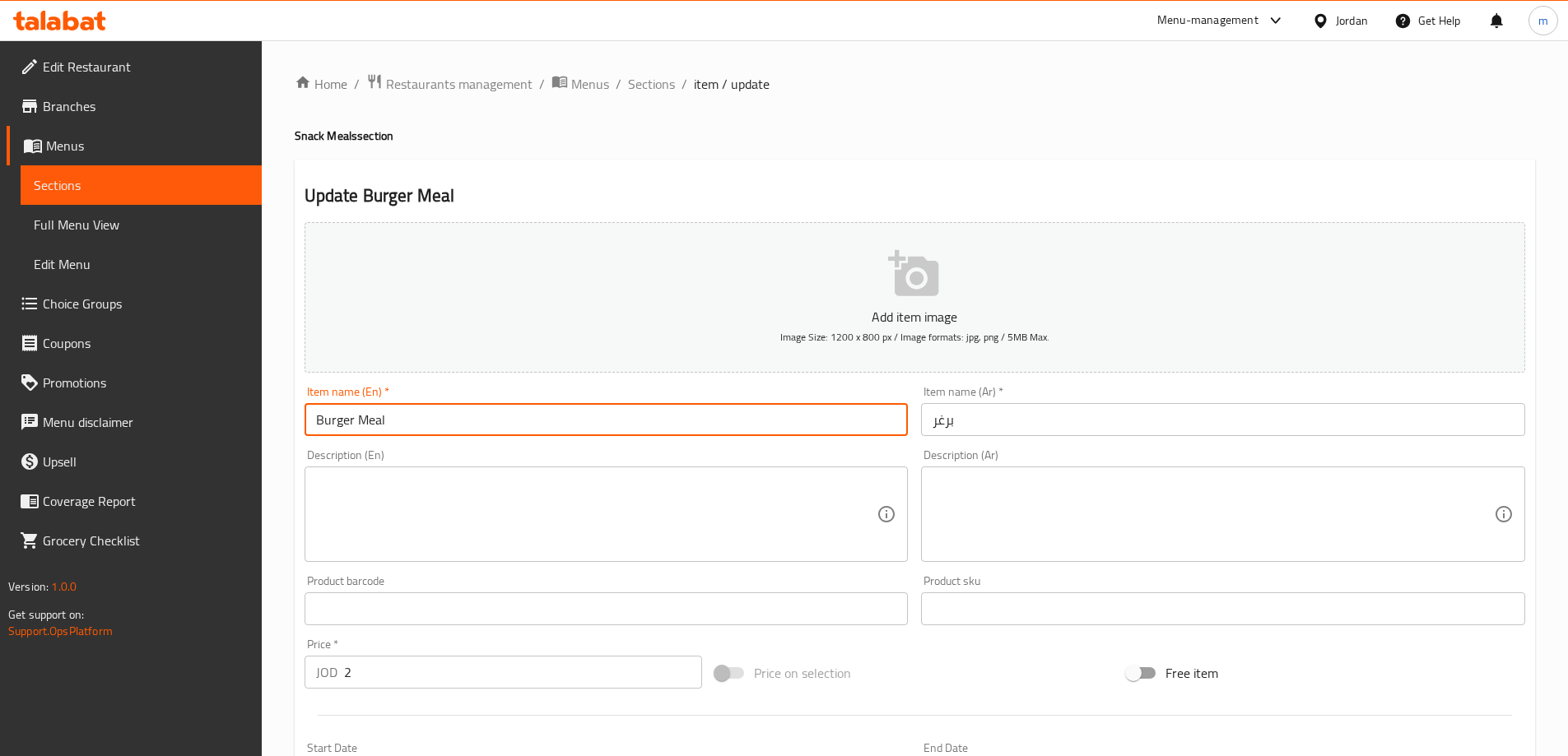
type input "Burger Meal"
click at [1095, 416] on input "برغر" at bounding box center [1223, 420] width 604 height 33
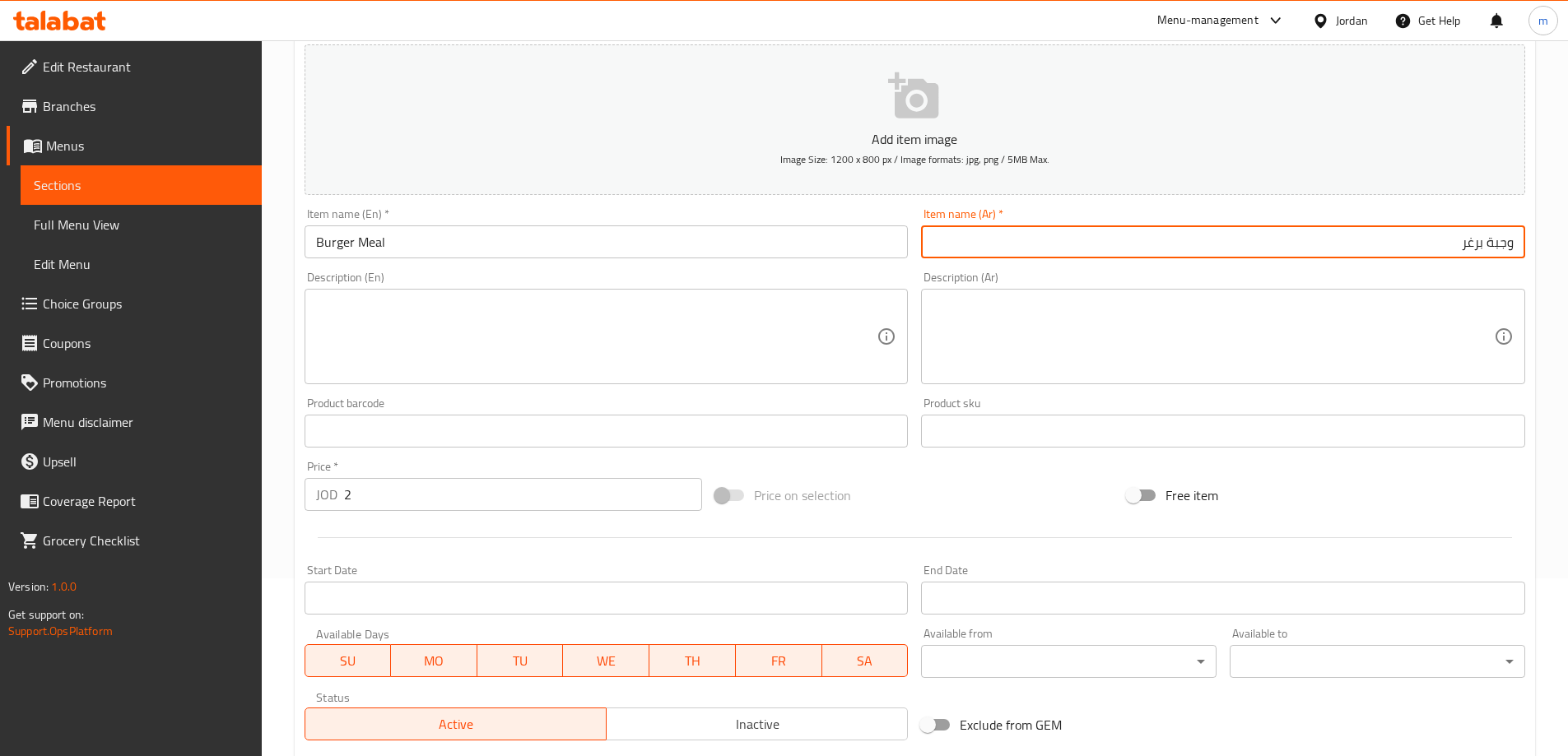
scroll to position [406, 0]
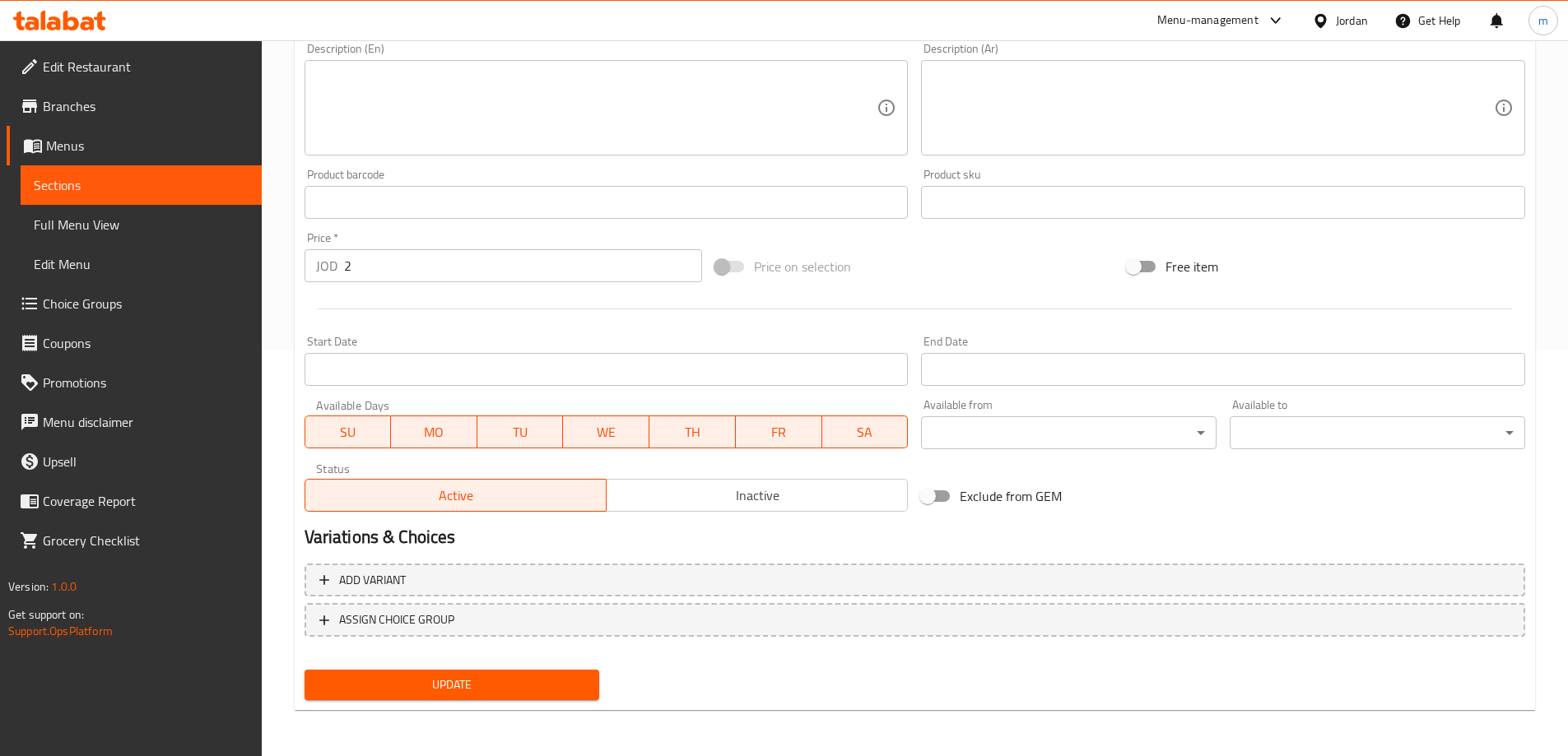
type input "وجبة برغر"
click at [477, 683] on span "Update" at bounding box center [452, 684] width 269 height 20
click at [75, 175] on span "Sections" at bounding box center [141, 185] width 214 height 19
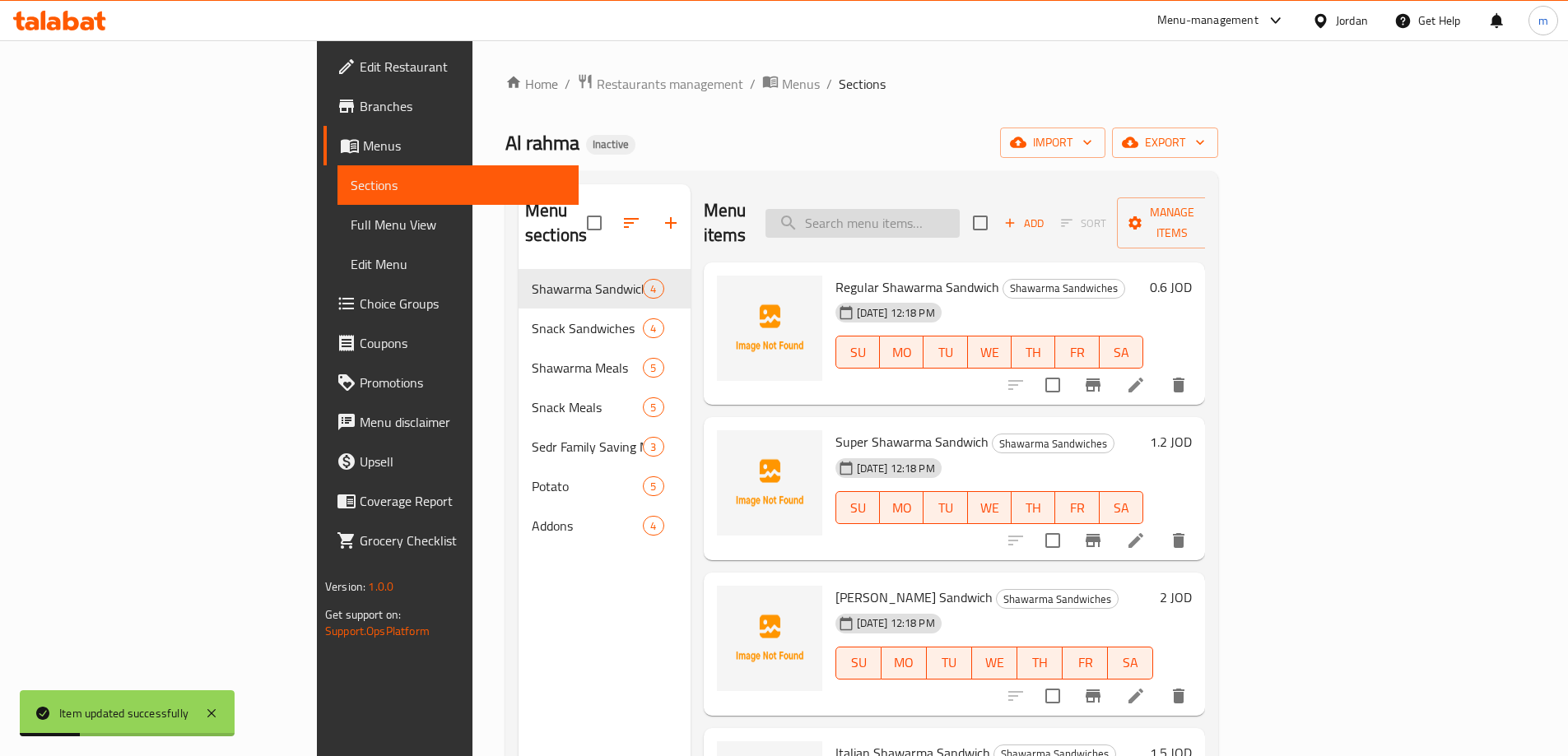
click at [960, 209] on input "search" at bounding box center [861, 224] width 194 height 29
paste input "Fajita"
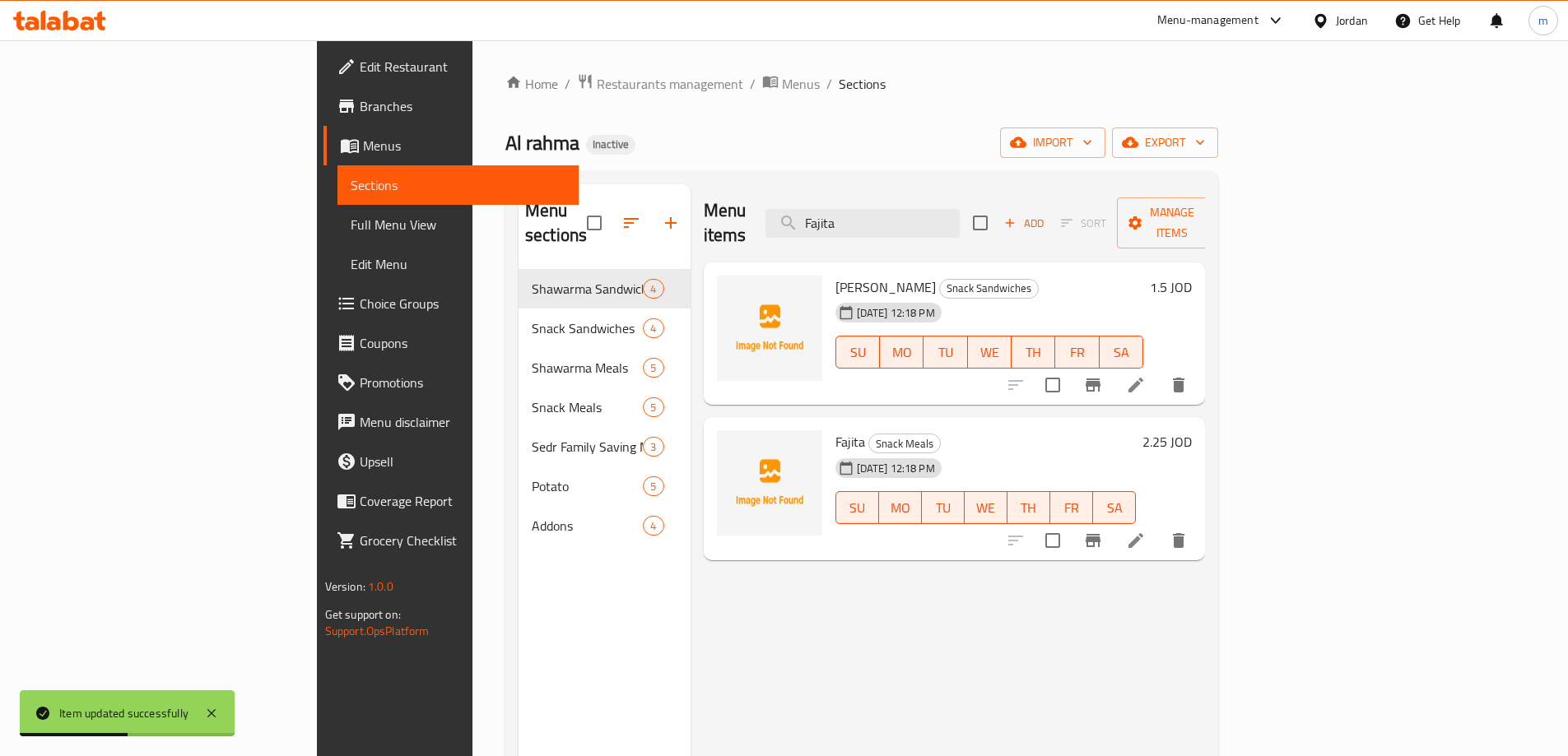
type input "Fajita"
click at [1143, 533] on icon at bounding box center [1135, 540] width 15 height 15
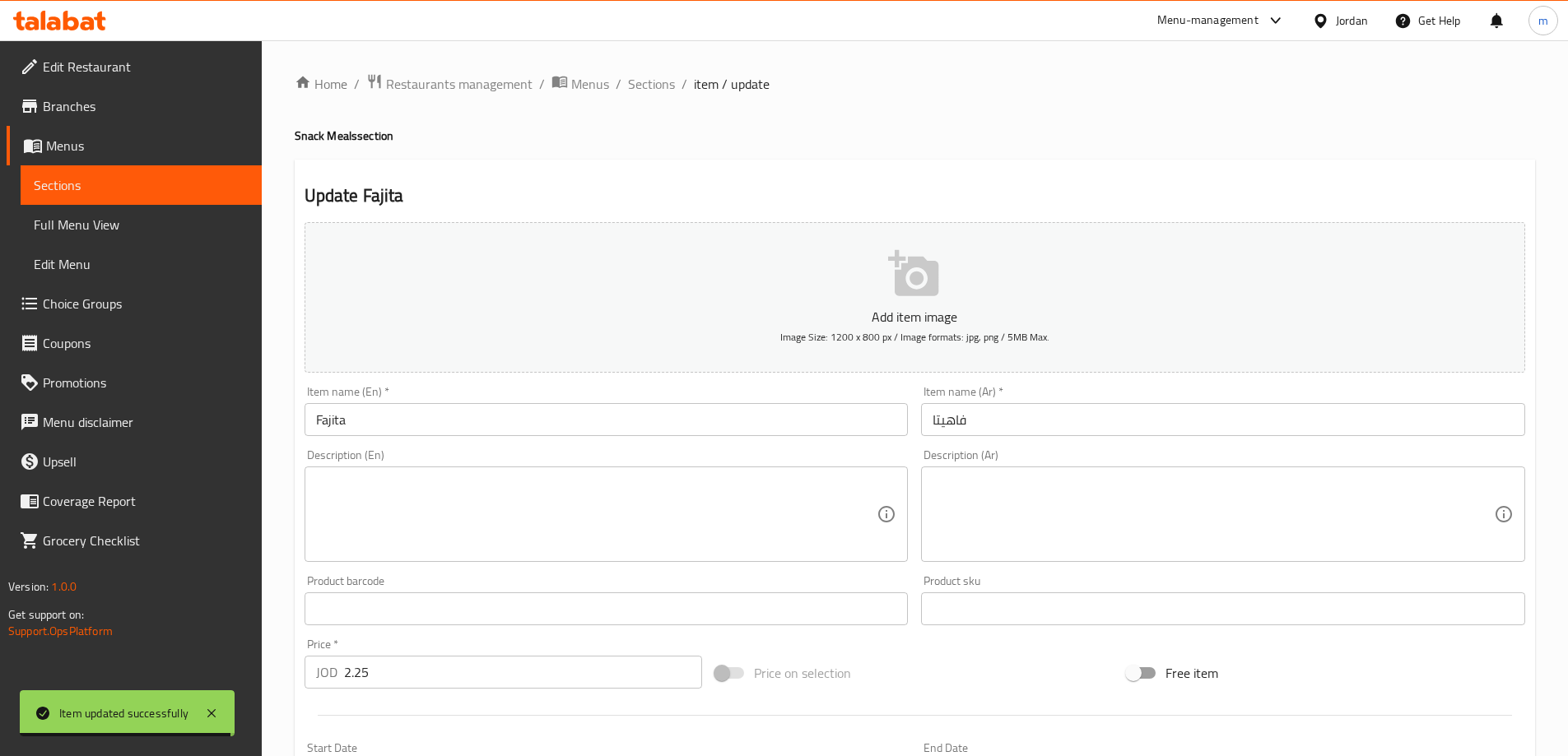
click at [401, 426] on input "Fajita" at bounding box center [606, 420] width 604 height 33
click at [327, 139] on h4 "Snack Meals section" at bounding box center [914, 135] width 1241 height 17
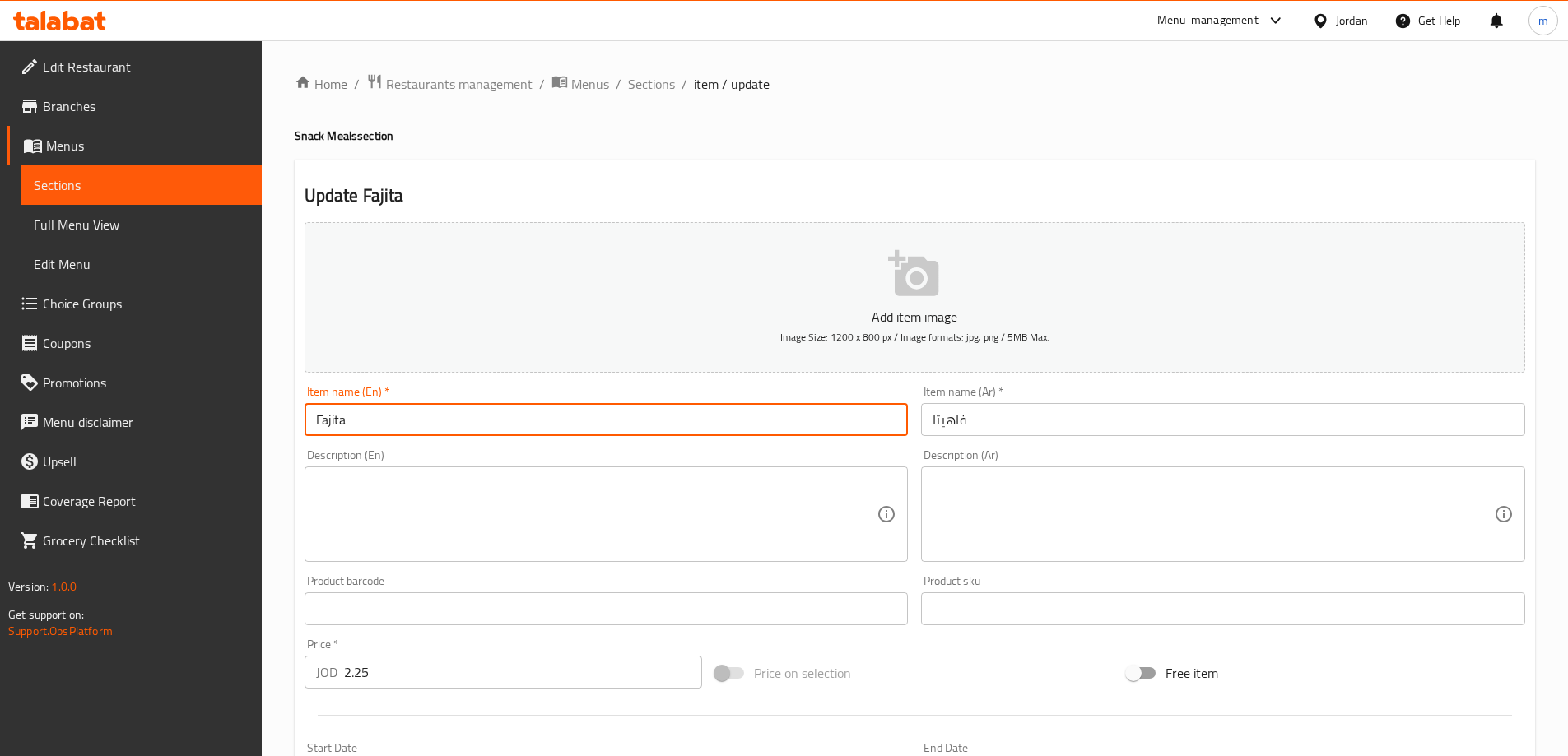
click at [424, 429] on input "Fajita" at bounding box center [606, 420] width 604 height 33
paste input "Meals"
type input "Fajita Meal"
click at [1090, 436] on input "فاهيتا" at bounding box center [1223, 420] width 604 height 33
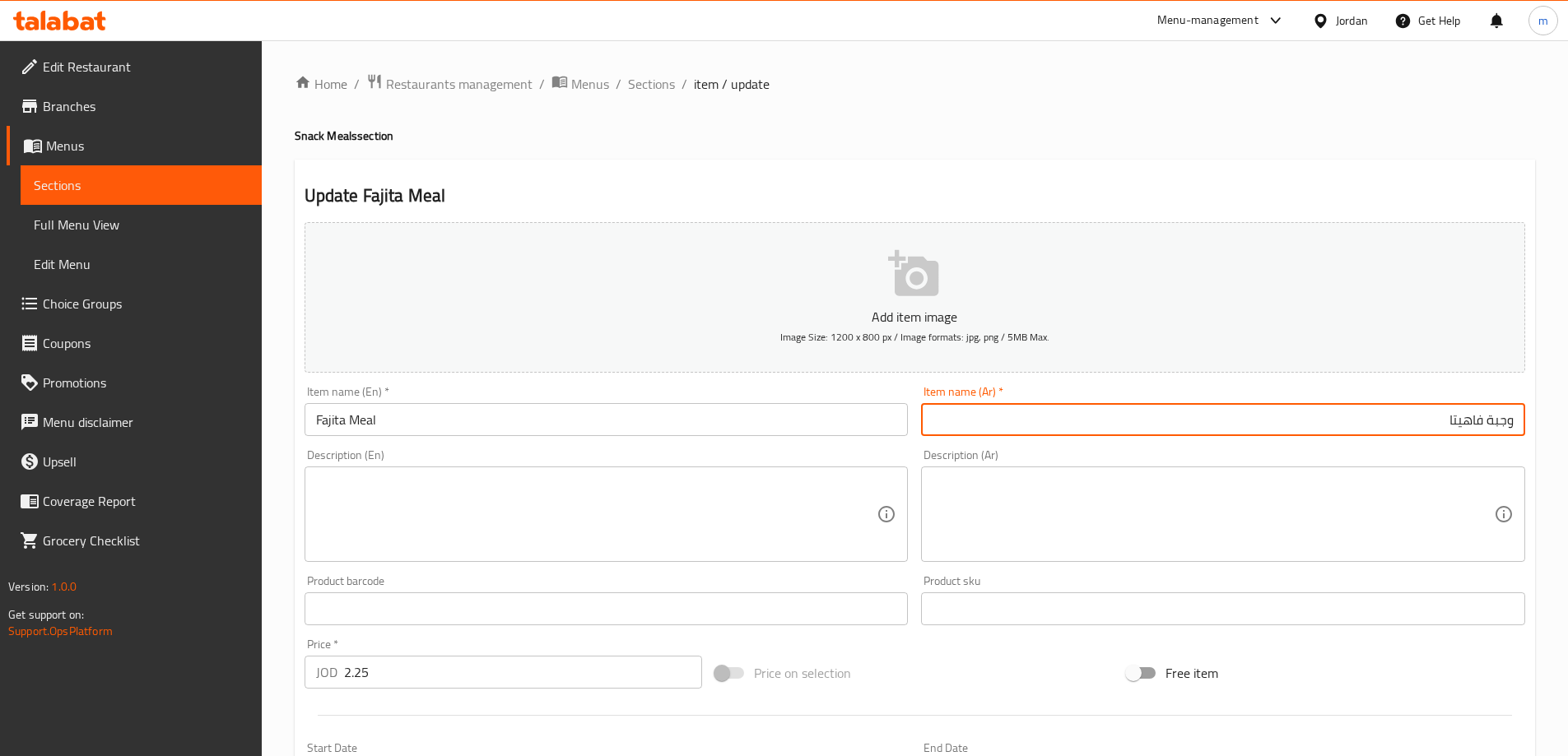
scroll to position [406, 0]
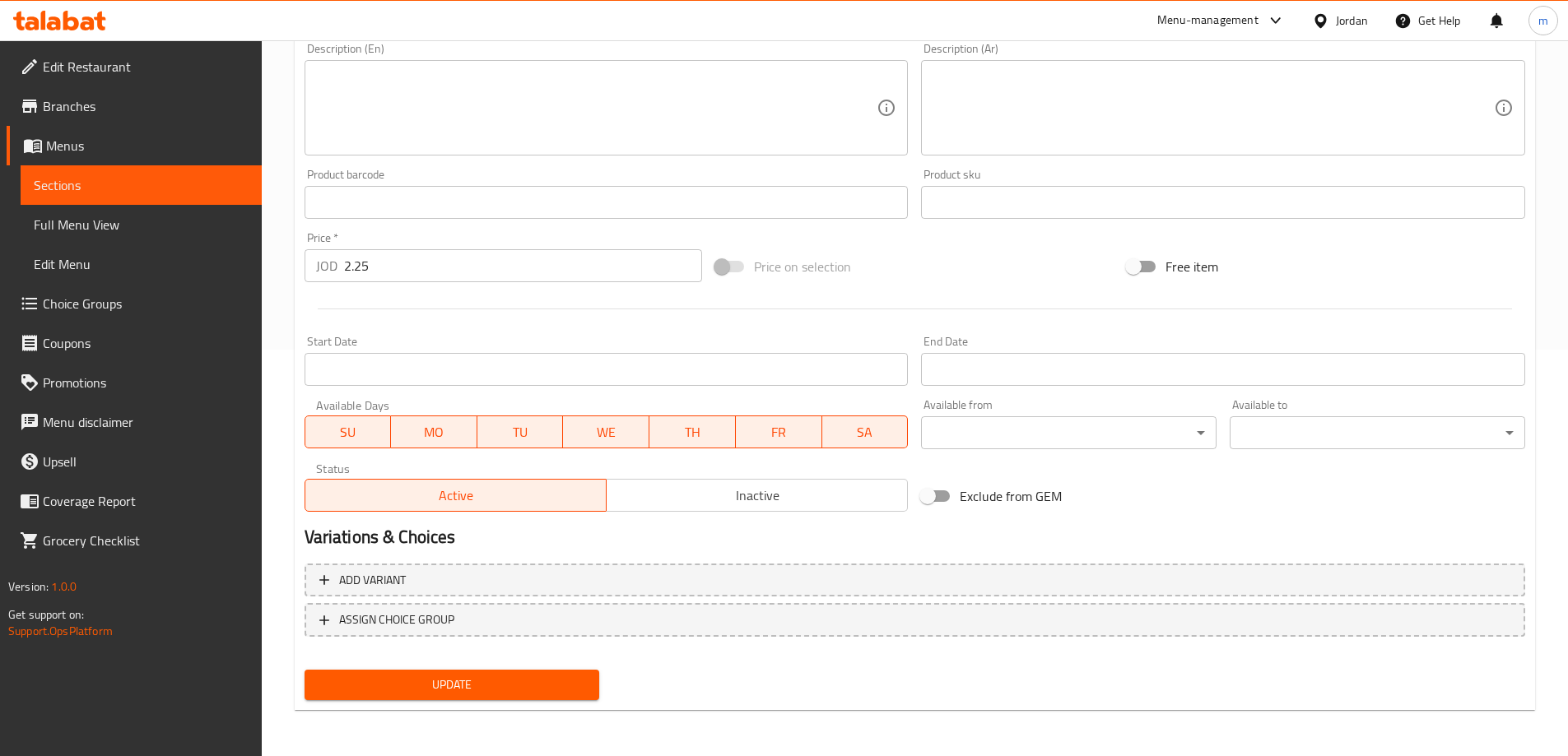
type input "وجبة فاهيتا"
click at [343, 673] on button "Update" at bounding box center [451, 684] width 295 height 30
click at [241, 200] on link "Sections" at bounding box center [140, 185] width 241 height 40
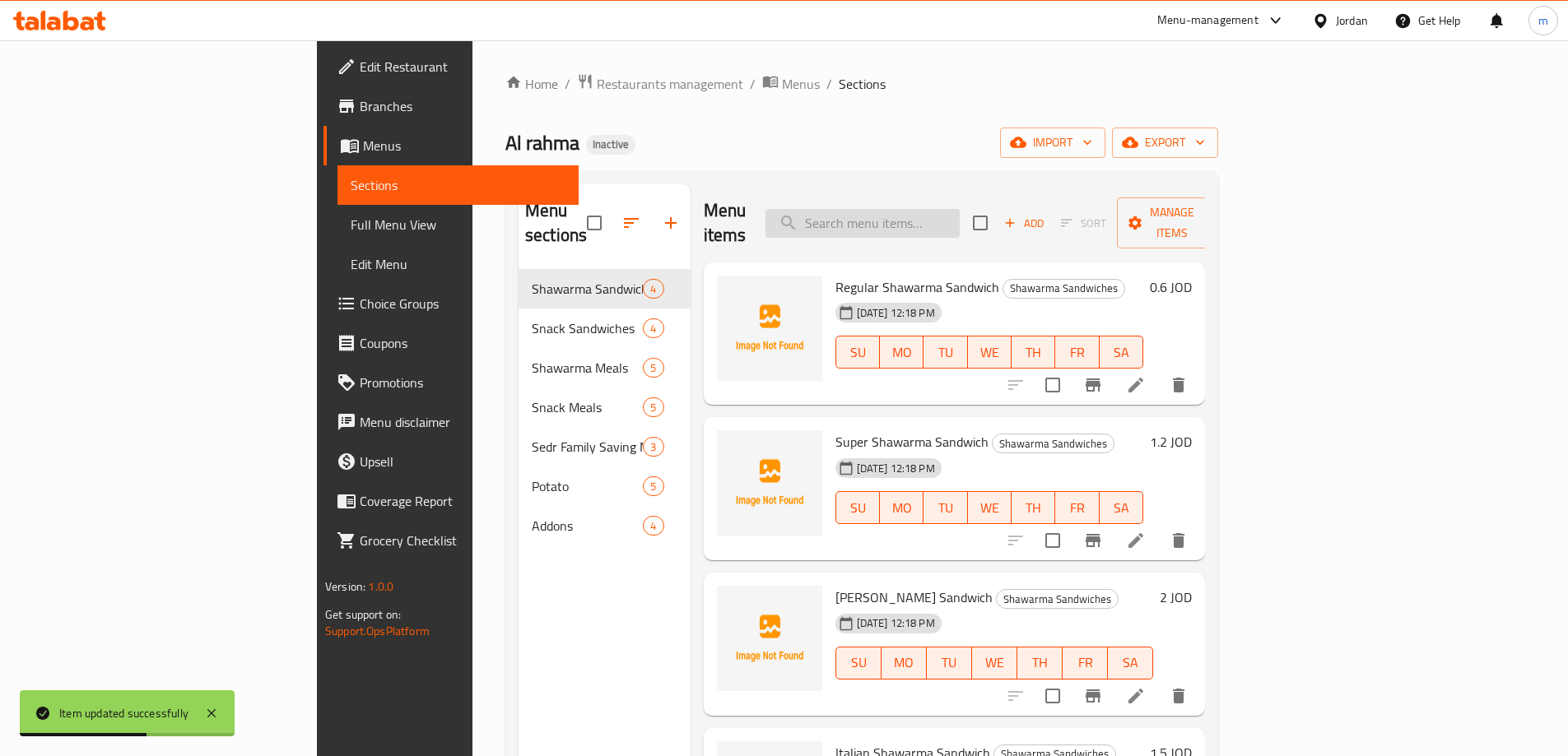
click at [946, 219] on input "search" at bounding box center [861, 224] width 194 height 29
paste input "small box"
type input "small box"
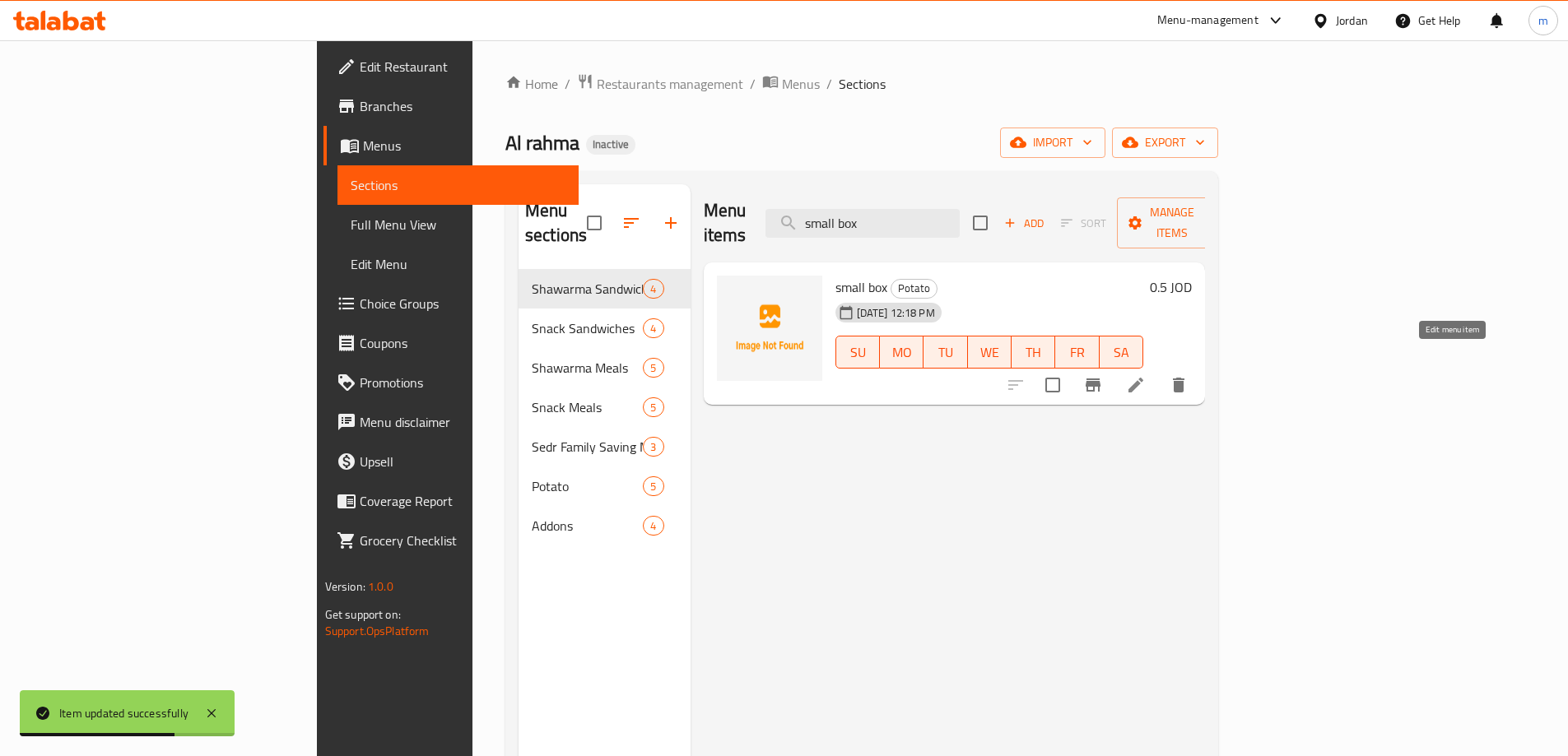
click at [1146, 375] on icon at bounding box center [1135, 385] width 19 height 19
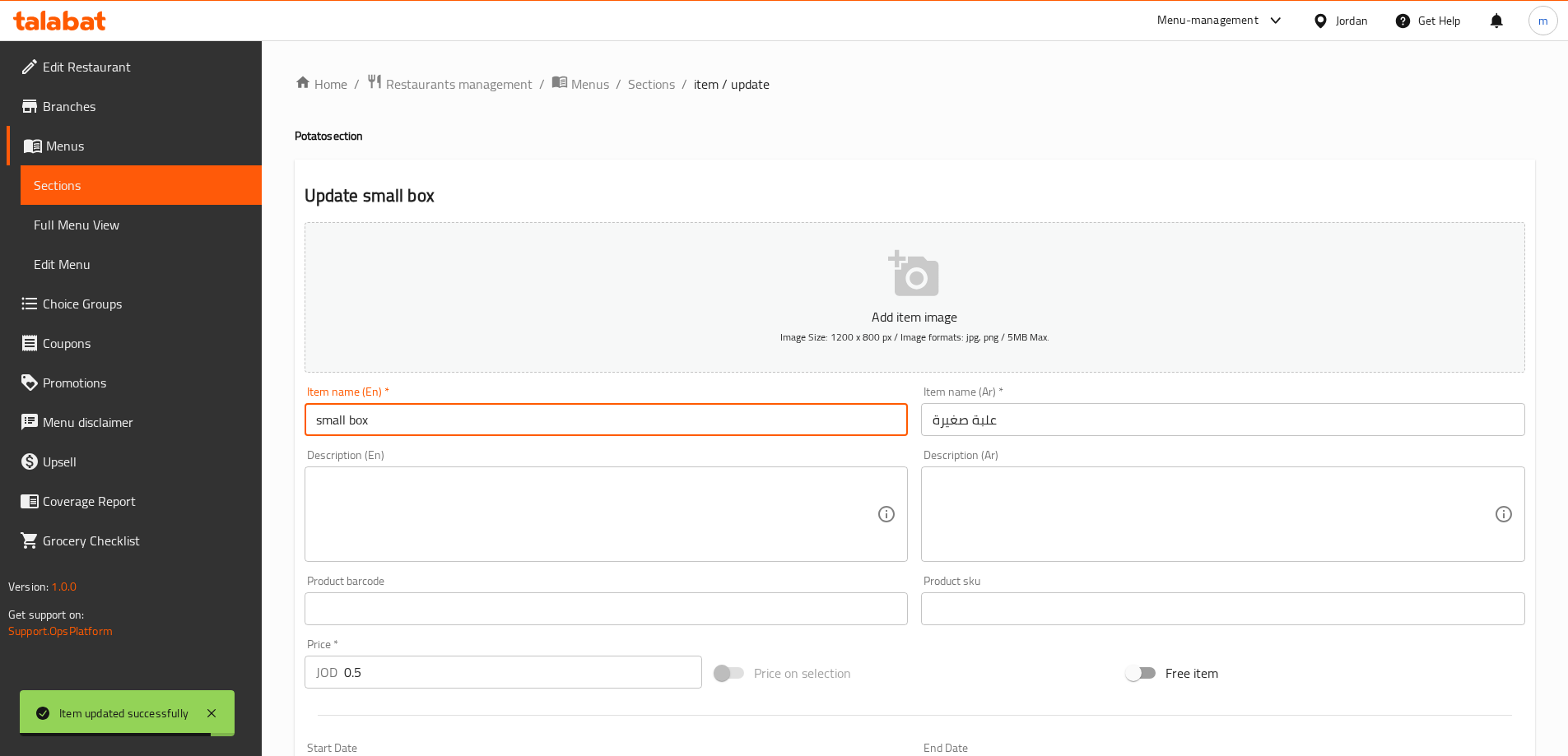
click at [349, 415] on input "small box" at bounding box center [606, 420] width 604 height 33
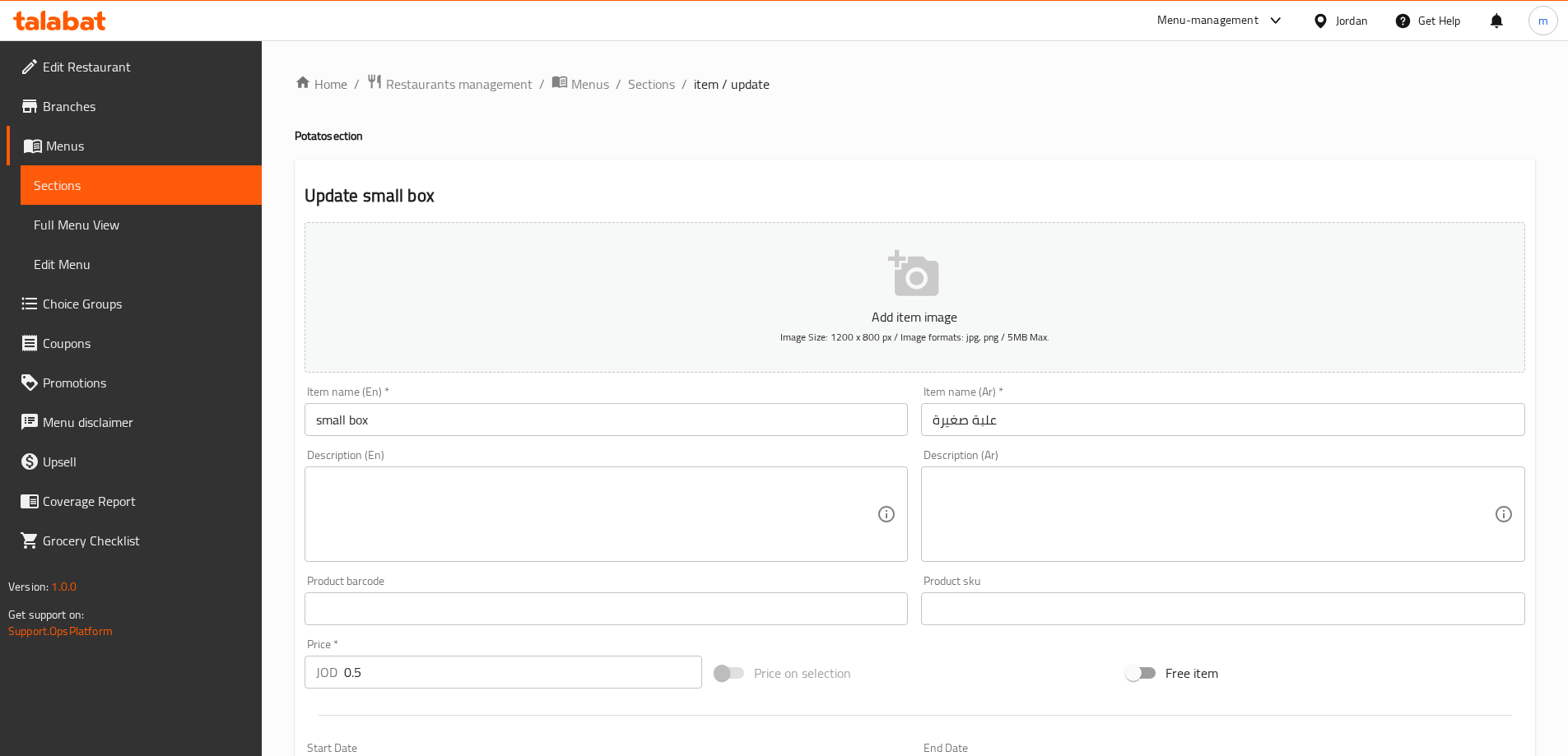
click at [310, 143] on h4 "Potato section" at bounding box center [914, 135] width 1241 height 17
click at [347, 410] on input "small box" at bounding box center [606, 420] width 604 height 33
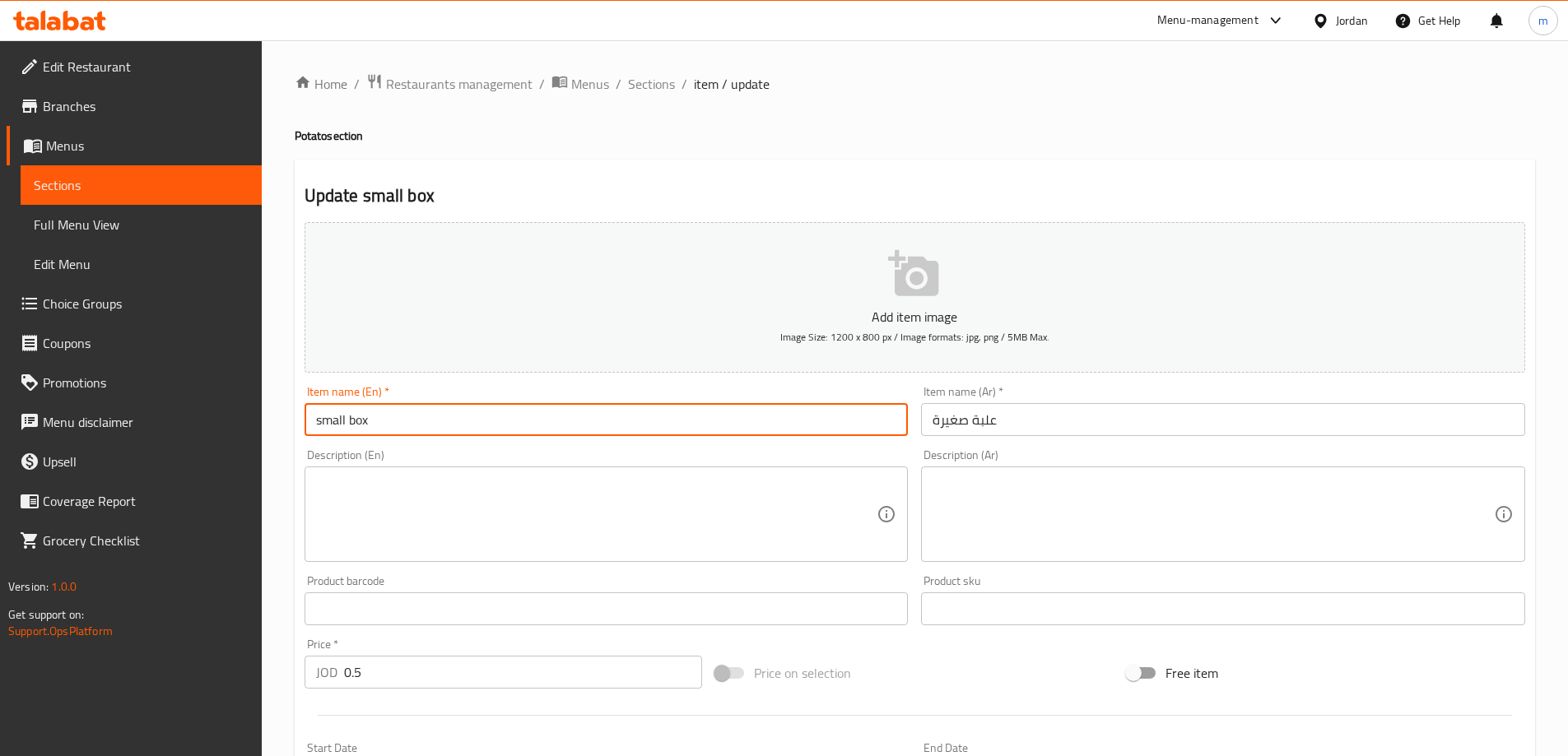
paste input "Potato"
click at [443, 418] on input "small Potato box" at bounding box center [606, 420] width 604 height 33
type input "Small Potato Box"
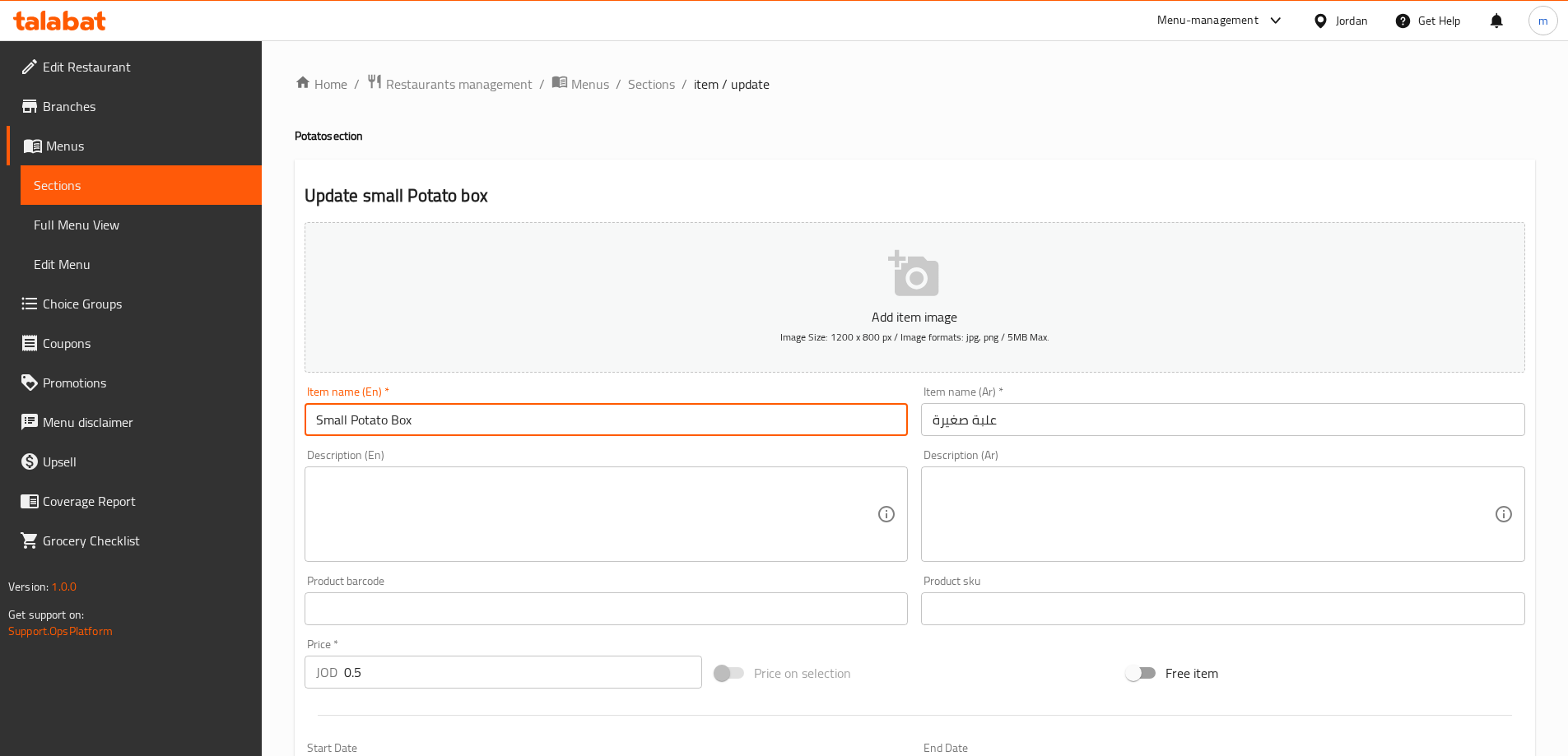
click at [1103, 422] on input "علبة صغيرة" at bounding box center [1223, 420] width 604 height 33
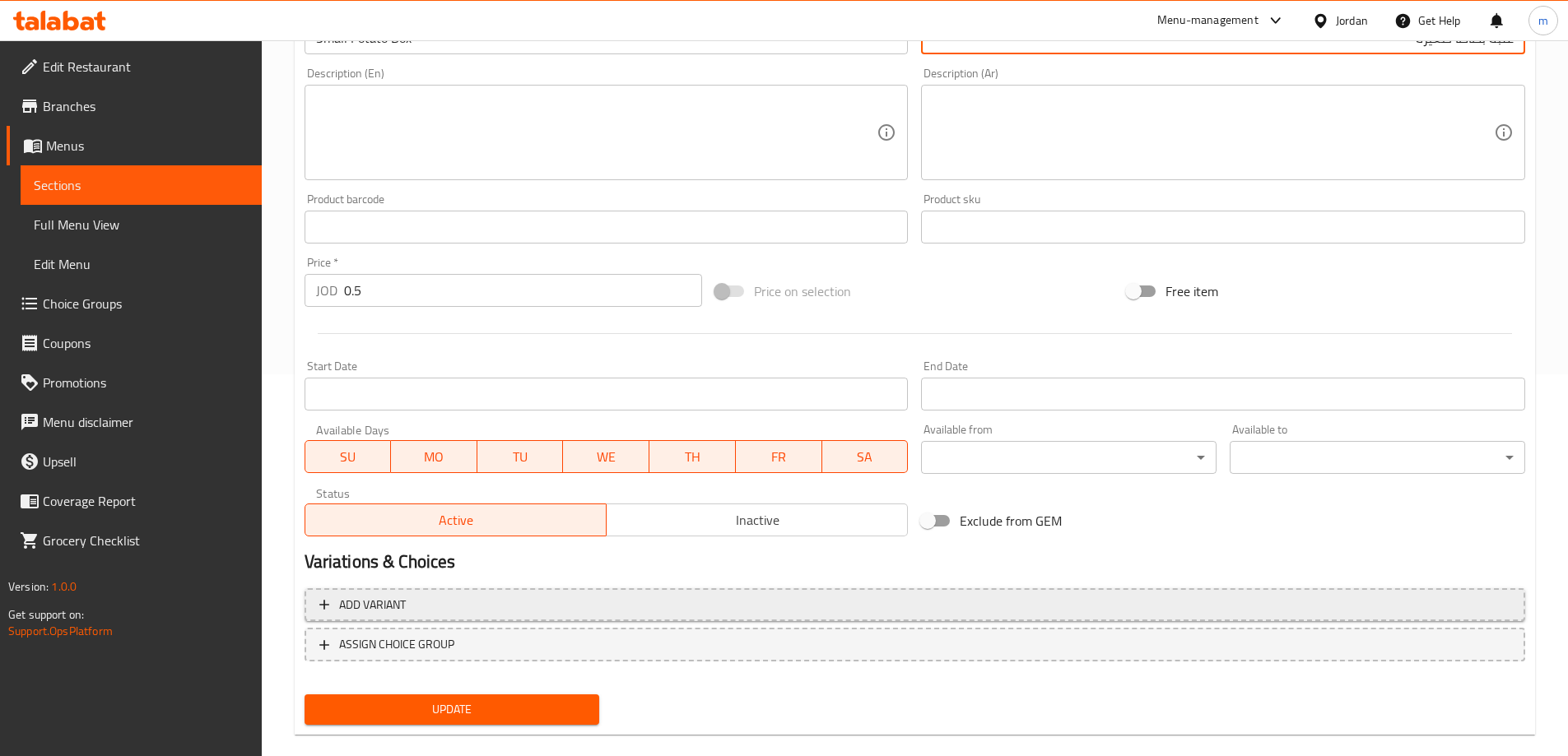
scroll to position [406, 0]
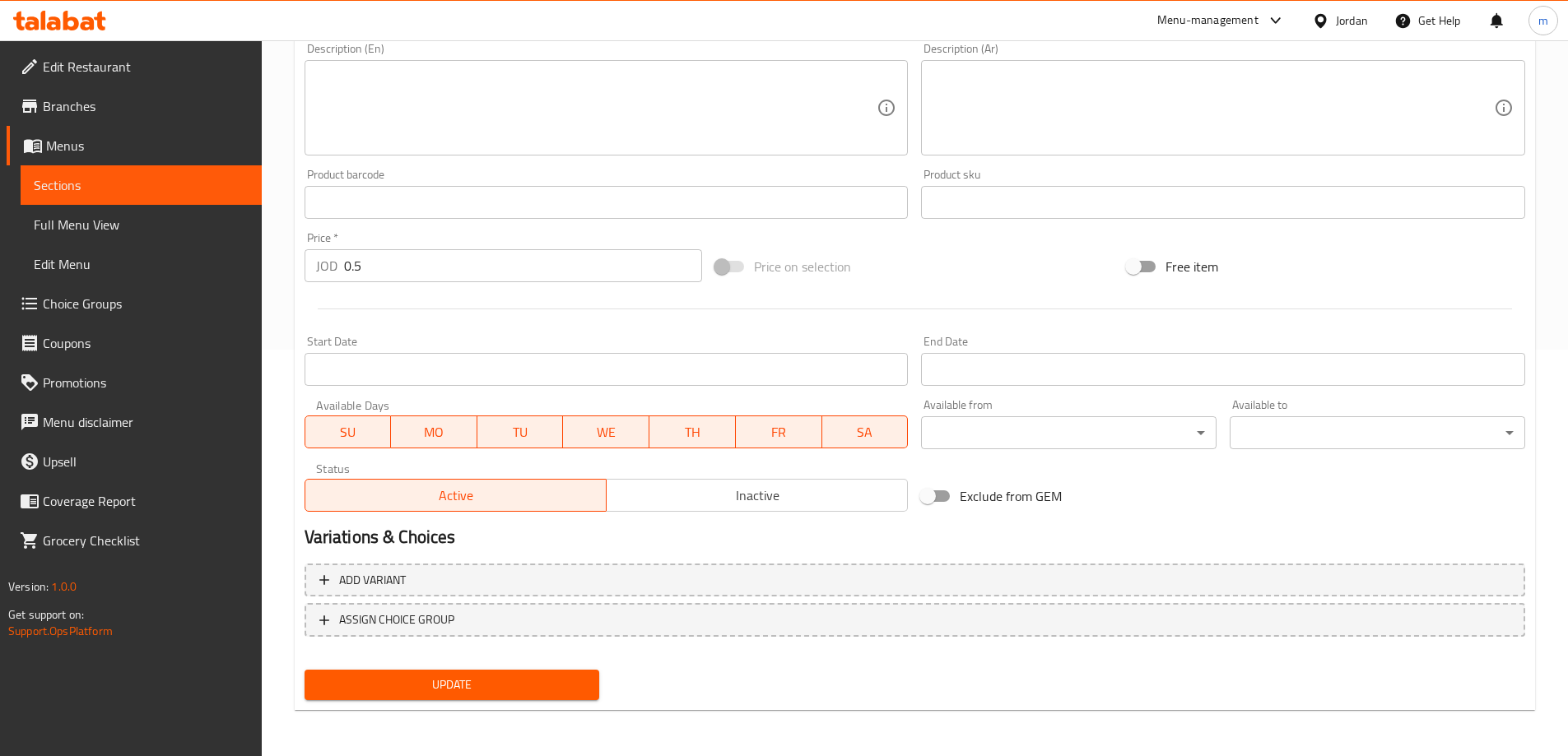
type input "علبة بطاطا صغيرة"
click at [593, 681] on button "Update" at bounding box center [451, 684] width 295 height 30
click at [219, 183] on span "Sections" at bounding box center [141, 185] width 214 height 19
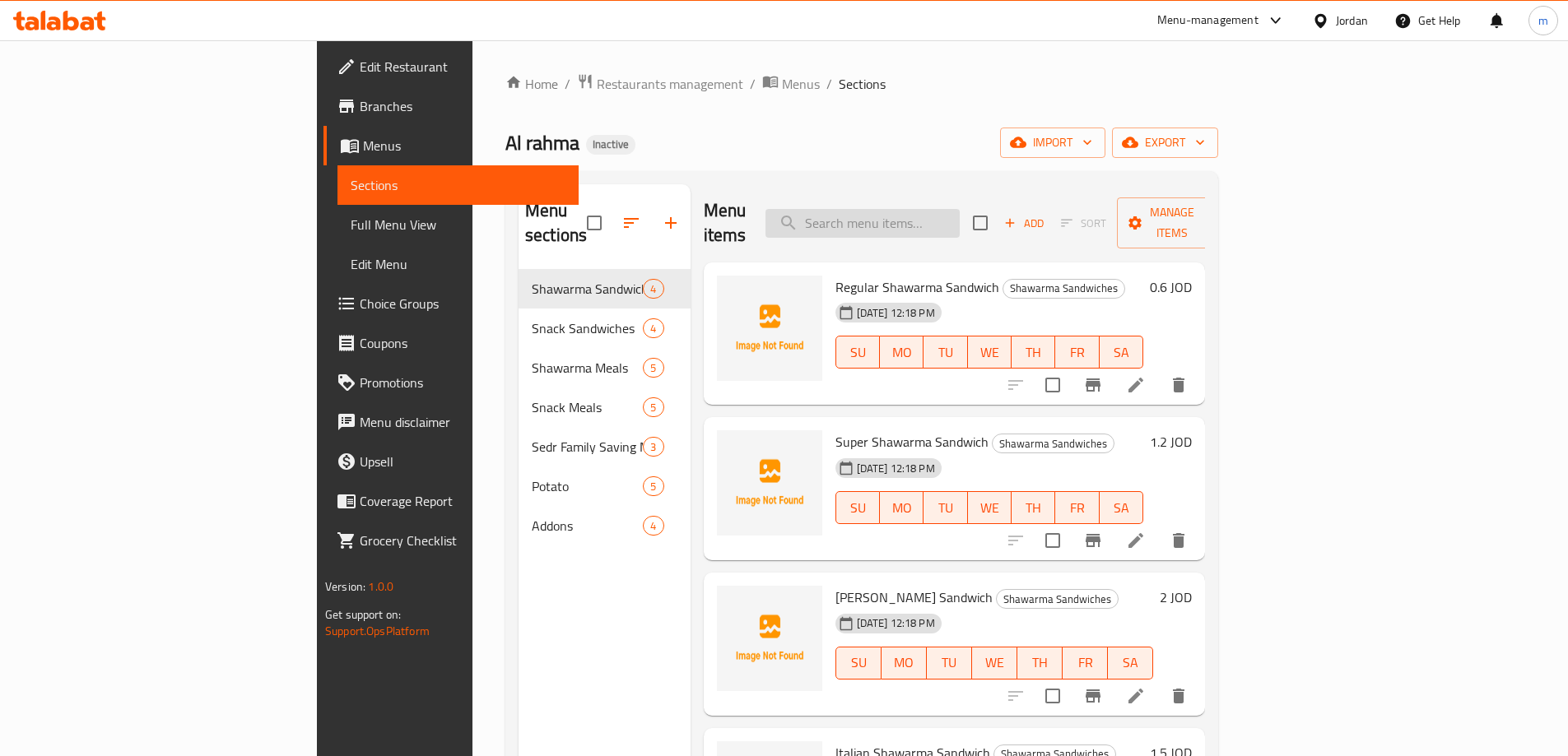
click at [945, 209] on input "search" at bounding box center [861, 224] width 194 height 29
paste input "Large Box"
type input "Large Box"
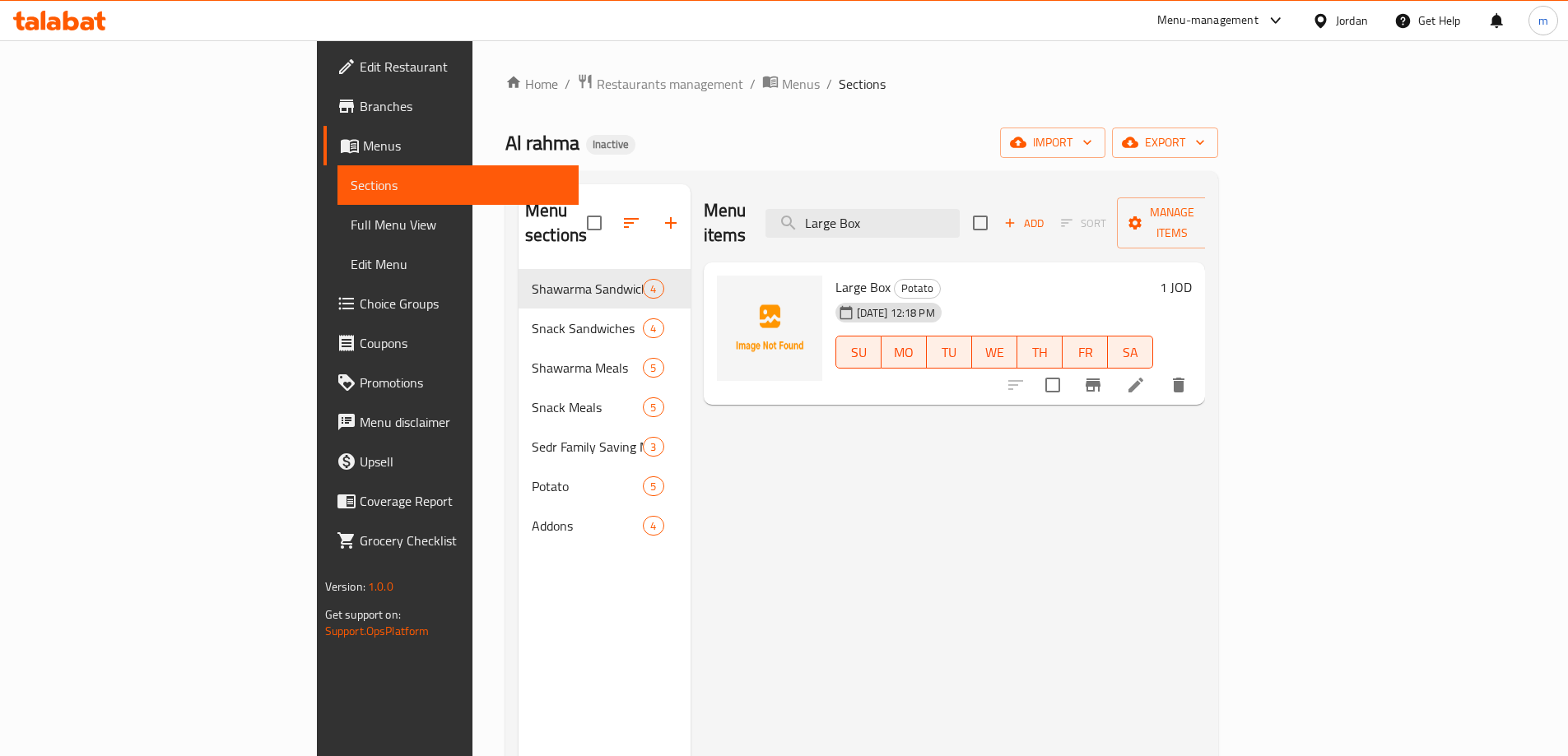
click at [1146, 375] on icon at bounding box center [1135, 385] width 19 height 19
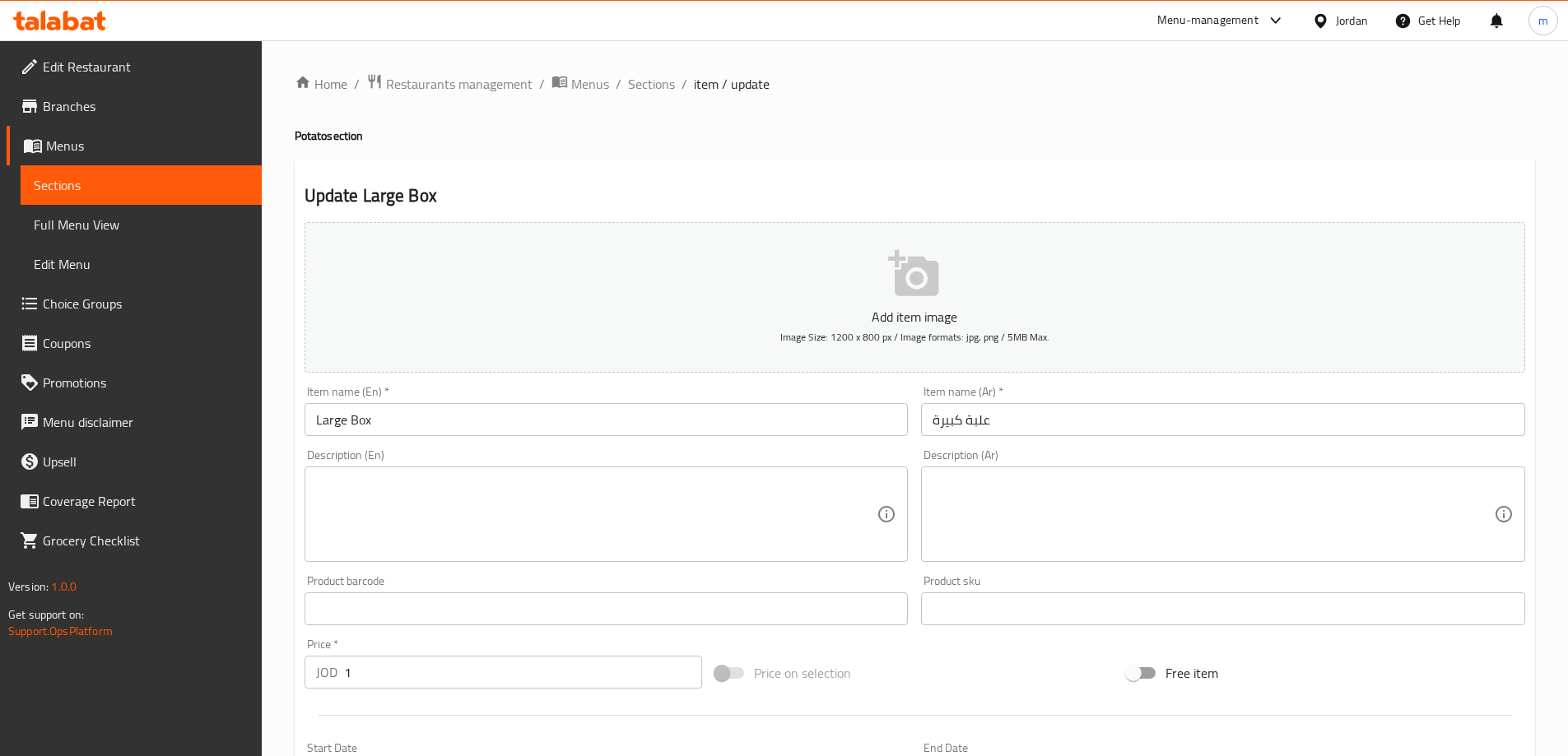
click at [979, 421] on input "علبة كبيرة" at bounding box center [1223, 420] width 604 height 33
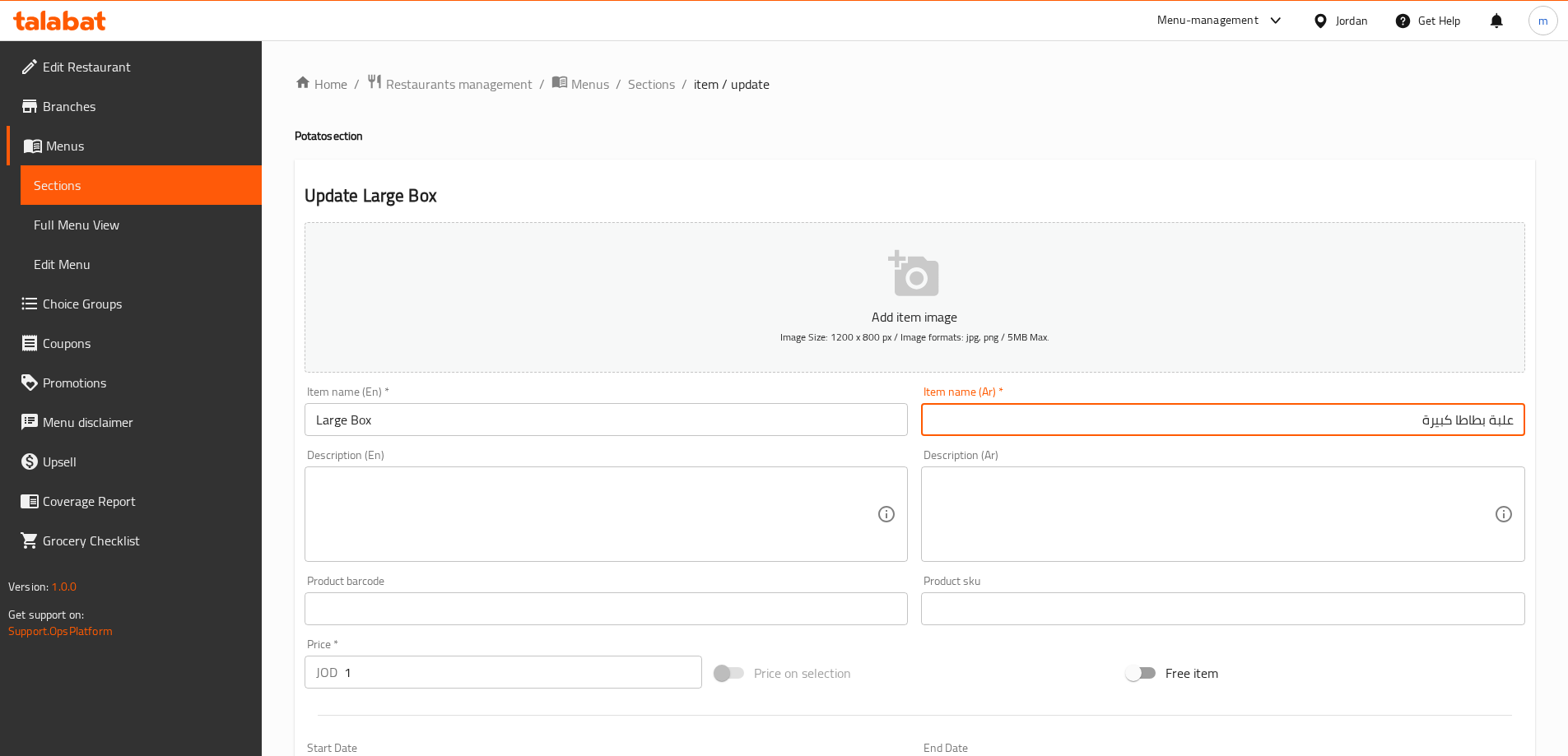
type input "علبة بطاطا كبيرة"
click at [346, 421] on input "Large Box" at bounding box center [606, 420] width 604 height 33
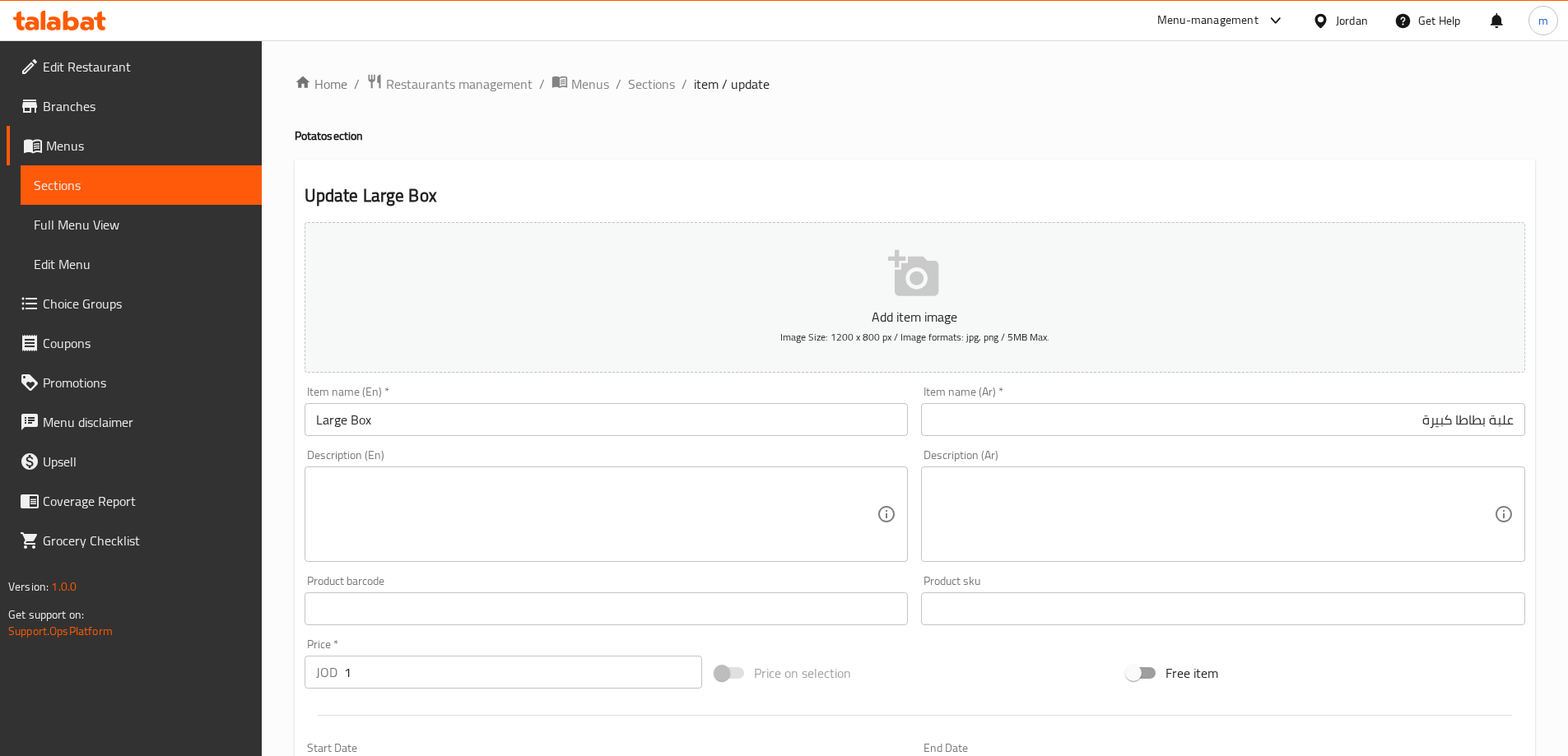
click at [308, 132] on h4 "Potato section" at bounding box center [914, 135] width 1241 height 17
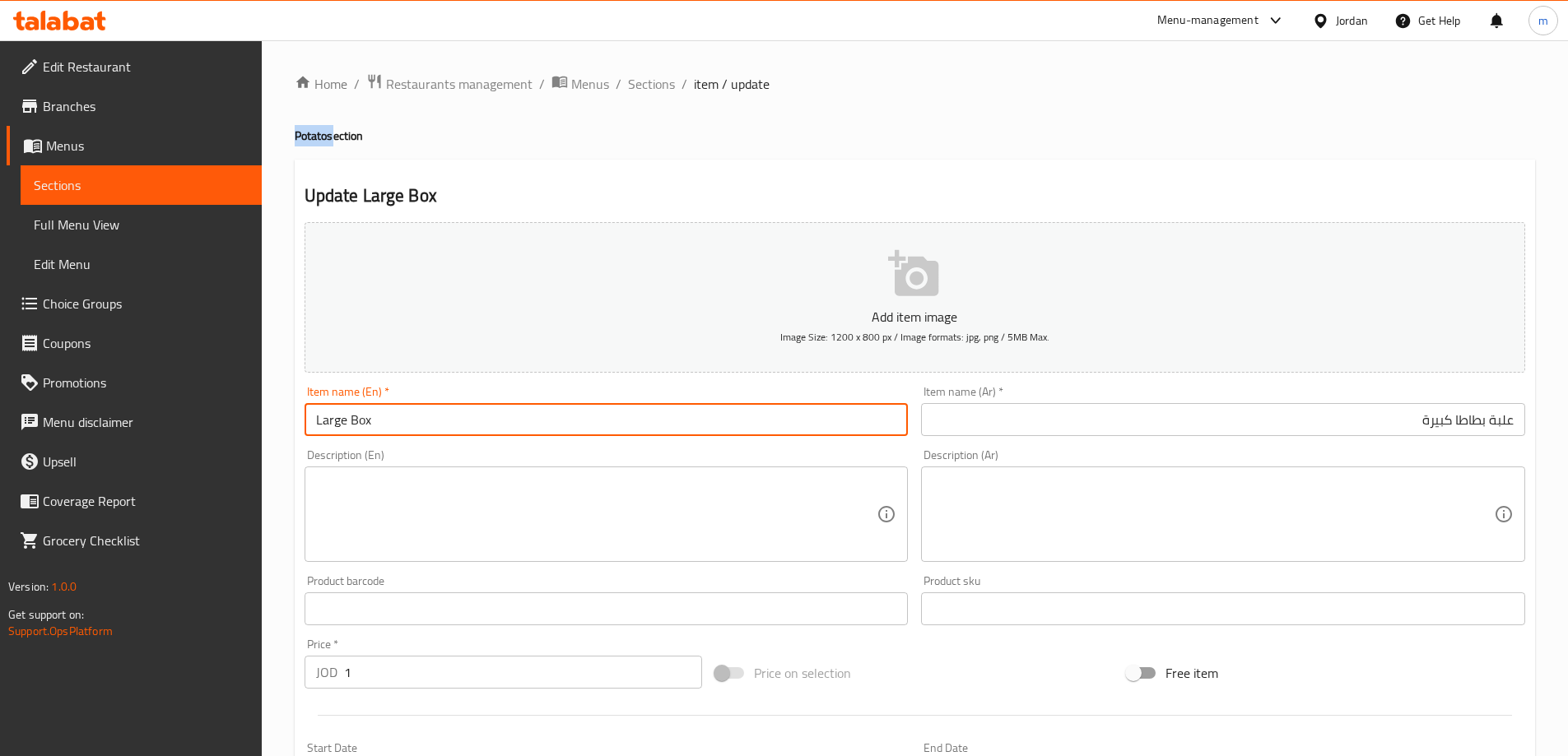
click at [346, 422] on input "Large Box" at bounding box center [606, 420] width 604 height 33
paste input "Potato"
click at [344, 430] on input "LargePotato Box" at bounding box center [606, 420] width 604 height 33
click at [387, 426] on input "Large Potato Box" at bounding box center [606, 420] width 604 height 33
click at [398, 409] on input "Large Potato Box" at bounding box center [606, 420] width 604 height 33
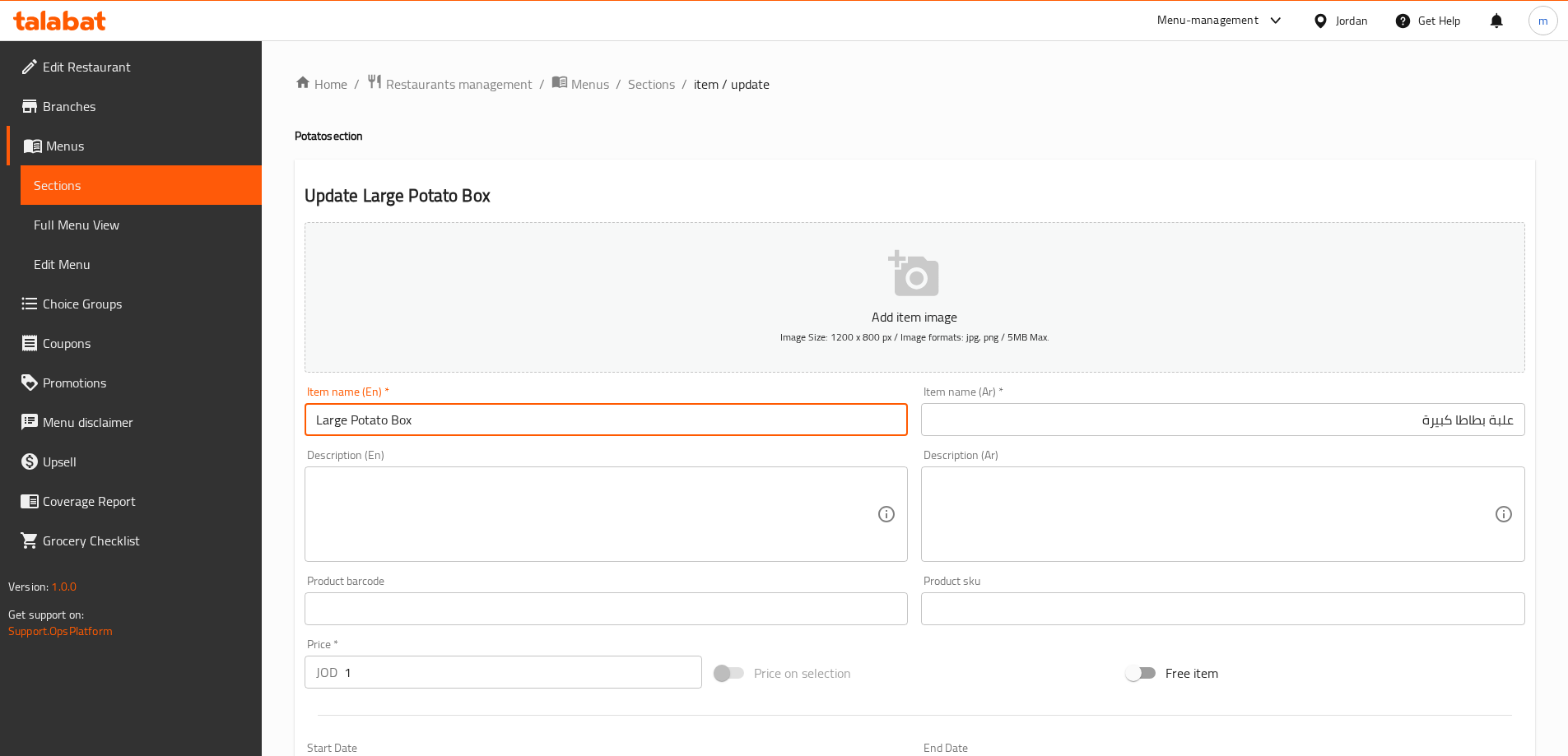
scroll to position [406, 0]
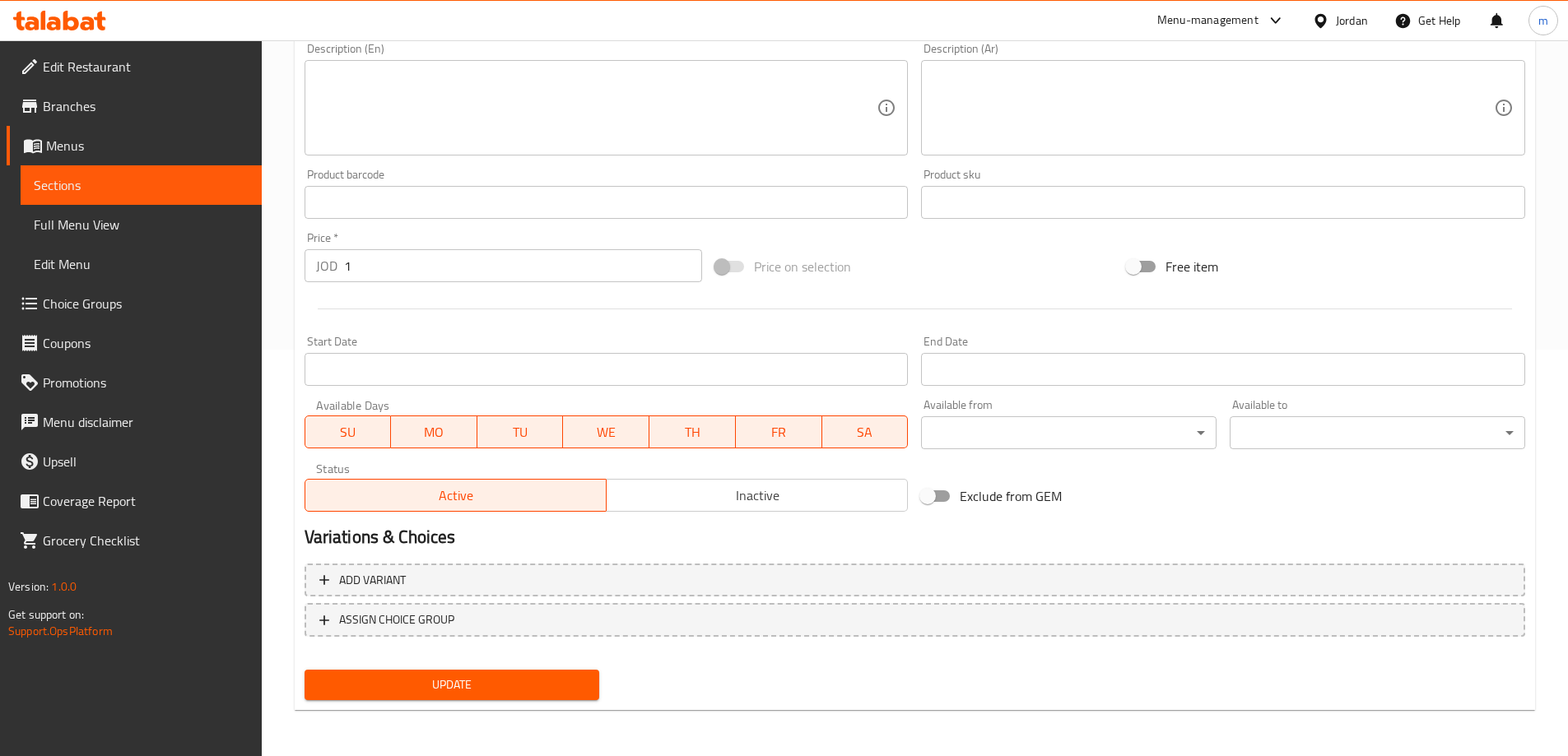
type input "Large Potato Box"
click at [442, 698] on button "Update" at bounding box center [451, 684] width 295 height 30
click at [107, 168] on link "Sections" at bounding box center [140, 185] width 241 height 40
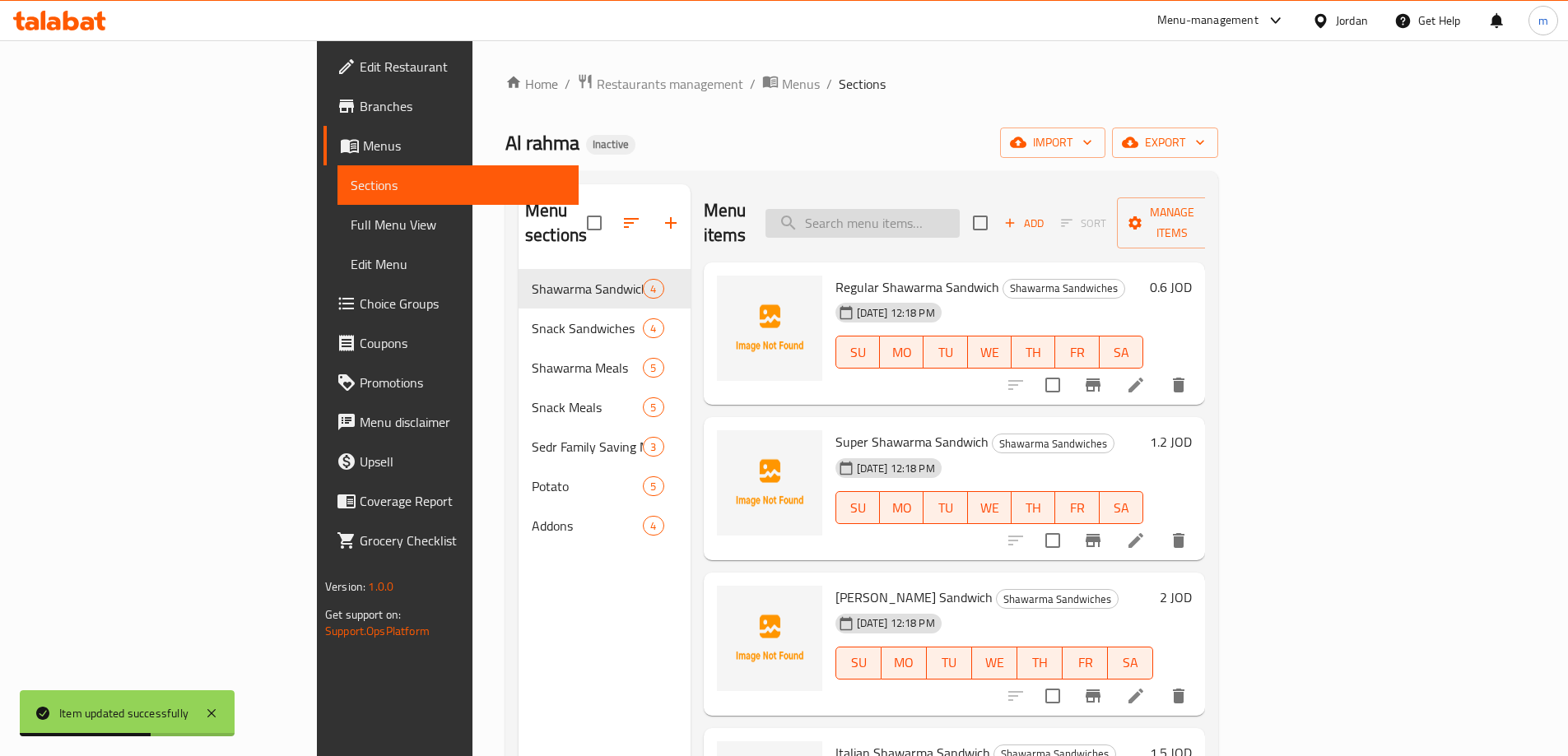
click at [960, 213] on input "search" at bounding box center [861, 224] width 194 height 29
paste input "Small Saving"
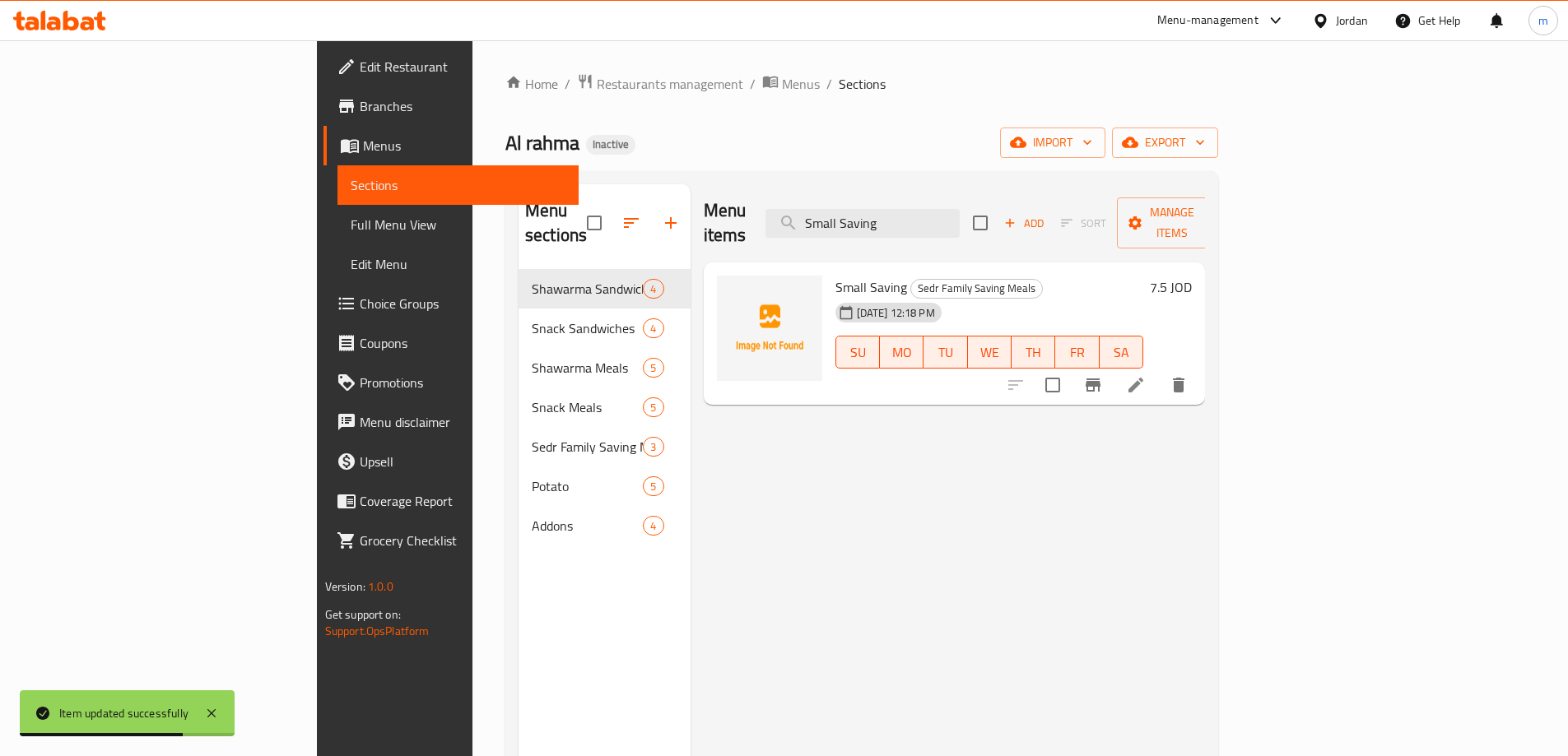
type input "Small Saving"
click at [1146, 375] on icon at bounding box center [1135, 385] width 19 height 19
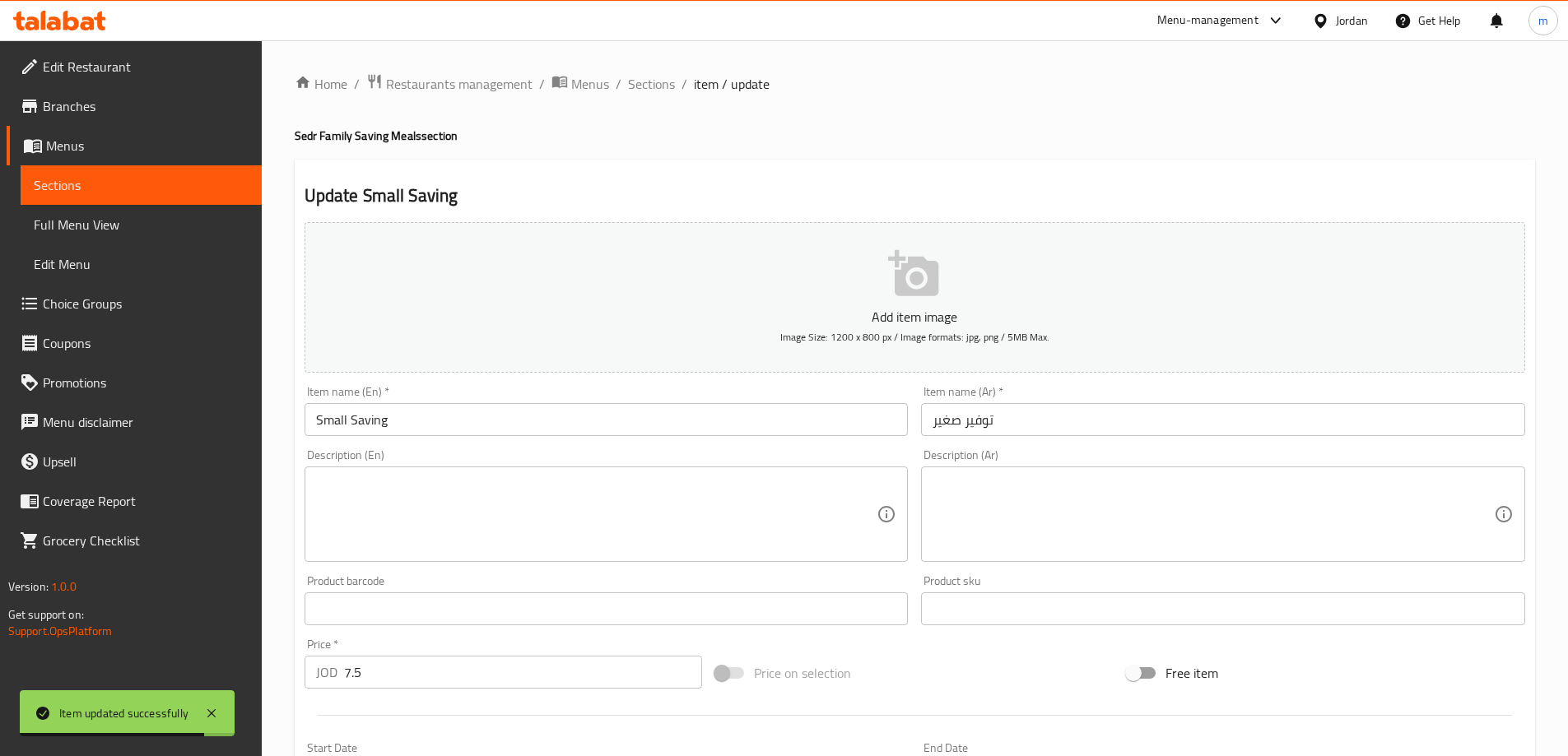
click at [532, 412] on input "Small Saving" at bounding box center [606, 420] width 604 height 33
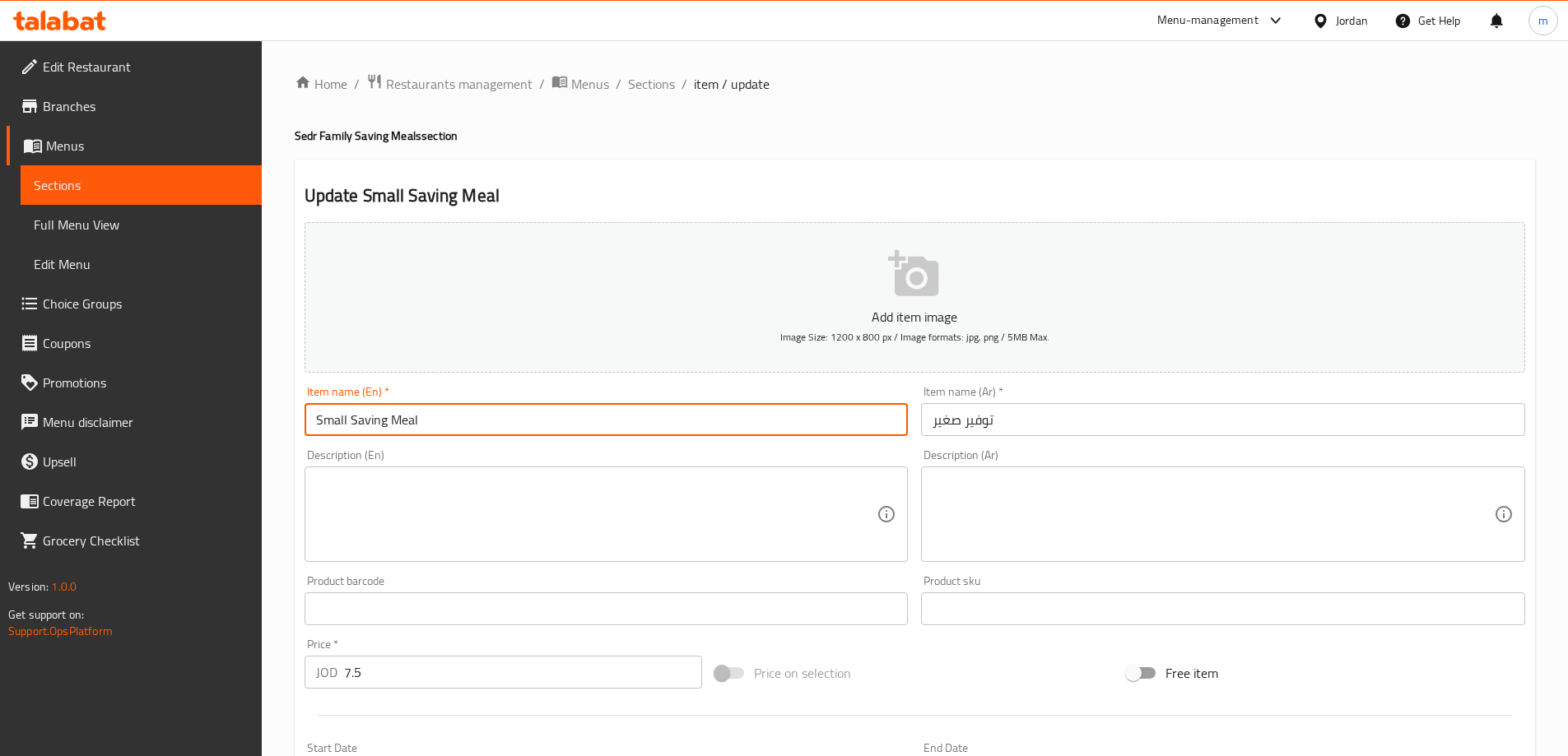
type input "Small Saving Meal"
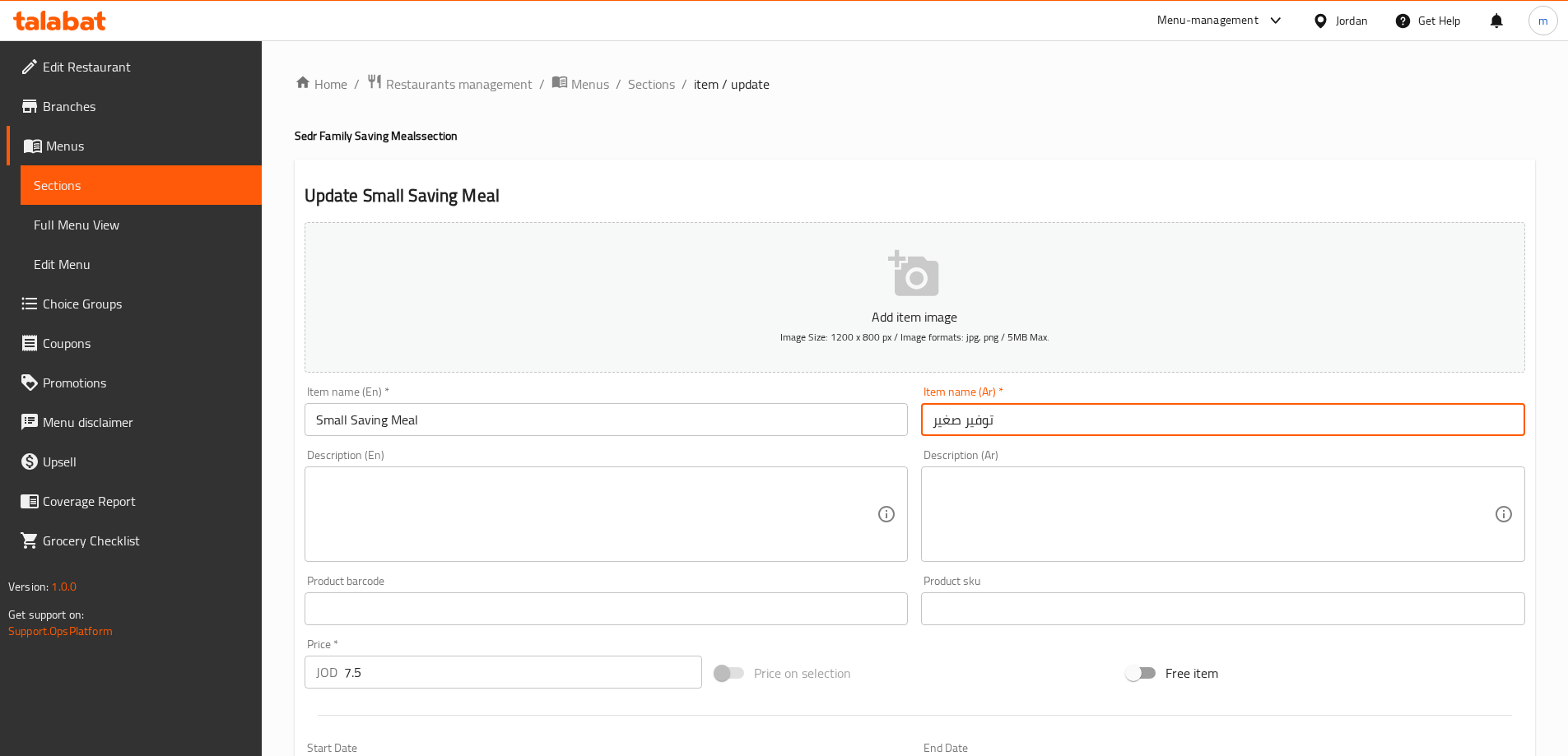
click at [1183, 411] on input "توفير صغير" at bounding box center [1223, 420] width 604 height 33
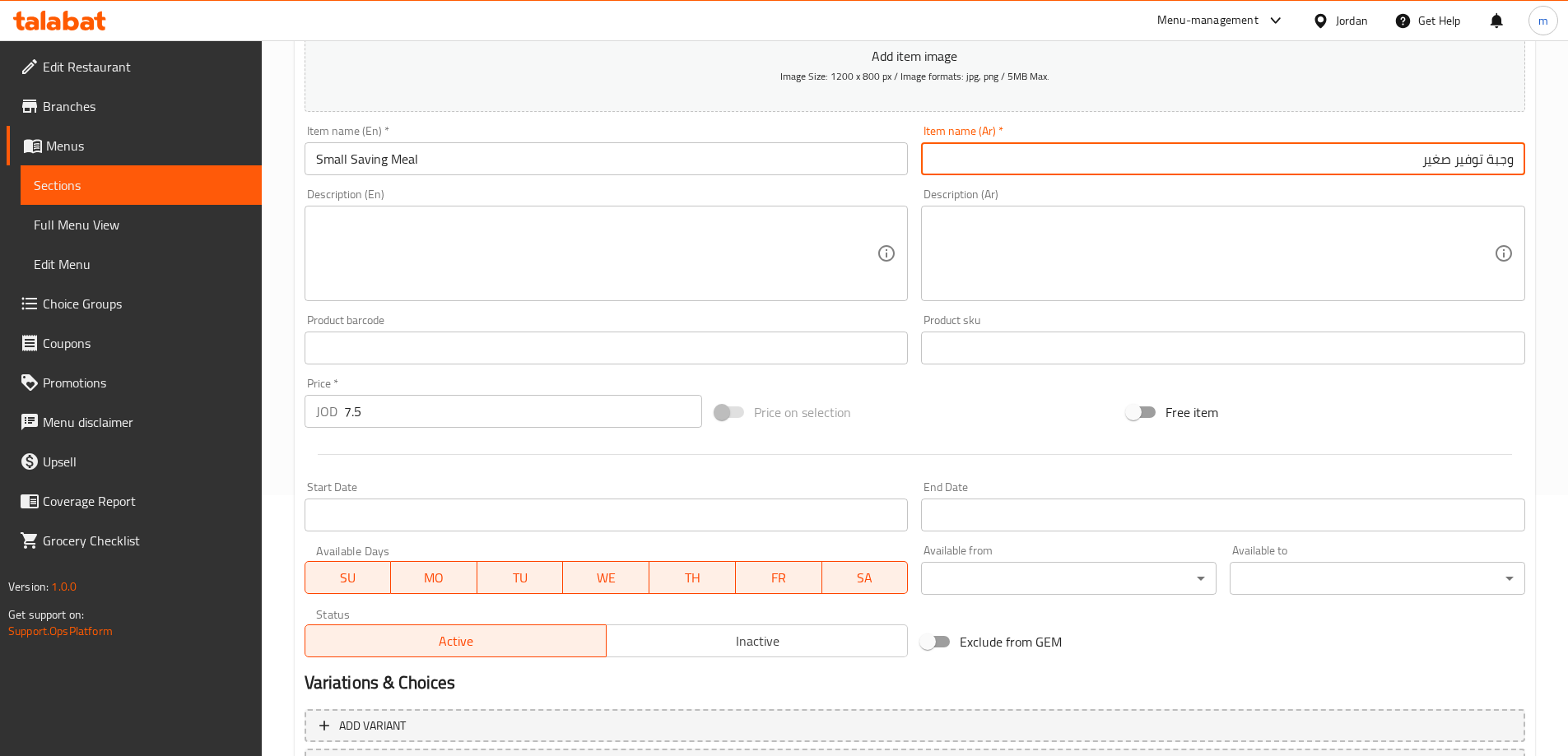
scroll to position [406, 0]
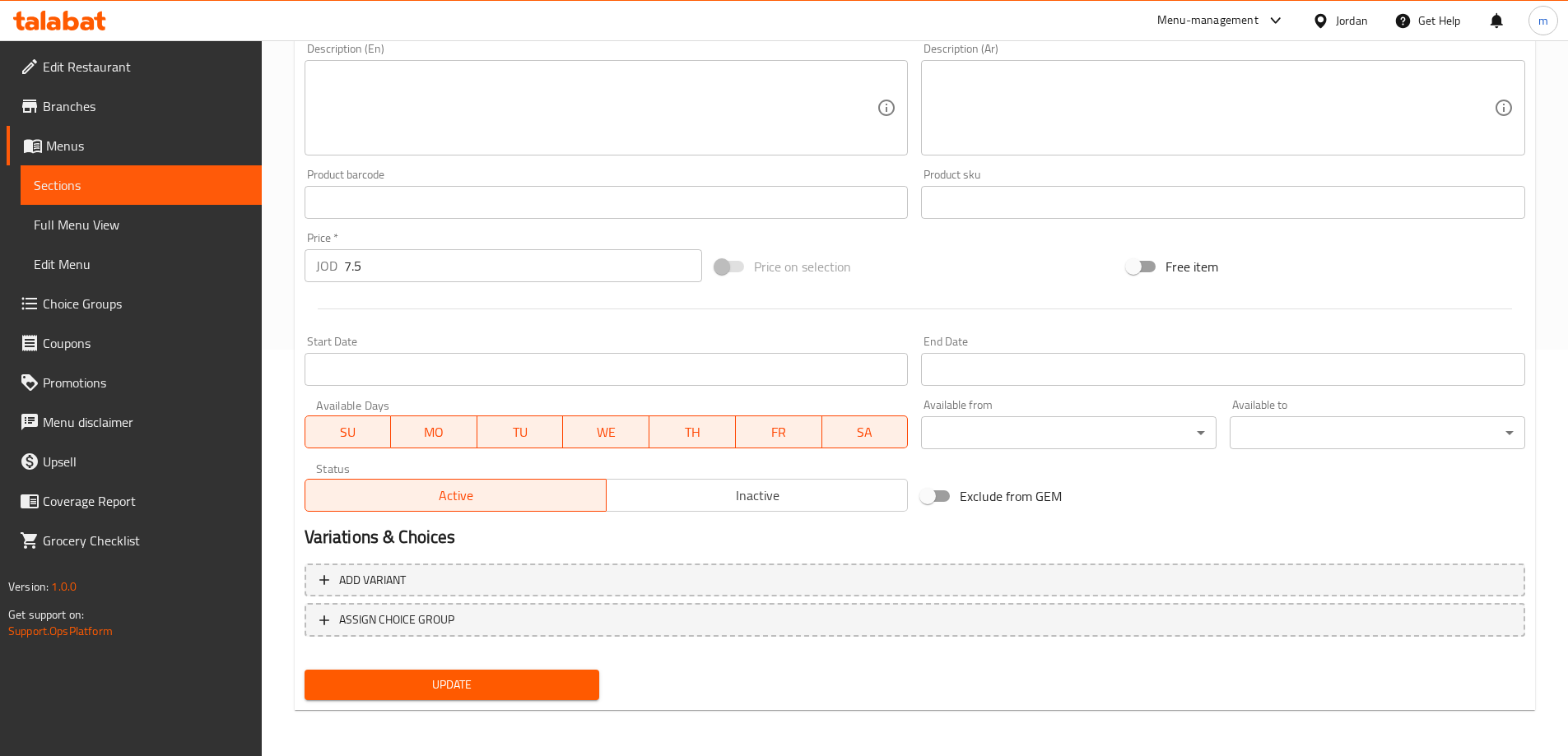
type input "وجبة توفير صغير"
click at [525, 674] on button "Update" at bounding box center [451, 684] width 295 height 30
click at [163, 180] on span "Sections" at bounding box center [141, 185] width 214 height 19
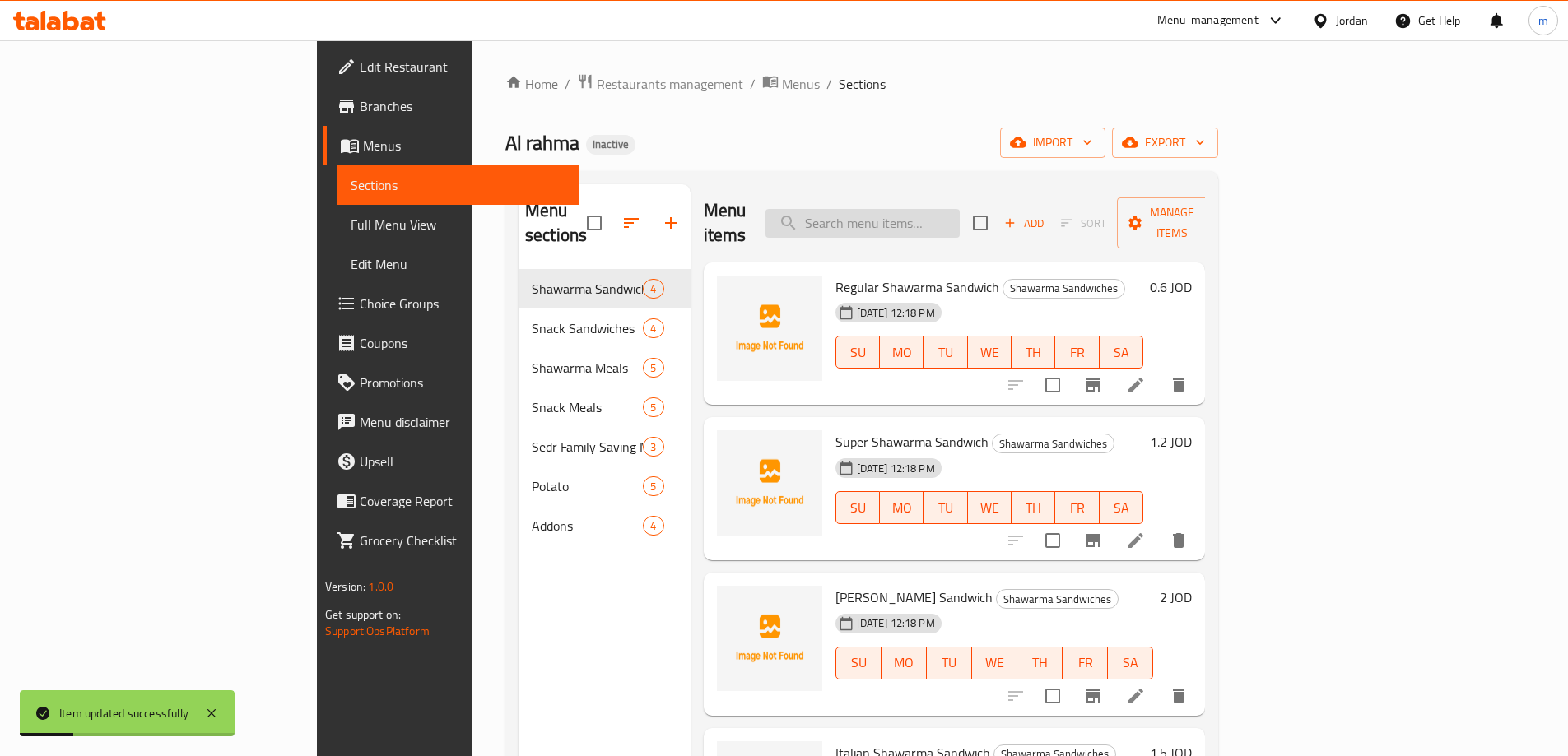
click at [960, 211] on input "search" at bounding box center [861, 224] width 194 height 29
paste input "Medium Saving"
type input "Medium Saving"
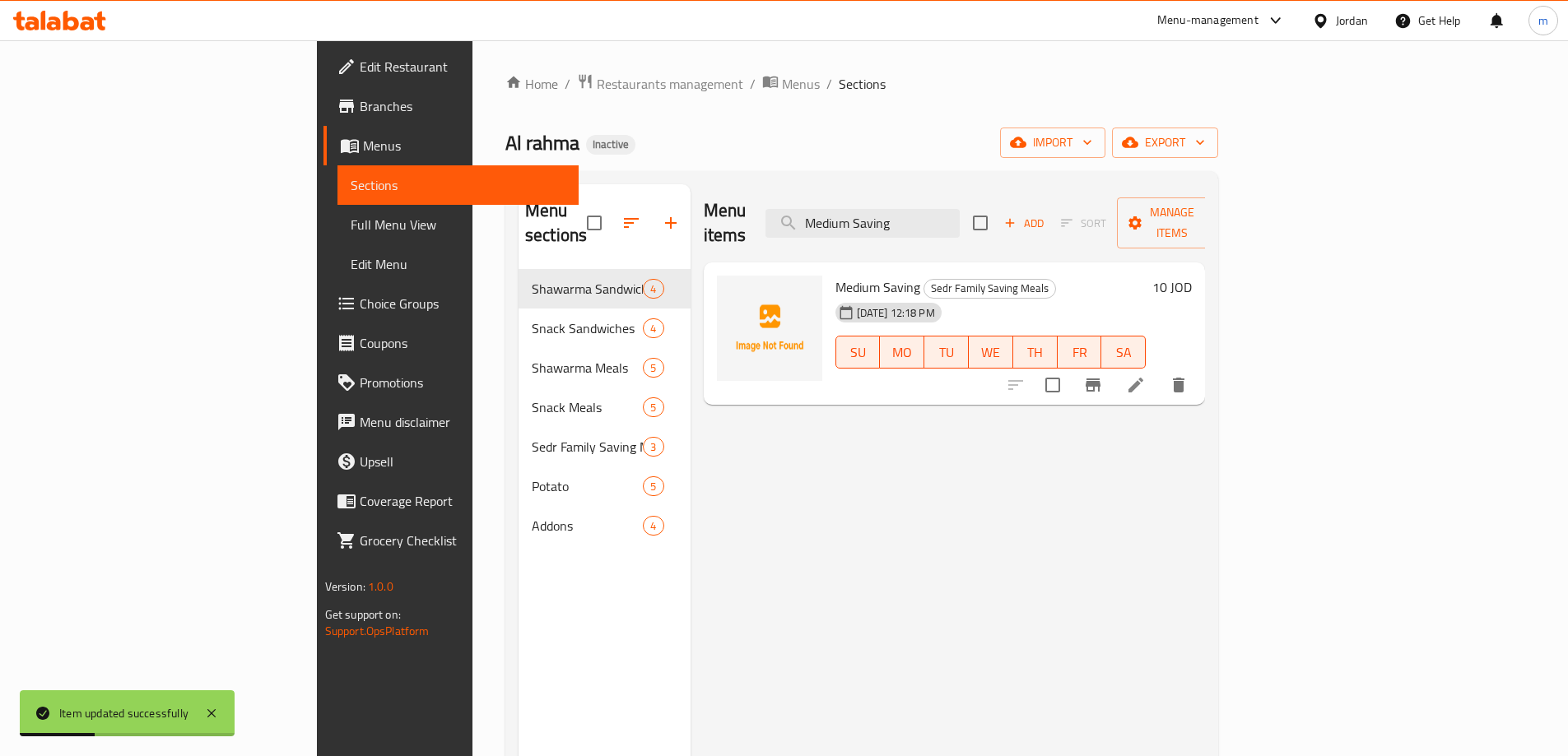
click at [1143, 378] on icon at bounding box center [1135, 385] width 15 height 15
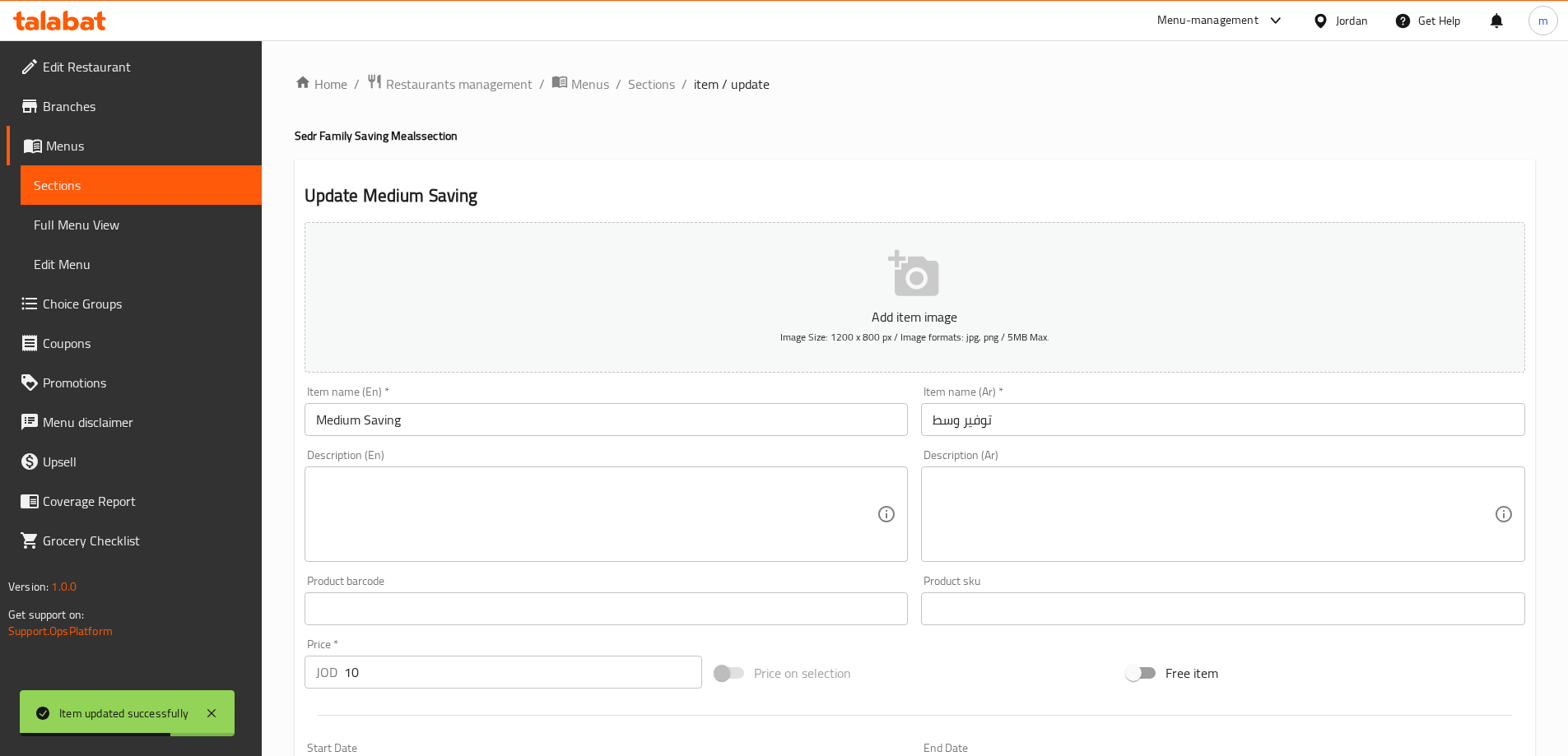
click at [410, 134] on h4 "Sedr Family Saving Meals section" at bounding box center [914, 135] width 1241 height 17
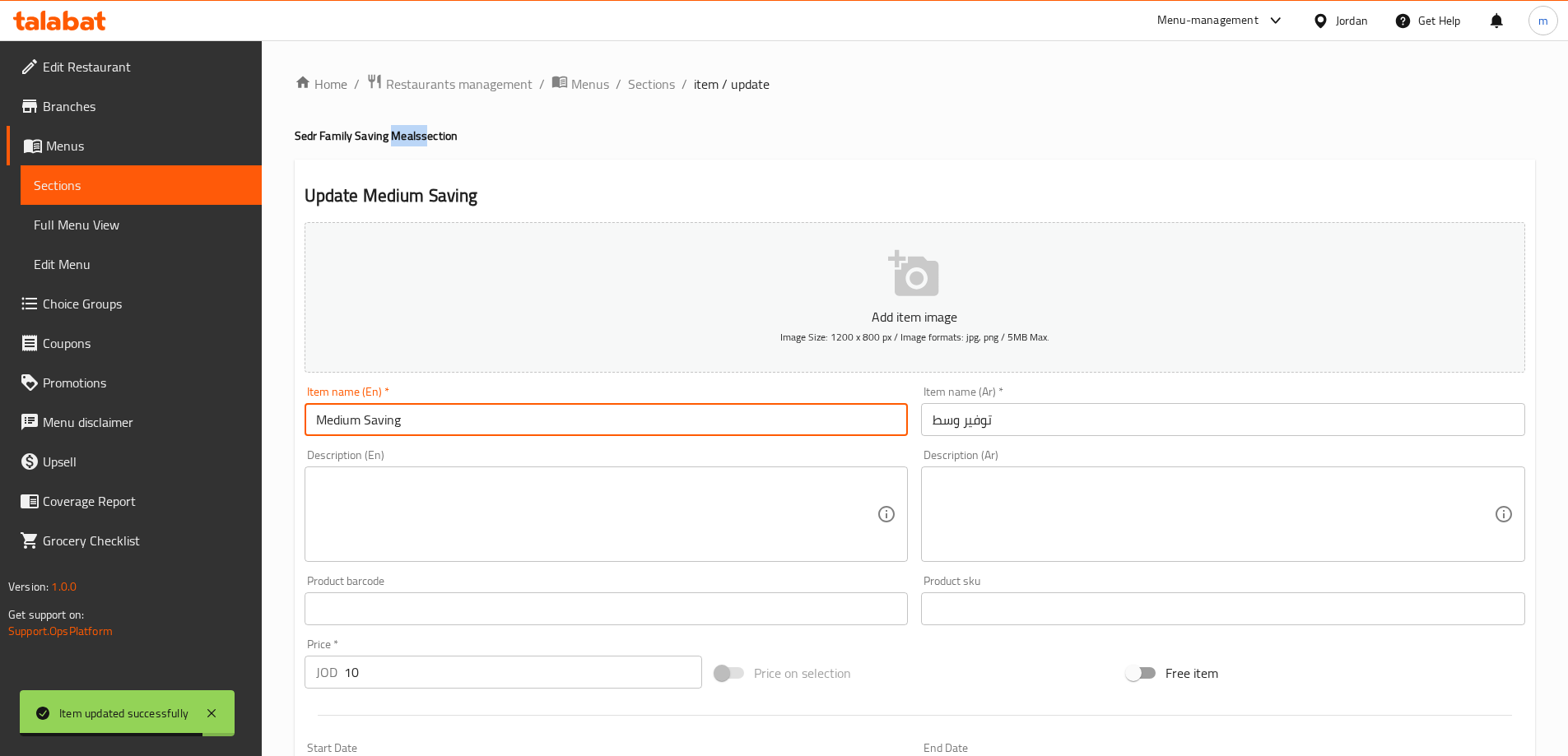
click at [419, 425] on input "Medium Saving" at bounding box center [606, 420] width 604 height 33
paste input "Meals"
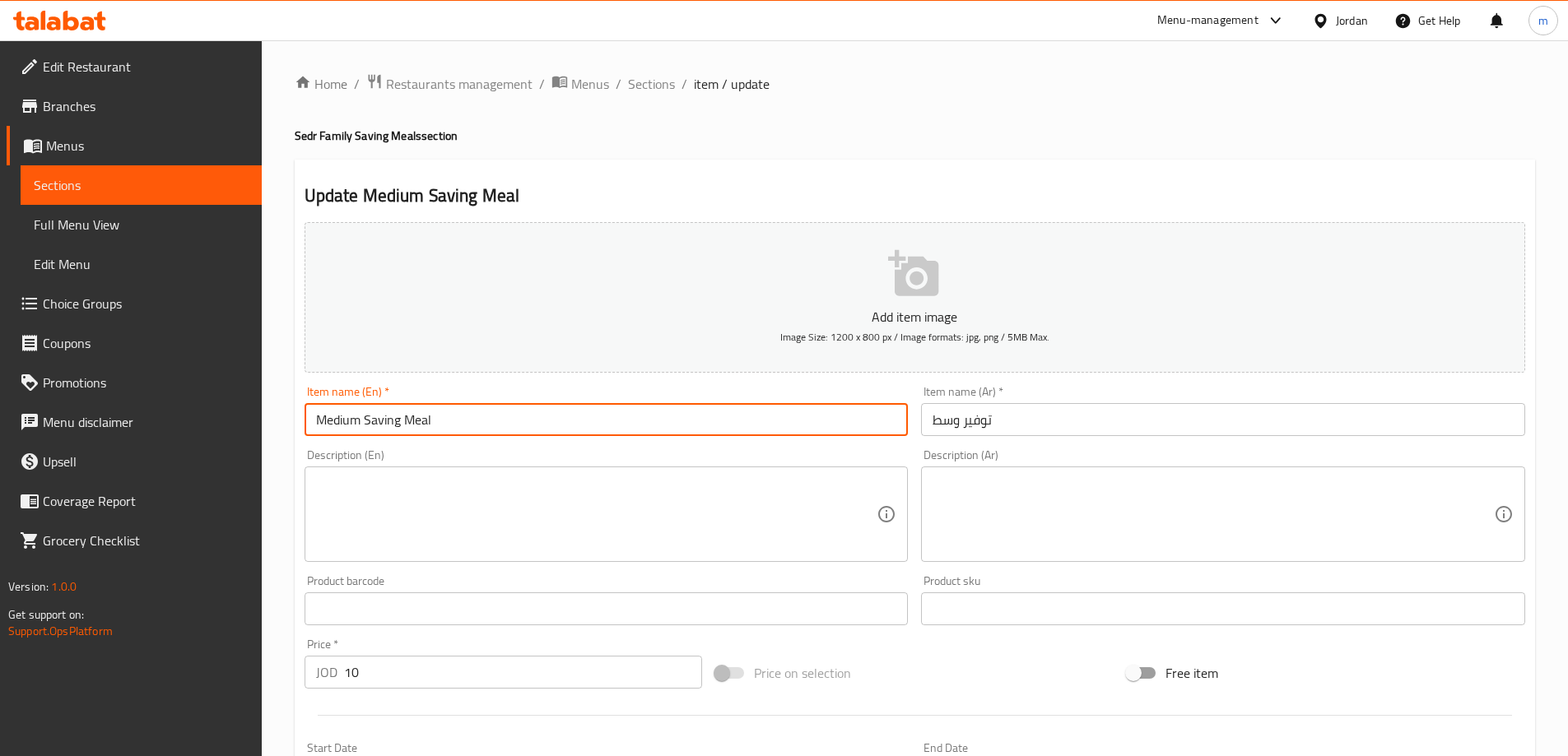
type input "Medium Saving Meal"
click at [1068, 425] on input "توفير وسط" at bounding box center [1223, 420] width 604 height 33
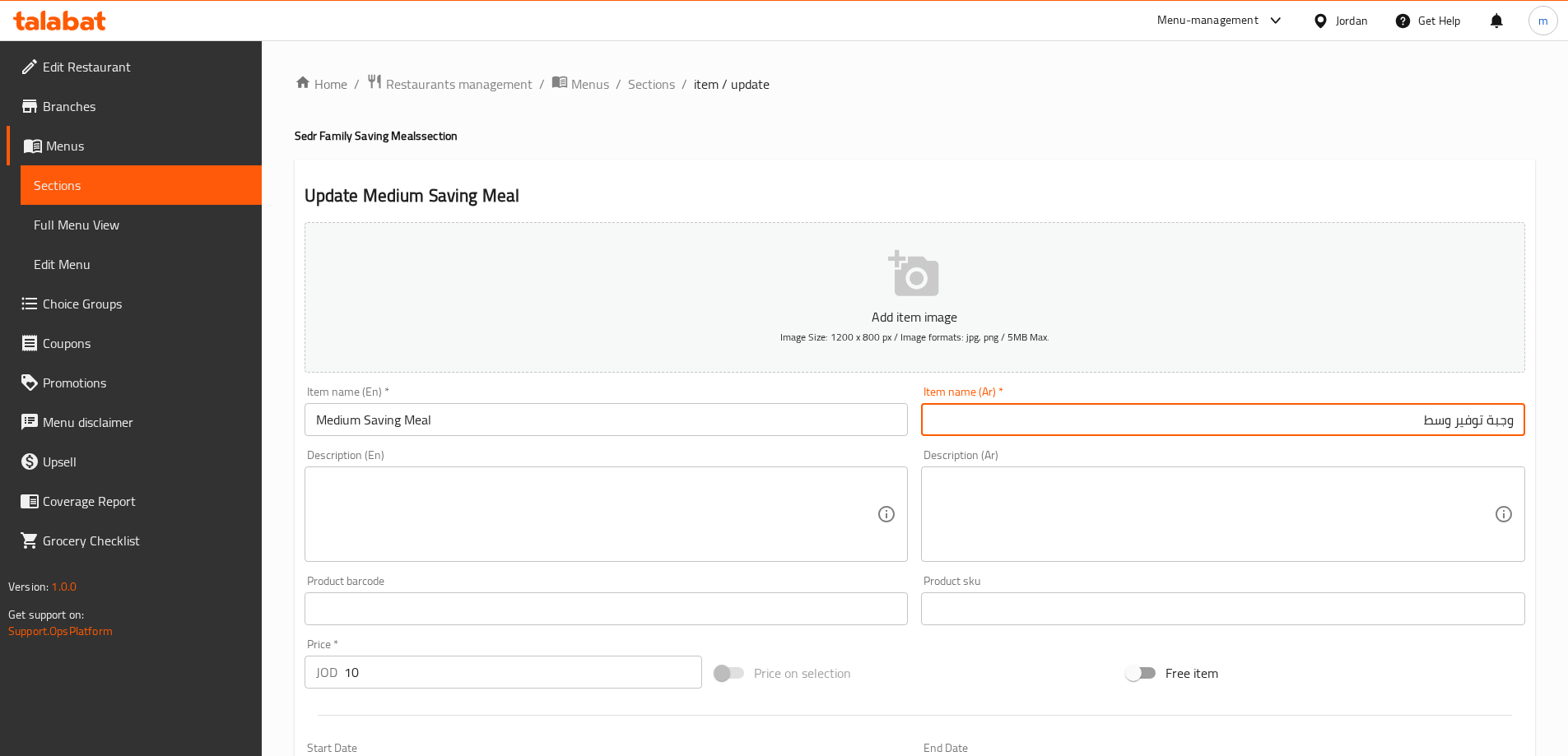
scroll to position [406, 0]
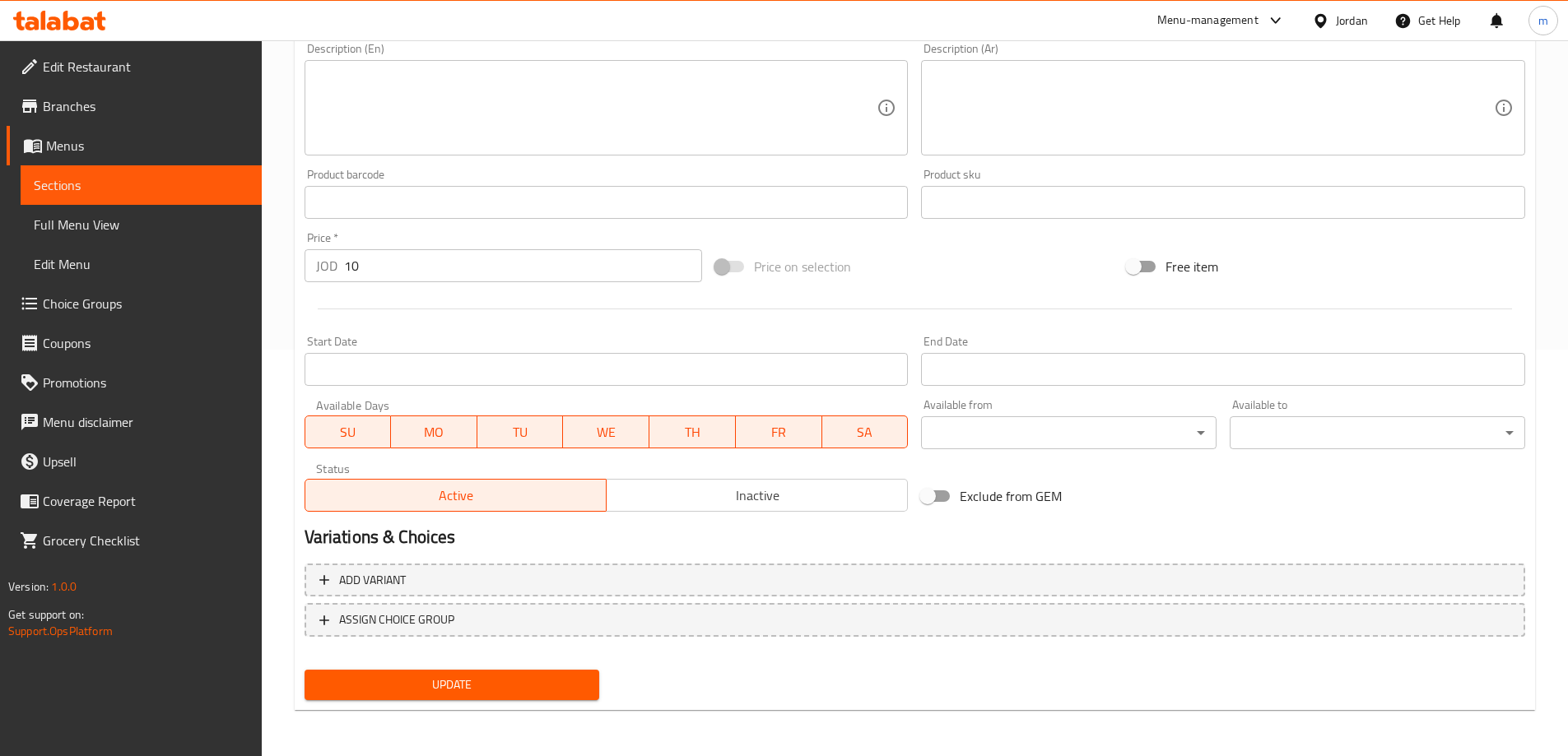
type input "وجبة توفير وسط"
click at [512, 683] on span "Update" at bounding box center [452, 684] width 269 height 20
click at [142, 166] on link "Sections" at bounding box center [140, 185] width 241 height 40
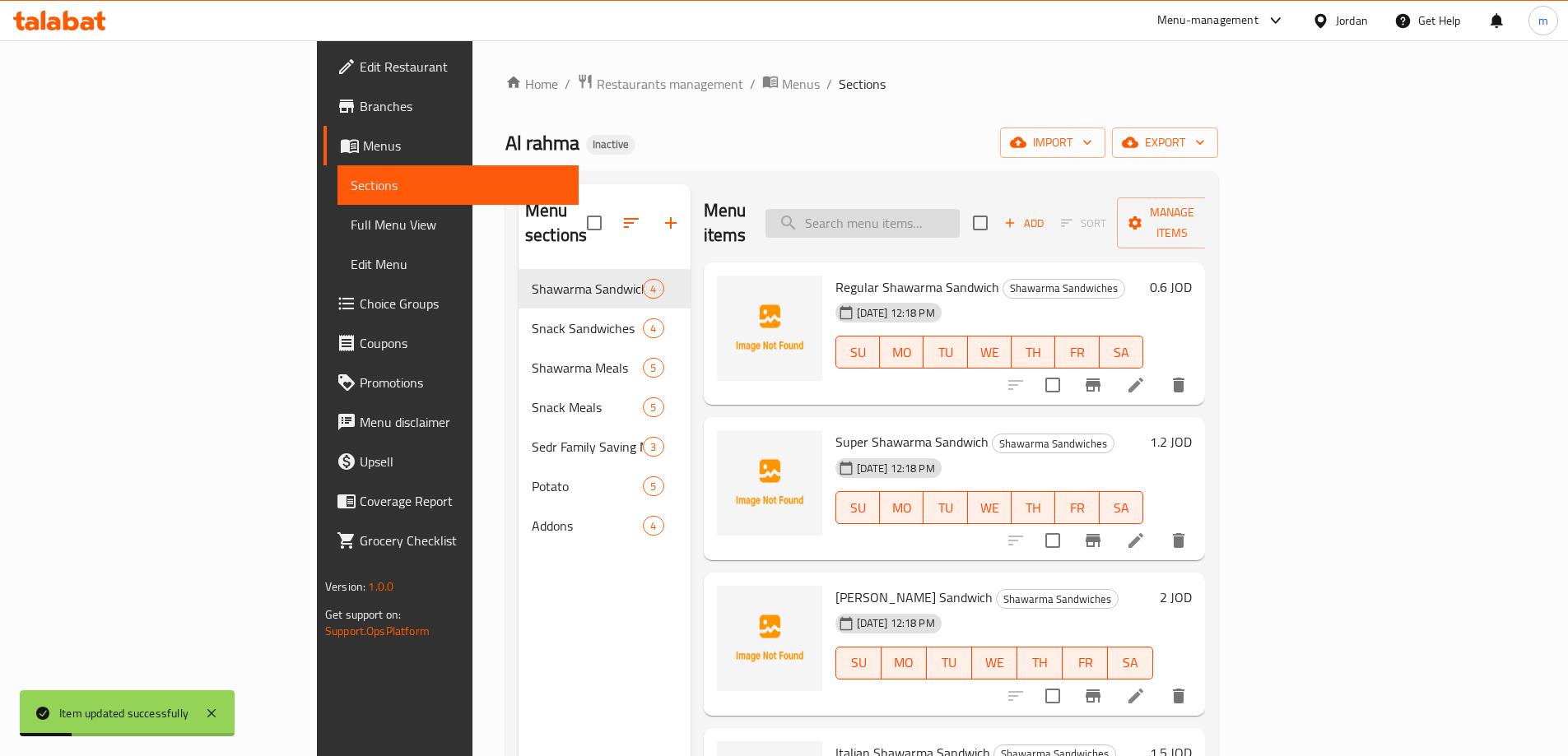
click at [960, 210] on input "search" at bounding box center [861, 224] width 194 height 29
paste input "Large Saving"
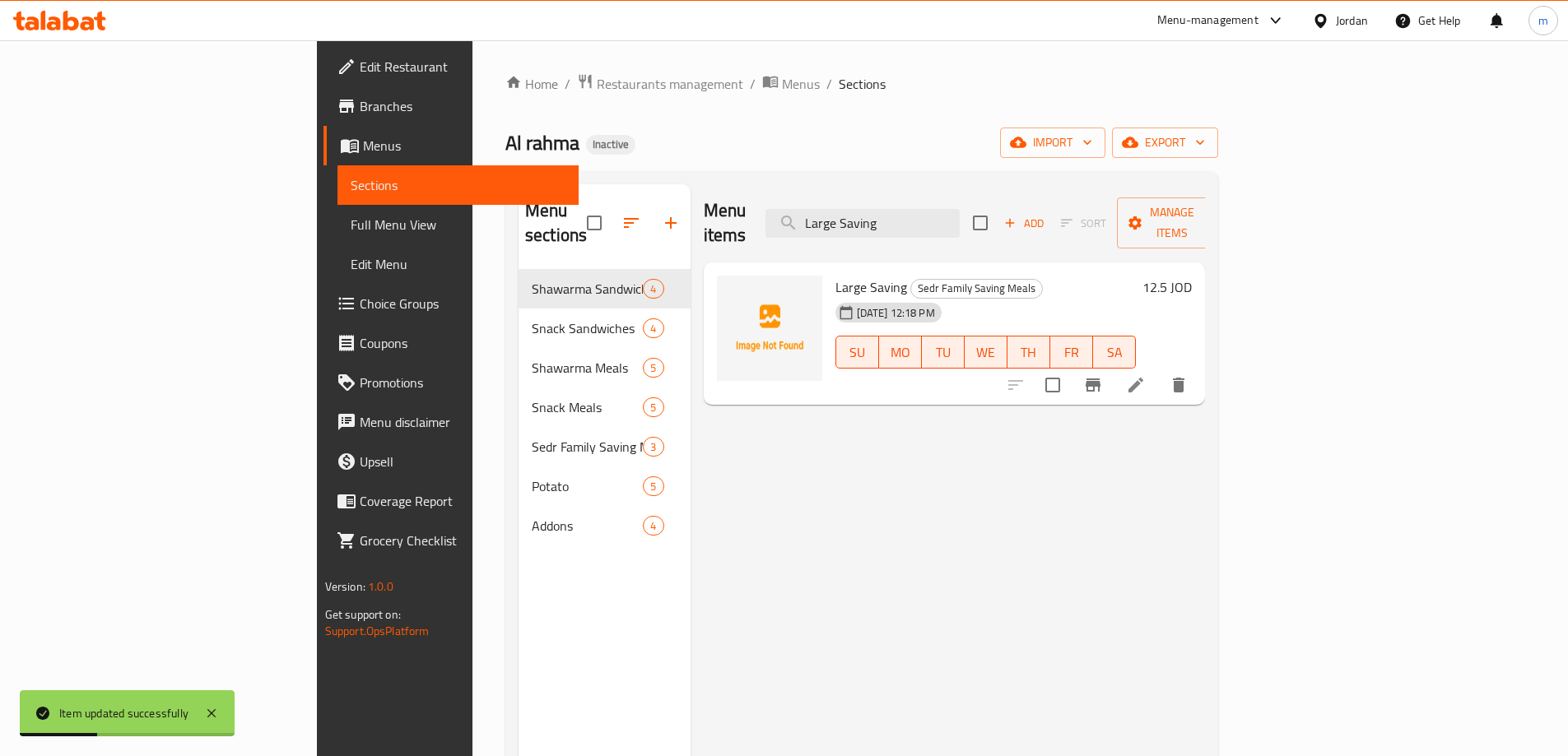
type input "Large Saving"
click at [1159, 372] on li at bounding box center [1135, 385] width 46 height 29
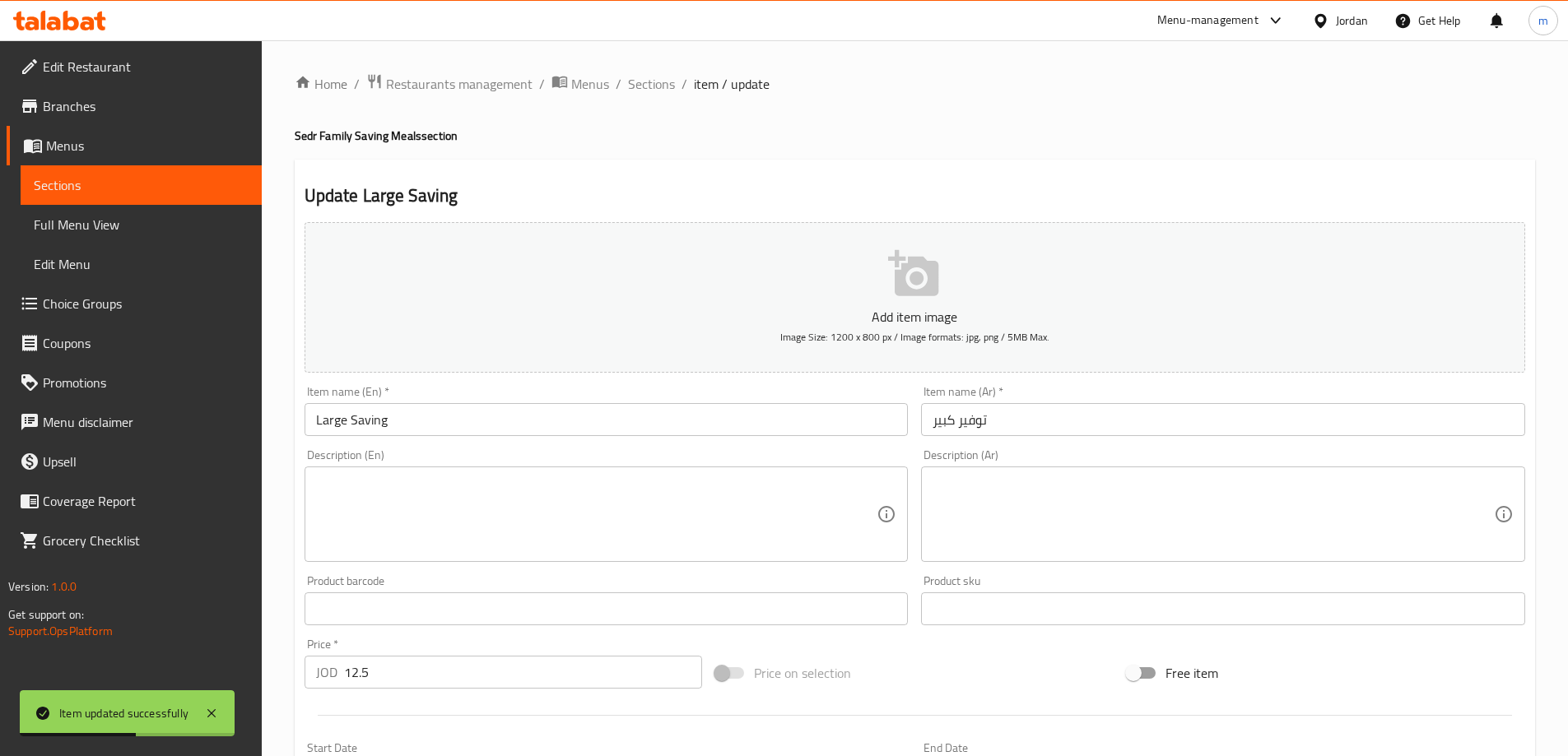
click at [591, 421] on input "Large Saving" at bounding box center [606, 420] width 604 height 33
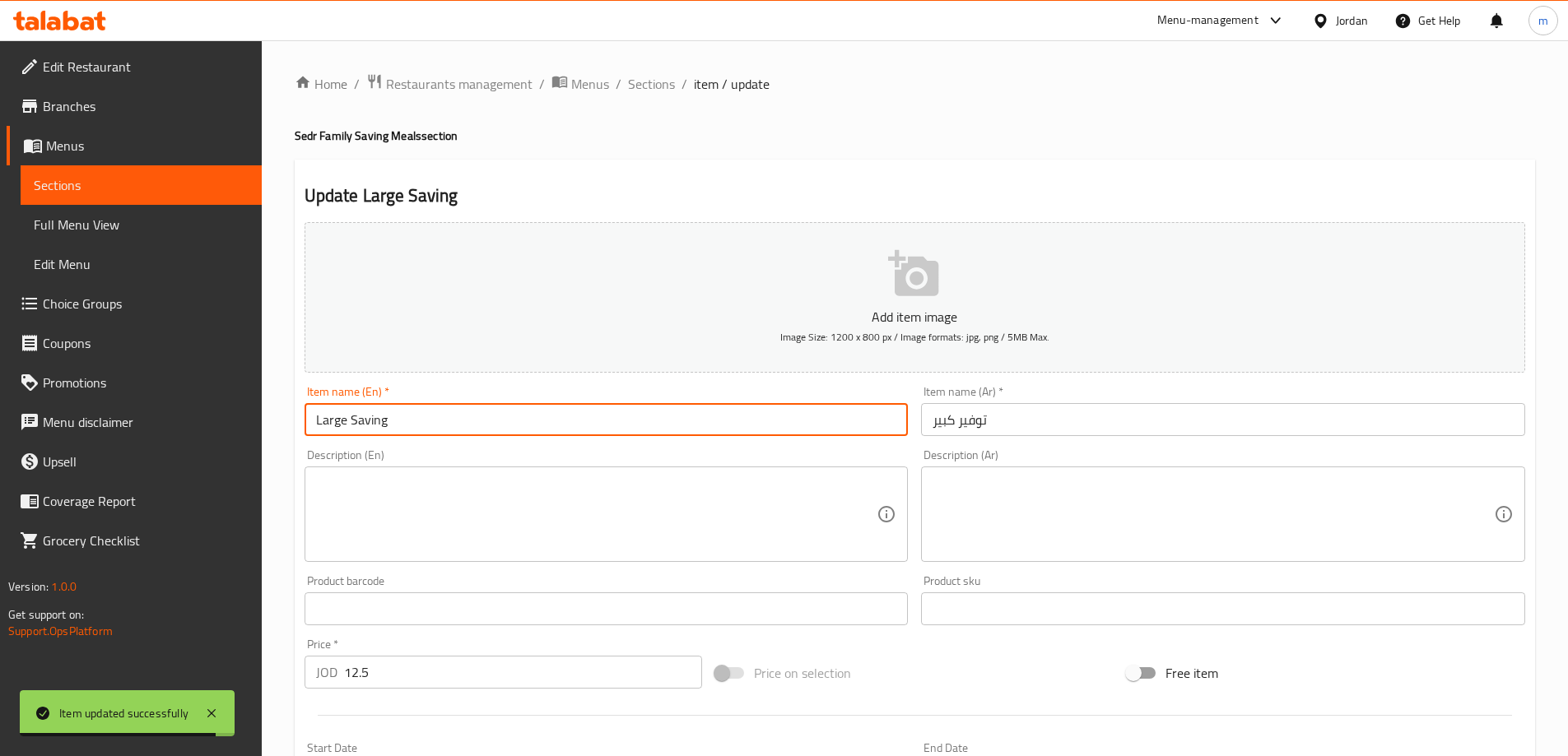
click at [410, 134] on h4 "Sedr Family Saving Meals section" at bounding box center [914, 135] width 1241 height 17
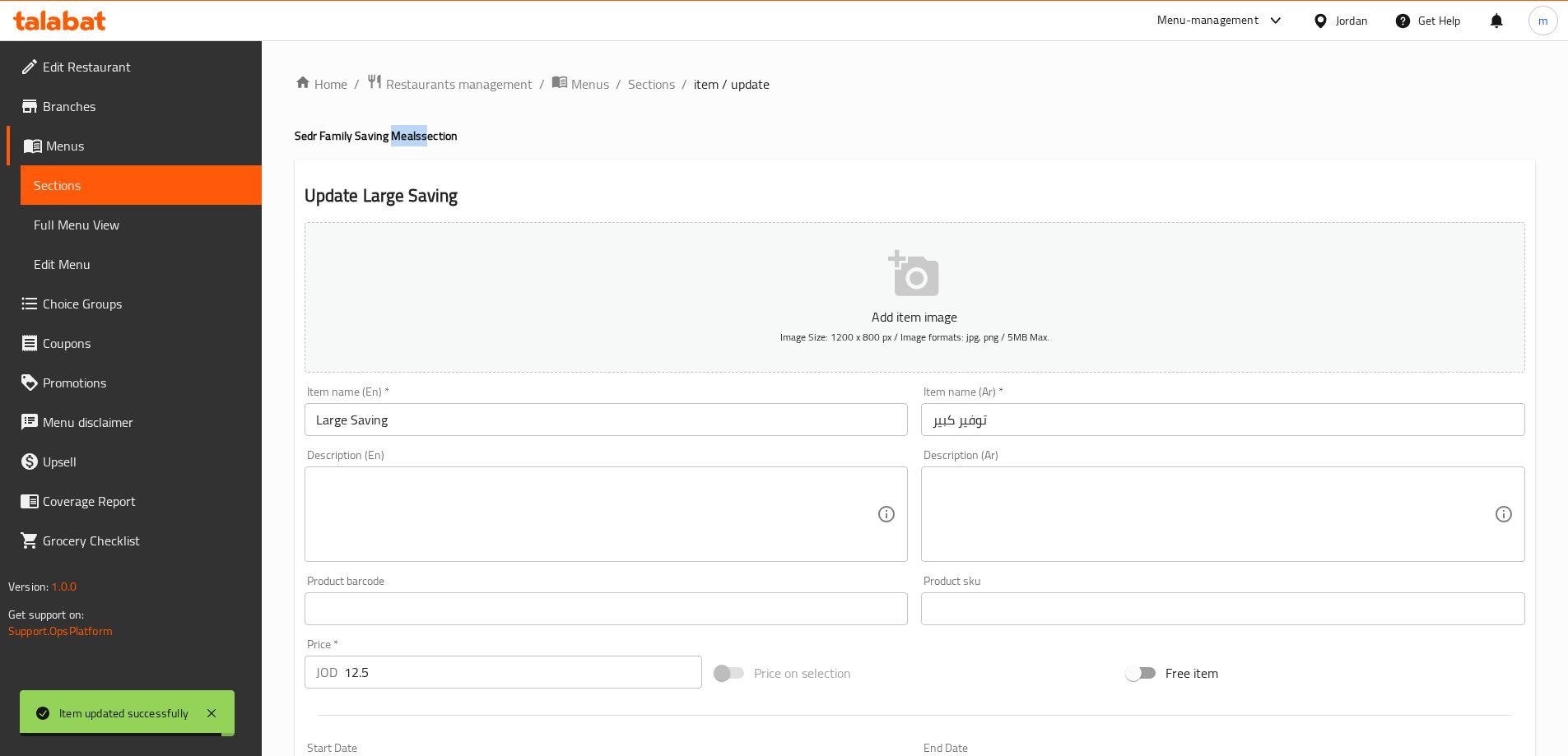
click at [410, 134] on h4 "Sedr Family Saving Meals section" at bounding box center [914, 135] width 1241 height 17
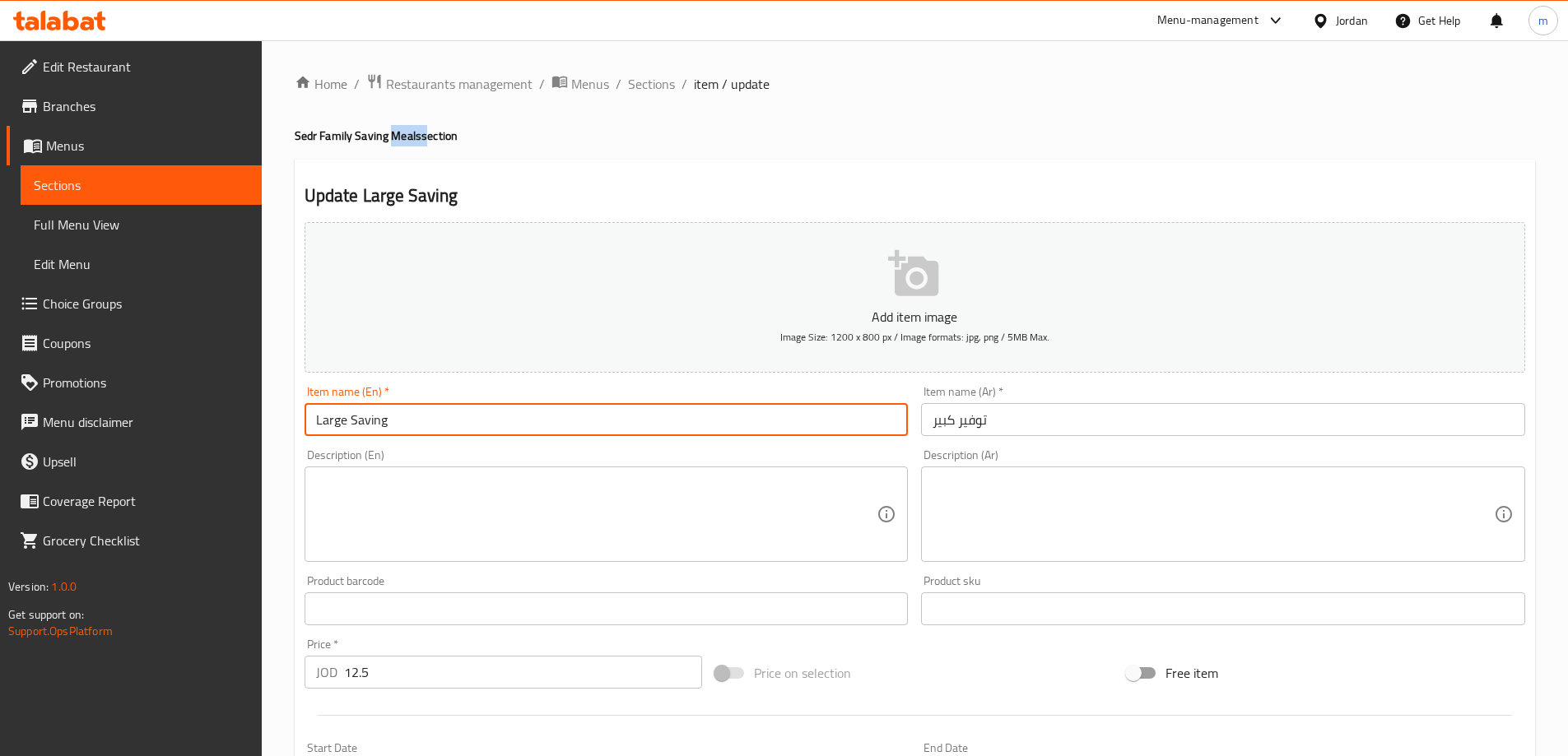
click at [420, 416] on input "Large Saving" at bounding box center [606, 420] width 604 height 33
paste input "Meals"
type input "Large Saving Meal"
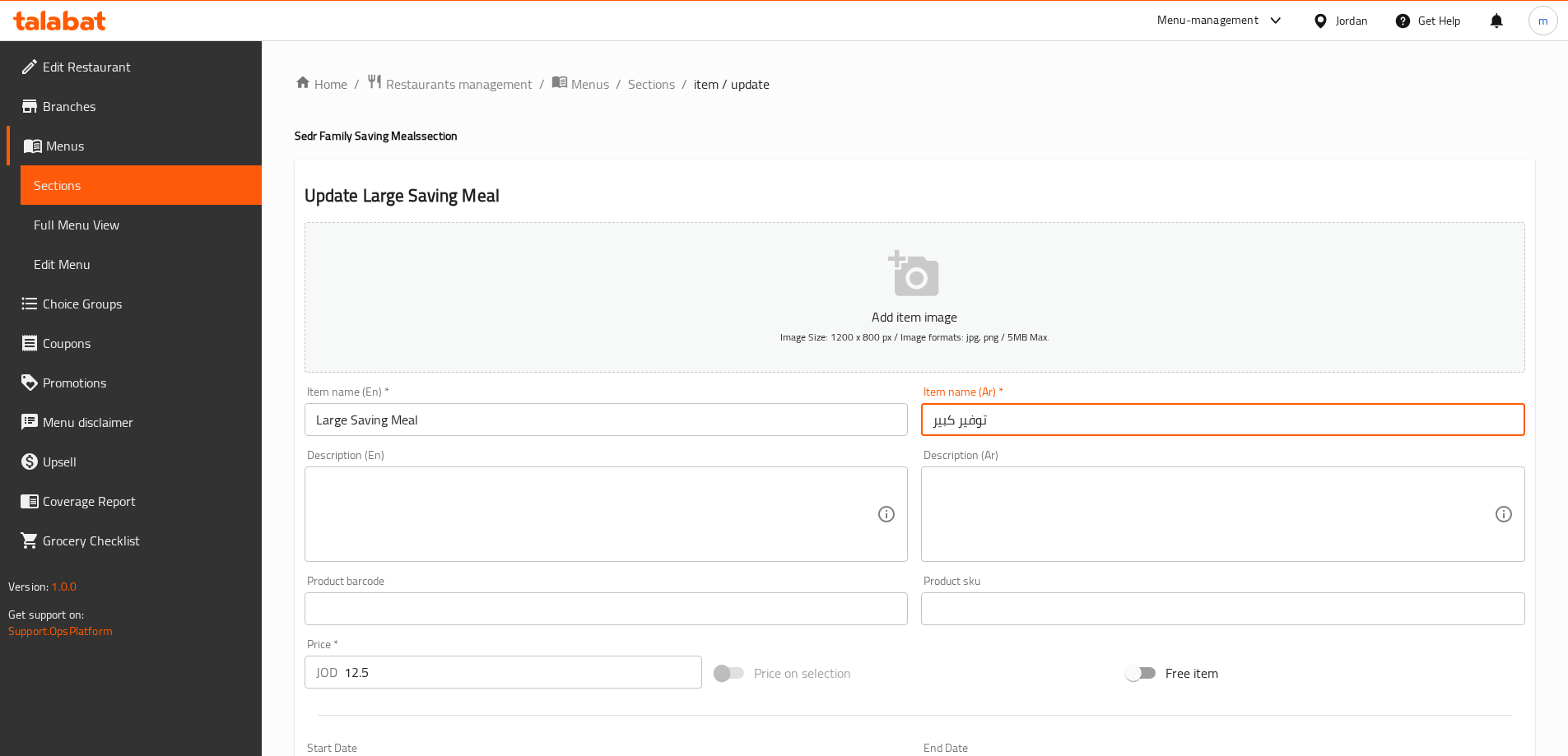
click at [1059, 409] on input "توفير كبير" at bounding box center [1223, 420] width 604 height 33
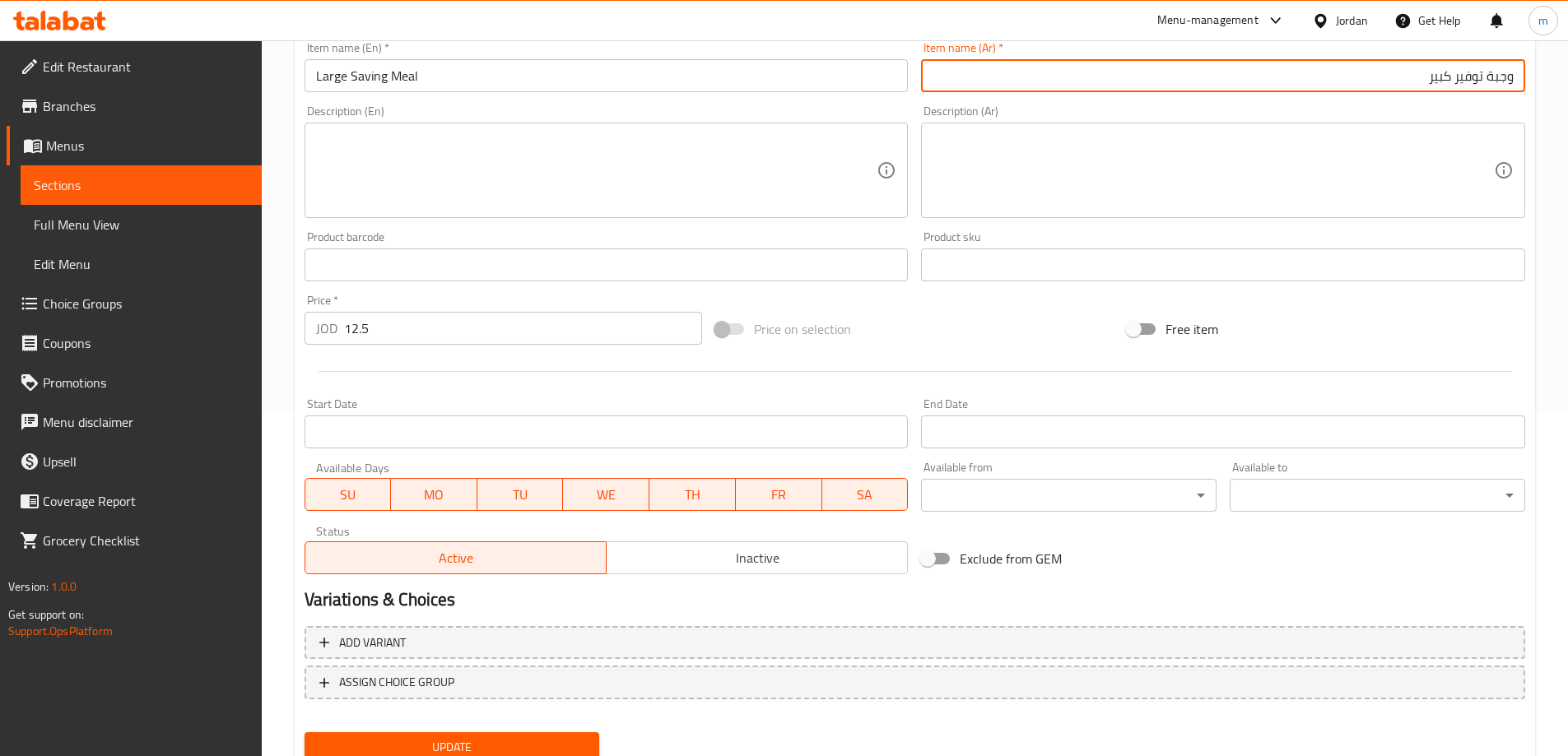
scroll to position [406, 0]
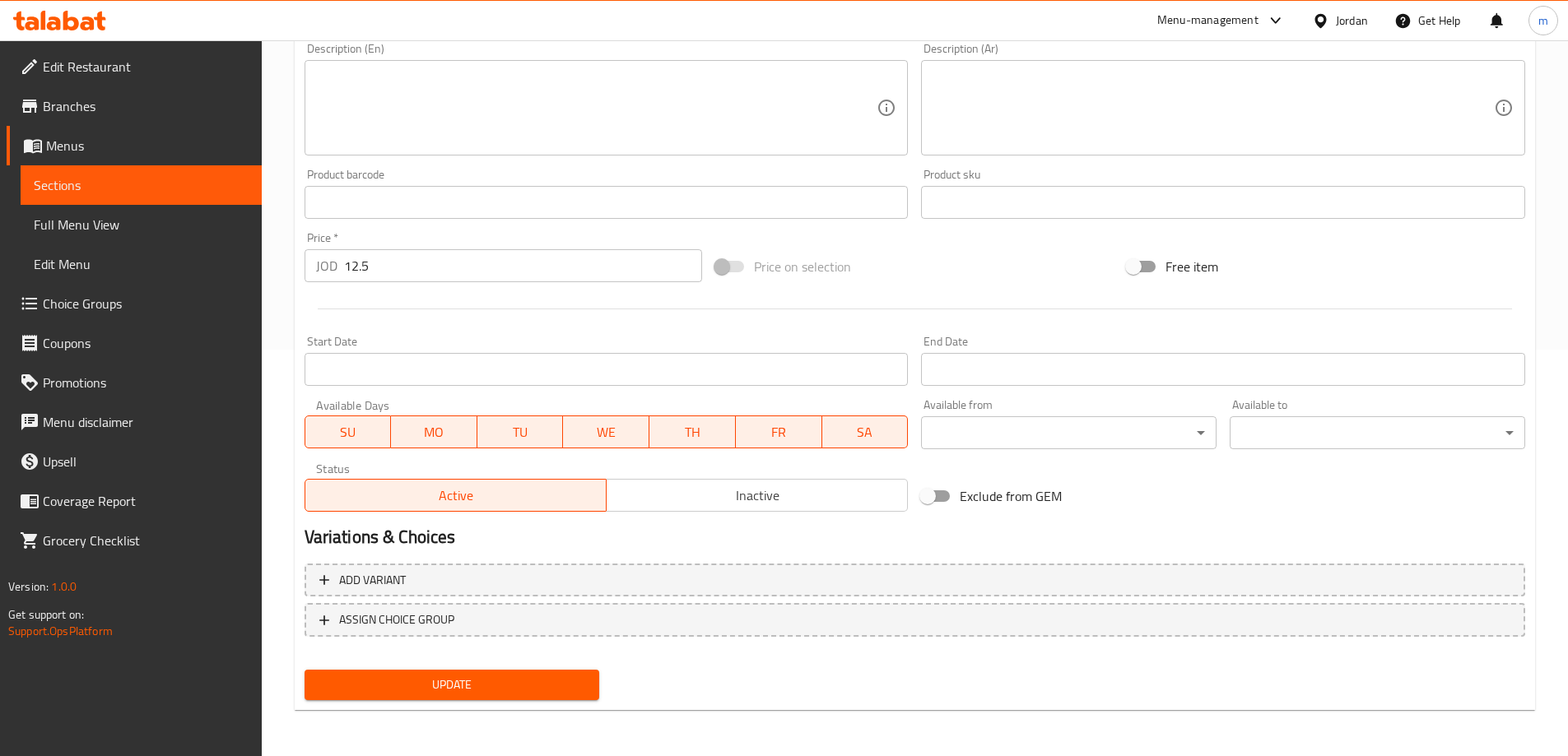
type input "وجبة توفير كبير"
click at [449, 685] on span "Update" at bounding box center [452, 684] width 269 height 20
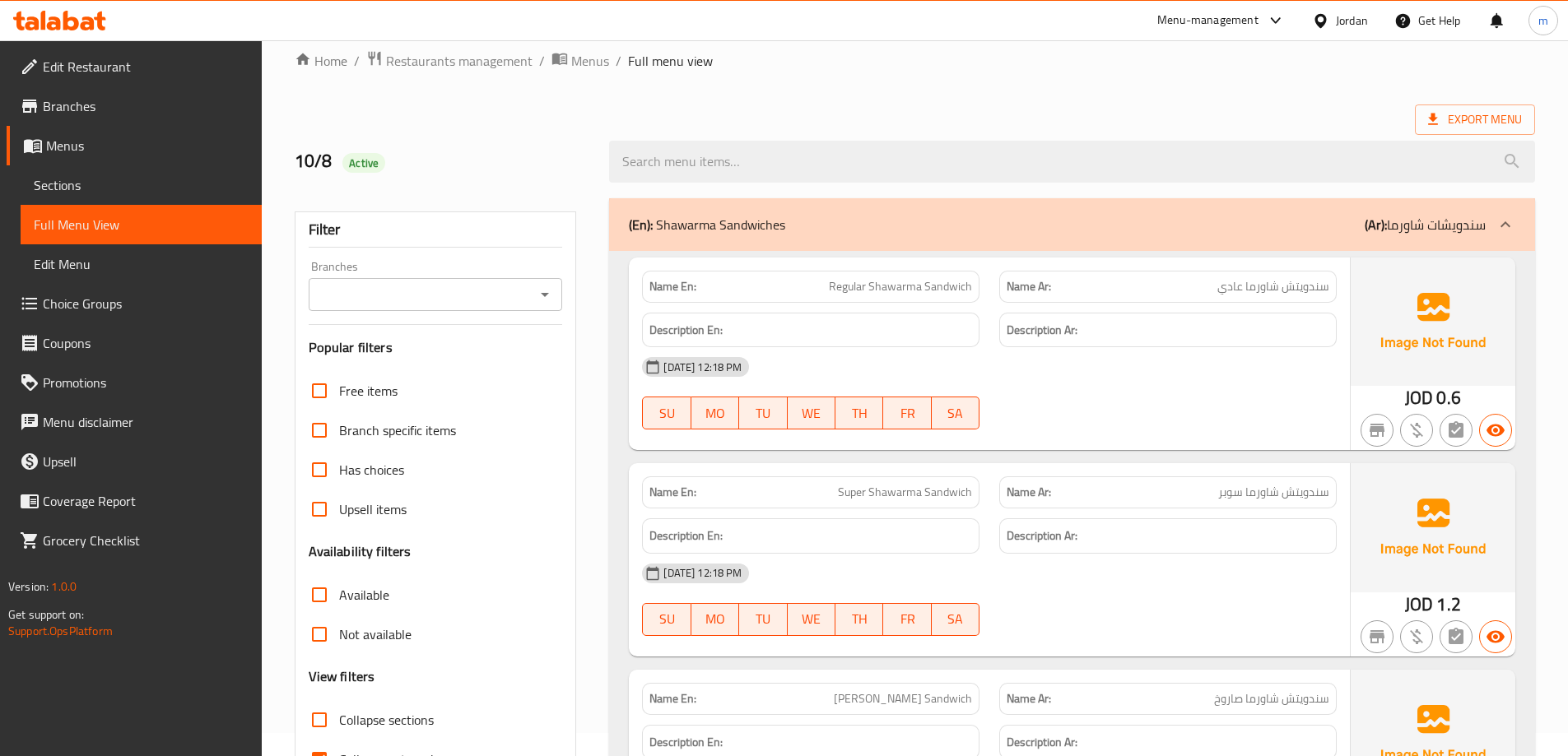
scroll to position [411, 0]
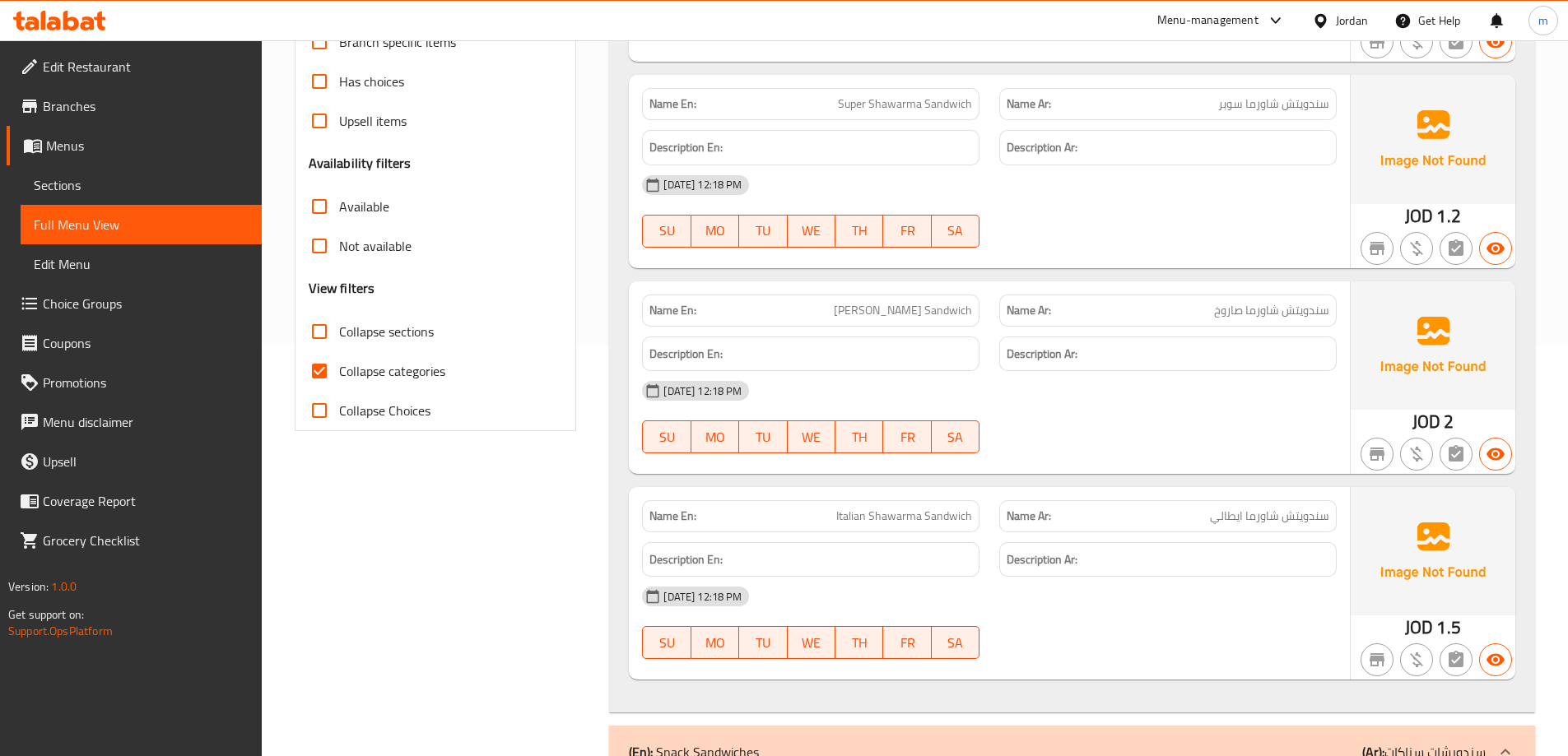
click at [328, 373] on input "Collapse categories" at bounding box center [319, 371] width 40 height 40
checkbox input "false"
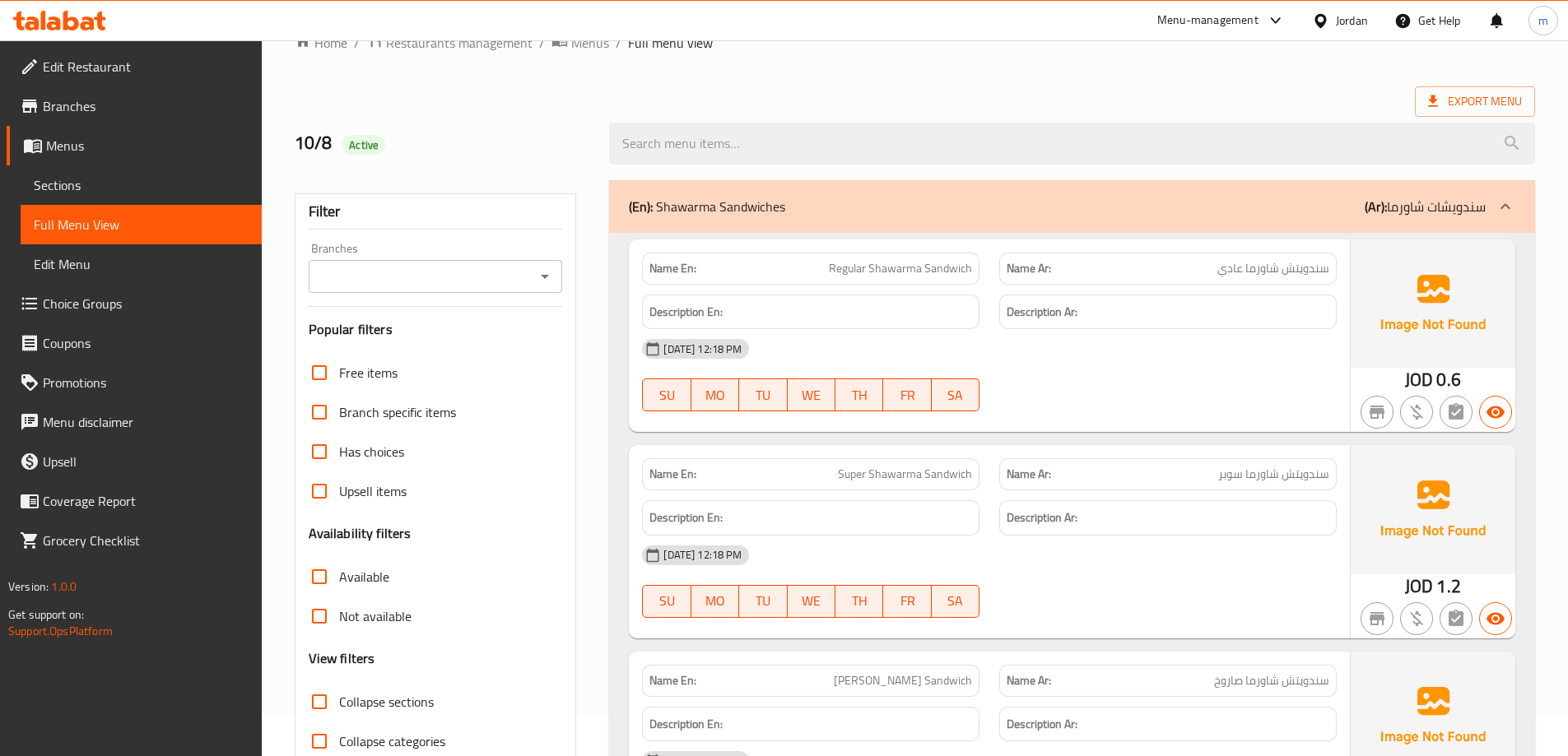
scroll to position [0, 0]
